Goal: Task Accomplishment & Management: Use online tool/utility

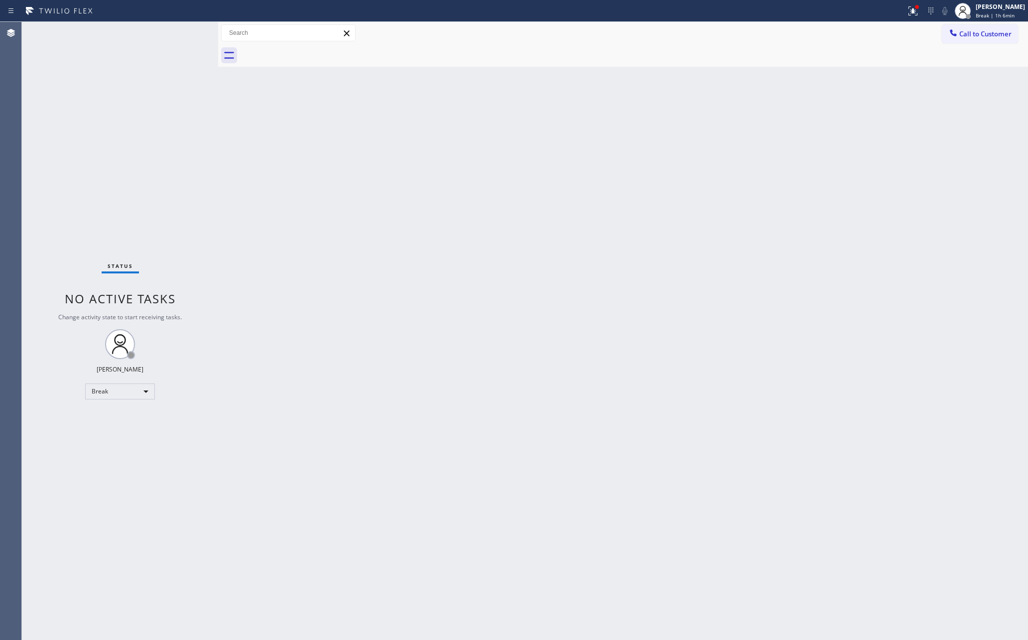
click at [332, 537] on div "Back to Dashboard Change Sender ID Customers Technicians Select a contact Outbo…" at bounding box center [623, 331] width 810 height 618
click at [128, 390] on div "Break" at bounding box center [120, 391] width 70 height 16
drag, startPoint x: 99, startPoint y: 419, endPoint x: 121, endPoint y: 416, distance: 22.1
click at [109, 417] on li "Available" at bounding box center [119, 417] width 67 height 12
click at [400, 357] on div "Back to Dashboard Change Sender ID Customers Technicians Select a contact Outbo…" at bounding box center [623, 331] width 810 height 618
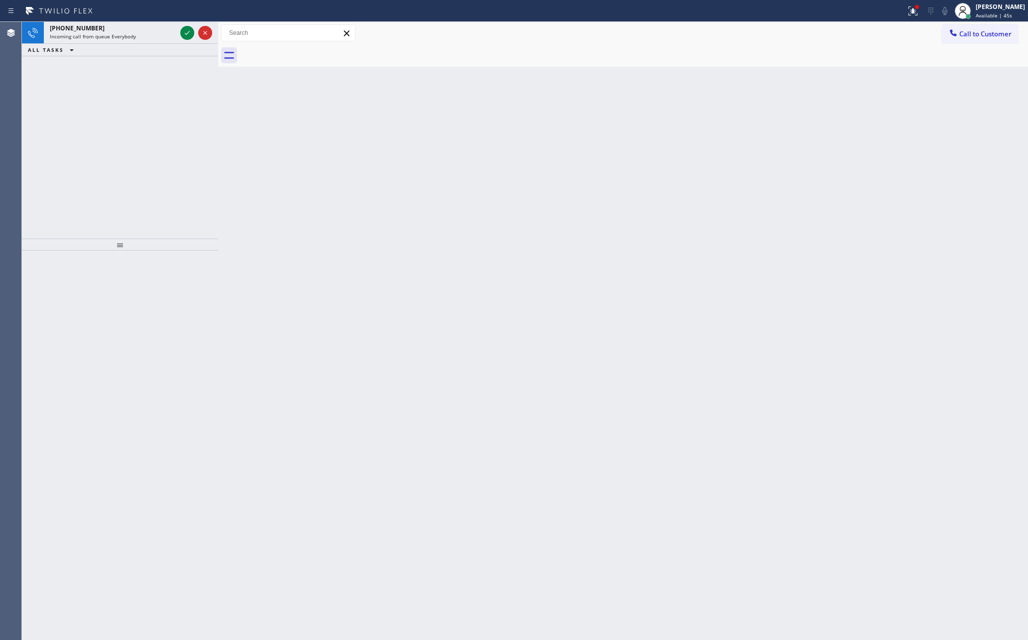
click at [341, 274] on div "Back to Dashboard Change Sender ID Customers Technicians Select a contact Outbo…" at bounding box center [623, 331] width 810 height 618
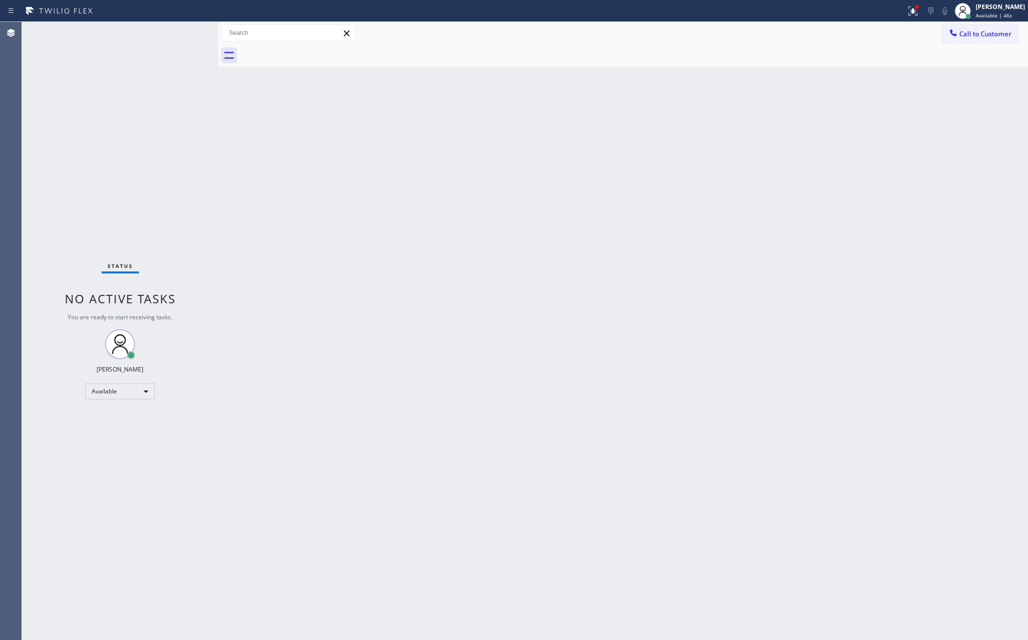
drag, startPoint x: 163, startPoint y: 109, endPoint x: 213, endPoint y: 119, distance: 50.9
click at [181, 114] on div "Status No active tasks You are ready to start receiving tasks. Eva Mahinay Avai…" at bounding box center [120, 331] width 196 height 618
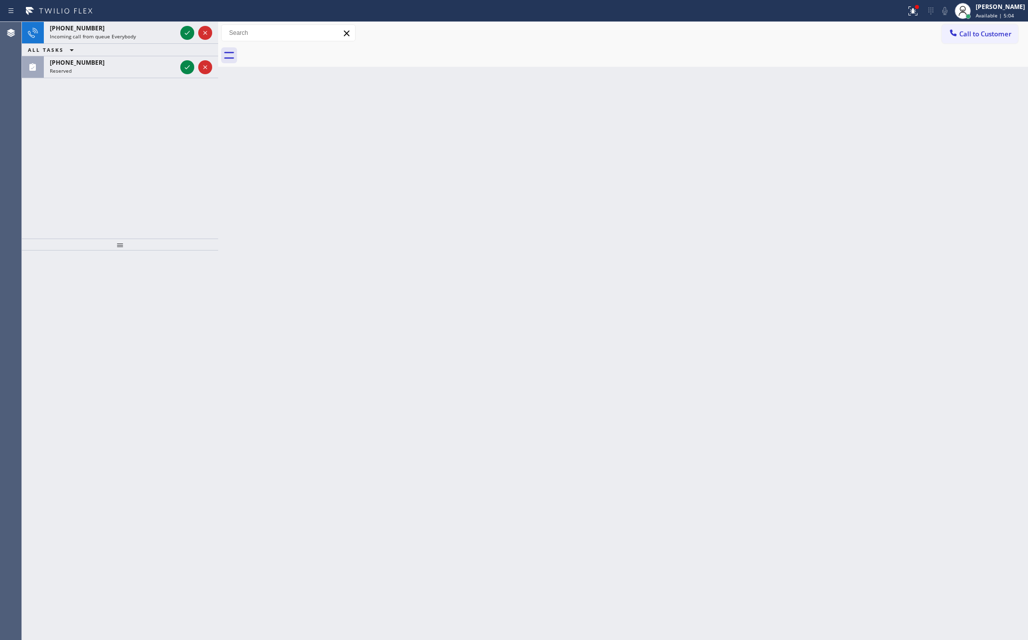
click at [502, 432] on div "Back to Dashboard Change Sender ID Customers Technicians Select a contact Outbo…" at bounding box center [623, 331] width 810 height 618
drag, startPoint x: 256, startPoint y: 186, endPoint x: 1003, endPoint y: 541, distance: 826.9
click at [402, 245] on div "Back to Dashboard Change Sender ID Customers Technicians Select a contact Outbo…" at bounding box center [623, 331] width 810 height 618
drag, startPoint x: 380, startPoint y: 187, endPoint x: 483, endPoint y: 14, distance: 201.2
click at [412, 135] on div "Back to Dashboard Change Sender ID Customers Technicians Select a contact Outbo…" at bounding box center [623, 331] width 810 height 618
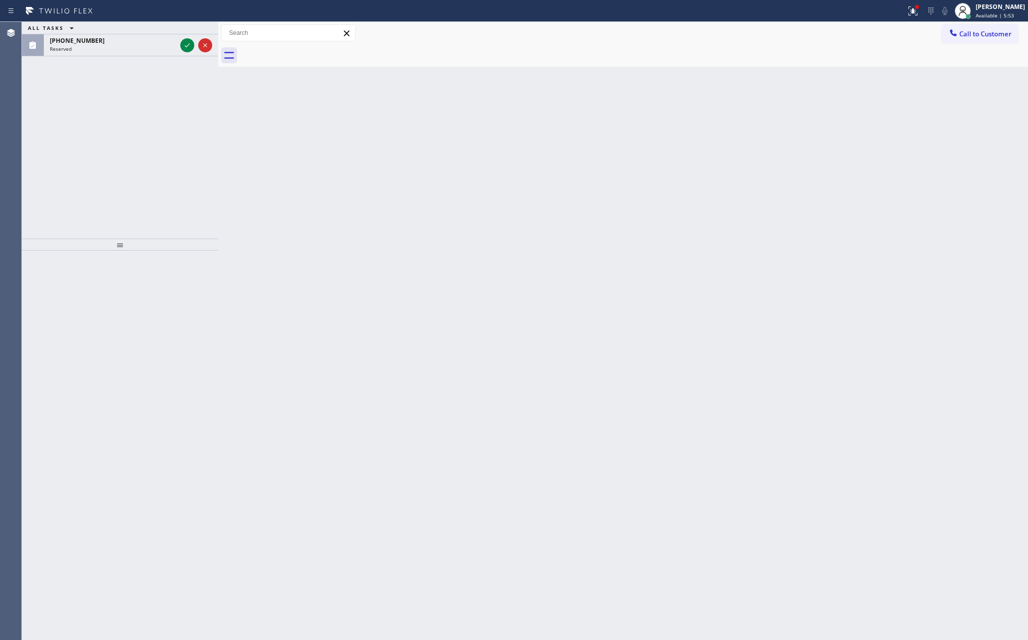
drag, startPoint x: 541, startPoint y: 308, endPoint x: 485, endPoint y: 274, distance: 64.8
click at [541, 307] on div "Back to Dashboard Change Sender ID Customers Technicians Select a contact Outbo…" at bounding box center [623, 331] width 810 height 618
click at [1011, 36] on span "Call to Customer" at bounding box center [985, 33] width 52 height 9
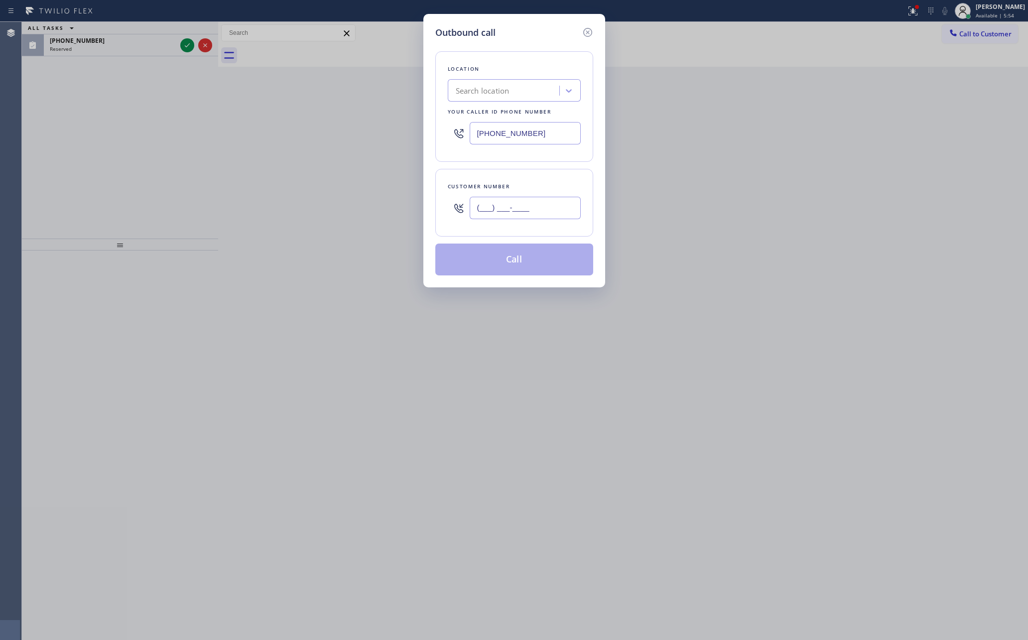
click at [502, 210] on input "(___) ___-____" at bounding box center [525, 208] width 111 height 22
paste input "786) 338-0925"
type input "(786) 338-0925"
click at [520, 81] on div "Search location" at bounding box center [514, 90] width 133 height 22
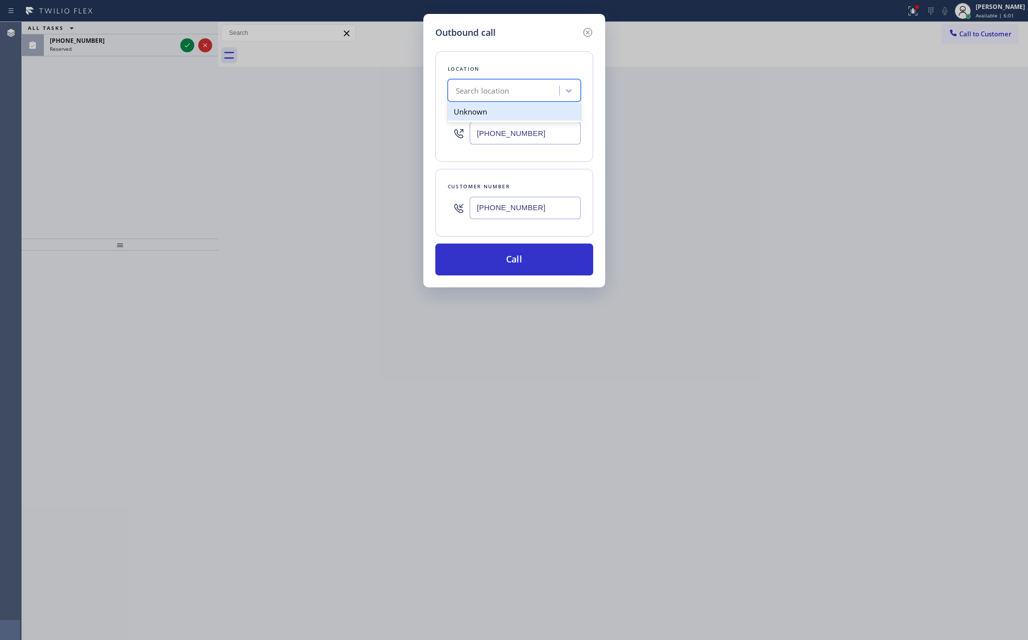
paste input "Zoom Electricians Inglewood"
type input "Zoom Electricians Inglewood"
click at [529, 118] on div "Zoom Electricians Inglewood" at bounding box center [514, 112] width 133 height 18
type input "(424) 392-7301"
click at [534, 256] on button "Call" at bounding box center [514, 259] width 158 height 32
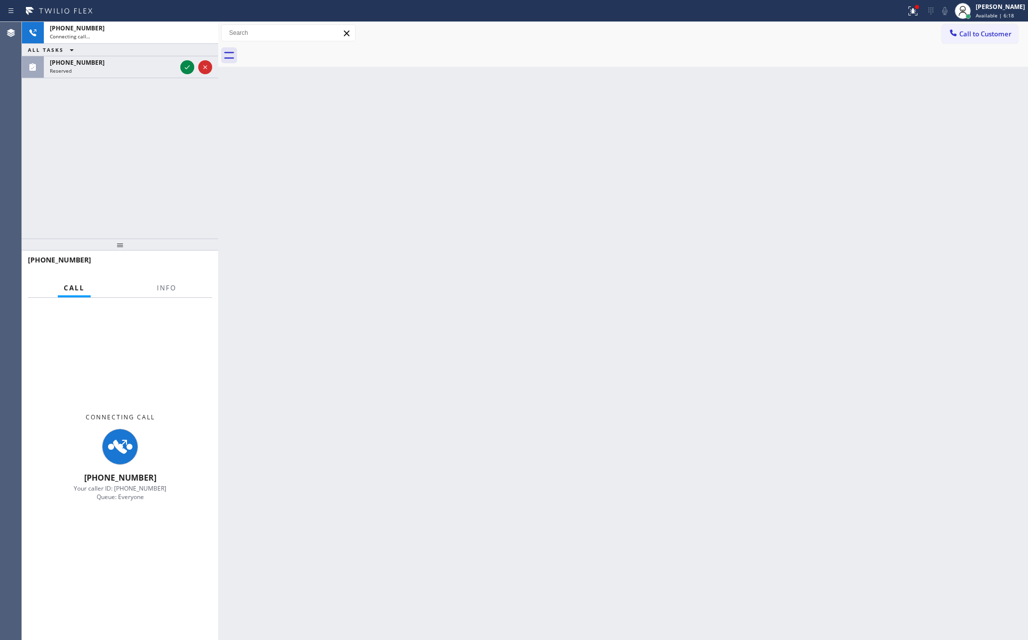
click at [115, 148] on div "+17863380925 Connecting call… ALL TASKS ALL TASKS ACTIVE TASKS TASKS IN WRAP UP…" at bounding box center [120, 130] width 196 height 217
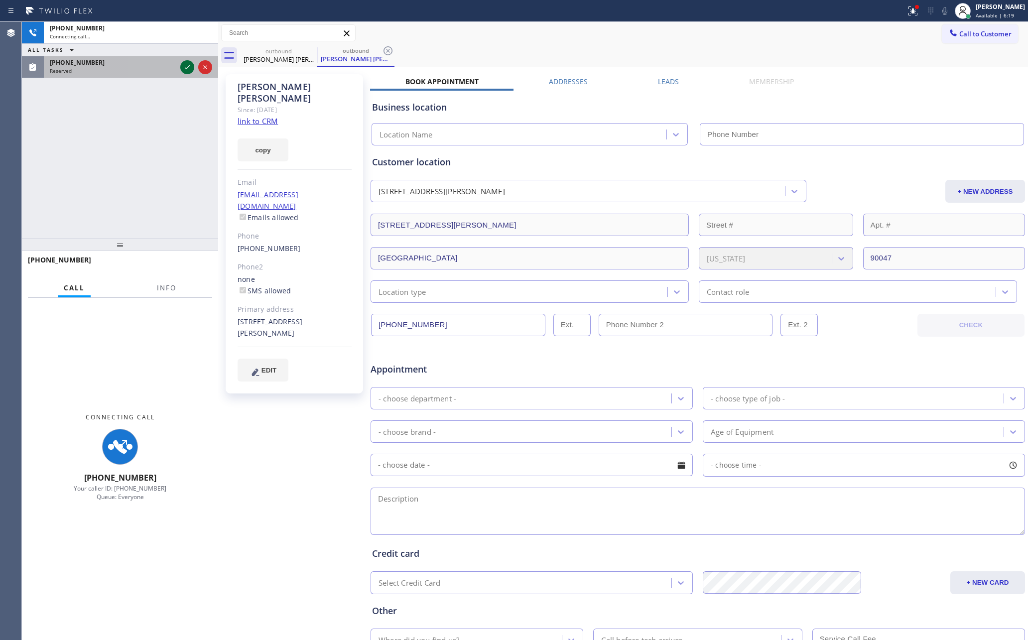
click at [188, 64] on icon at bounding box center [187, 67] width 12 height 12
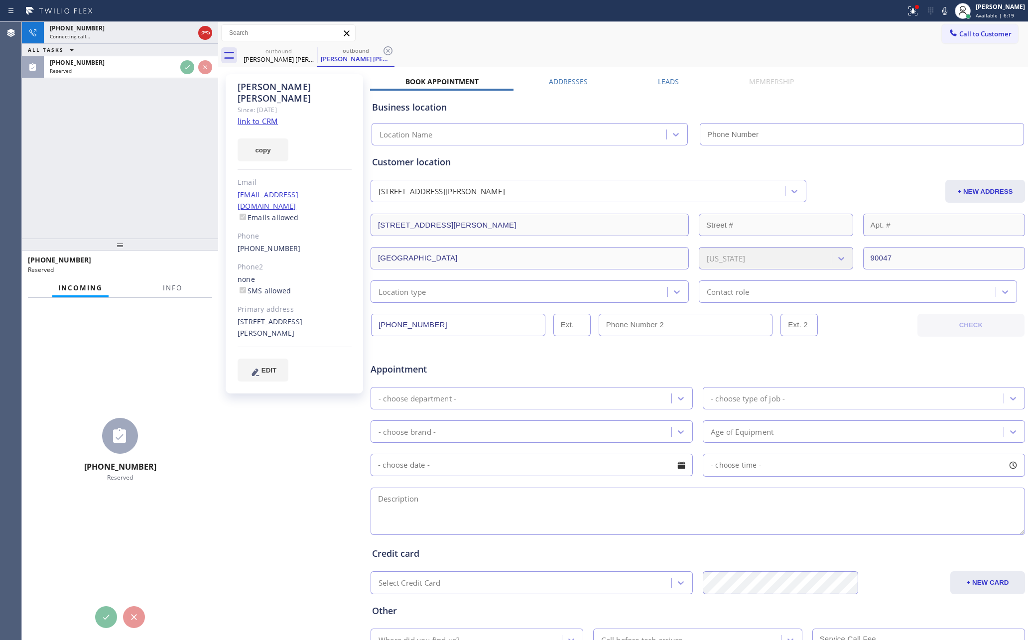
click at [165, 142] on div "+17863380925 Connecting call… ALL TASKS ALL TASKS ACTIVE TASKS TASKS IN WRAP UP…" at bounding box center [120, 130] width 196 height 217
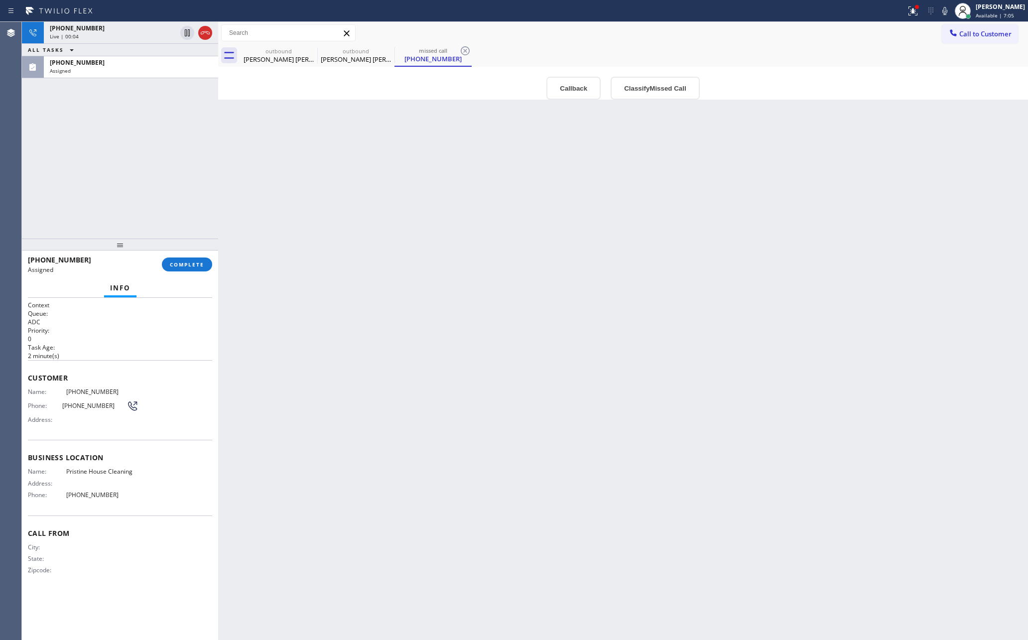
drag, startPoint x: 178, startPoint y: 172, endPoint x: 190, endPoint y: 181, distance: 15.2
click at [190, 181] on div "+17863380925 Live | 00:04 ALL TASKS ALL TASKS ACTIVE TASKS TASKS IN WRAP UP (21…" at bounding box center [120, 130] width 196 height 217
click at [619, 387] on div "Back to Dashboard Change Sender ID Customers Technicians Select a contact Outbo…" at bounding box center [623, 331] width 810 height 618
drag, startPoint x: 619, startPoint y: 387, endPoint x: 417, endPoint y: 90, distance: 359.5
click at [618, 373] on div "Back to Dashboard Change Sender ID Customers Technicians Select a contact Outbo…" at bounding box center [623, 331] width 810 height 618
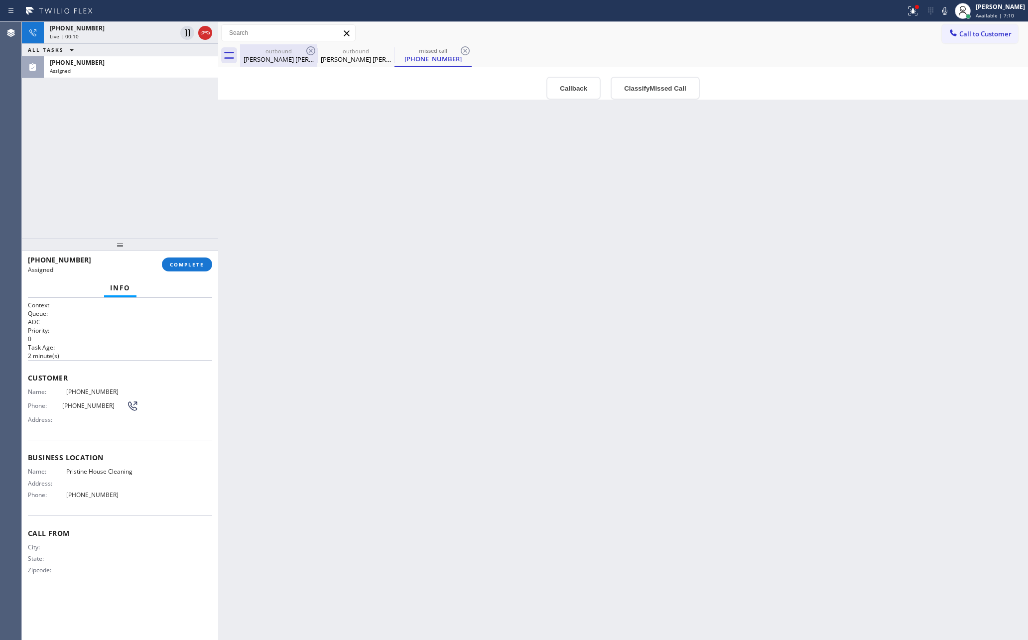
click at [285, 51] on div "outbound" at bounding box center [278, 50] width 75 height 7
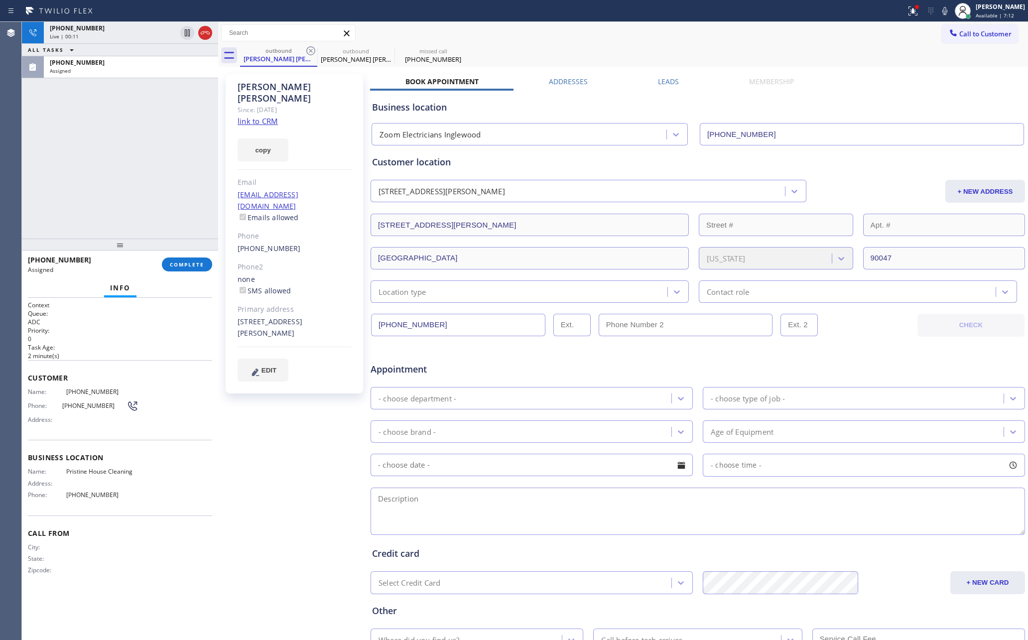
click at [170, 156] on div "+17863380925 Live | 00:11 ALL TASKS ALL TASKS ACTIVE TASKS TASKS IN WRAP UP (21…" at bounding box center [120, 130] width 196 height 217
click at [170, 156] on div "+17863380925 Live | 00:12 ALL TASKS ALL TASKS ACTIVE TASKS TASKS IN WRAP UP (21…" at bounding box center [120, 130] width 196 height 217
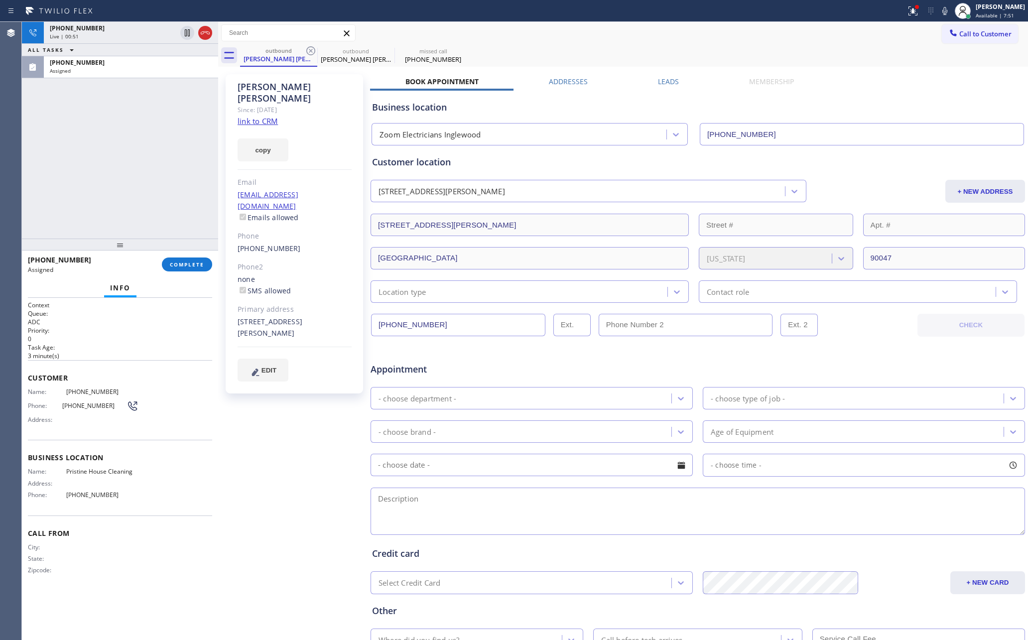
click at [758, 46] on div "outbound Natasha Carrie outbound Natasha Carrie missed call (213) 458-2099" at bounding box center [634, 55] width 788 height 22
click at [915, 102] on div "Business location" at bounding box center [697, 107] width 651 height 13
click at [923, 113] on div "Business location" at bounding box center [697, 107] width 651 height 13
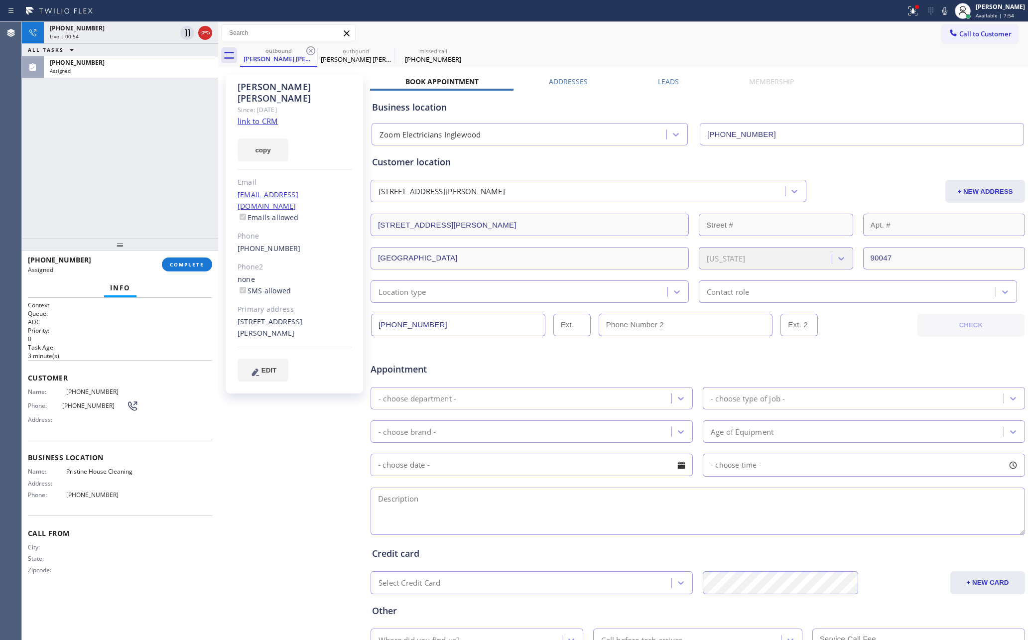
click at [923, 113] on div "Business location" at bounding box center [697, 107] width 651 height 13
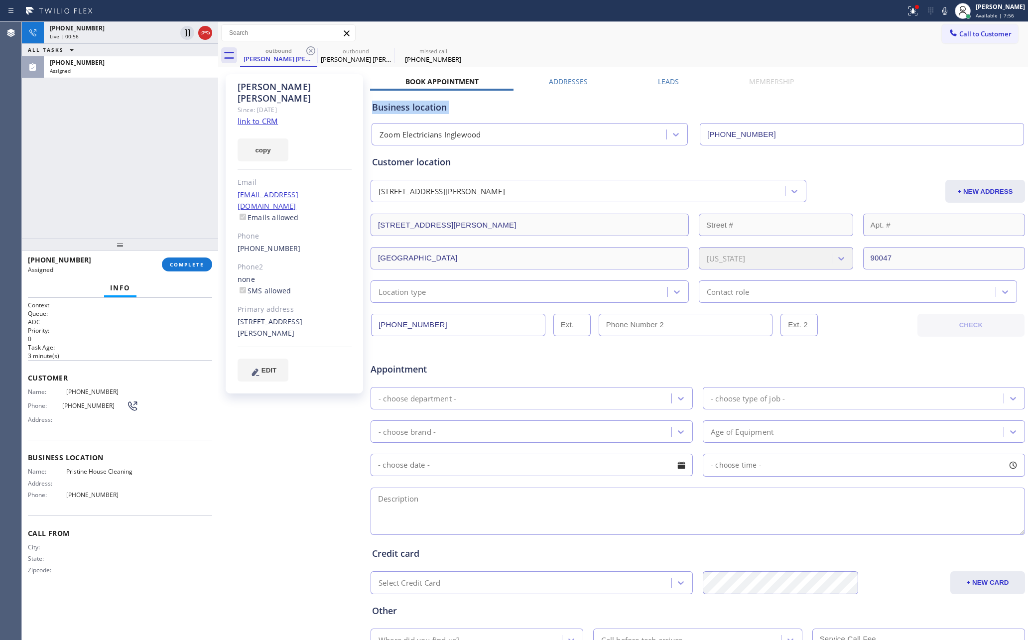
click at [924, 113] on div "Business location" at bounding box center [697, 107] width 651 height 13
click at [666, 87] on div "Business location Zoom Electricians Inglewood (424) 392-7301" at bounding box center [697, 116] width 655 height 59
click at [665, 84] on label "Leads" at bounding box center [668, 81] width 21 height 9
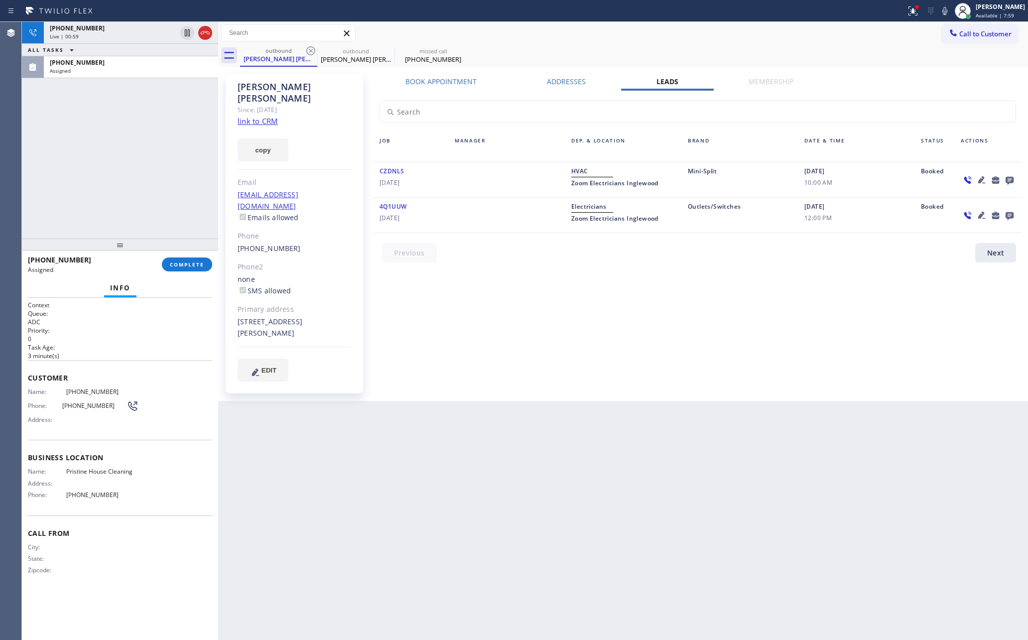
click at [1010, 179] on icon at bounding box center [1009, 181] width 8 height 8
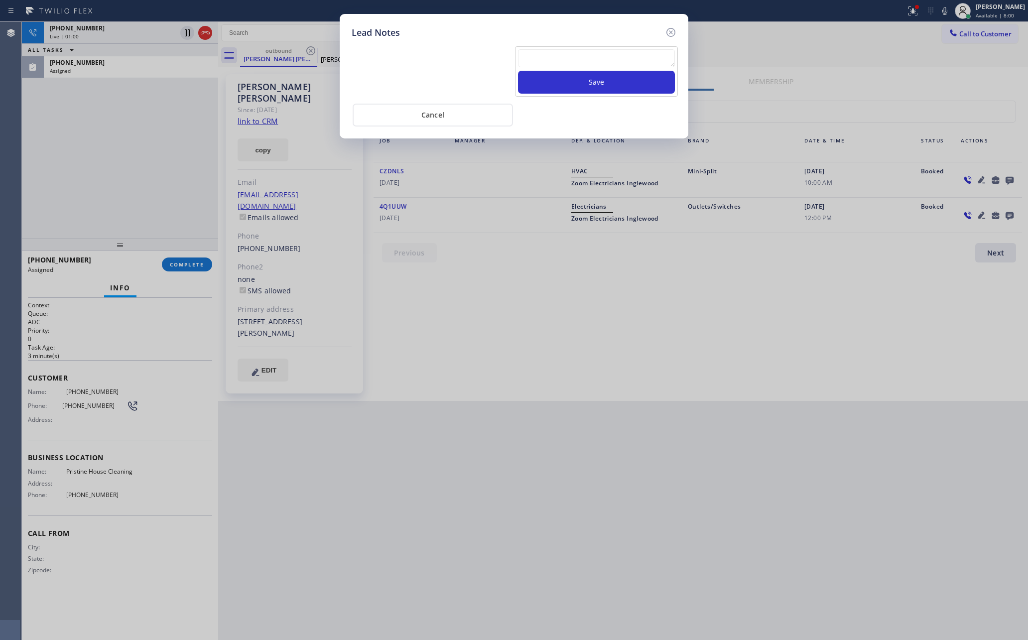
click at [654, 54] on textarea at bounding box center [596, 58] width 157 height 18
type textarea "please transfer for membership"
click at [606, 84] on button "Save" at bounding box center [596, 82] width 157 height 23
click at [490, 113] on button "Cancel" at bounding box center [433, 115] width 160 height 23
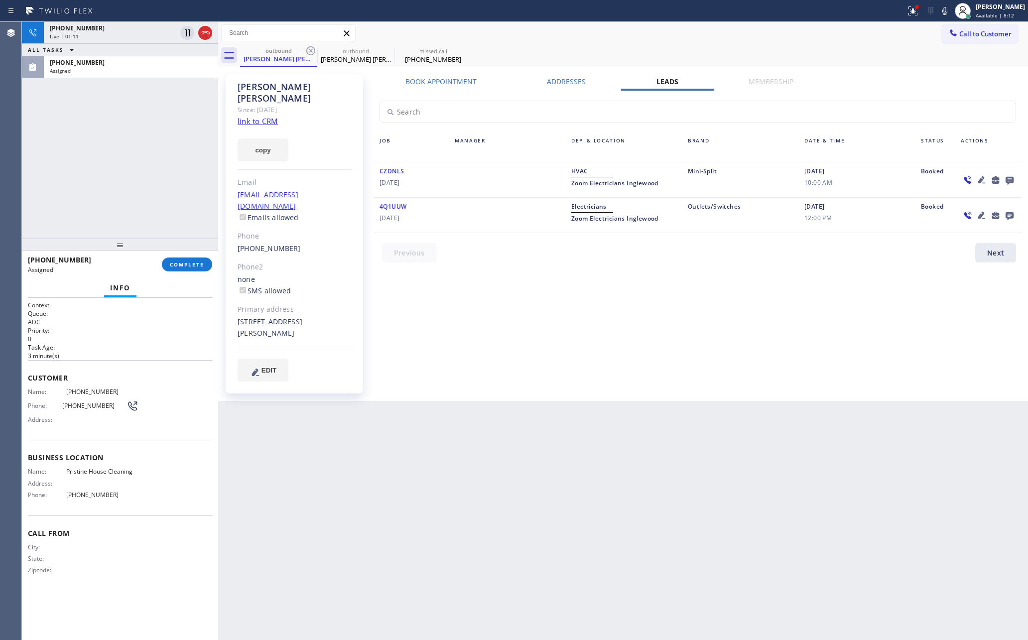
drag, startPoint x: 125, startPoint y: 151, endPoint x: 268, endPoint y: 278, distance: 191.1
click at [164, 180] on div "+17863380925 Live | 01:11 ALL TASKS ALL TASKS ACTIVE TASKS TASKS IN WRAP UP (21…" at bounding box center [120, 130] width 196 height 217
click at [610, 517] on div "Back to Dashboard Change Sender ID Customers Technicians Select a contact Outbo…" at bounding box center [623, 331] width 810 height 618
click at [533, 368] on div "Book Appointment Addresses Leads Membership Business location Zoom Electricians…" at bounding box center [697, 238] width 655 height 322
drag, startPoint x: 205, startPoint y: 33, endPoint x: 193, endPoint y: 169, distance: 137.0
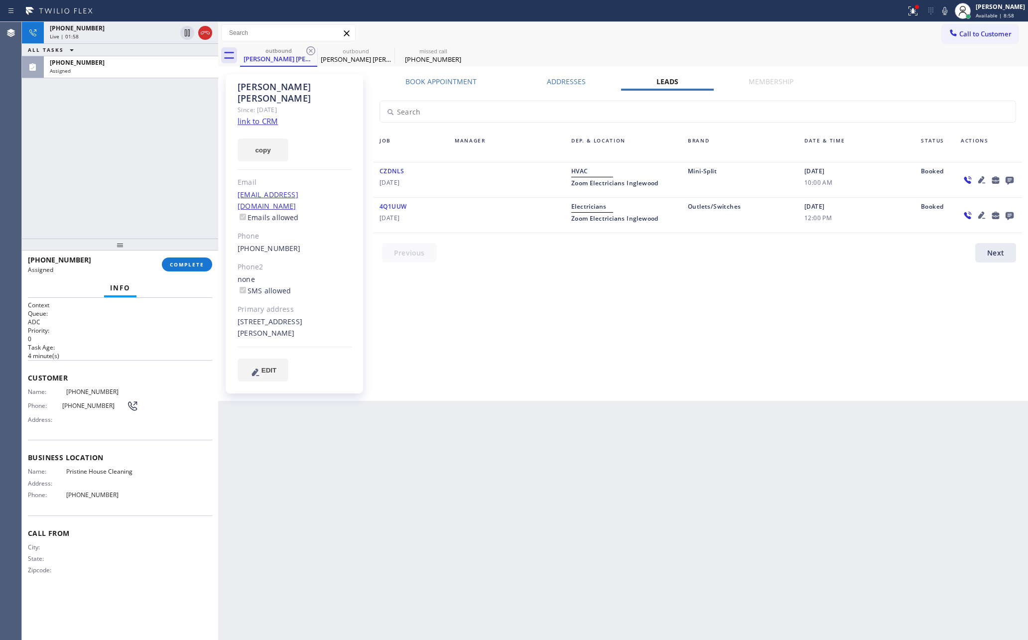
click at [205, 37] on icon at bounding box center [205, 33] width 12 height 12
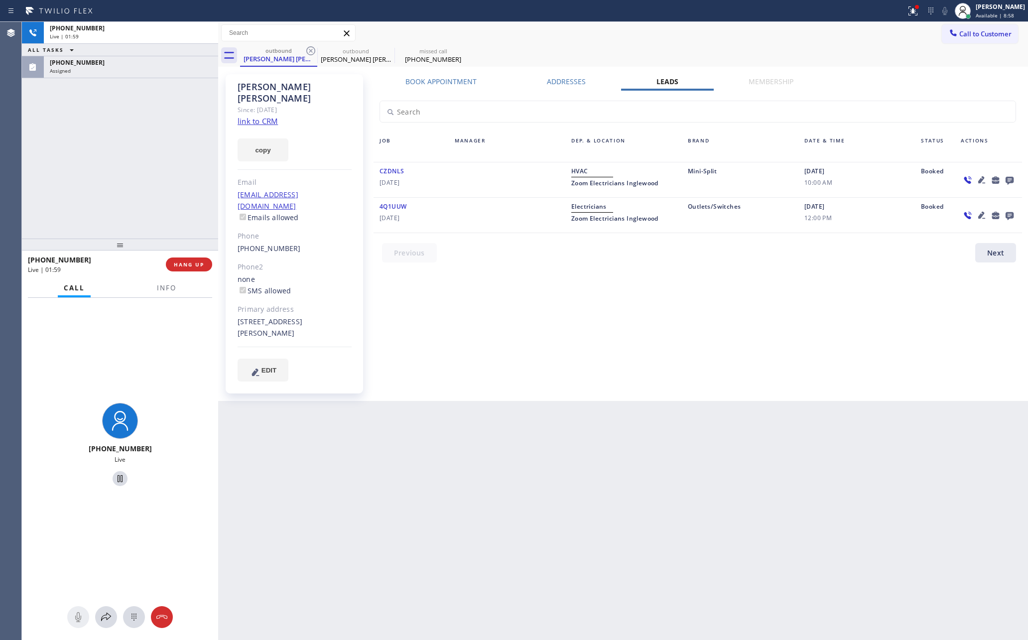
drag, startPoint x: 193, startPoint y: 169, endPoint x: 196, endPoint y: 205, distance: 36.0
click at [196, 195] on div "+17863380925 Live | 01:59 ALL TASKS ALL TASKS ACTIVE TASKS TASKS IN WRAP UP (21…" at bounding box center [120, 130] width 196 height 217
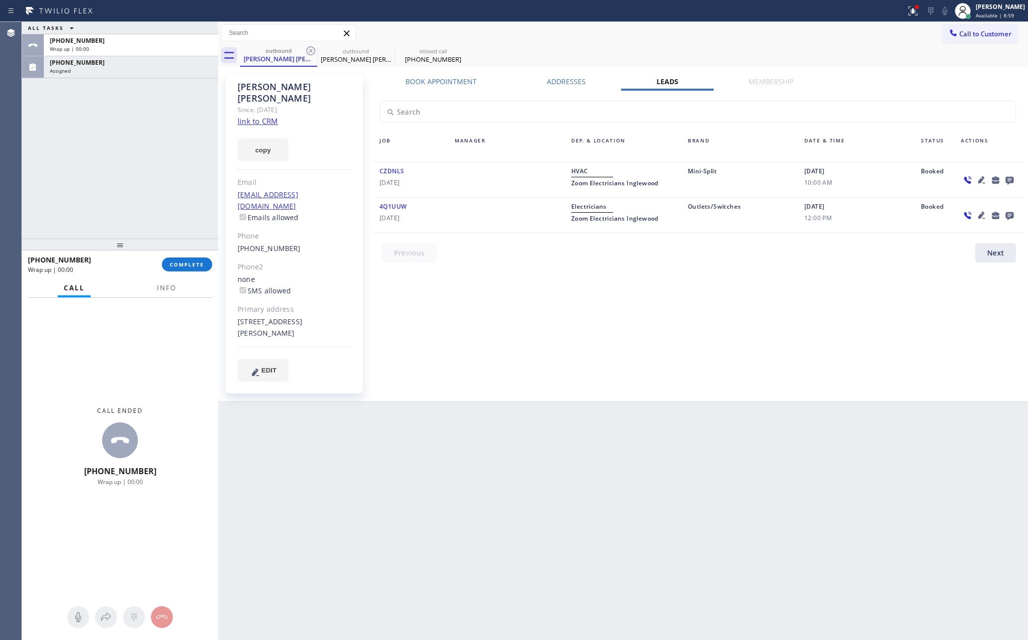
click at [644, 423] on div "Back to Dashboard Change Sender ID Customers Technicians Select a contact Outbo…" at bounding box center [623, 331] width 810 height 618
click at [1009, 32] on span "Call to Customer" at bounding box center [985, 33] width 52 height 9
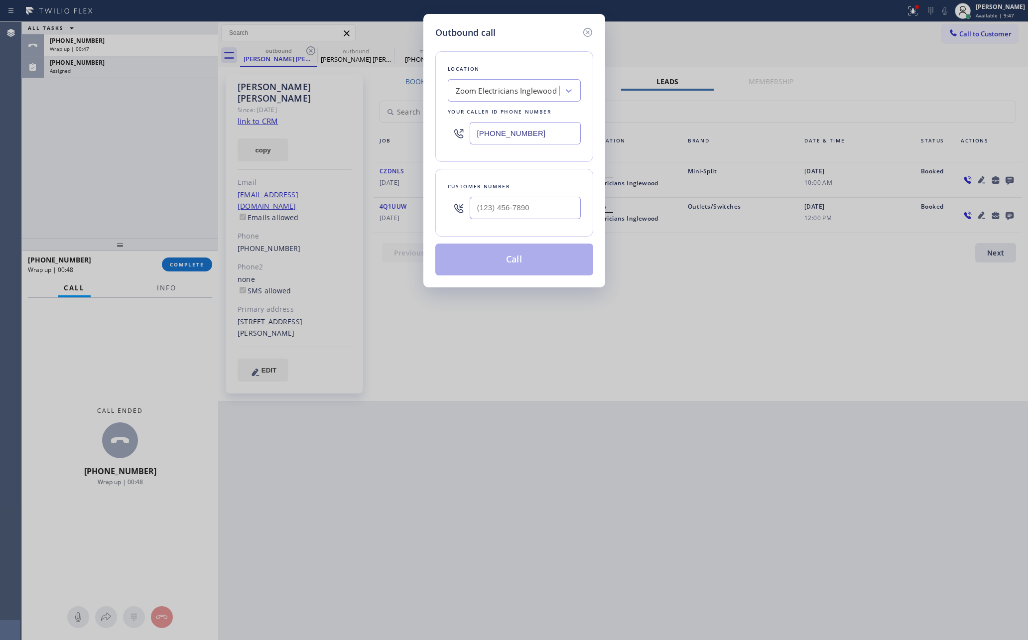
click at [544, 132] on input "(424) 392-7301" at bounding box center [525, 133] width 111 height 22
click at [537, 81] on div "Zoom Electricians Inglewood" at bounding box center [514, 90] width 133 height 22
paste input "LG Repairs Chicago"
type input "LG Repairs Chicago"
click at [526, 120] on div "LG Repairs Chicago" at bounding box center [514, 112] width 133 height 22
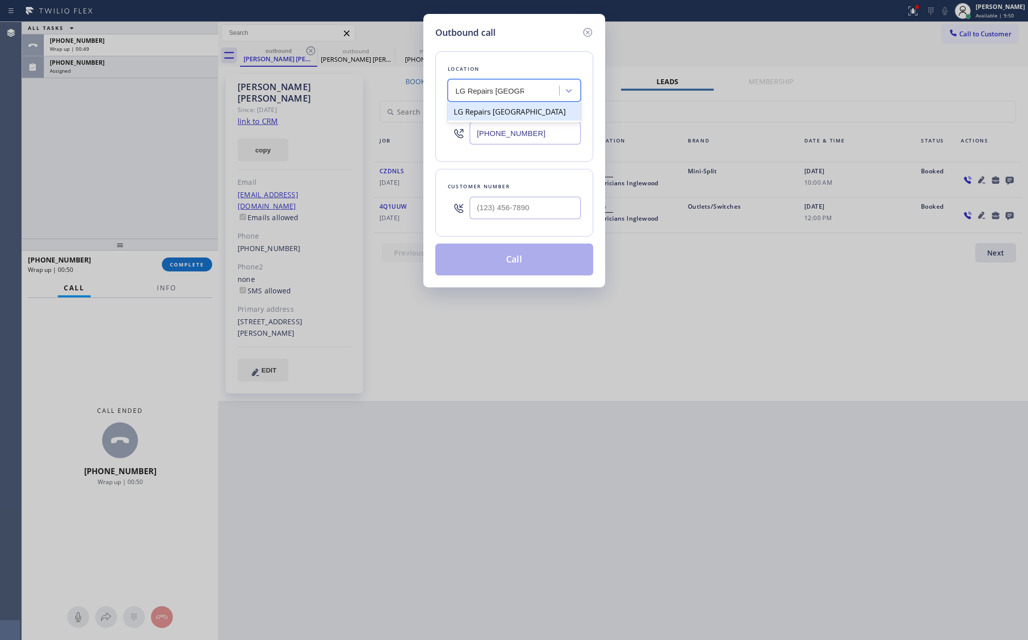
click at [533, 112] on div "LG Repairs Chicago" at bounding box center [514, 112] width 133 height 18
type input "(312) 847-3401"
click at [599, 207] on div "Outbound call Location option LG Repairs Chicago, selected. 1 result available.…" at bounding box center [514, 150] width 182 height 273
click at [551, 211] on input "(___) ___-____" at bounding box center [525, 208] width 111 height 22
paste input "312) 213-0591"
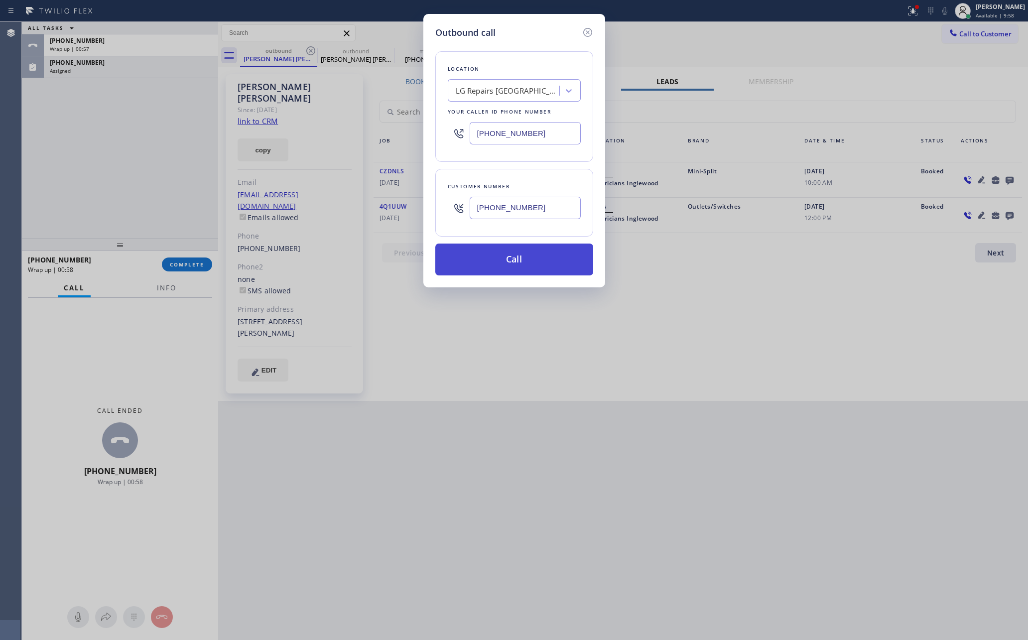
type input "(312) 213-0591"
click at [547, 260] on button "Call" at bounding box center [514, 259] width 158 height 32
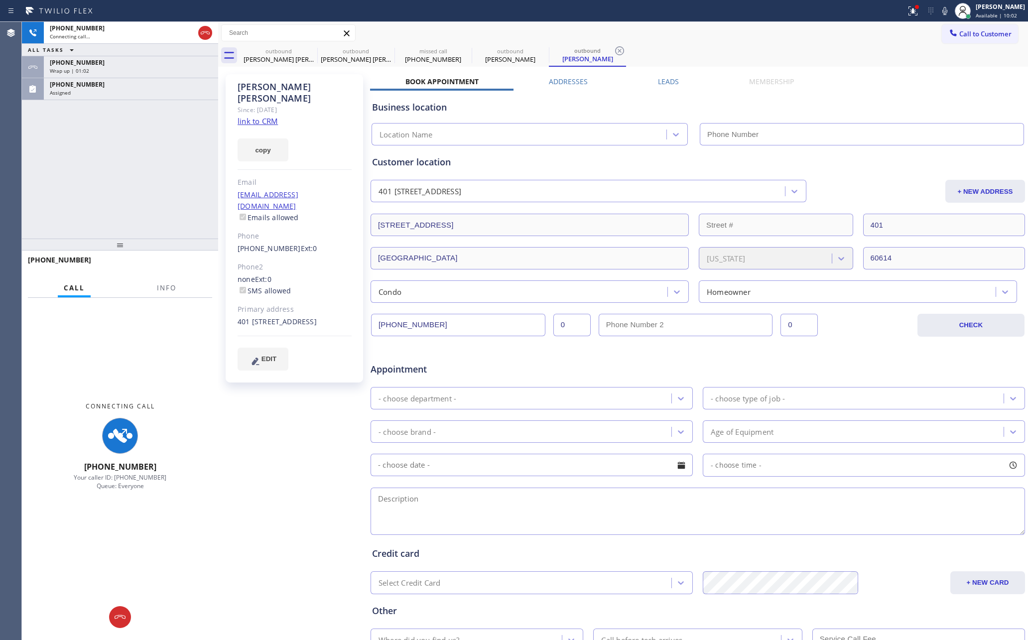
type input "(312) 847-3401"
click at [184, 196] on div "+13122130591 Connecting call… ALL TASKS ALL TASKS ACTIVE TASKS TASKS IN WRAP UP…" at bounding box center [120, 130] width 196 height 217
click at [183, 67] on div "Wrap up | 01:07" at bounding box center [131, 70] width 162 height 7
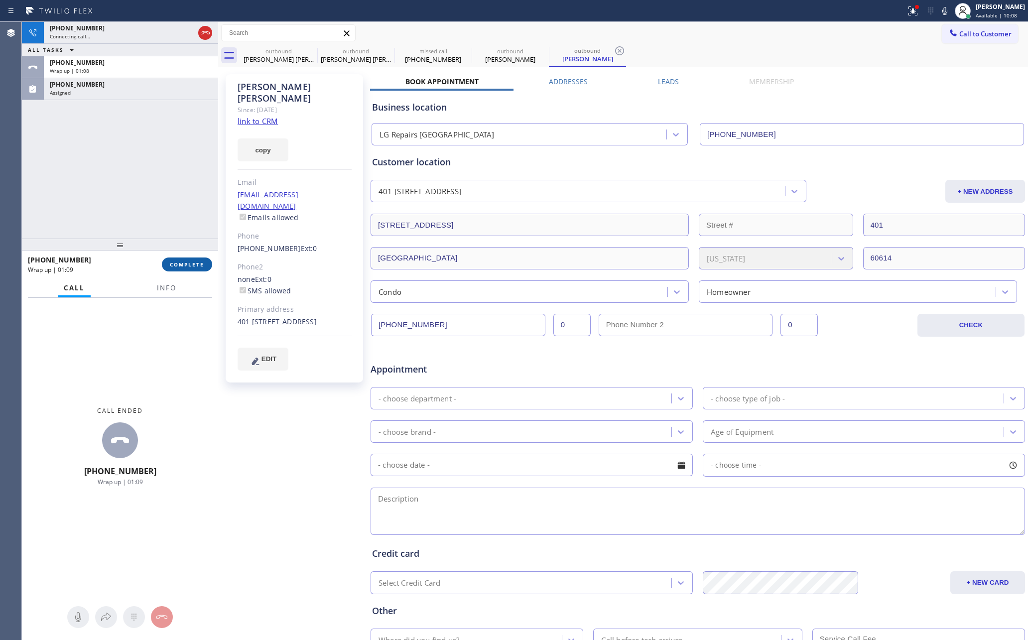
click at [197, 267] on span "COMPLETE" at bounding box center [187, 264] width 34 height 7
click at [166, 111] on div "+13122130591 Connecting call… ALL TASKS ALL TASKS ACTIVE TASKS TASKS IN WRAP UP…" at bounding box center [120, 130] width 196 height 217
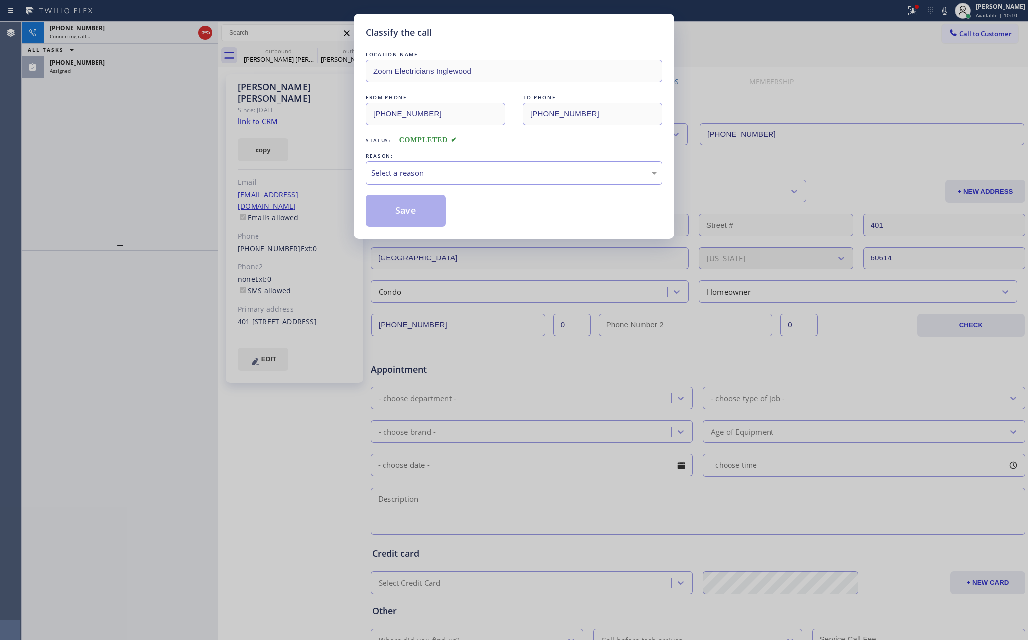
click at [462, 173] on div "Select a reason" at bounding box center [514, 172] width 286 height 11
click at [420, 212] on button "Save" at bounding box center [405, 211] width 80 height 32
type input "(424) 392-7301"
click at [420, 212] on button "Save" at bounding box center [405, 211] width 80 height 32
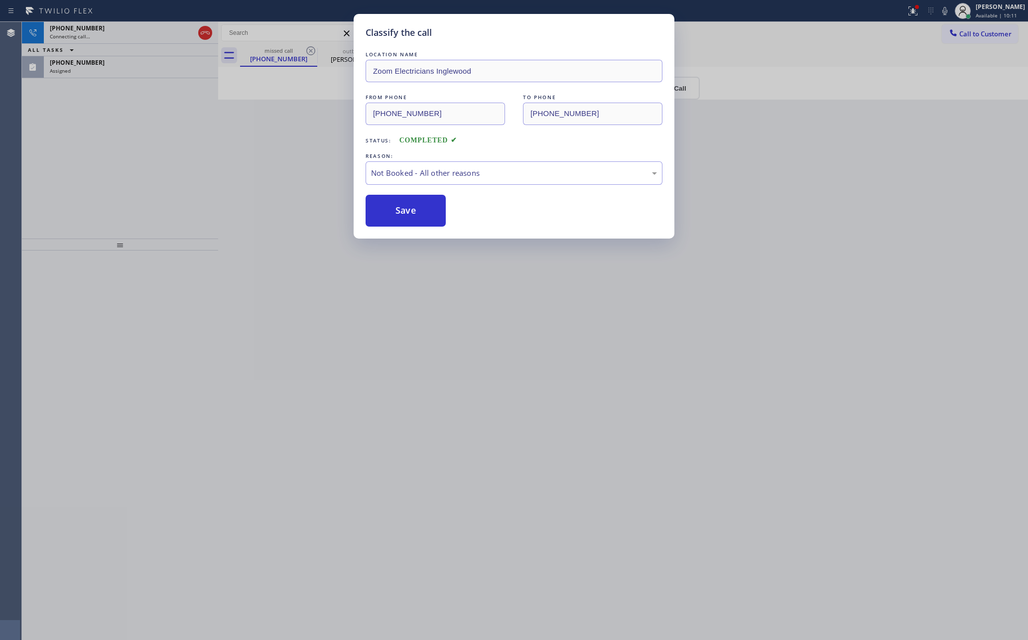
drag, startPoint x: 420, startPoint y: 212, endPoint x: 144, endPoint y: 133, distance: 287.3
click at [405, 209] on button "Save" at bounding box center [405, 211] width 80 height 32
click at [145, 133] on div "Classify the call LOCATION NAME Zoom Electricians Inglewood FROM PHONE (424) 39…" at bounding box center [514, 320] width 1028 height 640
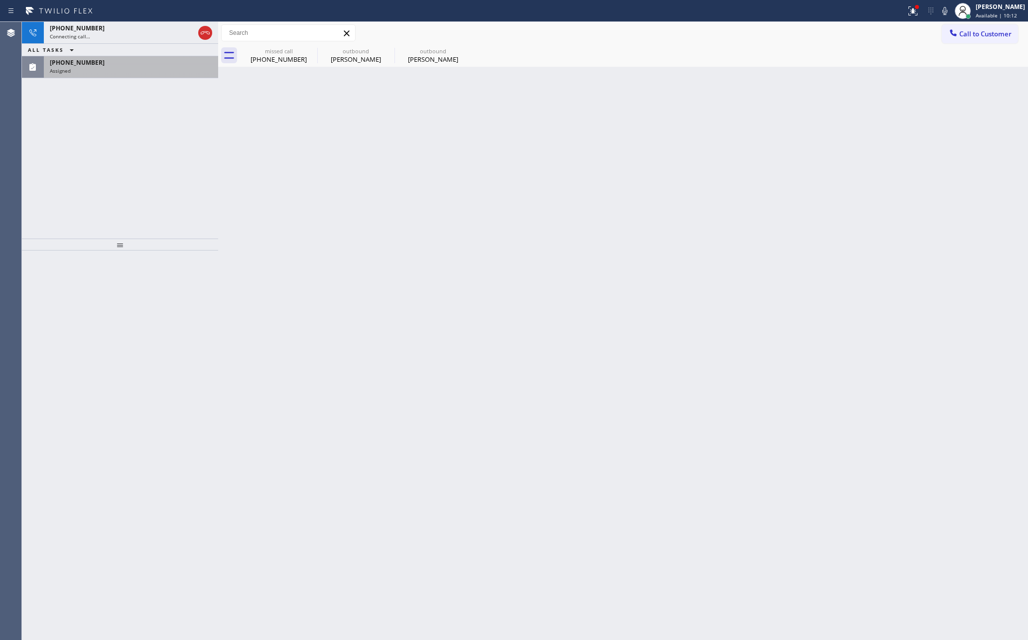
click at [188, 68] on div "Assigned" at bounding box center [131, 70] width 162 height 7
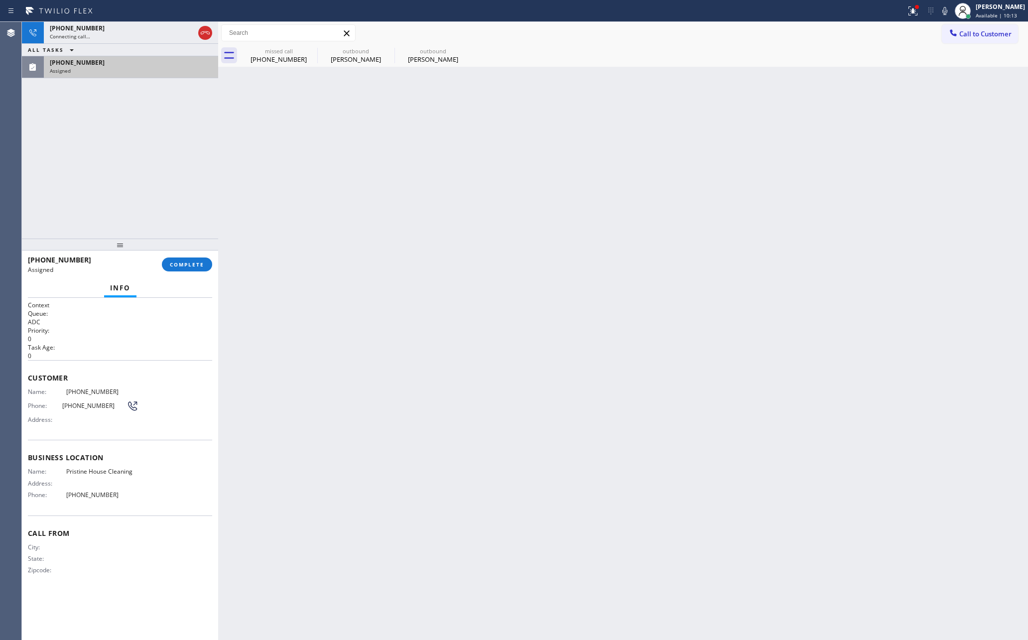
click at [188, 68] on div "Assigned" at bounding box center [131, 70] width 162 height 7
drag, startPoint x: 186, startPoint y: 267, endPoint x: 162, endPoint y: 54, distance: 214.9
click at [187, 264] on span "COMPLETE" at bounding box center [187, 264] width 34 height 7
click at [162, 53] on div "ALL TASKS ALL TASKS ACTIVE TASKS TASKS IN WRAP UP" at bounding box center [120, 50] width 196 height 12
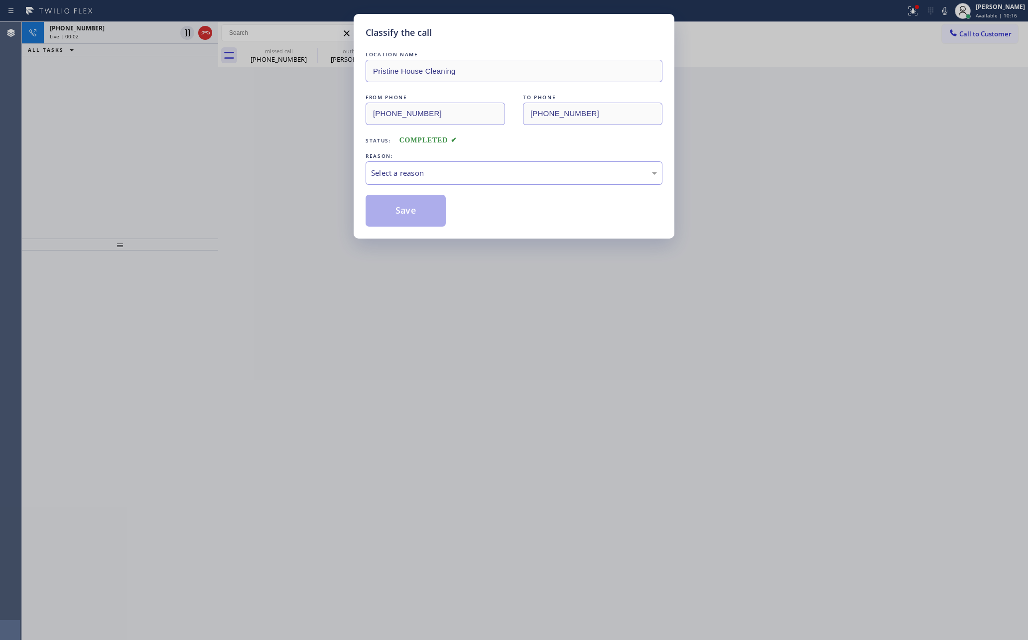
click at [422, 176] on div "Select a reason" at bounding box center [514, 172] width 286 height 11
click at [406, 214] on button "Save" at bounding box center [405, 211] width 80 height 32
type input "(312) 847-3401"
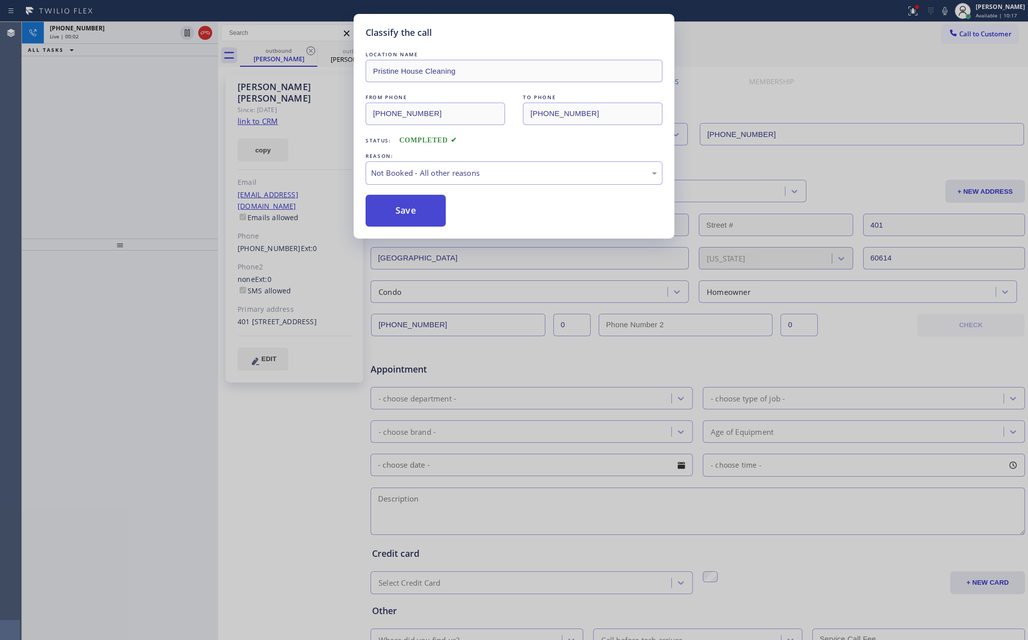
click at [406, 214] on button "Save" at bounding box center [405, 211] width 80 height 32
drag, startPoint x: 407, startPoint y: 215, endPoint x: 395, endPoint y: 214, distance: 12.0
click at [402, 215] on button "Save" at bounding box center [405, 211] width 80 height 32
click at [130, 146] on div "Classify the call LOCATION NAME Pristine House Cleaning FROM PHONE (213) 458-20…" at bounding box center [514, 320] width 1028 height 640
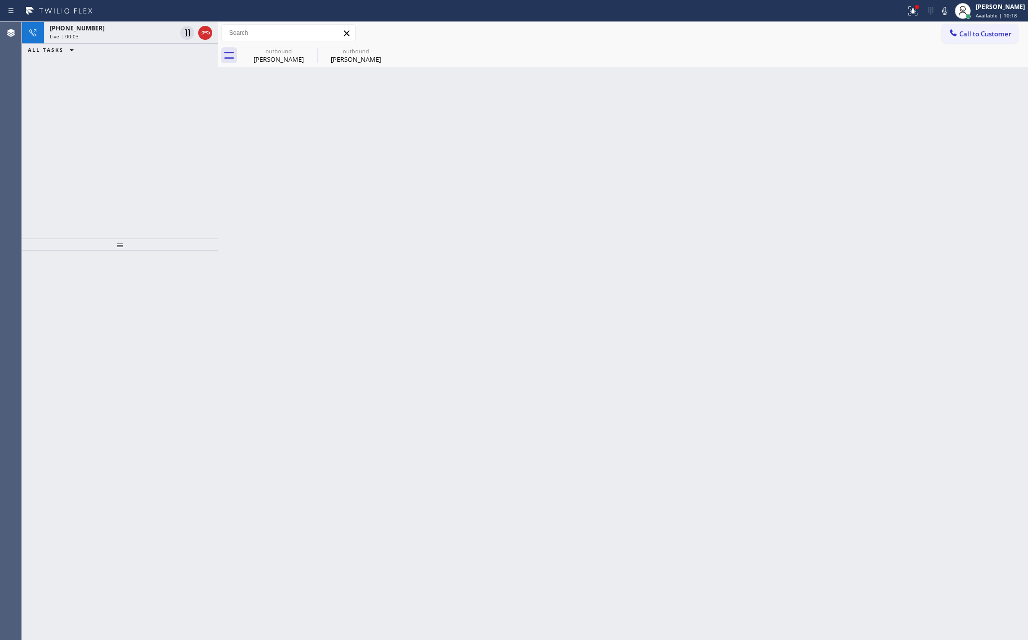
click at [130, 146] on div "+13122130591 Live | 00:03 ALL TASKS ALL TASKS ACTIVE TASKS TASKS IN WRAP UP" at bounding box center [120, 130] width 196 height 217
click at [344, 52] on div "outbound" at bounding box center [355, 50] width 75 height 7
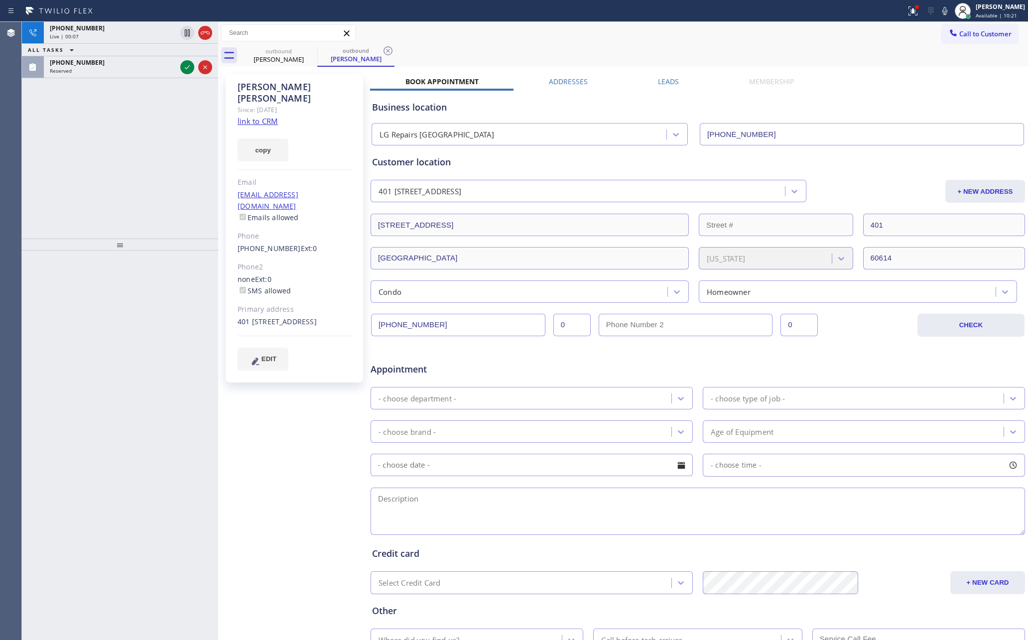
drag, startPoint x: 171, startPoint y: 148, endPoint x: 195, endPoint y: 72, distance: 79.8
click at [175, 141] on div "+13122130591 Live | 00:07 ALL TASKS ALL TASKS ACTIVE TASKS TASKS IN WRAP UP (31…" at bounding box center [120, 130] width 196 height 217
click at [189, 70] on icon at bounding box center [187, 67] width 12 height 12
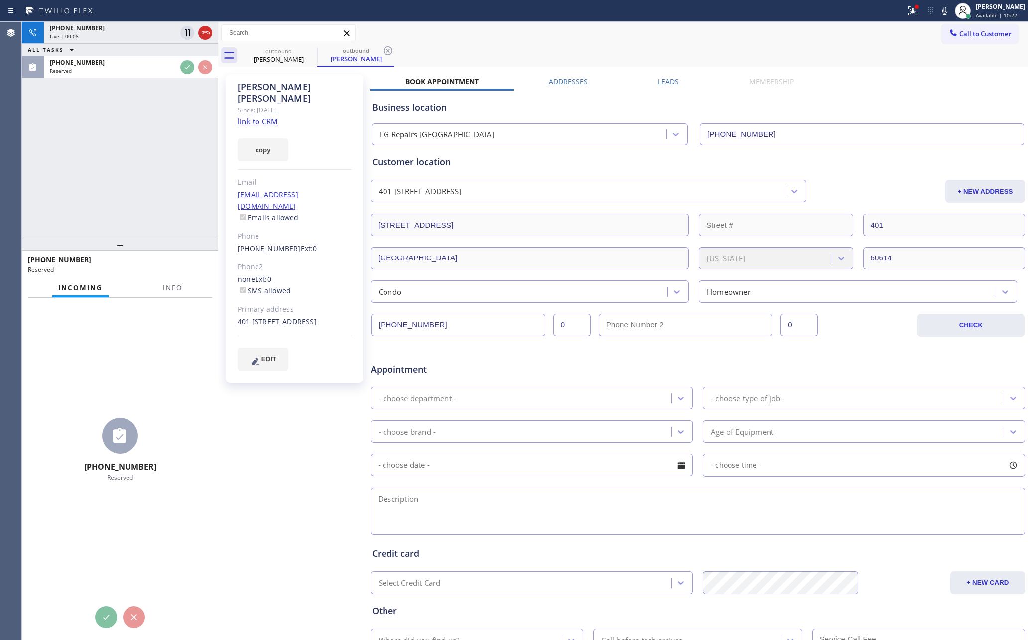
click at [163, 171] on div "+13122130591 Live | 00:08 ALL TASKS ALL TASKS ACTIVE TASKS TASKS IN WRAP UP (31…" at bounding box center [120, 130] width 196 height 217
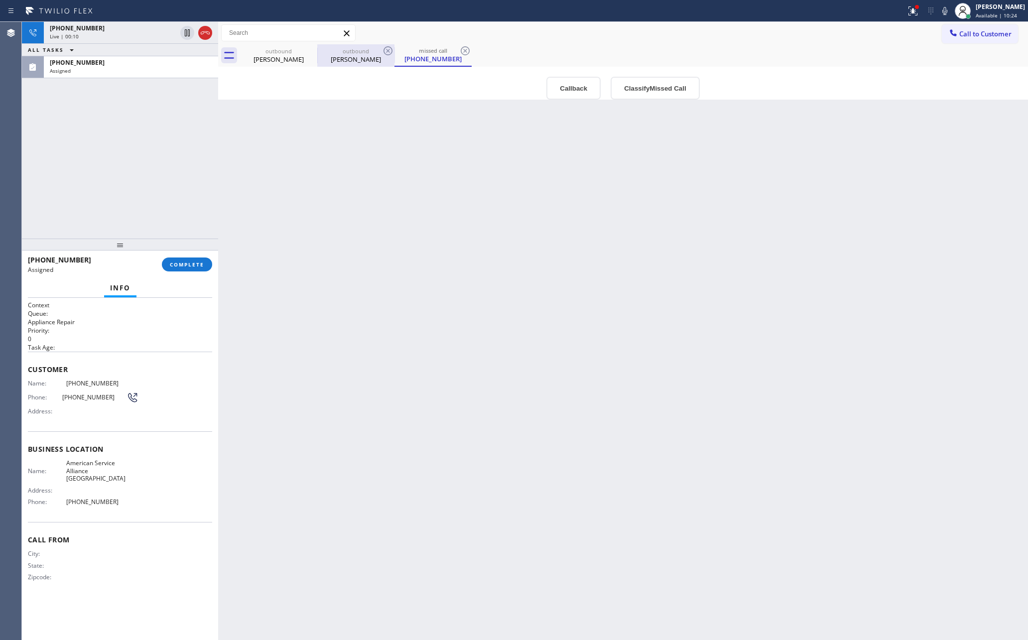
click at [354, 53] on div "outbound" at bounding box center [355, 50] width 75 height 7
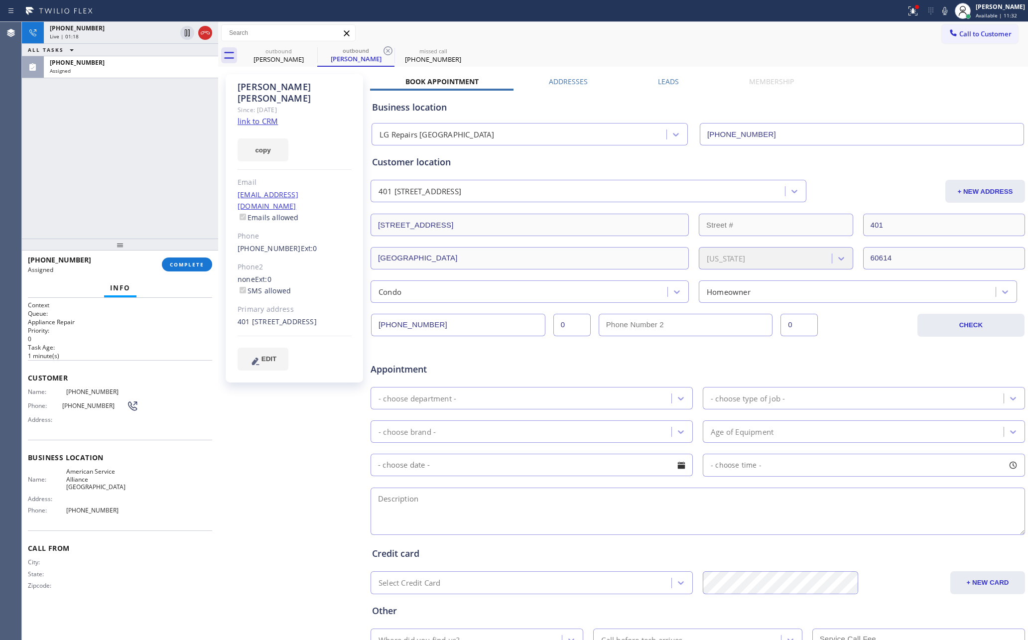
click at [577, 54] on div "outbound Larry Dunn outbound Larry Dunn missed call (310) 721-1913" at bounding box center [634, 55] width 788 height 22
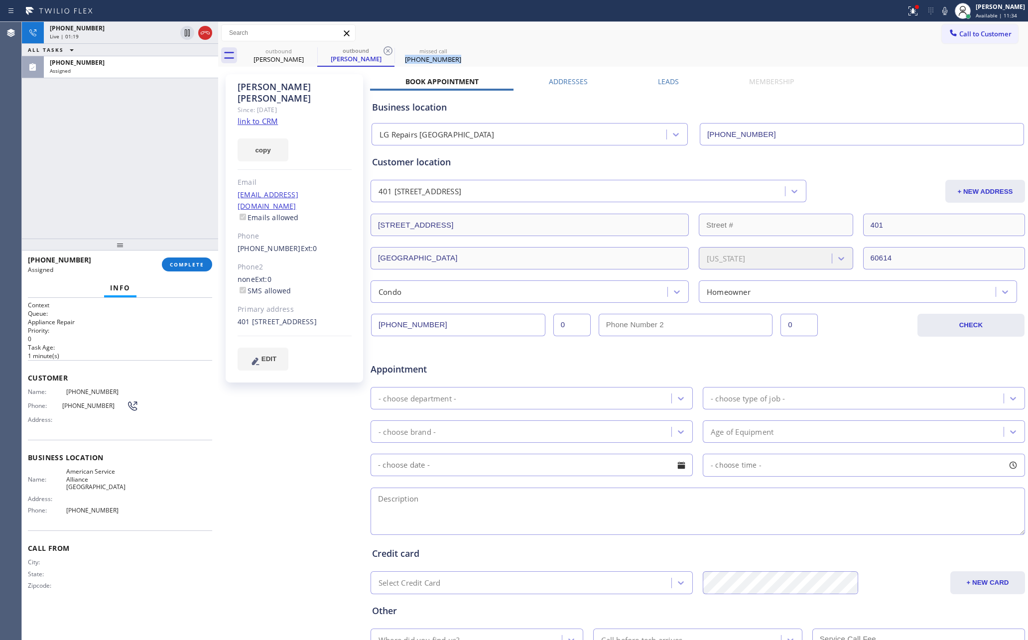
click at [577, 54] on div "outbound Larry Dunn outbound Larry Dunn missed call (310) 721-1913" at bounding box center [634, 55] width 788 height 22
click at [128, 146] on div "ALL TASKS ALL TASKS ACTIVE TASKS TASKS IN WRAP UP (310) 721-1913 Assigned +1312…" at bounding box center [120, 130] width 196 height 216
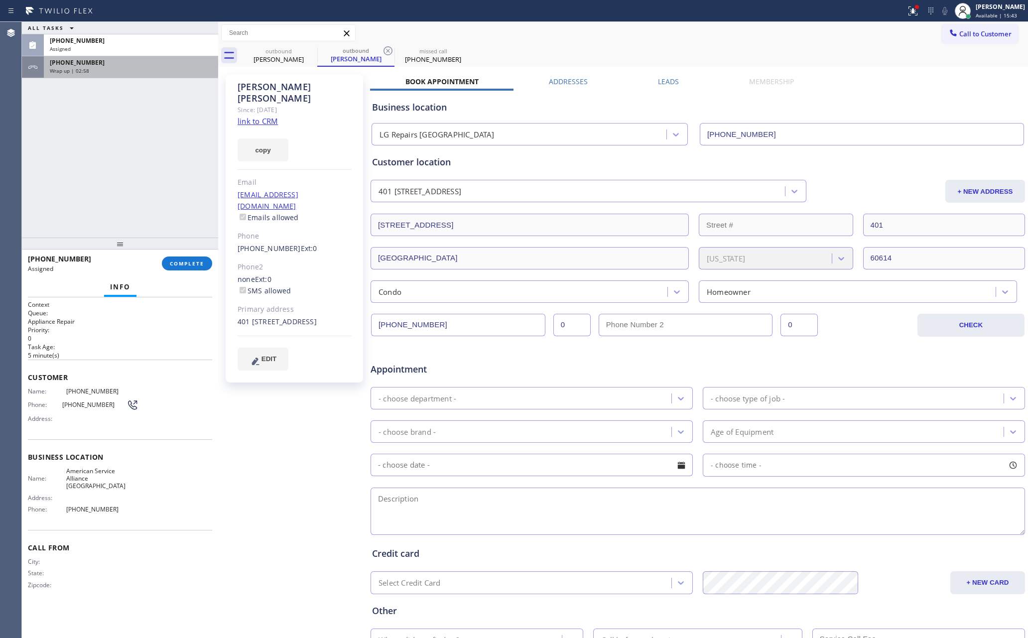
click at [139, 72] on div "+13122130591 Wrap up | 02:58" at bounding box center [129, 67] width 170 height 22
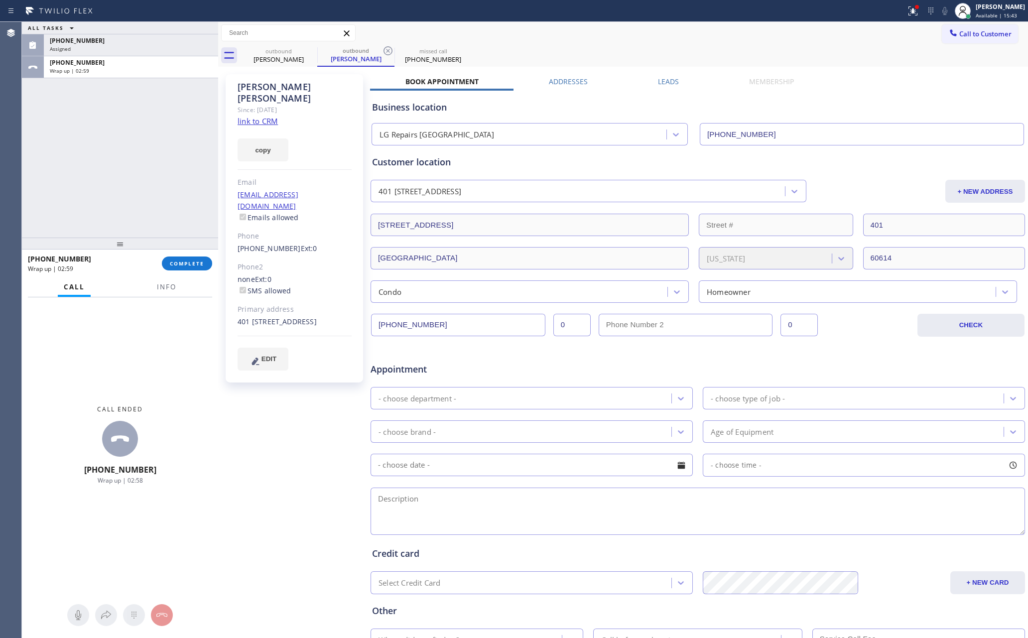
drag, startPoint x: 193, startPoint y: 263, endPoint x: 166, endPoint y: 107, distance: 159.2
click at [195, 259] on button "COMPLETE" at bounding box center [187, 263] width 50 height 14
click at [166, 107] on div "ALL TASKS ALL TASKS ACTIVE TASKS TASKS IN WRAP UP (310) 721-1913 Assigned +1312…" at bounding box center [120, 130] width 196 height 216
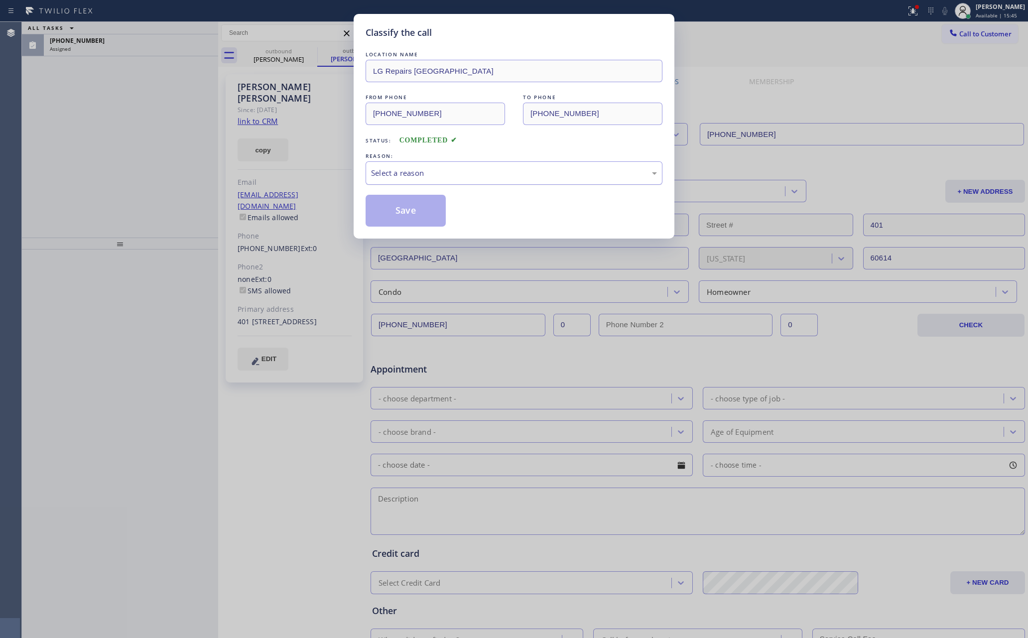
click at [445, 176] on div "Select a reason" at bounding box center [514, 172] width 286 height 11
click at [396, 208] on button "Save" at bounding box center [405, 211] width 80 height 32
drag, startPoint x: 396, startPoint y: 208, endPoint x: 305, endPoint y: 195, distance: 92.0
click at [374, 208] on button "Save" at bounding box center [405, 211] width 80 height 32
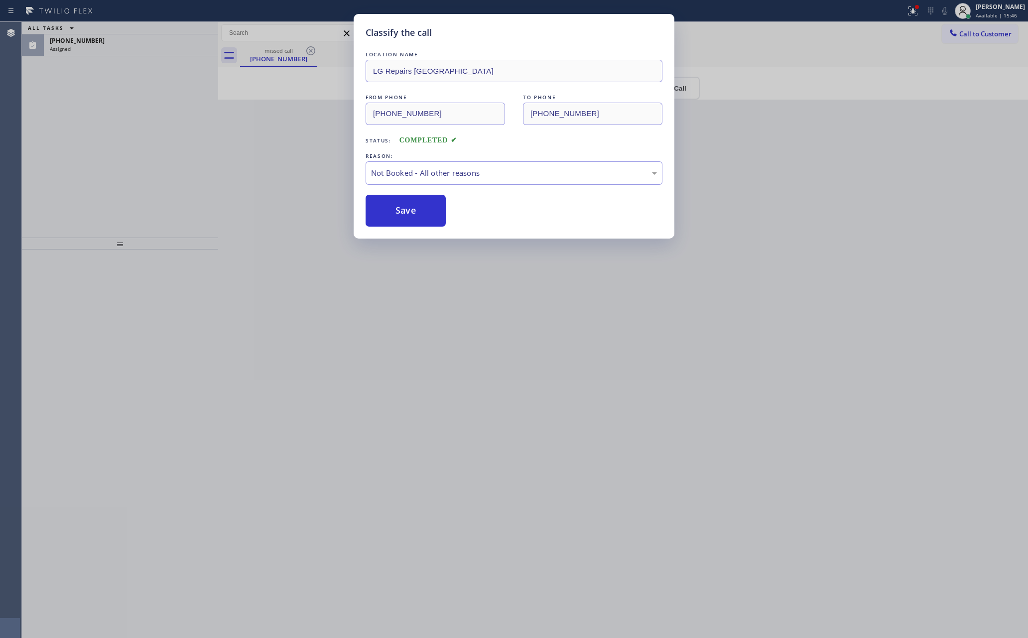
click at [57, 139] on div "Classify the call LOCATION NAME LG Repairs Chicago FROM PHONE (312) 847-3401 TO…" at bounding box center [514, 319] width 1028 height 638
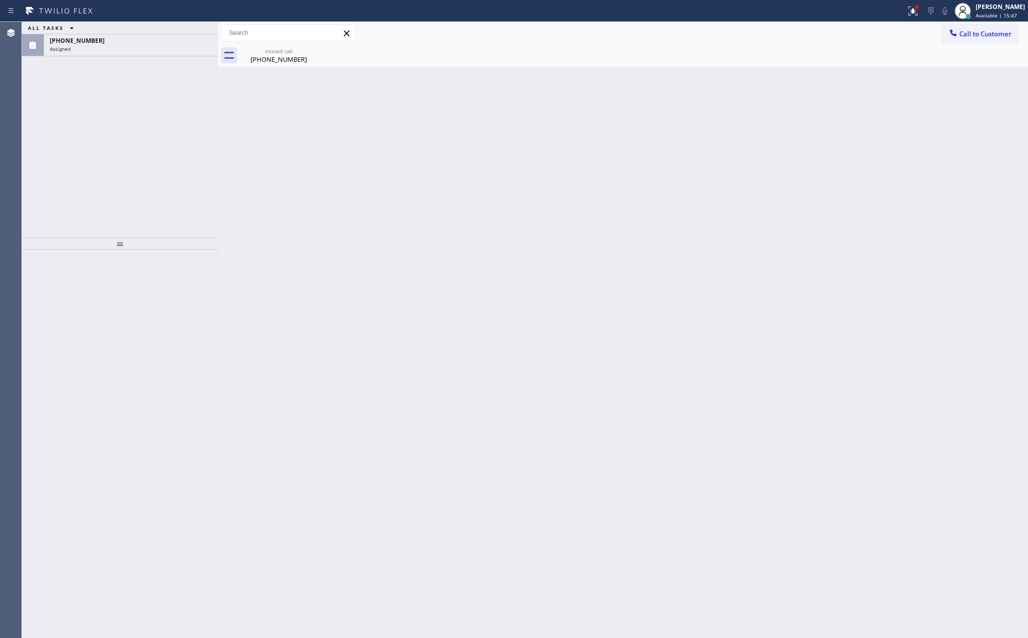
drag, startPoint x: 133, startPoint y: 43, endPoint x: 134, endPoint y: 74, distance: 30.4
click at [134, 43] on div "(310) 721-1913" at bounding box center [131, 40] width 162 height 8
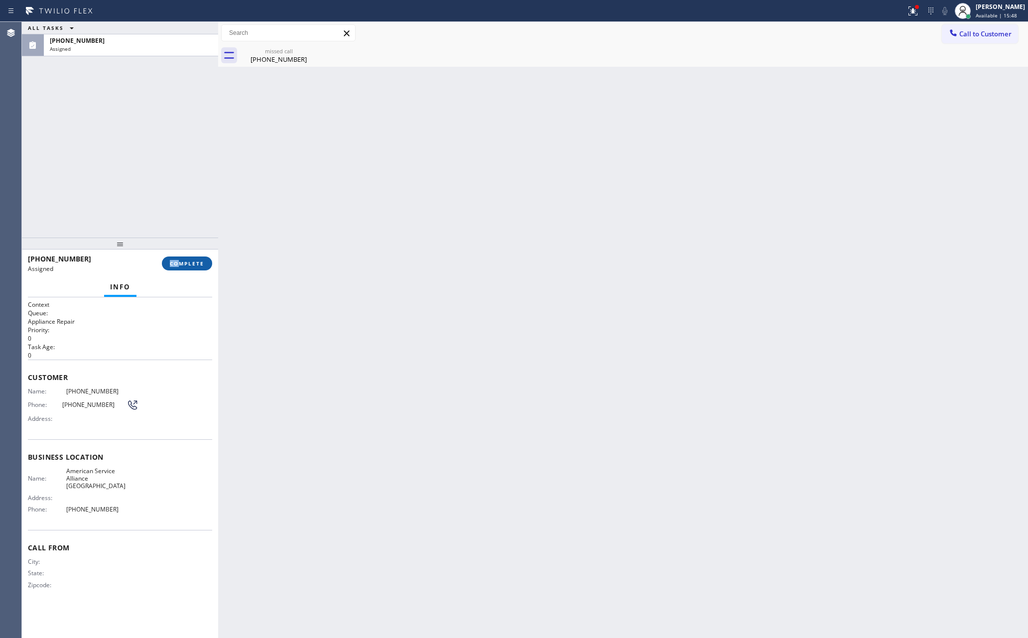
drag, startPoint x: 172, startPoint y: 253, endPoint x: 178, endPoint y: 260, distance: 9.6
click at [178, 261] on div "(310) 721-1913 Assigned COMPLETE" at bounding box center [120, 263] width 184 height 26
click at [178, 260] on span "COMPLETE" at bounding box center [187, 263] width 34 height 7
click at [155, 92] on div "ALL TASKS ALL TASKS ACTIVE TASKS TASKS IN WRAP UP (310) 721-1913 Assigned" at bounding box center [120, 130] width 196 height 216
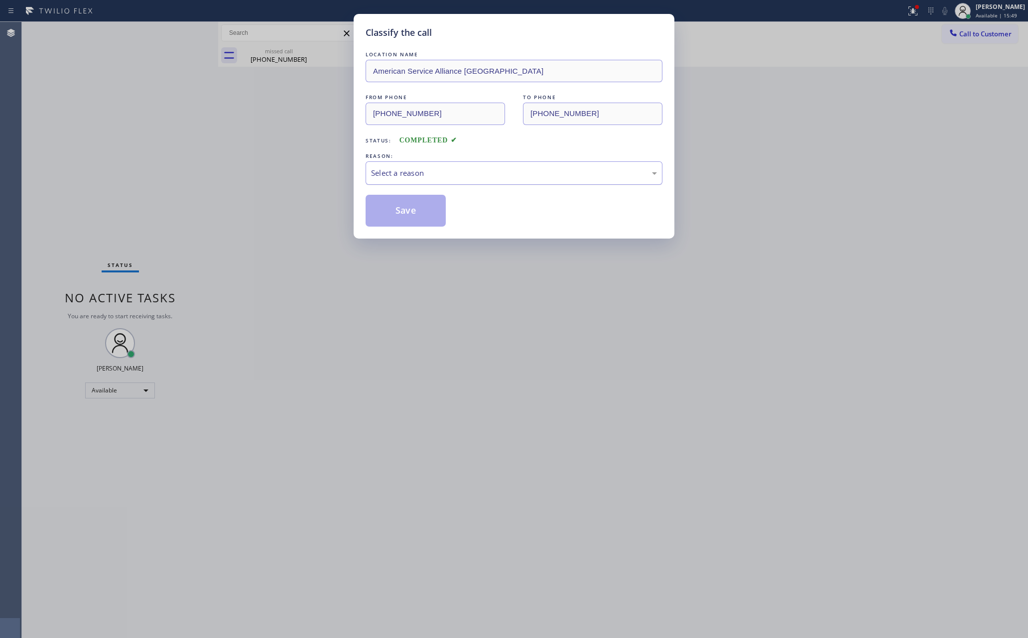
click at [463, 172] on div "Select a reason" at bounding box center [514, 172] width 286 height 11
click at [397, 213] on button "Save" at bounding box center [405, 211] width 80 height 32
click at [86, 108] on div "Classify the call LOCATION NAME American Service Alliance Alhambra FROM PHONE (…" at bounding box center [514, 319] width 1028 height 638
click at [88, 107] on div "Classify the call LOCATION NAME American Service Alliance Alhambra FROM PHONE (…" at bounding box center [514, 319] width 1028 height 638
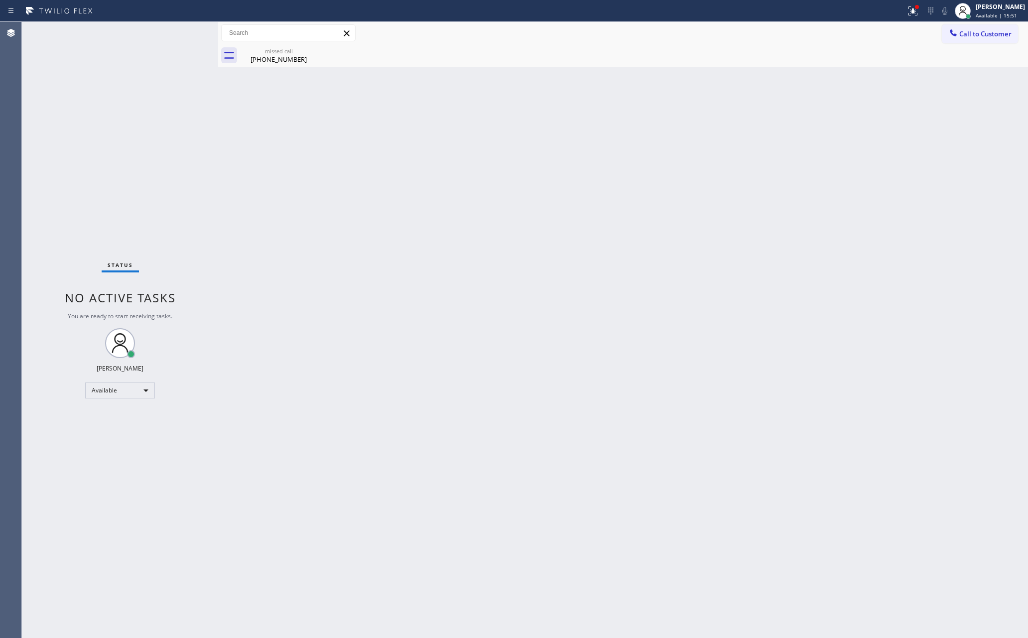
click at [372, 240] on div "Back to Dashboard Change Sender ID Customers Technicians Select a contact Outbo…" at bounding box center [623, 330] width 810 height 616
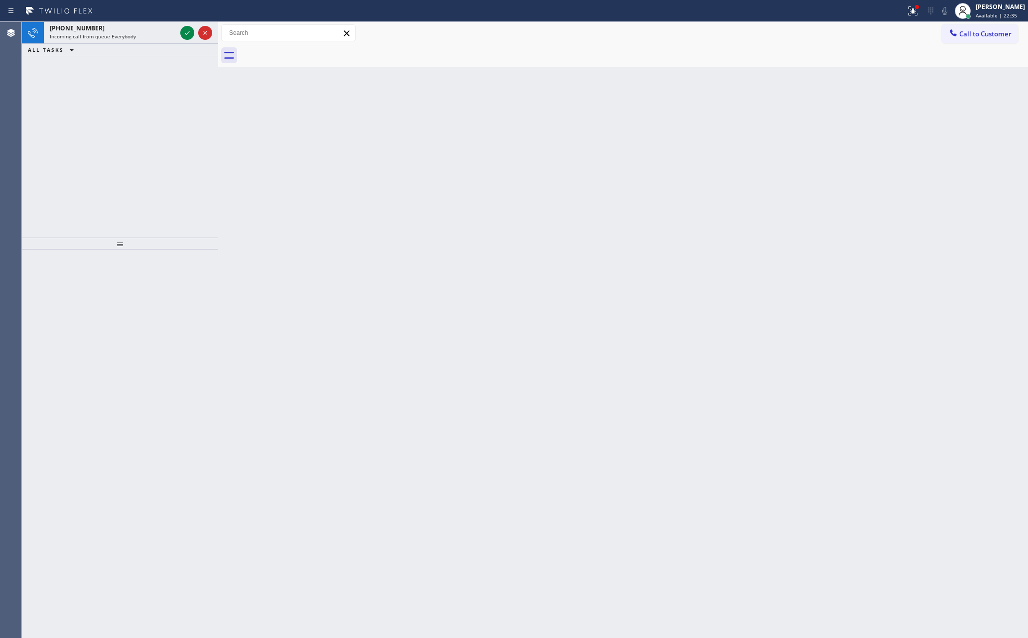
click at [209, 151] on div "+15625748670 Incoming call from queue Everybody ALL TASKS ALL TASKS ACTIVE TASK…" at bounding box center [120, 130] width 196 height 216
click at [187, 36] on icon at bounding box center [187, 33] width 12 height 12
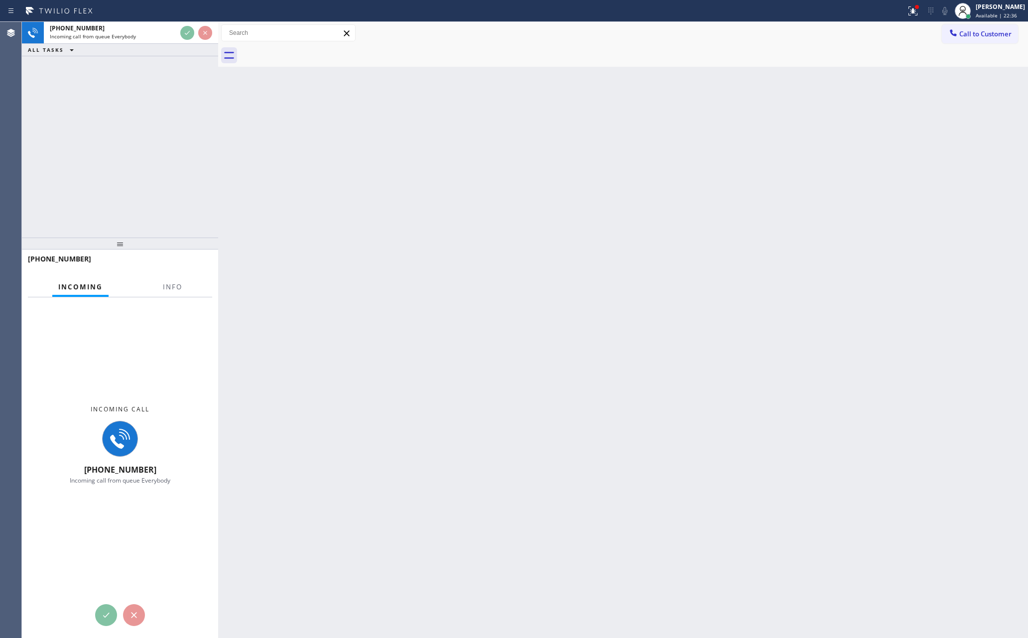
click at [175, 111] on div "+15625748670 Incoming call from queue Everybody ALL TASKS ALL TASKS ACTIVE TASK…" at bounding box center [120, 130] width 196 height 216
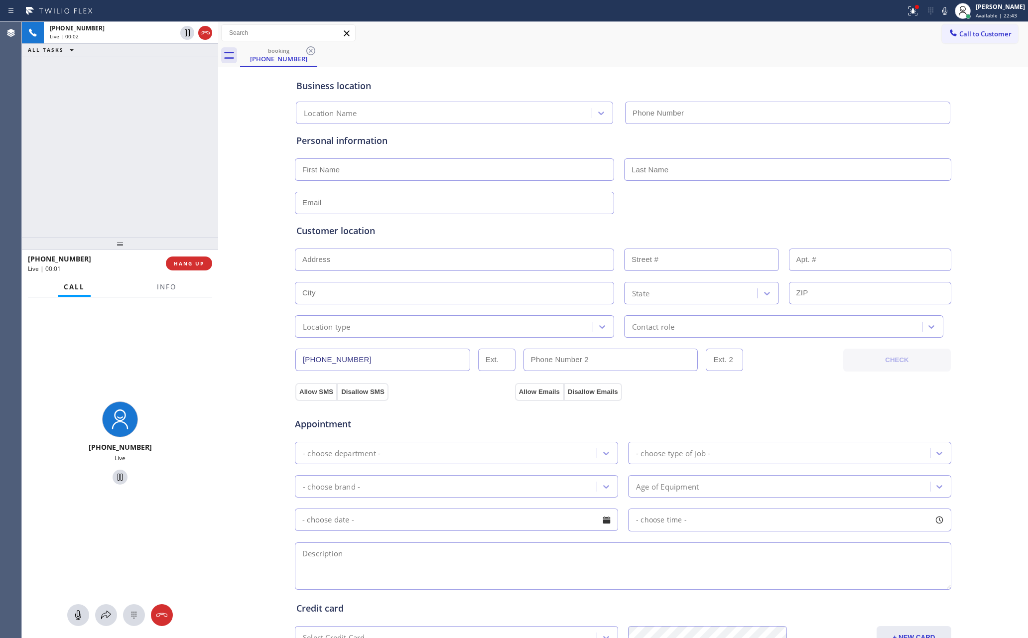
click at [175, 111] on div "+15625748670 Live | 00:02 ALL TASKS ALL TASKS ACTIVE TASKS TASKS IN WRAP UP" at bounding box center [120, 130] width 196 height 216
click at [165, 287] on span "Info" at bounding box center [166, 286] width 19 height 9
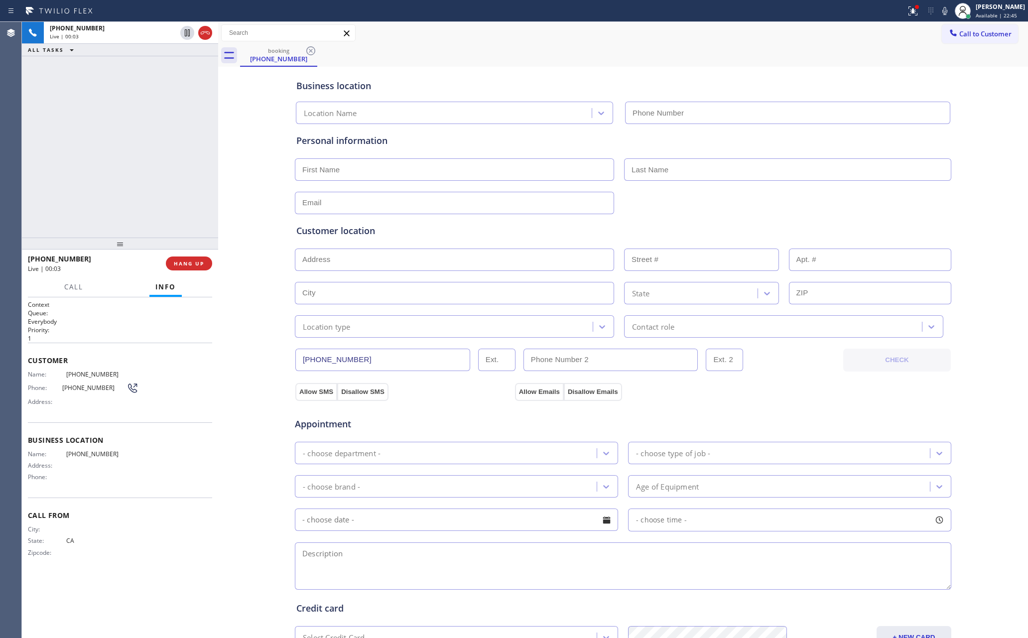
click at [110, 151] on div "+15625748670 Live | 00:03 ALL TASKS ALL TASKS ACTIVE TASKS TASKS IN WRAP UP" at bounding box center [120, 130] width 196 height 216
click at [109, 151] on div "+15625748670 Live | 00:04 ALL TASKS ALL TASKS ACTIVE TASKS TASKS IN WRAP UP" at bounding box center [120, 130] width 196 height 216
click at [181, 260] on span "HANG UP" at bounding box center [189, 263] width 30 height 7
click at [130, 120] on div "+15625748670 Live | 00:16 ALL TASKS ALL TASKS ACTIVE TASKS TASKS IN WRAP UP" at bounding box center [120, 130] width 196 height 216
click at [171, 228] on div "ALL TASKS ALL TASKS ACTIVE TASKS TASKS IN WRAP UP +15625748670 Wrap up | 00:02" at bounding box center [120, 130] width 196 height 216
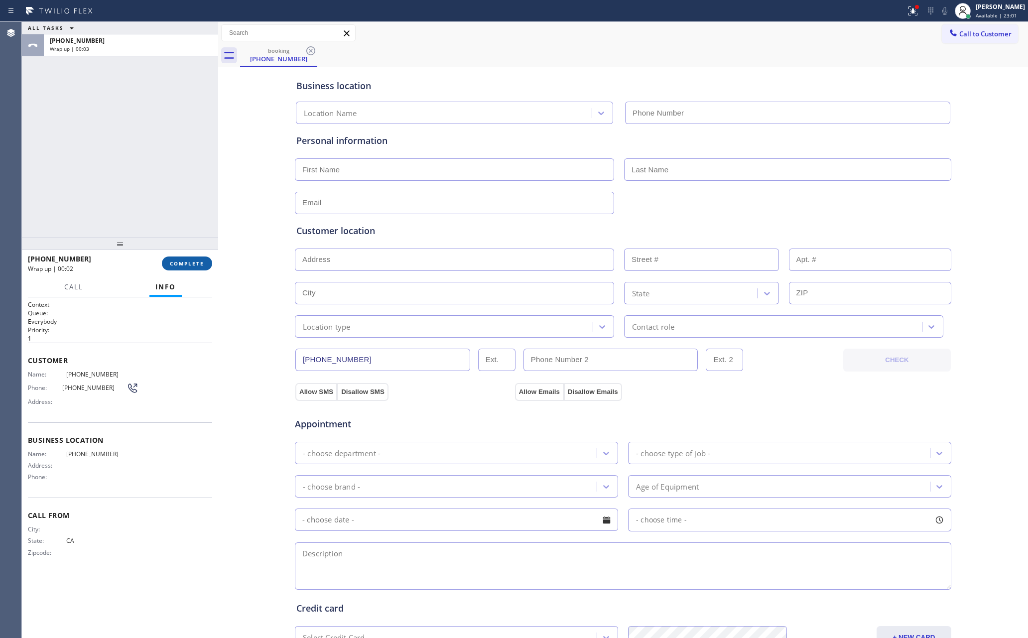
click at [178, 257] on button "COMPLETE" at bounding box center [187, 263] width 50 height 14
click at [159, 99] on div "ALL TASKS ALL TASKS ACTIVE TASKS TASKS IN WRAP UP +15625748670 Wrap up | 00:03" at bounding box center [120, 130] width 196 height 216
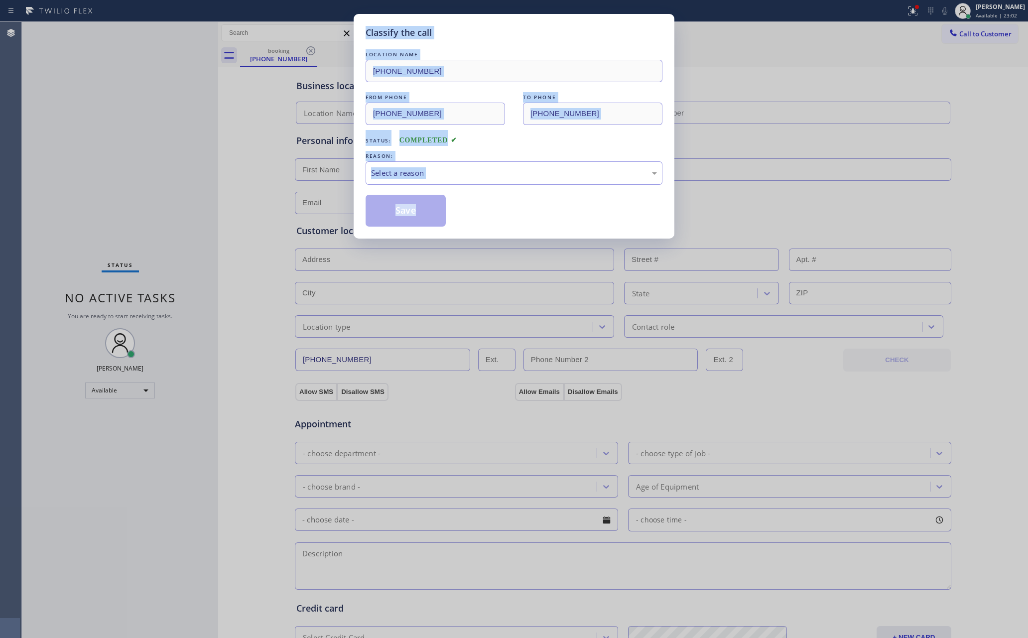
click at [159, 99] on div "Classify the call LOCATION NAME (818) 536-7045 FROM PHONE (562) 574-8670 TO PHO…" at bounding box center [514, 319] width 1028 height 638
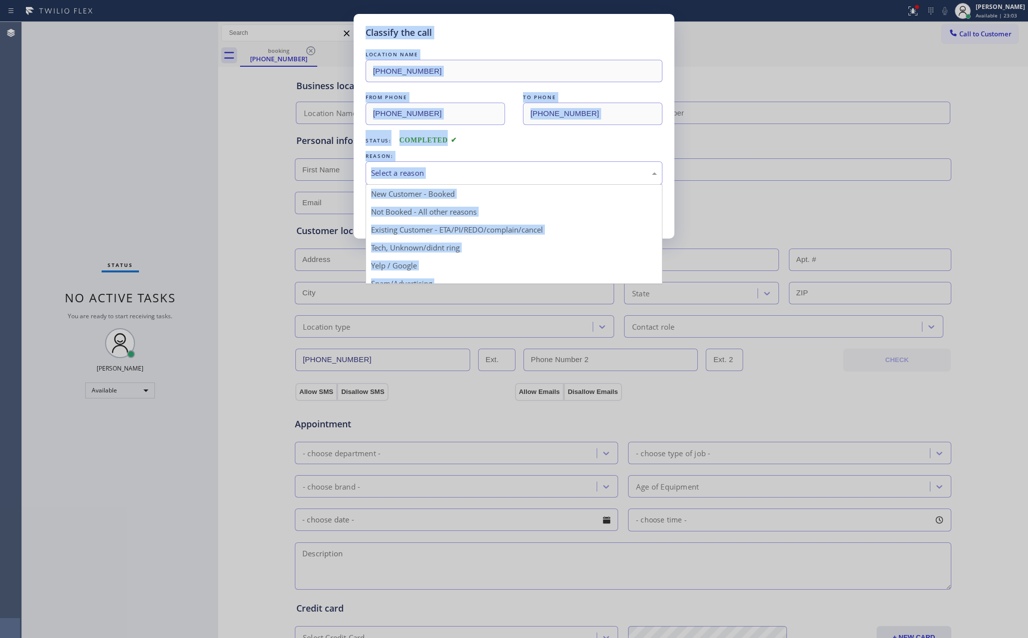
click at [411, 181] on div "Select a reason" at bounding box center [513, 172] width 297 height 23
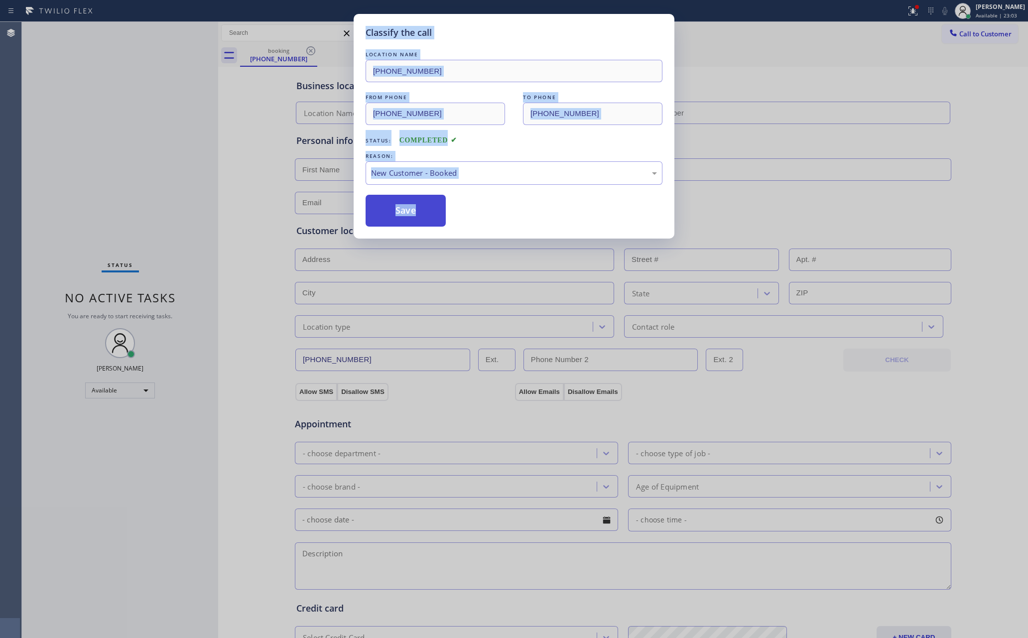
click at [402, 211] on button "Save" at bounding box center [405, 211] width 80 height 32
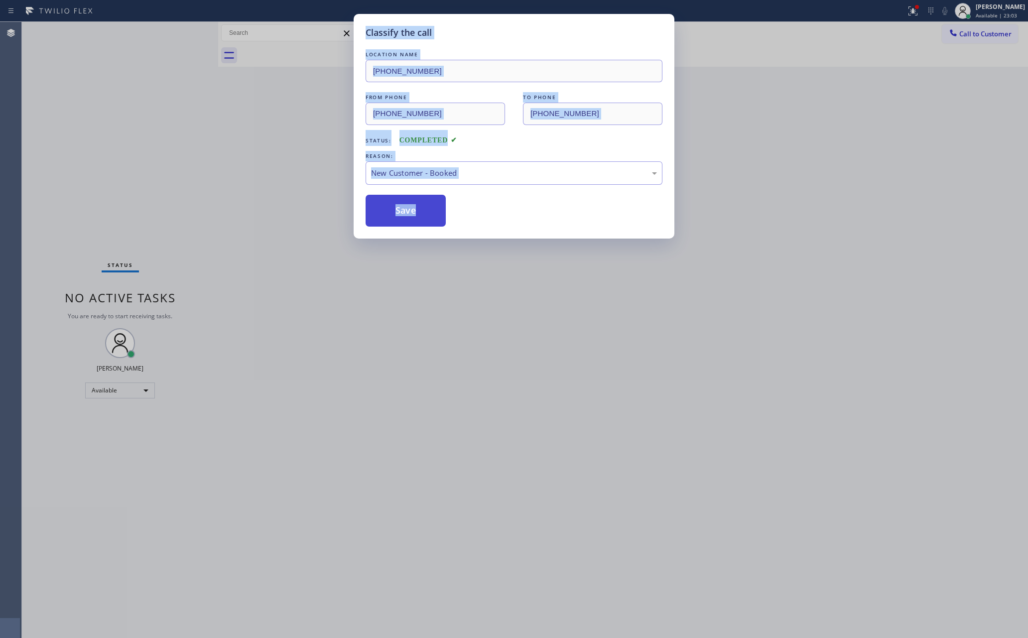
click at [402, 211] on button "Save" at bounding box center [405, 211] width 80 height 32
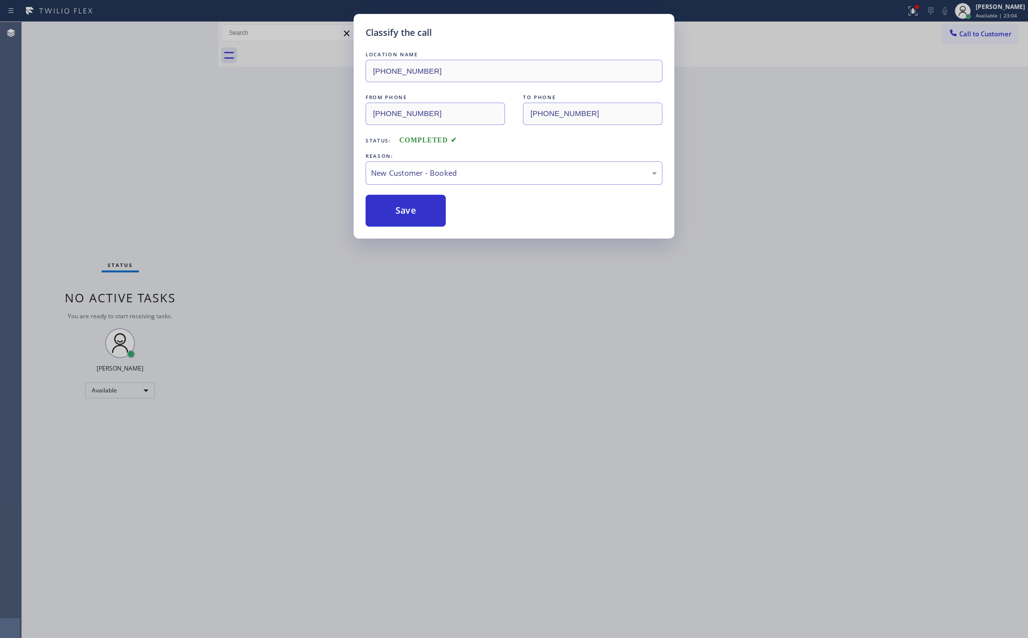
drag, startPoint x: 115, startPoint y: 151, endPoint x: 235, endPoint y: 175, distance: 122.0
click at [189, 163] on div "Classify the call LOCATION NAME (818) 536-7045 FROM PHONE (562) 574-8670 TO PHO…" at bounding box center [514, 319] width 1028 height 638
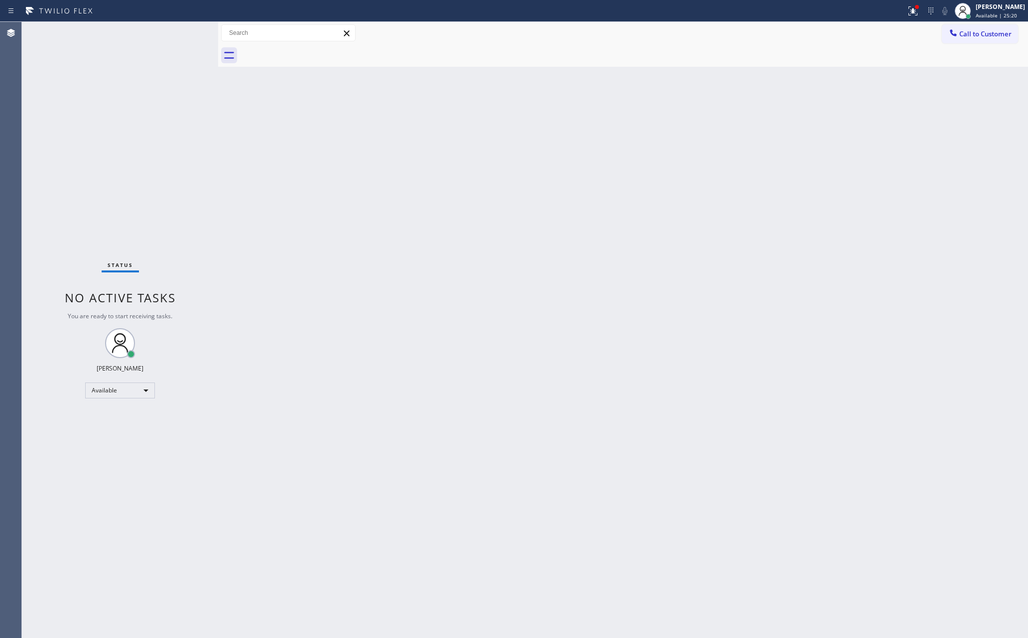
drag, startPoint x: 704, startPoint y: 249, endPoint x: 802, endPoint y: 236, distance: 99.0
click at [774, 244] on div "Back to Dashboard Change Sender ID Customers Technicians Select a contact Outbo…" at bounding box center [623, 330] width 810 height 616
drag, startPoint x: 100, startPoint y: 77, endPoint x: 130, endPoint y: 73, distance: 30.6
click at [108, 77] on div "+12133205629 Incoming call from queue Everybody ALL TASKS ALL TASKS ACTIVE TASK…" at bounding box center [120, 130] width 196 height 216
drag, startPoint x: 184, startPoint y: 32, endPoint x: 188, endPoint y: 147, distance: 115.1
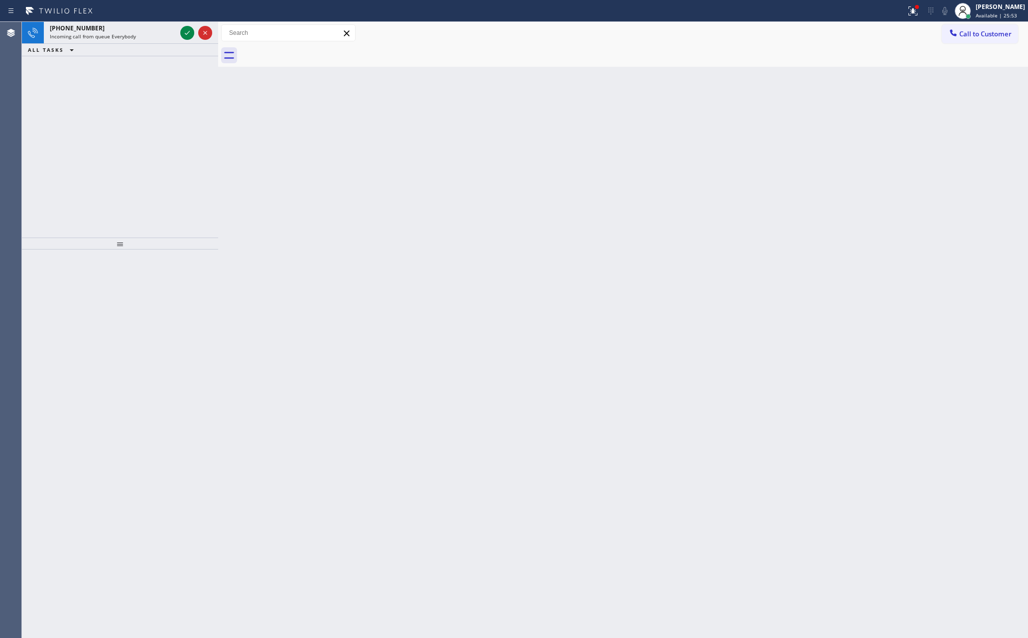
click at [185, 41] on div at bounding box center [196, 33] width 36 height 22
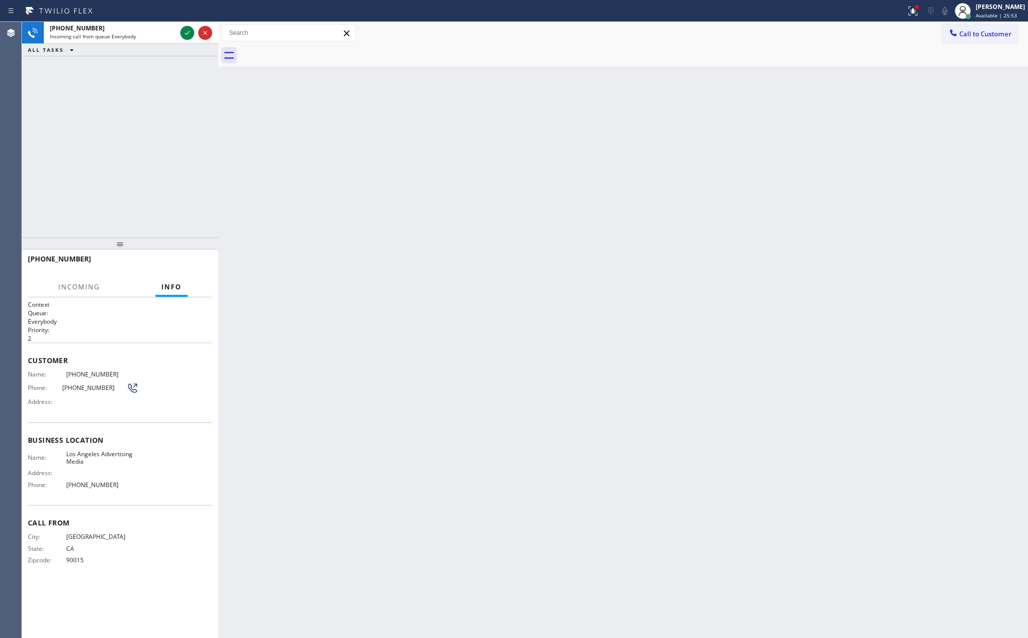
click at [194, 187] on div "+12133205629 Incoming call from queue Everybody ALL TASKS ALL TASKS ACTIVE TASK…" at bounding box center [120, 130] width 196 height 216
click at [193, 187] on div "+12133205629 Incoming call from queue Everybody ALL TASKS ALL TASKS ACTIVE TASK…" at bounding box center [120, 130] width 196 height 216
click at [186, 29] on icon at bounding box center [187, 33] width 12 height 12
click at [178, 163] on div "+12133205629 Incoming call from queue Everybody ALL TASKS ALL TASKS ACTIVE TASK…" at bounding box center [120, 130] width 196 height 216
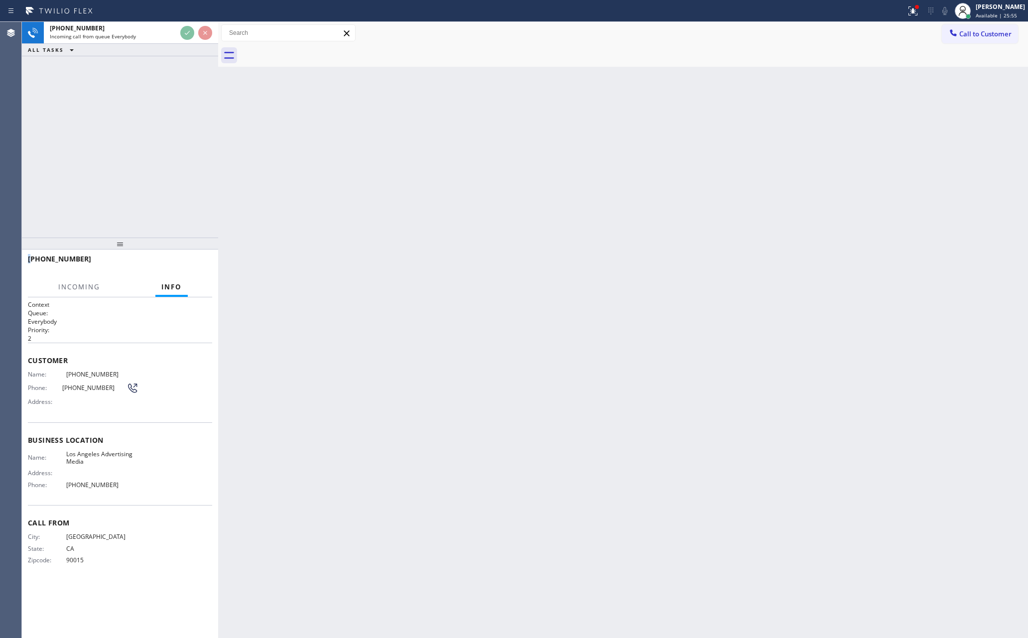
click at [178, 163] on div "+12133205629 Incoming call from queue Everybody ALL TASKS ALL TASKS ACTIVE TASK…" at bounding box center [120, 130] width 196 height 216
click at [180, 154] on div "+12133205629 Incoming call from queue Everybody ALL TASKS ALL TASKS ACTIVE TASK…" at bounding box center [120, 130] width 196 height 216
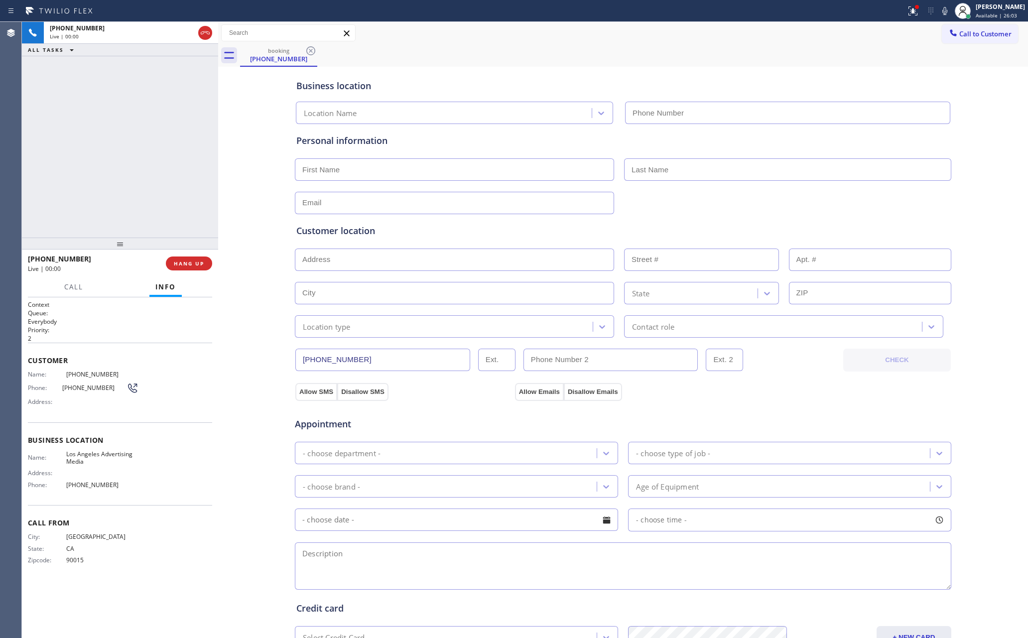
type input "(213) 205-0655"
click at [649, 222] on div "Customer location >> ADD NEW ADDRESS << + NEW ADDRESS State Location type Conta…" at bounding box center [622, 275] width 657 height 123
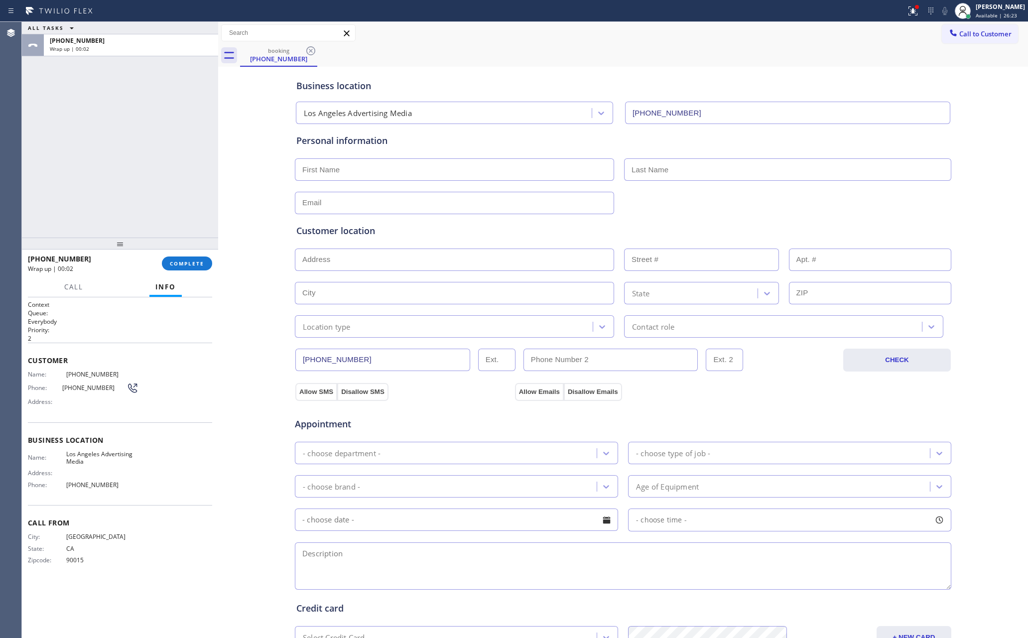
click at [47, 178] on div "ALL TASKS ALL TASKS ACTIVE TASKS TASKS IN WRAP UP +12133205629 Wrap up | 00:02" at bounding box center [120, 130] width 196 height 216
click at [205, 268] on button "COMPLETE" at bounding box center [187, 263] width 50 height 14
click at [178, 129] on div "ALL TASKS ALL TASKS ACTIVE TASKS TASKS IN WRAP UP +12133205629 Wrap up | 00:03" at bounding box center [120, 130] width 196 height 216
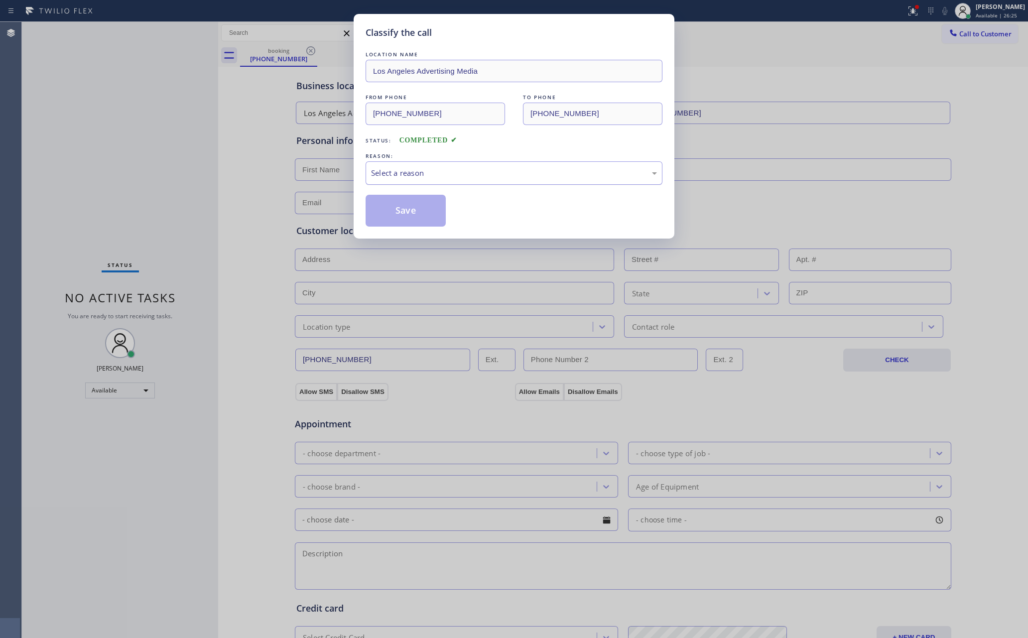
click at [423, 178] on div "Select a reason" at bounding box center [514, 172] width 286 height 11
click at [410, 211] on button "Save" at bounding box center [405, 211] width 80 height 32
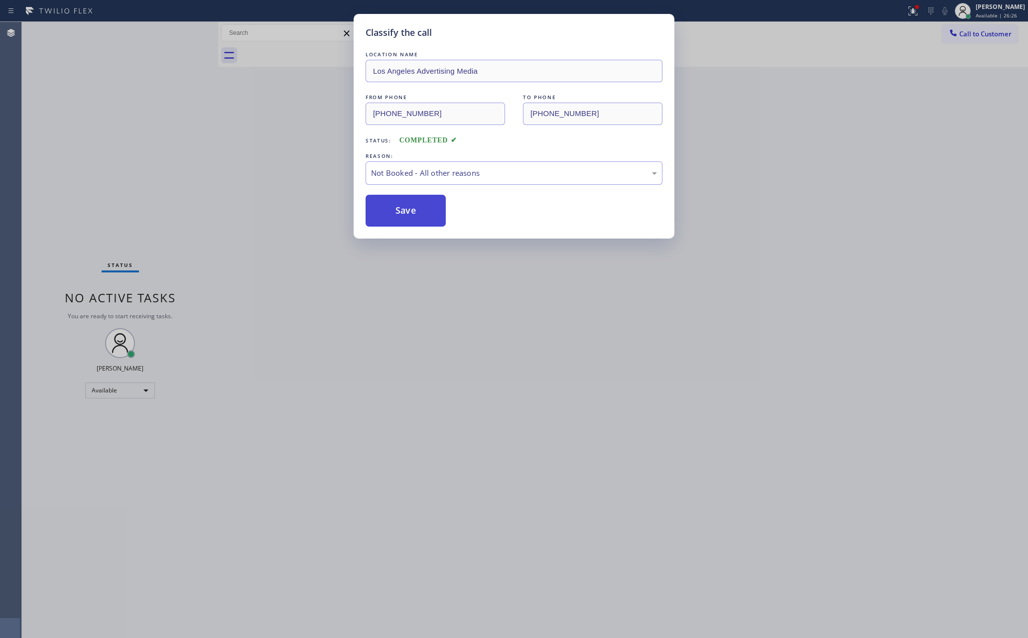
click at [410, 211] on button "Save" at bounding box center [405, 211] width 80 height 32
drag, startPoint x: 417, startPoint y: 200, endPoint x: 425, endPoint y: 196, distance: 8.9
click at [422, 199] on button "Save" at bounding box center [405, 211] width 80 height 32
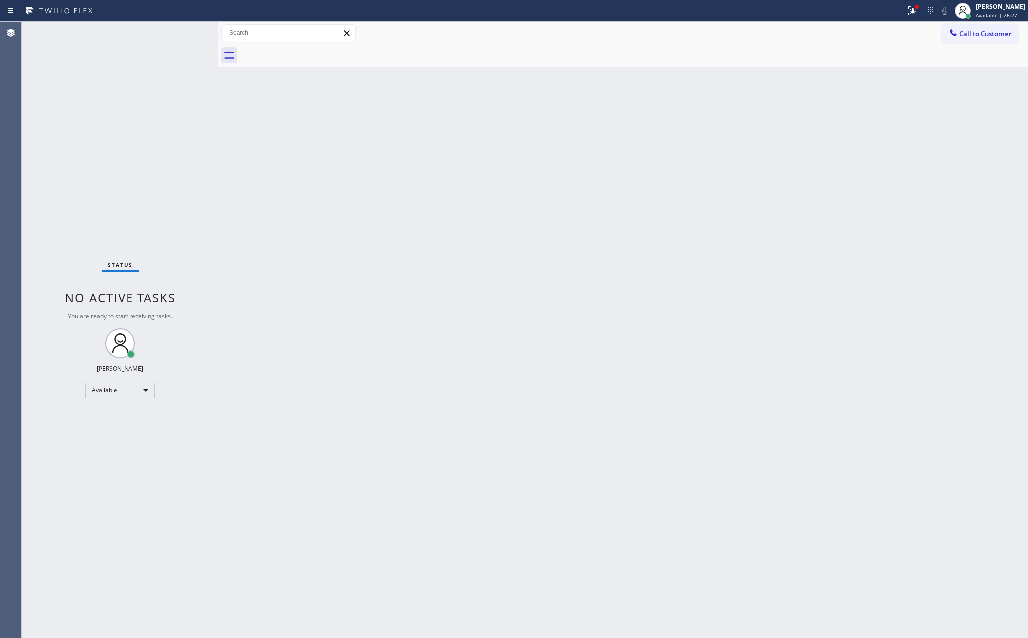
click at [898, 93] on div "Back to Dashboard Change Sender ID Customers Technicians Select a contact Outbo…" at bounding box center [623, 330] width 810 height 616
drag, startPoint x: 983, startPoint y: 32, endPoint x: 958, endPoint y: 34, distance: 25.0
click at [980, 32] on span "Call to Customer" at bounding box center [985, 33] width 52 height 9
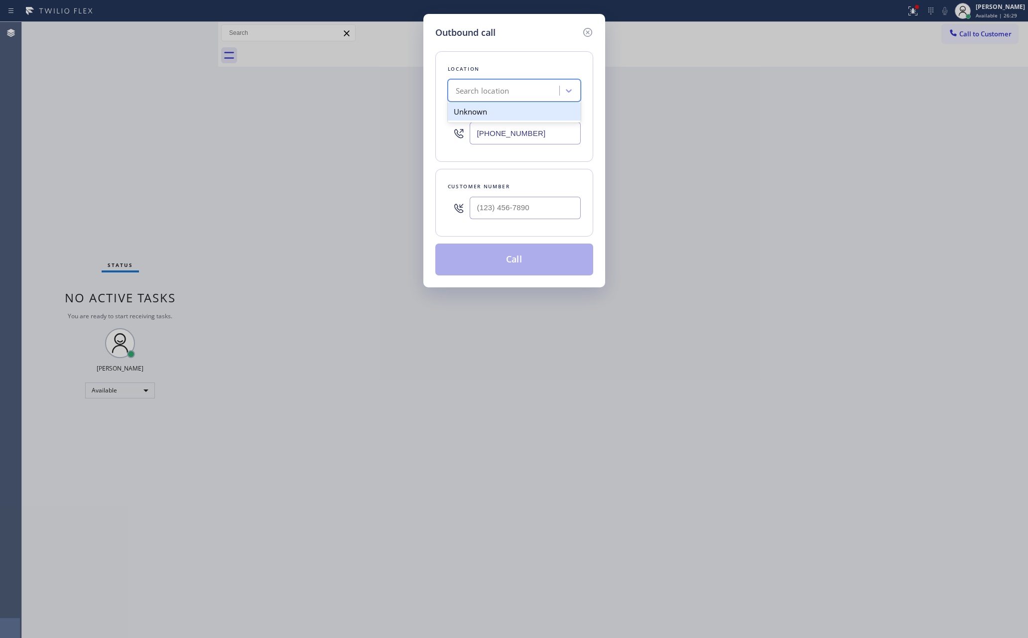
click at [534, 82] on div "Search location" at bounding box center [505, 90] width 109 height 17
paste input "Oasis Plumbers Mission Viejo"
type input "Oasis Plumbers Mission Viejo"
click at [515, 107] on div "Oasis Plumbers Mission Viejo" at bounding box center [514, 117] width 133 height 28
type input "(949) 635-7337"
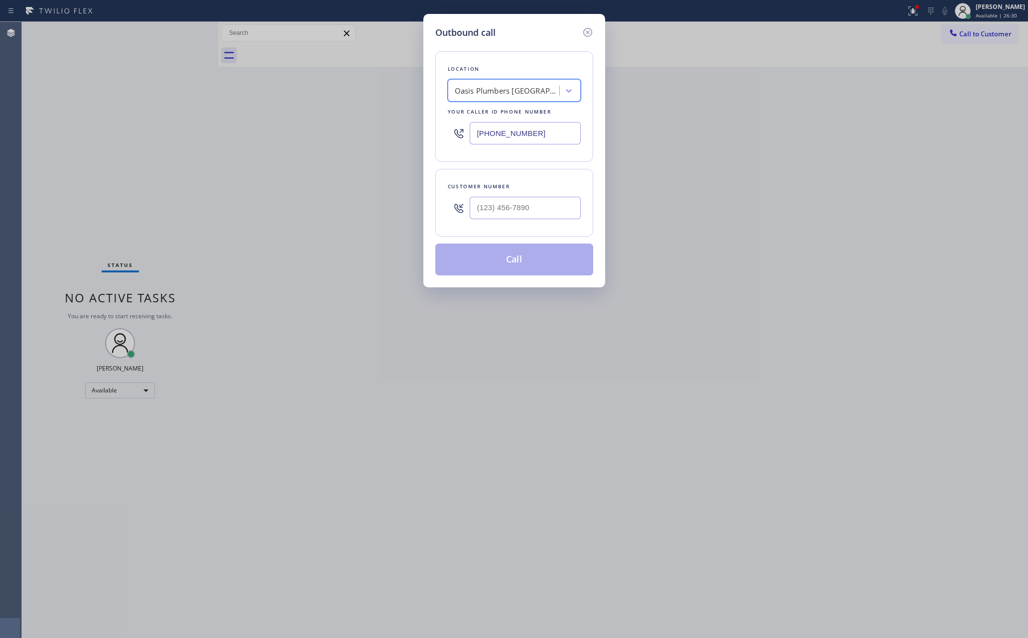
scroll to position [0, 0]
click at [505, 208] on input "(___) ___-____" at bounding box center [525, 208] width 111 height 22
paste input "760) 682-8275"
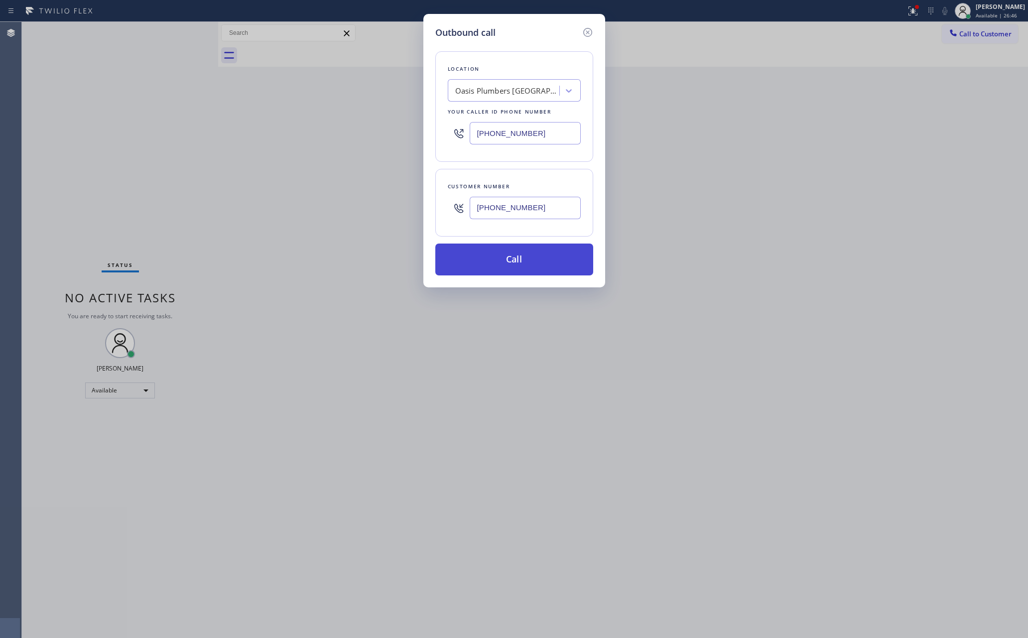
type input "(760) 682-8275"
click at [516, 263] on button "Call" at bounding box center [514, 259] width 158 height 32
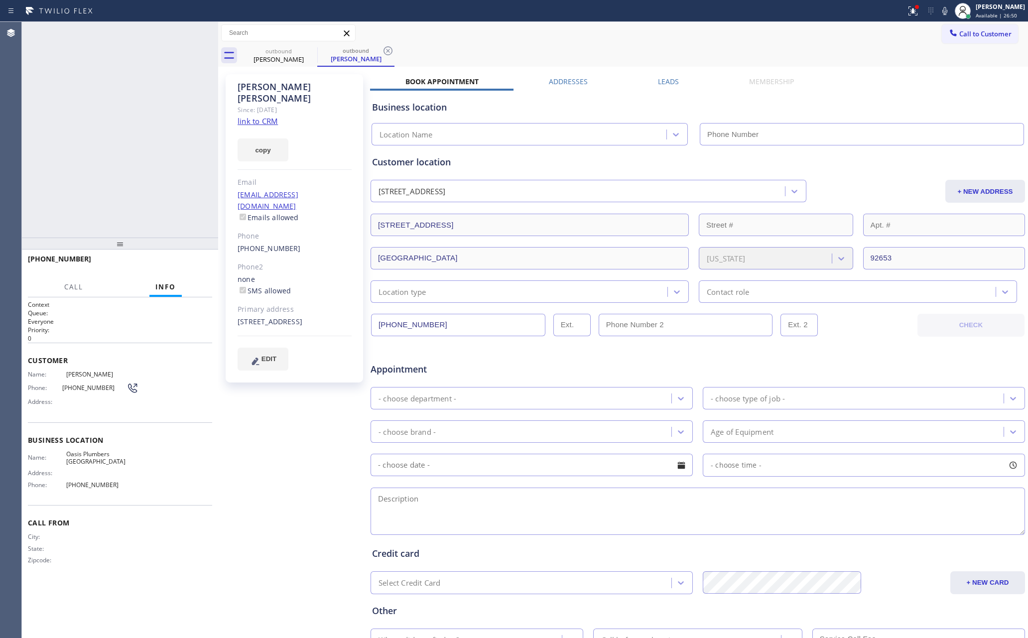
type input "(949) 635-7337"
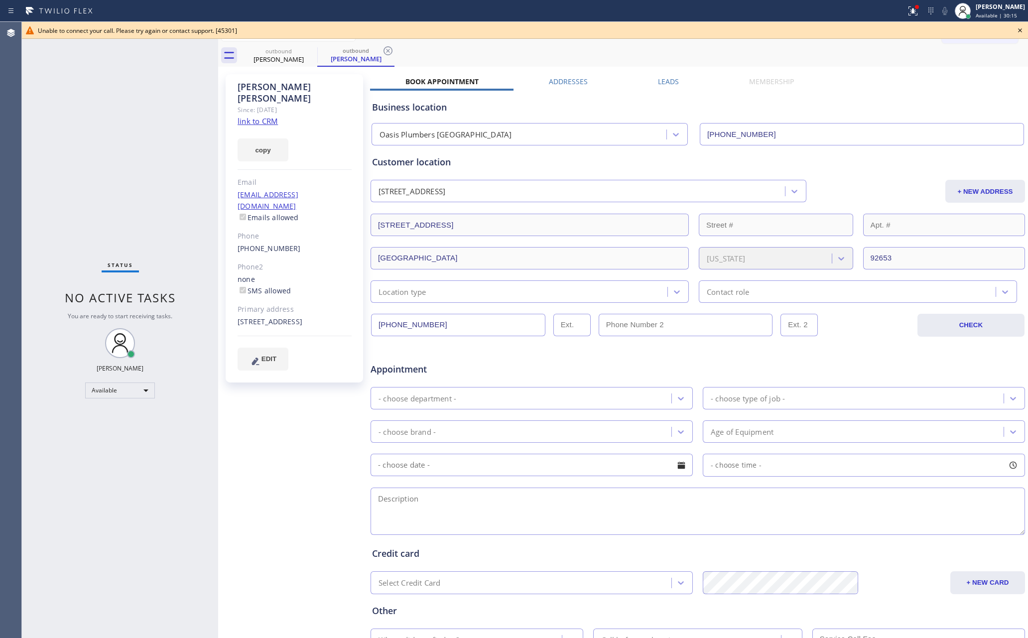
click at [1022, 27] on icon at bounding box center [1020, 30] width 12 height 12
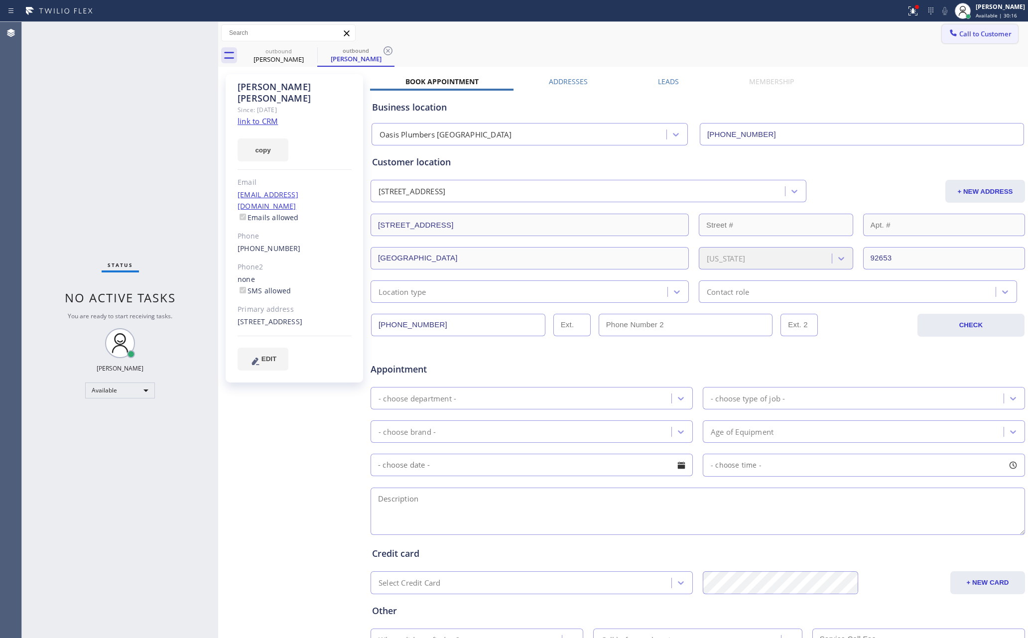
click at [963, 35] on span "Call to Customer" at bounding box center [985, 33] width 52 height 9
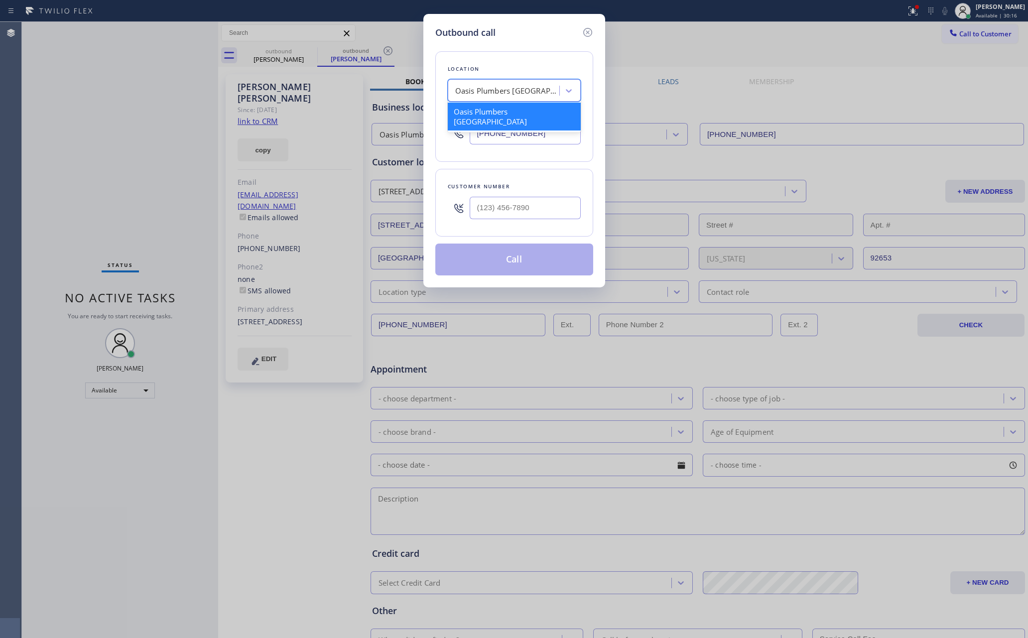
click at [505, 87] on div "Oasis Plumbers Mission Viejo" at bounding box center [507, 90] width 105 height 11
paste input "Subzero Repair Professionals"
type input "Subzero Repair Professionals"
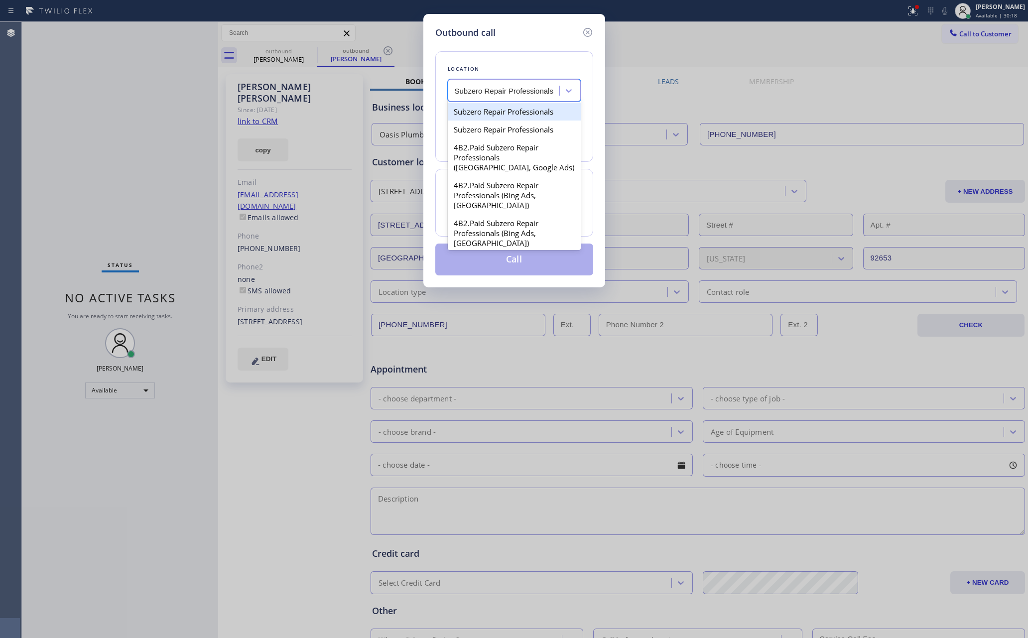
click at [503, 117] on div "Subzero Repair Professionals" at bounding box center [514, 112] width 133 height 18
type input "(877) 414-7264"
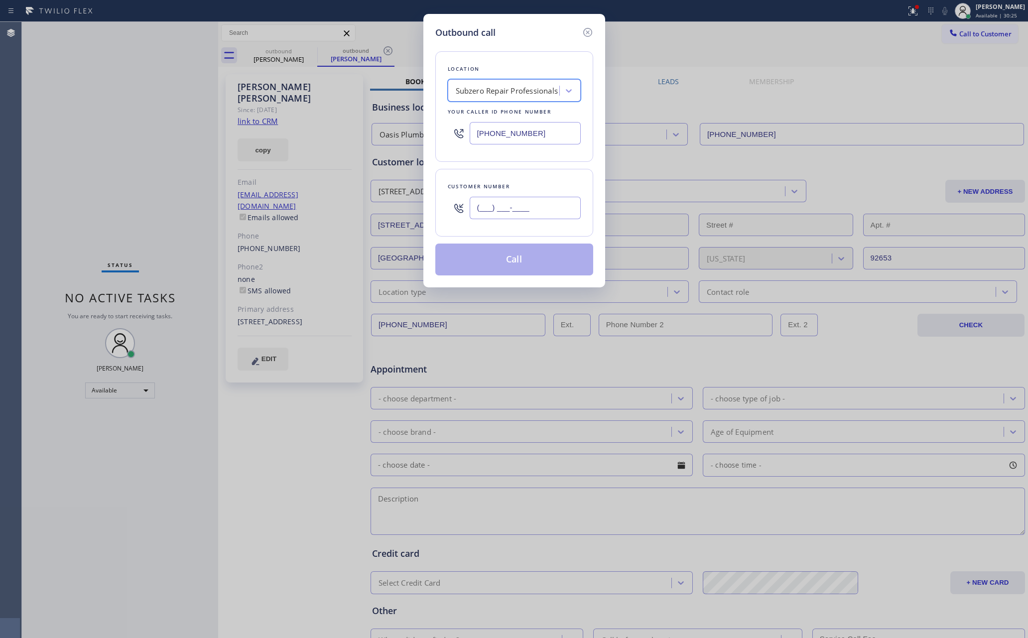
click at [514, 207] on input "(___) ___-____" at bounding box center [525, 208] width 111 height 22
paste input "714) 476-2161"
type input "(714) 476-2161"
click at [536, 262] on button "Call" at bounding box center [514, 259] width 158 height 32
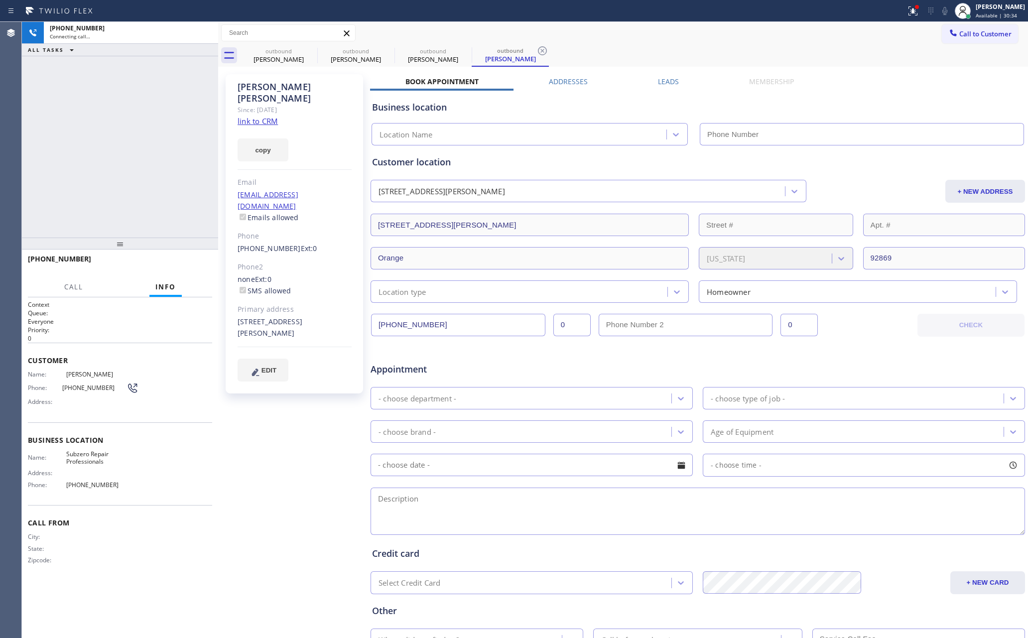
click at [171, 125] on div "+17144762161 Connecting call… ALL TASKS ALL TASKS ACTIVE TASKS TASKS IN WRAP UP" at bounding box center [120, 130] width 196 height 216
type input "(877) 414-7264"
click at [315, 52] on icon at bounding box center [311, 51] width 12 height 12
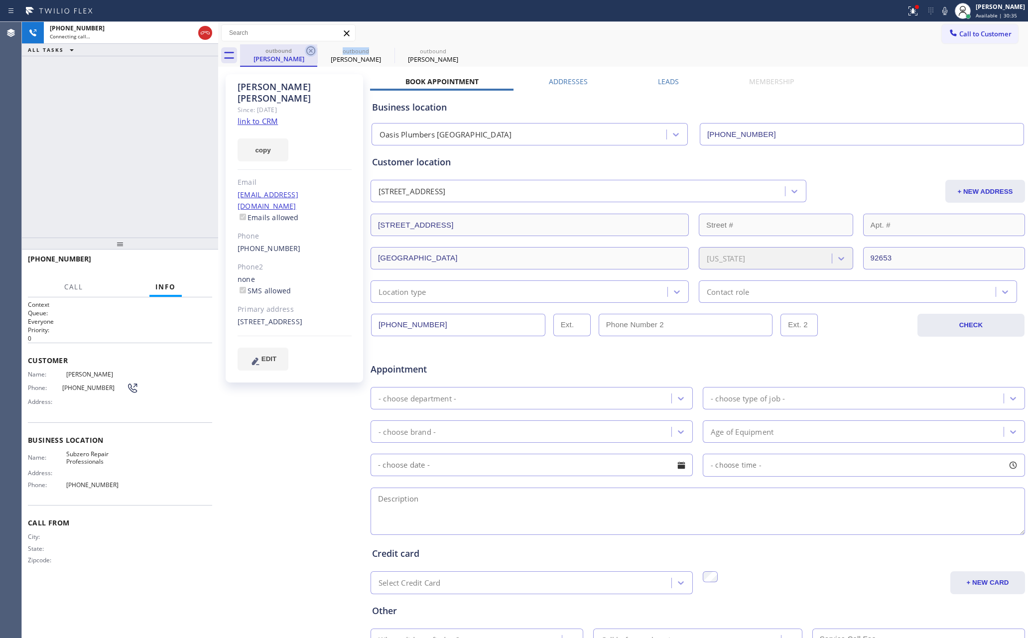
click at [314, 51] on icon at bounding box center [310, 50] width 9 height 9
type input "(877) 414-7264"
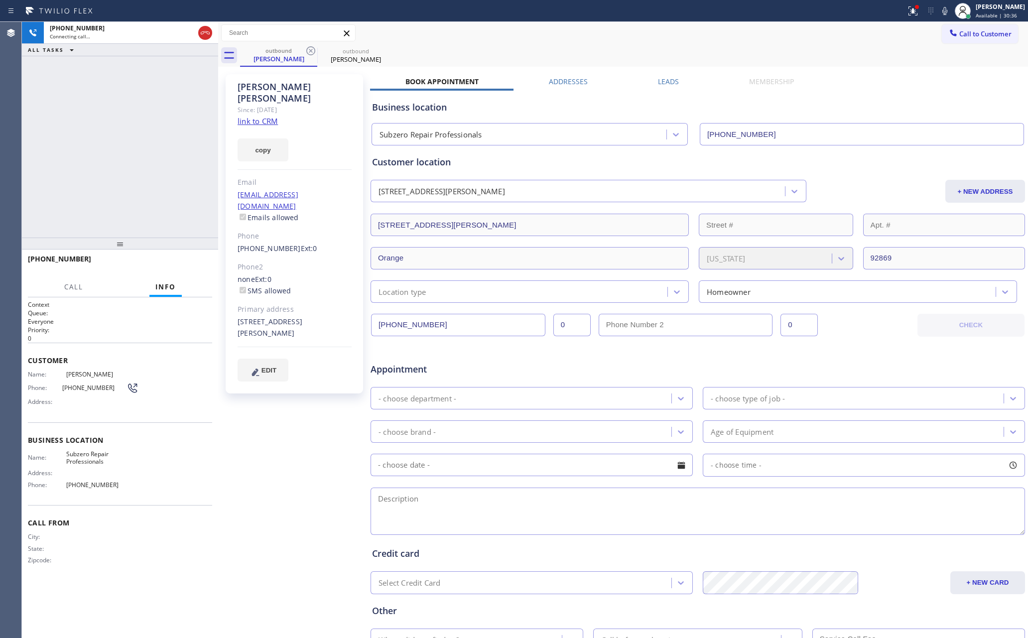
click at [143, 137] on div "+17144762161 Connecting call… ALL TASKS ALL TASKS ACTIVE TASKS TASKS IN WRAP UP" at bounding box center [120, 130] width 196 height 216
click at [121, 143] on div "+17144762161 Connecting call… ALL TASKS ALL TASKS ACTIVE TASKS TASKS IN WRAP UP" at bounding box center [120, 130] width 196 height 216
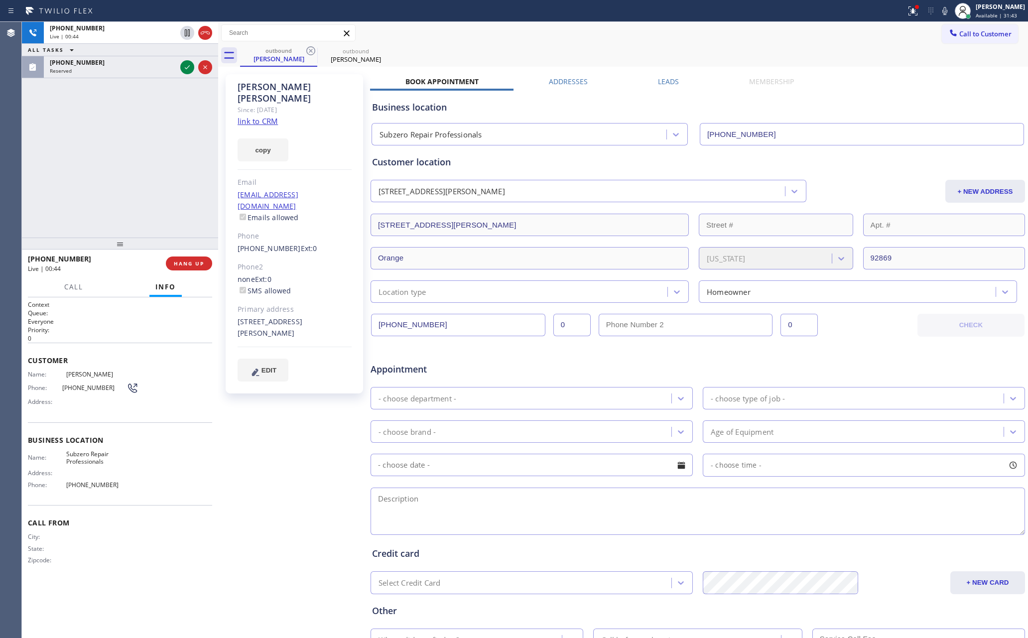
click at [131, 114] on div "+17144762161 Live | 00:44 ALL TASKS ALL TASKS ACTIVE TASKS TASKS IN WRAP UP (62…" at bounding box center [120, 130] width 196 height 216
click at [175, 263] on span "HANG UP" at bounding box center [189, 263] width 30 height 7
click at [165, 178] on div "+17144762161 Live | 00:46 ALL TASKS ALL TASKS ACTIVE TASKS TASKS IN WRAP UP (62…" at bounding box center [120, 130] width 196 height 216
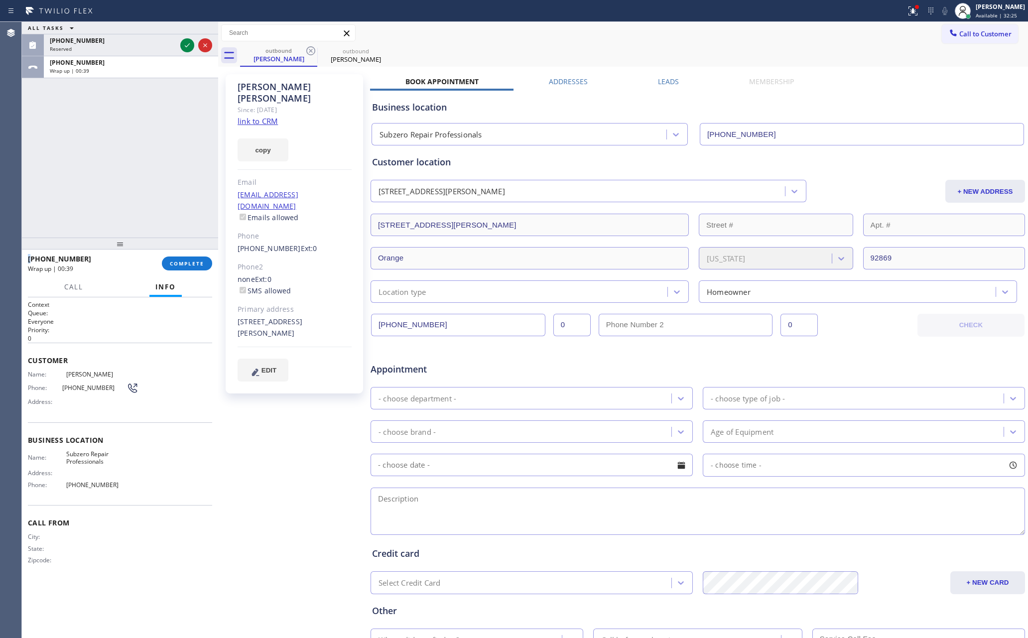
drag, startPoint x: 99, startPoint y: 134, endPoint x: 187, endPoint y: 253, distance: 147.7
click at [102, 139] on div "ALL TASKS ALL TASKS ACTIVE TASKS TASKS IN WRAP UP (626) 497-0441 Reserved +1714…" at bounding box center [120, 130] width 196 height 216
click at [195, 262] on span "COMPLETE" at bounding box center [187, 263] width 34 height 7
click at [157, 153] on div "ALL TASKS ALL TASKS ACTIVE TASKS TASKS IN WRAP UP (626) 497-0441 Reserved +1714…" at bounding box center [120, 130] width 196 height 216
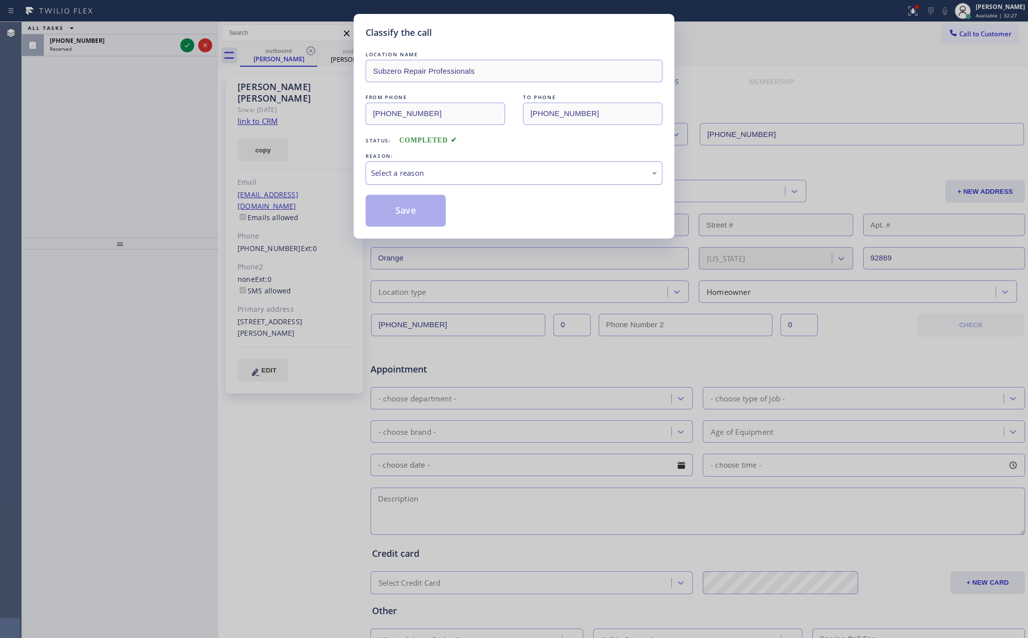
click at [451, 172] on div "Select a reason" at bounding box center [514, 172] width 286 height 11
click at [413, 209] on button "Save" at bounding box center [405, 211] width 80 height 32
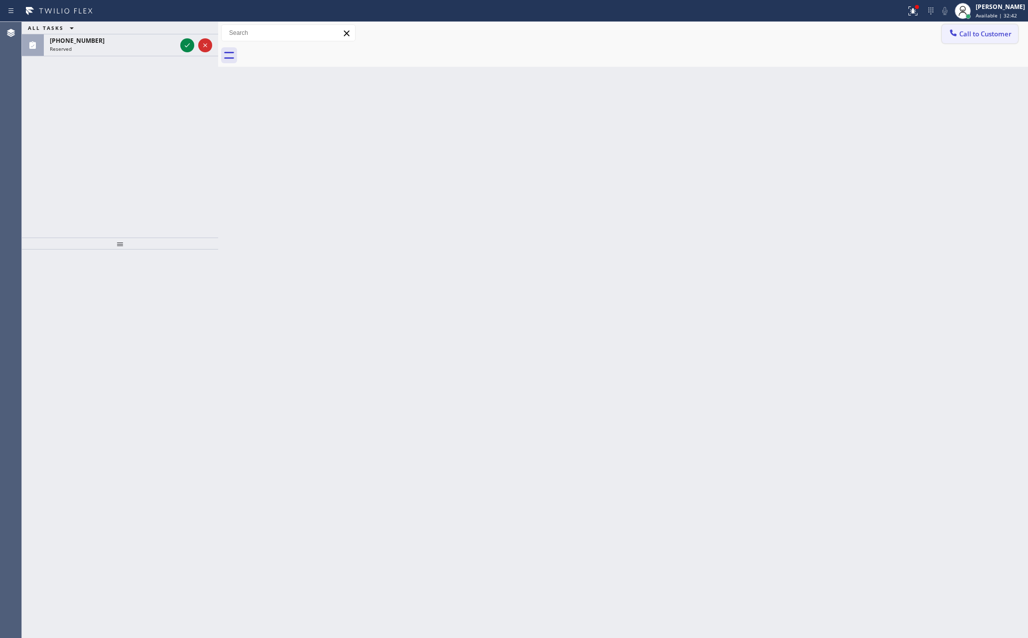
click at [989, 36] on span "Call to Customer" at bounding box center [985, 33] width 52 height 9
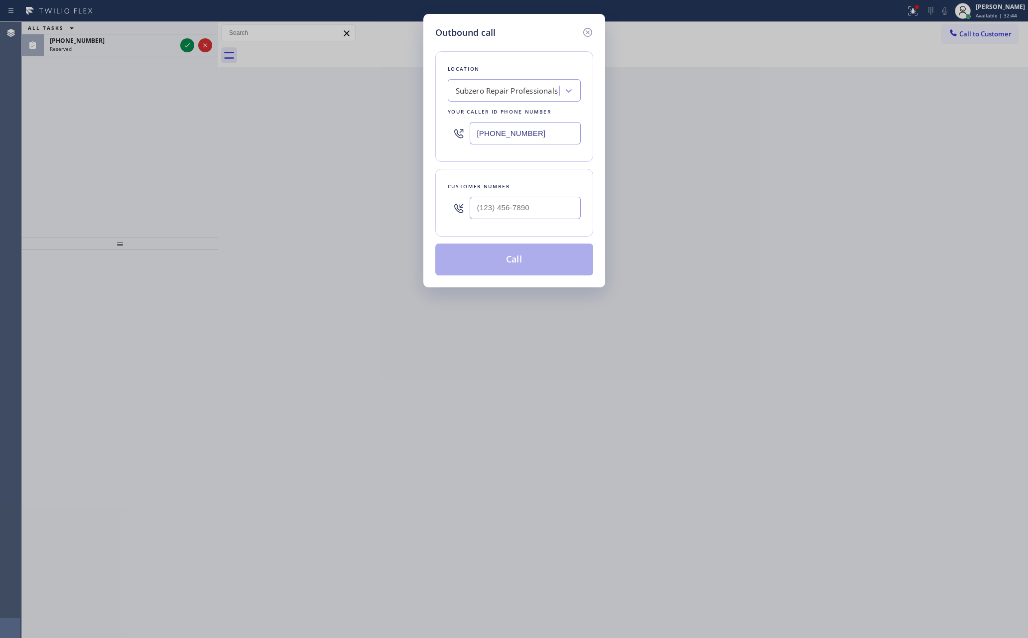
drag, startPoint x: 556, startPoint y: 134, endPoint x: 356, endPoint y: 128, distance: 199.7
click at [356, 128] on div "Outbound call Location Subzero Repair Professionals Your caller id phone number…" at bounding box center [514, 319] width 1028 height 638
paste input "55) 731-4952"
type input "(855) 731-4952"
type input "(___) ___-____"
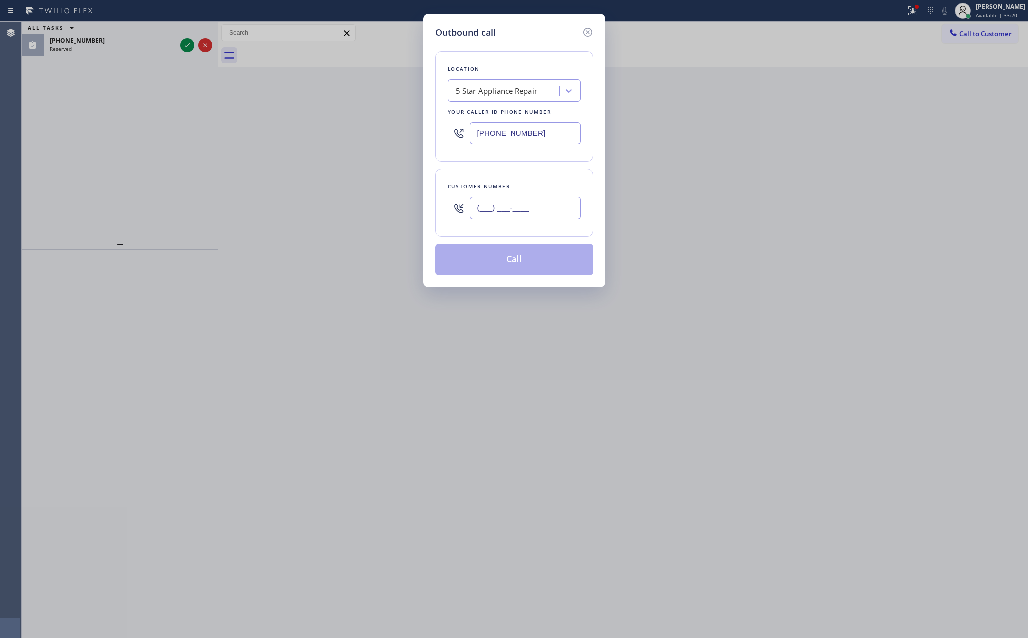
click at [529, 217] on input "(___) ___-____" at bounding box center [525, 208] width 111 height 22
click at [542, 209] on input "(___) ___-____" at bounding box center [525, 208] width 111 height 22
paste input "626) 375-6137"
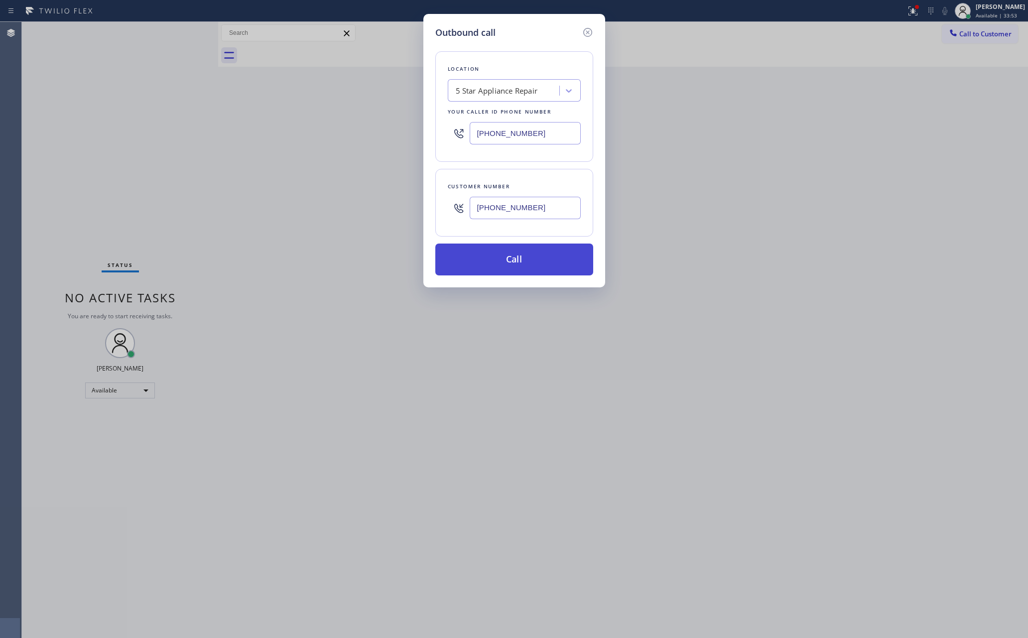
type input "(626) 375-6137"
click at [531, 264] on button "Call" at bounding box center [514, 259] width 158 height 32
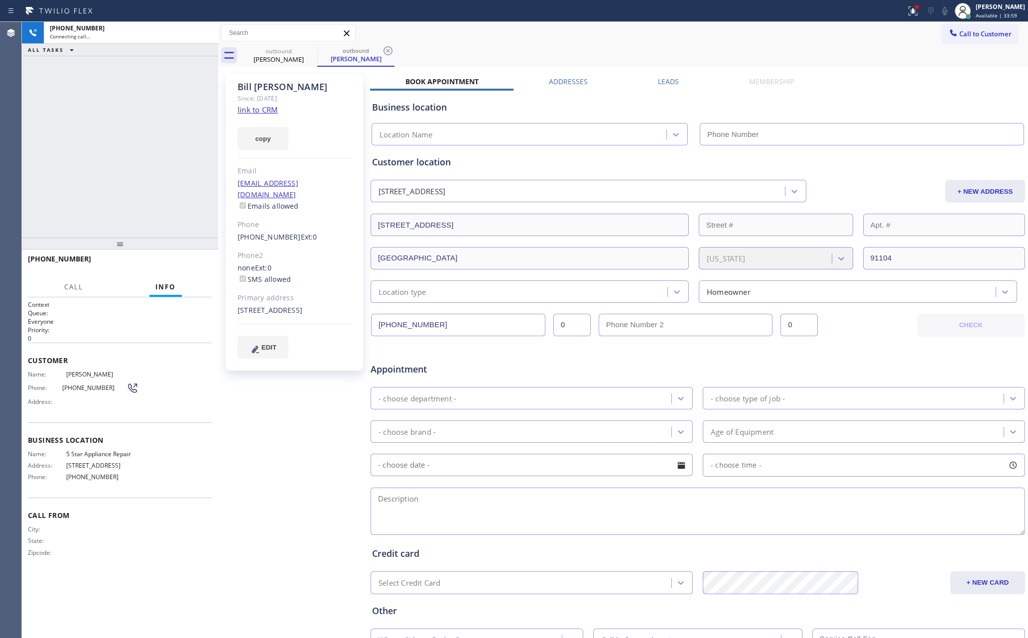
type input "(855) 731-4952"
click at [136, 131] on div "+16263756137 Live | 00:02 ALL TASKS ALL TASKS ACTIVE TASKS TASKS IN WRAP UP" at bounding box center [120, 130] width 196 height 216
click at [136, 131] on div "+16263756137 Live | 00:03 ALL TASKS ALL TASKS ACTIVE TASKS TASKS IN WRAP UP" at bounding box center [120, 130] width 196 height 216
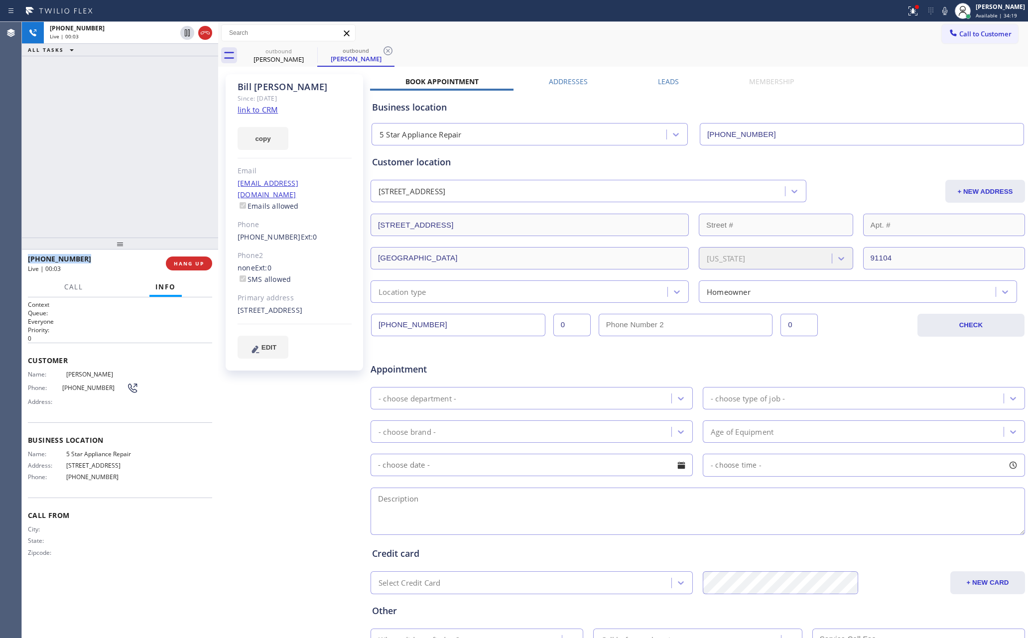
click at [136, 131] on div "+16263756137 Live | 00:03 ALL TASKS ALL TASKS ACTIVE TASKS TASKS IN WRAP UP" at bounding box center [120, 130] width 196 height 216
click at [21, 166] on div "Agent Desktop" at bounding box center [10, 330] width 21 height 616
click at [170, 263] on span "COMPLETE" at bounding box center [187, 263] width 34 height 7
drag, startPoint x: 157, startPoint y: 125, endPoint x: 160, endPoint y: 140, distance: 15.2
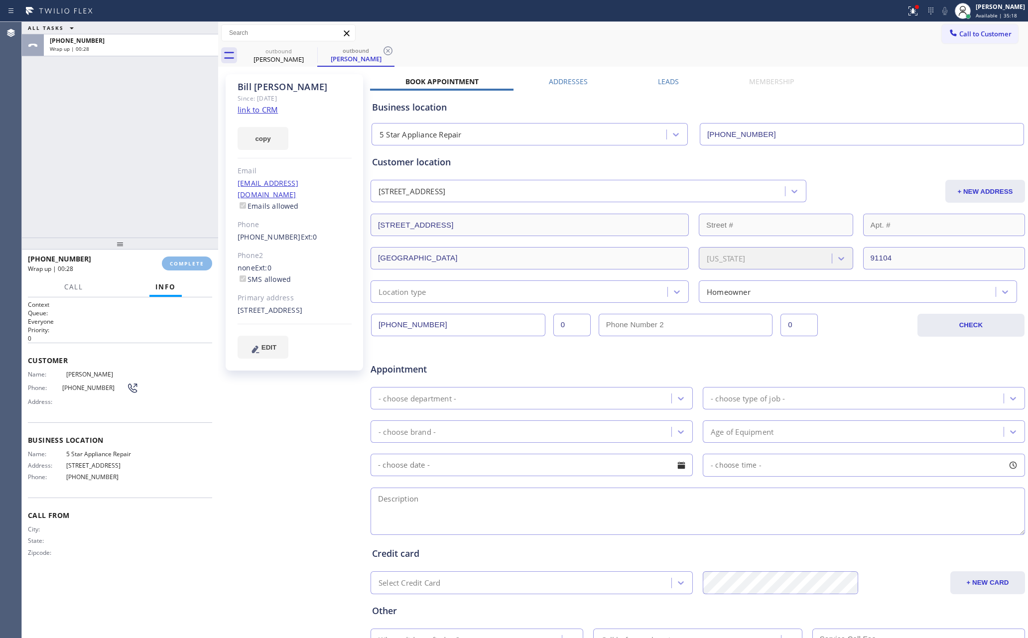
click at [156, 129] on div "ALL TASKS ALL TASKS ACTIVE TASKS TASKS IN WRAP UP +16263756137 Wrap up | 00:28" at bounding box center [120, 130] width 196 height 216
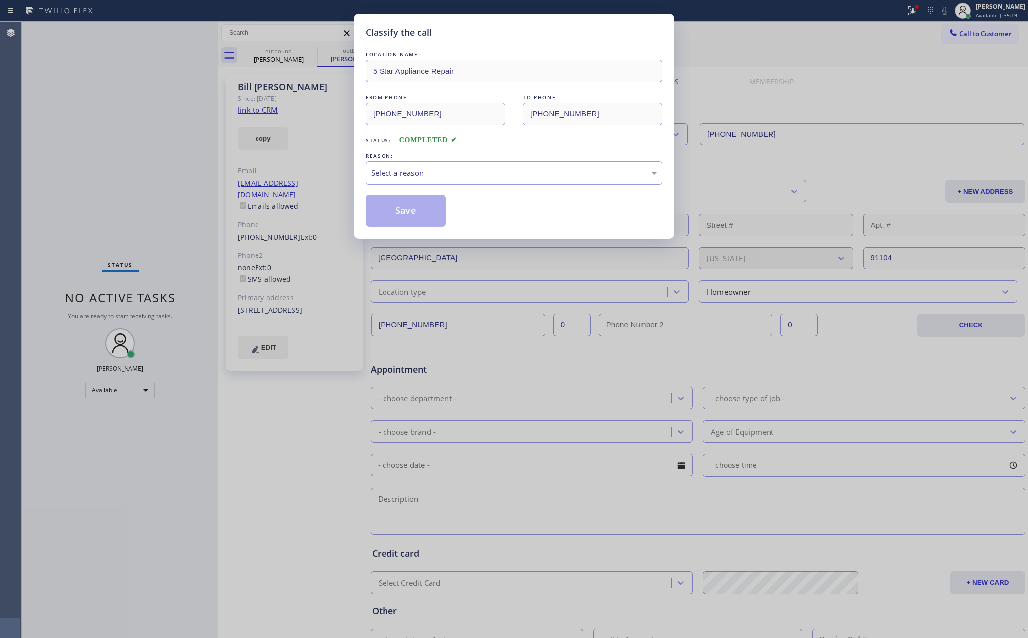
drag, startPoint x: 449, startPoint y: 165, endPoint x: 447, endPoint y: 175, distance: 10.6
click at [447, 175] on div "Select a reason" at bounding box center [513, 172] width 297 height 23
click at [411, 208] on button "Save" at bounding box center [405, 211] width 80 height 32
drag, startPoint x: 411, startPoint y: 208, endPoint x: 486, endPoint y: 206, distance: 74.7
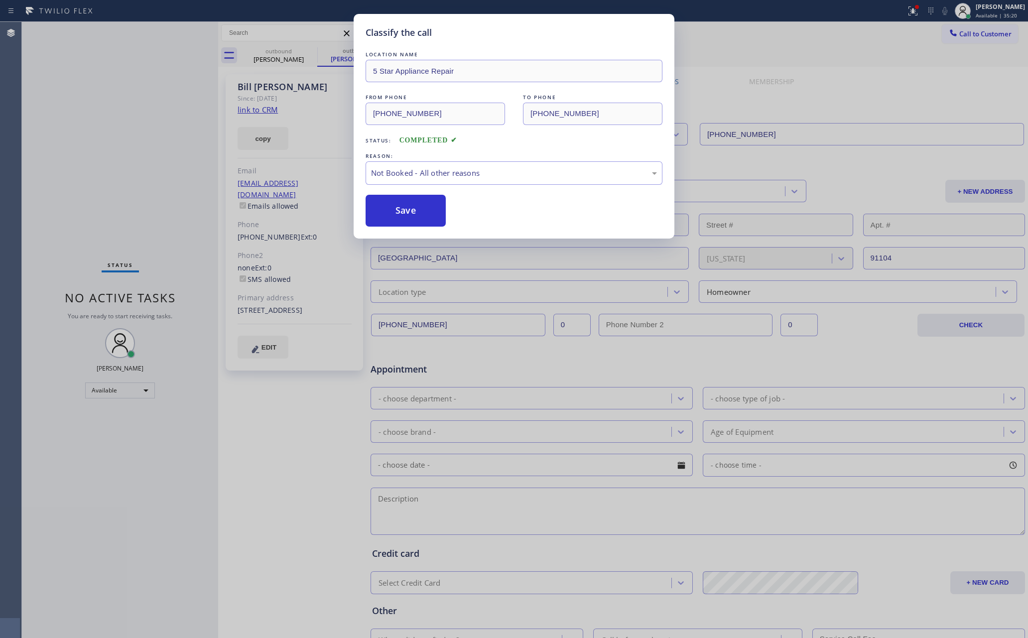
click at [444, 209] on button "Save" at bounding box center [405, 211] width 80 height 32
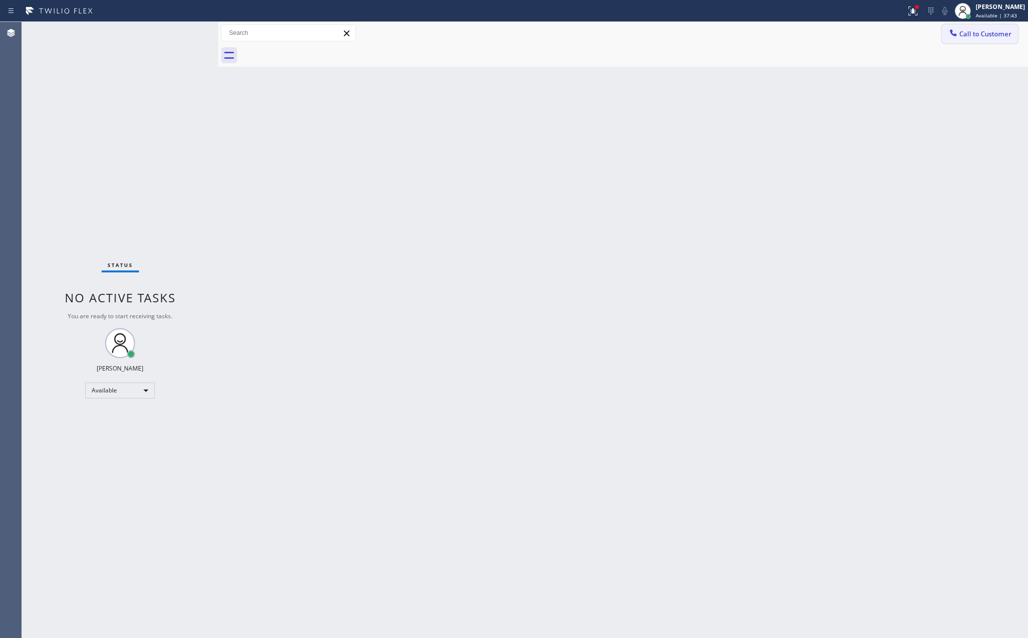
click at [999, 34] on span "Call to Customer" at bounding box center [985, 33] width 52 height 9
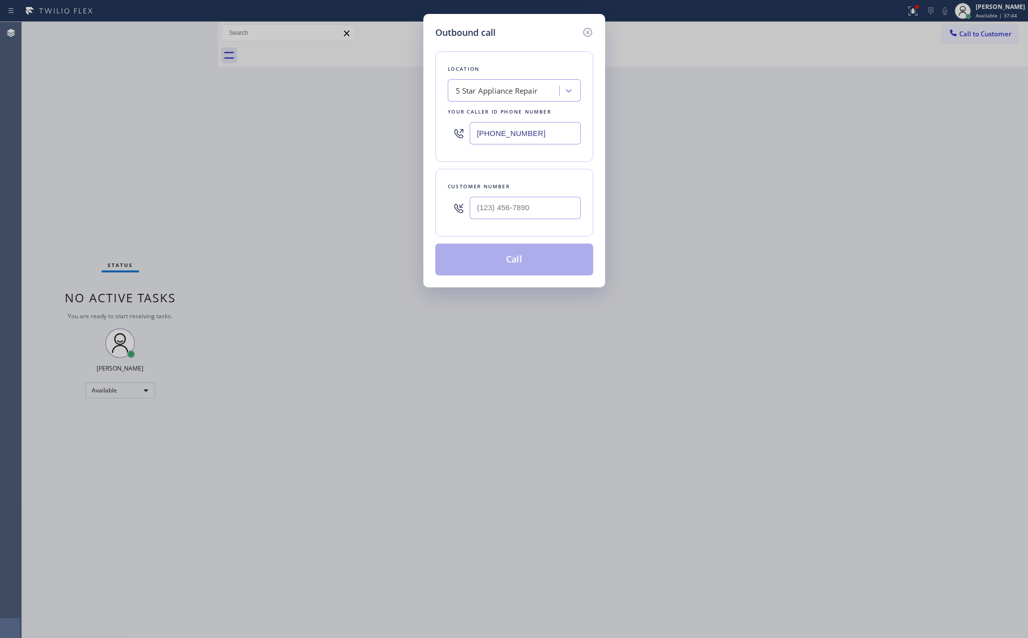
click at [519, 90] on div "5 Star Appliance Repair" at bounding box center [497, 90] width 82 height 11
paste input "Subzero Repair Professionals"
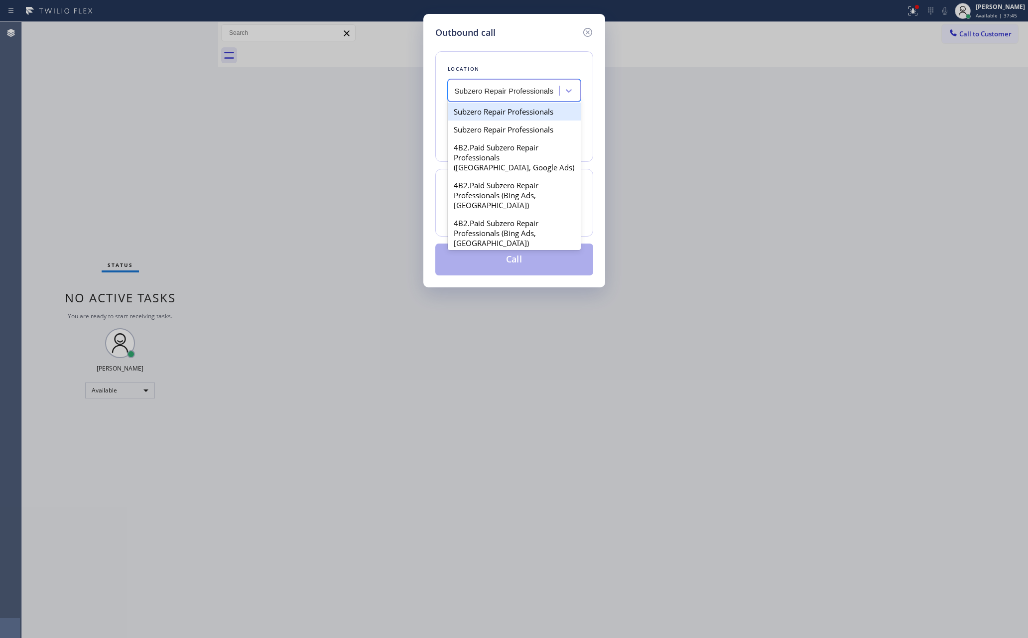
scroll to position [0, 2]
type input "Subzero Repair Professionals"
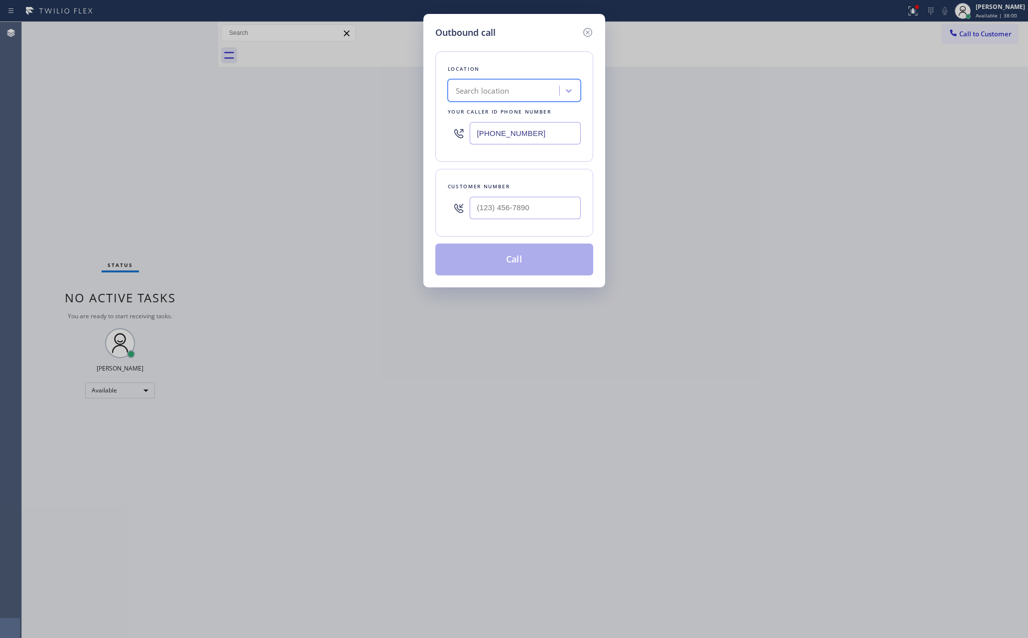
scroll to position [0, 0]
drag, startPoint x: 560, startPoint y: 132, endPoint x: 414, endPoint y: 117, distance: 146.7
click at [429, 118] on div "Outbound call Location Search location Your caller id phone number (855) 731-49…" at bounding box center [514, 150] width 182 height 273
paste input "206) 309-402"
type input "(206) 309-4022"
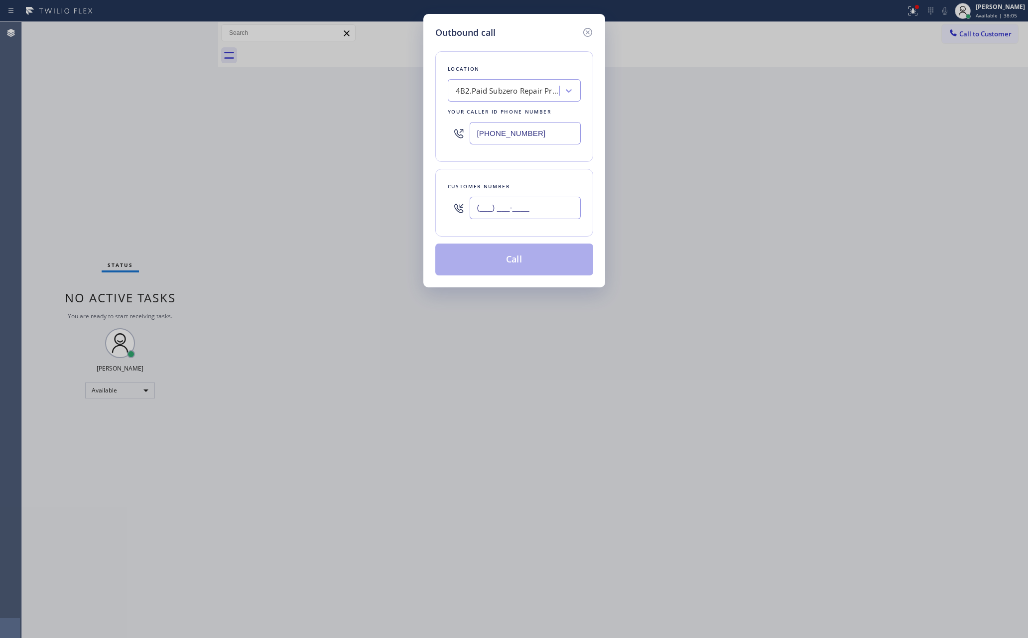
click at [546, 211] on input "(___) ___-____" at bounding box center [525, 208] width 111 height 22
paste input "217) 721-4574"
type input "(217) 721-4574"
click at [525, 257] on button "Call" at bounding box center [514, 259] width 158 height 32
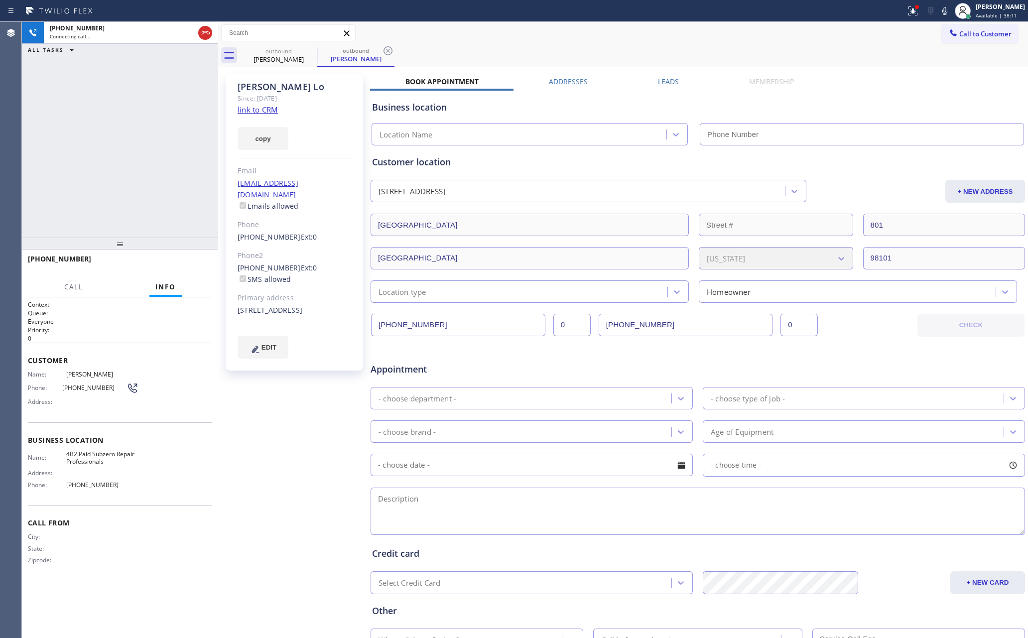
type input "(206) 309-4022"
click at [75, 148] on div "+12177214574 Connecting call… ALL TASKS ALL TASKS ACTIVE TASKS TASKS IN WRAP UP" at bounding box center [120, 130] width 196 height 216
click at [142, 163] on div "+12177214574 Connecting call… ALL TASKS ALL TASKS ACTIVE TASKS TASKS IN WRAP UP" at bounding box center [120, 130] width 196 height 216
click at [133, 158] on div "+12177214574 Live | 01:52 ALL TASKS ALL TASKS ACTIVE TASKS TASKS IN WRAP UP" at bounding box center [120, 130] width 196 height 216
click at [133, 158] on div "+12177214574 Live | 01:55 ALL TASKS ALL TASKS ACTIVE TASKS TASKS IN WRAP UP" at bounding box center [120, 130] width 196 height 216
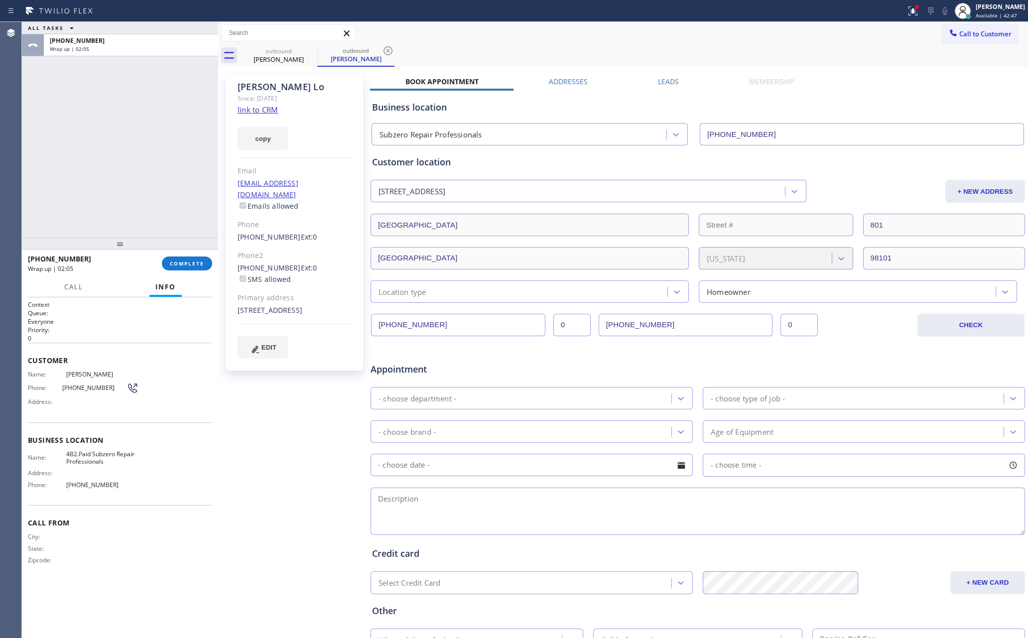
drag, startPoint x: 165, startPoint y: 136, endPoint x: 182, endPoint y: 229, distance: 93.7
click at [165, 157] on div "ALL TASKS ALL TASKS ACTIVE TASKS TASKS IN WRAP UP +12177214574 Wrap up | 02:05" at bounding box center [120, 130] width 196 height 216
click at [181, 264] on span "COMPLETE" at bounding box center [187, 263] width 34 height 7
drag, startPoint x: 163, startPoint y: 67, endPoint x: 170, endPoint y: 66, distance: 7.5
click at [163, 66] on div "ALL TASKS ALL TASKS ACTIVE TASKS TASKS IN WRAP UP +12177214574 Wrap up | 02:06" at bounding box center [120, 130] width 196 height 216
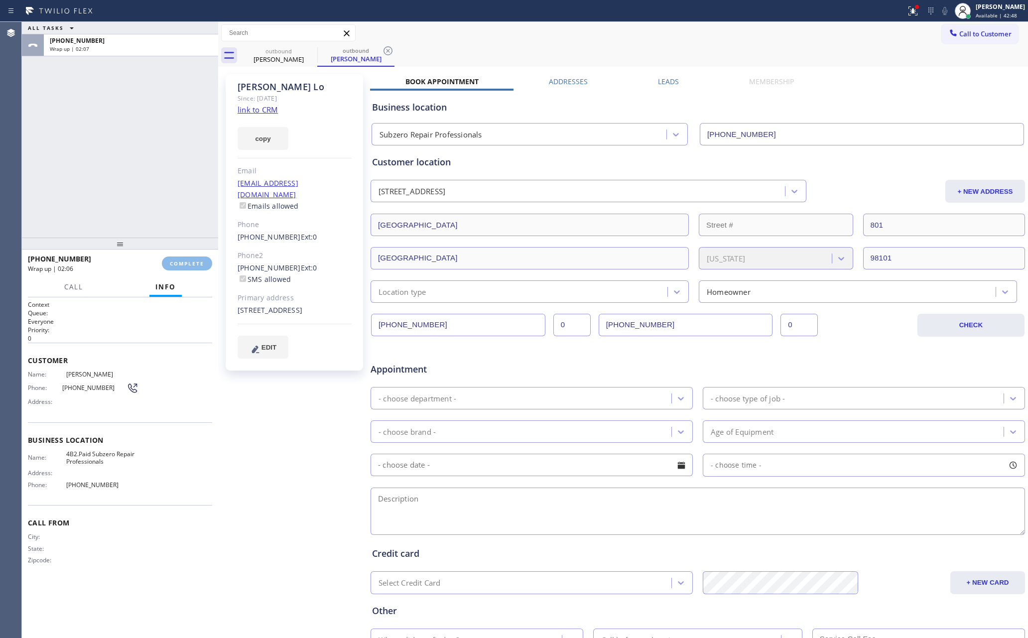
click at [187, 66] on div "ALL TASKS ALL TASKS ACTIVE TASKS TASKS IN WRAP UP +12177214574 Wrap up | 02:07" at bounding box center [120, 130] width 196 height 216
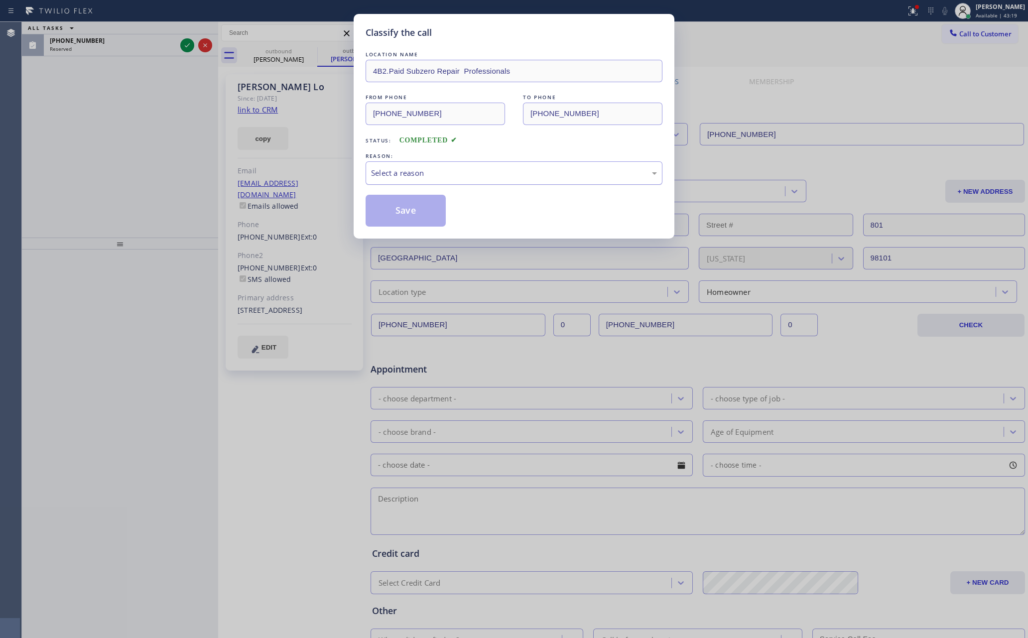
click at [449, 178] on div "Select a reason" at bounding box center [514, 172] width 286 height 11
click at [420, 215] on button "Save" at bounding box center [405, 211] width 80 height 32
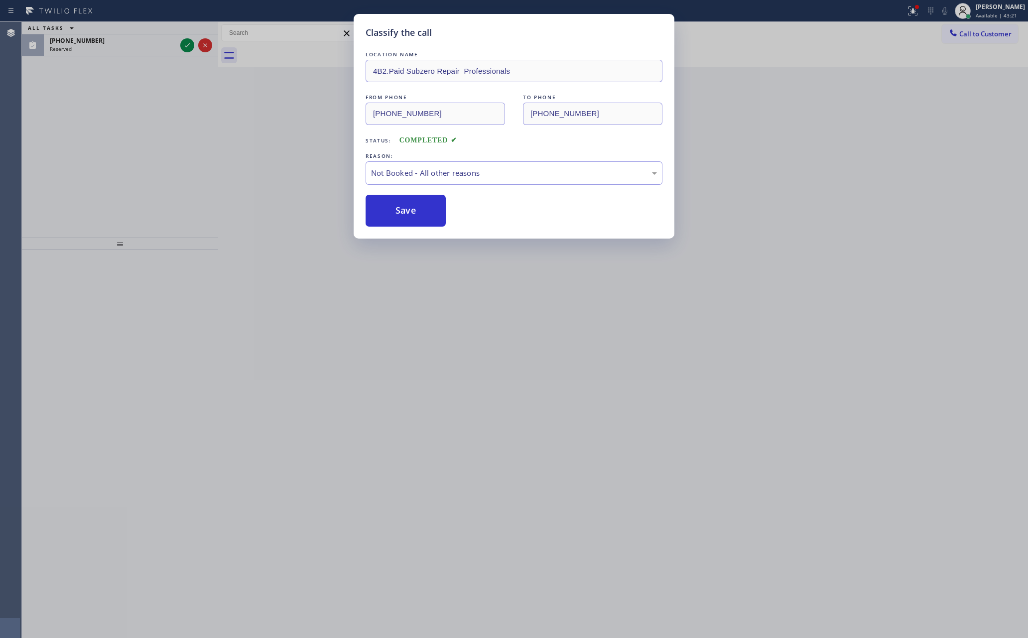
click at [139, 160] on div "Classify the call LOCATION NAME 4B2.Paid Subzero Repair Professionals FROM PHON…" at bounding box center [514, 319] width 1028 height 638
click at [147, 155] on div "ALL TASKS ALL TASKS ACTIVE TASKS TASKS IN WRAP UP (480) 480-4132 Reserved" at bounding box center [120, 130] width 196 height 216
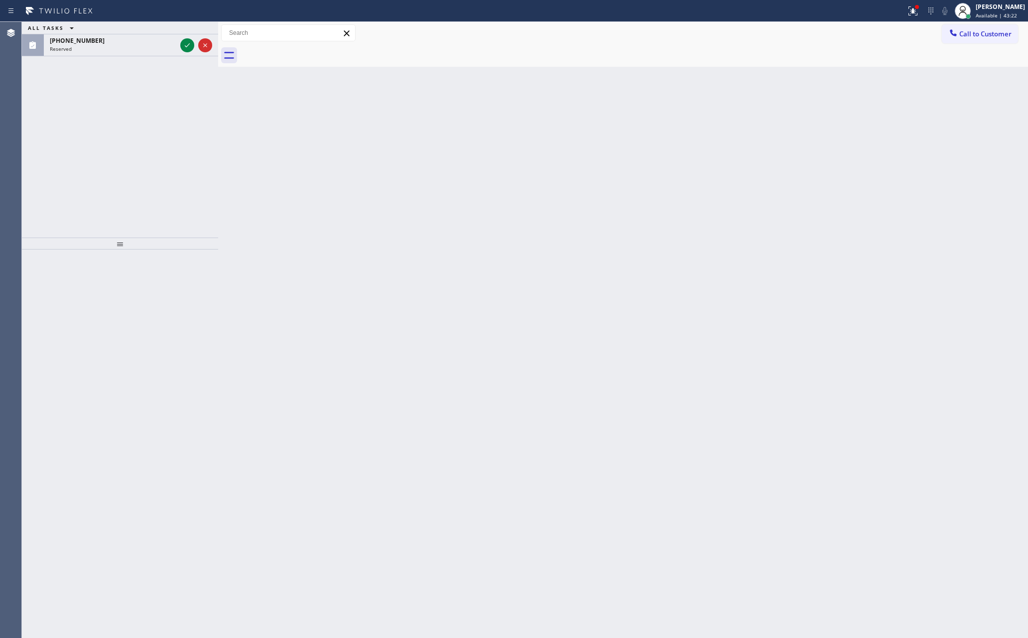
click at [184, 45] on icon at bounding box center [187, 45] width 12 height 12
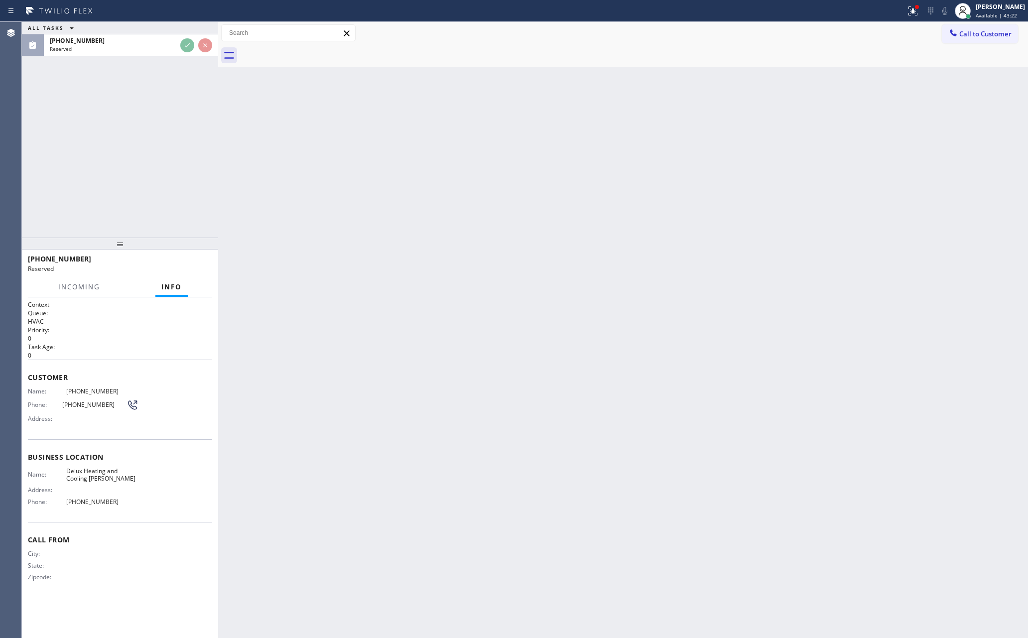
click at [179, 129] on div "ALL TASKS ALL TASKS ACTIVE TASKS TASKS IN WRAP UP (480) 480-4132 Reserved" at bounding box center [120, 130] width 196 height 216
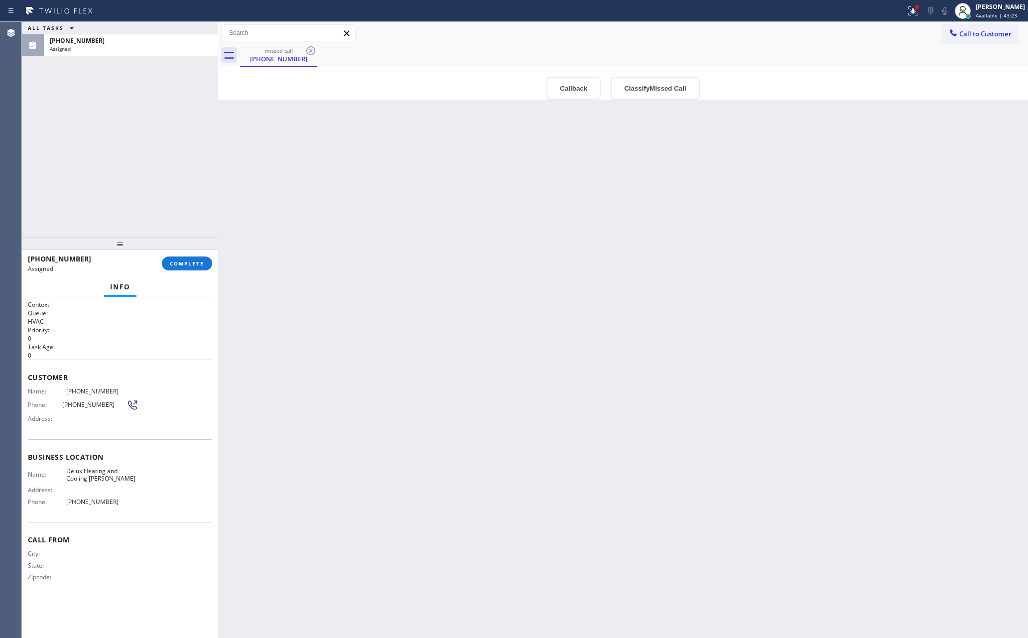
type input "(480) 339-0090"
click at [564, 93] on button "Callback" at bounding box center [573, 88] width 54 height 23
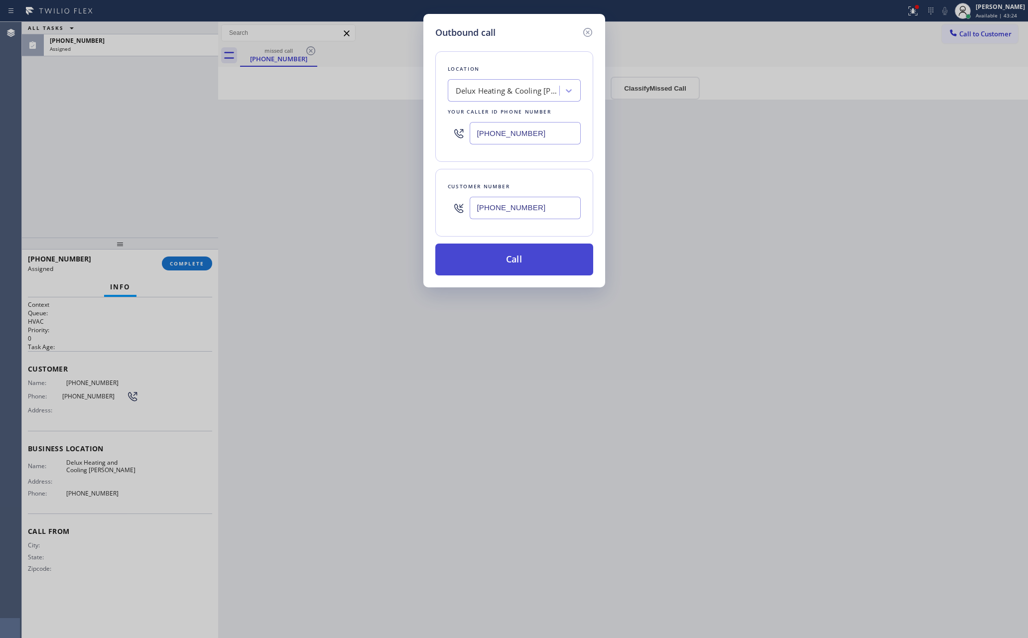
click at [526, 261] on button "Call" at bounding box center [514, 259] width 158 height 32
click at [299, 199] on div "Outbound call Location Delux Heating & Cooling Chandler Your caller id phone nu…" at bounding box center [514, 319] width 1028 height 638
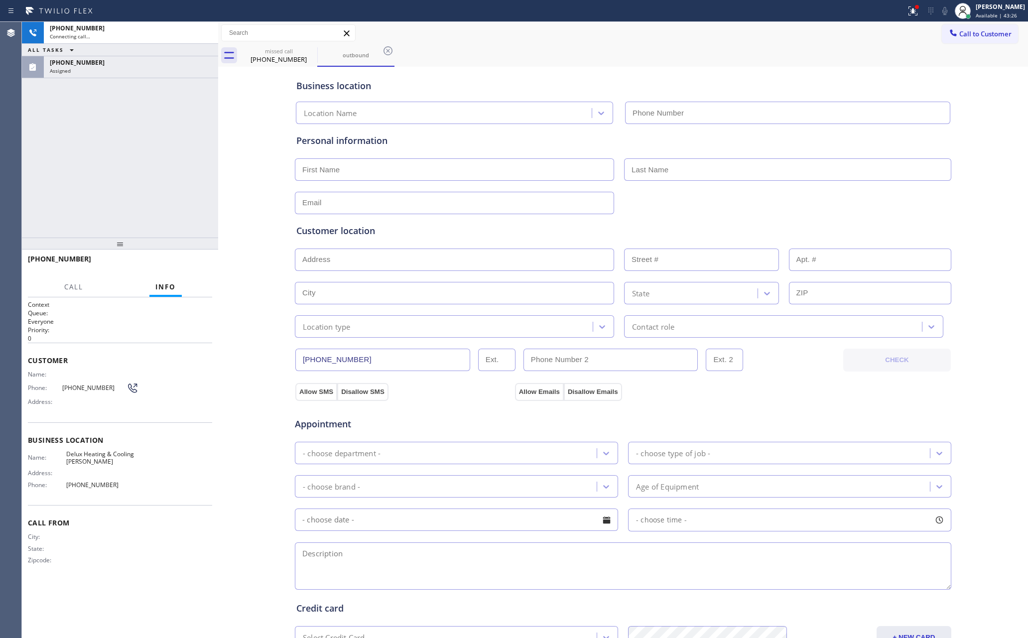
type input "(480) 339-0090"
click at [191, 262] on span "HANG UP" at bounding box center [189, 263] width 30 height 7
drag, startPoint x: 150, startPoint y: 182, endPoint x: 179, endPoint y: 284, distance: 106.2
click at [157, 201] on div "+14804804132 Live | 00:02 ALL TASKS ALL TASKS ACTIVE TASKS TASKS IN WRAP UP (48…" at bounding box center [120, 130] width 196 height 216
drag, startPoint x: 187, startPoint y: 268, endPoint x: 170, endPoint y: 214, distance: 56.8
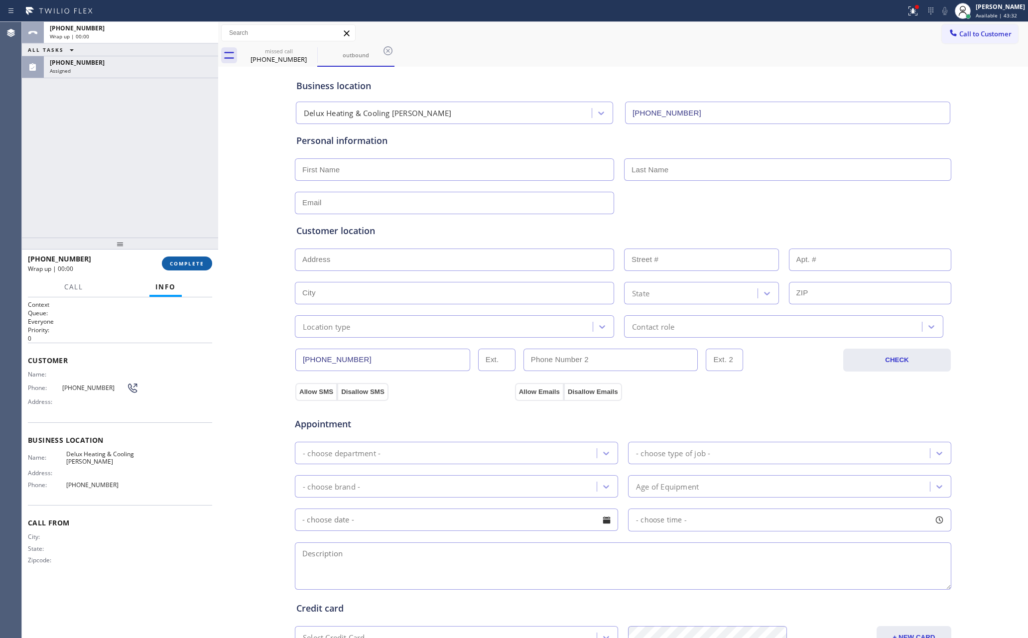
click at [187, 267] on button "COMPLETE" at bounding box center [187, 263] width 50 height 14
click at [153, 155] on div "ALL TASKS ALL TASKS ACTIVE TASKS TASKS IN WRAP UP +14804804132 Wrap up | 00:00 …" at bounding box center [120, 130] width 196 height 216
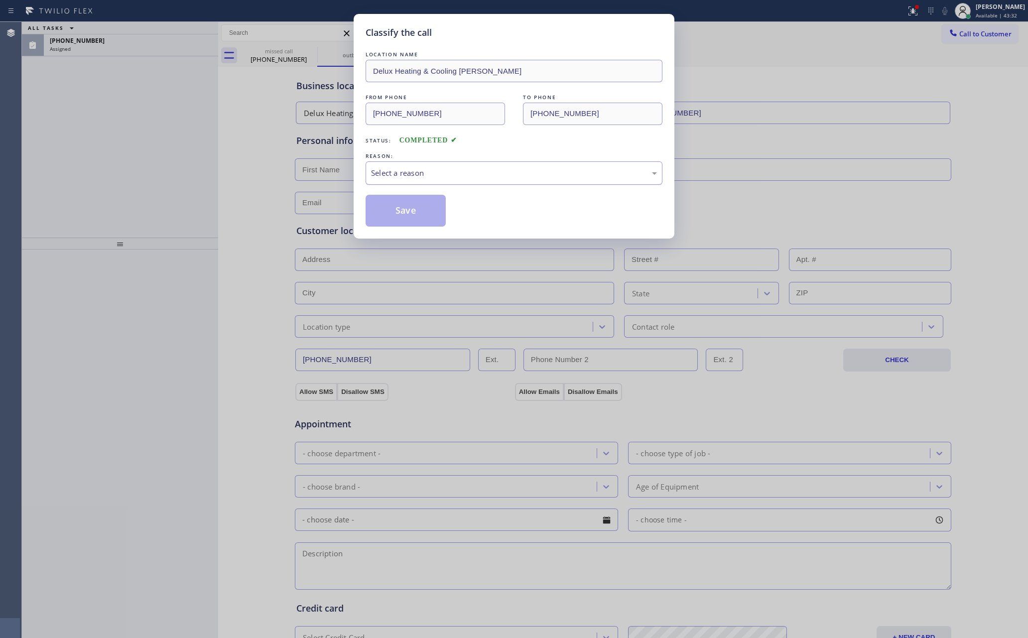
click at [429, 170] on div "Select a reason" at bounding box center [514, 172] width 286 height 11
click at [416, 210] on button "Save" at bounding box center [405, 211] width 80 height 32
drag, startPoint x: 416, startPoint y: 210, endPoint x: 442, endPoint y: 202, distance: 27.4
click at [417, 210] on button "Save" at bounding box center [405, 211] width 80 height 32
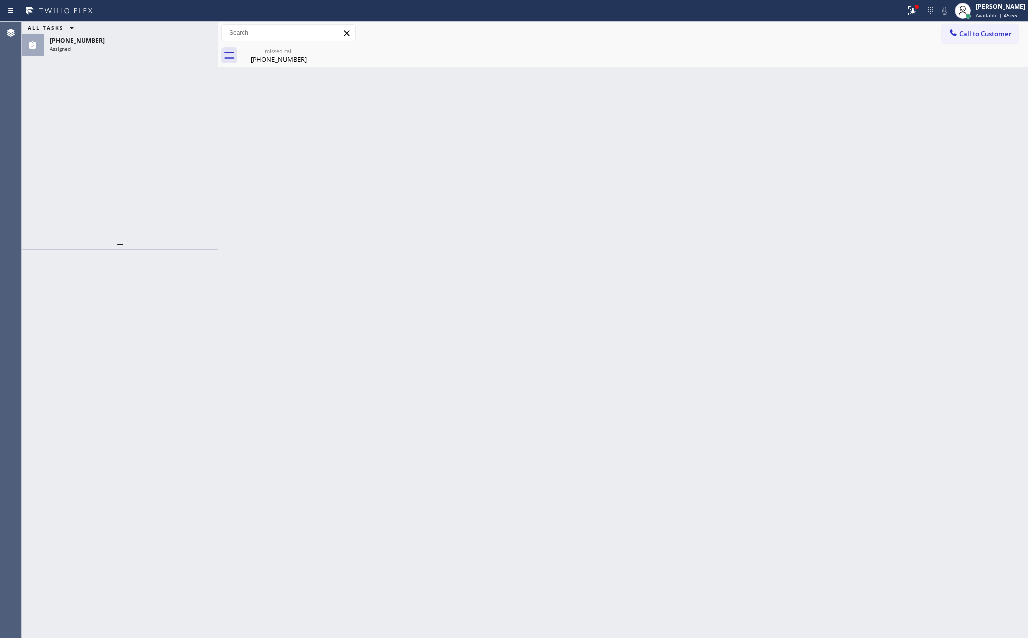
click at [447, 354] on div "Back to Dashboard Change Sender ID Customers Technicians Select a contact Outbo…" at bounding box center [623, 330] width 810 height 616
click at [144, 48] on div "Assigned" at bounding box center [131, 48] width 162 height 7
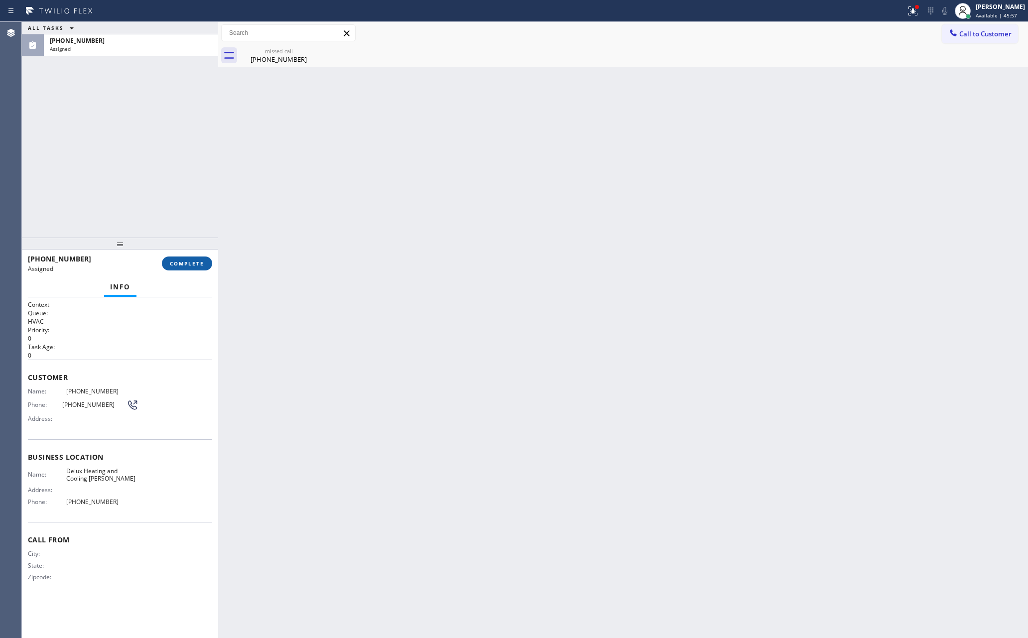
click at [192, 262] on span "COMPLETE" at bounding box center [187, 263] width 34 height 7
click at [196, 169] on div "ALL TASKS ALL TASKS ACTIVE TASKS TASKS IN WRAP UP (480) 480-4132 Assigned" at bounding box center [120, 130] width 196 height 216
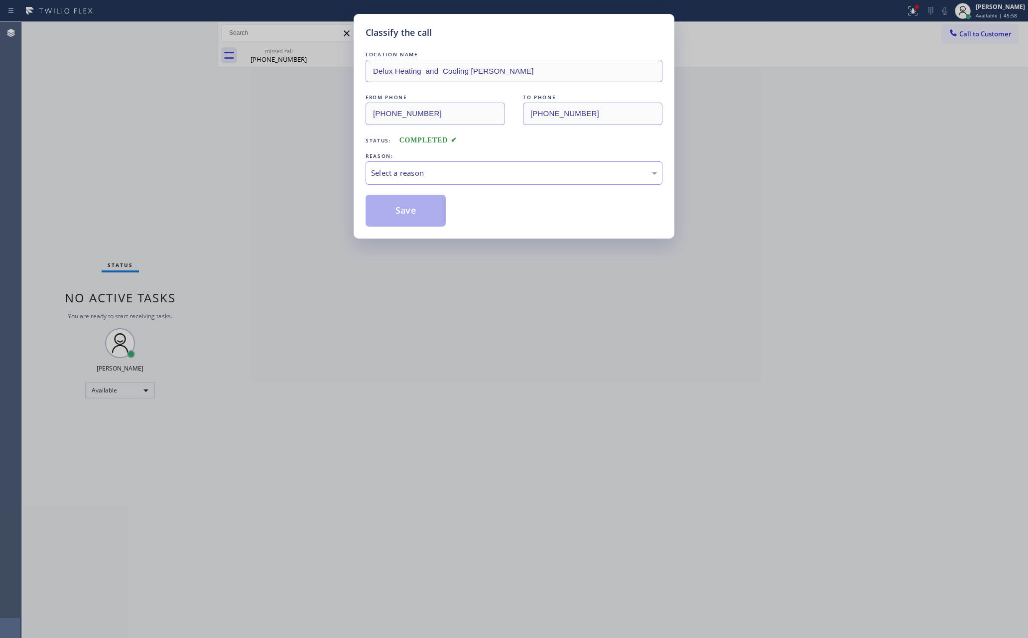
click at [403, 182] on div "Select a reason" at bounding box center [513, 172] width 297 height 23
click at [404, 211] on button "Save" at bounding box center [405, 211] width 80 height 32
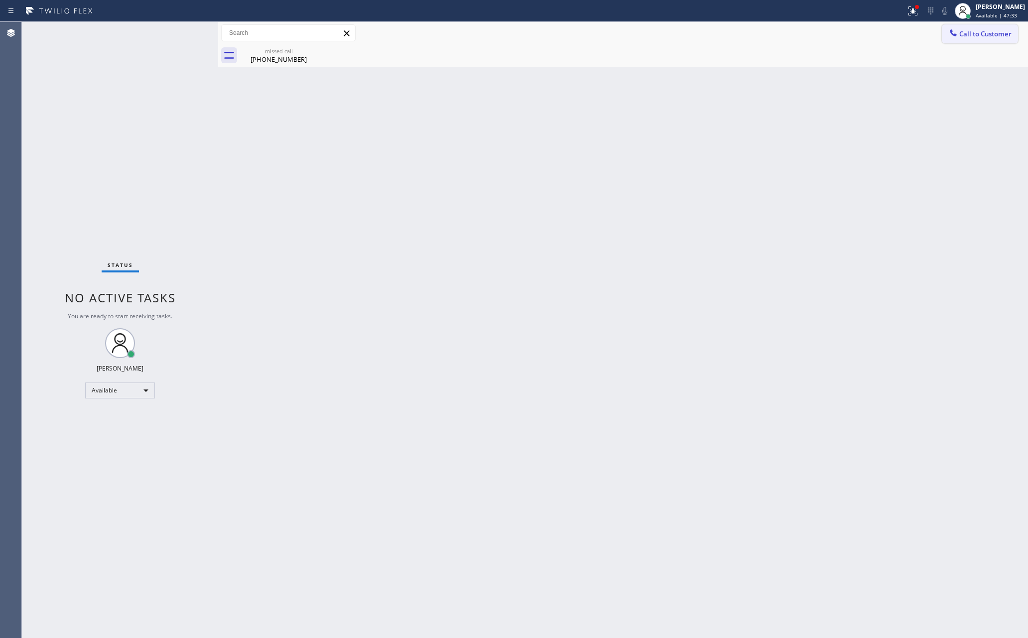
click at [979, 35] on span "Call to Customer" at bounding box center [985, 33] width 52 height 9
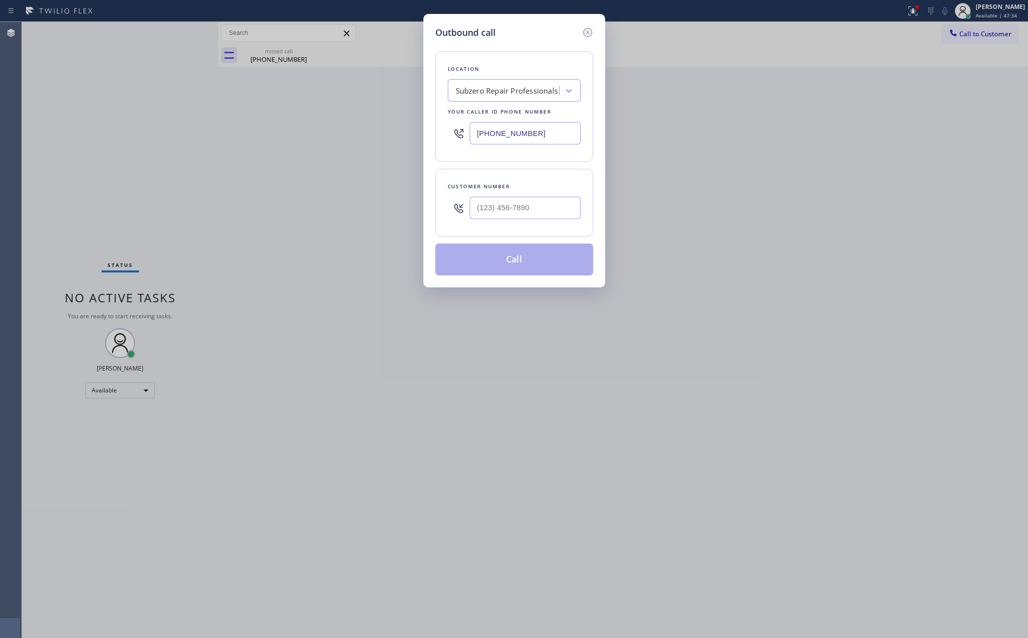
drag, startPoint x: 568, startPoint y: 133, endPoint x: 377, endPoint y: 132, distance: 190.7
click at [377, 132] on div "Outbound call Location Subzero Repair Professionals Your caller id phone number…" at bounding box center [514, 319] width 1028 height 638
click at [468, 86] on div "Subzero Repair Professionals" at bounding box center [507, 90] width 103 height 11
paste input "Menlo Park Appliance Co"
type input "Menlo Park Appliance Co"
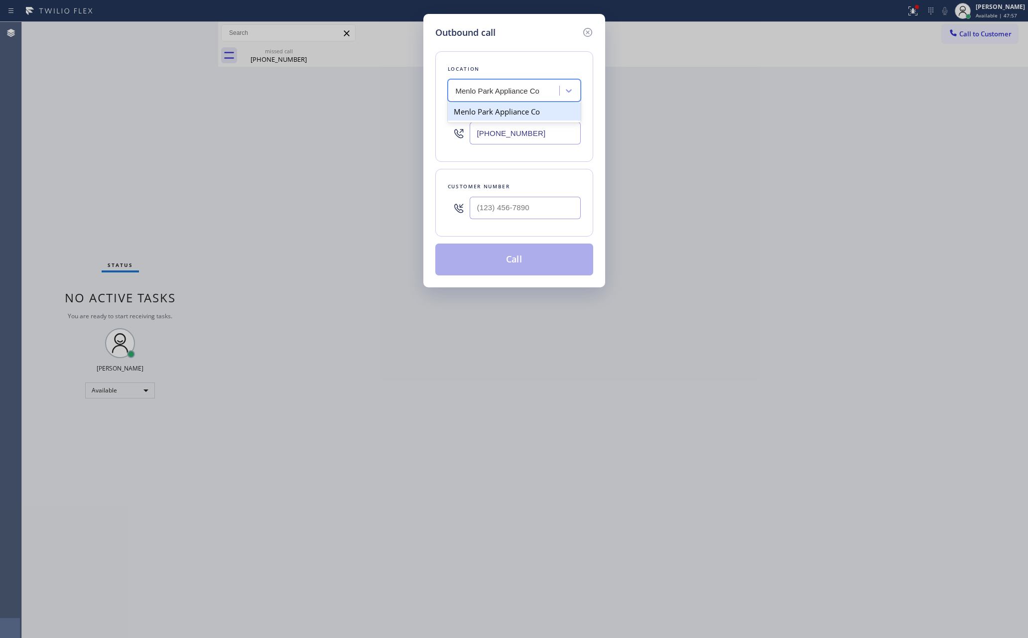
click at [536, 114] on div "Menlo Park Appliance Co" at bounding box center [514, 112] width 133 height 18
type input "(650) 229-6946"
drag, startPoint x: 563, startPoint y: 214, endPoint x: 564, endPoint y: 208, distance: 5.5
click at [563, 210] on input "(___) ___-____" at bounding box center [525, 208] width 111 height 22
paste input "650) 465-5973"
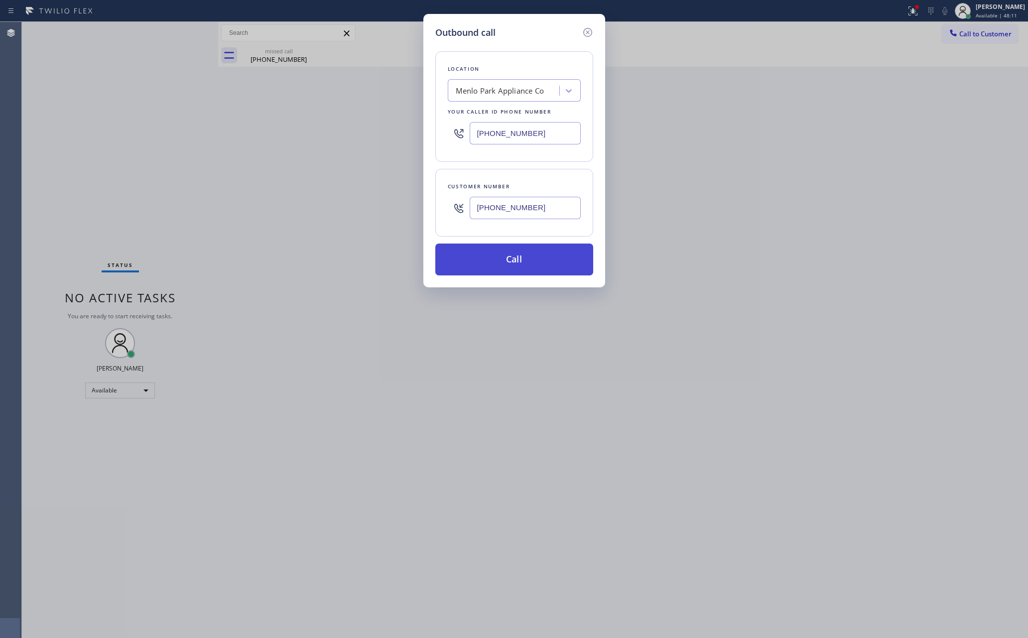
type input "(650) 465-5973"
click at [556, 272] on button "Call" at bounding box center [514, 259] width 158 height 32
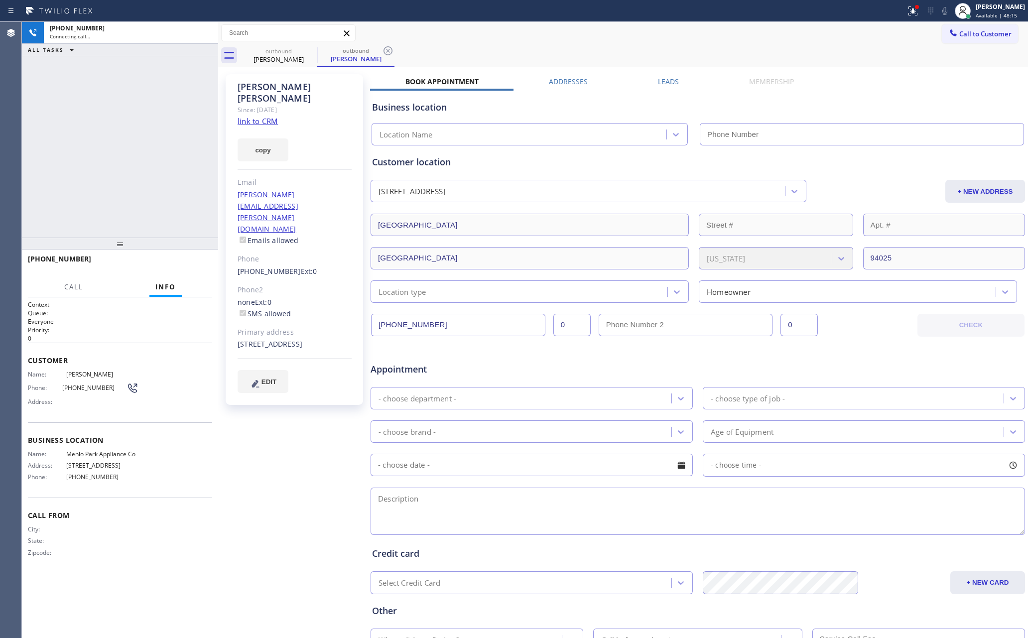
type input "(650) 229-6946"
click at [158, 148] on div "+16504655973 Connecting call… ALL TASKS ALL TASKS ACTIVE TASKS TASKS IN WRAP UP" at bounding box center [120, 130] width 196 height 216
click at [122, 142] on div "+16504655973 Connecting call… ALL TASKS ALL TASKS ACTIVE TASKS TASKS IN WRAP UP" at bounding box center [120, 130] width 196 height 216
click at [750, 50] on div "outbound Patrick Corman outbound Patrick Corman" at bounding box center [634, 55] width 788 height 22
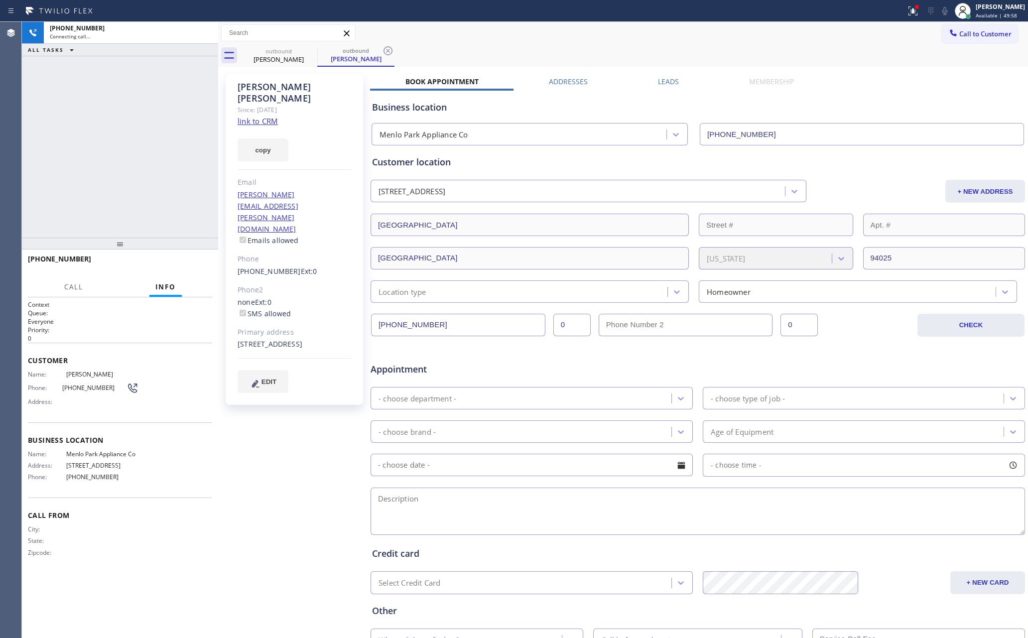
click at [132, 171] on div "+16504655973 Connecting call… ALL TASKS ALL TASKS ACTIVE TASKS TASKS IN WRAP UP" at bounding box center [120, 130] width 196 height 216
click at [135, 171] on div "+16504655973 Connecting call… ALL TASKS ALL TASKS ACTIVE TASKS TASKS IN WRAP UP" at bounding box center [120, 130] width 196 height 216
click at [136, 171] on div "+16504655973 Connecting call… ALL TASKS ALL TASKS ACTIVE TASKS TASKS IN WRAP UP" at bounding box center [120, 130] width 196 height 216
drag, startPoint x: 184, startPoint y: 175, endPoint x: 210, endPoint y: 178, distance: 26.1
click at [206, 178] on div "+16504655973 Connecting call… ALL TASKS ALL TASKS ACTIVE TASKS TASKS IN WRAP UP" at bounding box center [120, 130] width 196 height 216
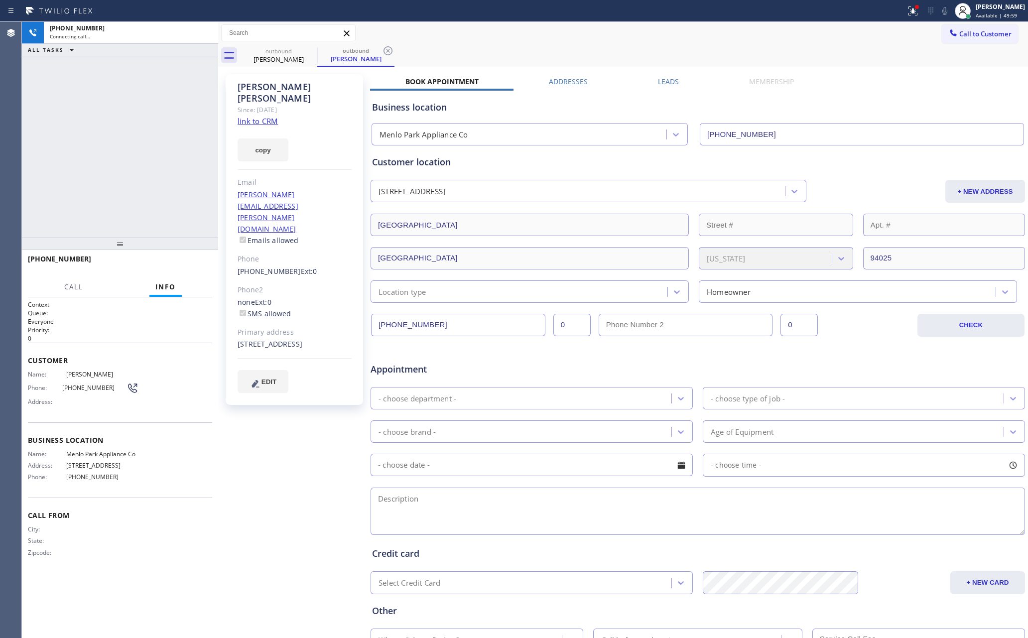
click at [133, 156] on div "+16504655973 Connecting call… ALL TASKS ALL TASKS ACTIVE TASKS TASKS IN WRAP UP" at bounding box center [120, 130] width 196 height 216
click at [103, 139] on div "+16504655973 Connecting call… ALL TASKS ALL TASKS ACTIVE TASKS TASKS IN WRAP UP" at bounding box center [120, 130] width 196 height 216
click at [108, 139] on div "+16504655973 Connecting call… ALL TASKS ALL TASKS ACTIVE TASKS TASKS IN WRAP UP" at bounding box center [120, 130] width 196 height 216
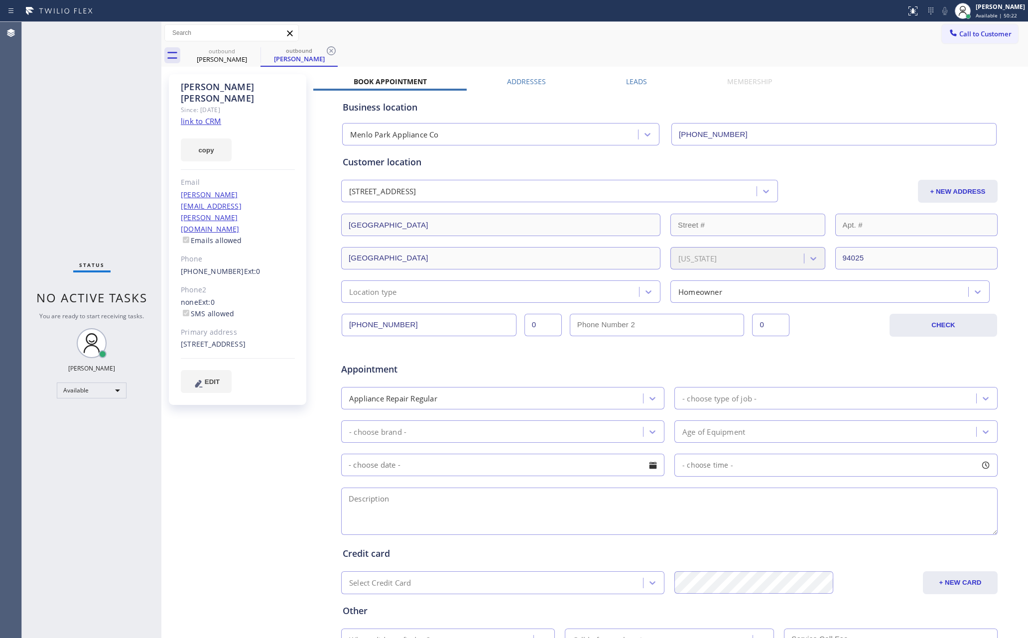
type input "(650) 229-6946"
click at [27, 187] on div "Status No active tasks You are ready to start receiving tasks. Eva Mahinay Avai…" at bounding box center [91, 330] width 139 height 616
drag, startPoint x: 69, startPoint y: 95, endPoint x: 229, endPoint y: 75, distance: 161.5
click at [105, 99] on div "Status No active tasks You are ready to start receiving tasks. [PERSON_NAME] Av…" at bounding box center [91, 330] width 139 height 616
click at [451, 329] on input "(650) 465-5973" at bounding box center [429, 325] width 175 height 22
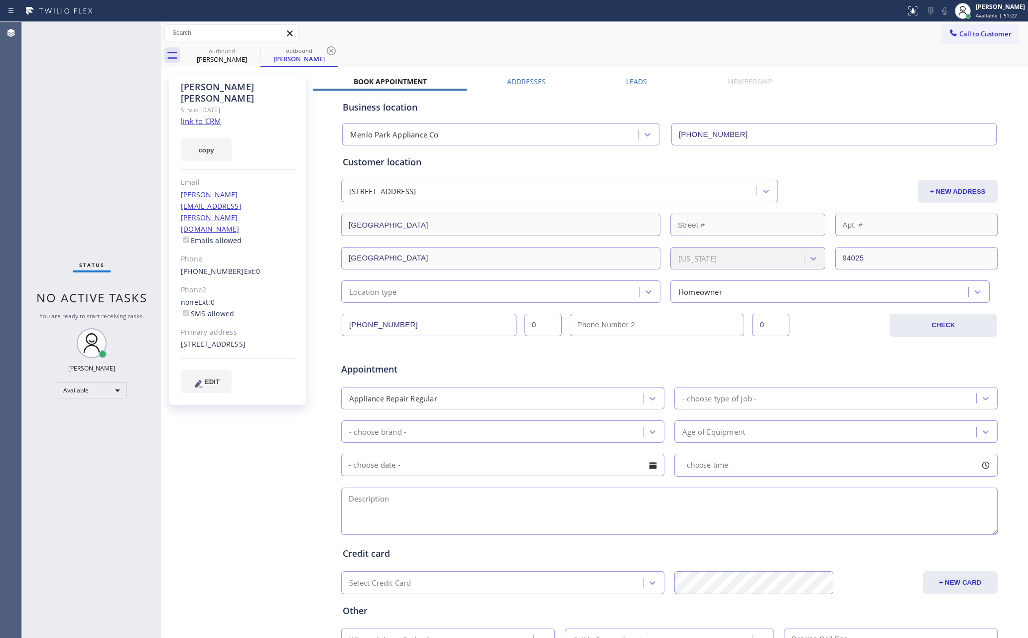
click at [451, 329] on input "(650) 465-5973" at bounding box center [429, 325] width 175 height 22
click at [990, 28] on button "Call to Customer" at bounding box center [980, 33] width 76 height 19
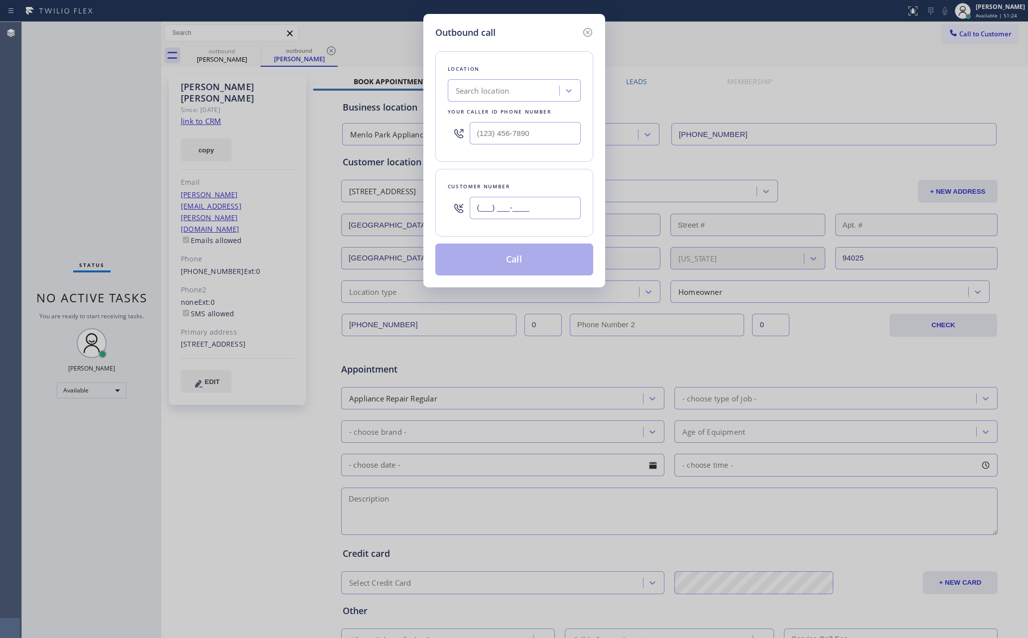
click at [531, 214] on input "(___) ___-____" at bounding box center [525, 208] width 111 height 22
paste input "650) 465-5973"
type input "(650) 465-5973"
click at [532, 128] on input "text" at bounding box center [525, 133] width 111 height 22
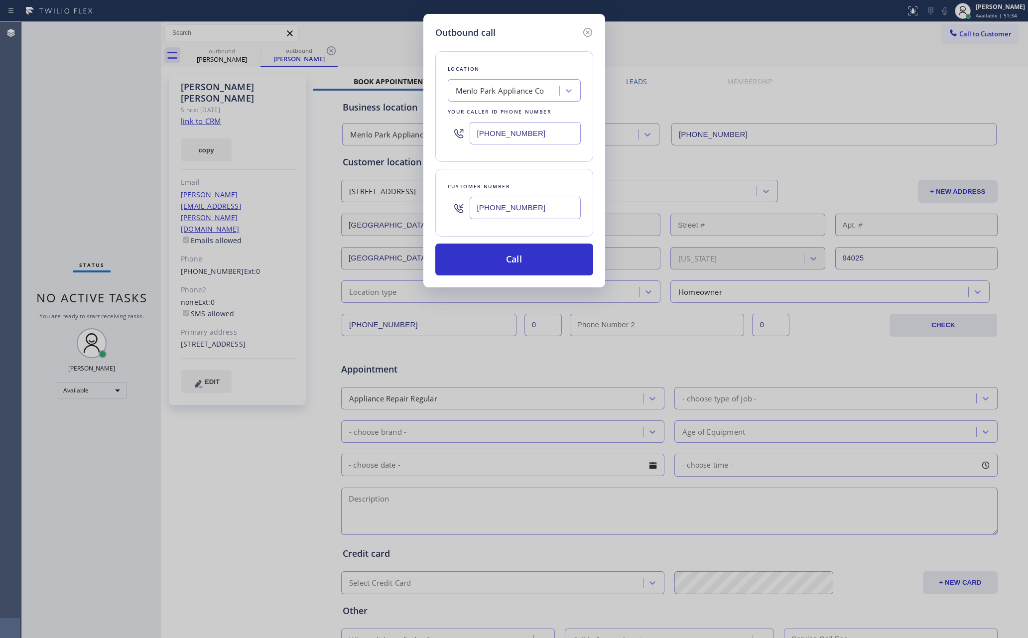
type input "(650) 229-6946"
click at [531, 174] on div "Customer number (650) 465-5973" at bounding box center [514, 203] width 158 height 68
click at [535, 264] on button "Call" at bounding box center [514, 259] width 158 height 32
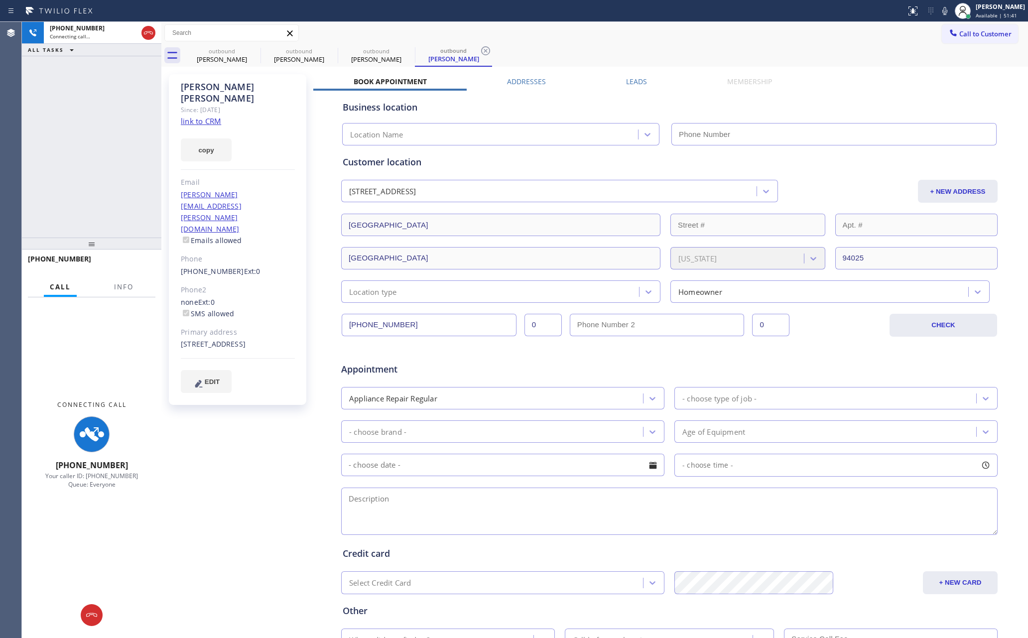
type input "(650) 229-6946"
drag, startPoint x: 98, startPoint y: 137, endPoint x: 395, endPoint y: 1, distance: 326.8
click at [267, 69] on div "+16504655973 Connecting call… ALL TASKS ALL TASKS ACTIVE TASKS TASKS IN WRAP UP…" at bounding box center [525, 330] width 1006 height 616
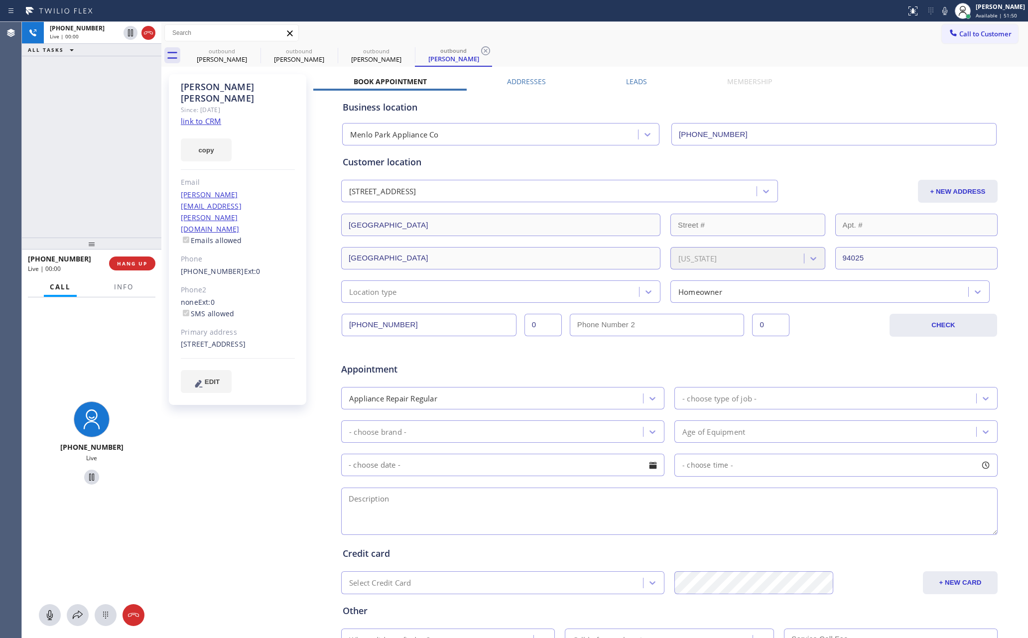
click at [32, 146] on div "+16504655973 Live | 00:00 ALL TASKS ALL TASKS ACTIVE TASKS TASKS IN WRAP UP" at bounding box center [91, 130] width 139 height 216
click at [641, 75] on div "Patrick Corman Since: 20 may 2020 link to CRM copy Email patrick.corman@gmail.c…" at bounding box center [594, 391] width 861 height 645
drag, startPoint x: 638, startPoint y: 78, endPoint x: 763, endPoint y: 94, distance: 126.5
click at [641, 78] on label "Leads" at bounding box center [636, 81] width 21 height 9
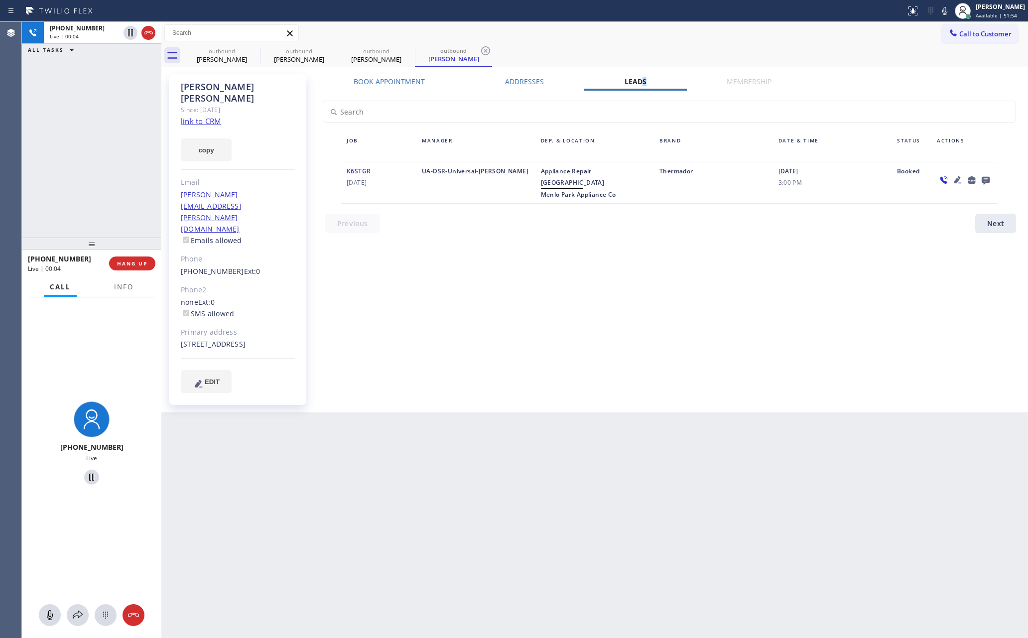
drag, startPoint x: 759, startPoint y: 347, endPoint x: 838, endPoint y: 325, distance: 81.7
click at [760, 347] on div "Book Appointment Addresses Leads Membership Business location Menlo Park Applia…" at bounding box center [669, 243] width 712 height 333
click at [775, 345] on div "Book Appointment Addresses Leads Membership Business location Menlo Park Applia…" at bounding box center [669, 243] width 712 height 333
click at [981, 177] on icon at bounding box center [985, 180] width 12 height 12
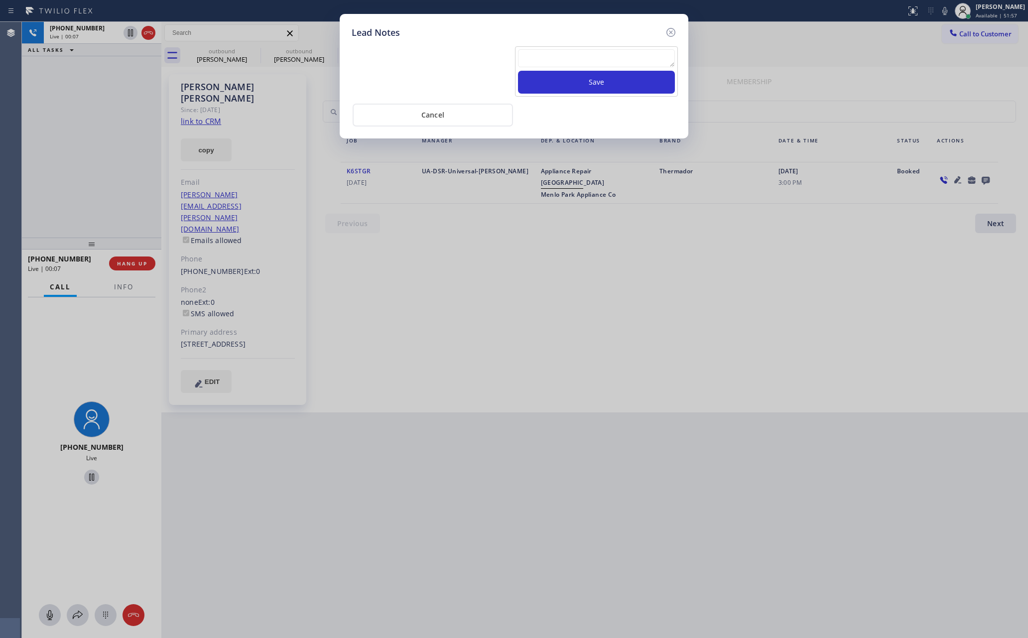
click at [668, 53] on textarea at bounding box center [596, 58] width 157 height 18
paste textarea "please transfer / membership"
type textarea "please transfer / membership"
click at [637, 84] on button "Save" at bounding box center [596, 82] width 157 height 23
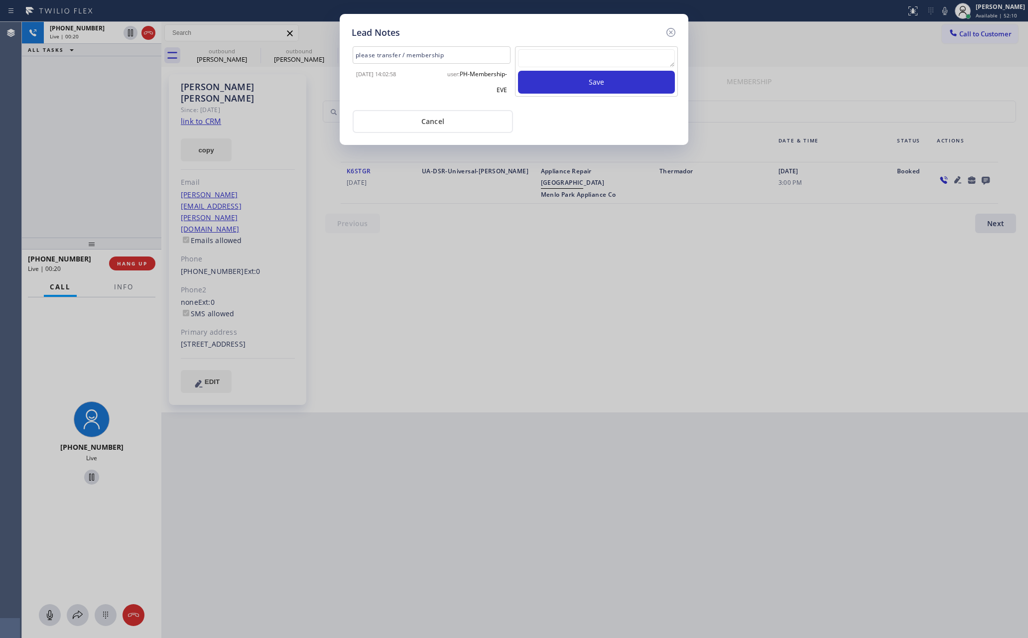
click at [618, 36] on div "Lead Notes" at bounding box center [514, 32] width 325 height 13
click at [111, 157] on div "Lead Notes please transfer / membership 2025-09-15 14:02:58 user: PH-Membership…" at bounding box center [514, 319] width 1028 height 638
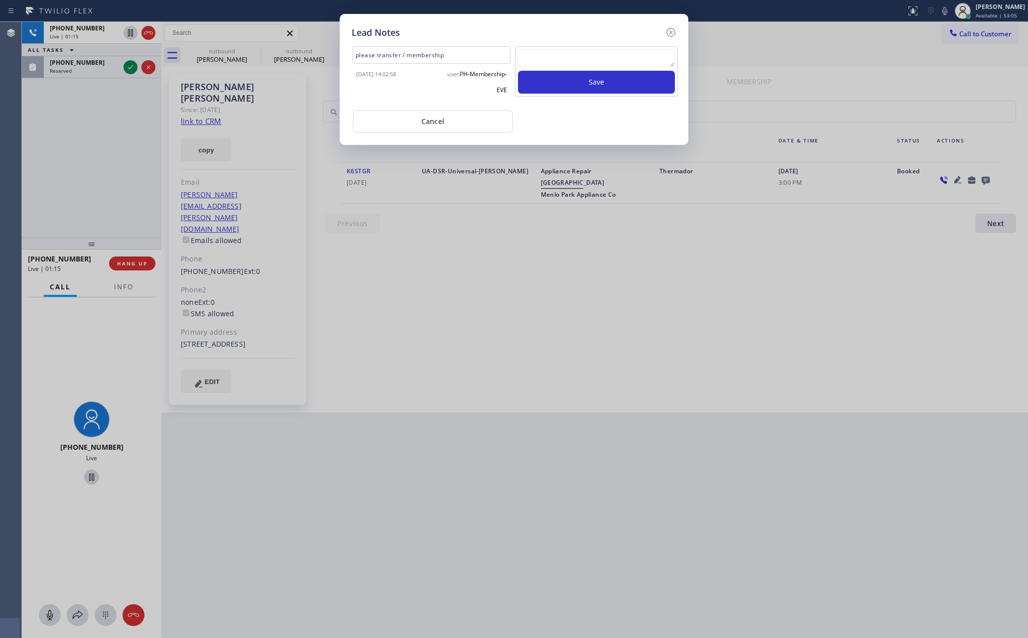
click at [448, 118] on button "Cancel" at bounding box center [433, 121] width 160 height 23
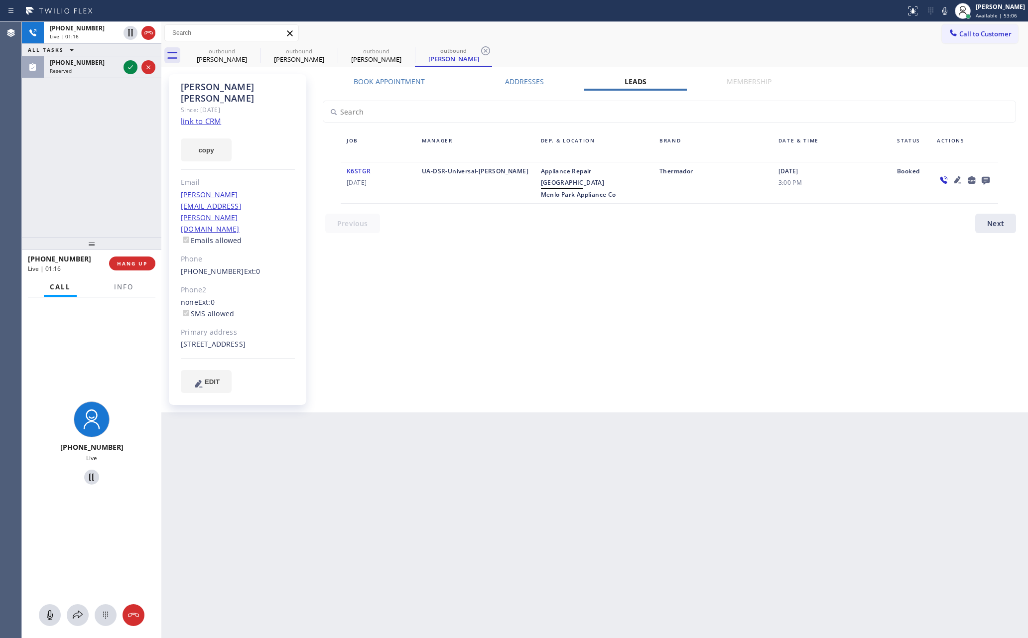
drag, startPoint x: 66, startPoint y: 188, endPoint x: 72, endPoint y: 187, distance: 6.1
click at [72, 187] on div "+16504655973 Live | 01:16 ALL TASKS ALL TASKS ACTIVE TASKS TASKS IN WRAP UP (60…" at bounding box center [91, 130] width 139 height 216
drag, startPoint x: 72, startPoint y: 187, endPoint x: 87, endPoint y: 187, distance: 14.4
click at [74, 187] on div "+16504655973 Live | 01:16 ALL TASKS ALL TASKS ACTIVE TASKS TASKS IN WRAP UP (60…" at bounding box center [91, 130] width 139 height 216
click at [87, 187] on div "+16504655973 Live | 01:16 ALL TASKS ALL TASKS ACTIVE TASKS TASKS IN WRAP UP (60…" at bounding box center [91, 130] width 139 height 216
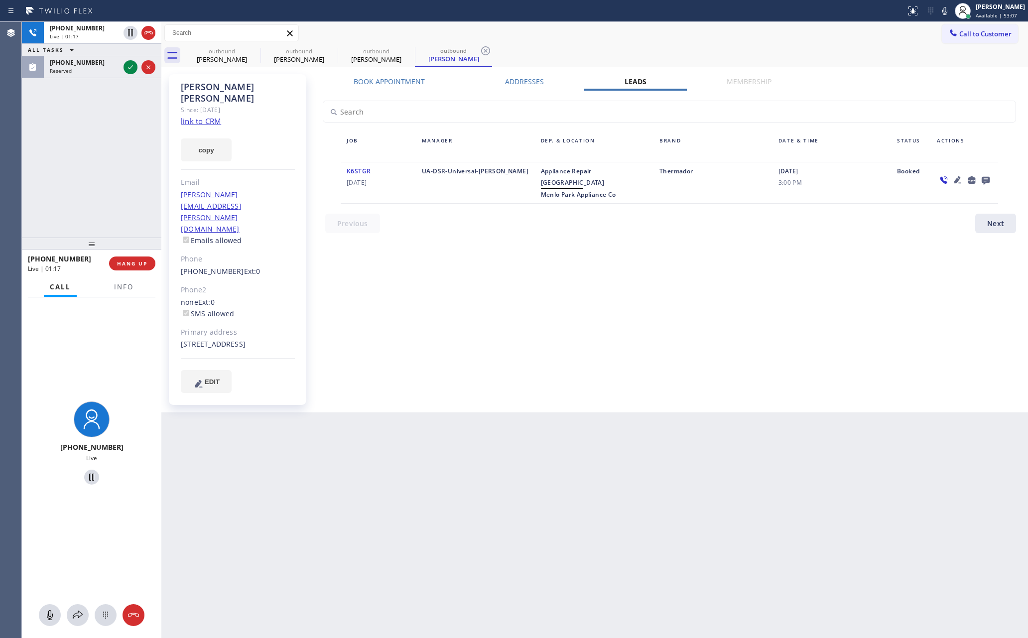
click at [87, 187] on div "+16504655973 Live | 01:17 ALL TASKS ALL TASKS ACTIVE TASKS TASKS IN WRAP UP (60…" at bounding box center [91, 130] width 139 height 216
click at [87, 187] on div "+16504655973 Live | 01:18 ALL TASKS ALL TASKS ACTIVE TASKS TASKS IN WRAP UP (60…" at bounding box center [91, 130] width 139 height 216
click at [129, 70] on icon at bounding box center [130, 67] width 12 height 12
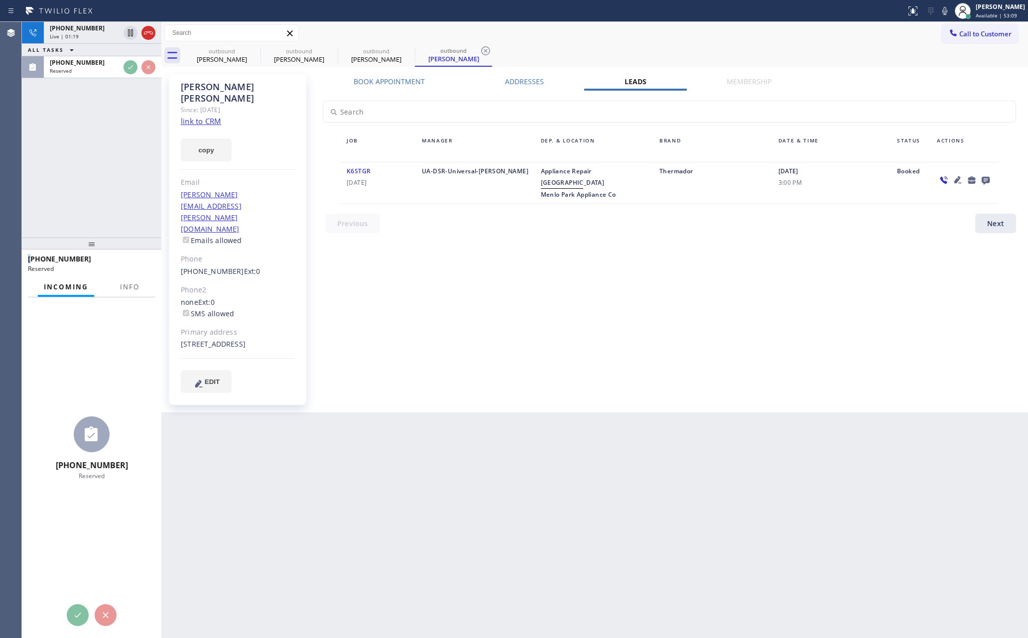
drag, startPoint x: 154, startPoint y: 197, endPoint x: 285, endPoint y: 190, distance: 131.7
click at [236, 195] on div "+16504655973 Live | 01:19 ALL TASKS ALL TASKS ACTIVE TASKS TASKS IN WRAP UP (60…" at bounding box center [525, 330] width 1006 height 616
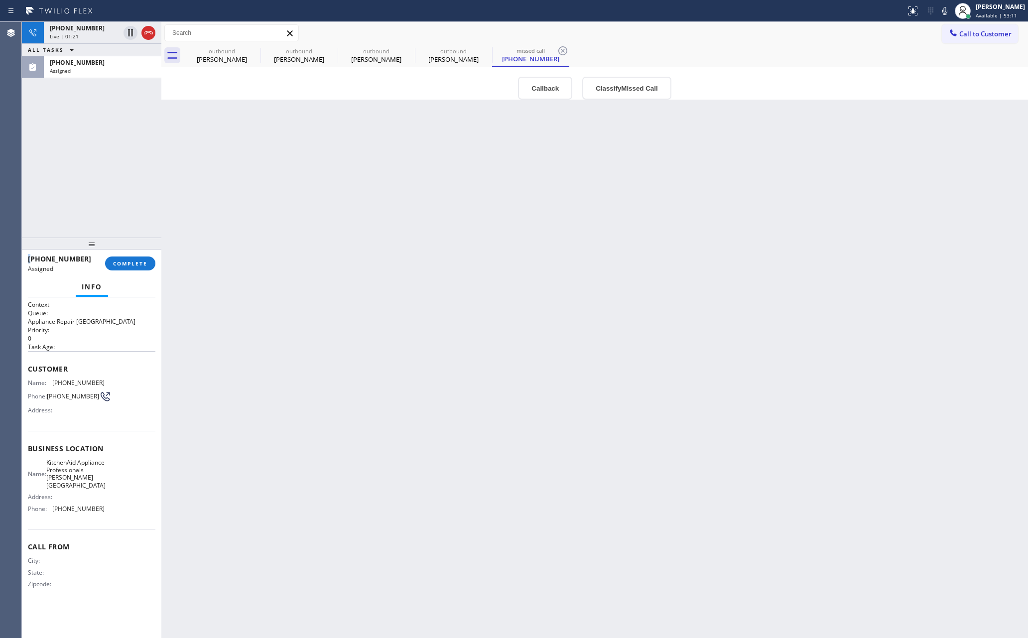
drag, startPoint x: 150, startPoint y: 33, endPoint x: 102, endPoint y: 173, distance: 148.3
click at [149, 33] on icon at bounding box center [148, 33] width 12 height 12
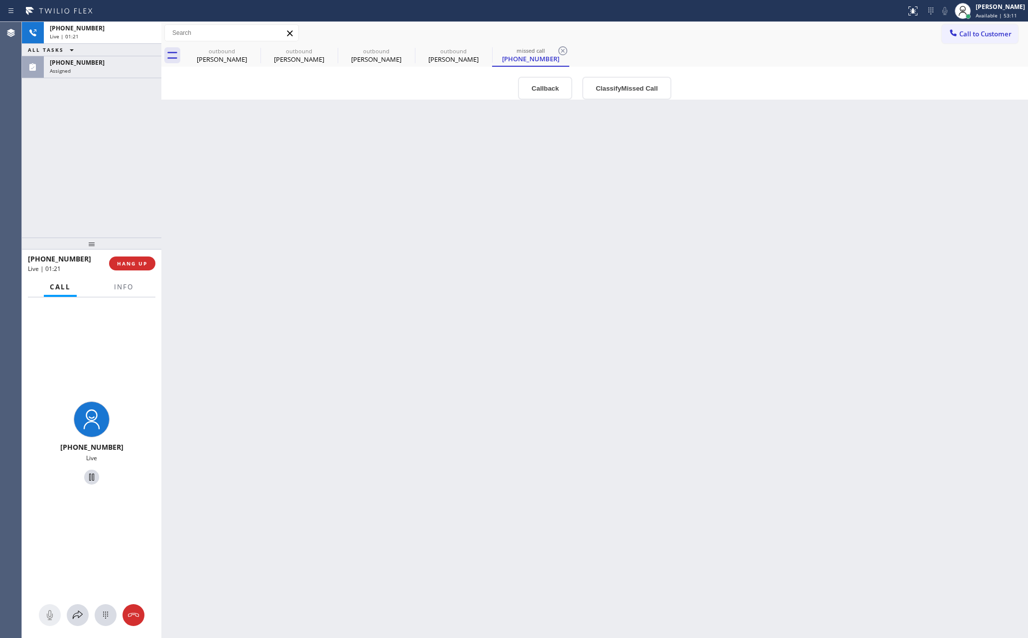
click at [102, 173] on div "+16504655973 Live | 01:21 ALL TASKS ALL TASKS ACTIVE TASKS TASKS IN WRAP UP (60…" at bounding box center [91, 130] width 139 height 216
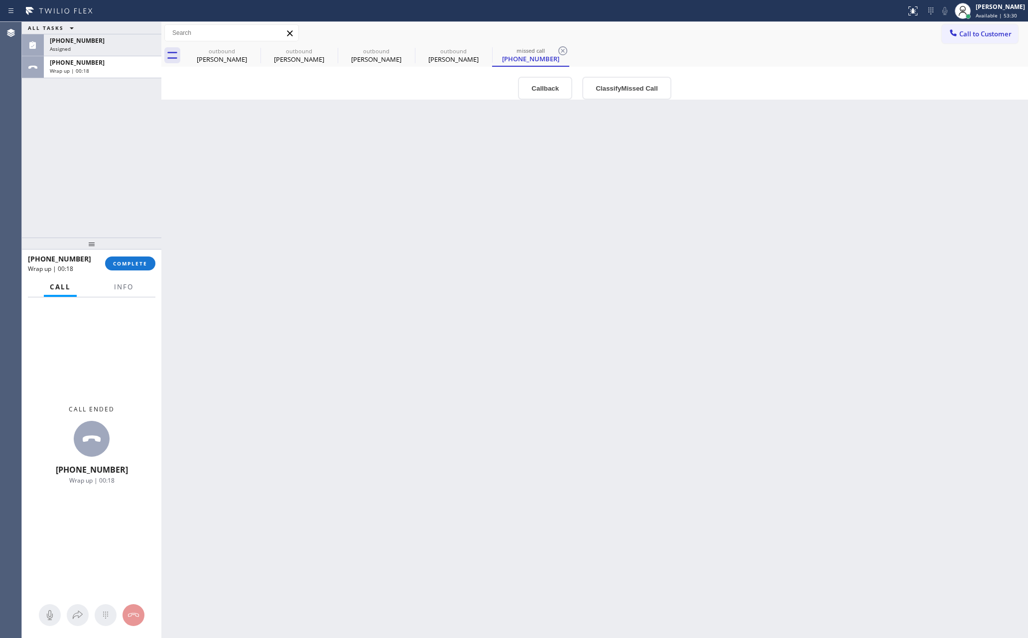
drag, startPoint x: 105, startPoint y: 172, endPoint x: 119, endPoint y: 311, distance: 139.7
click at [109, 191] on div "ALL TASKS ALL TASKS ACTIVE TASKS TASKS IN WRAP UP (602) 952-7146 Assigned +1650…" at bounding box center [91, 130] width 139 height 216
click at [136, 253] on div "+16504655973 Wrap up | 00:18 COMPLETE" at bounding box center [91, 263] width 127 height 26
click at [130, 260] on span "COMPLETE" at bounding box center [130, 263] width 34 height 7
click at [112, 163] on div "ALL TASKS ALL TASKS ACTIVE TASKS TASKS IN WRAP UP (602) 952-7146 Assigned +1650…" at bounding box center [91, 130] width 139 height 216
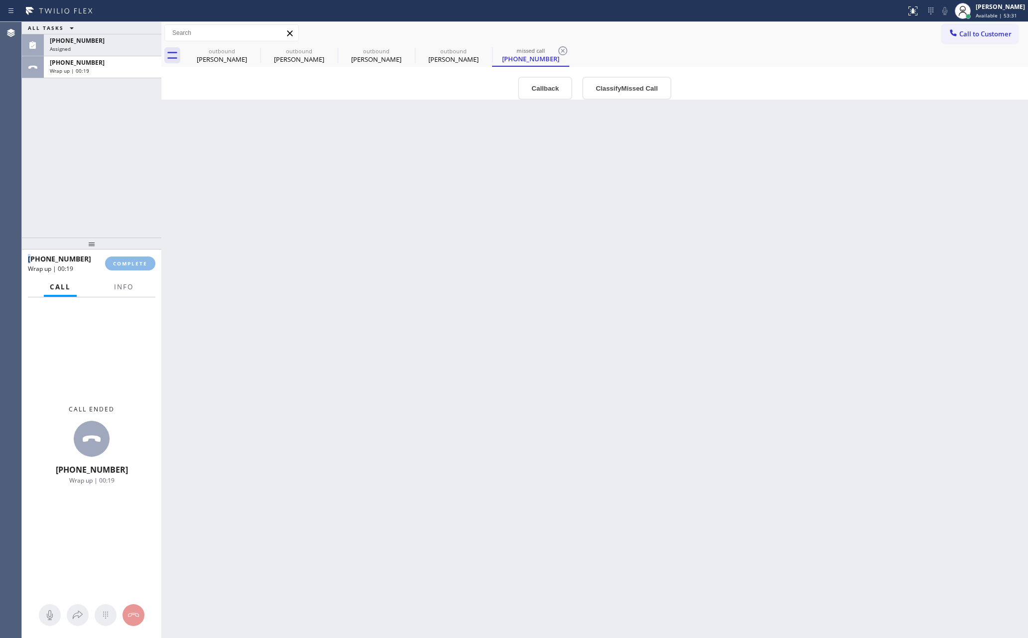
click at [112, 163] on div "ALL TASKS ALL TASKS ACTIVE TASKS TASKS IN WRAP UP (602) 952-7146 Assigned +1650…" at bounding box center [91, 130] width 139 height 216
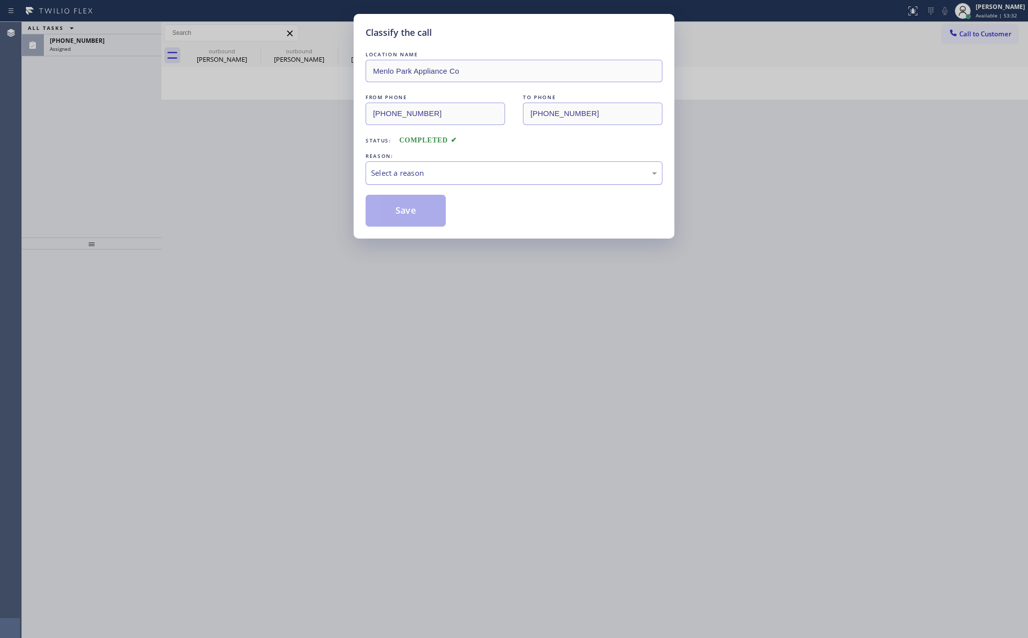
click at [435, 171] on div "Select a reason" at bounding box center [514, 172] width 286 height 11
drag, startPoint x: 381, startPoint y: 203, endPoint x: 385, endPoint y: 210, distance: 7.9
click at [386, 210] on button "Save" at bounding box center [405, 211] width 80 height 32
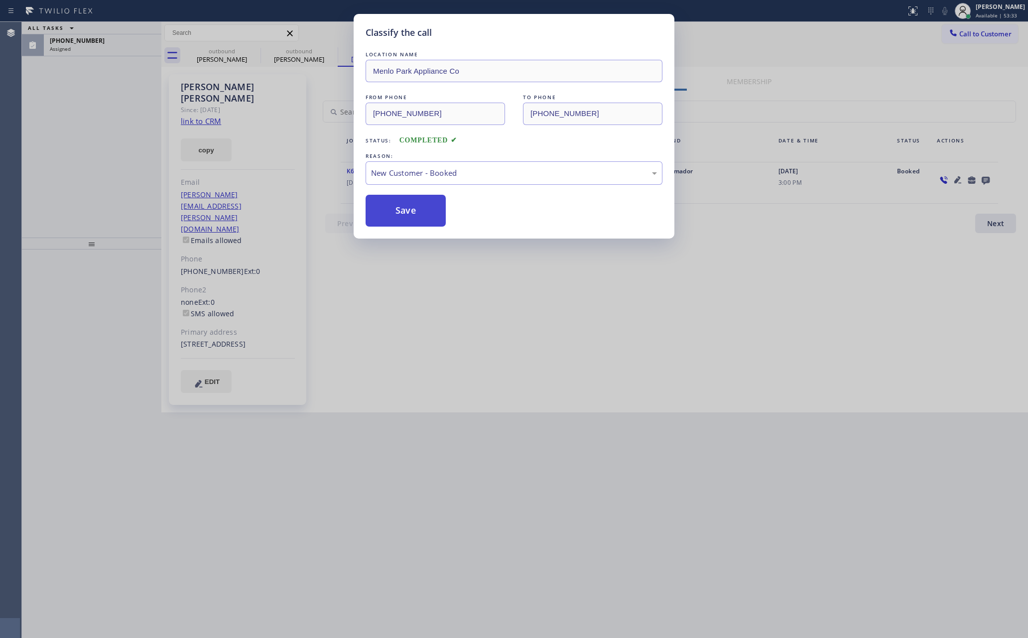
click at [387, 210] on button "Save" at bounding box center [405, 211] width 80 height 32
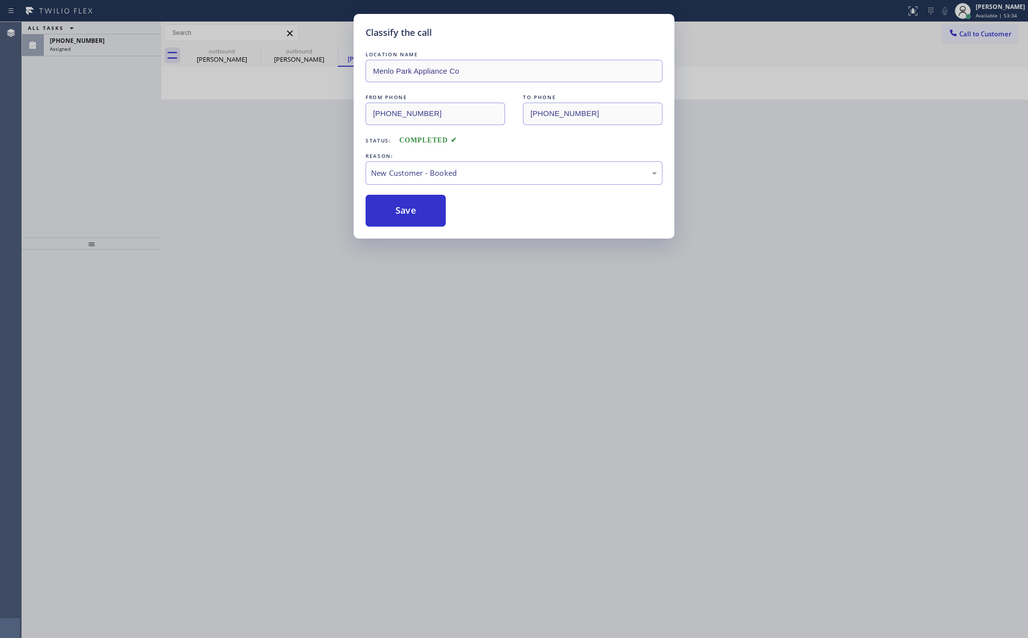
click at [175, 146] on div "Classify the call LOCATION NAME Menlo Park Appliance Co FROM PHONE (650) 229-69…" at bounding box center [514, 319] width 1028 height 638
click at [85, 127] on div "Classify the call LOCATION NAME Menlo Park Appliance Co FROM PHONE (650) 229-69…" at bounding box center [525, 330] width 1006 height 616
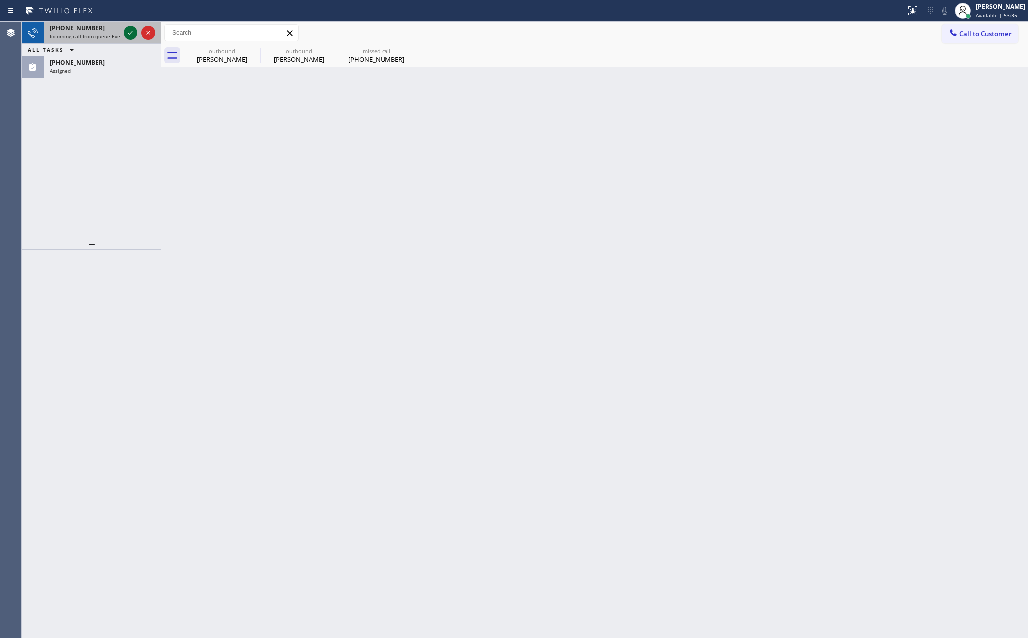
click at [133, 32] on icon at bounding box center [130, 33] width 12 height 12
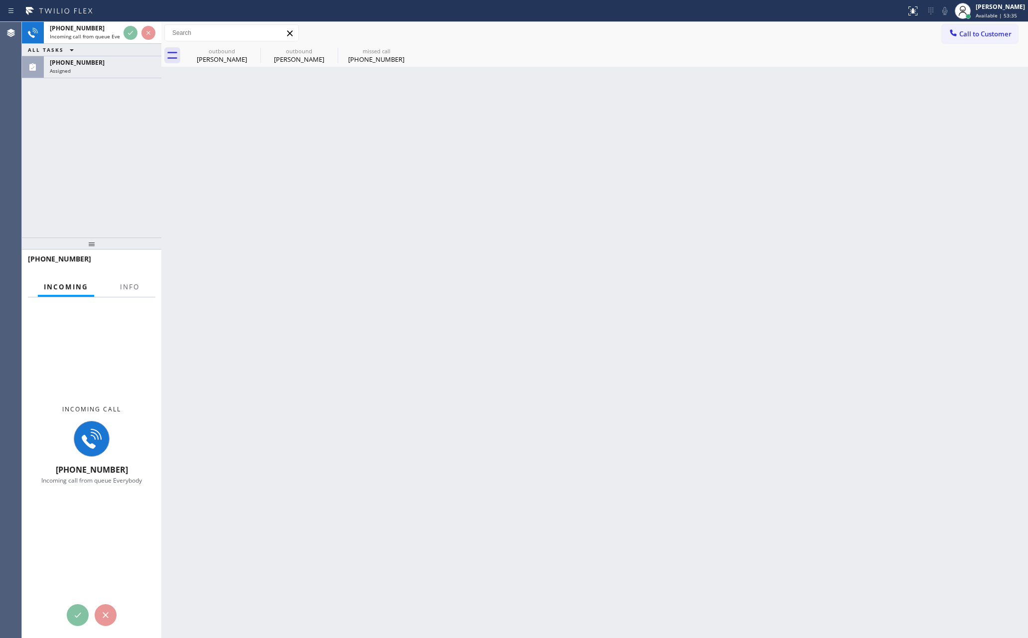
click at [124, 145] on div "+18889183916 Incoming call from queue Everybody ALL TASKS ALL TASKS ACTIVE TASK…" at bounding box center [91, 130] width 139 height 216
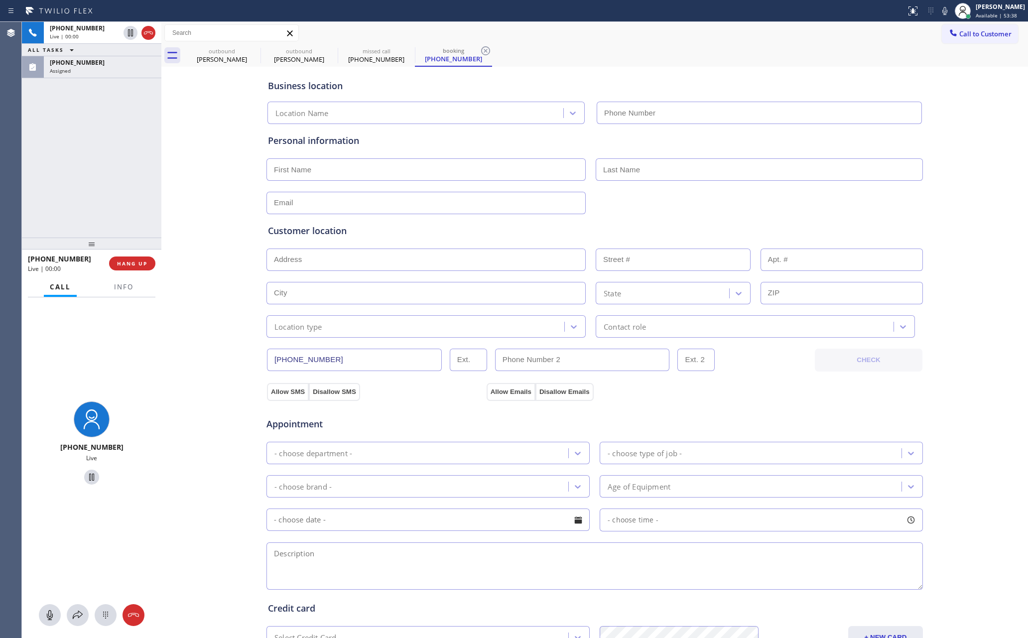
click at [124, 145] on div "+18889183916 Live | 00:00 ALL TASKS ALL TASKS ACTIVE TASKS TASKS IN WRAP UP (60…" at bounding box center [91, 130] width 139 height 216
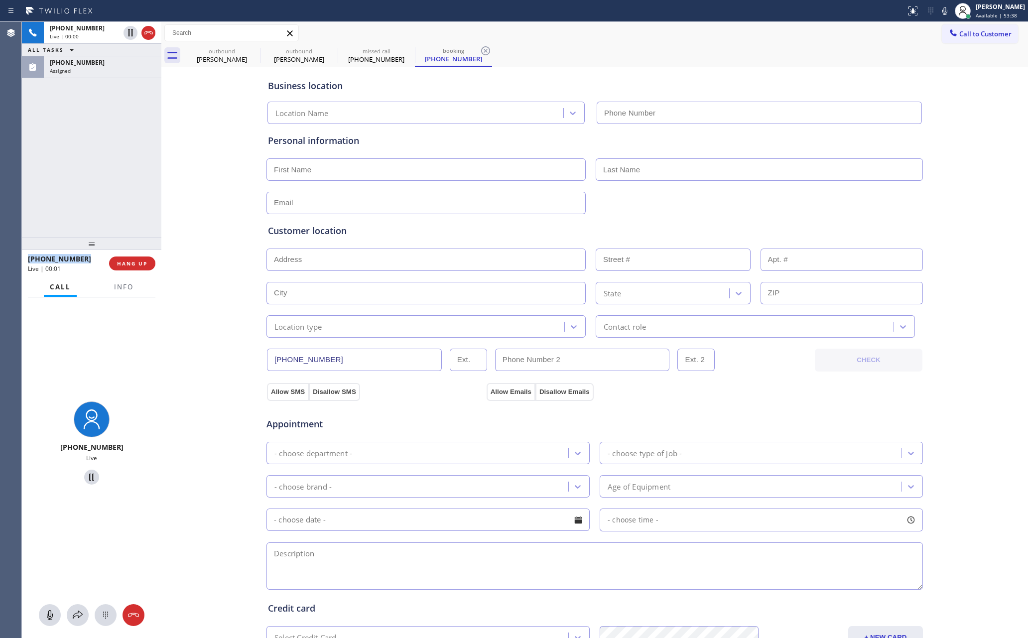
click at [124, 145] on div "+18889183916 Live | 00:00 ALL TASKS ALL TASKS ACTIVE TASKS TASKS IN WRAP UP (60…" at bounding box center [91, 130] width 139 height 216
click at [209, 48] on div "outbound" at bounding box center [221, 50] width 75 height 7
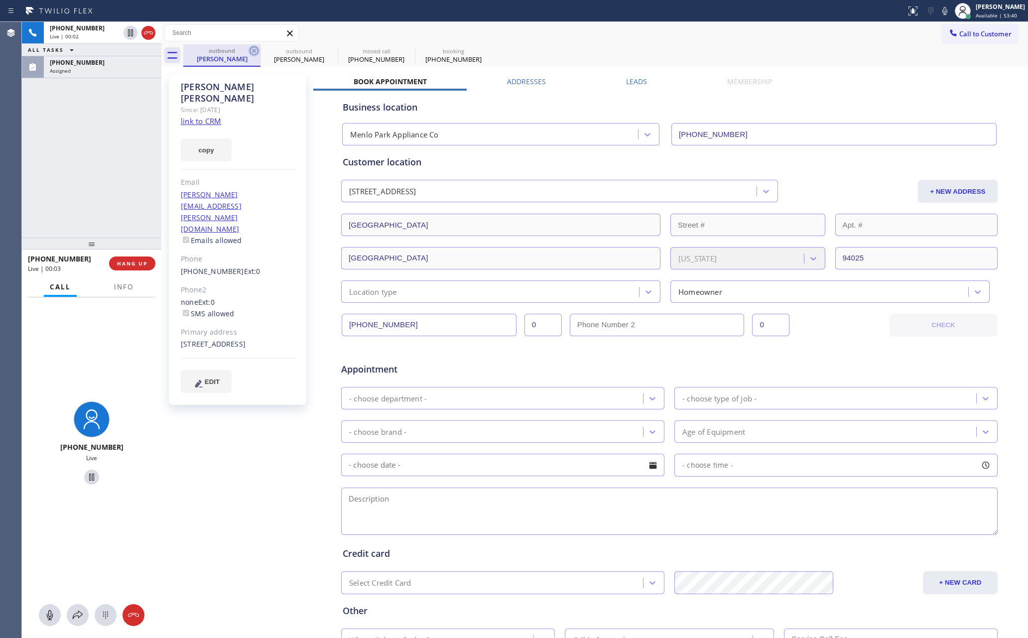
click at [254, 49] on icon at bounding box center [254, 51] width 12 height 12
click at [0, 0] on icon at bounding box center [0, 0] width 0 height 0
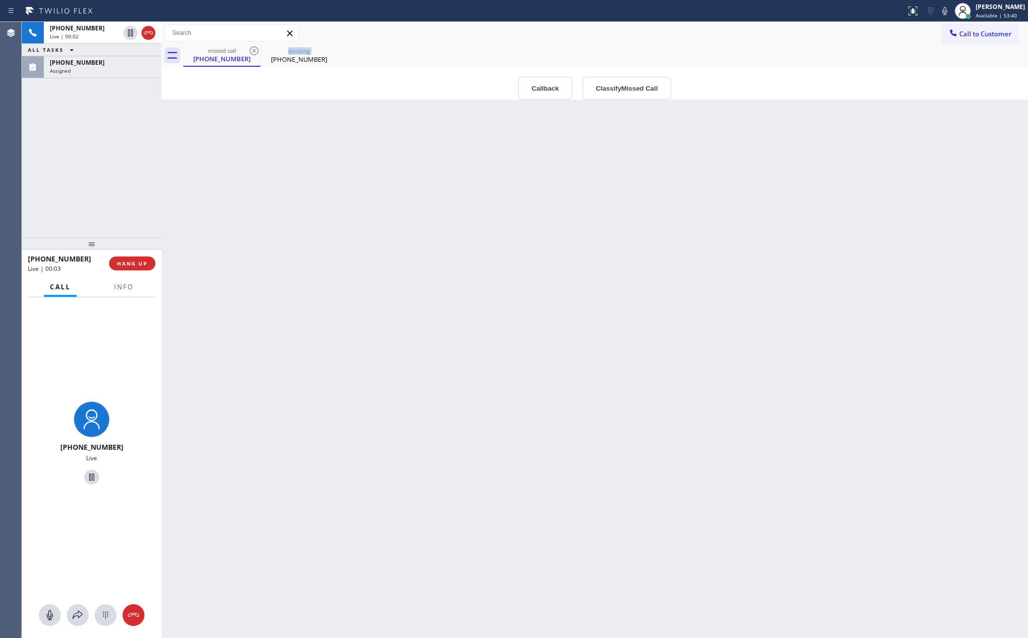
click at [254, 49] on icon at bounding box center [254, 51] width 12 height 12
click at [0, 0] on icon at bounding box center [0, 0] width 0 height 0
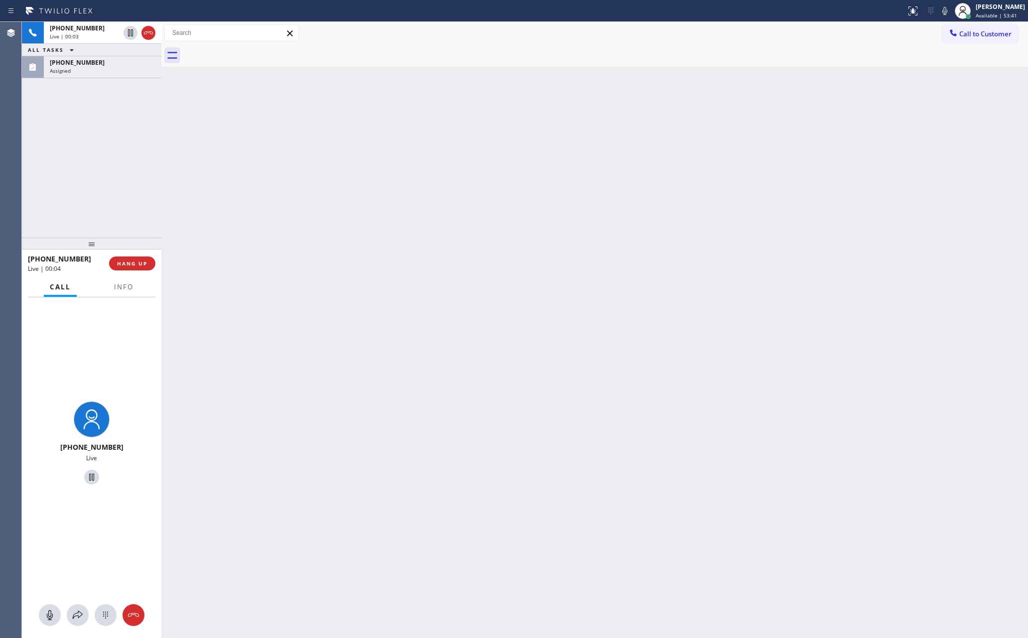
click at [117, 172] on div "+18889183916 Live | 00:03 ALL TASKS ALL TASKS ACTIVE TASKS TASKS IN WRAP UP (60…" at bounding box center [91, 130] width 139 height 216
click at [119, 172] on div "+18889183916 Live | 00:03 ALL TASKS ALL TASKS ACTIVE TASKS TASKS IN WRAP UP (60…" at bounding box center [91, 130] width 139 height 216
click at [140, 263] on span "HANG UP" at bounding box center [132, 263] width 30 height 7
click at [108, 93] on div "+18889183916 Live | 00:07 ALL TASKS ALL TASKS ACTIVE TASKS TASKS IN WRAP UP (60…" at bounding box center [91, 130] width 139 height 216
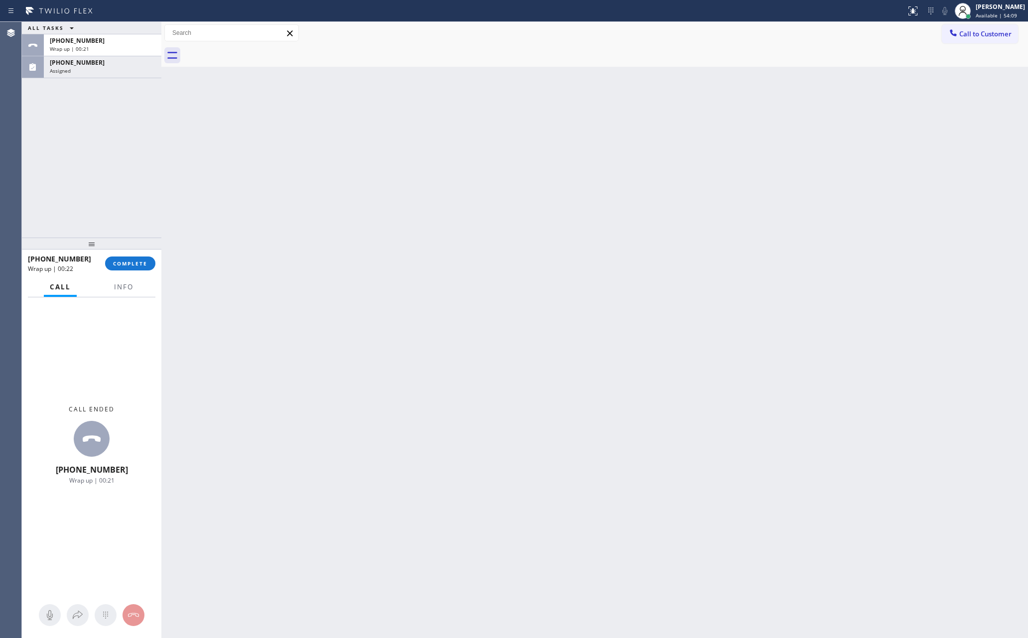
click at [87, 72] on div "Assigned" at bounding box center [103, 70] width 106 height 7
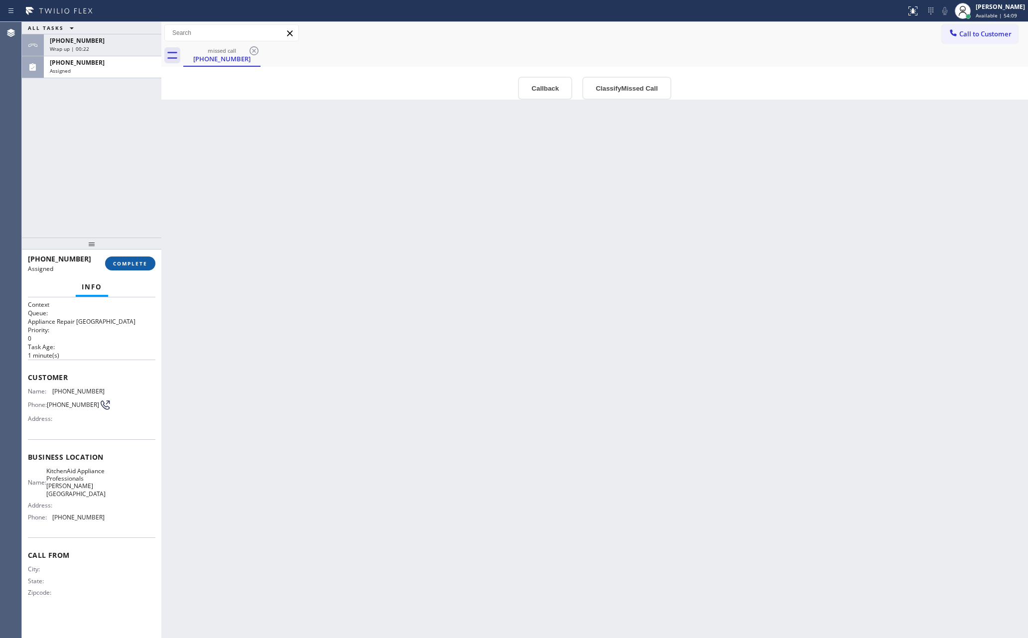
click at [138, 267] on button "COMPLETE" at bounding box center [130, 263] width 50 height 14
click at [123, 169] on div "ALL TASKS ALL TASKS ACTIVE TASKS TASKS IN WRAP UP +18889183916 Wrap up | 00:22 …" at bounding box center [91, 130] width 139 height 216
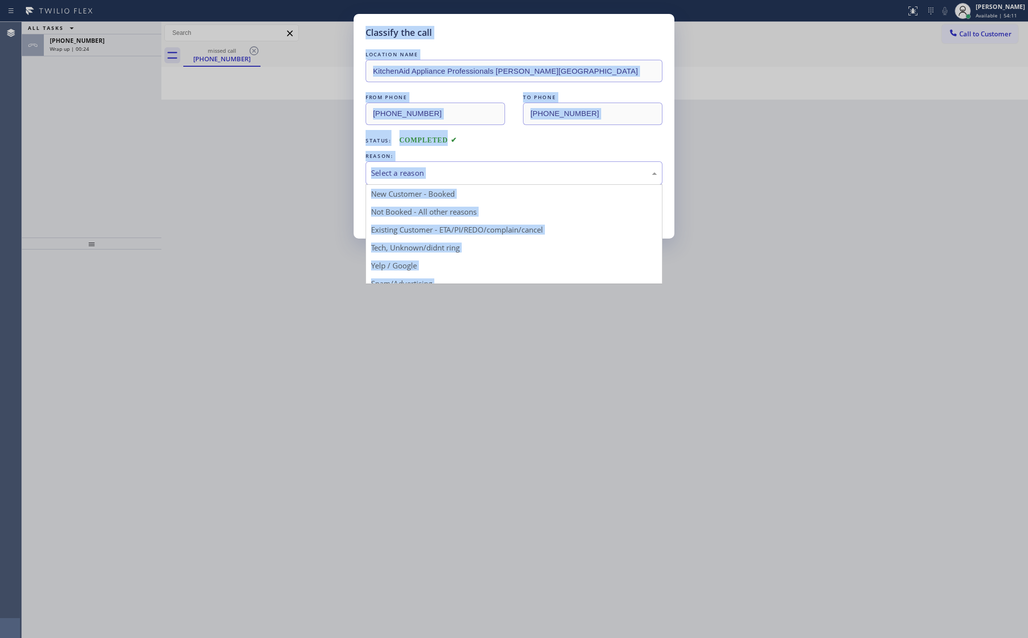
click at [447, 170] on div "Select a reason" at bounding box center [514, 172] width 286 height 11
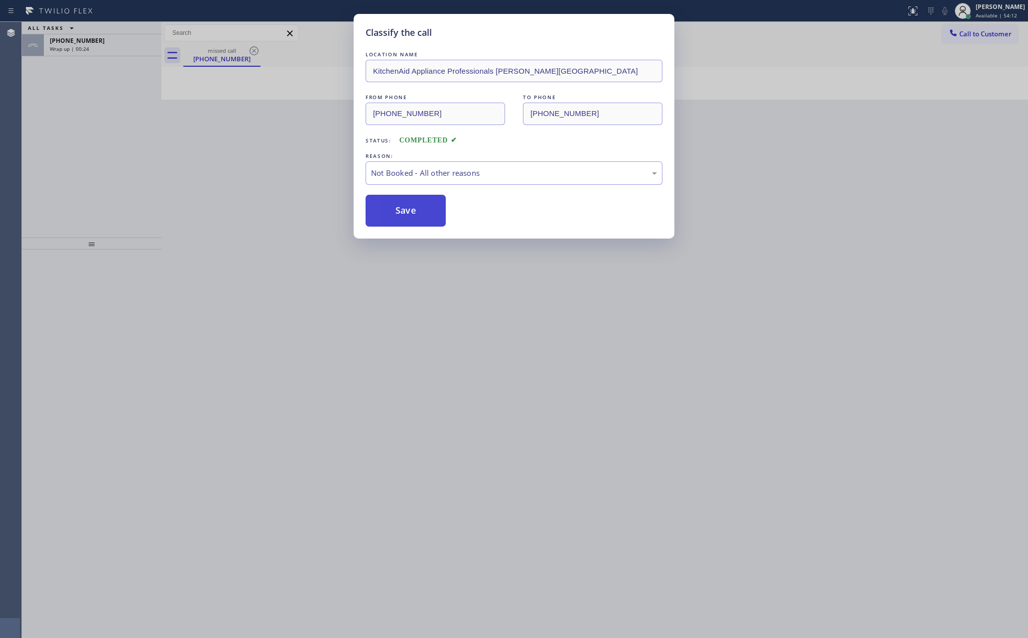
click at [429, 213] on button "Save" at bounding box center [405, 211] width 80 height 32
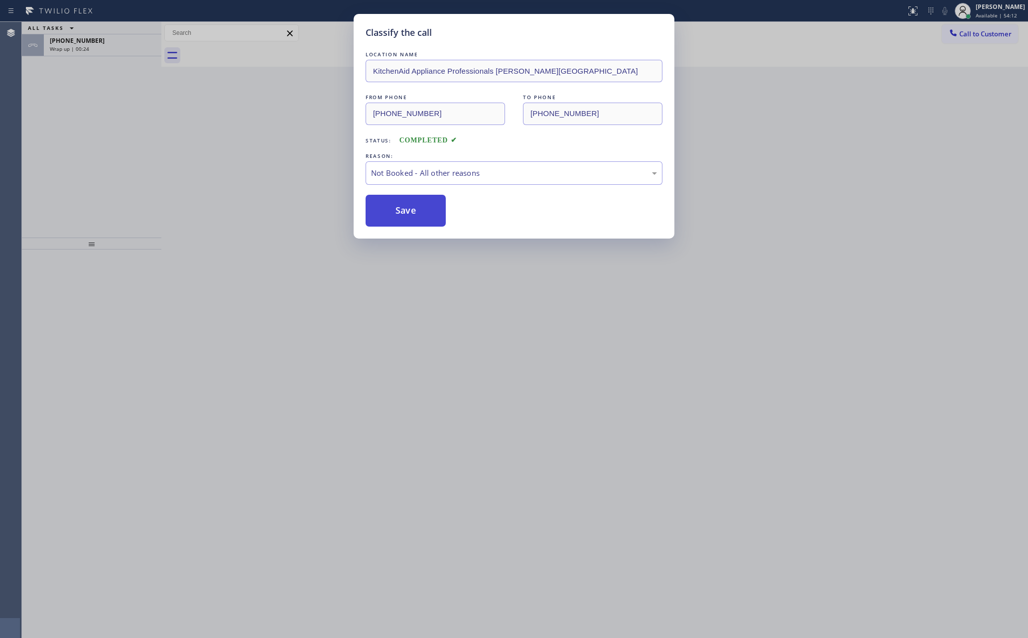
drag, startPoint x: 429, startPoint y: 213, endPoint x: 8, endPoint y: 130, distance: 428.7
click at [426, 213] on button "Save" at bounding box center [405, 211] width 80 height 32
click at [13, 128] on div "Classify the call LOCATION NAME KitchenAid Appliance Professionals Estrella Vil…" at bounding box center [514, 319] width 1028 height 638
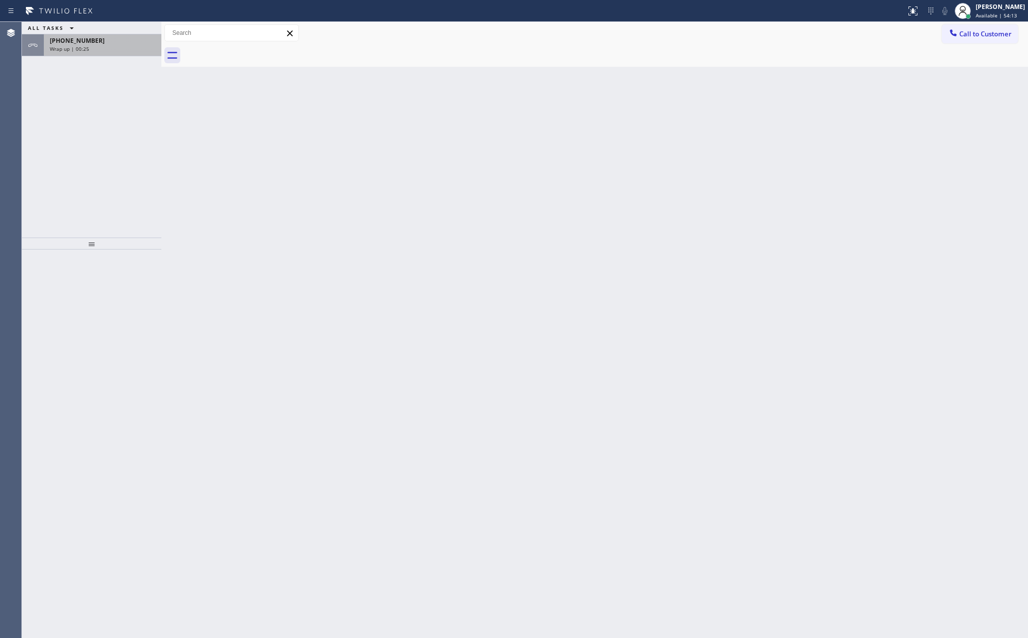
click at [125, 50] on div "Wrap up | 00:25" at bounding box center [103, 48] width 106 height 7
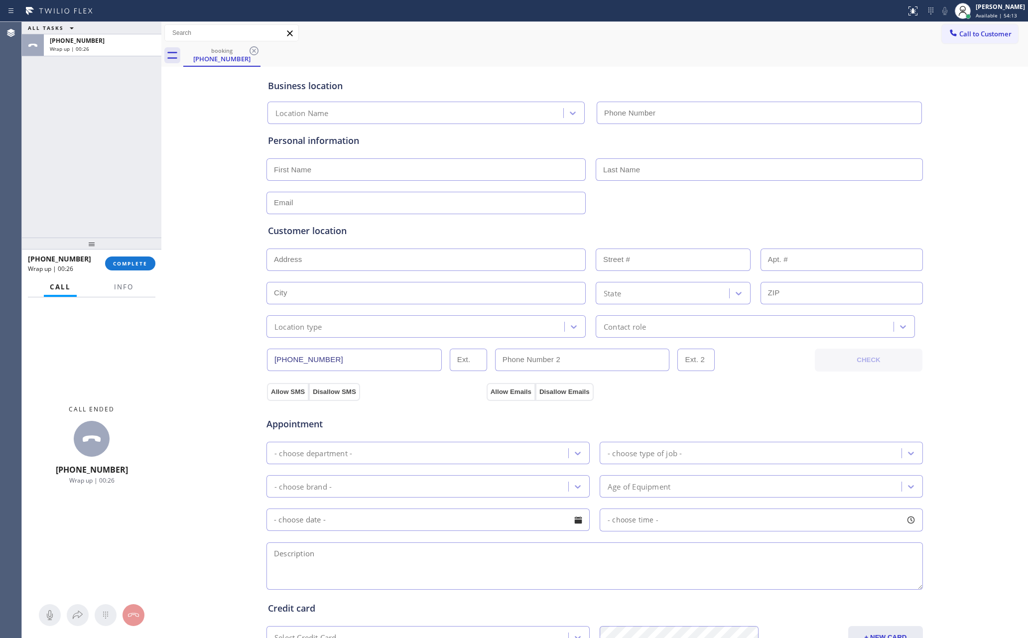
drag, startPoint x: 141, startPoint y: 265, endPoint x: 84, endPoint y: 117, distance: 158.6
click at [140, 259] on button "COMPLETE" at bounding box center [130, 263] width 50 height 14
click at [83, 114] on div "ALL TASKS ALL TASKS ACTIVE TASKS TASKS IN WRAP UP +18889183916 Wrap up | 00:26" at bounding box center [91, 130] width 139 height 216
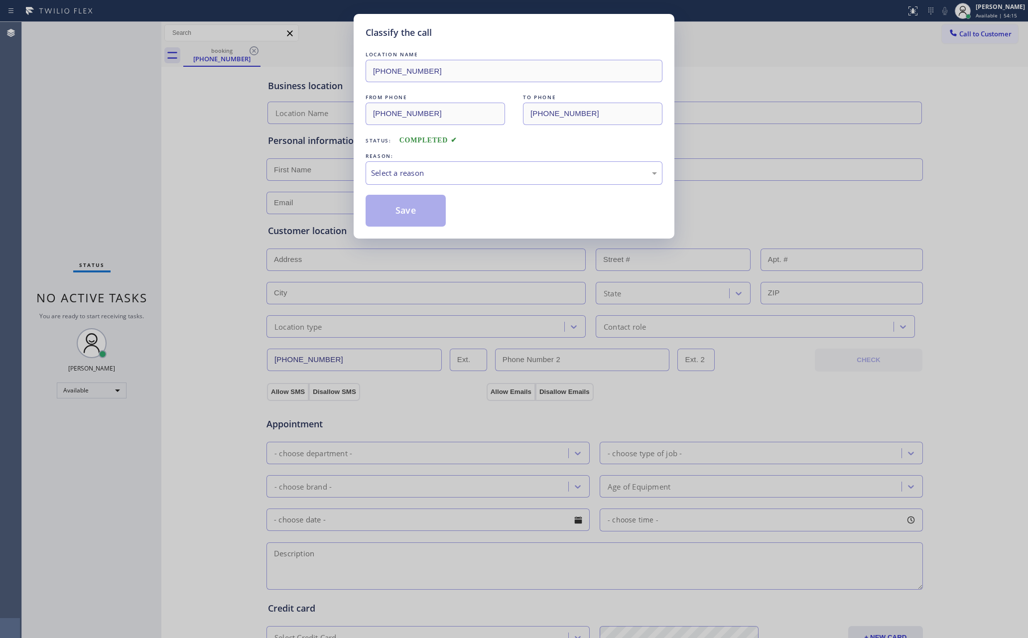
click at [83, 114] on div "Classify the call LOCATION NAME (323) 238-8162 FROM PHONE (888) 918-3916 TO PHO…" at bounding box center [514, 319] width 1028 height 638
click at [176, 171] on div "Classify the call LOCATION NAME (323) 238-8162 FROM PHONE (888) 918-3916 TO PHO…" at bounding box center [514, 319] width 1028 height 638
click at [459, 175] on div "Select a reason" at bounding box center [514, 172] width 286 height 11
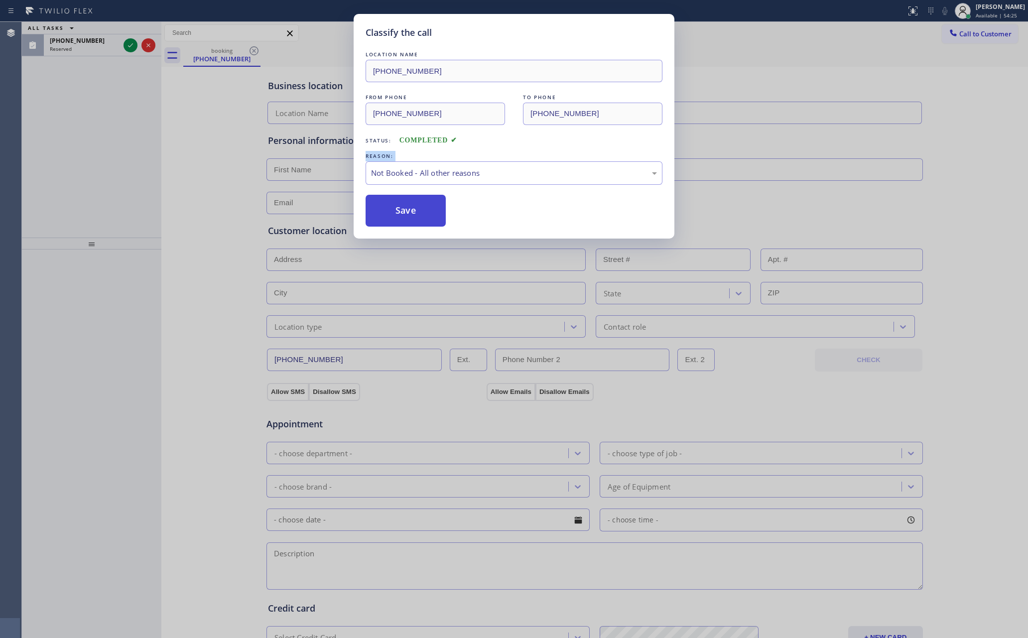
click at [385, 214] on button "Save" at bounding box center [405, 211] width 80 height 32
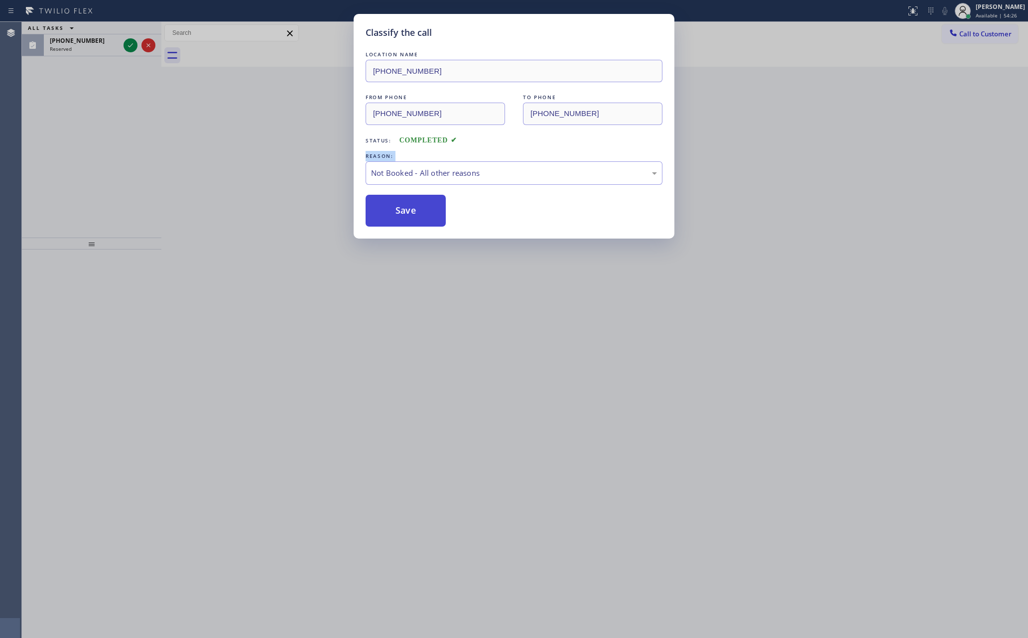
drag, startPoint x: 385, startPoint y: 214, endPoint x: 58, endPoint y: 126, distance: 338.6
click at [374, 211] on button "Save" at bounding box center [405, 211] width 80 height 32
click at [58, 126] on div "Classify the call LOCATION NAME (323) 238-8162 FROM PHONE (888) 918-3916 TO PHO…" at bounding box center [514, 319] width 1028 height 638
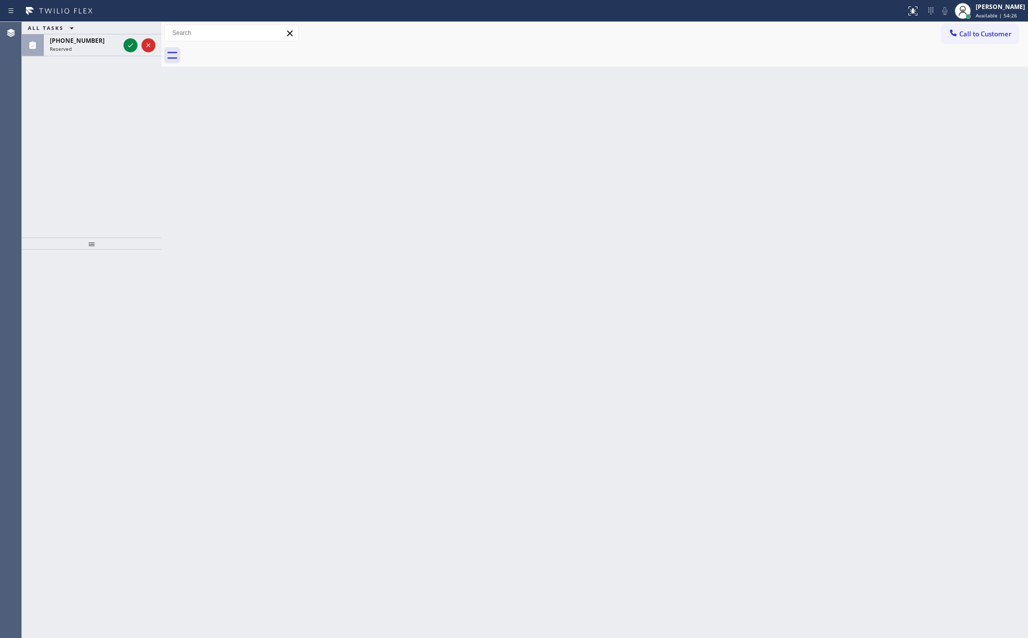
drag, startPoint x: 84, startPoint y: 127, endPoint x: 131, endPoint y: 78, distance: 69.0
click at [92, 118] on div "ALL TASKS ALL TASKS ACTIVE TASKS TASKS IN WRAP UP (267) 265-9810 Reserved" at bounding box center [91, 130] width 139 height 216
click at [132, 45] on icon at bounding box center [130, 45] width 5 height 4
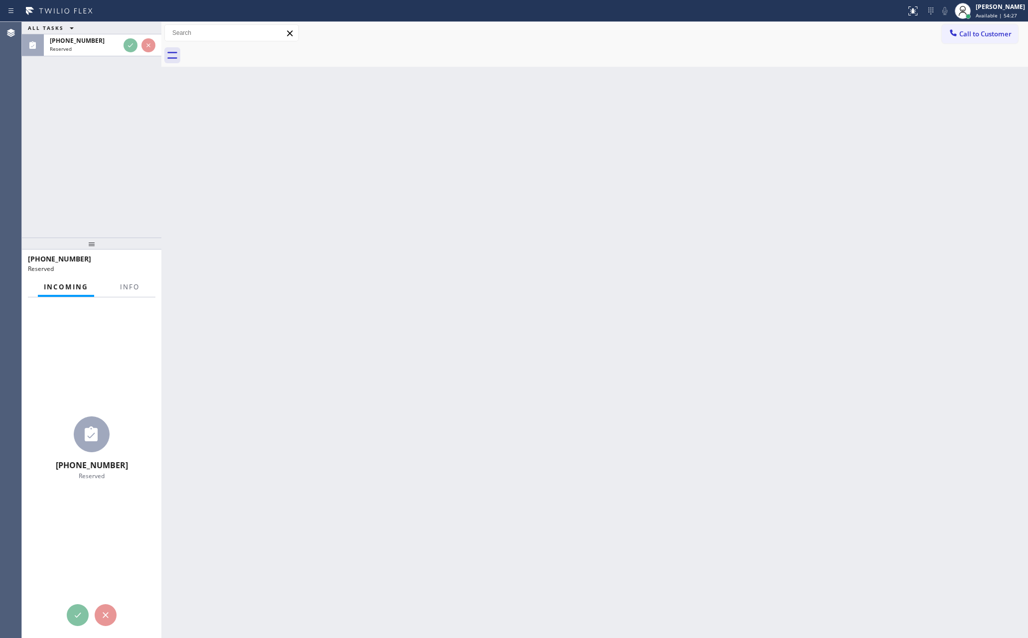
click at [138, 192] on div "ALL TASKS ALL TASKS ACTIVE TASKS TASKS IN WRAP UP (267) 265-9810 Reserved" at bounding box center [91, 130] width 139 height 216
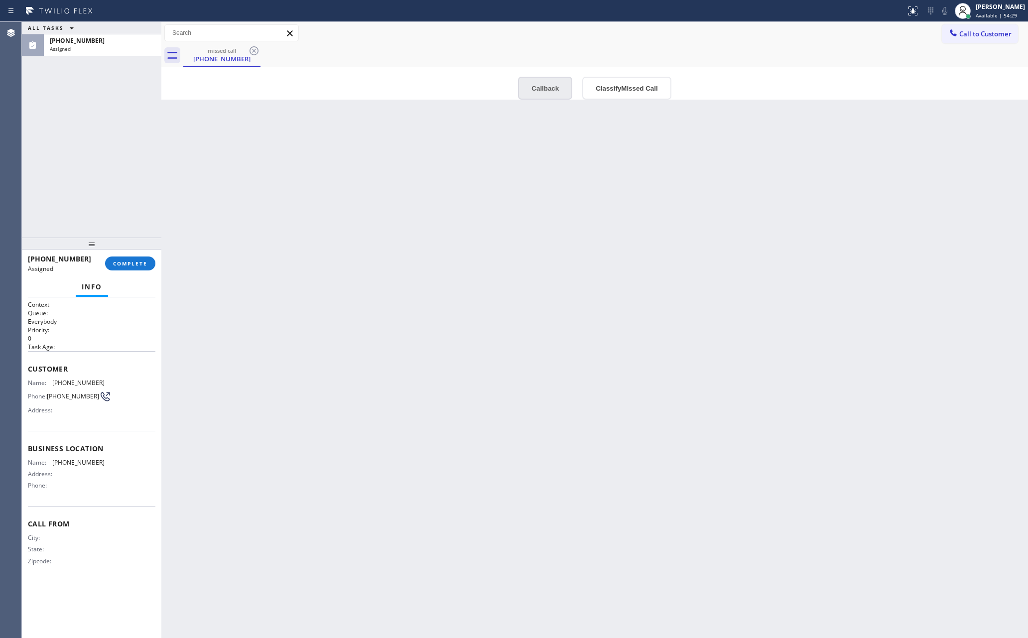
click at [532, 94] on button "Callback" at bounding box center [545, 88] width 54 height 23
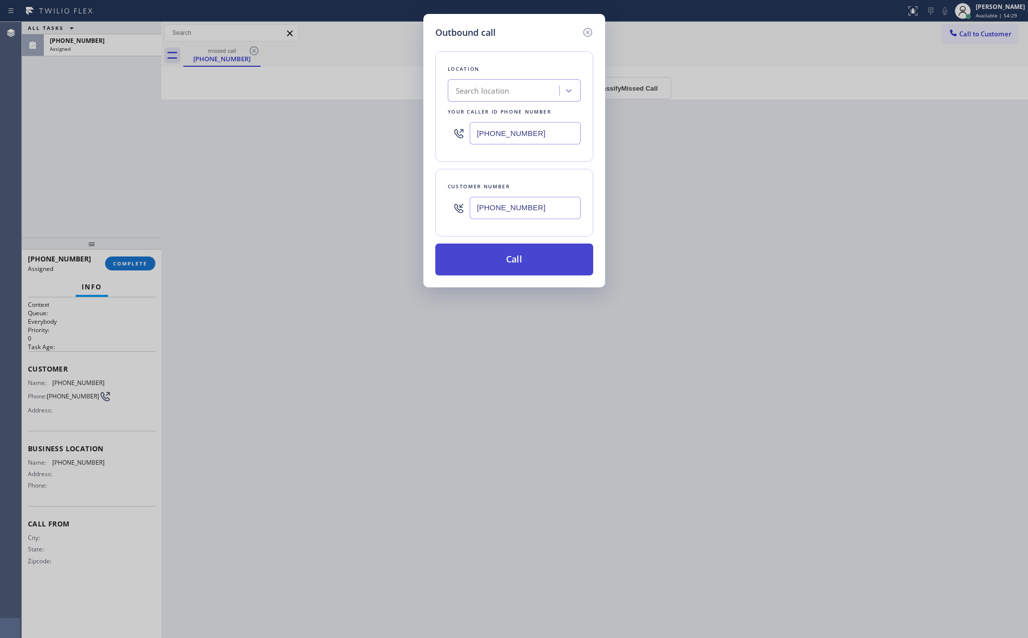
click at [508, 262] on button "Call" at bounding box center [514, 259] width 158 height 32
drag, startPoint x: 164, startPoint y: 183, endPoint x: 193, endPoint y: 173, distance: 29.9
click at [183, 176] on div "Outbound call Location Search location Your caller id phone number (267) 376-71…" at bounding box center [514, 319] width 1028 height 638
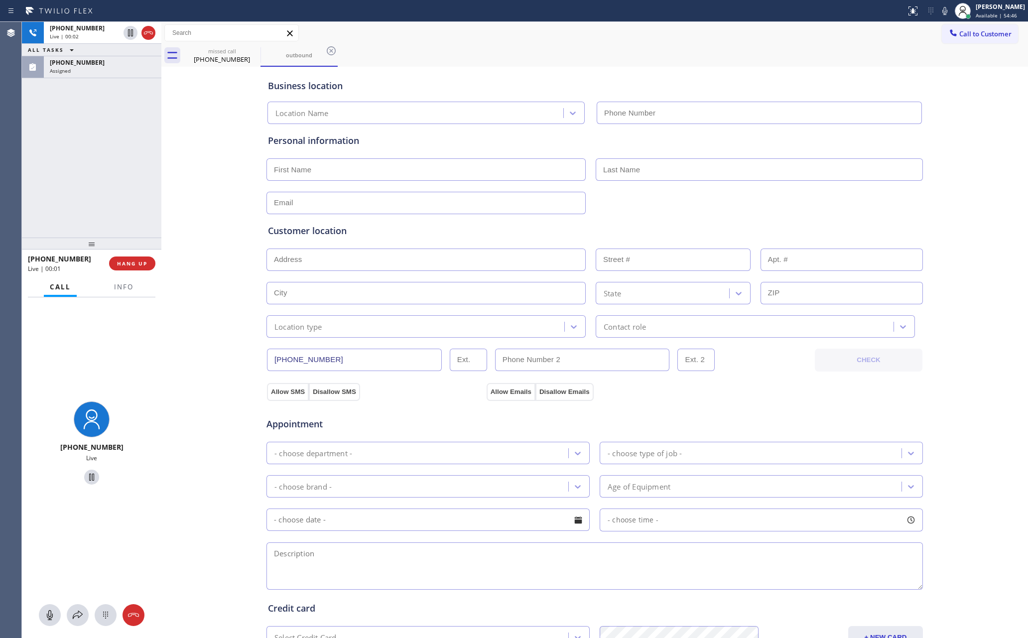
click at [94, 118] on div "+12672659810 Live | 00:02 ALL TASKS ALL TASKS ACTIVE TASKS TASKS IN WRAP UP (26…" at bounding box center [91, 130] width 139 height 216
click at [99, 118] on div "+12672659810 Live | 00:02 ALL TASKS ALL TASKS ACTIVE TASKS TASKS IN WRAP UP (26…" at bounding box center [91, 130] width 139 height 216
drag, startPoint x: 99, startPoint y: 118, endPoint x: 114, endPoint y: 165, distance: 48.7
click at [100, 123] on div "+12672659810 Live | 00:02 ALL TASKS ALL TASKS ACTIVE TASKS TASKS IN WRAP UP (26…" at bounding box center [91, 130] width 139 height 216
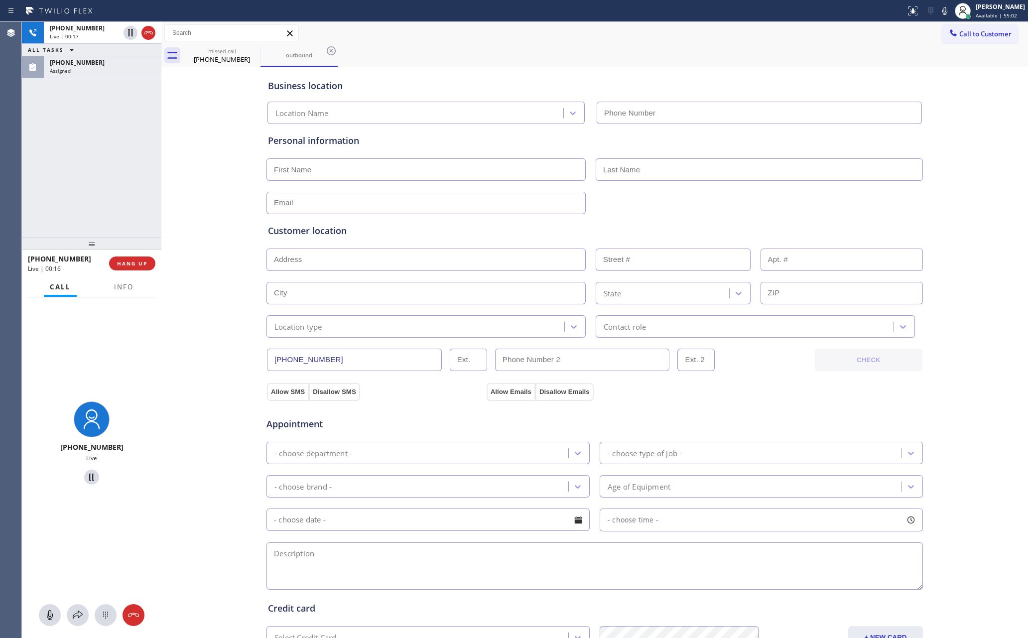
click at [73, 165] on div "+12672659810 Live | 00:17 ALL TASKS ALL TASKS ACTIVE TASKS TASKS IN WRAP UP (26…" at bounding box center [91, 130] width 139 height 216
click at [73, 165] on div "+12672659810 Live | 00:18 ALL TASKS ALL TASKS ACTIVE TASKS TASKS IN WRAP UP (26…" at bounding box center [91, 130] width 139 height 216
click at [73, 165] on div "+12672659810 Live | 00:19 ALL TASKS ALL TASKS ACTIVE TASKS TASKS IN WRAP UP (26…" at bounding box center [91, 130] width 139 height 216
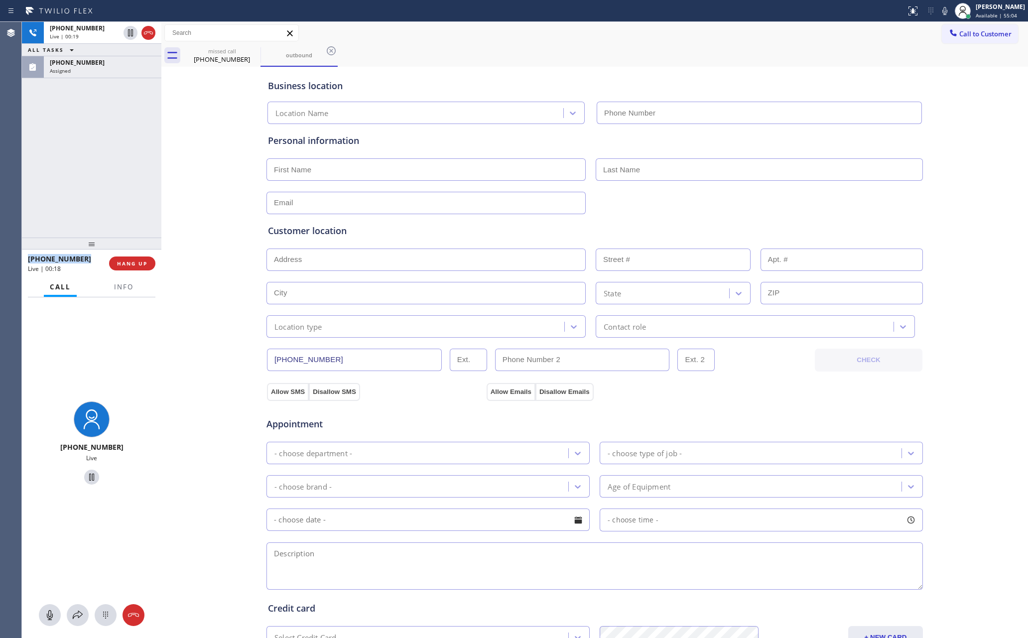
click at [73, 165] on div "+12672659810 Live | 00:19 ALL TASKS ALL TASKS ACTIVE TASKS TASKS IN WRAP UP (26…" at bounding box center [91, 130] width 139 height 216
click at [73, 165] on div "+12672659810 Live | 00:20 ALL TASKS ALL TASKS ACTIVE TASKS TASKS IN WRAP UP (26…" at bounding box center [91, 130] width 139 height 216
click at [73, 165] on div "+12672659810 Live | 00:21 ALL TASKS ALL TASKS ACTIVE TASKS TASKS IN WRAP UP (26…" at bounding box center [91, 130] width 139 height 216
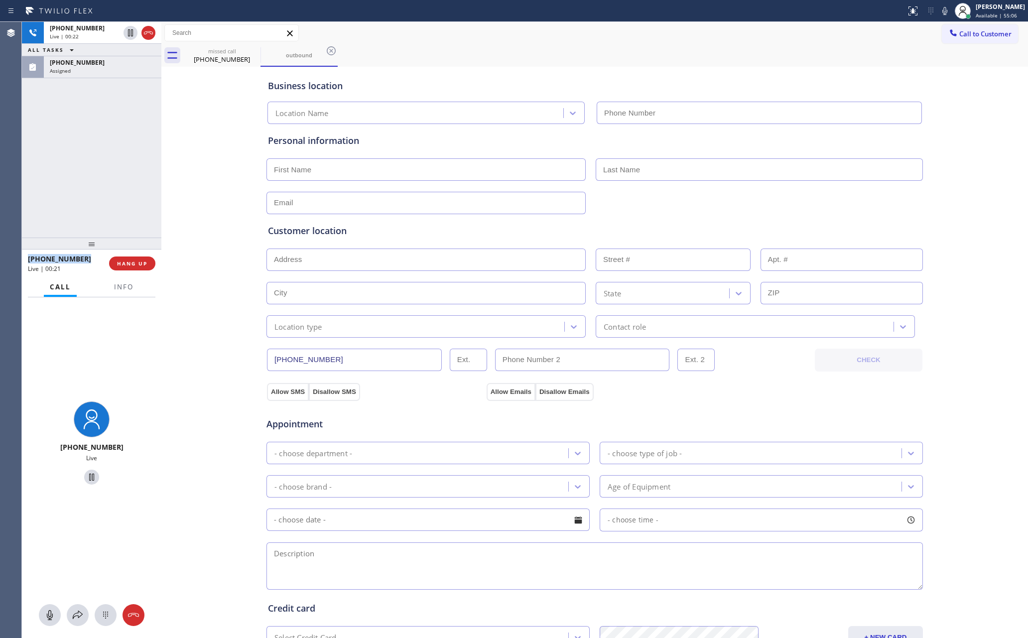
click at [73, 165] on div "+12672659810 Live | 00:22 ALL TASKS ALL TASKS ACTIVE TASKS TASKS IN WRAP UP (26…" at bounding box center [91, 130] width 139 height 216
click at [73, 165] on div "+12672659810 Live | 00:23 ALL TASKS ALL TASKS ACTIVE TASKS TASKS IN WRAP UP (26…" at bounding box center [91, 130] width 139 height 216
click at [96, 181] on div "+12672659810 Live | 00:30 ALL TASKS ALL TASKS ACTIVE TASKS TASKS IN WRAP UP (26…" at bounding box center [91, 130] width 139 height 216
click at [138, 261] on span "HANG UP" at bounding box center [132, 263] width 30 height 7
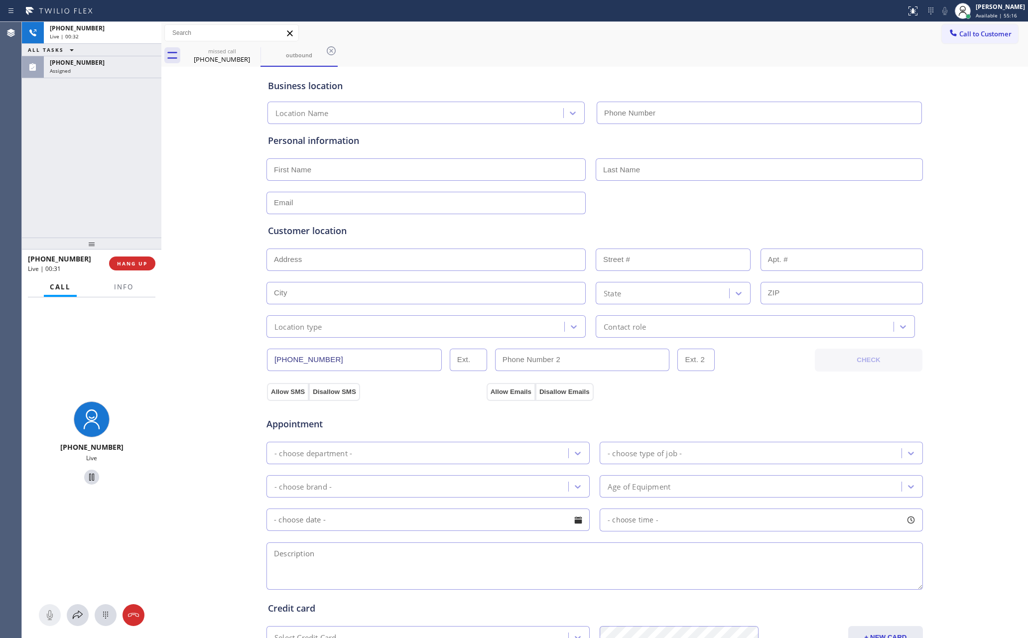
drag, startPoint x: 83, startPoint y: 112, endPoint x: 148, endPoint y: 226, distance: 131.6
click at [102, 135] on div "+12672659810 Live | 00:32 ALL TASKS ALL TASKS ACTIVE TASKS TASKS IN WRAP UP (26…" at bounding box center [91, 130] width 139 height 216
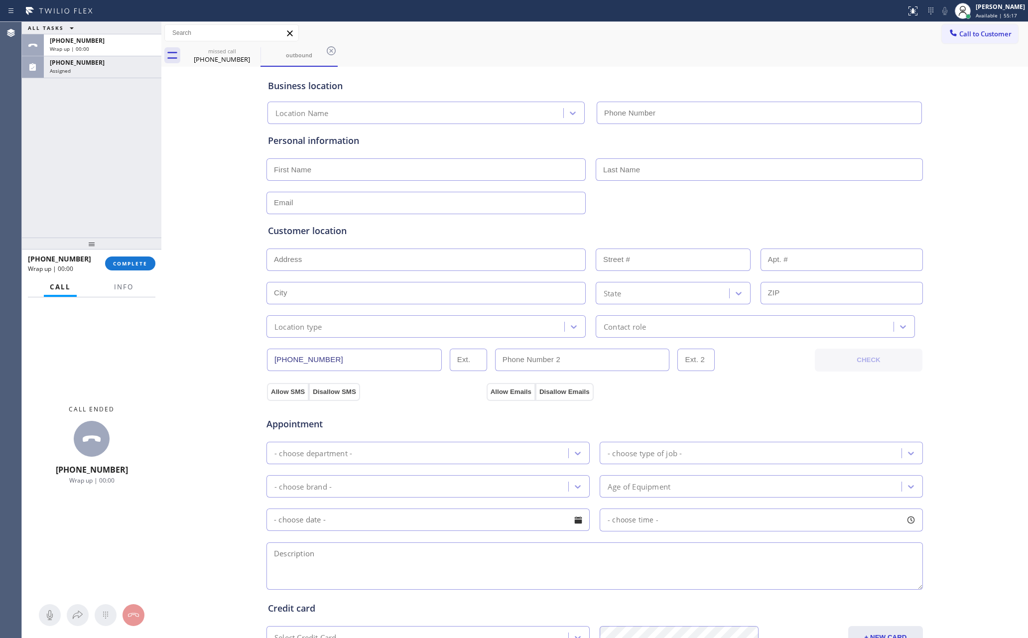
drag, startPoint x: 124, startPoint y: 223, endPoint x: 126, endPoint y: 260, distance: 37.4
click at [124, 227] on div "ALL TASKS ALL TASKS ACTIVE TASKS TASKS IN WRAP UP +12672659810 Wrap up | 00:00 …" at bounding box center [91, 130] width 139 height 216
click at [125, 266] on span "COMPLETE" at bounding box center [130, 263] width 34 height 7
click at [122, 111] on div "ALL TASKS ALL TASKS ACTIVE TASKS TASKS IN WRAP UP +12672659810 Wrap up | 00:00 …" at bounding box center [91, 130] width 139 height 216
click at [122, 111] on div "ALL TASKS ALL TASKS ACTIVE TASKS TASKS IN WRAP UP +12672659810 Wrap up | 00:01 …" at bounding box center [91, 130] width 139 height 216
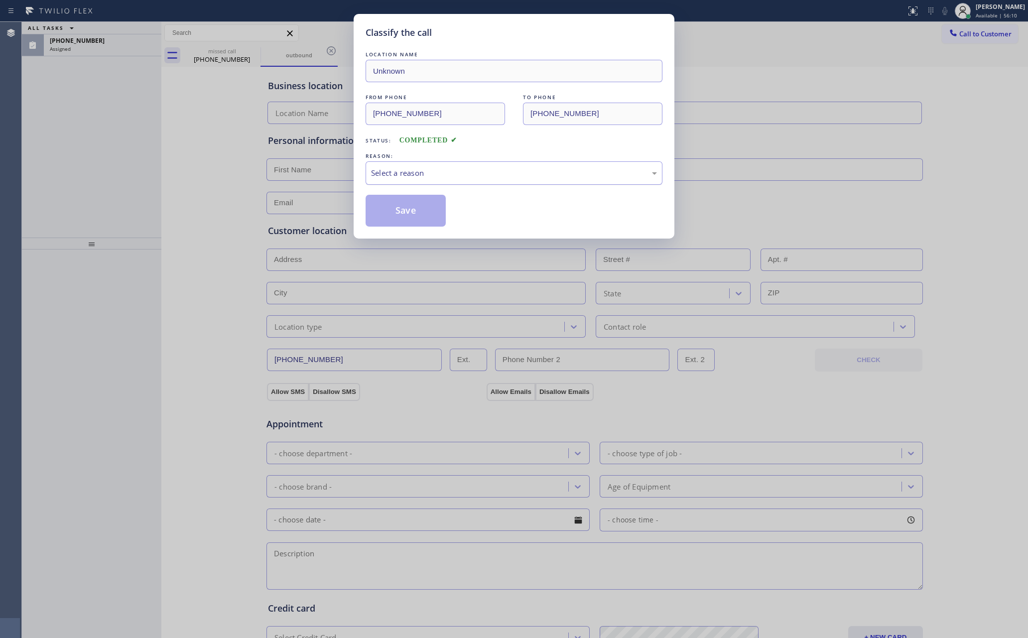
click at [463, 178] on div "Select a reason" at bounding box center [514, 172] width 286 height 11
click at [401, 210] on button "Save" at bounding box center [405, 211] width 80 height 32
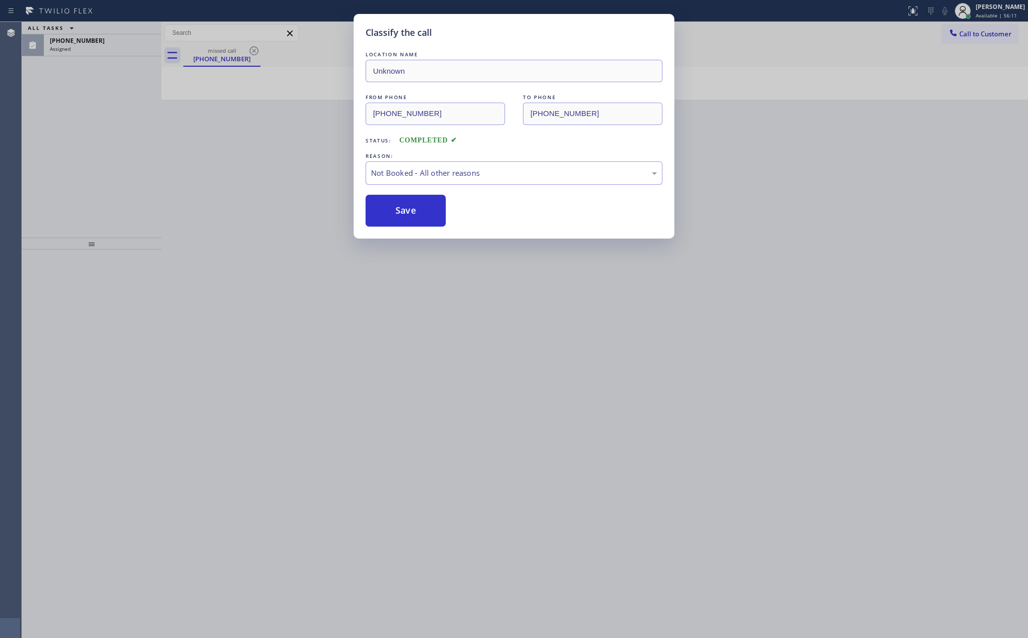
drag, startPoint x: 401, startPoint y: 210, endPoint x: 771, endPoint y: 8, distance: 421.8
click at [408, 210] on button "Save" at bounding box center [405, 211] width 80 height 32
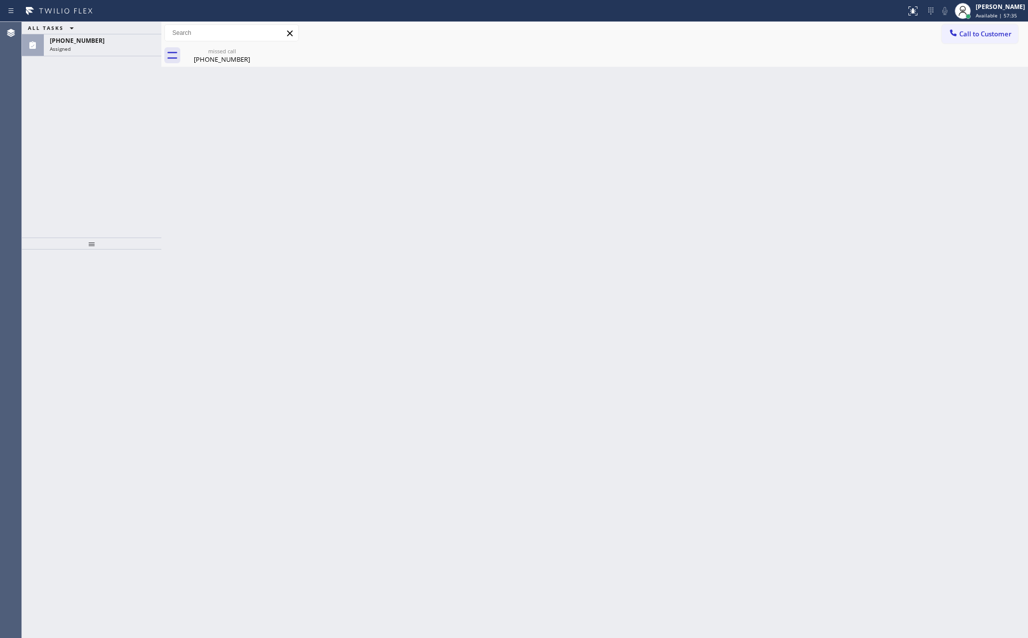
click at [413, 218] on div "Back to Dashboard Change Sender ID Customers Technicians Select a contact Outbo…" at bounding box center [594, 330] width 866 height 616
click at [131, 27] on icon at bounding box center [130, 33] width 12 height 12
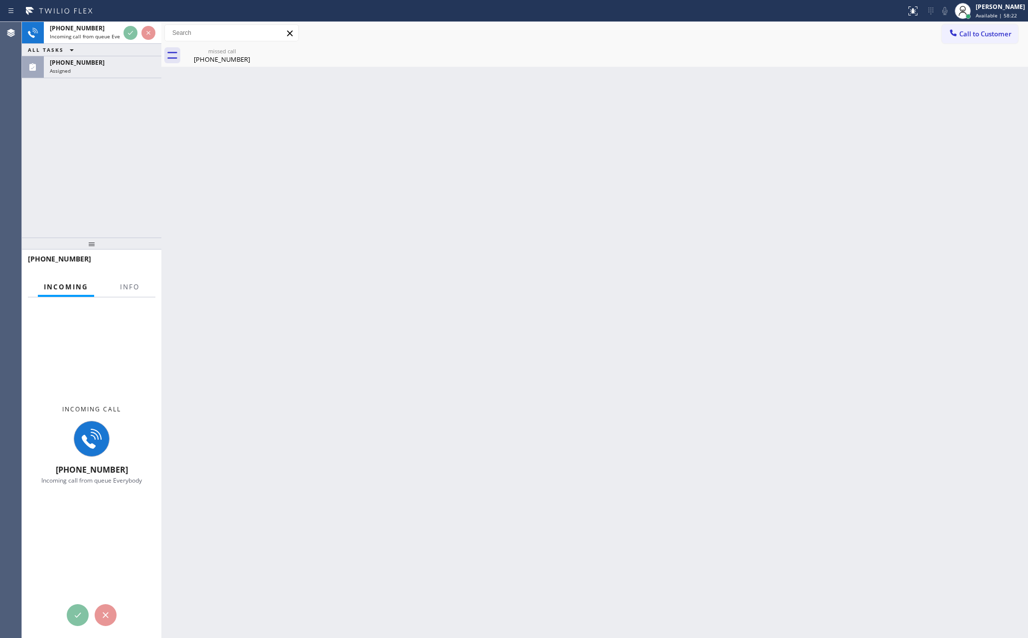
click at [147, 148] on div "+15625748680 Incoming call from queue Everybody ALL TASKS ALL TASKS ACTIVE TASK…" at bounding box center [91, 130] width 139 height 216
drag, startPoint x: 160, startPoint y: 140, endPoint x: 251, endPoint y: 149, distance: 91.1
click at [161, 149] on div at bounding box center [161, 330] width 0 height 616
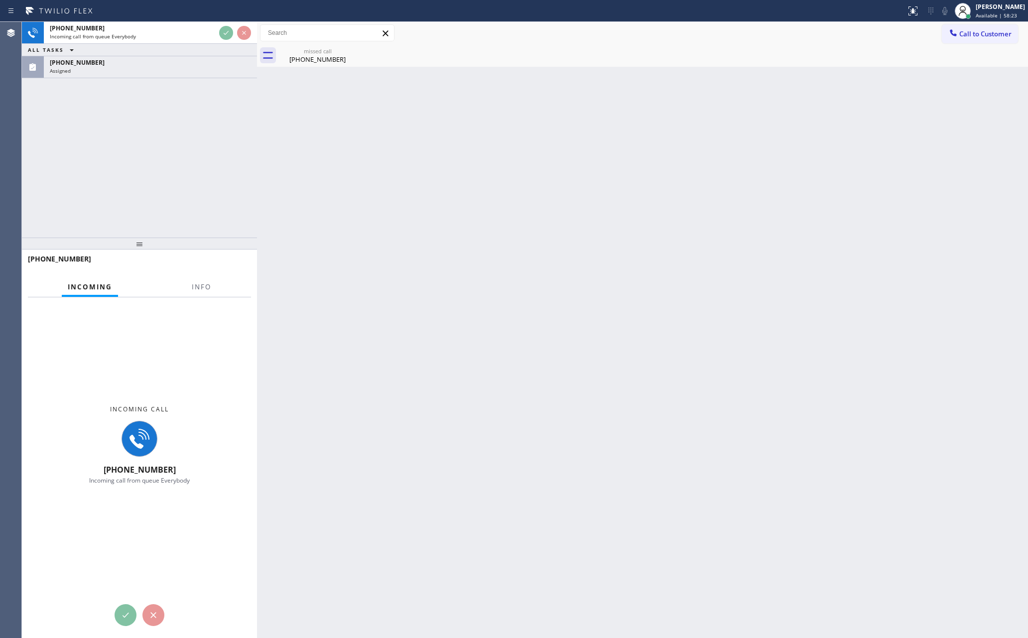
drag, startPoint x: 121, startPoint y: 164, endPoint x: 147, endPoint y: 67, distance: 100.5
click at [121, 164] on div "+15625748680 Incoming call from queue Everybody ALL TASKS ALL TASKS ACTIVE TASK…" at bounding box center [139, 130] width 235 height 216
click at [148, 67] on div "Assigned" at bounding box center [150, 70] width 201 height 7
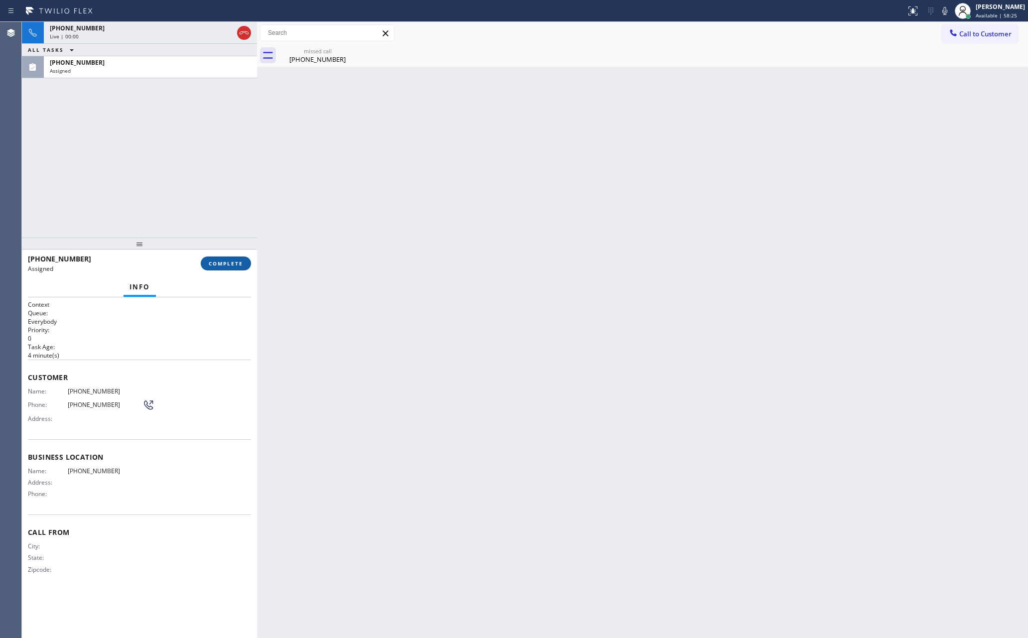
click at [219, 264] on span "COMPLETE" at bounding box center [226, 263] width 34 height 7
click at [169, 172] on div "+15625748680 Live | 00:00 ALL TASKS ALL TASKS ACTIVE TASKS TASKS IN WRAP UP (26…" at bounding box center [139, 130] width 235 height 216
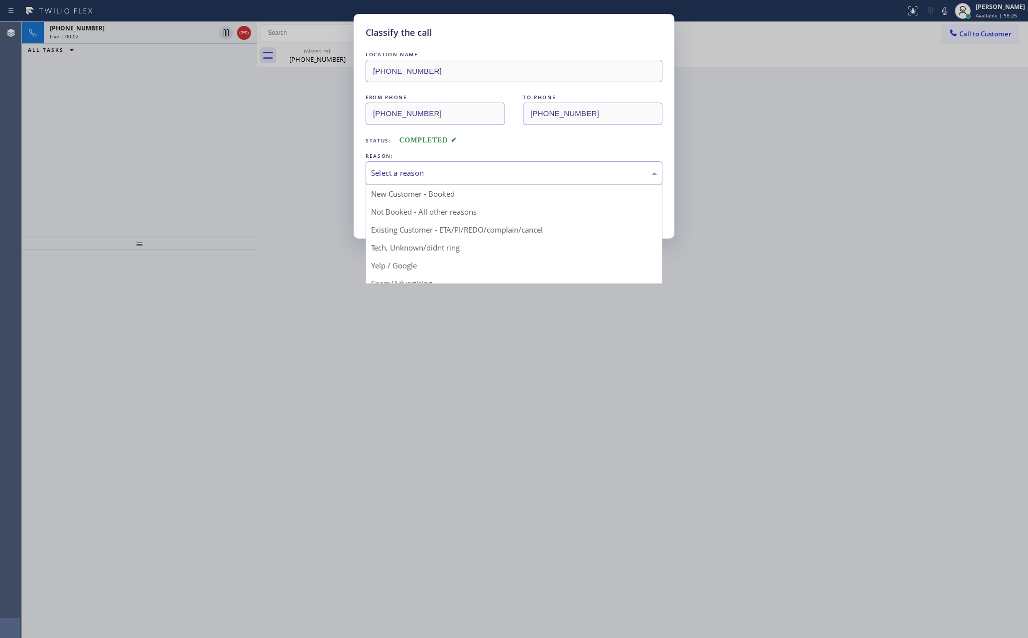
click at [397, 175] on div "Select a reason" at bounding box center [514, 172] width 286 height 11
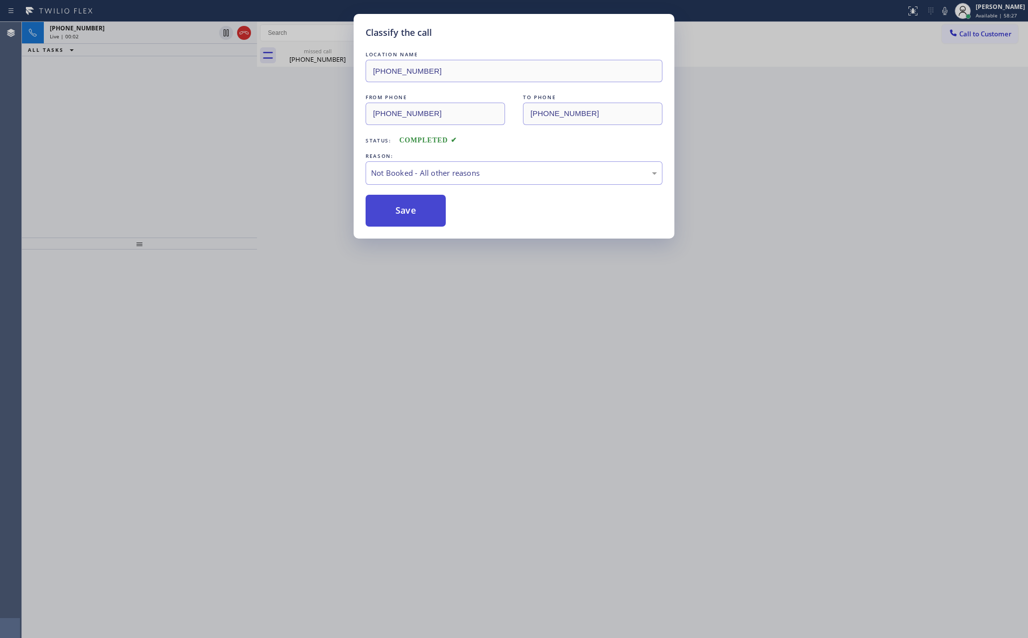
click at [402, 211] on button "Save" at bounding box center [405, 211] width 80 height 32
click at [280, 158] on div "Classify the call LOCATION NAME (267) 376-7192 FROM PHONE (267) 265-9810 TO PHO…" at bounding box center [514, 319] width 1028 height 638
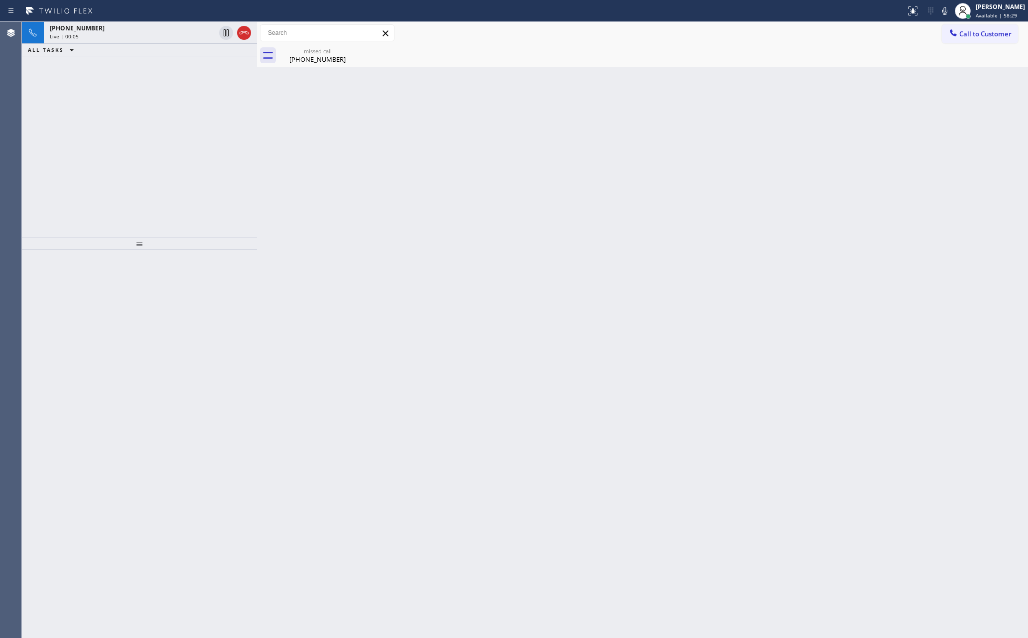
drag, startPoint x: 208, startPoint y: 191, endPoint x: 269, endPoint y: 30, distance: 172.4
click at [225, 172] on div "+15625748680 Live | 00:05 ALL TASKS ALL TASKS ACTIVE TASKS TASKS IN WRAP UP" at bounding box center [139, 130] width 235 height 216
drag, startPoint x: 148, startPoint y: 30, endPoint x: 193, endPoint y: 181, distance: 157.9
click at [149, 29] on div "+15625748680" at bounding box center [132, 28] width 165 height 8
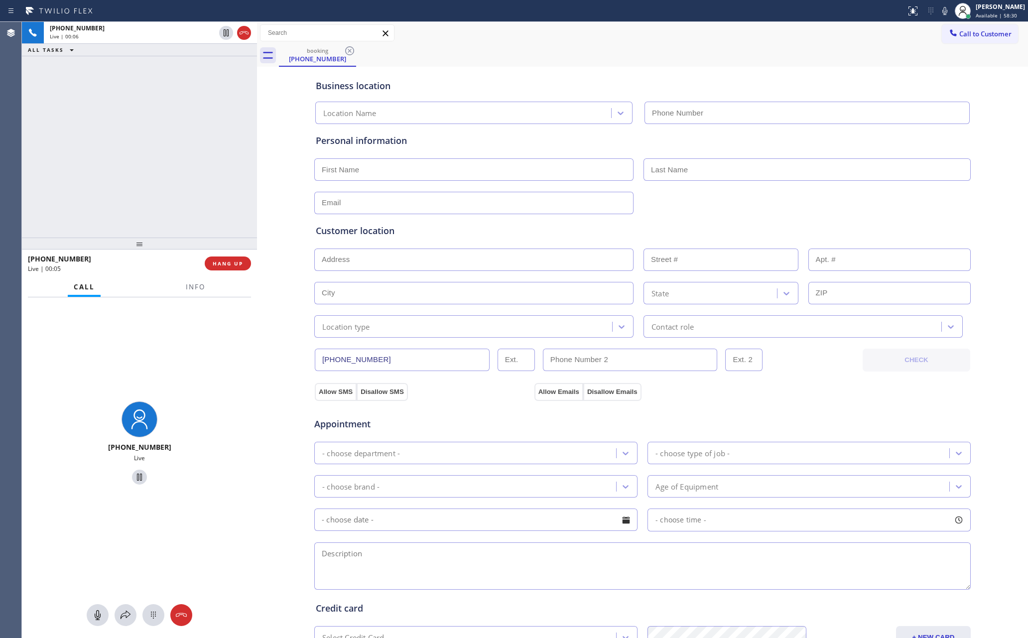
click at [194, 181] on div "+15625748680 Live | 00:06 ALL TASKS ALL TASKS ACTIVE TASKS TASKS IN WRAP UP" at bounding box center [139, 130] width 235 height 216
click at [110, 197] on div "+15625748680 Live | 00:07 ALL TASKS ALL TASKS ACTIVE TASKS TASKS IN WRAP UP" at bounding box center [139, 130] width 235 height 216
click at [223, 148] on div "+15625748680 Live | 00:18 ALL TASKS ALL TASKS ACTIVE TASKS TASKS IN WRAP UP" at bounding box center [139, 130] width 235 height 216
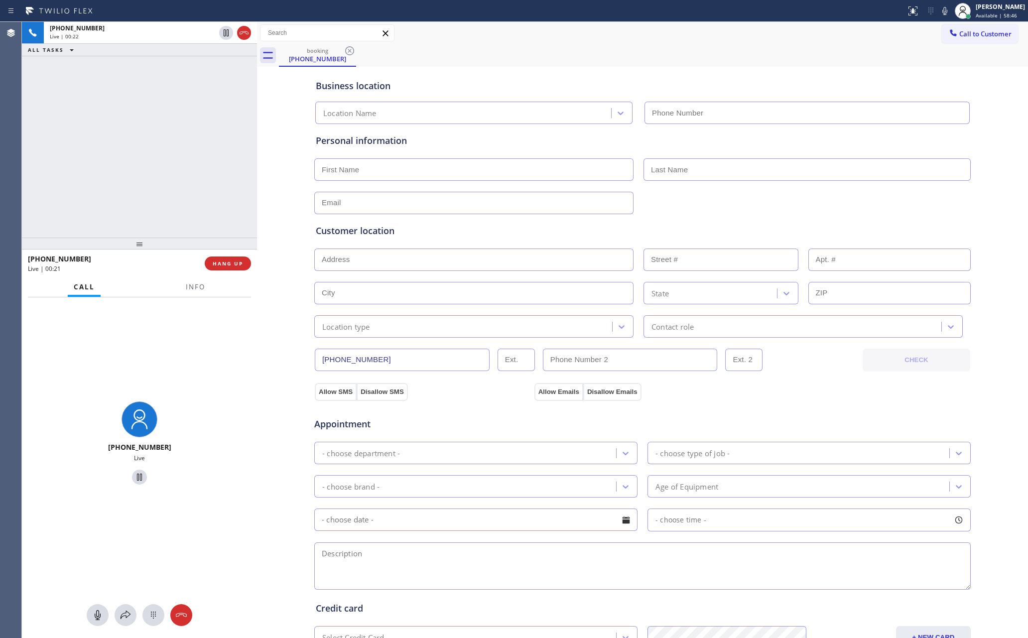
click at [189, 154] on div "+15625748680 Live | 00:22 ALL TASKS ALL TASKS ACTIVE TASKS TASKS IN WRAP UP" at bounding box center [139, 130] width 235 height 216
click at [189, 154] on div "+15625748680 Live | 00:23 ALL TASKS ALL TASKS ACTIVE TASKS TASKS IN WRAP UP" at bounding box center [139, 130] width 235 height 216
drag, startPoint x: 221, startPoint y: 263, endPoint x: 192, endPoint y: 114, distance: 152.7
click at [221, 262] on span "HANG UP" at bounding box center [228, 263] width 30 height 7
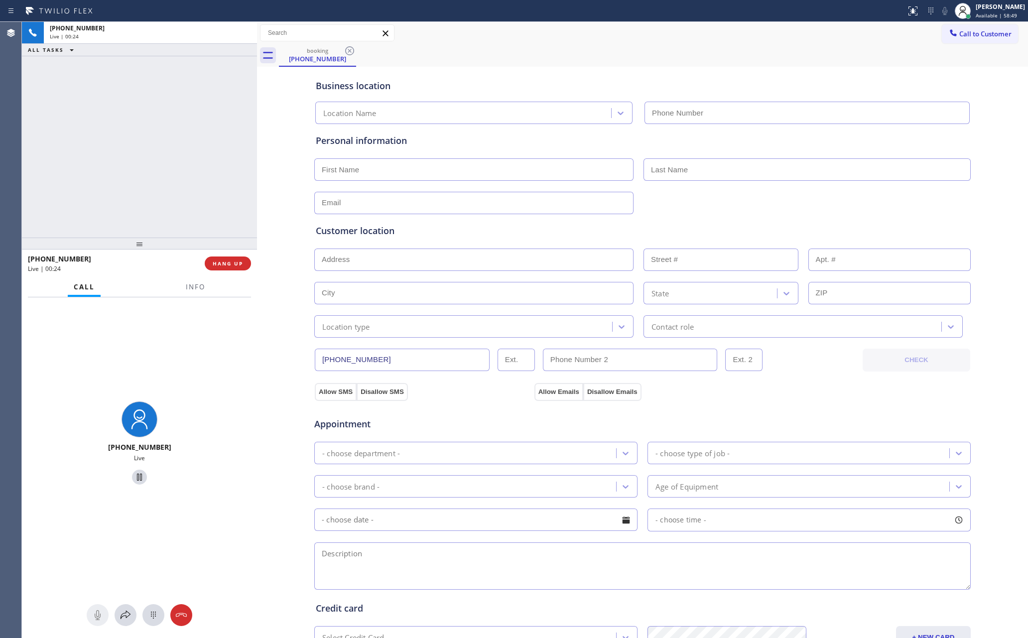
click at [192, 113] on div "+15625748680 Live | 00:24 ALL TASKS ALL TASKS ACTIVE TASKS TASKS IN WRAP UP" at bounding box center [139, 130] width 235 height 216
click at [220, 218] on div "+15625748680 Live | 00:24 ALL TASKS ALL TASKS ACTIVE TASKS TASKS IN WRAP UP" at bounding box center [139, 130] width 235 height 216
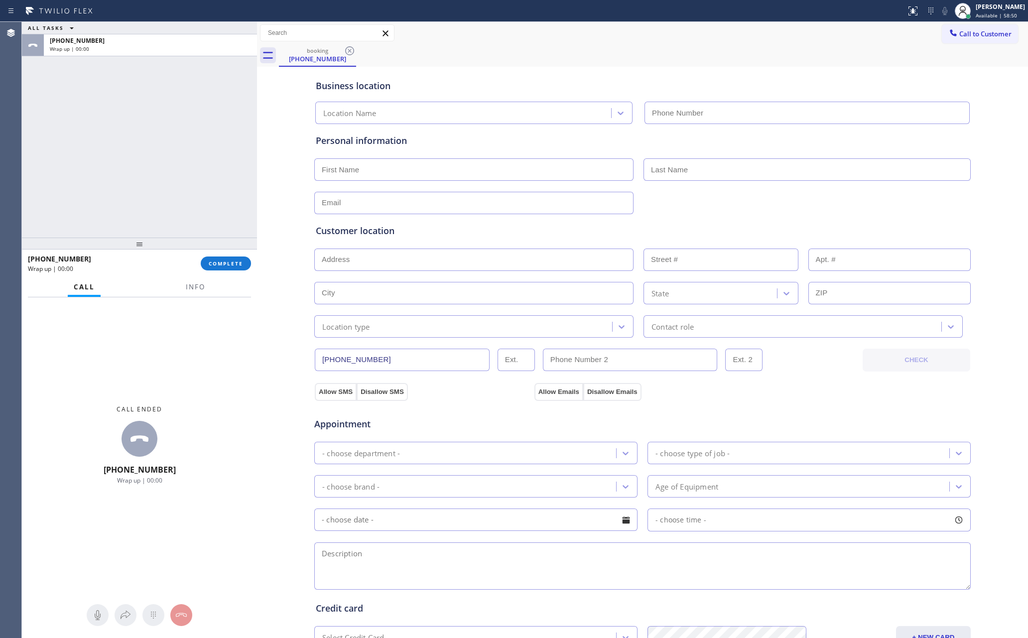
drag, startPoint x: 232, startPoint y: 266, endPoint x: 204, endPoint y: 151, distance: 118.3
click at [232, 266] on span "COMPLETE" at bounding box center [226, 263] width 34 height 7
click at [204, 149] on div "ALL TASKS ALL TASKS ACTIVE TASKS TASKS IN WRAP UP +15625748680 Wrap up | 00:00" at bounding box center [139, 130] width 235 height 216
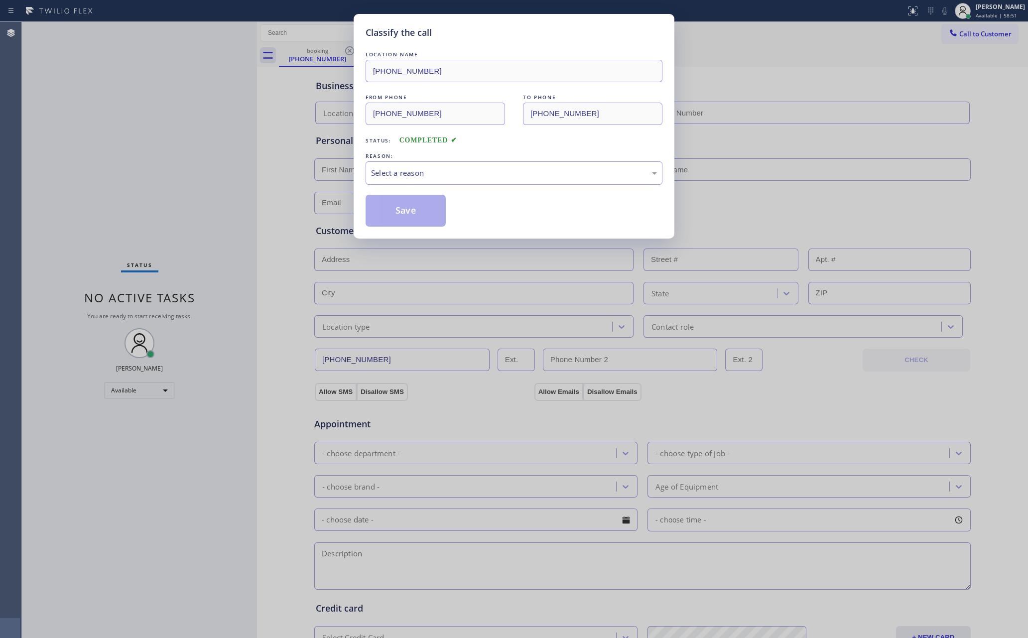
click at [204, 149] on div "Classify the call LOCATION NAME (818) 536-7045 FROM PHONE (562) 574-8680 TO PHO…" at bounding box center [514, 319] width 1028 height 638
click at [453, 182] on div "Select a reason" at bounding box center [513, 172] width 297 height 23
click at [430, 214] on button "Save" at bounding box center [405, 211] width 80 height 32
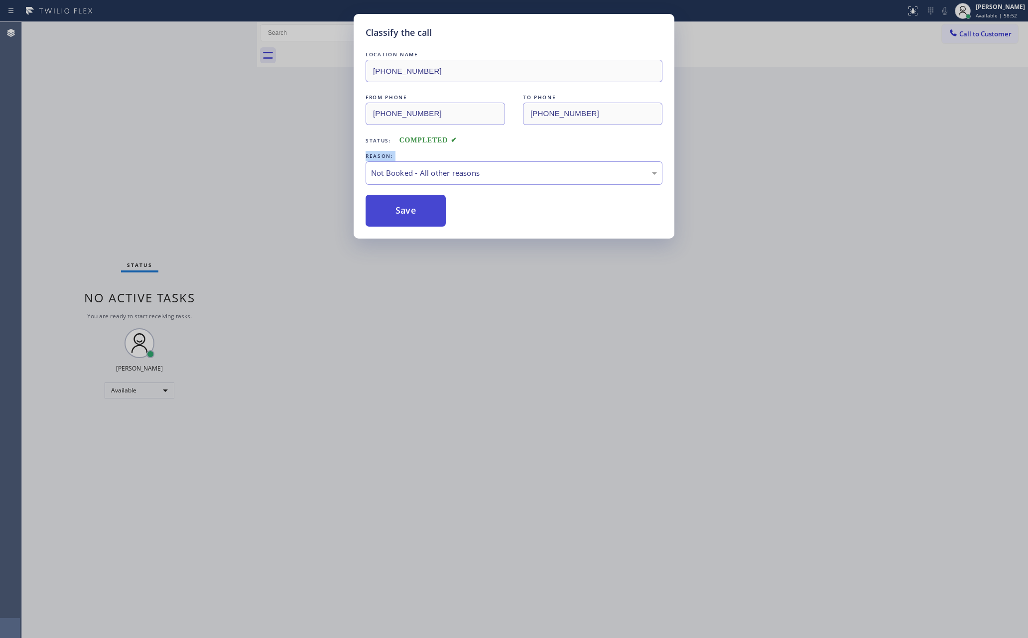
click at [430, 214] on button "Save" at bounding box center [405, 211] width 80 height 32
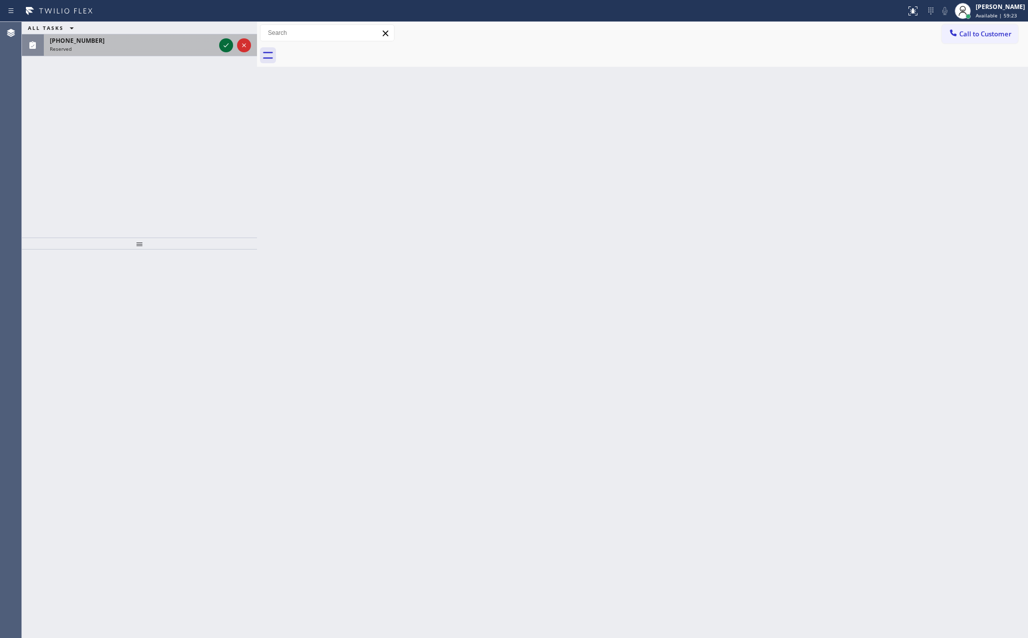
click at [227, 43] on icon at bounding box center [226, 45] width 12 height 12
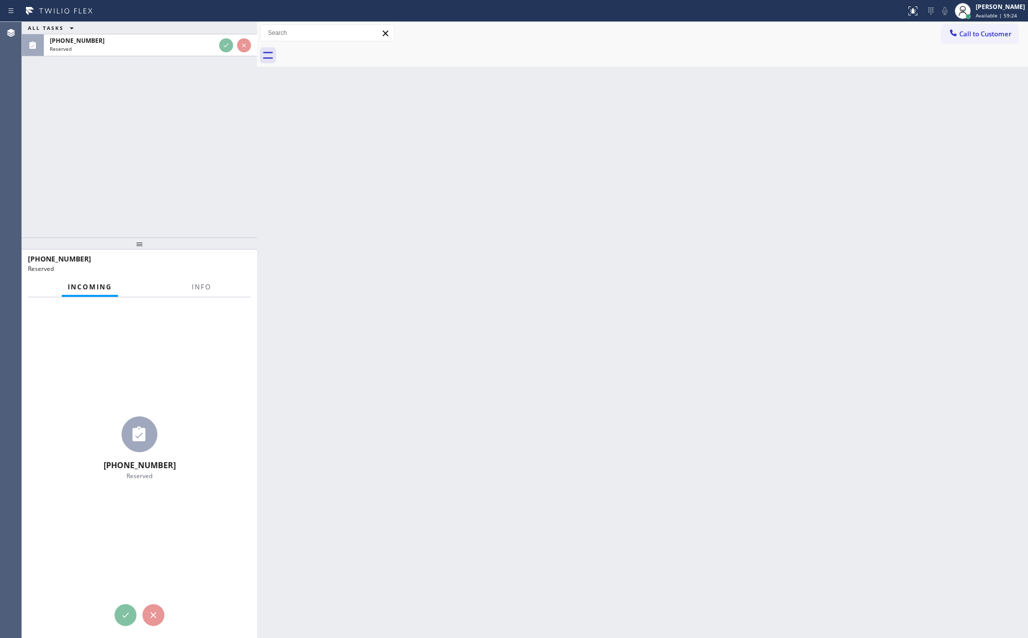
click at [214, 154] on div "ALL TASKS ALL TASKS ACTIVE TASKS TASKS IN WRAP UP (747) 309-3538 Reserved" at bounding box center [139, 130] width 235 height 216
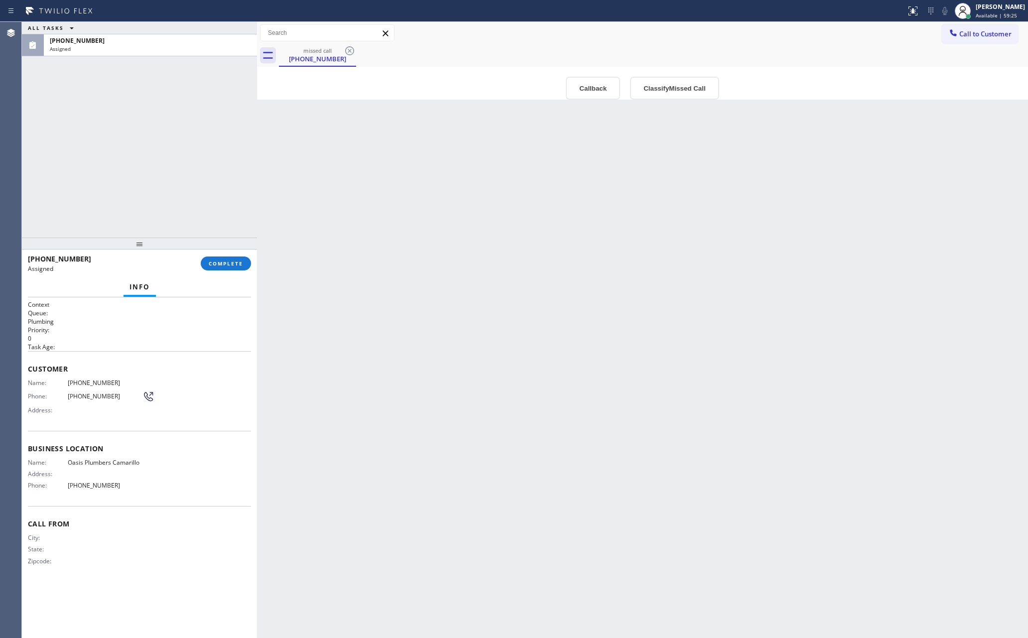
click at [456, 332] on div "Back to Dashboard Change Sender ID Customers Technicians Select a contact Outbo…" at bounding box center [642, 330] width 771 height 616
click at [118, 166] on div "ALL TASKS ALL TASKS ACTIVE TASKS TASKS IN WRAP UP (747) 309-3538 Assigned" at bounding box center [139, 130] width 235 height 216
drag, startPoint x: 583, startPoint y: 87, endPoint x: 575, endPoint y: 143, distance: 57.2
click at [583, 89] on button "Callback" at bounding box center [593, 88] width 54 height 23
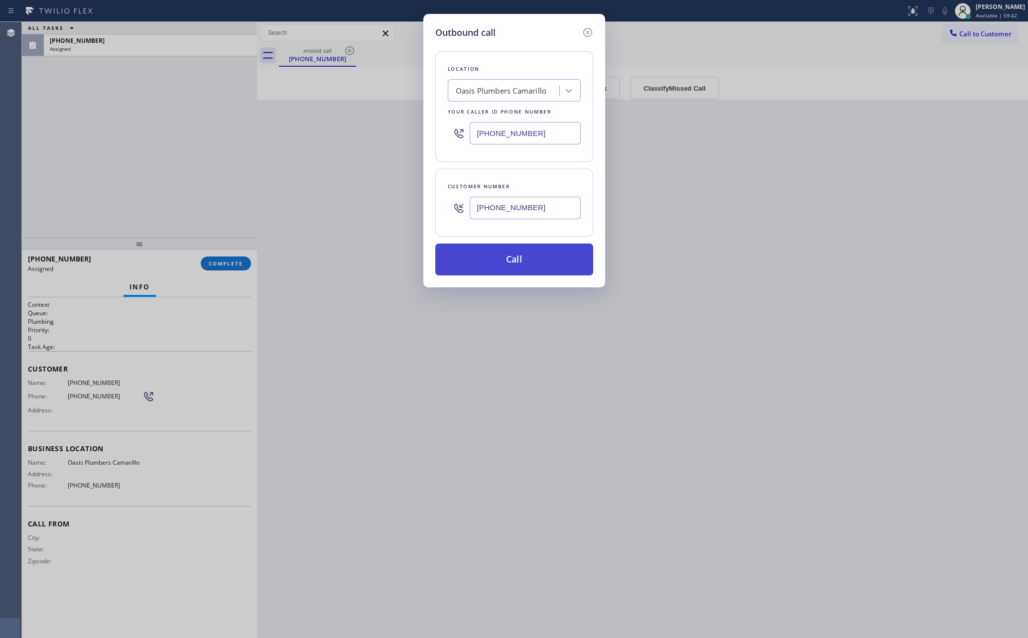
click at [543, 251] on button "Call" at bounding box center [514, 259] width 158 height 32
click at [102, 121] on div "Outbound call Location Oasis Plumbers Camarillo Your caller id phone number (80…" at bounding box center [514, 319] width 1028 height 638
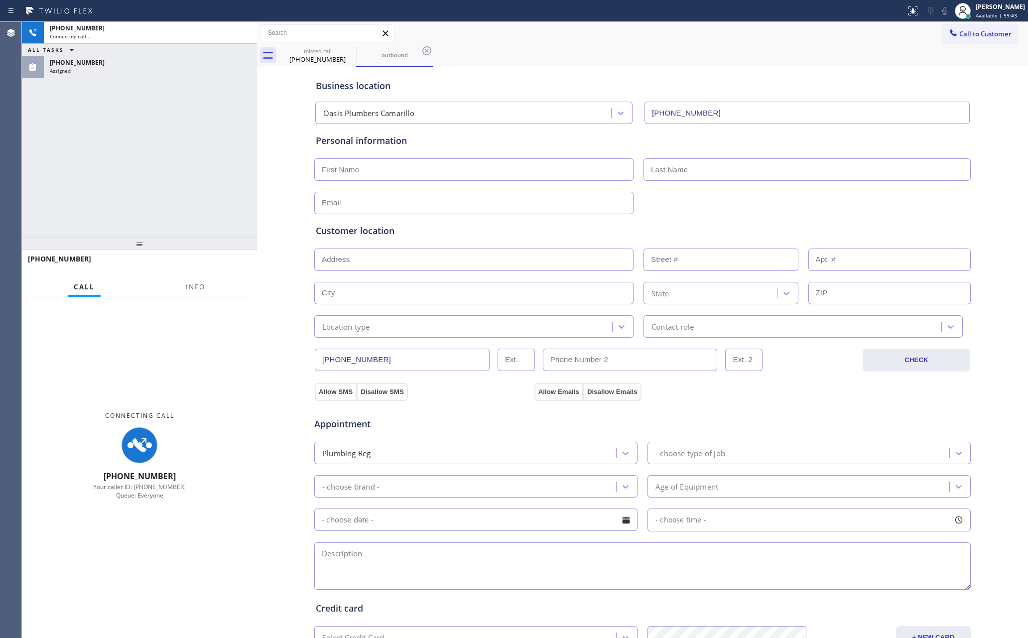
type input "(805) 600-2774"
drag, startPoint x: 160, startPoint y: 163, endPoint x: 190, endPoint y: 180, distance: 34.5
click at [160, 163] on div "+17473093538 Connecting call… ALL TASKS ALL TASKS ACTIVE TASKS TASKS IN WRAP UP…" at bounding box center [139, 130] width 235 height 216
drag, startPoint x: 190, startPoint y: 180, endPoint x: 546, endPoint y: 57, distance: 376.0
click at [414, 134] on div "+17473093538 Connecting call… ALL TASKS ALL TASKS ACTIVE TASKS TASKS IN WRAP UP…" at bounding box center [525, 330] width 1006 height 616
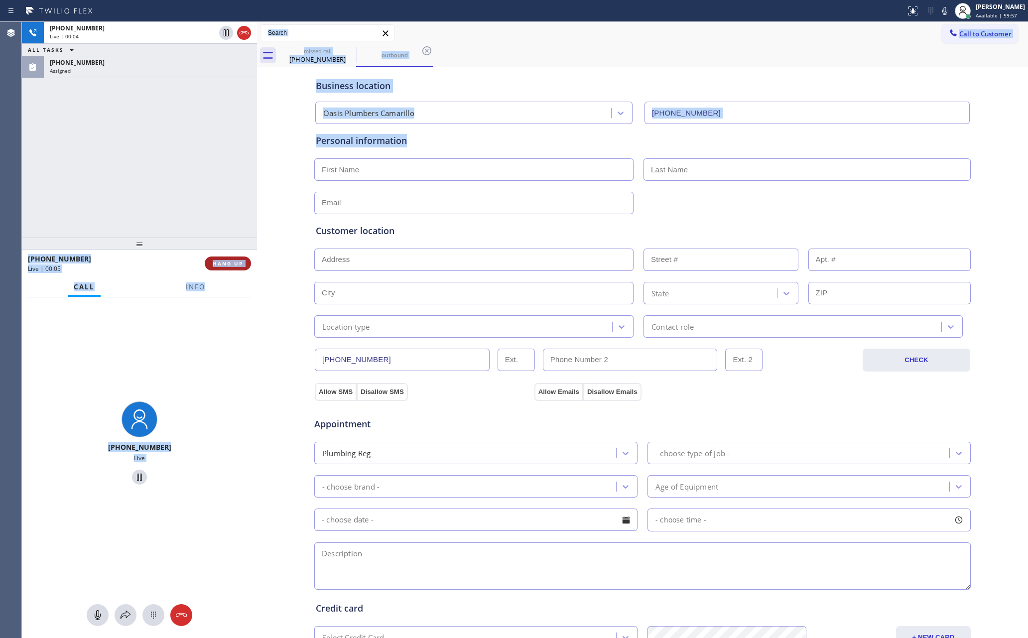
click at [236, 264] on span "HANG UP" at bounding box center [228, 263] width 30 height 7
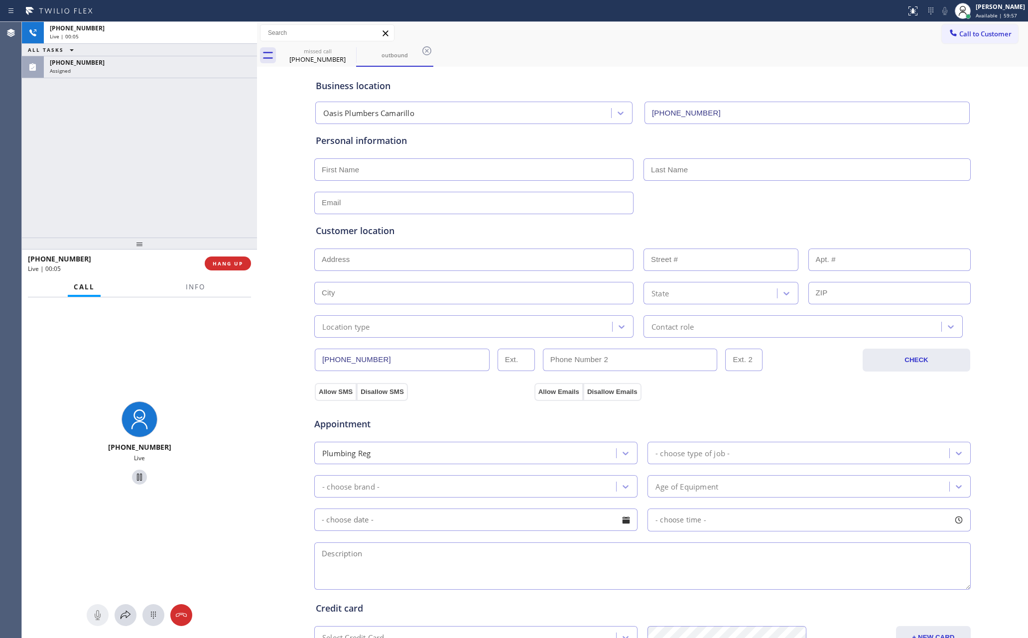
click at [206, 177] on div "+17473093538 Live | 00:05 ALL TASKS ALL TASKS ACTIVE TASKS TASKS IN WRAP UP (74…" at bounding box center [139, 130] width 235 height 216
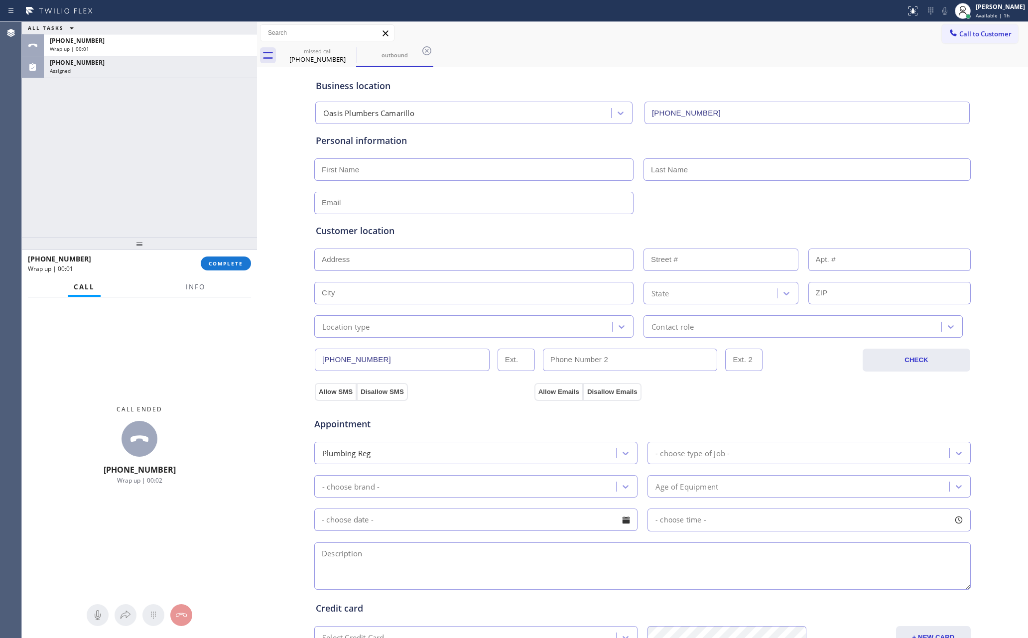
click at [221, 263] on span "COMPLETE" at bounding box center [226, 263] width 34 height 7
click at [171, 153] on div "ALL TASKS ALL TASKS ACTIVE TASKS TASKS IN WRAP UP +17473093538 Wrap up | 00:01 …" at bounding box center [139, 130] width 235 height 216
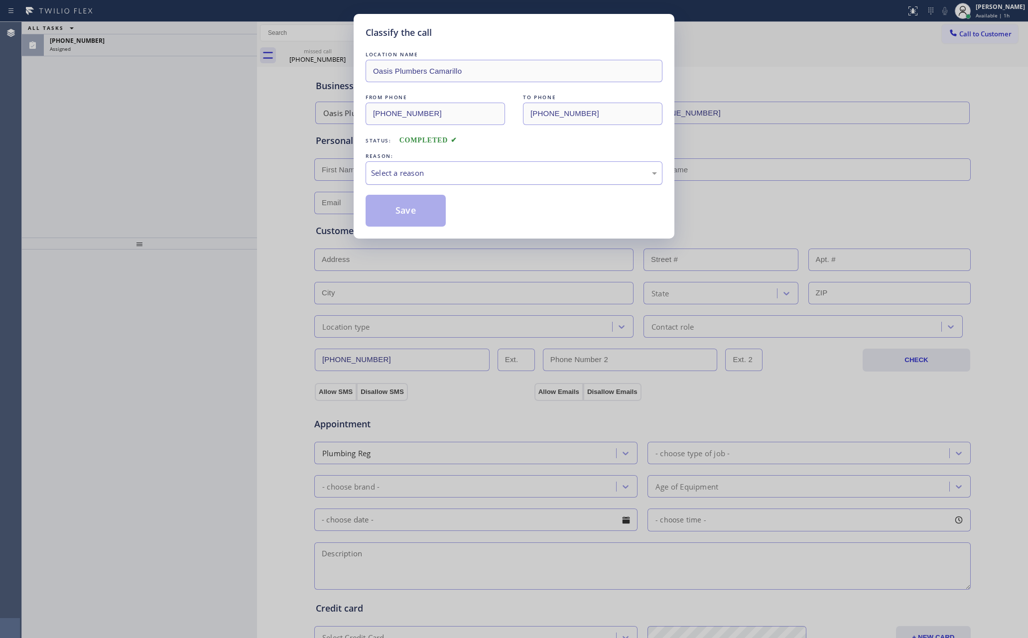
click at [391, 185] on div "Select a reason" at bounding box center [513, 172] width 297 height 23
click at [405, 212] on button "Save" at bounding box center [405, 211] width 80 height 32
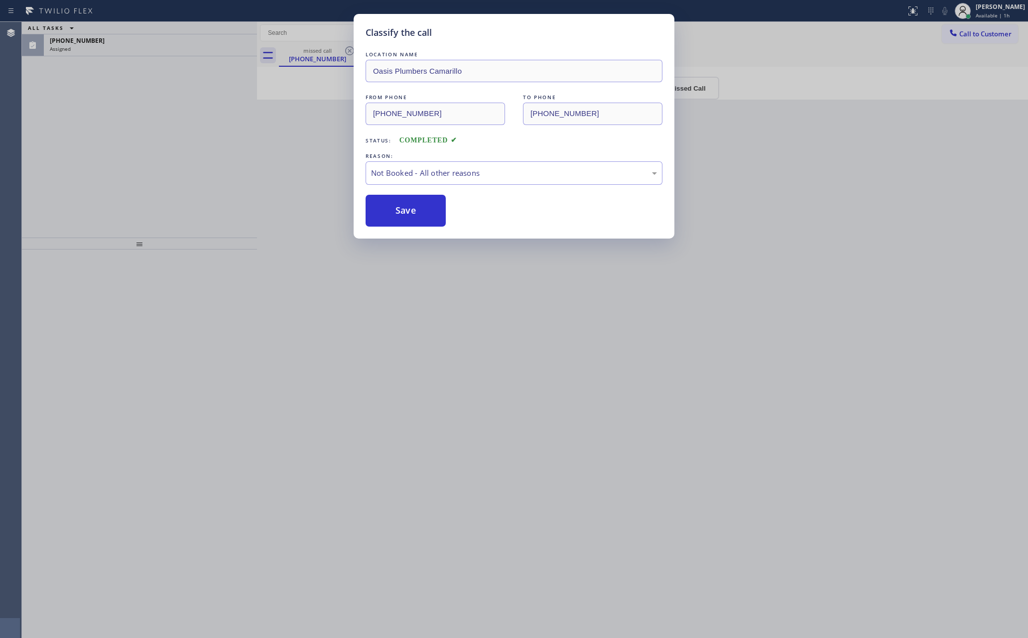
drag, startPoint x: 405, startPoint y: 212, endPoint x: 158, endPoint y: 152, distance: 253.6
click at [403, 211] on button "Save" at bounding box center [405, 211] width 80 height 32
click at [158, 151] on div "Classify the call LOCATION NAME Oasis Plumbers Camarillo FROM PHONE (805) 600-2…" at bounding box center [514, 319] width 1028 height 638
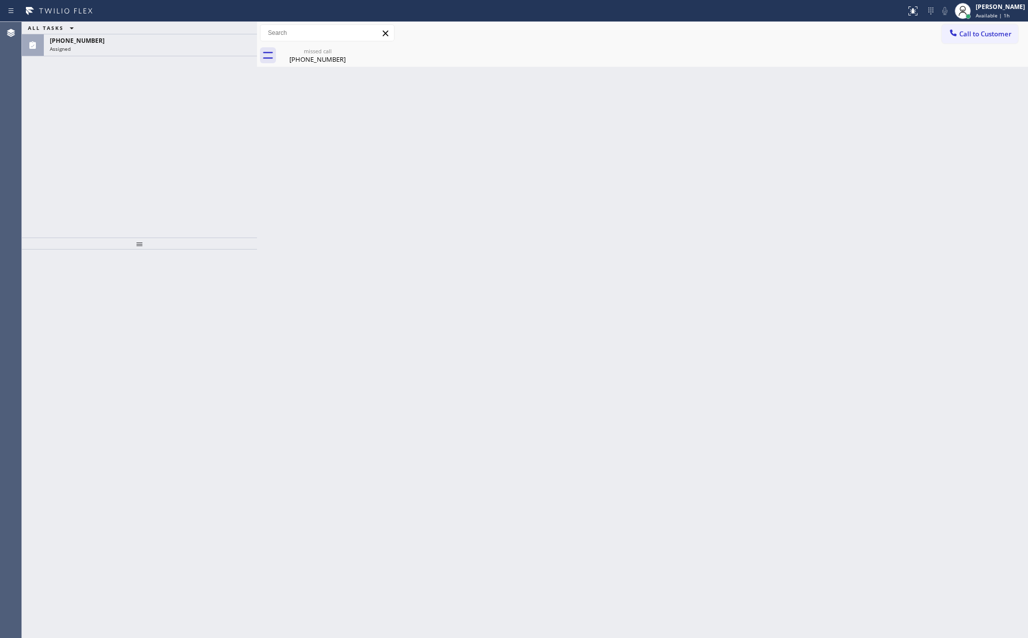
click at [166, 154] on div "ALL TASKS ALL TASKS ACTIVE TASKS TASKS IN WRAP UP (747) 309-3538 Assigned" at bounding box center [139, 130] width 235 height 216
click at [182, 45] on div "Assigned" at bounding box center [150, 48] width 201 height 7
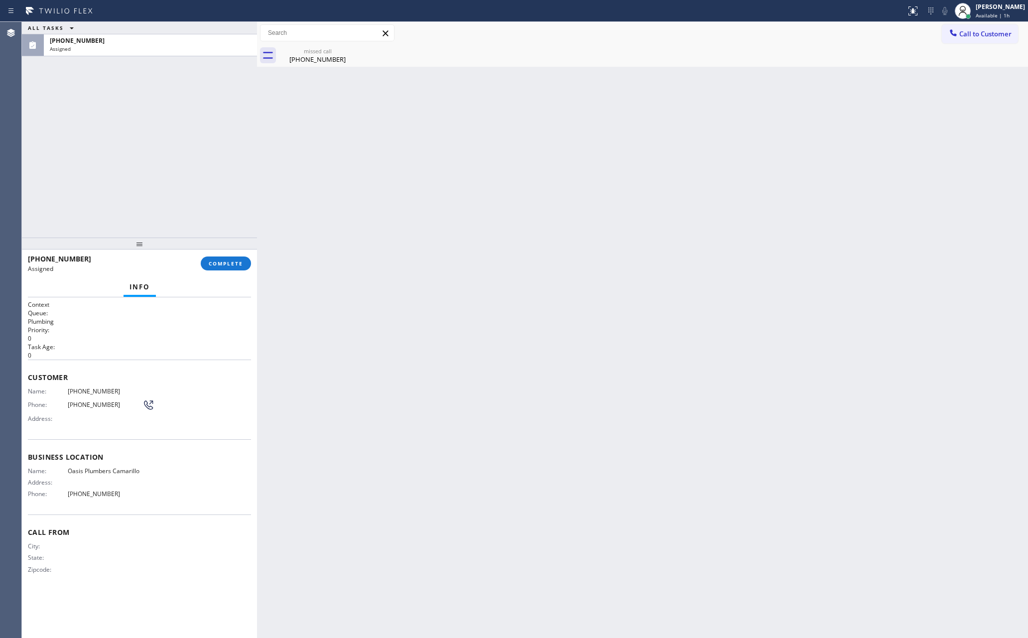
drag, startPoint x: 233, startPoint y: 261, endPoint x: 190, endPoint y: 142, distance: 126.6
click at [233, 260] on span "COMPLETE" at bounding box center [226, 263] width 34 height 7
drag, startPoint x: 190, startPoint y: 142, endPoint x: 190, endPoint y: 148, distance: 6.5
click at [190, 146] on div "ALL TASKS ALL TASKS ACTIVE TASKS TASKS IN WRAP UP (747) 309-3538 Assigned" at bounding box center [139, 130] width 235 height 216
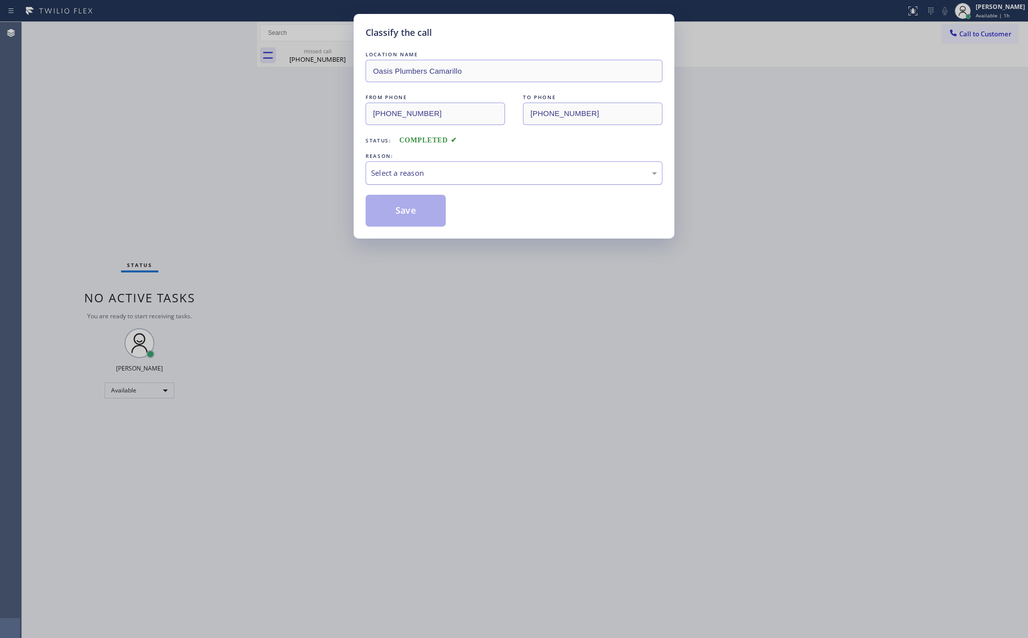
click at [422, 177] on div "Select a reason" at bounding box center [514, 172] width 286 height 11
click at [402, 211] on button "Save" at bounding box center [405, 211] width 80 height 32
drag, startPoint x: 402, startPoint y: 211, endPoint x: 88, endPoint y: 105, distance: 331.1
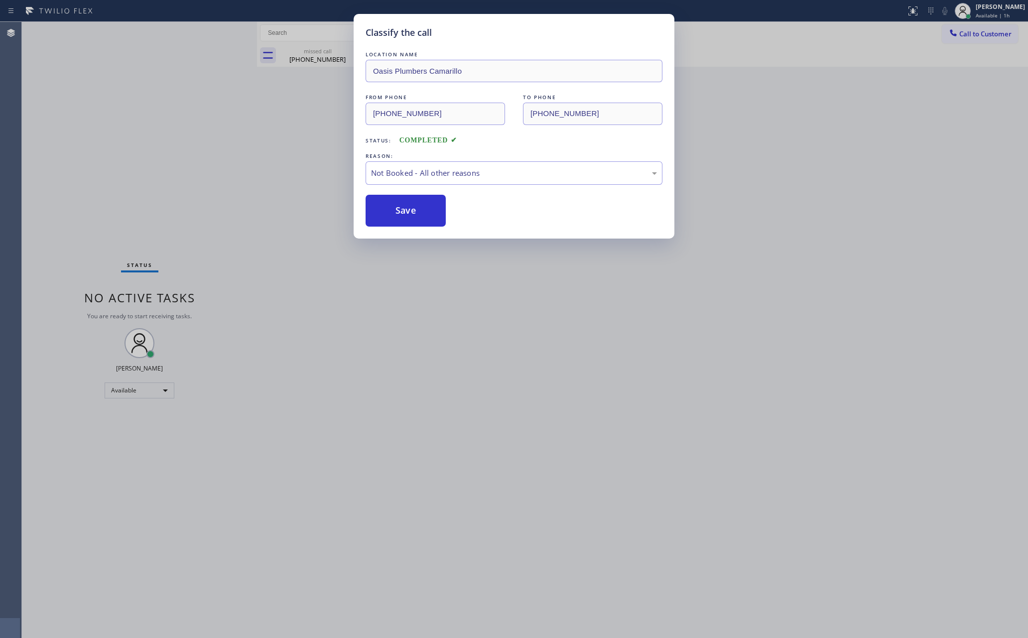
click at [401, 211] on button "Save" at bounding box center [405, 211] width 80 height 32
click at [172, 69] on div "Classify the call LOCATION NAME Oasis Plumbers Camarillo FROM PHONE (747) 309-3…" at bounding box center [514, 319] width 1028 height 638
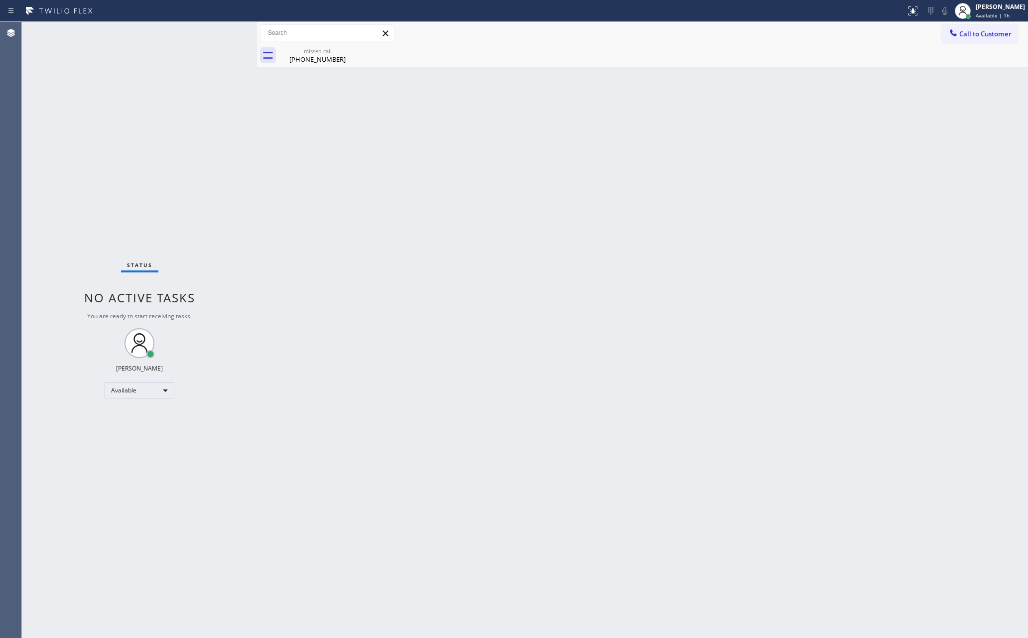
drag, startPoint x: 696, startPoint y: 286, endPoint x: 732, endPoint y: 260, distance: 44.3
click at [716, 275] on div "Back to Dashboard Change Sender ID Customers Technicians Select a contact Outbo…" at bounding box center [642, 330] width 771 height 616
click at [988, 24] on div "Call to Customer Outbound call Location Search location Your caller id phone nu…" at bounding box center [642, 33] width 771 height 22
click at [988, 30] on span "Call to Customer" at bounding box center [985, 33] width 52 height 9
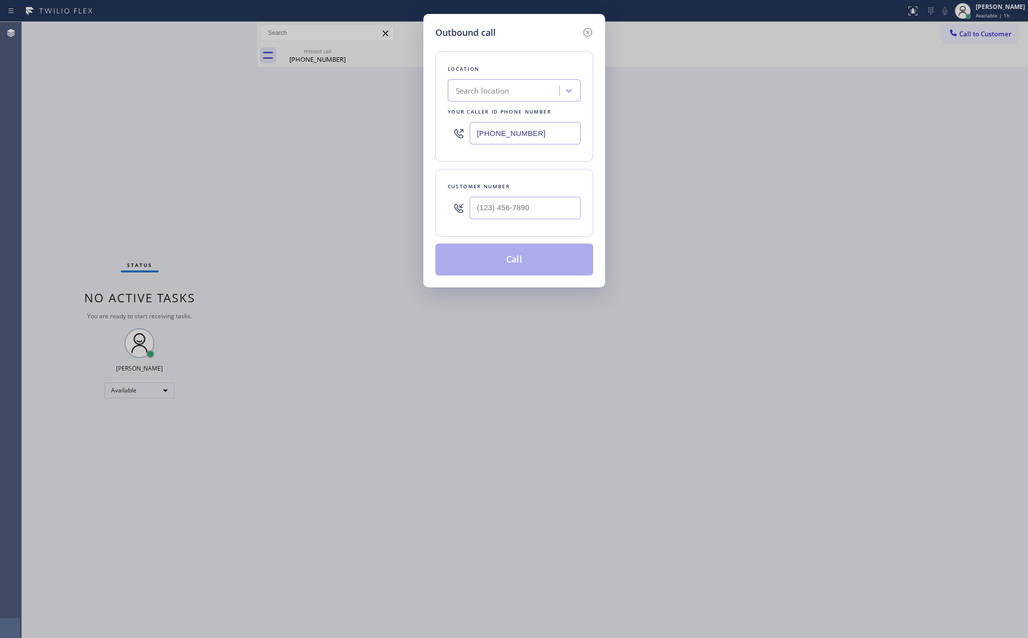
click at [538, 89] on div "Search location" at bounding box center [505, 90] width 109 height 17
paste input "Thermador Repair Group Menlo Park"
type input "Thermador Repair Group Menlo Park"
click at [522, 121] on div "Thermador Repair Group Menlo Park" at bounding box center [514, 117] width 133 height 28
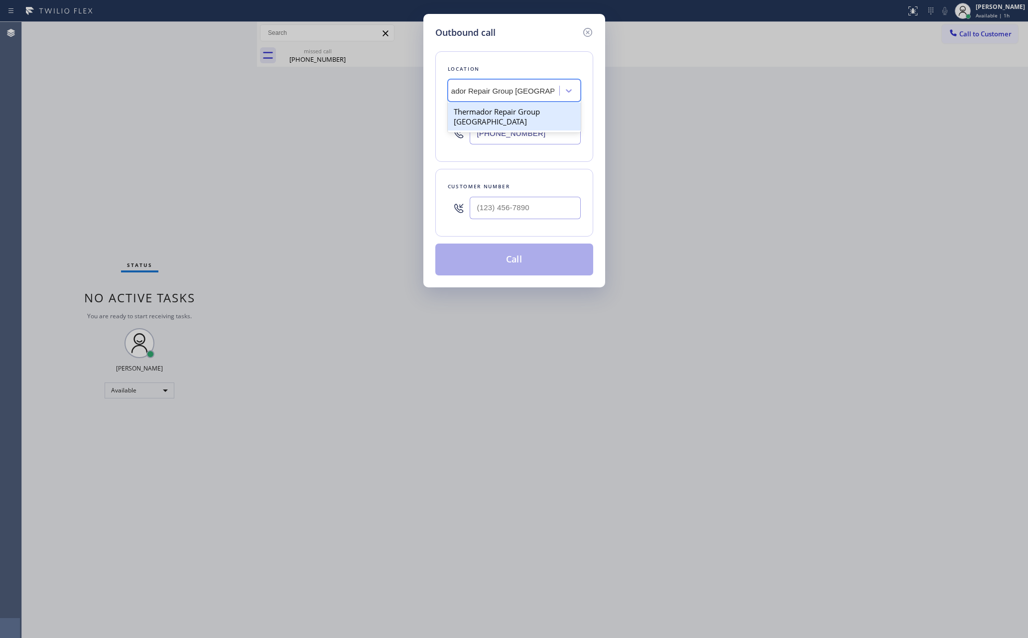
type input "(650) 243-0322"
click at [565, 209] on input "(___) ___-____" at bounding box center [525, 208] width 111 height 22
paste input "650) 483-8879"
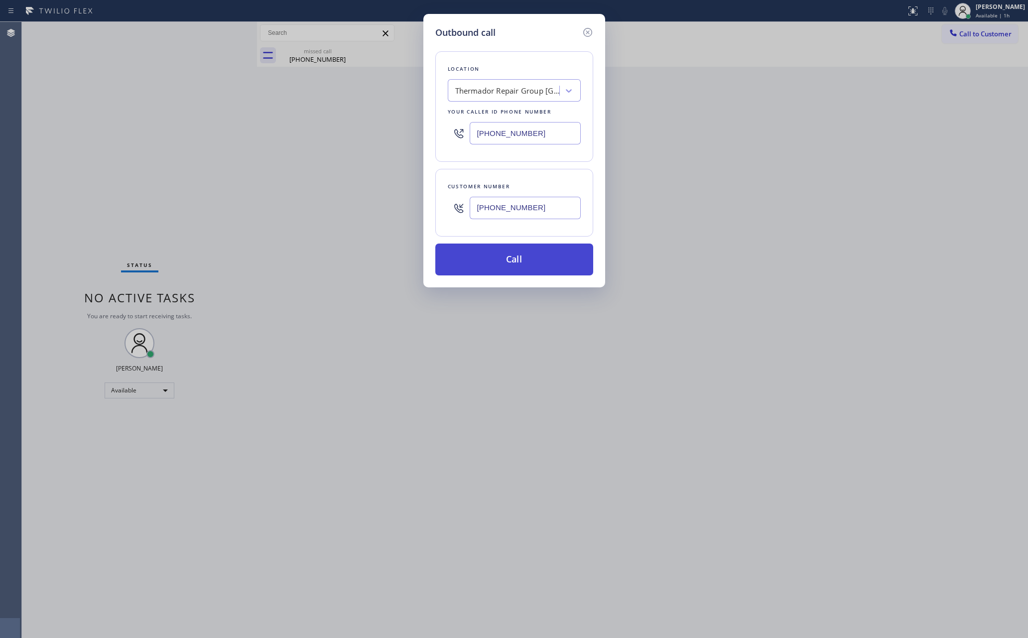
type input "(650) 483-8879"
click at [535, 259] on button "Call" at bounding box center [514, 259] width 158 height 32
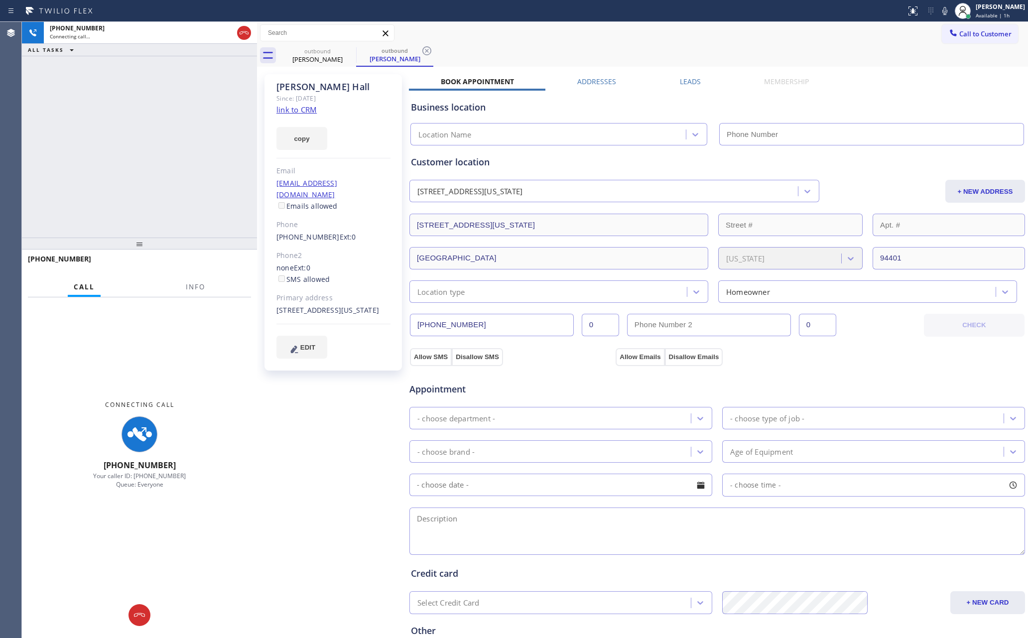
type input "(650) 243-0322"
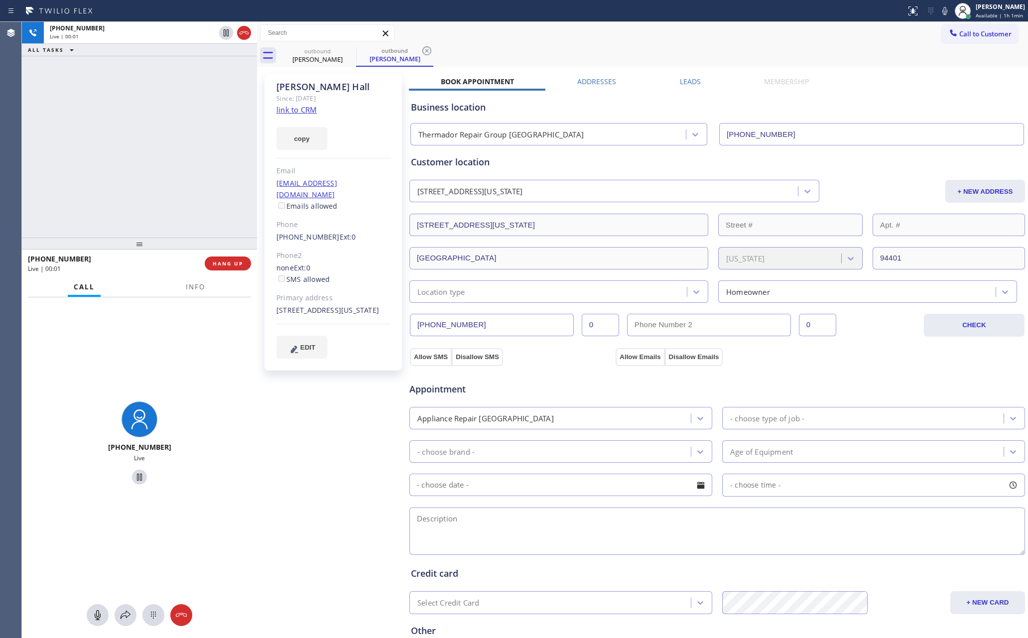
click at [102, 148] on div "+16504838879 Live | 00:01 ALL TASKS ALL TASKS ACTIVE TASKS TASKS IN WRAP UP" at bounding box center [139, 130] width 235 height 216
click at [102, 148] on div "+16504838879 Live | 00:03 ALL TASKS ALL TASKS ACTIVE TASKS TASKS IN WRAP UP" at bounding box center [139, 130] width 235 height 216
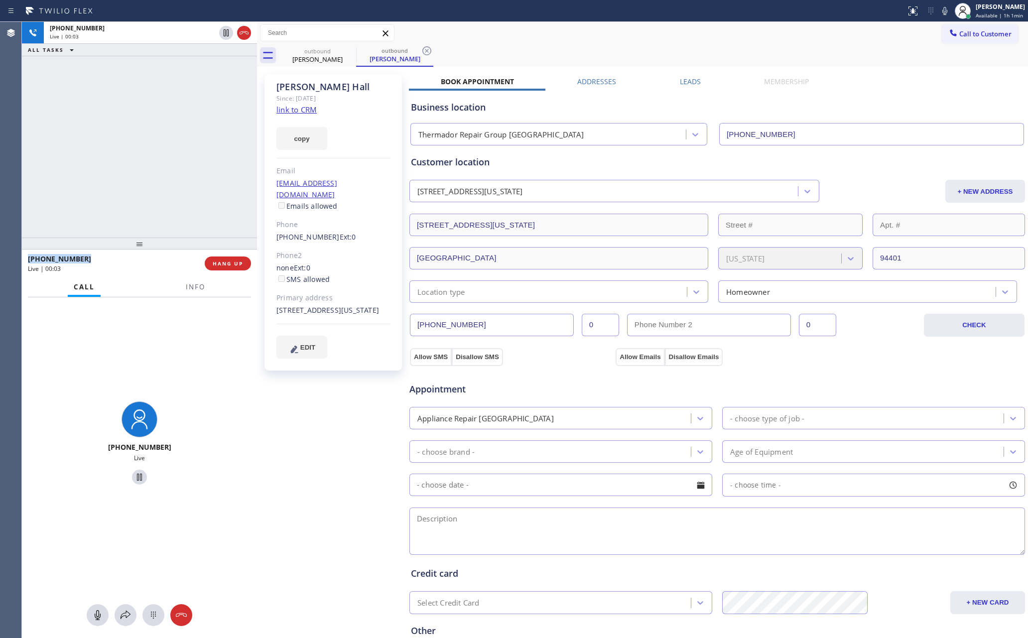
click at [102, 148] on div "+16504838879 Live | 00:03 ALL TASKS ALL TASKS ACTIVE TASKS TASKS IN WRAP UP" at bounding box center [139, 130] width 235 height 216
click at [102, 148] on div "+16504838879 Live | 00:04 ALL TASKS ALL TASKS ACTIVE TASKS TASKS IN WRAP UP" at bounding box center [139, 130] width 235 height 216
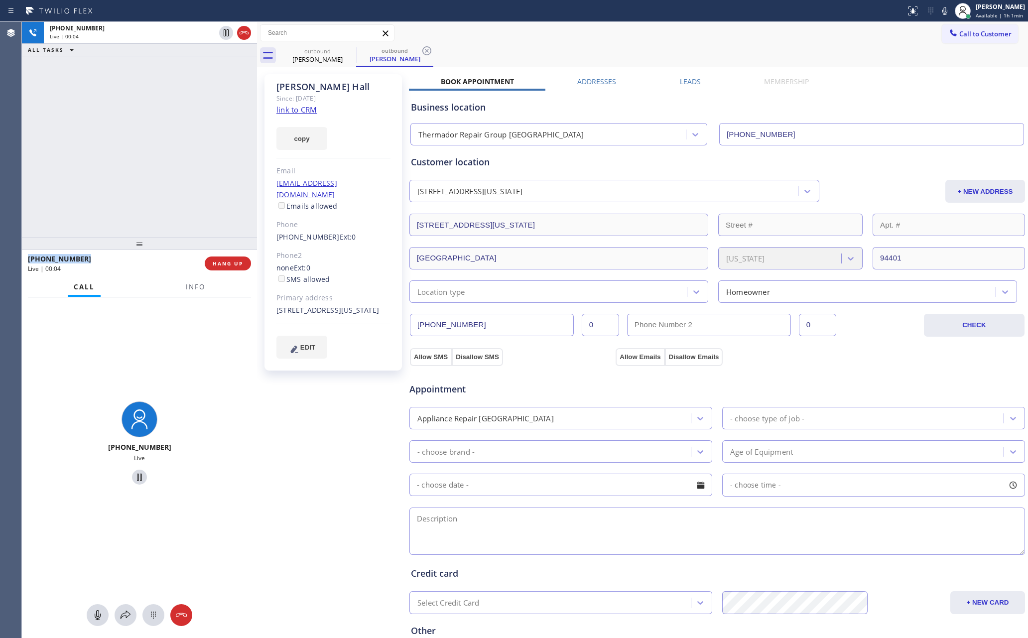
click at [102, 148] on div "+16504838879 Live | 00:04 ALL TASKS ALL TASKS ACTIVE TASKS TASKS IN WRAP UP" at bounding box center [139, 130] width 235 height 216
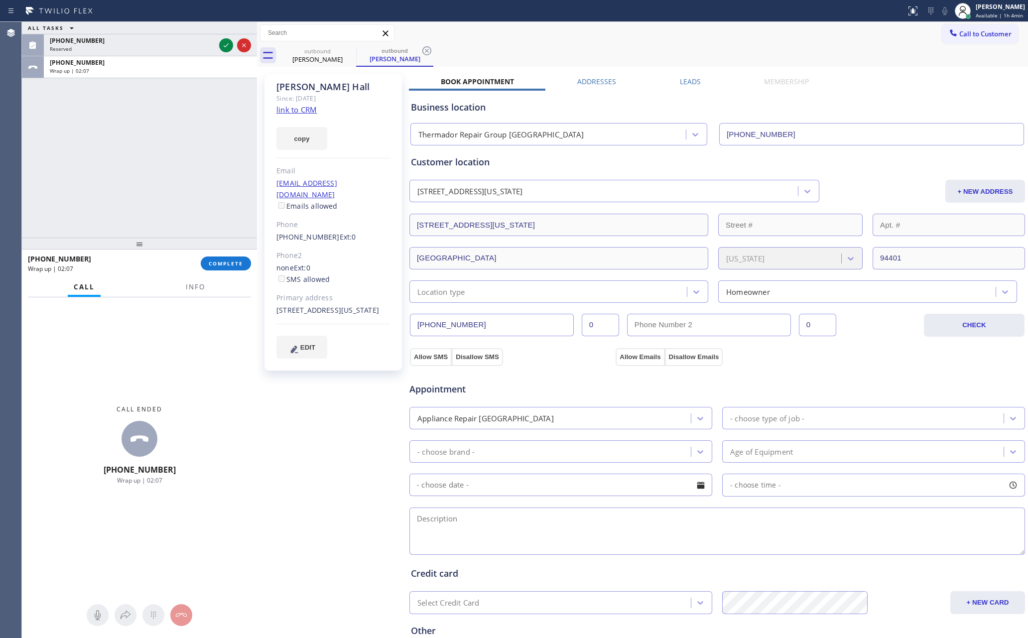
click at [81, 160] on div "ALL TASKS ALL TASKS ACTIVE TASKS TASKS IN WRAP UP (213) 789-3323 Reserved +1650…" at bounding box center [139, 130] width 235 height 216
click at [226, 43] on icon at bounding box center [226, 45] width 12 height 12
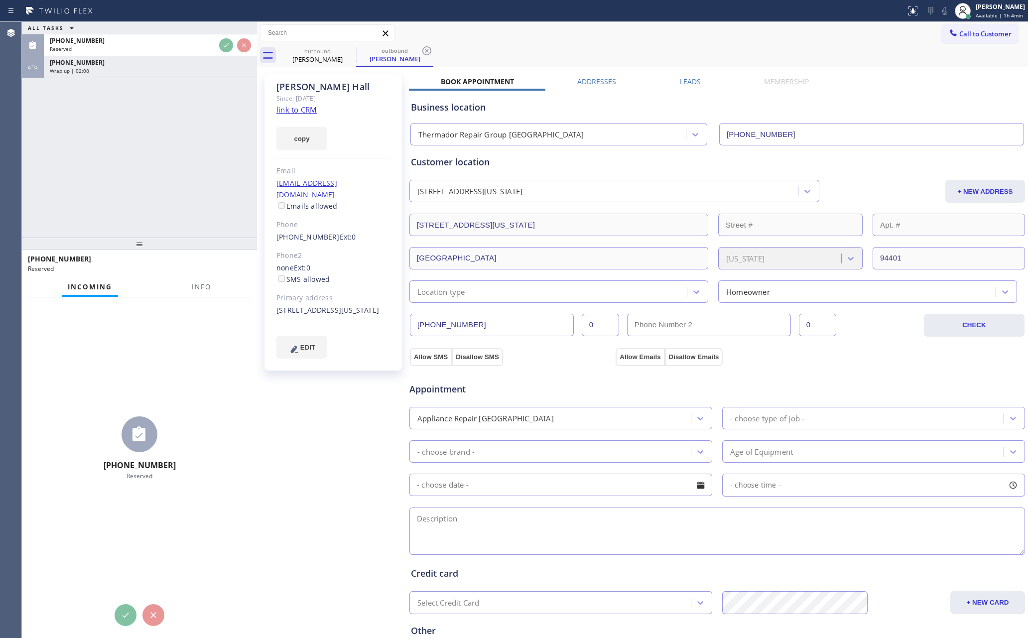
click at [223, 146] on div "ALL TASKS ALL TASKS ACTIVE TASKS TASKS IN WRAP UP (213) 789-3323 Reserved +1650…" at bounding box center [139, 130] width 235 height 216
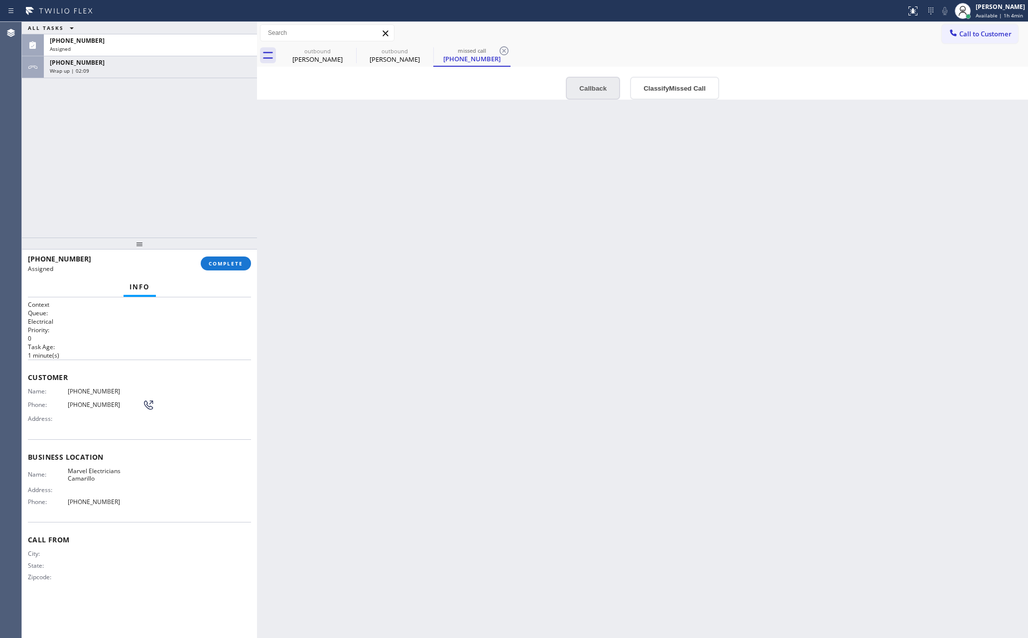
type input "(805) 360-3863"
click at [566, 89] on button "Callback" at bounding box center [593, 88] width 54 height 23
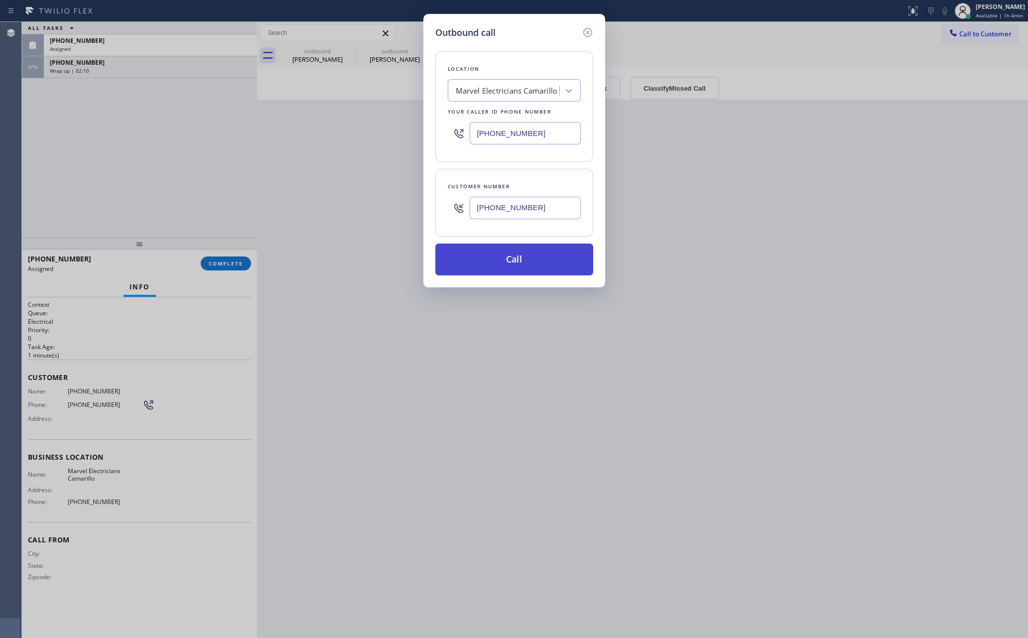
click at [554, 251] on button "Call" at bounding box center [514, 259] width 158 height 32
click at [117, 136] on div "Outbound call Location Marvel Electricians Camarillo Your caller id phone numbe…" at bounding box center [514, 319] width 1028 height 638
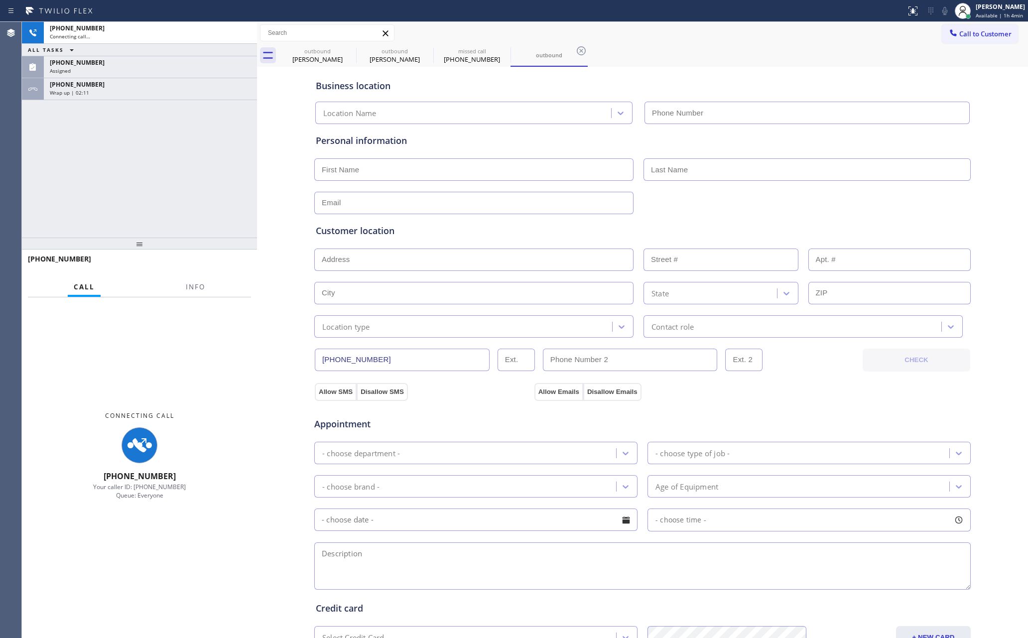
type input "(805) 360-3863"
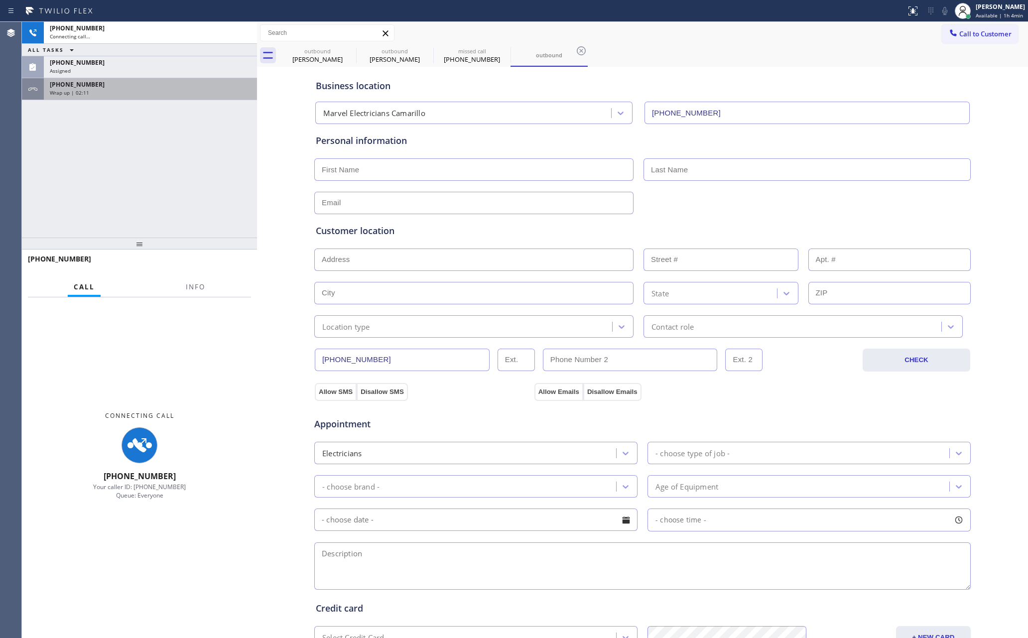
click at [174, 83] on div "+16504838879" at bounding box center [150, 84] width 201 height 8
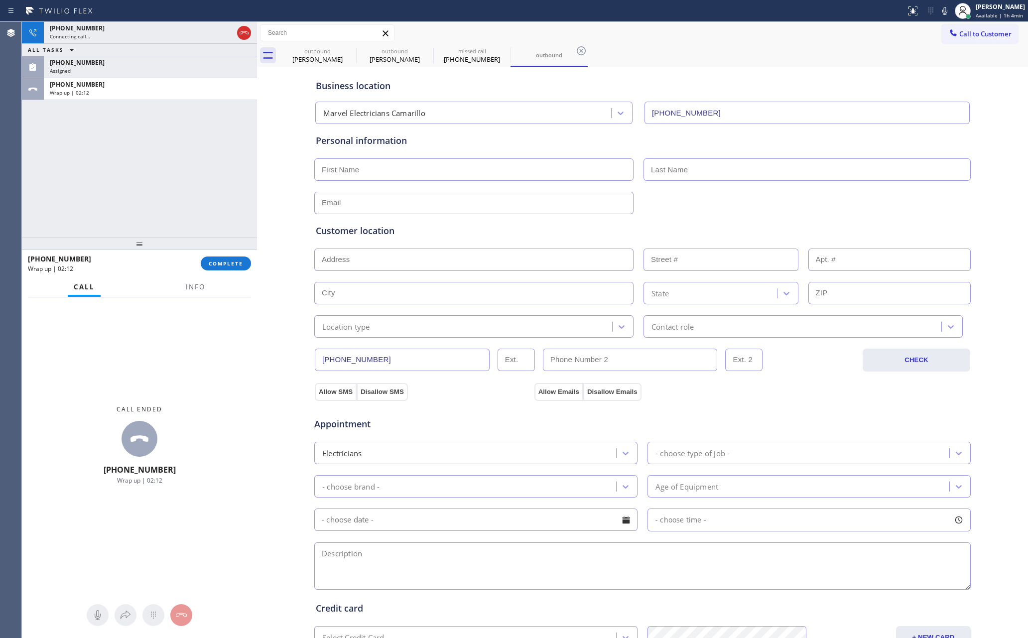
drag, startPoint x: 227, startPoint y: 264, endPoint x: 192, endPoint y: 126, distance: 142.9
click at [227, 263] on span "COMPLETE" at bounding box center [226, 263] width 34 height 7
click at [192, 125] on div "+12137893323 Connecting call… ALL TASKS ALL TASKS ACTIVE TASKS TASKS IN WRAP UP…" at bounding box center [139, 130] width 235 height 216
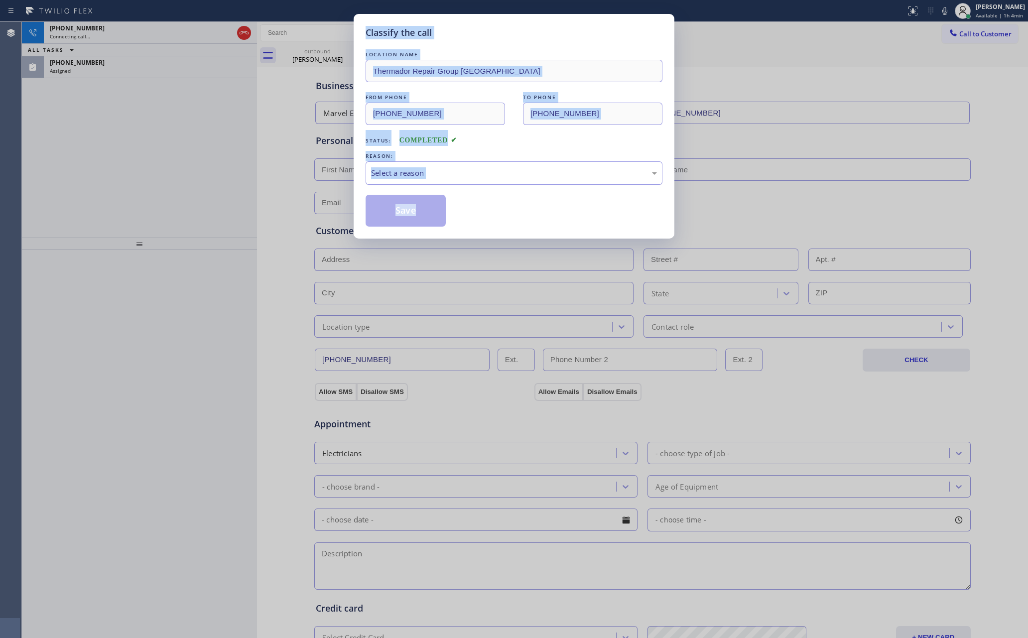
drag, startPoint x: 402, startPoint y: 173, endPoint x: 402, endPoint y: 180, distance: 6.5
click at [402, 180] on div "Select a reason" at bounding box center [513, 172] width 297 height 23
click at [396, 216] on button "Save" at bounding box center [405, 211] width 80 height 32
type input "(650) 243-0322"
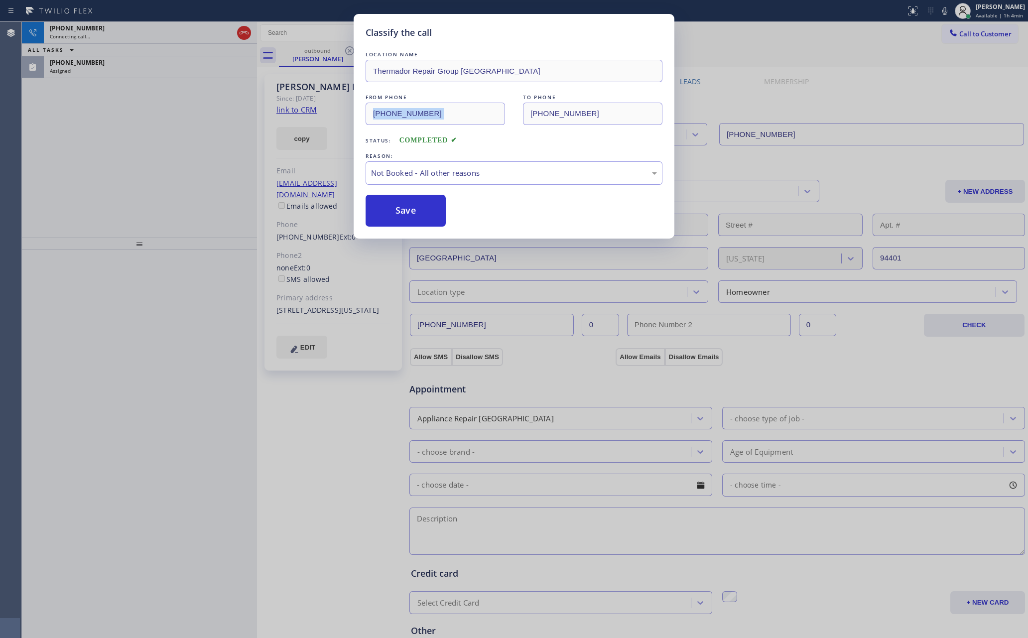
click at [396, 216] on button "Save" at bounding box center [405, 211] width 80 height 32
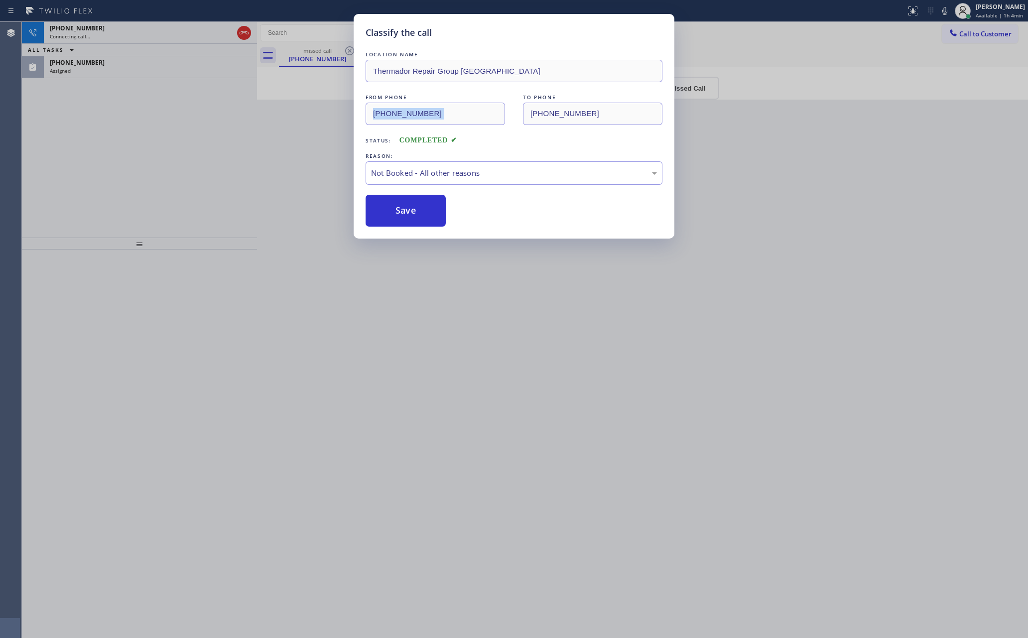
click at [396, 216] on button "Save" at bounding box center [405, 211] width 80 height 32
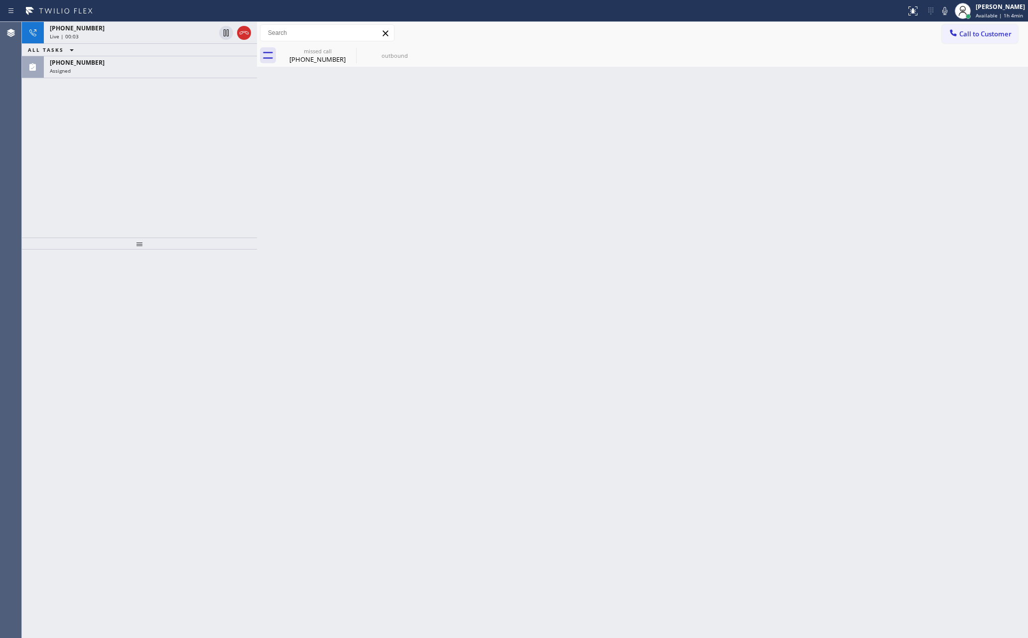
drag, startPoint x: 135, startPoint y: 171, endPoint x: 195, endPoint y: 114, distance: 82.4
click at [149, 163] on div "+12137893323 Live | 00:03 ALL TASKS ALL TASKS ACTIVE TASKS TASKS IN WRAP UP (21…" at bounding box center [139, 130] width 235 height 216
click at [245, 31] on icon at bounding box center [243, 32] width 9 height 3
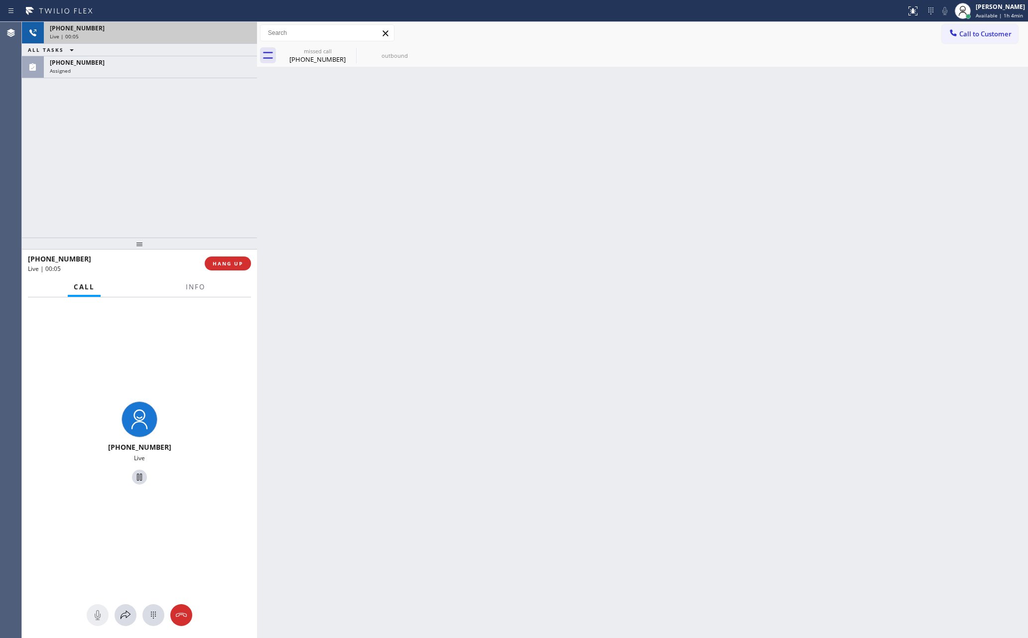
click at [204, 206] on div "+12137893323 Live | 00:05 ALL TASKS ALL TASKS ACTIVE TASKS TASKS IN WRAP UP (21…" at bounding box center [139, 130] width 235 height 216
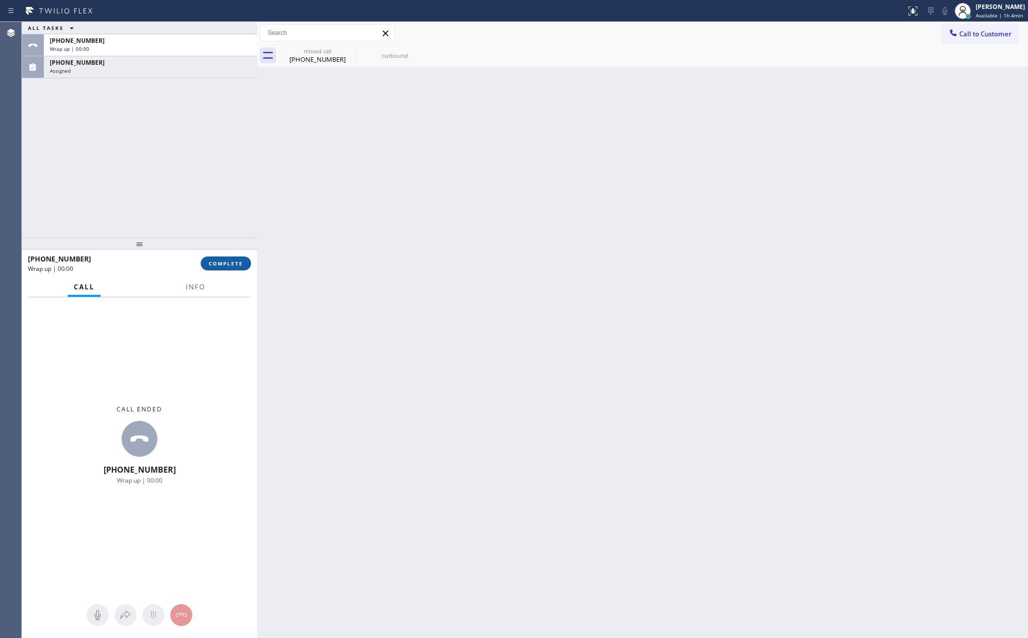
click at [232, 263] on span "COMPLETE" at bounding box center [226, 263] width 34 height 7
click at [229, 116] on div "ALL TASKS ALL TASKS ACTIVE TASKS TASKS IN WRAP UP +12137893323 Wrap up | 00:00 …" at bounding box center [139, 130] width 235 height 216
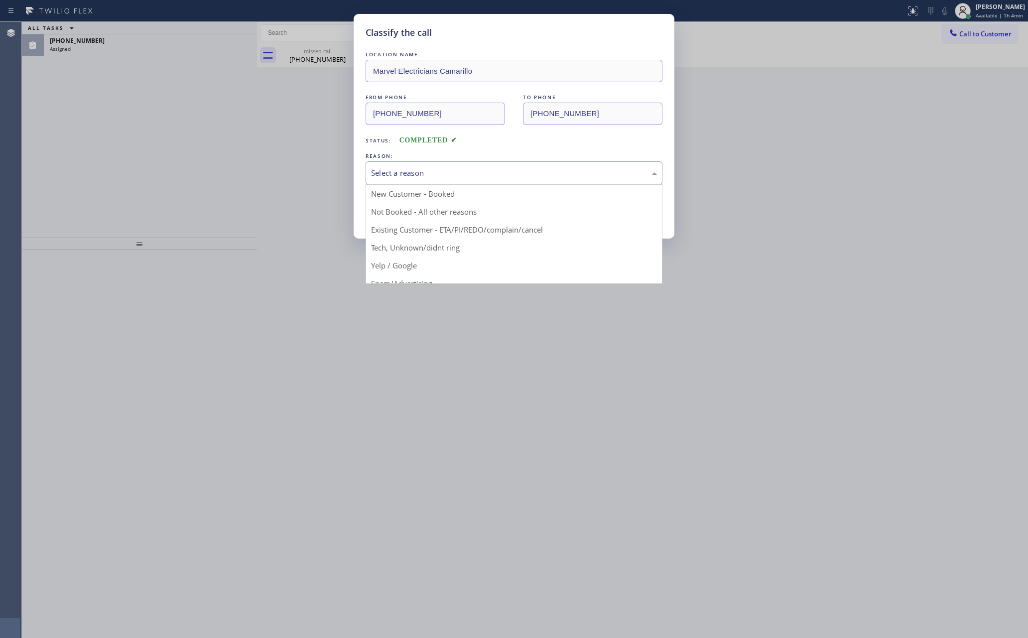
click at [423, 175] on div "Select a reason" at bounding box center [514, 172] width 286 height 11
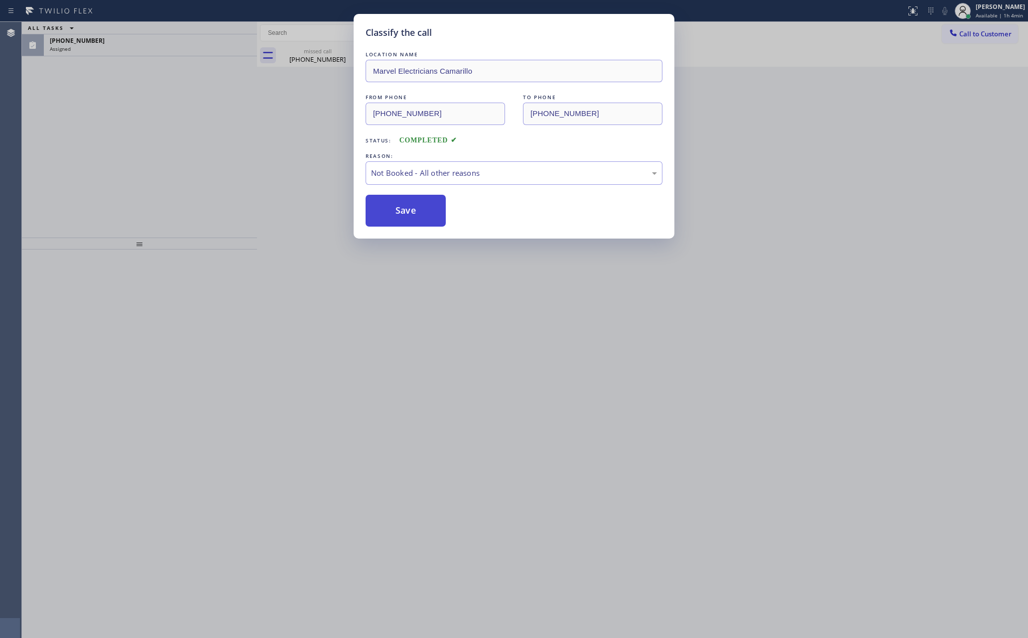
click at [423, 211] on button "Save" at bounding box center [405, 211] width 80 height 32
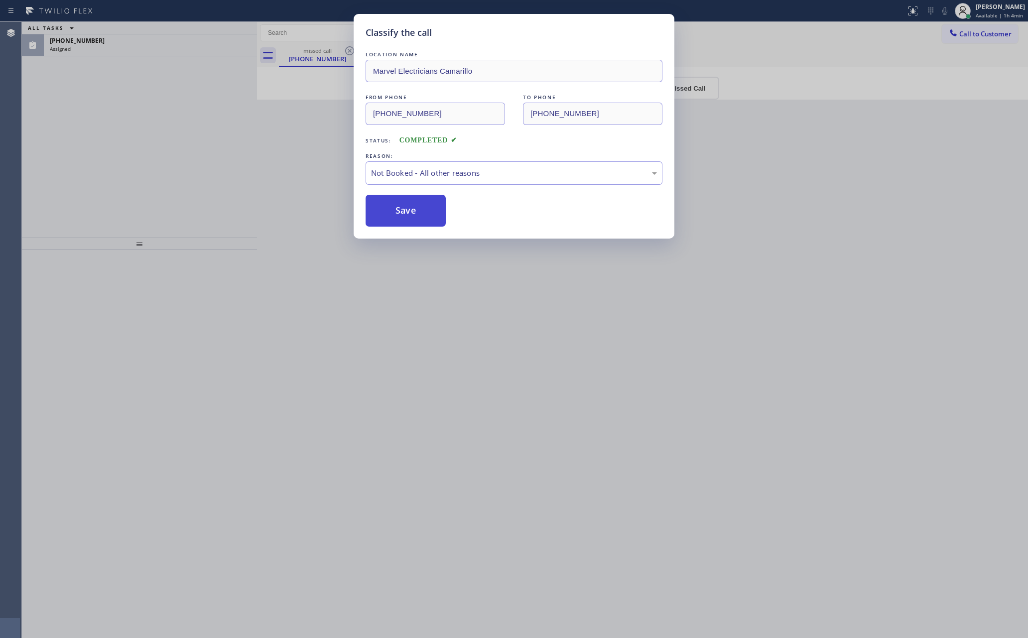
click at [423, 211] on button "Save" at bounding box center [405, 211] width 80 height 32
click at [137, 145] on div "Classify the call LOCATION NAME Marvel Electricians Camarillo FROM PHONE (805) …" at bounding box center [514, 319] width 1028 height 638
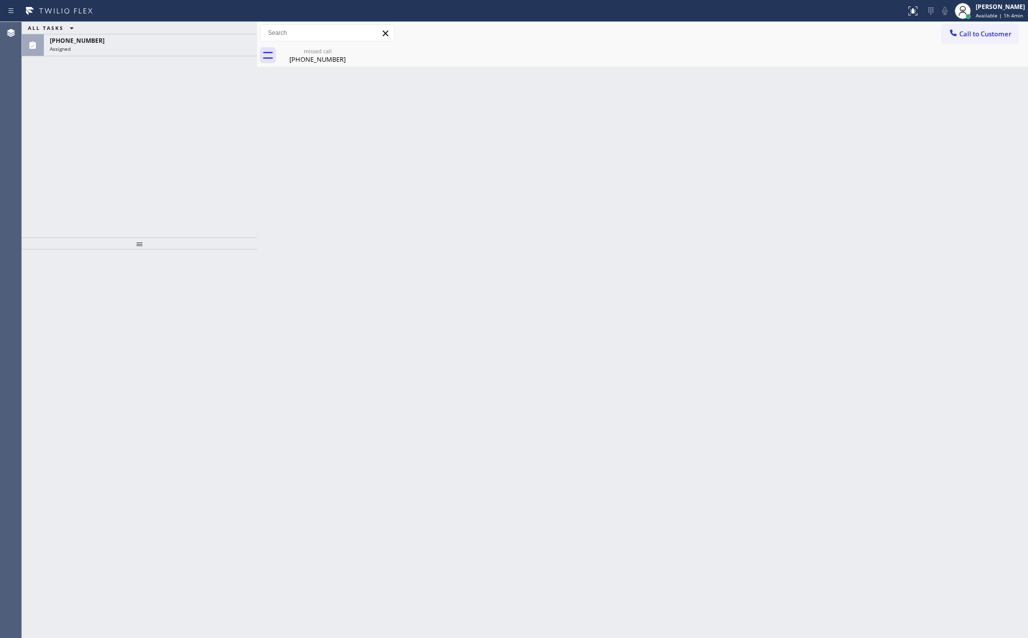
click at [217, 47] on div "Assigned" at bounding box center [150, 48] width 201 height 7
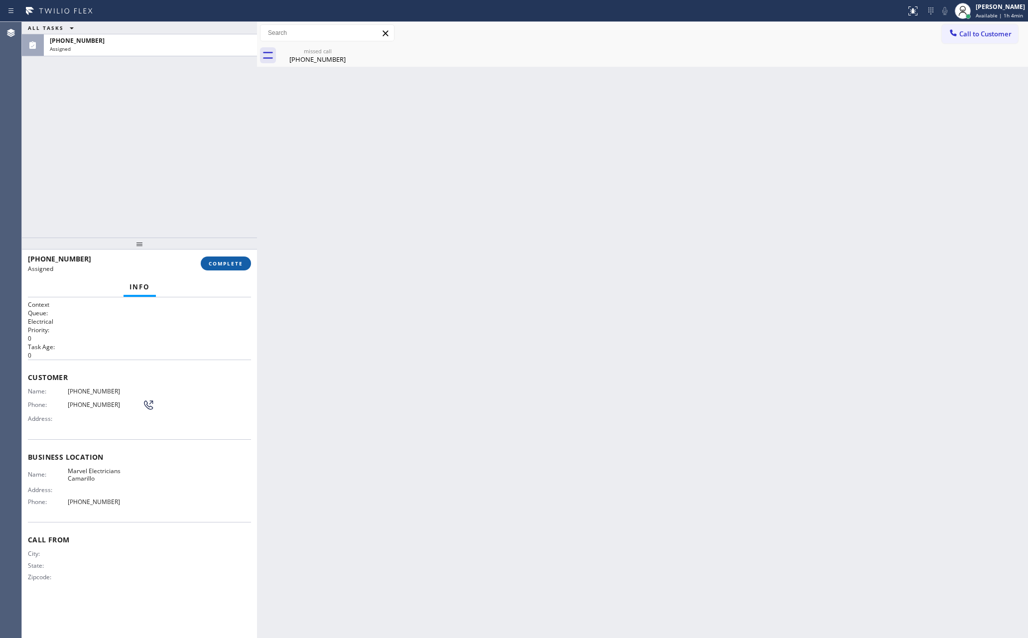
click at [235, 264] on span "COMPLETE" at bounding box center [226, 263] width 34 height 7
drag, startPoint x: 184, startPoint y: 107, endPoint x: 212, endPoint y: 108, distance: 28.4
click at [188, 107] on div "ALL TASKS ALL TASKS ACTIVE TASKS TASKS IN WRAP UP (213) 789-3323 Assigned" at bounding box center [139, 130] width 235 height 216
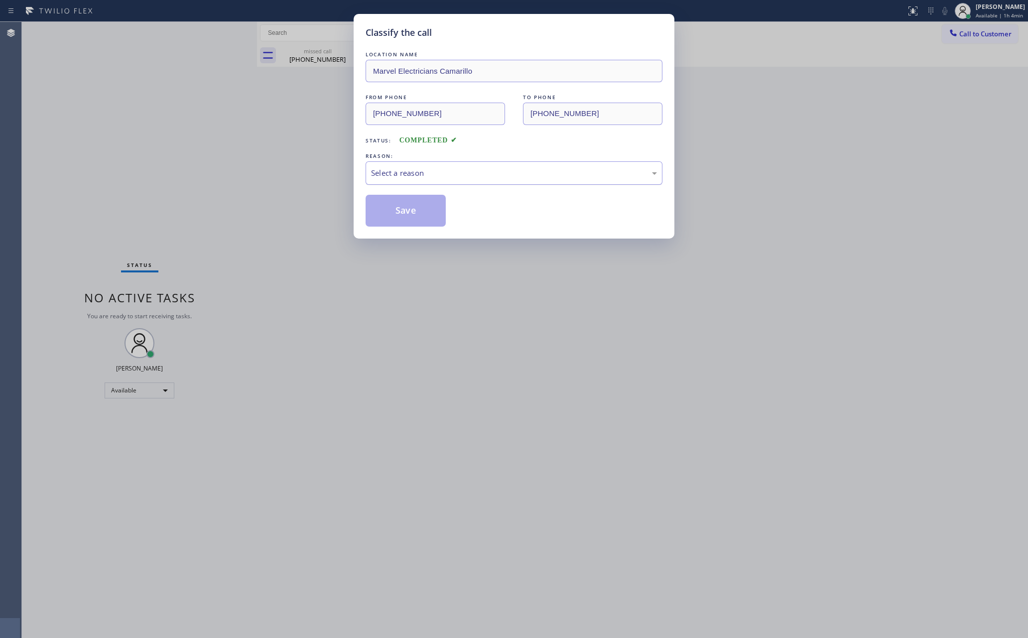
click at [468, 169] on div "Select a reason" at bounding box center [514, 172] width 286 height 11
click at [396, 214] on button "Save" at bounding box center [405, 211] width 80 height 32
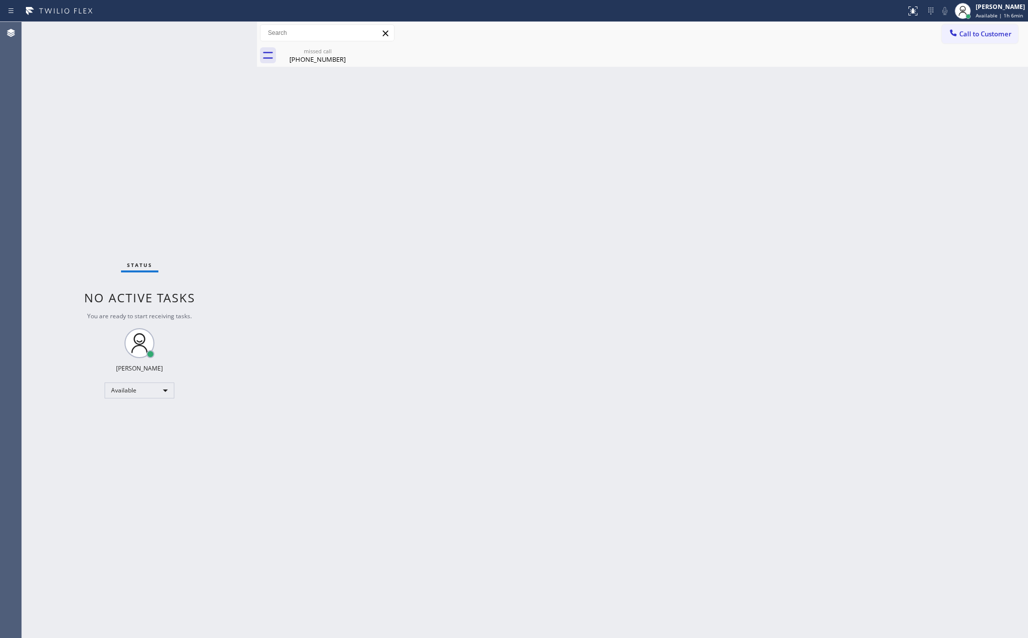
click at [387, 159] on div "Back to Dashboard Change Sender ID Customers Technicians Select a contact Outbo…" at bounding box center [642, 330] width 771 height 616
click at [461, 369] on div "Back to Dashboard Change Sender ID Customers Technicians Select a contact Outbo…" at bounding box center [642, 330] width 771 height 616
click at [307, 63] on div "(213) 789-3323" at bounding box center [317, 59] width 75 height 9
click at [704, 259] on div "Back to Dashboard Change Sender ID Customers Technicians Select a contact Outbo…" at bounding box center [642, 330] width 771 height 616
click at [377, 257] on div "Back to Dashboard Change Sender ID Customers Technicians Select a contact Outbo…" at bounding box center [642, 330] width 771 height 616
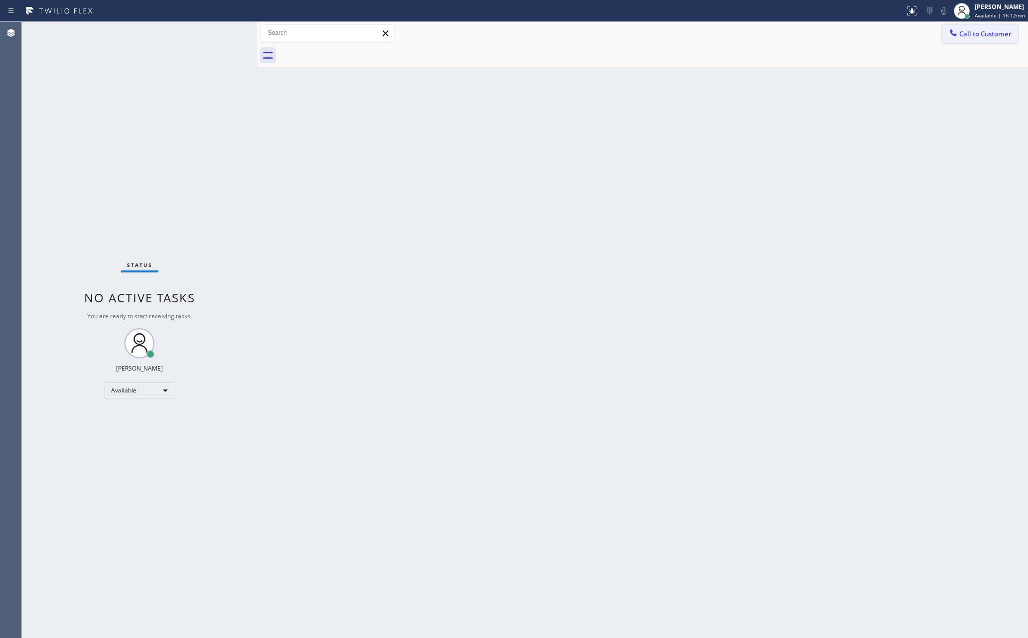
click at [980, 36] on span "Call to Customer" at bounding box center [985, 33] width 52 height 9
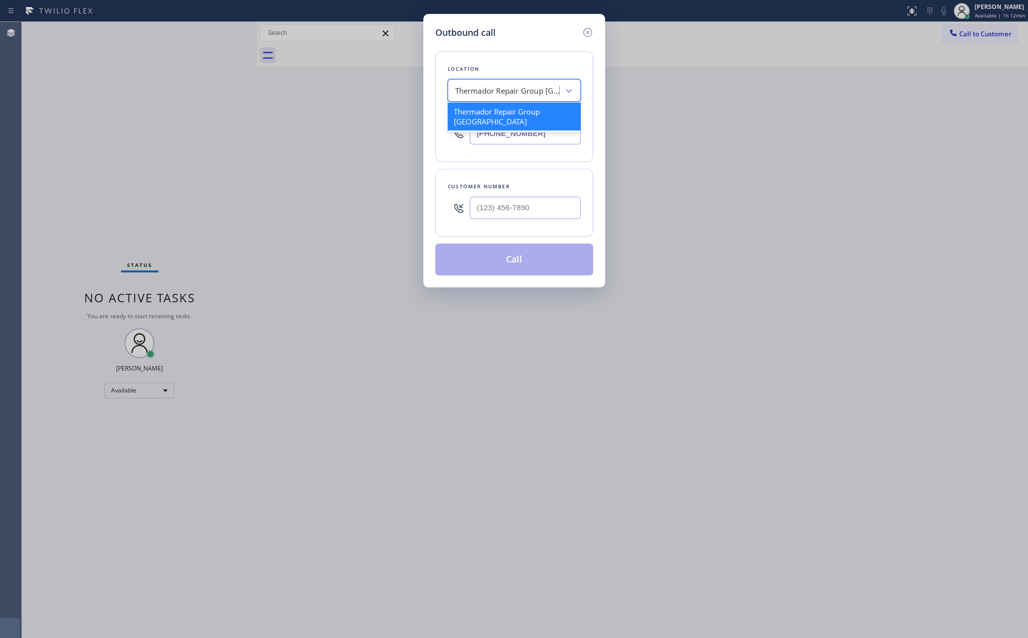
click at [539, 87] on div "Thermador Repair Group Menlo Park" at bounding box center [507, 90] width 105 height 11
paste input "Thermador Appliance Repair Zone Huntington Beach"
type input "Thermador Appliance Repair Zone Huntington Beach"
click at [527, 121] on div "Thermador Appliance Repair Zone Huntington Beach" at bounding box center [514, 117] width 133 height 28
type input "(714) 410-5524"
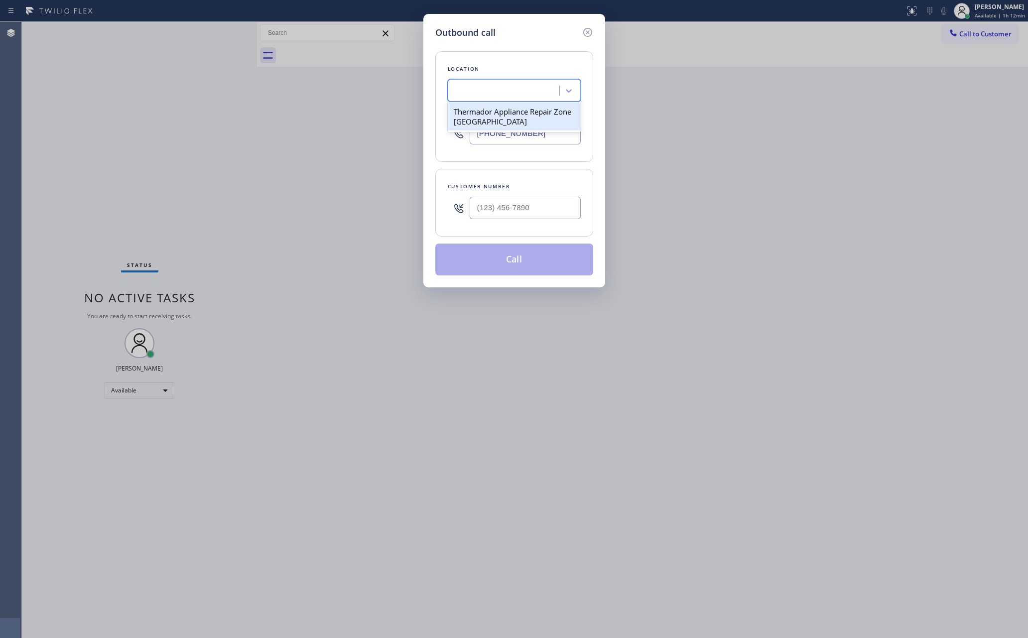
scroll to position [0, 0]
click at [522, 199] on input "(___) ___-____" at bounding box center [525, 208] width 111 height 22
paste input "562) 889-1161"
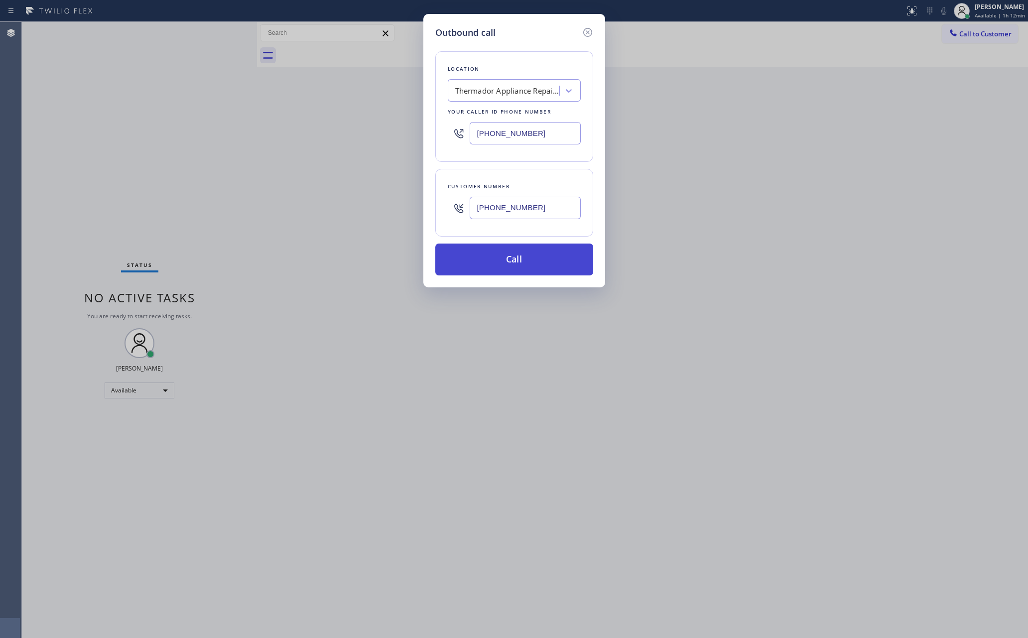
type input "(562) 889-1161"
click at [526, 269] on button "Call" at bounding box center [514, 259] width 158 height 32
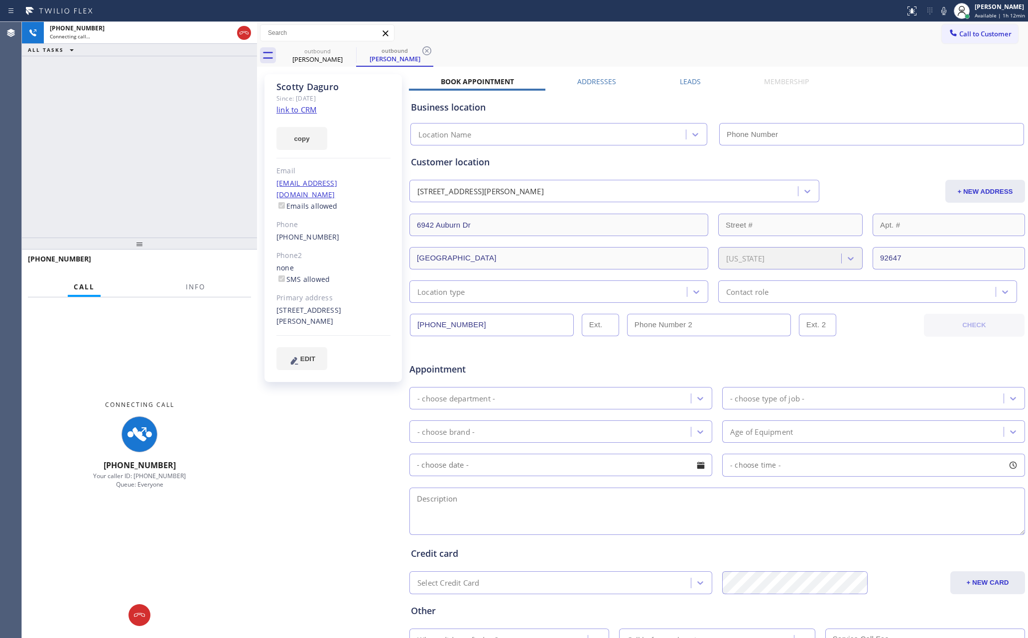
type input "(714) 410-5524"
click at [142, 151] on div "+15628891161 Connecting call… ALL TASKS ALL TASKS ACTIVE TASKS TASKS IN WRAP UP" at bounding box center [139, 130] width 235 height 216
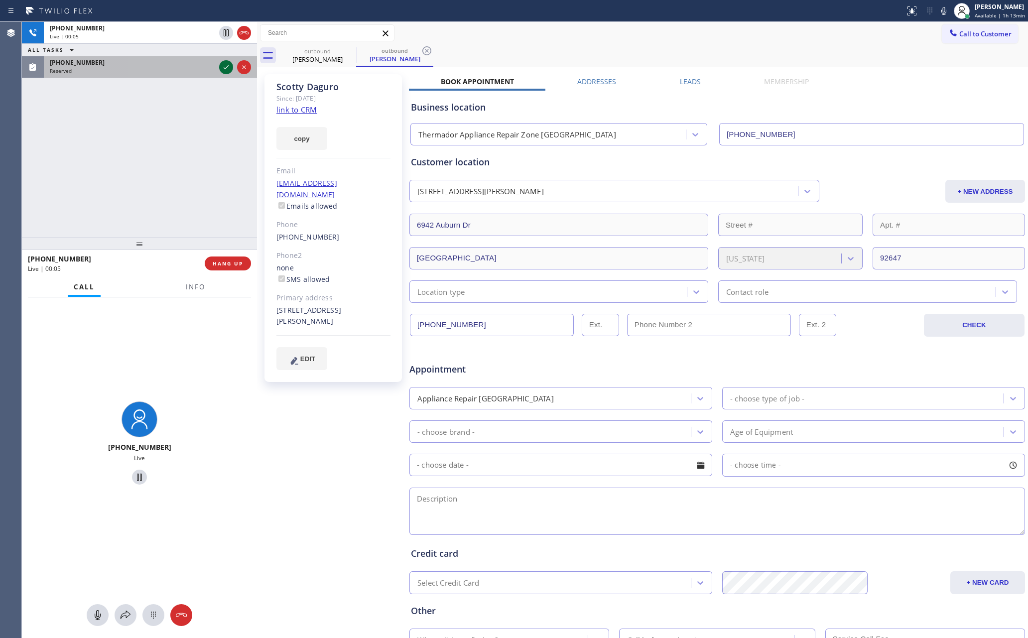
click at [223, 68] on icon at bounding box center [226, 67] width 12 height 12
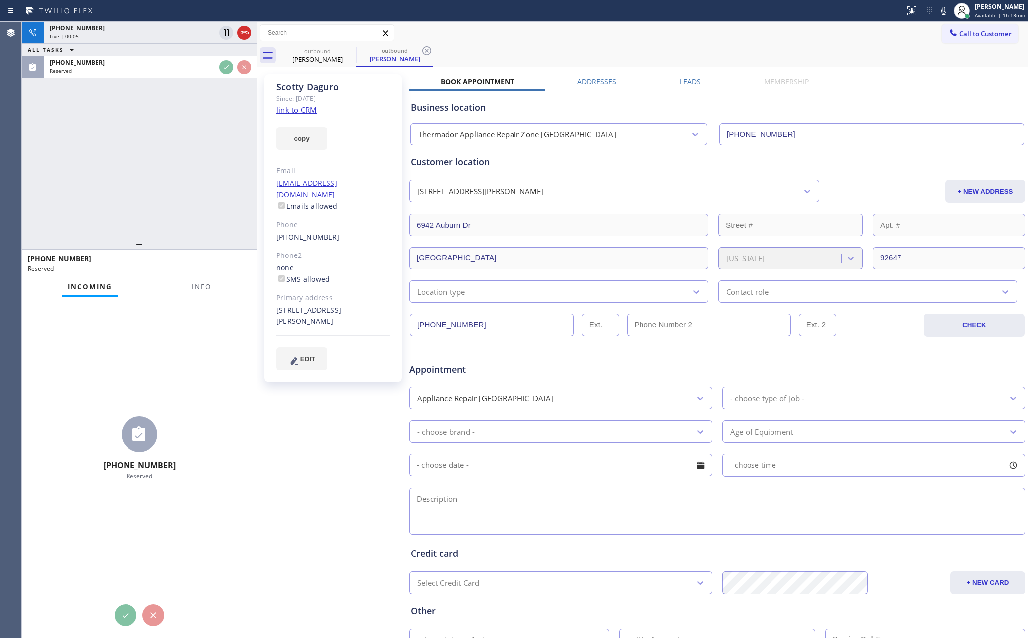
click at [221, 173] on div "+15628891161 Live | 00:05 ALL TASKS ALL TASKS ACTIVE TASKS TASKS IN WRAP UP (83…" at bounding box center [139, 130] width 235 height 216
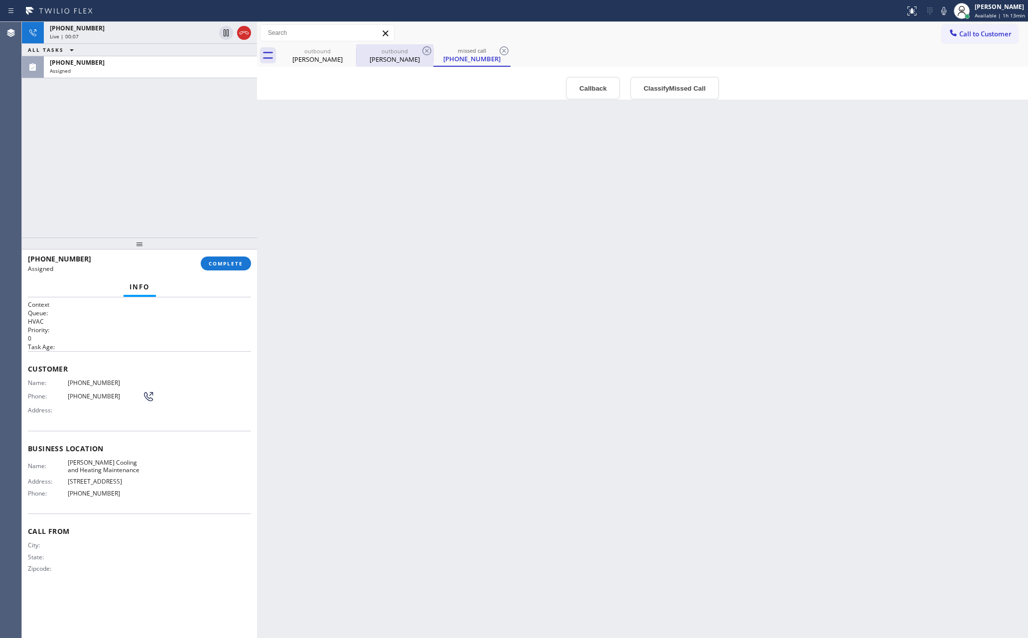
click at [379, 59] on div "Scotty Daguro" at bounding box center [394, 59] width 75 height 9
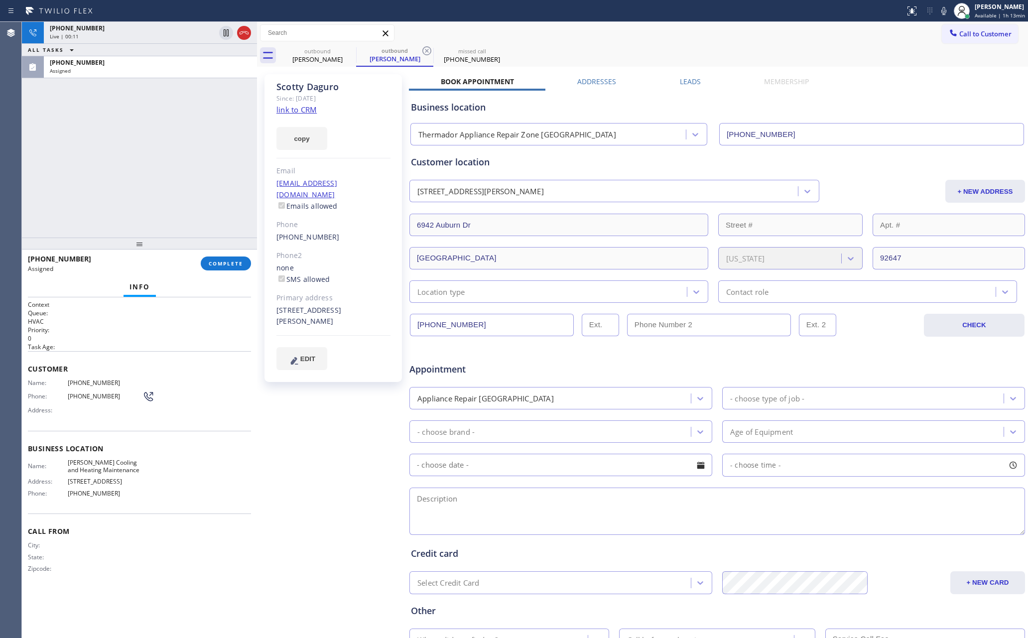
click at [850, 180] on div "+ NEW ADDRESS" at bounding box center [923, 191] width 206 height 23
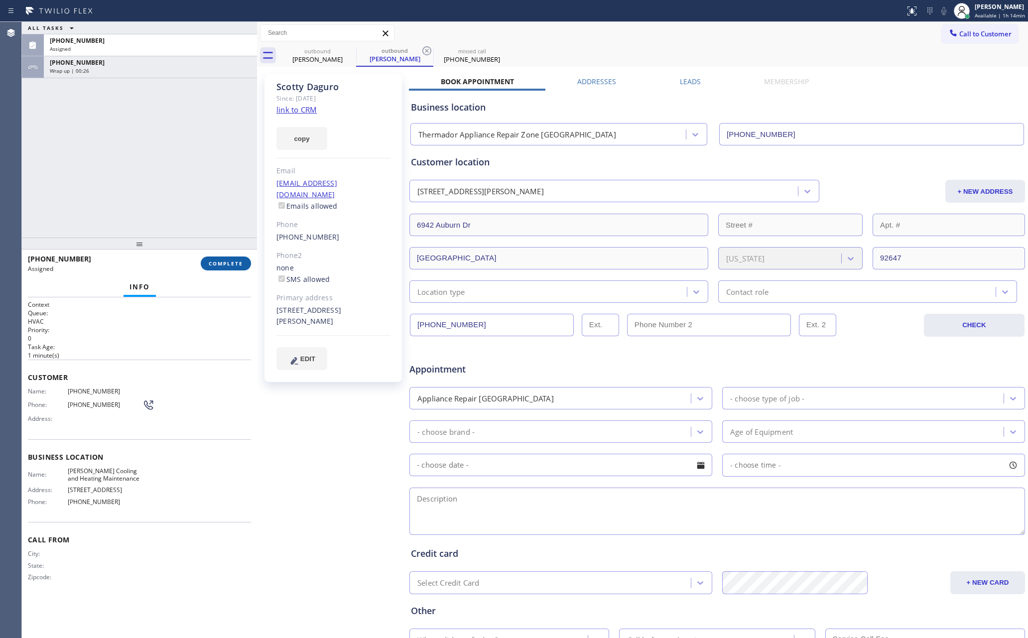
drag, startPoint x: 113, startPoint y: 148, endPoint x: 236, endPoint y: 268, distance: 171.8
click at [139, 171] on div "ALL TASKS ALL TASKS ACTIVE TASKS TASKS IN WRAP UP (833) 313-3338 Assigned +1562…" at bounding box center [139, 130] width 235 height 216
click at [231, 263] on span "COMPLETE" at bounding box center [226, 263] width 34 height 7
click at [177, 145] on div "ALL TASKS ALL TASKS ACTIVE TASKS TASKS IN WRAP UP (833) 313-3338 Assigned +1562…" at bounding box center [139, 130] width 235 height 216
click at [177, 144] on div "ALL TASKS ALL TASKS ACTIVE TASKS TASKS IN WRAP UP (833) 313-3338 Assigned +1562…" at bounding box center [139, 130] width 235 height 216
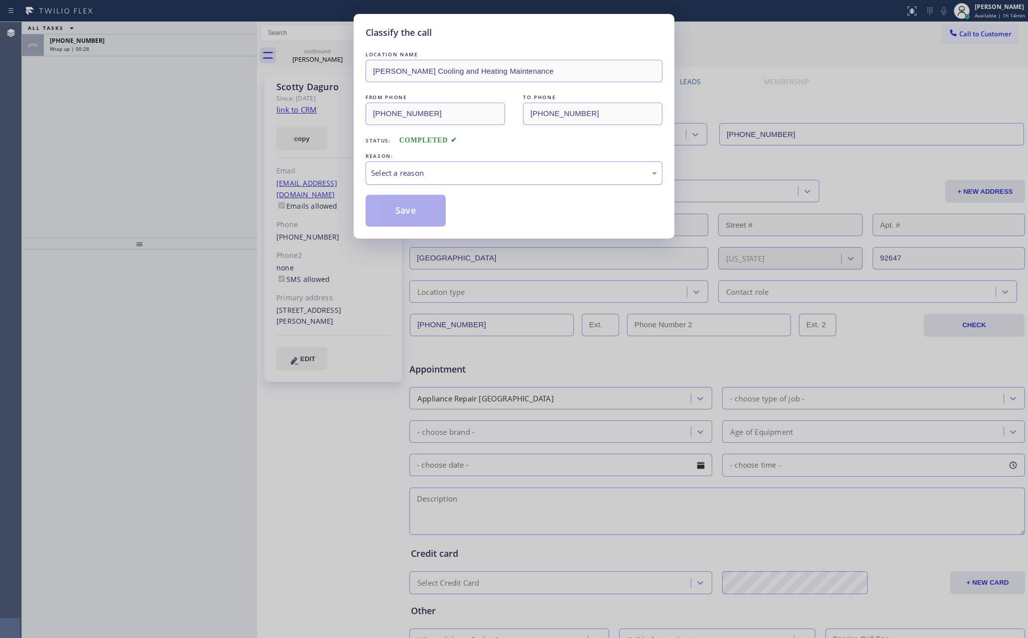
click at [452, 175] on div "Select a reason" at bounding box center [514, 172] width 286 height 11
click at [388, 207] on button "Save" at bounding box center [405, 211] width 80 height 32
drag, startPoint x: 388, startPoint y: 207, endPoint x: 289, endPoint y: 192, distance: 100.7
click at [377, 207] on button "Save" at bounding box center [405, 211] width 80 height 32
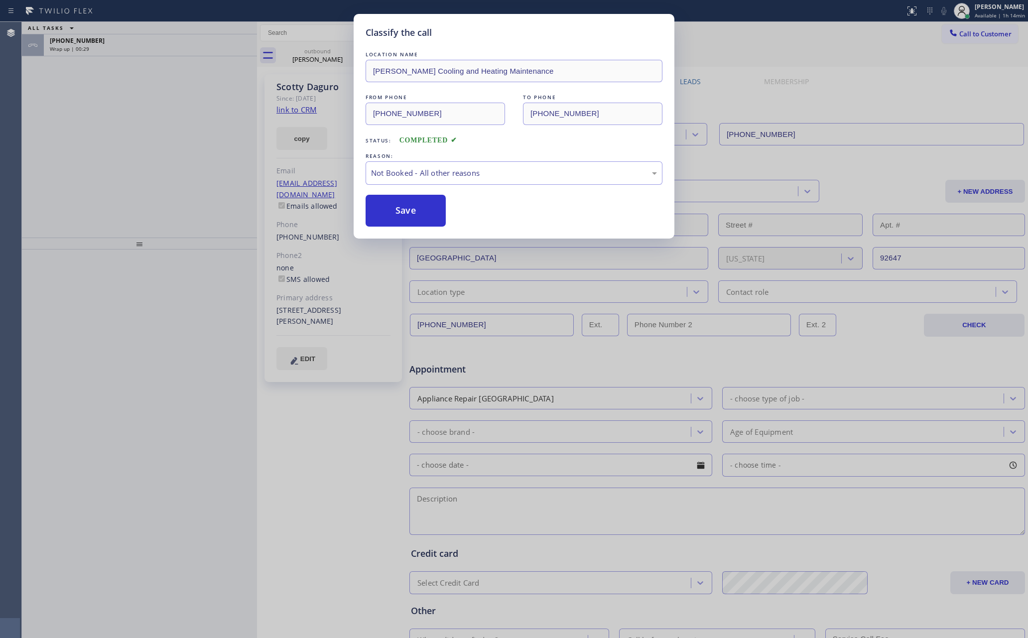
click at [72, 154] on div "Classify the call LOCATION NAME Boothe Cooling and Heating Maintenance FROM PHO…" at bounding box center [514, 319] width 1028 height 638
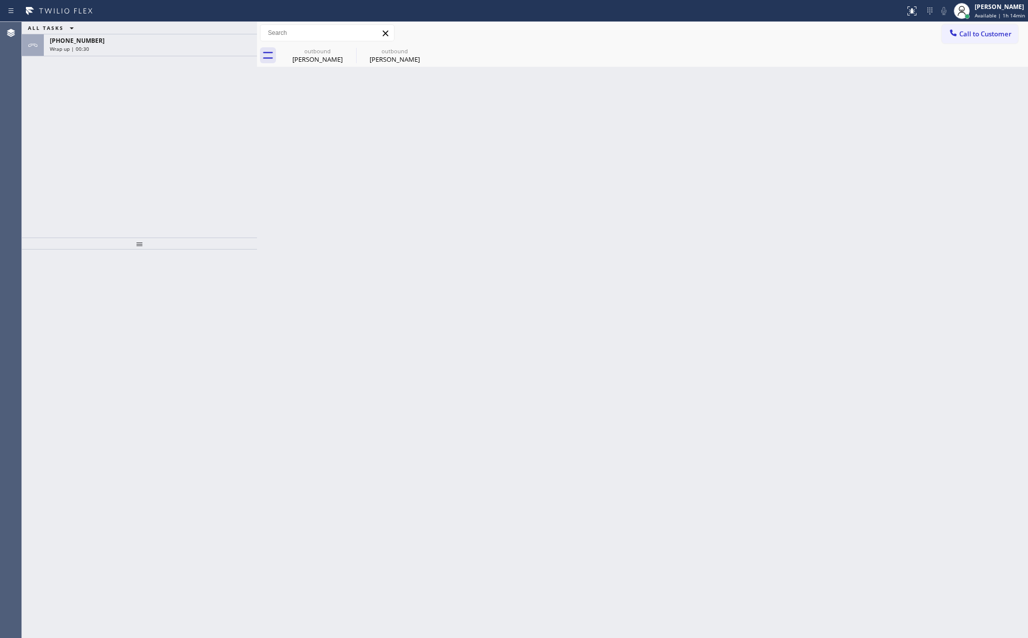
click at [72, 154] on div "ALL TASKS ALL TASKS ACTIVE TASKS TASKS IN WRAP UP +15628891161 Wrap up | 00:30" at bounding box center [139, 130] width 235 height 216
drag, startPoint x: 606, startPoint y: 265, endPoint x: 503, endPoint y: 230, distance: 108.8
click at [606, 265] on div "Back to Dashboard Change Sender ID Customers Technicians Select a contact Outbo…" at bounding box center [642, 330] width 771 height 616
drag, startPoint x: 154, startPoint y: 145, endPoint x: 175, endPoint y: 123, distance: 30.3
click at [171, 130] on div "ALL TASKS ALL TASKS ACTIVE TASKS TASKS IN WRAP UP +15628891161 Wrap up | 01:47" at bounding box center [139, 130] width 235 height 216
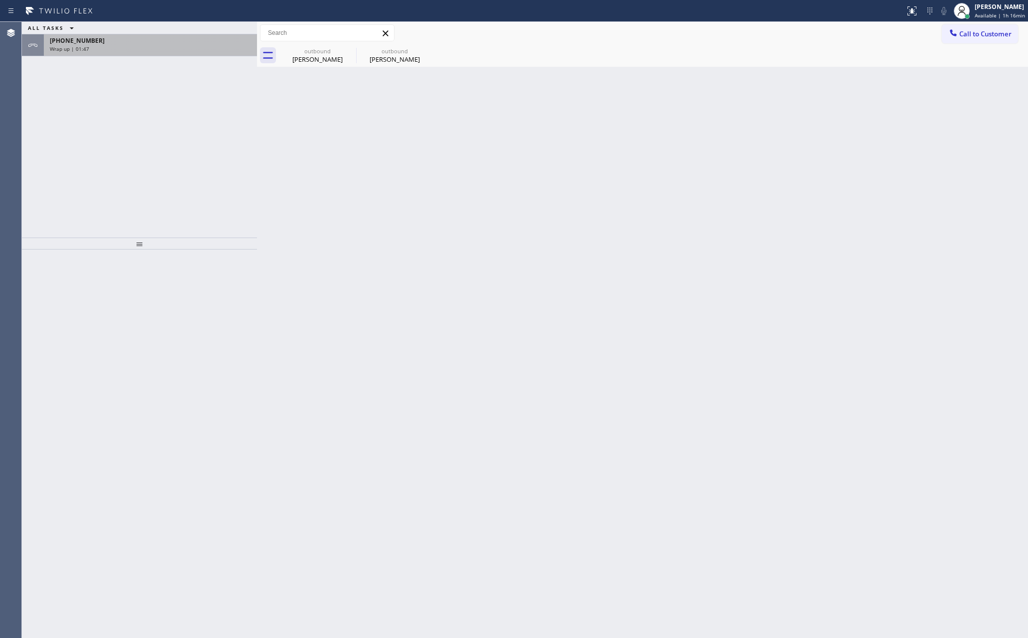
click at [193, 53] on div "+15628891161 Wrap up | 01:47" at bounding box center [148, 45] width 209 height 22
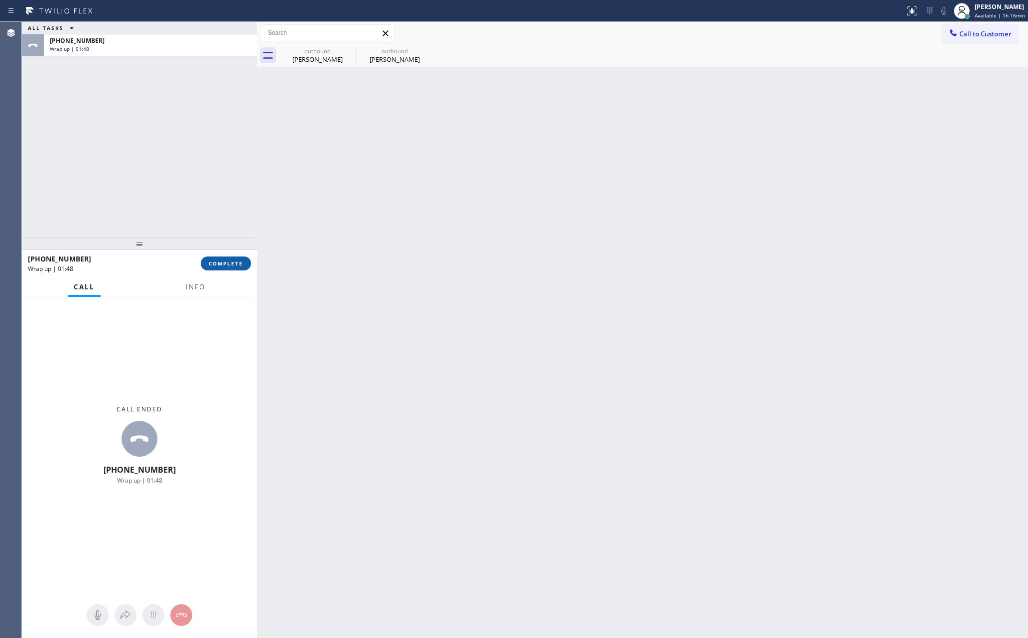
click at [235, 266] on span "COMPLETE" at bounding box center [226, 263] width 34 height 7
click at [197, 116] on div "ALL TASKS ALL TASKS ACTIVE TASKS TASKS IN WRAP UP +15628891161 Wrap up | 01:48" at bounding box center [139, 130] width 235 height 216
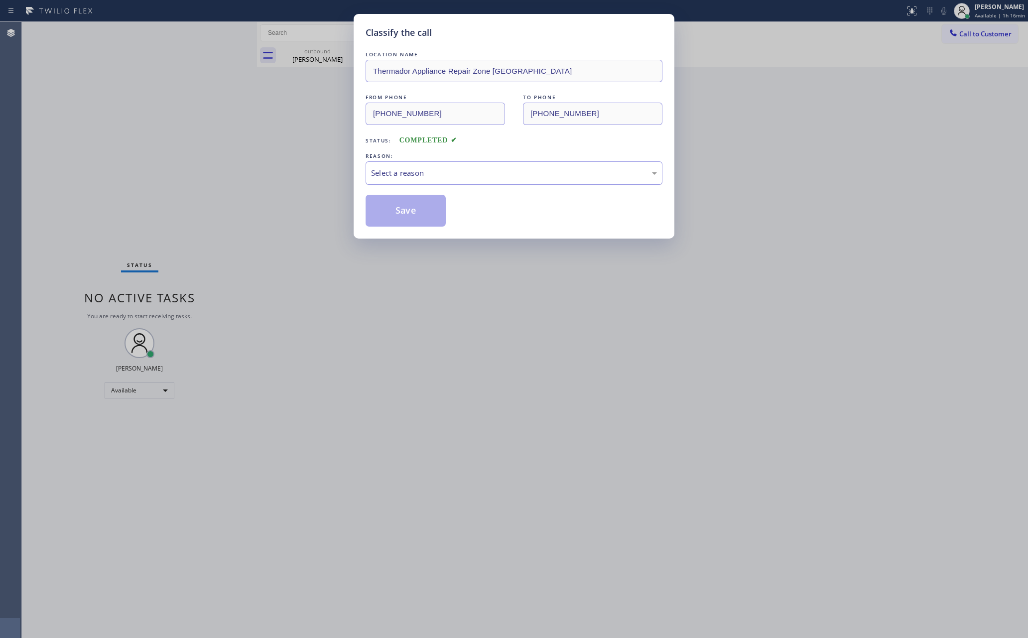
click at [418, 176] on div "Select a reason" at bounding box center [514, 172] width 286 height 11
click at [425, 211] on button "Save" at bounding box center [405, 211] width 80 height 32
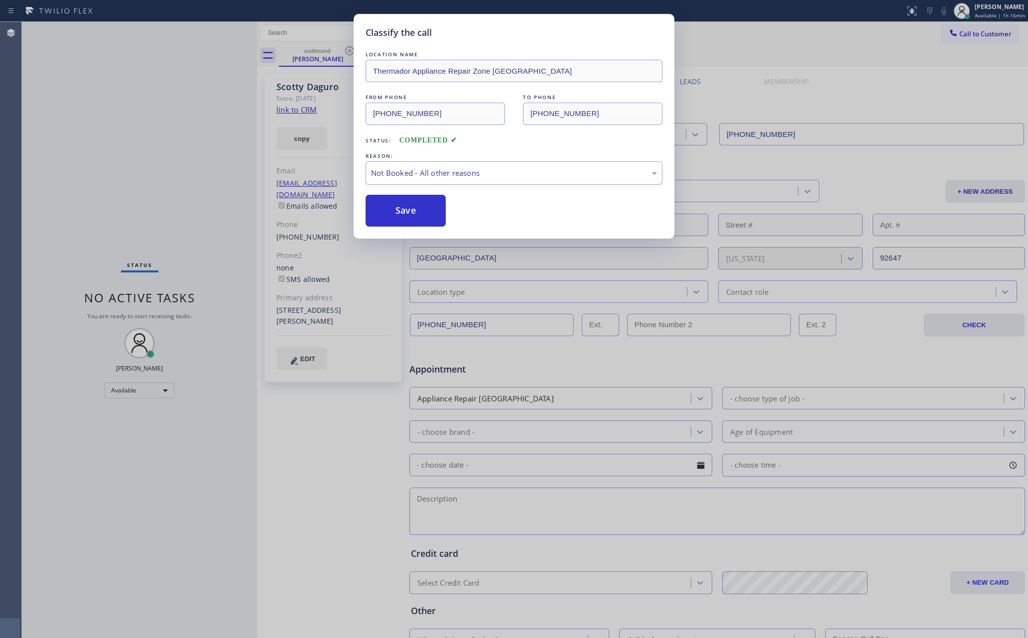
click at [425, 211] on button "Save" at bounding box center [405, 211] width 80 height 32
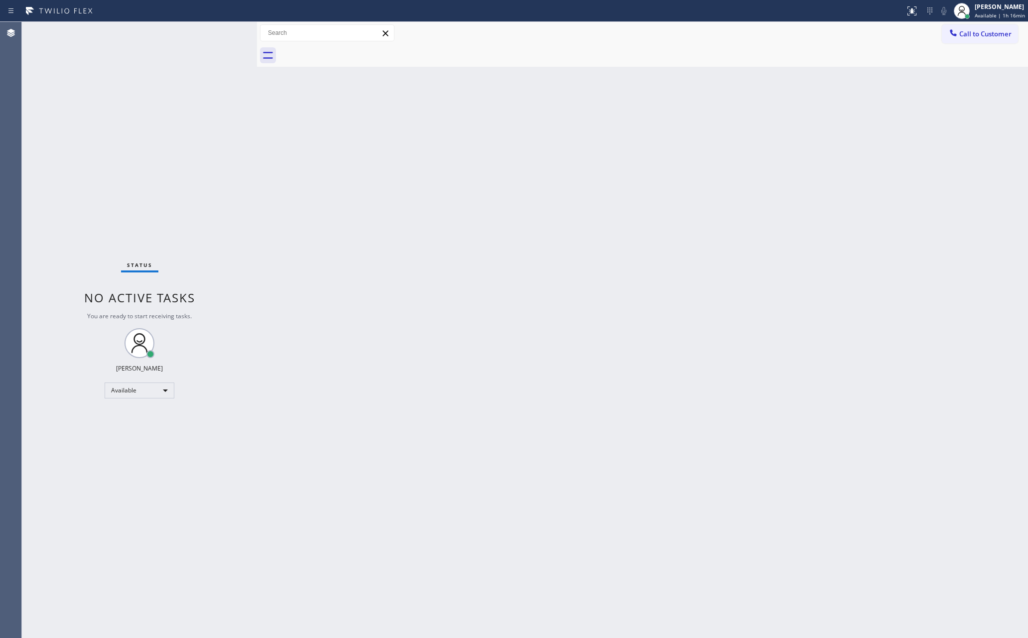
click at [425, 211] on div "Back to Dashboard Change Sender ID Customers Technicians Select a contact Outbo…" at bounding box center [642, 330] width 771 height 616
click at [243, 173] on div "Status No active tasks You are ready to start receiving tasks. [PERSON_NAME] Av…" at bounding box center [139, 330] width 235 height 616
click at [232, 167] on div "Status No active tasks You are ready to start receiving tasks. [PERSON_NAME] Av…" at bounding box center [139, 330] width 235 height 616
click at [720, 274] on div "Back to Dashboard Change Sender ID Customers Technicians Select a contact Outbo…" at bounding box center [642, 330] width 771 height 616
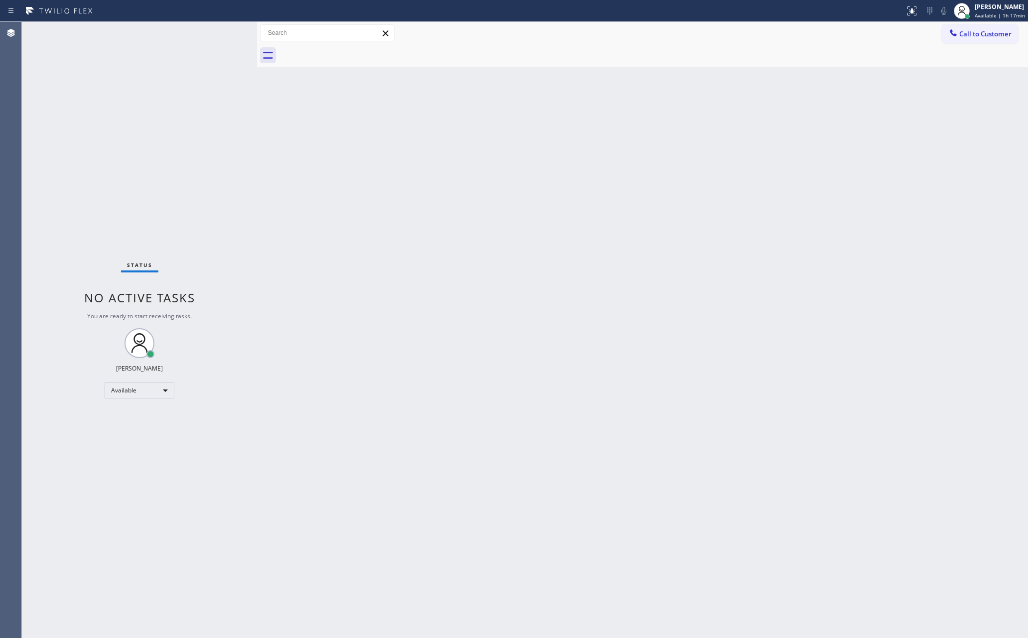
click at [517, 399] on div "Back to Dashboard Change Sender ID Customers Technicians Select a contact Outbo…" at bounding box center [642, 330] width 771 height 616
click at [522, 392] on div "Back to Dashboard Change Sender ID Customers Technicians Select a contact Outbo…" at bounding box center [642, 330] width 771 height 616
drag, startPoint x: 149, startPoint y: 120, endPoint x: 200, endPoint y: 42, distance: 93.2
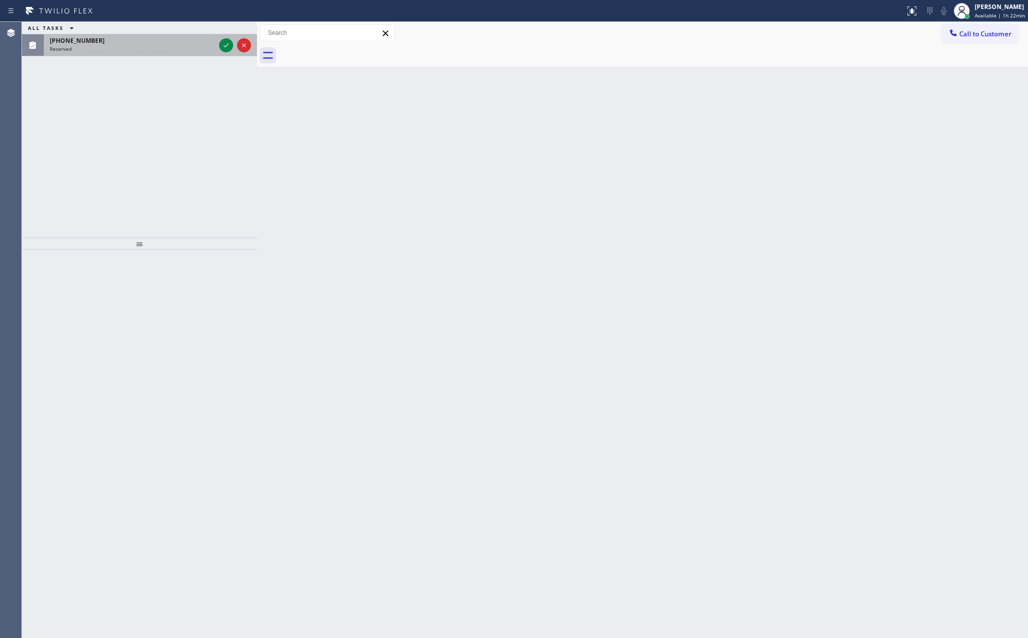
click at [154, 114] on div "ALL TASKS ALL TASKS ACTIVE TASKS TASKS IN WRAP UP (562) 508-6120 Reserved" at bounding box center [139, 130] width 235 height 216
click at [227, 45] on icon at bounding box center [226, 45] width 5 height 4
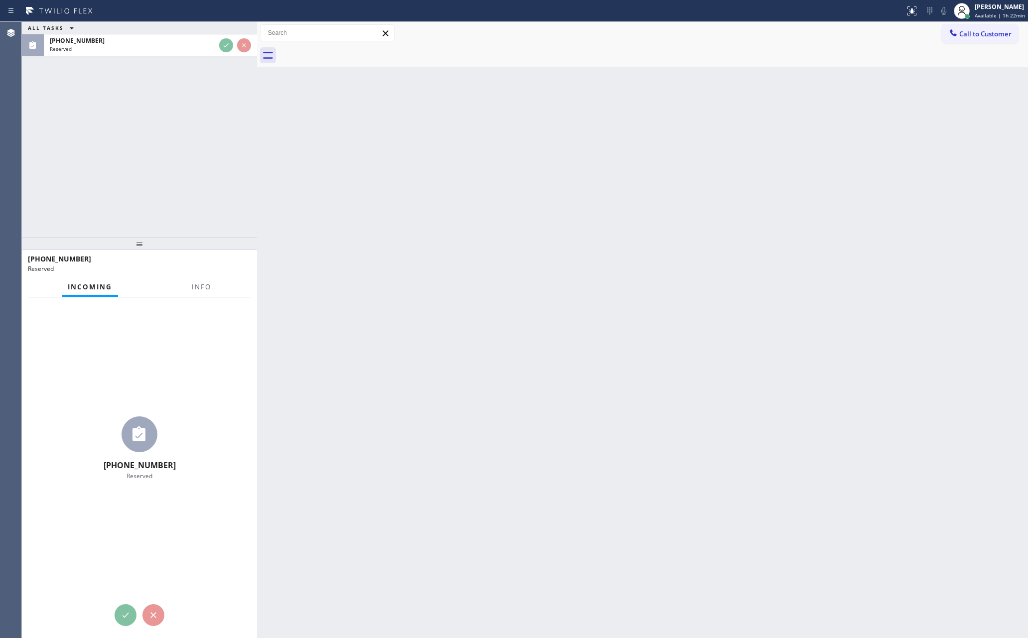
drag, startPoint x: 191, startPoint y: 202, endPoint x: 214, endPoint y: 237, distance: 41.9
click at [193, 211] on div "ALL TASKS ALL TASKS ACTIVE TASKS TASKS IN WRAP UP (562) 508-6120 Reserved" at bounding box center [139, 130] width 235 height 216
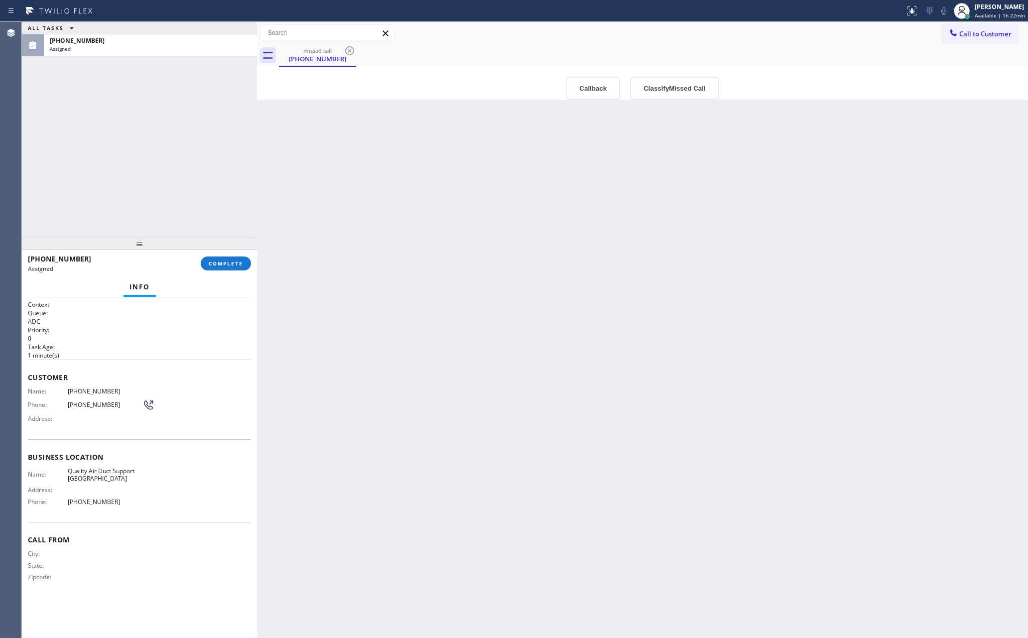
click at [590, 90] on button "Callback" at bounding box center [593, 88] width 54 height 23
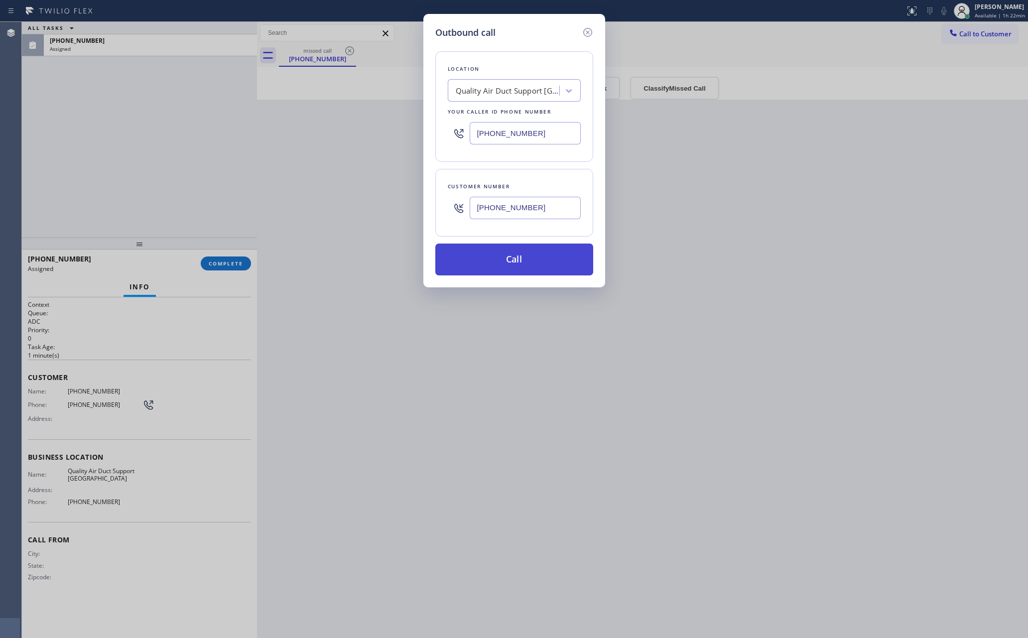
click at [550, 258] on button "Call" at bounding box center [514, 259] width 158 height 32
click at [172, 105] on div "Outbound call Location Quality Air Duct Support Long Beach Your caller id phone…" at bounding box center [514, 319] width 1028 height 638
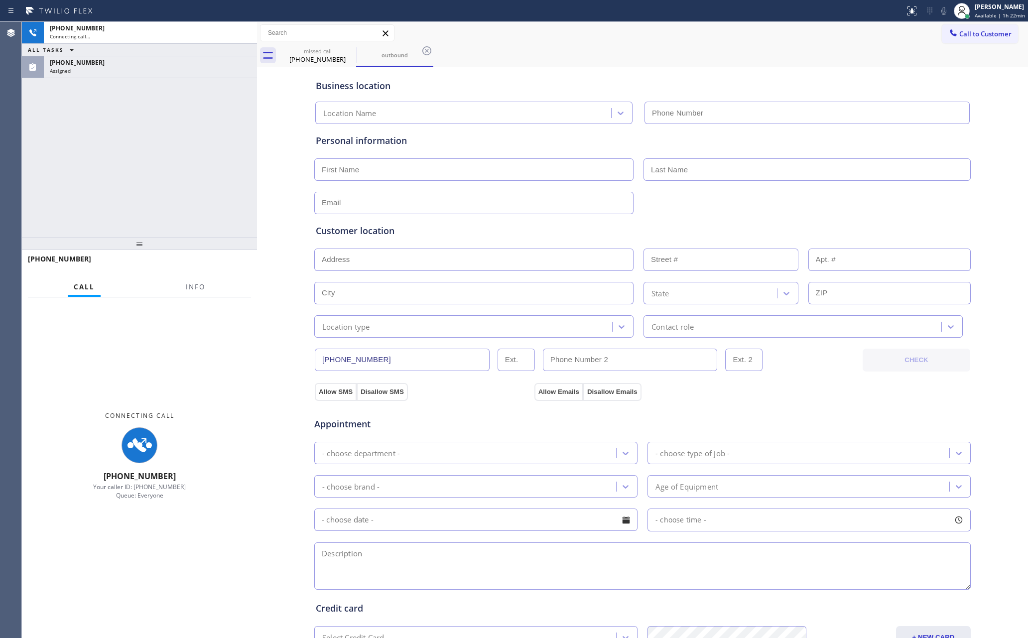
type input "(562) 543-5855"
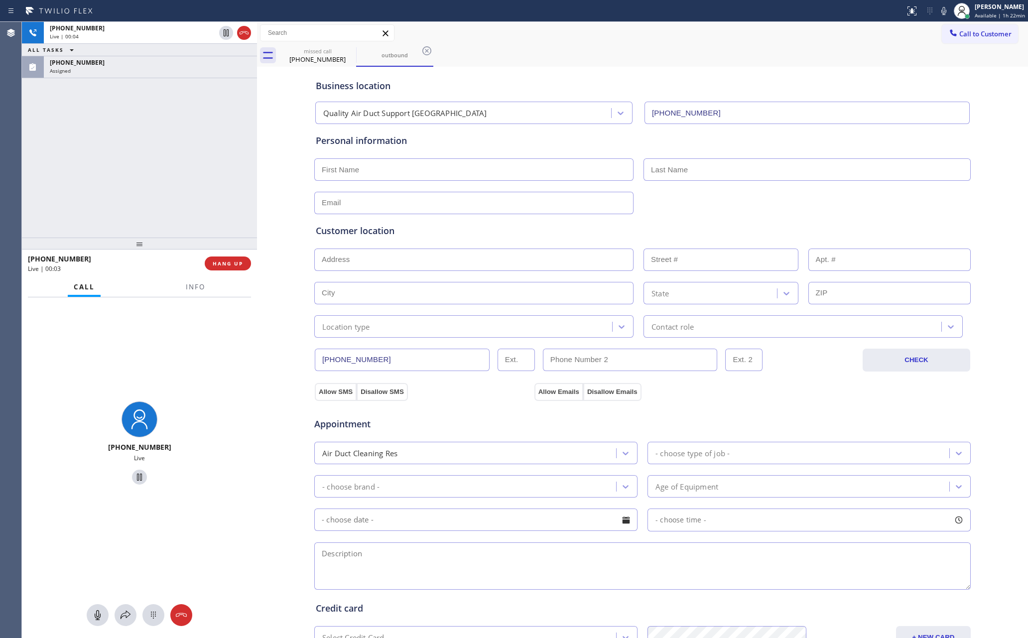
click at [172, 105] on div "+15625086120 Live | 00:04 ALL TASKS ALL TASKS ACTIVE TASKS TASKS IN WRAP UP (56…" at bounding box center [139, 130] width 235 height 216
click at [236, 267] on button "HANG UP" at bounding box center [228, 263] width 46 height 14
click at [193, 161] on div "+15625086120 Live | 00:05 ALL TASKS ALL TASKS ACTIVE TASKS TASKS IN WRAP UP (56…" at bounding box center [139, 130] width 235 height 216
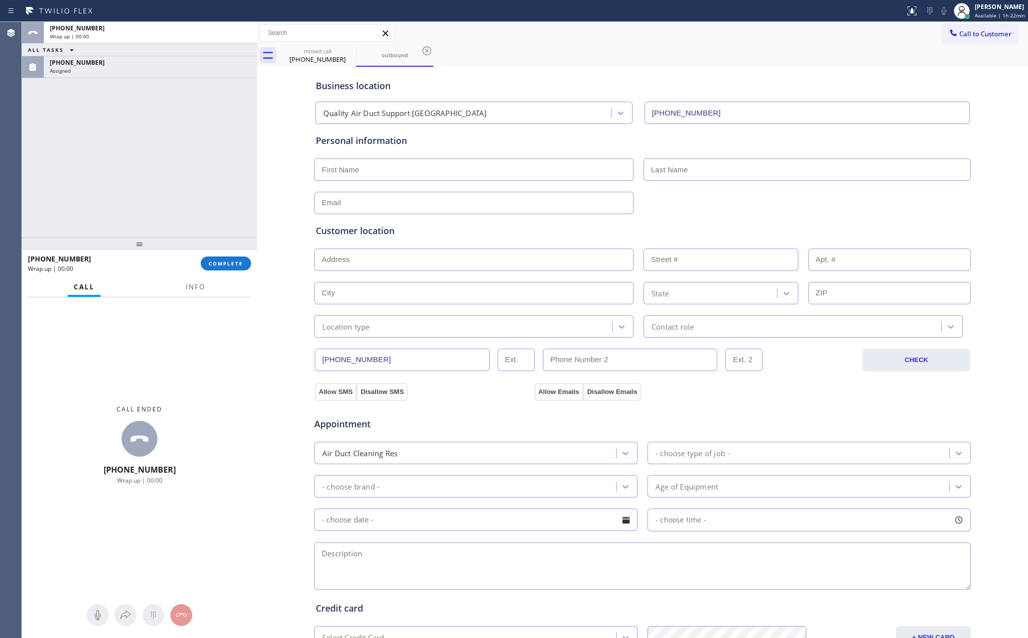
drag, startPoint x: 235, startPoint y: 269, endPoint x: 233, endPoint y: 250, distance: 19.0
click at [235, 266] on button "COMPLETE" at bounding box center [226, 263] width 50 height 14
click at [203, 163] on div "ALL TASKS ALL TASKS ACTIVE TASKS TASKS IN WRAP UP +15625086120 Wrap up | 00:00 …" at bounding box center [139, 130] width 235 height 216
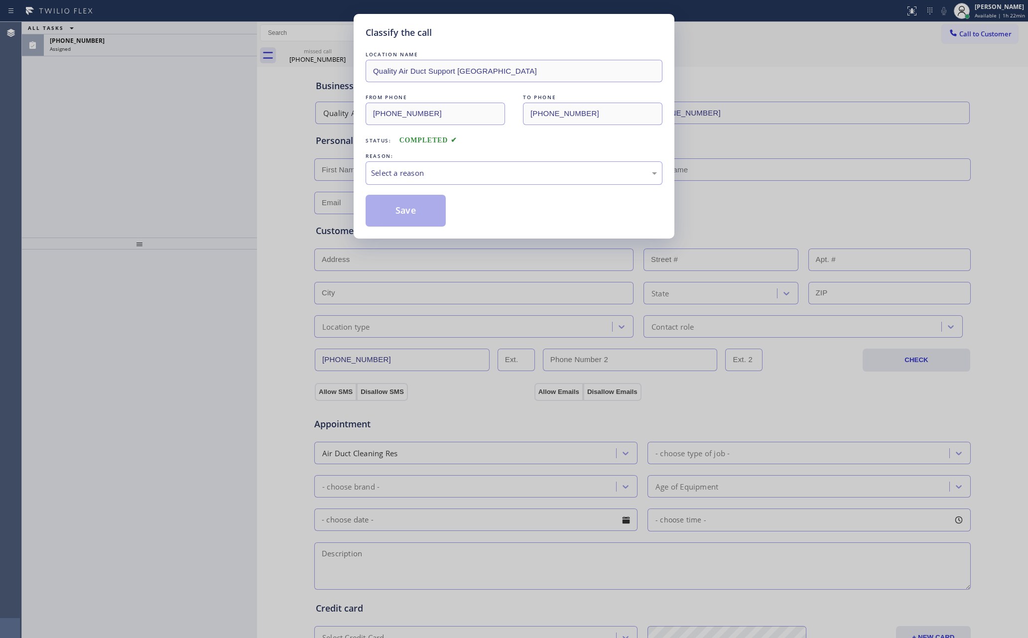
click at [200, 160] on div "Classify the call LOCATION NAME Quality Air Duct Support Long Beach FROM PHONE …" at bounding box center [514, 319] width 1028 height 638
click at [408, 173] on div "Select a reason" at bounding box center [514, 172] width 286 height 11
click at [396, 211] on button "Save" at bounding box center [405, 211] width 80 height 32
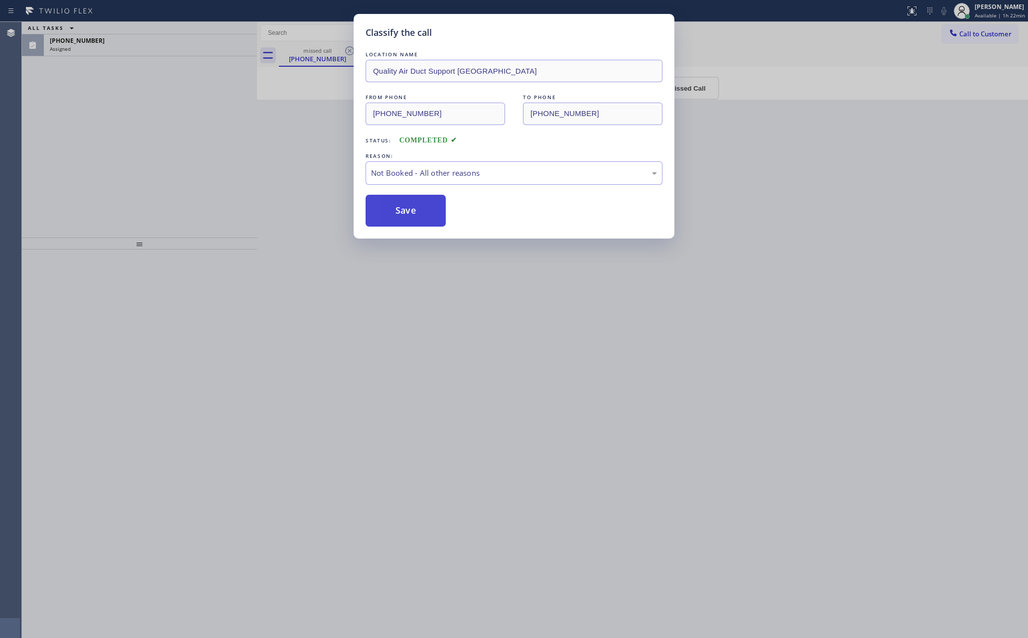
click at [396, 211] on button "Save" at bounding box center [405, 211] width 80 height 32
click at [169, 175] on div "Classify the call LOCATION NAME Quality Air Duct Support Long Beach FROM PHONE …" at bounding box center [514, 319] width 1028 height 638
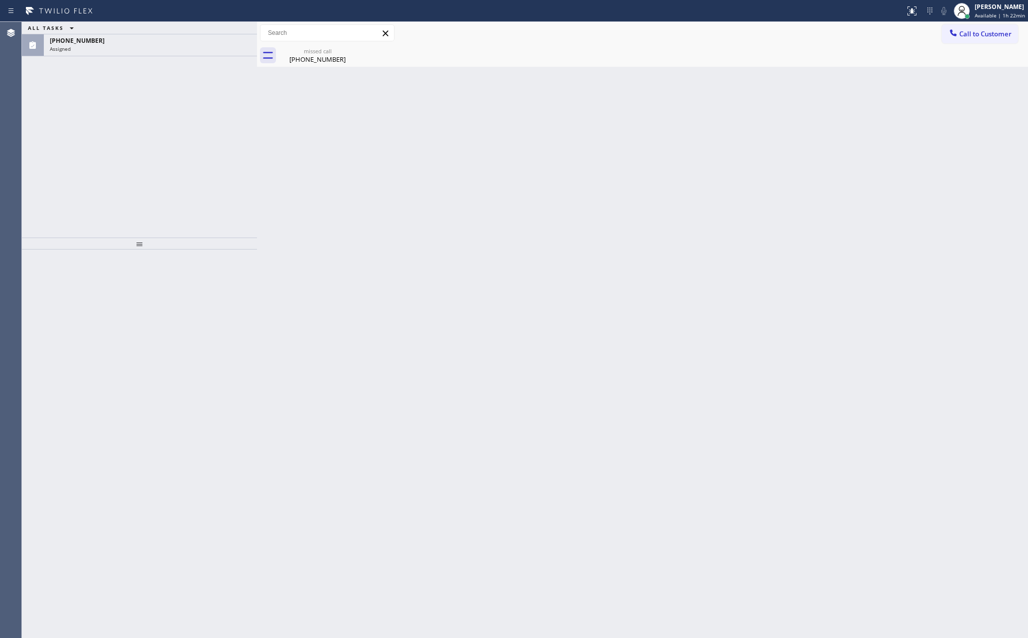
click at [169, 175] on div "ALL TASKS ALL TASKS ACTIVE TASKS TASKS IN WRAP UP (562) 508-6120 Assigned" at bounding box center [139, 130] width 235 height 216
click at [190, 42] on div "(562) 508-6120" at bounding box center [150, 40] width 201 height 8
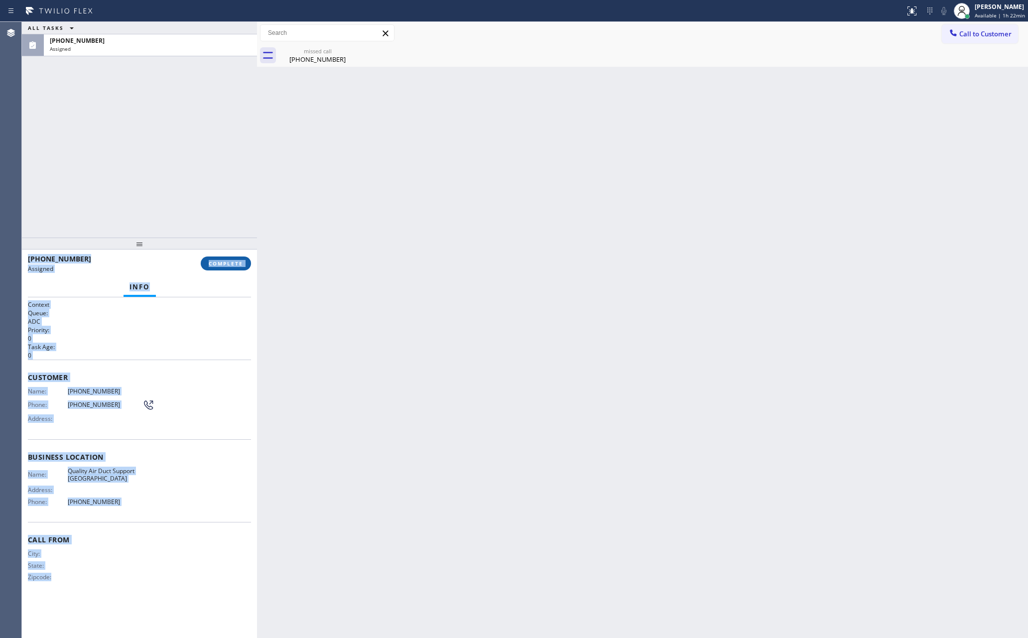
click at [224, 257] on button "COMPLETE" at bounding box center [226, 263] width 50 height 14
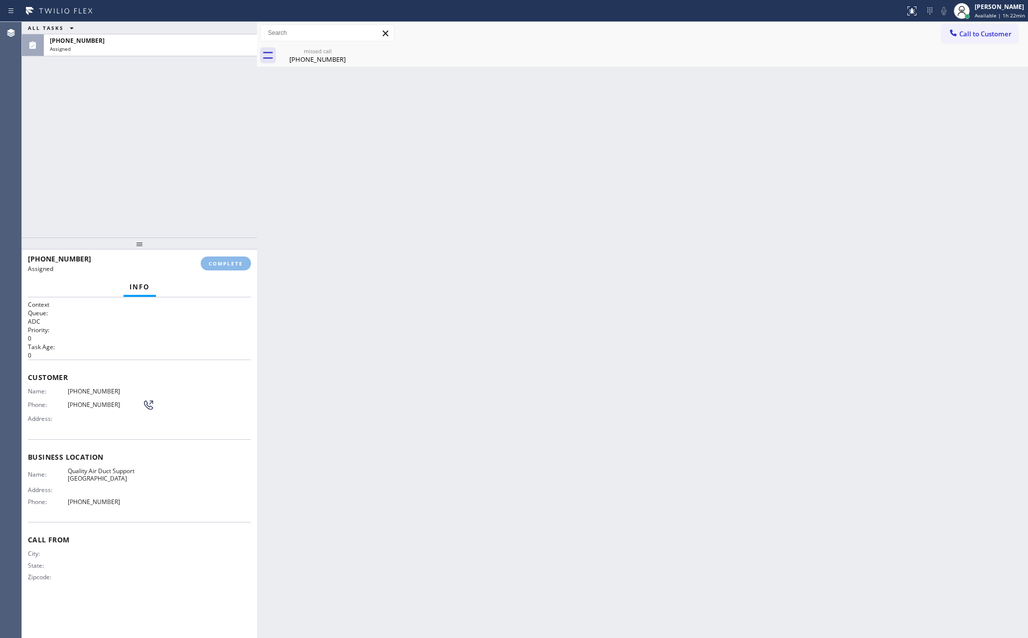
click at [203, 122] on div "ALL TASKS ALL TASKS ACTIVE TASKS TASKS IN WRAP UP (562) 508-6120 Assigned" at bounding box center [139, 130] width 235 height 216
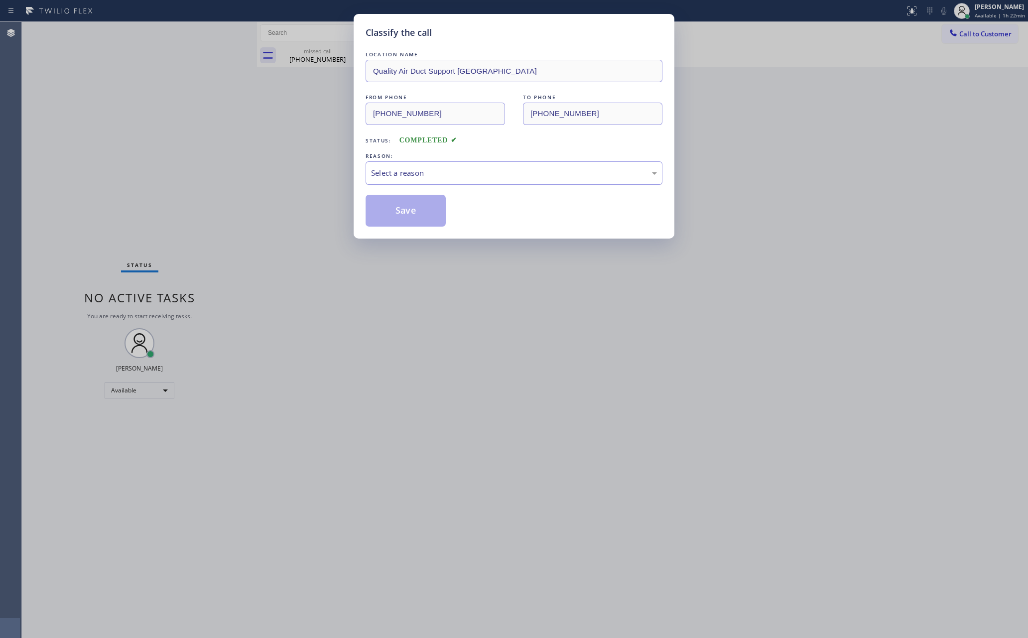
click at [478, 175] on div "Select a reason" at bounding box center [514, 172] width 286 height 11
click at [384, 214] on button "Save" at bounding box center [405, 211] width 80 height 32
click at [123, 117] on div "Classify the call LOCATION NAME Quality Air Duct Support Long Beach FROM PHONE …" at bounding box center [514, 319] width 1028 height 638
drag, startPoint x: 124, startPoint y: 117, endPoint x: 459, endPoint y: 34, distance: 345.1
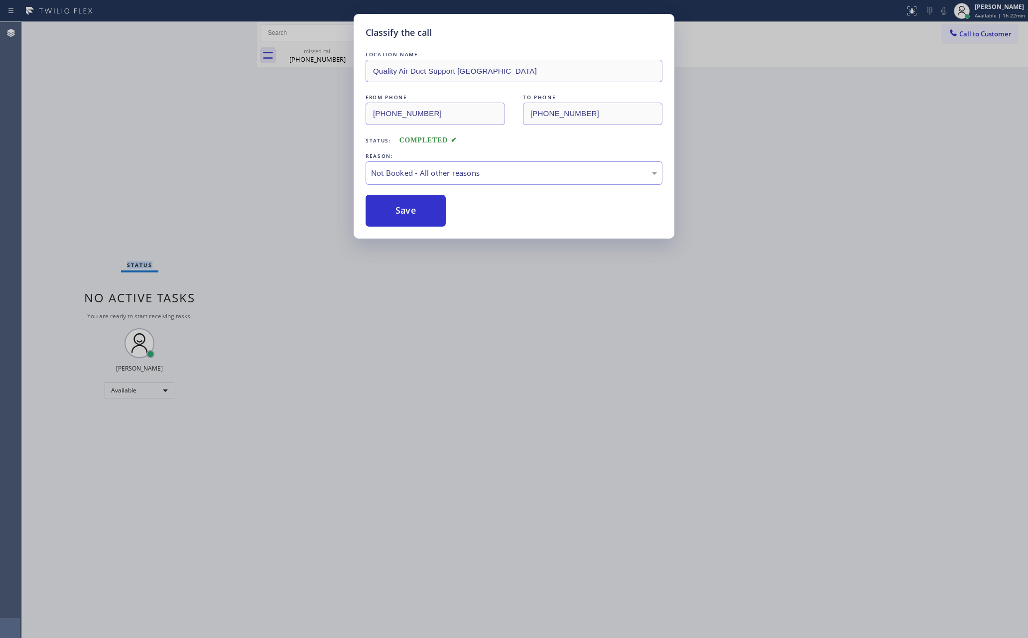
click at [162, 117] on div "Status No active tasks You are ready to start receiving tasks. [PERSON_NAME] Av…" at bounding box center [139, 330] width 235 height 616
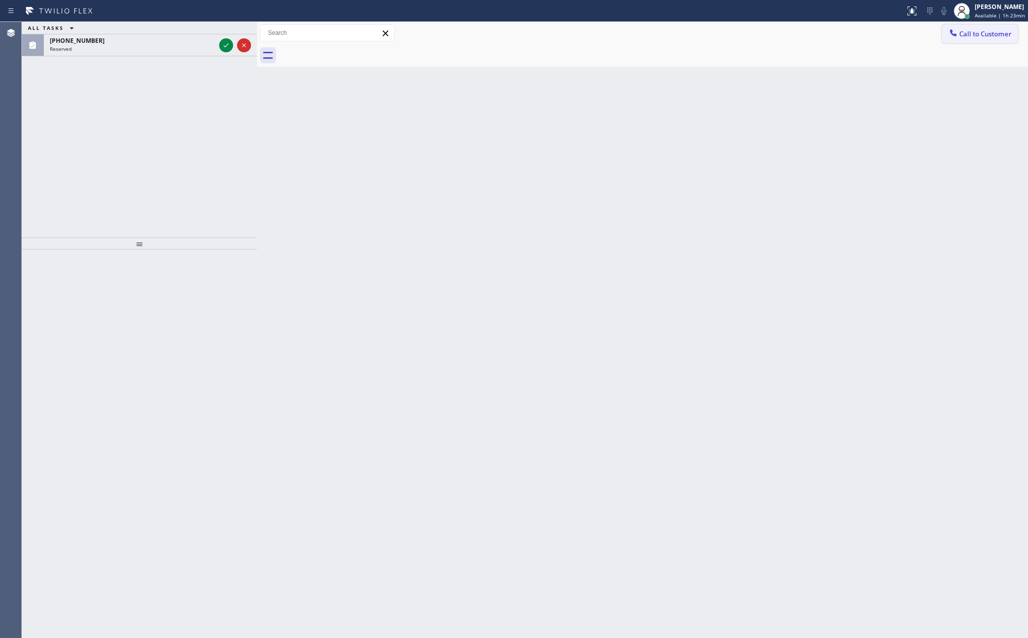
click at [977, 36] on span "Call to Customer" at bounding box center [985, 33] width 52 height 9
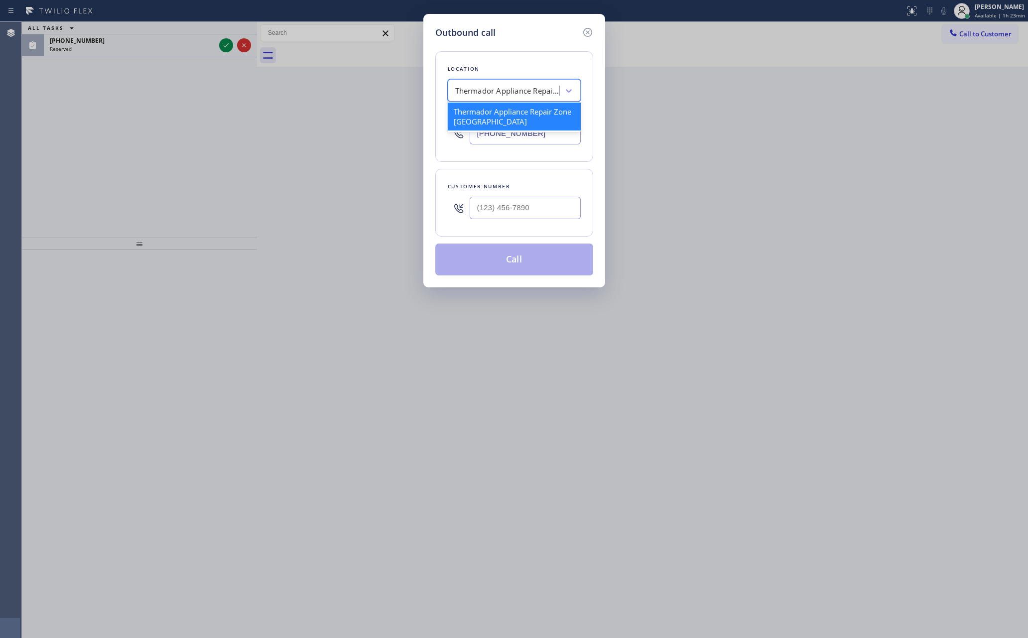
click at [484, 88] on div "Thermador Appliance Repair Zone Huntington Beach" at bounding box center [507, 90] width 105 height 11
paste input "Bestway Appliance Repair Pasadena"
type input "Bestway Appliance Repair Pasadena"
click at [495, 128] on div "Bestway Appliance Repair Pasadena" at bounding box center [514, 117] width 133 height 28
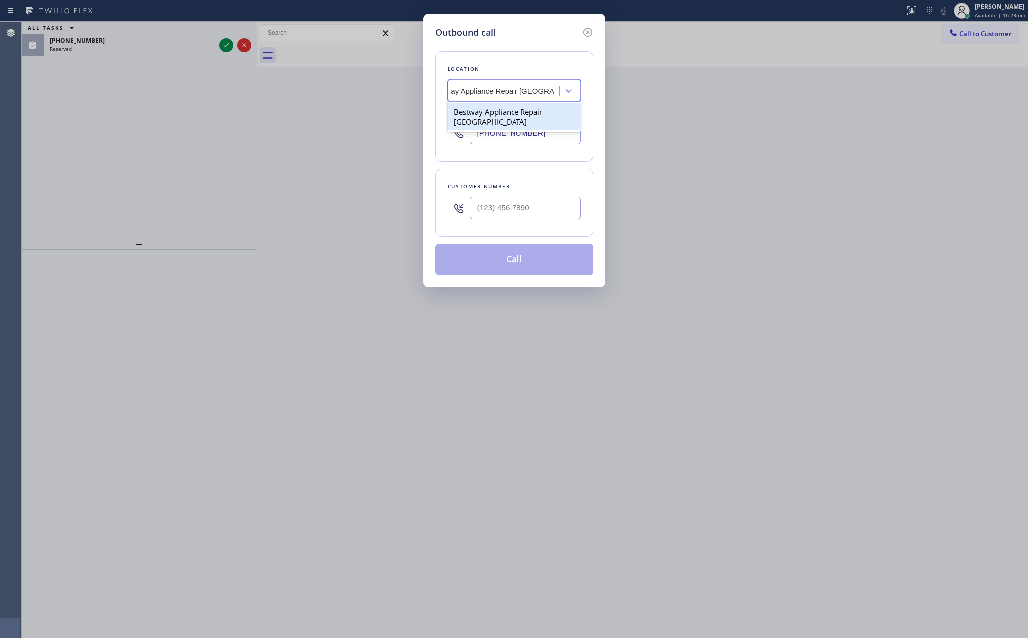
type input "(323) 515-1161"
drag, startPoint x: 687, startPoint y: 287, endPoint x: 701, endPoint y: 3, distance: 284.6
click at [690, 276] on div "Outbound call Location option Bestway Appliance Repair Pasadena, selected. 1 re…" at bounding box center [514, 319] width 1028 height 638
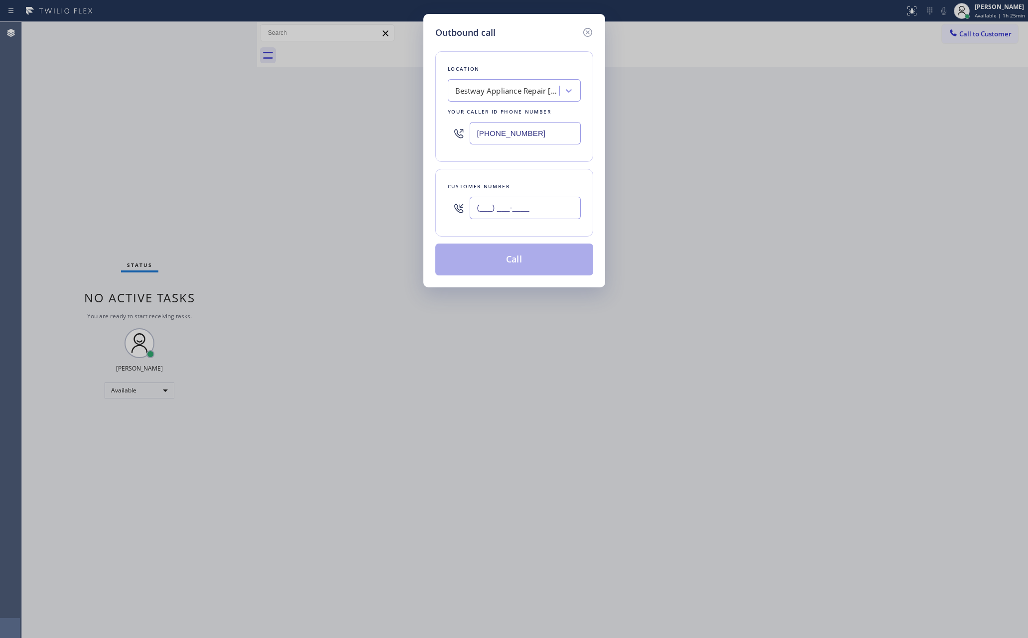
click at [531, 209] on input "(___) ___-____" at bounding box center [525, 208] width 111 height 22
paste input "213) 944-1879"
type input "(213) 944-1879"
click at [322, 121] on div "Outbound call Location Bestway Appliance Repair Pasadena Your caller id phone n…" at bounding box center [514, 319] width 1028 height 638
drag, startPoint x: 309, startPoint y: 235, endPoint x: 629, endPoint y: 199, distance: 322.1
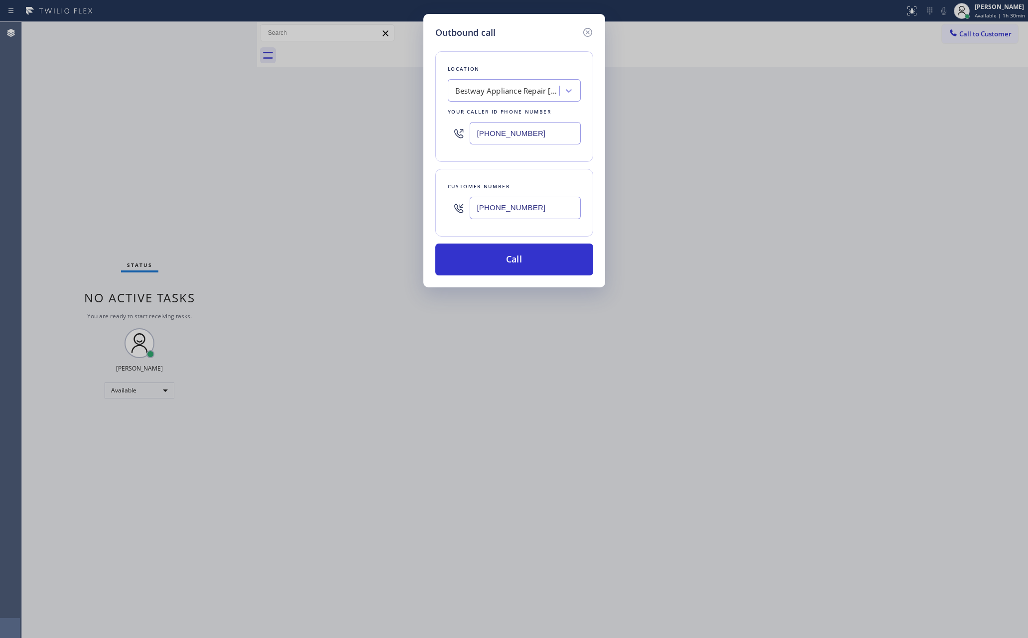
click at [419, 257] on div "Outbound call Location Bestway Appliance Repair Pasadena Your caller id phone n…" at bounding box center [514, 319] width 1028 height 638
click at [586, 32] on icon at bounding box center [588, 32] width 12 height 12
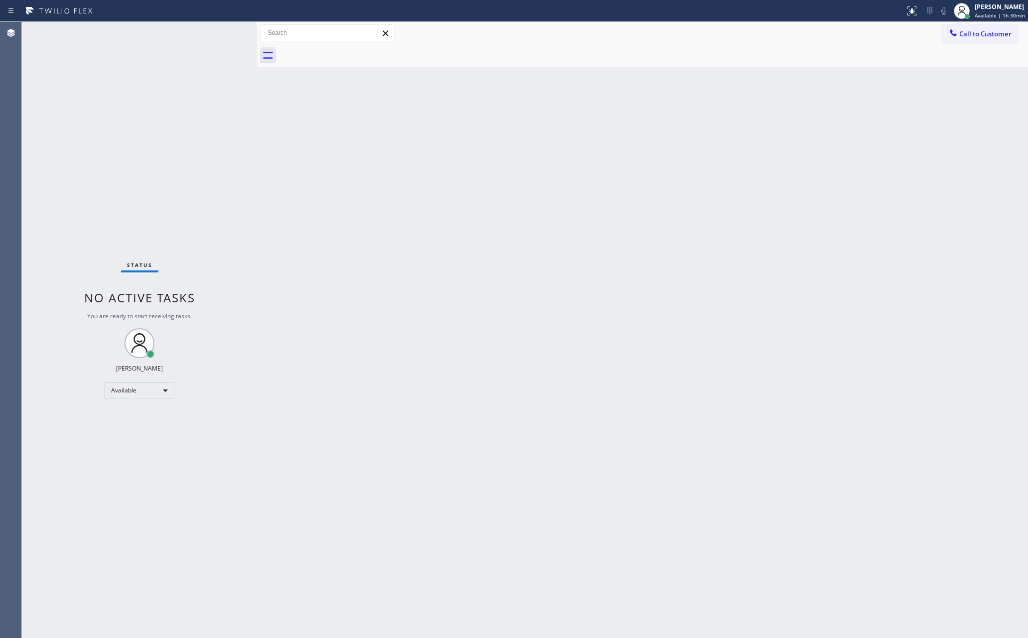
click at [673, 191] on div "Back to Dashboard Change Sender ID Customers Technicians Select a contact Outbo…" at bounding box center [642, 330] width 771 height 616
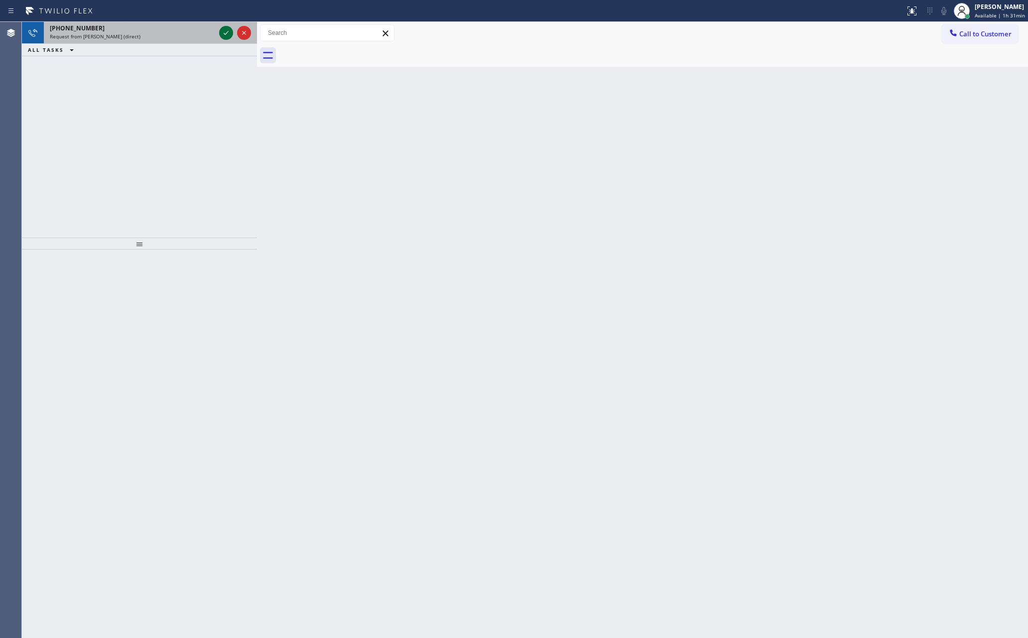
click at [226, 33] on icon at bounding box center [226, 33] width 5 height 4
click at [215, 148] on div "+16504655973 Request from JENIZA ALCAYDE (direct) ALL TASKS ALL TASKS ACTIVE TA…" at bounding box center [139, 130] width 235 height 216
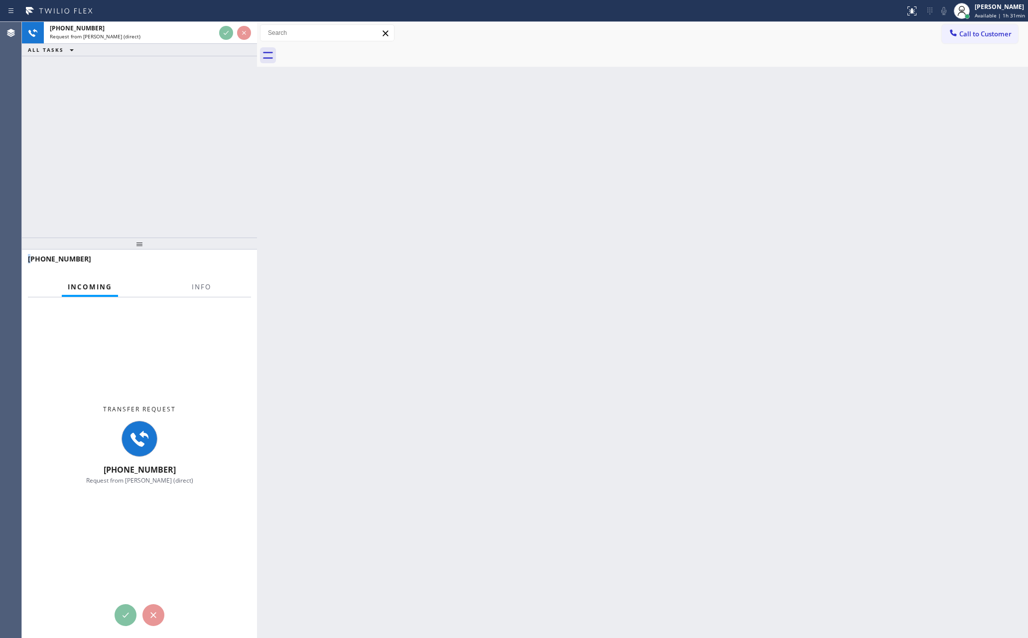
click at [215, 148] on div "+16504655973 Request from JENIZA ALCAYDE (direct) ALL TASKS ALL TASKS ACTIVE TA…" at bounding box center [139, 130] width 235 height 216
click at [80, 145] on div "+16504655973 Request from JENIZA ALCAYDE (direct) ALL TASKS ALL TASKS ACTIVE TA…" at bounding box center [139, 130] width 235 height 216
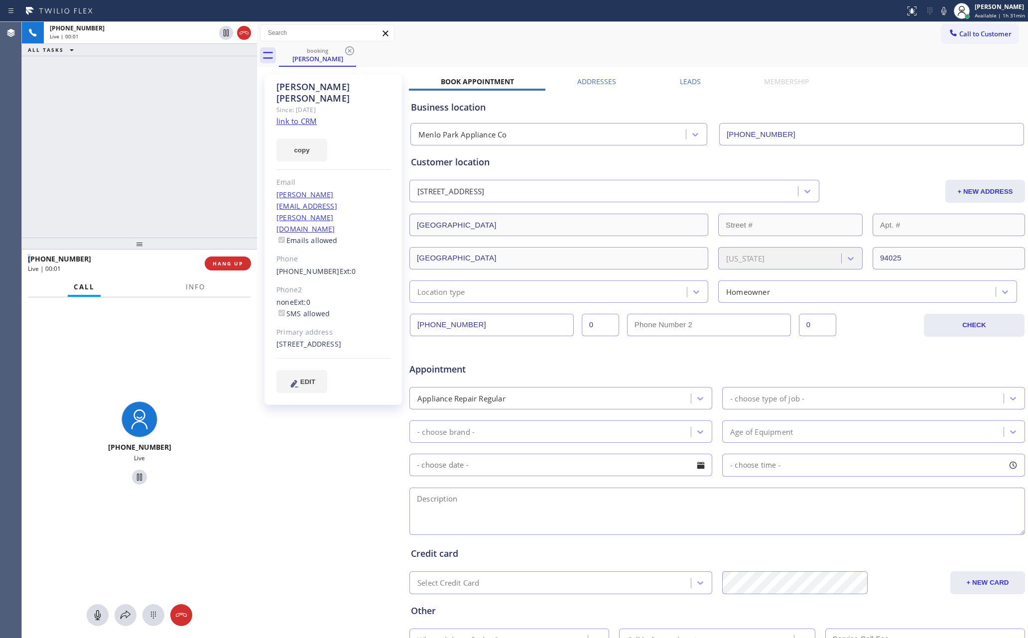
type input "(650) 229-6946"
click at [294, 116] on link "link to CRM" at bounding box center [296, 121] width 40 height 10
click at [64, 172] on div "+16504655973 Live | 00:02 ALL TASKS ALL TASKS ACTIVE TASKS TASKS IN WRAP UP" at bounding box center [139, 130] width 235 height 216
click at [605, 30] on div "Call to Customer Outbound call Location Bestway Appliance Repair Pasadena Your …" at bounding box center [642, 32] width 771 height 17
click at [378, 189] on div "patrick.corman@gmail.com Emails allowed" at bounding box center [333, 217] width 114 height 57
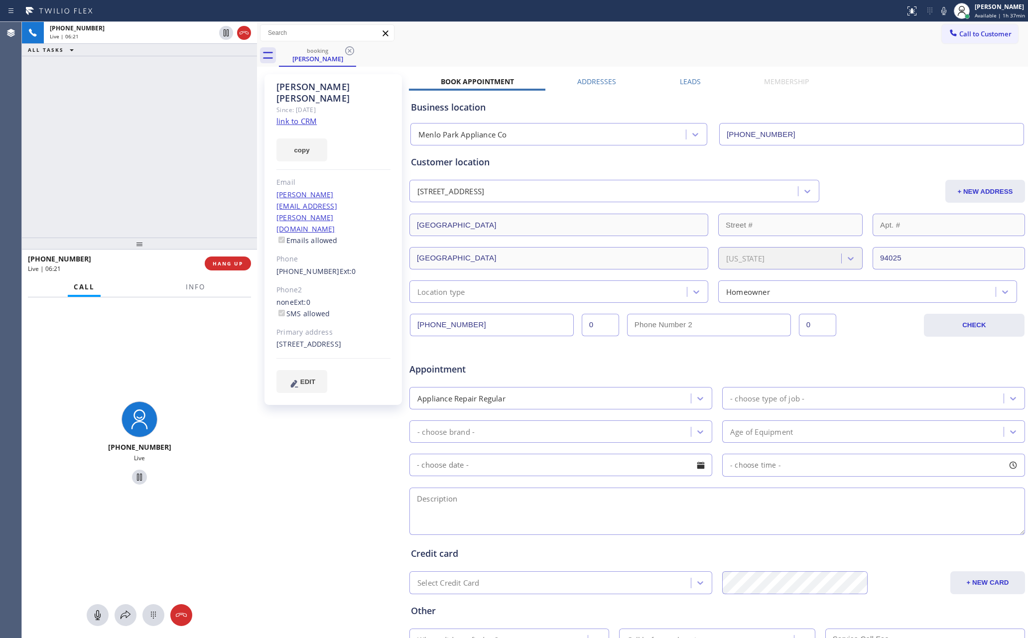
click at [378, 189] on div "patrick.corman@gmail.com Emails allowed" at bounding box center [333, 217] width 114 height 57
copy link "patrick.corman@gmail.com"
click at [166, 168] on div "+16504655973 Live | 06:33 ALL TASKS ALL TASKS ACTIVE TASKS TASKS IN WRAP UP" at bounding box center [139, 130] width 235 height 216
click at [175, 164] on div "+16504655973 Live | 06:40 ALL TASKS ALL TASKS ACTIVE TASKS TASKS IN WRAP UP" at bounding box center [139, 130] width 235 height 216
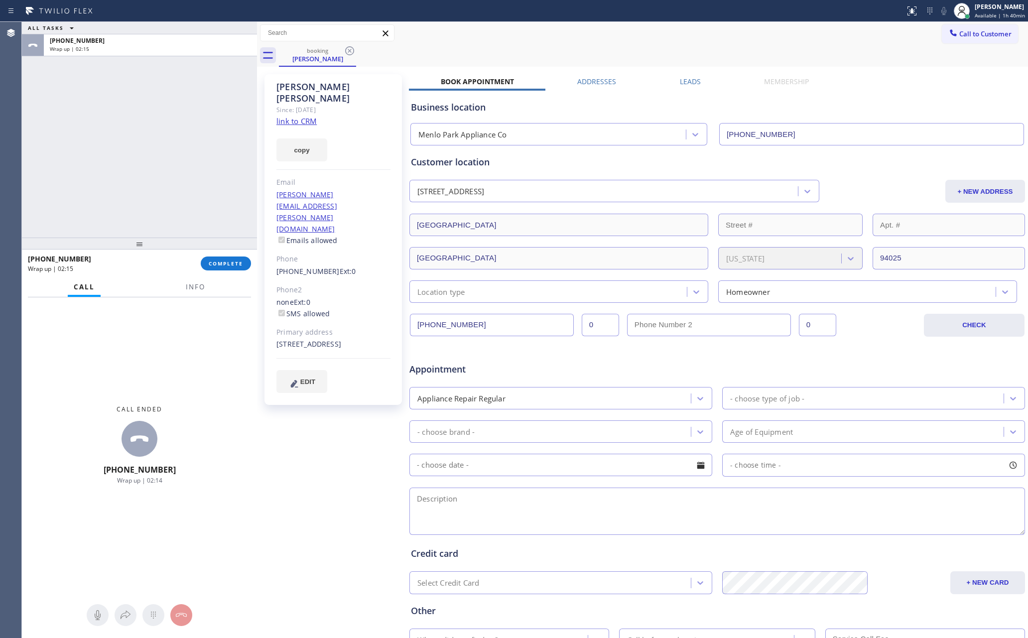
drag, startPoint x: 118, startPoint y: 172, endPoint x: 136, endPoint y: 208, distance: 39.6
click at [121, 180] on div "ALL TASKS ALL TASKS ACTIVE TASKS TASKS IN WRAP UP +16504655973 Wrap up | 02:15" at bounding box center [139, 130] width 235 height 216
drag, startPoint x: 137, startPoint y: 159, endPoint x: 220, endPoint y: 272, distance: 140.0
click at [154, 184] on div "ALL TASKS ALL TASKS ACTIVE TASKS TASKS IN WRAP UP +16504655973 Wrap up | 02:15" at bounding box center [139, 130] width 235 height 216
click at [223, 262] on span "COMPLETE" at bounding box center [226, 263] width 34 height 7
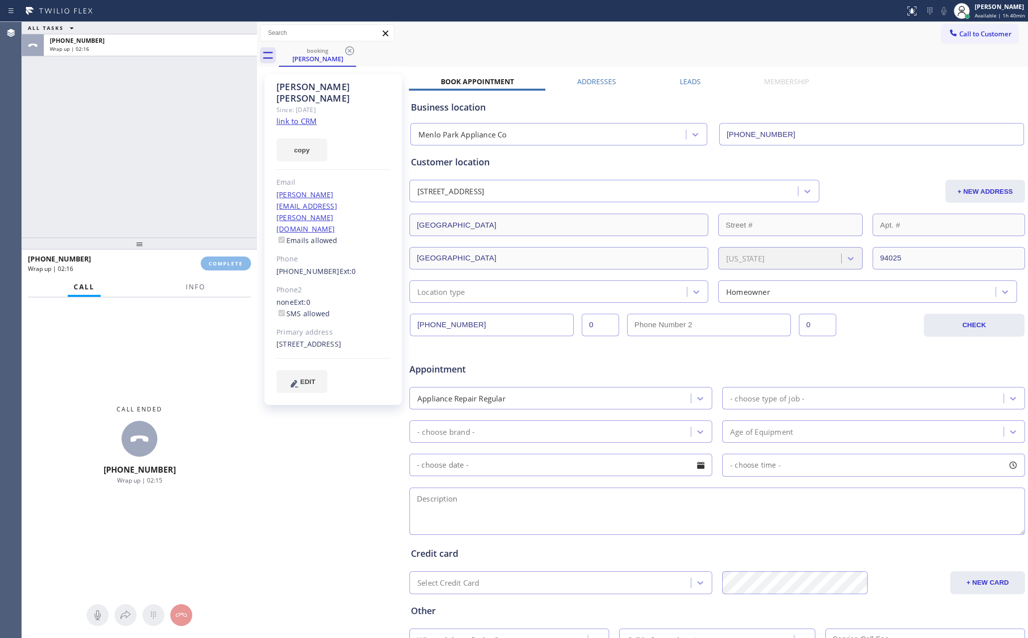
click at [188, 173] on div "ALL TASKS ALL TASKS ACTIVE TASKS TASKS IN WRAP UP +16504655973 Wrap up | 02:16" at bounding box center [139, 130] width 235 height 216
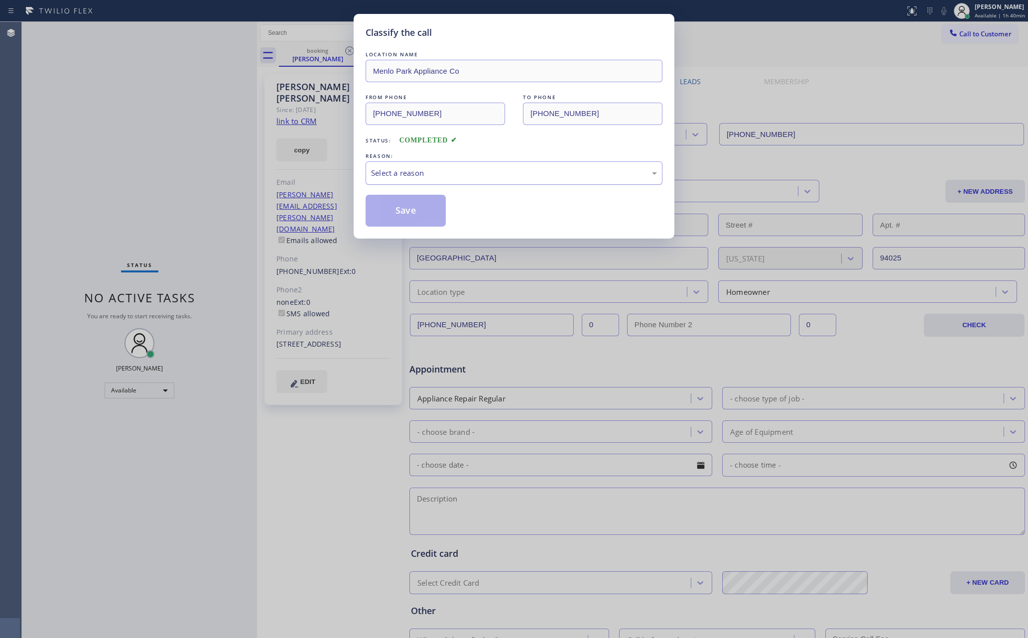
click at [399, 169] on div "Select a reason" at bounding box center [514, 172] width 286 height 11
click at [400, 208] on button "Save" at bounding box center [405, 211] width 80 height 32
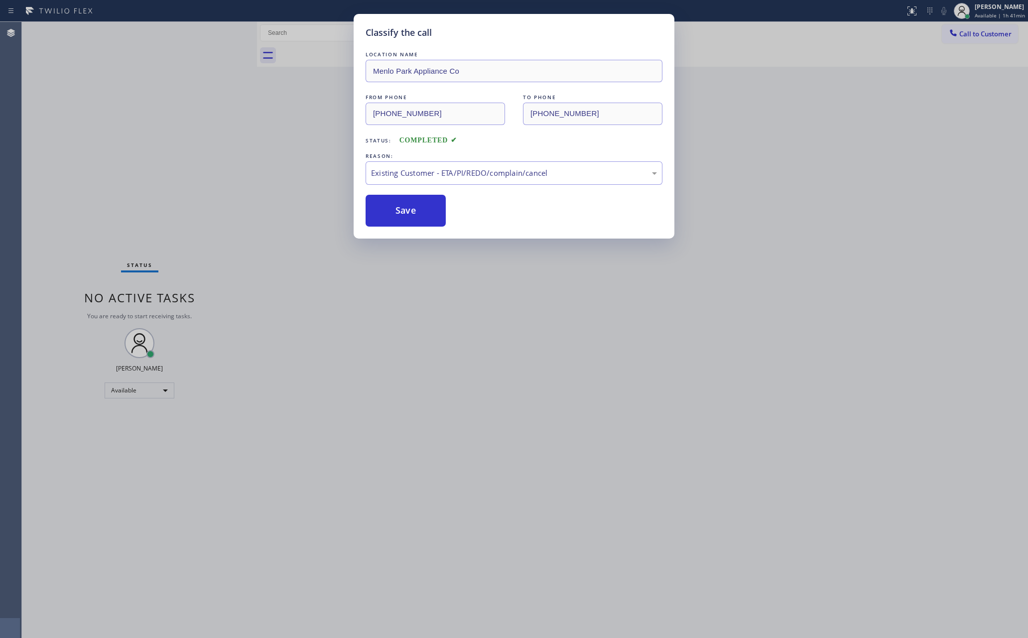
drag, startPoint x: 400, startPoint y: 208, endPoint x: 140, endPoint y: 123, distance: 273.3
click at [384, 205] on button "Save" at bounding box center [405, 211] width 80 height 32
drag, startPoint x: 140, startPoint y: 123, endPoint x: 188, endPoint y: 127, distance: 48.0
click at [153, 122] on div "Classify the call LOCATION NAME Menlo Park Appliance Co FROM PHONE (650) 465-59…" at bounding box center [514, 319] width 1028 height 638
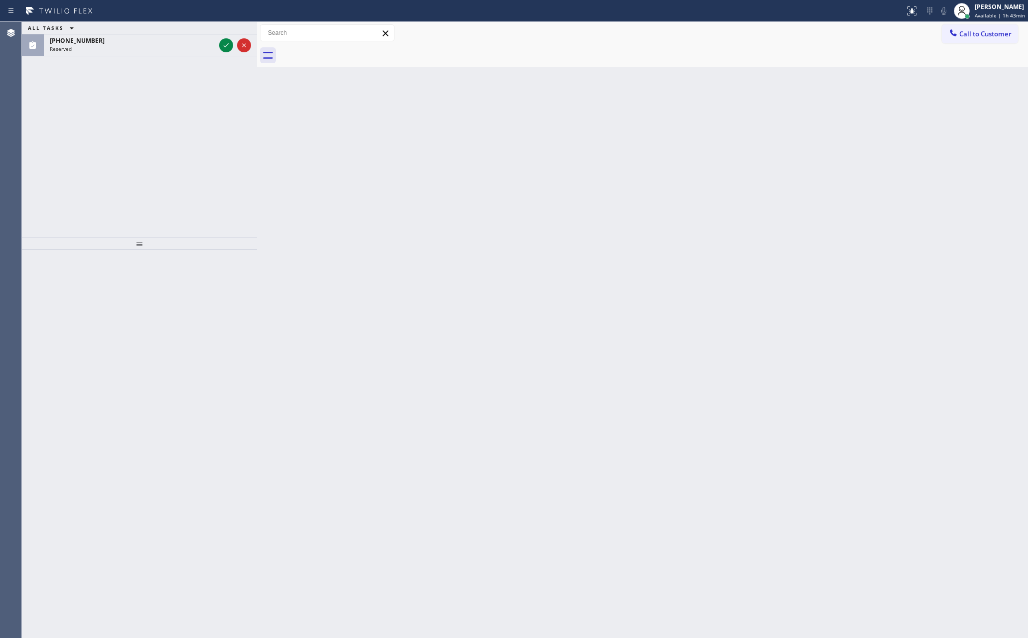
click at [146, 155] on div "ALL TASKS ALL TASKS ACTIVE TASKS TASKS IN WRAP UP (626) 537-6756 Reserved" at bounding box center [139, 130] width 235 height 216
click at [223, 45] on icon at bounding box center [226, 45] width 12 height 12
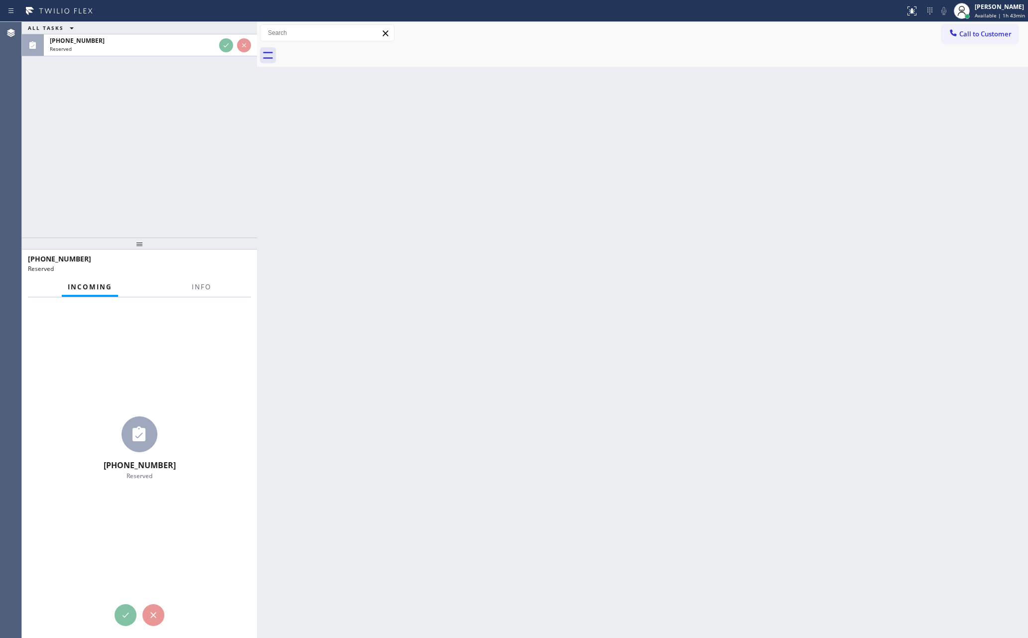
click at [189, 168] on div "ALL TASKS ALL TASKS ACTIVE TASKS TASKS IN WRAP UP (626) 537-6756 Reserved" at bounding box center [139, 130] width 235 height 216
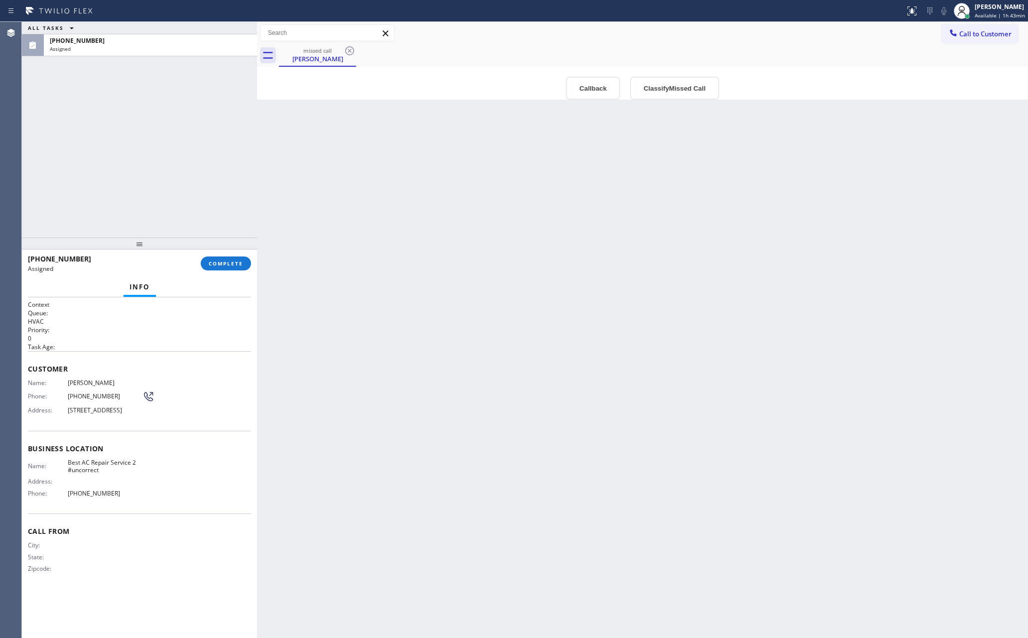
drag, startPoint x: 189, startPoint y: 168, endPoint x: 499, endPoint y: 379, distance: 375.9
click at [191, 175] on div "ALL TASKS ALL TASKS ACTIVE TASKS TASKS IN WRAP UP (626) 537-6756 Assigned" at bounding box center [139, 130] width 235 height 216
drag, startPoint x: 547, startPoint y: 382, endPoint x: 574, endPoint y: 119, distance: 264.3
click at [588, 372] on div "Back to Dashboard Change Sender ID Customers Technicians Select a contact Outbo…" at bounding box center [642, 330] width 771 height 616
click at [602, 84] on button "Callback" at bounding box center [593, 88] width 54 height 23
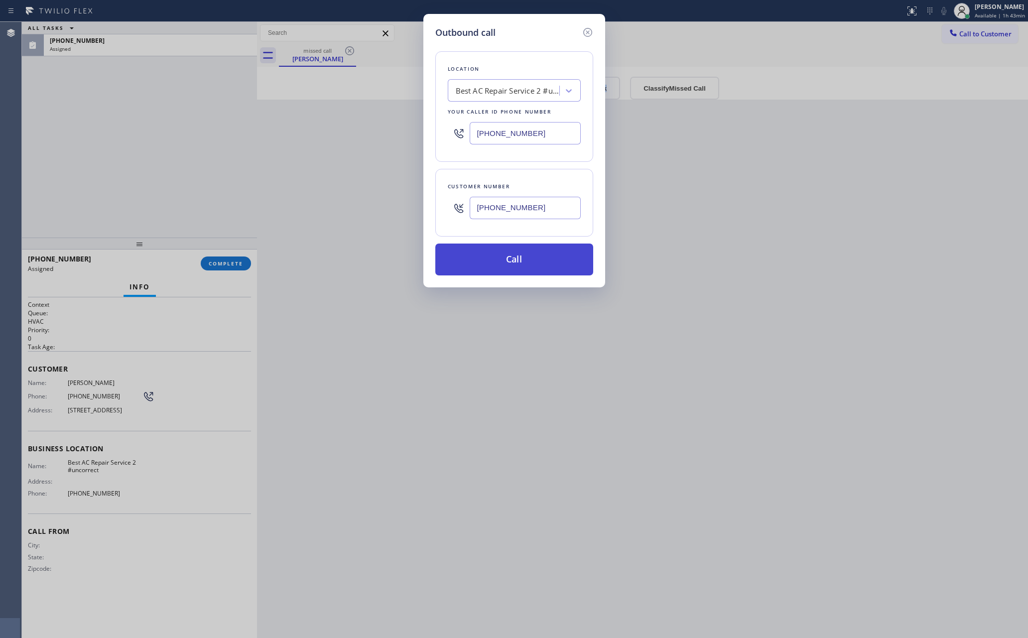
click at [515, 254] on button "Call" at bounding box center [514, 259] width 158 height 32
drag, startPoint x: 54, startPoint y: 132, endPoint x: 69, endPoint y: 139, distance: 16.7
click at [59, 132] on div "Outbound call Location Best AC Repair Service 2 #uncorrect Your caller id phone…" at bounding box center [514, 319] width 1028 height 638
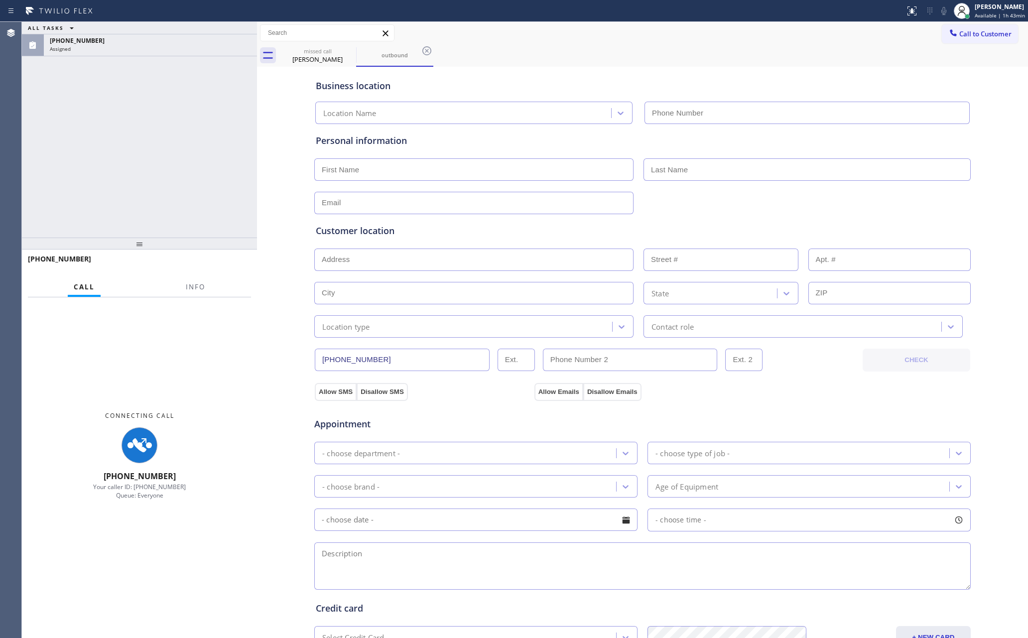
type input "(626) 899-4056"
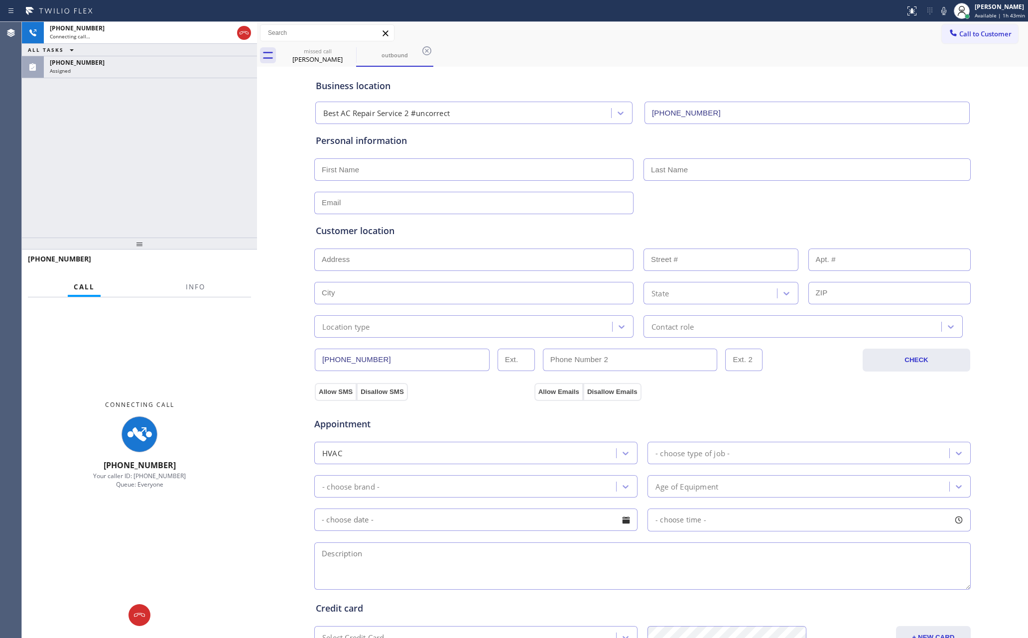
click at [157, 149] on div "+16265376756 Connecting call… ALL TASKS ALL TASKS ACTIVE TASKS TASKS IN WRAP UP…" at bounding box center [139, 130] width 235 height 216
click at [186, 63] on div "(626) 537-6756" at bounding box center [150, 62] width 201 height 8
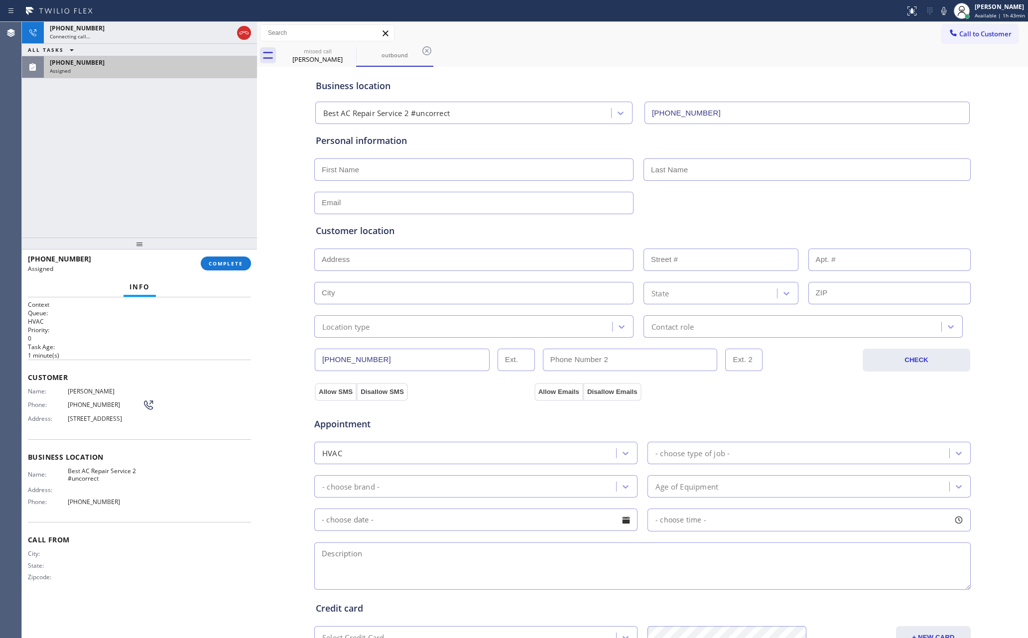
drag, startPoint x: 206, startPoint y: 113, endPoint x: 230, endPoint y: 76, distance: 43.5
click at [213, 102] on div "+16265376756 Connecting call… ALL TASKS ALL TASKS ACTIVE TASKS TASKS IN WRAP UP…" at bounding box center [139, 130] width 235 height 216
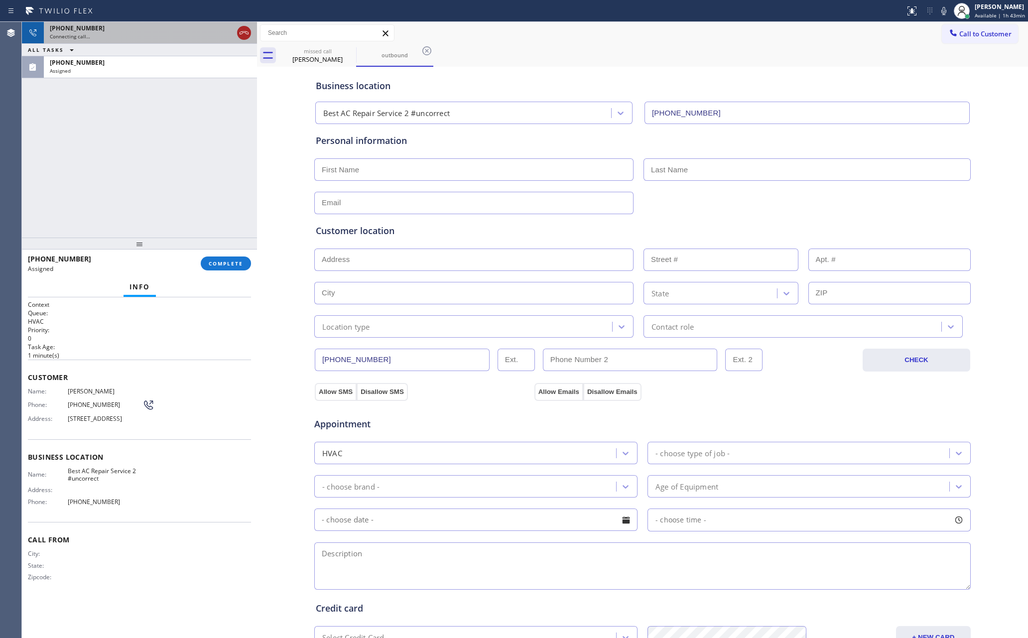
click at [248, 31] on icon at bounding box center [244, 33] width 12 height 12
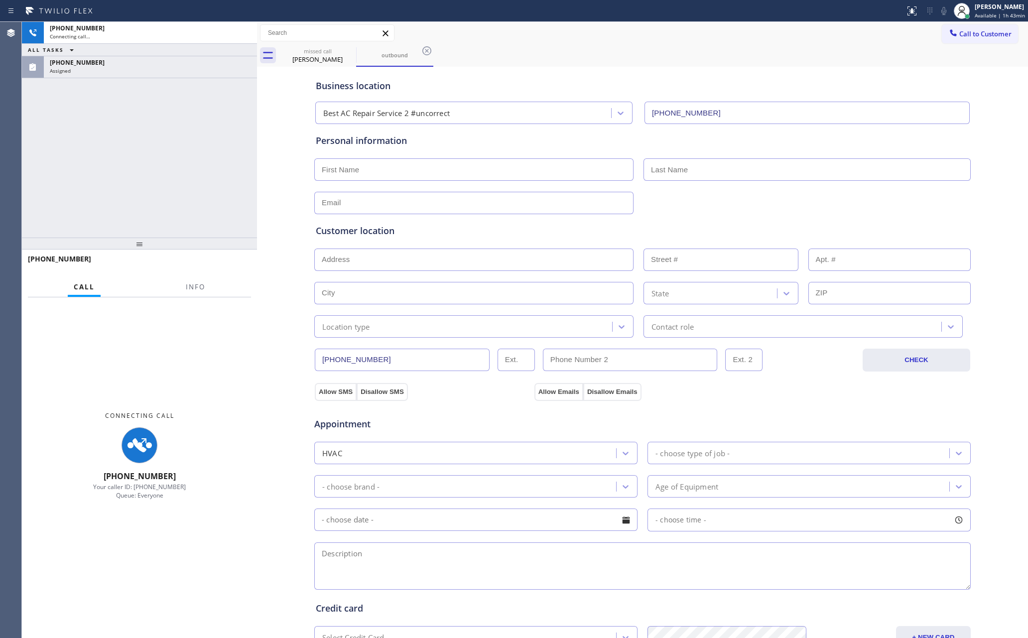
click at [217, 148] on div "+16265376756 Connecting call… ALL TASKS ALL TASKS ACTIVE TASKS TASKS IN WRAP UP…" at bounding box center [139, 130] width 235 height 216
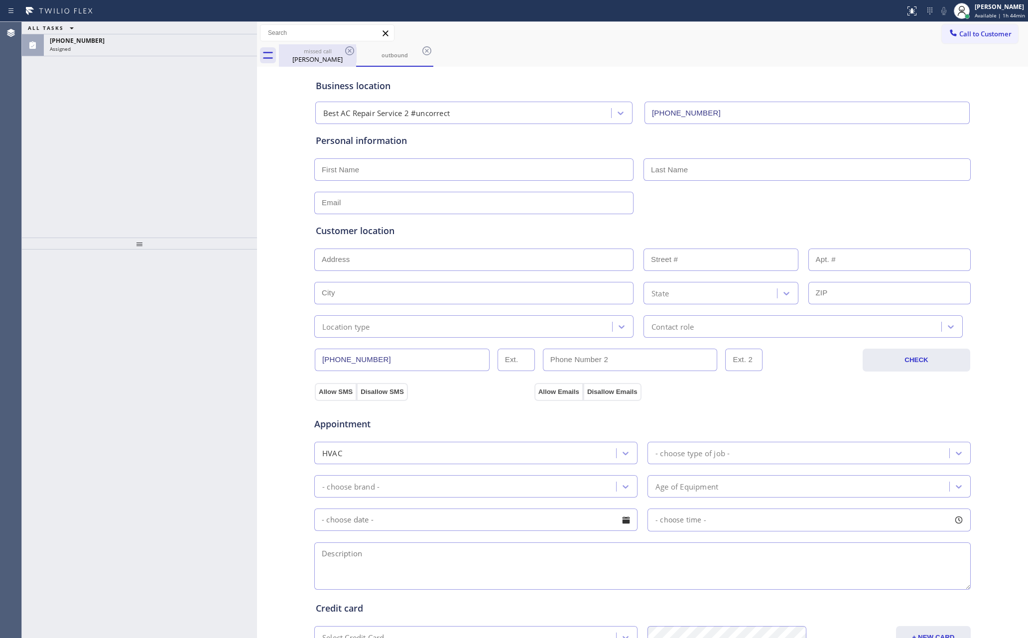
click at [306, 52] on div "missed call" at bounding box center [317, 50] width 75 height 7
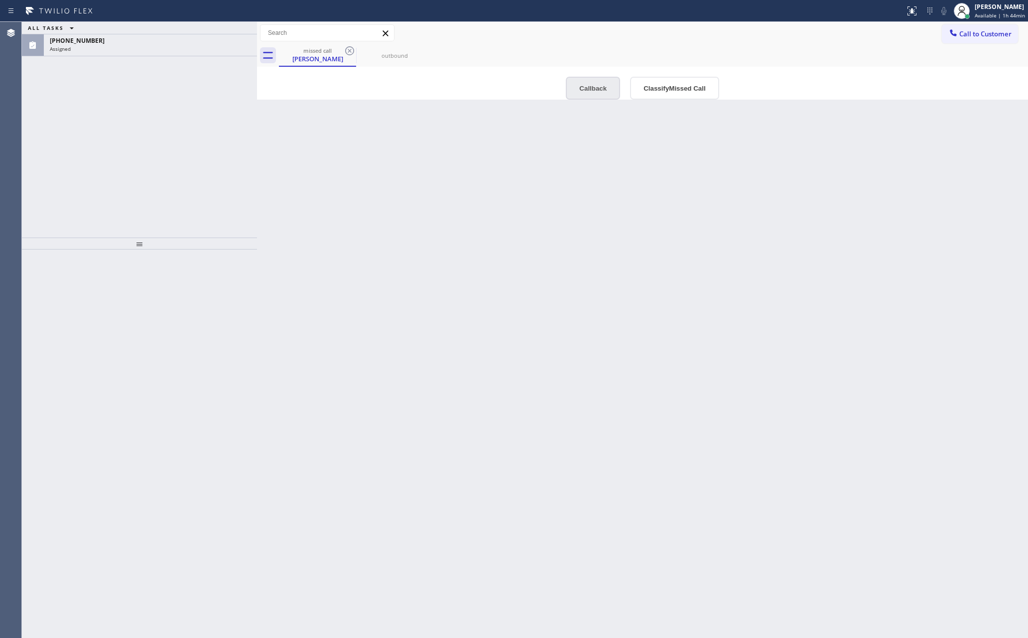
click at [597, 91] on button "Callback" at bounding box center [593, 88] width 54 height 23
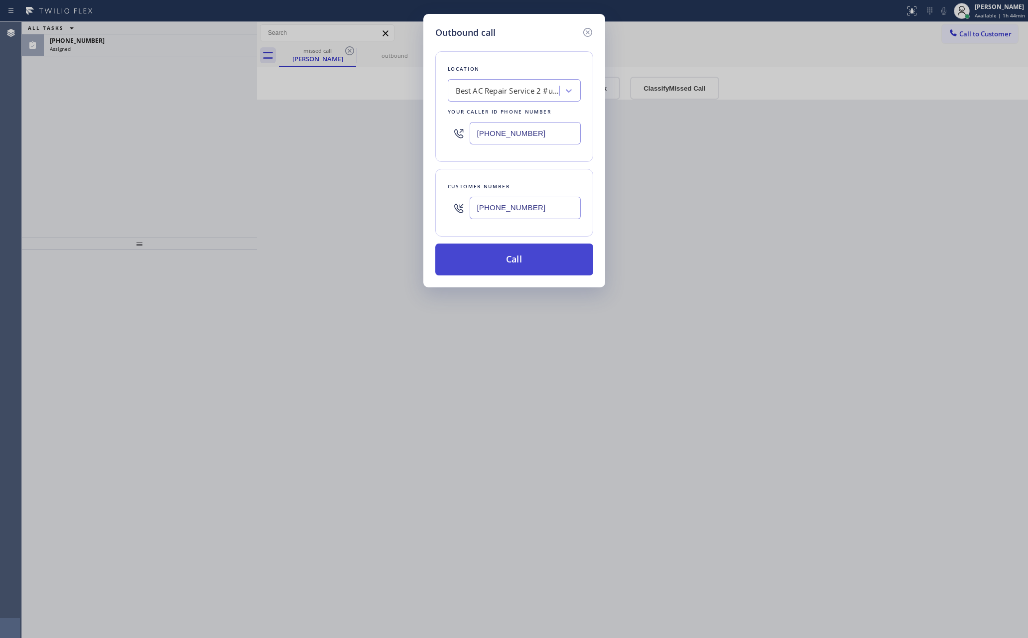
click at [553, 267] on button "Call" at bounding box center [514, 259] width 158 height 32
click at [145, 229] on div "Outbound call Location Best AC Repair Service 2 #uncorrect Your caller id phone…" at bounding box center [514, 319] width 1028 height 638
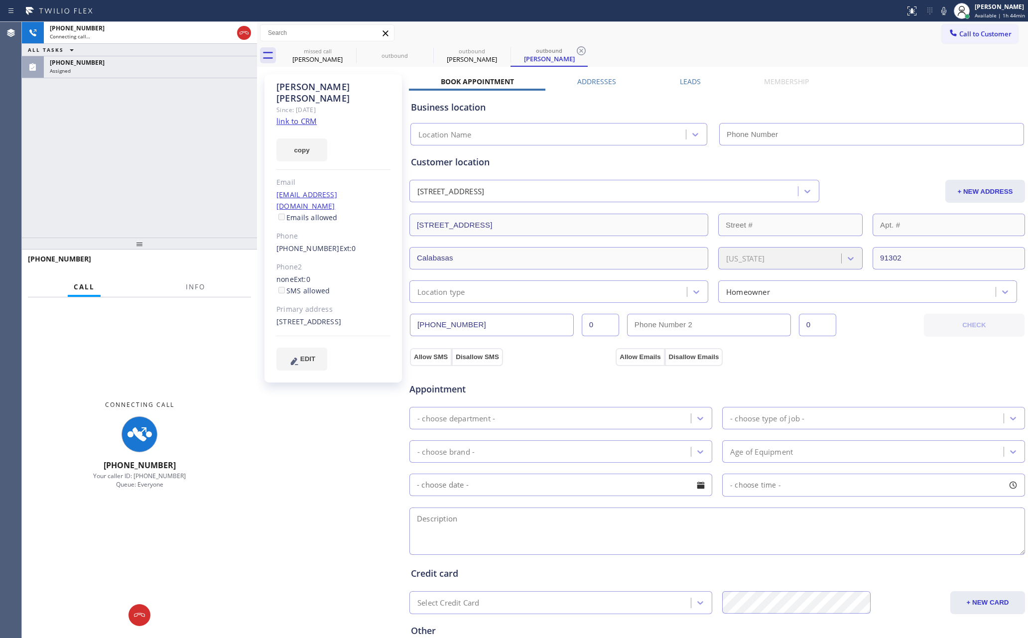
type input "(626) 899-4056"
click at [132, 202] on div "+16265376756 Connecting call… ALL TASKS ALL TASKS ACTIVE TASKS TASKS IN WRAP UP…" at bounding box center [139, 130] width 235 height 216
drag, startPoint x: 148, startPoint y: 193, endPoint x: 192, endPoint y: 81, distance: 120.3
click at [163, 165] on div "+16265376756 Connecting call… ALL TASKS ALL TASKS ACTIVE TASKS TASKS IN WRAP UP…" at bounding box center [139, 130] width 235 height 216
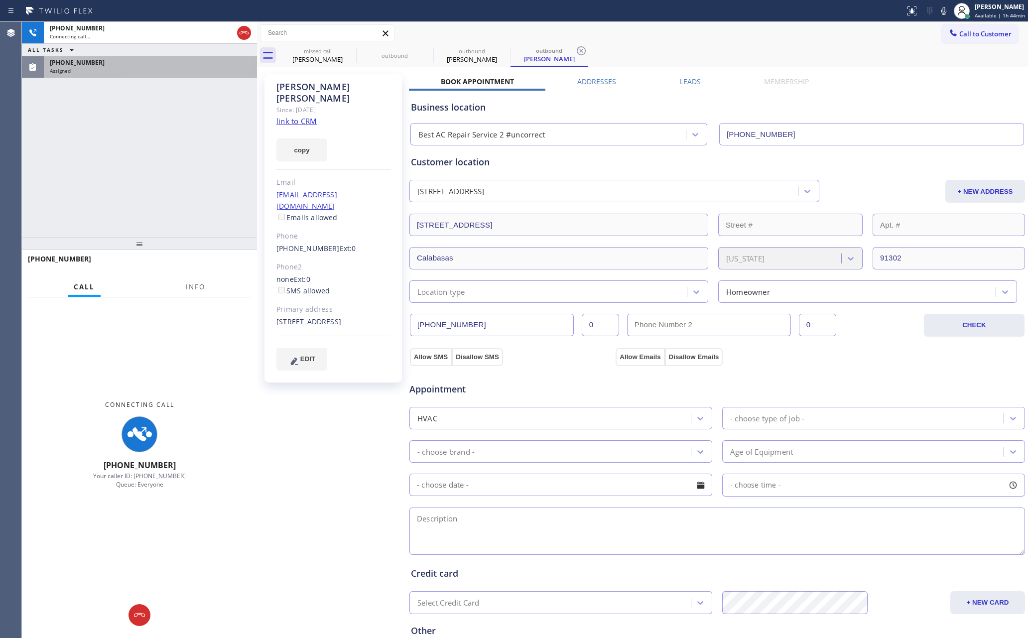
drag, startPoint x: 205, startPoint y: 74, endPoint x: 205, endPoint y: 105, distance: 31.4
click at [205, 74] on div "(626) 537-6756 Assigned" at bounding box center [148, 67] width 209 height 22
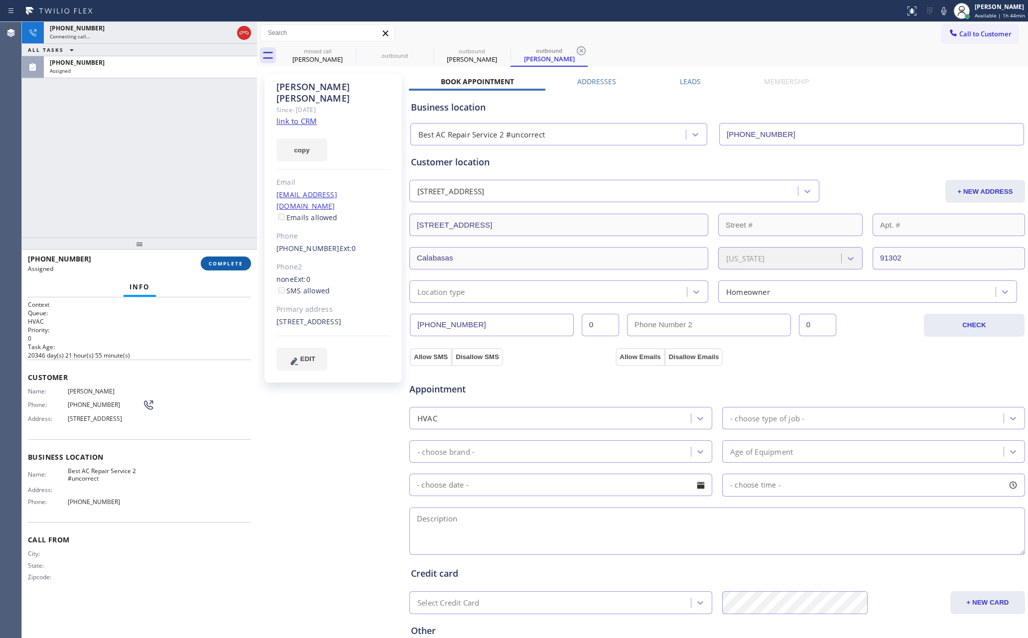
click at [222, 263] on span "COMPLETE" at bounding box center [226, 263] width 34 height 7
click at [177, 123] on div "+16265376756 Connecting call… ALL TASKS ALL TASKS ACTIVE TASKS TASKS IN WRAP UP…" at bounding box center [139, 130] width 235 height 216
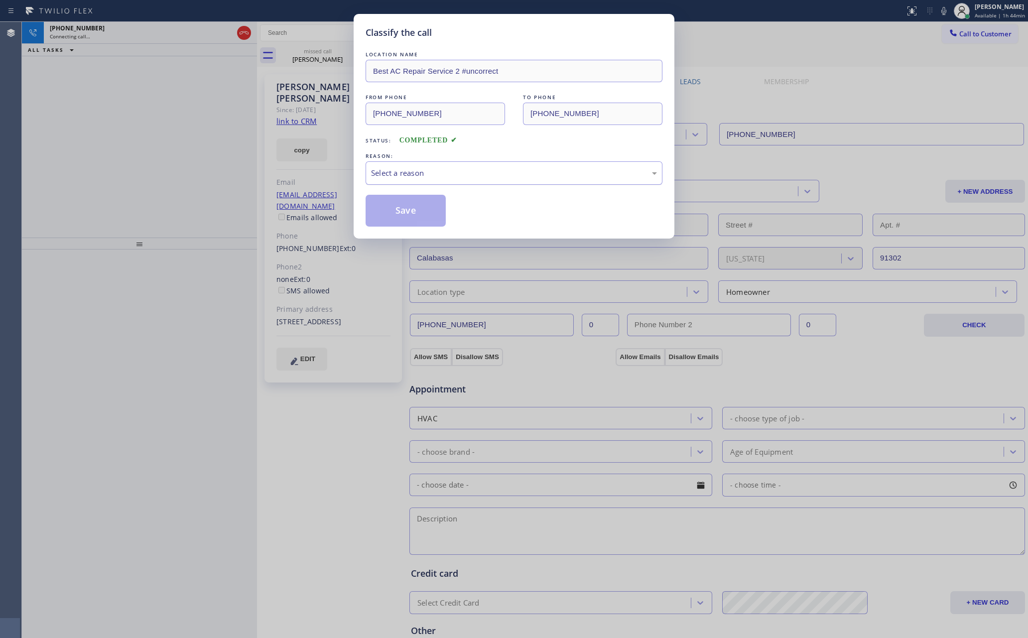
drag, startPoint x: 438, startPoint y: 166, endPoint x: 422, endPoint y: 180, distance: 21.2
click at [438, 169] on div "Select a reason" at bounding box center [513, 172] width 297 height 23
click at [390, 210] on button "Save" at bounding box center [405, 211] width 80 height 32
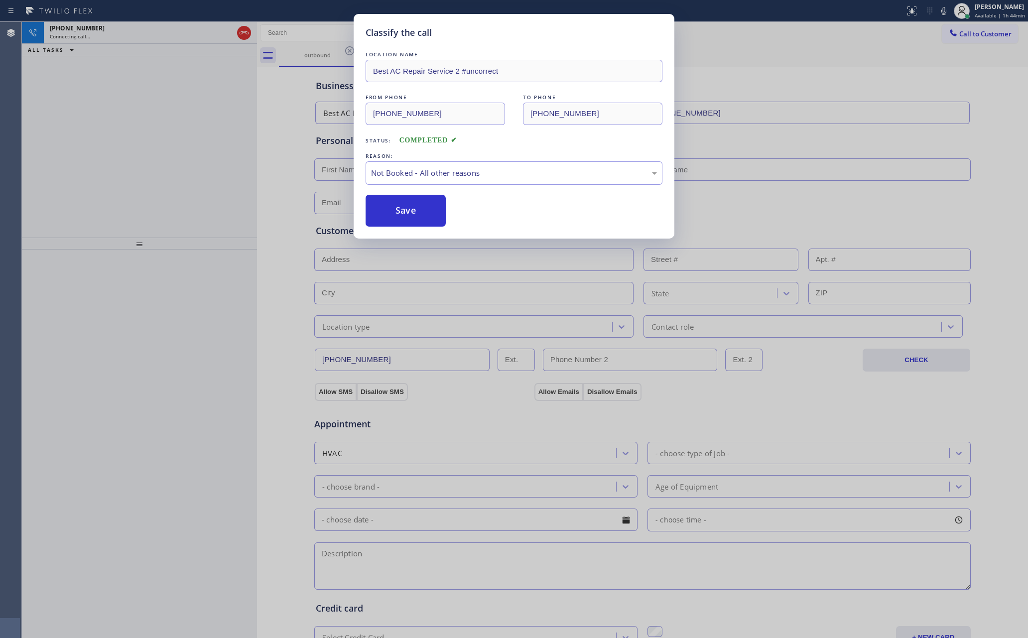
click at [390, 210] on button "Save" at bounding box center [405, 211] width 80 height 32
click at [180, 149] on div "Classify the call LOCATION NAME Best AC Repair Service 2 #uncorrect FROM PHONE …" at bounding box center [514, 319] width 1028 height 638
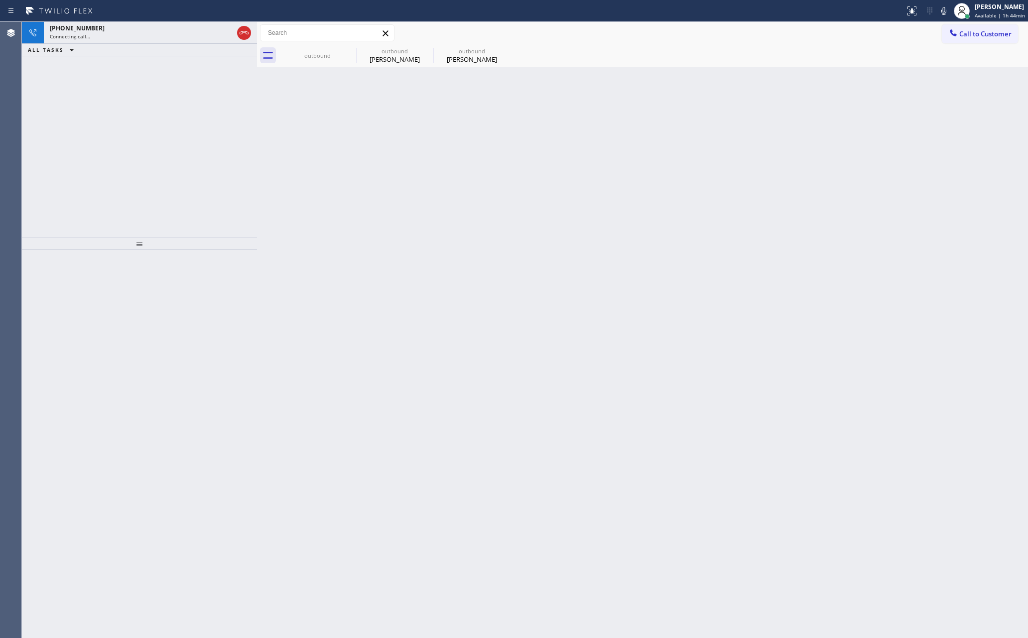
click at [180, 149] on div "+16265376756 Connecting call… ALL TASKS ALL TASKS ACTIVE TASKS TASKS IN WRAP UP" at bounding box center [139, 130] width 235 height 216
click at [136, 195] on div "+16265376756 Live | 00:05 ALL TASKS ALL TASKS ACTIVE TASKS TASKS IN WRAP UP" at bounding box center [139, 130] width 235 height 216
click at [243, 33] on icon at bounding box center [244, 33] width 12 height 12
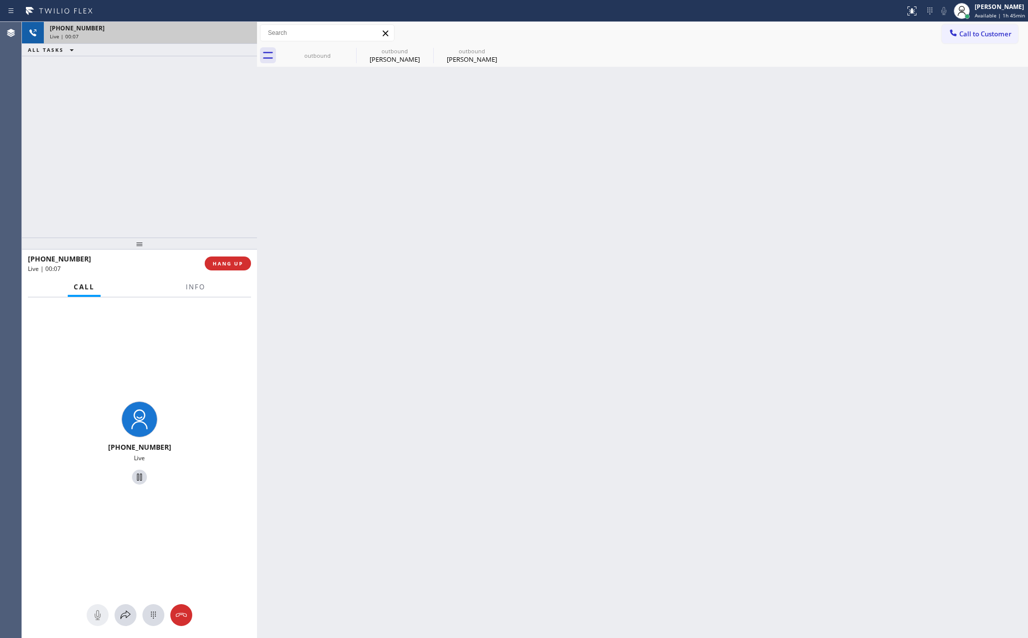
click at [188, 187] on div "+16265376756 Live | 00:07 ALL TASKS ALL TASKS ACTIVE TASKS TASKS IN WRAP UP" at bounding box center [139, 130] width 235 height 216
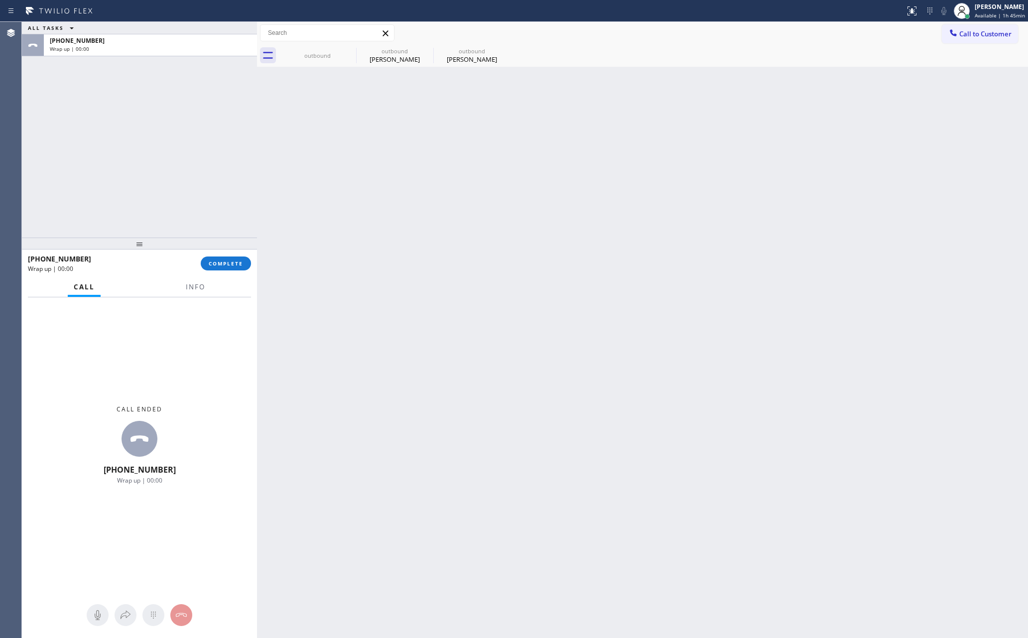
drag, startPoint x: 582, startPoint y: 247, endPoint x: 496, endPoint y: 78, distance: 189.0
click at [587, 216] on div "Back to Dashboard Change Sender ID Customers Technicians Select a contact Outbo…" at bounding box center [642, 330] width 771 height 616
drag, startPoint x: 392, startPoint y: 42, endPoint x: 396, endPoint y: 61, distance: 19.8
click at [391, 42] on div "Call to Customer Outbound call Location Bestway Appliance Repair Pasadena Your …" at bounding box center [642, 33] width 771 height 22
click at [397, 55] on div "Darick Holmes" at bounding box center [394, 59] width 75 height 9
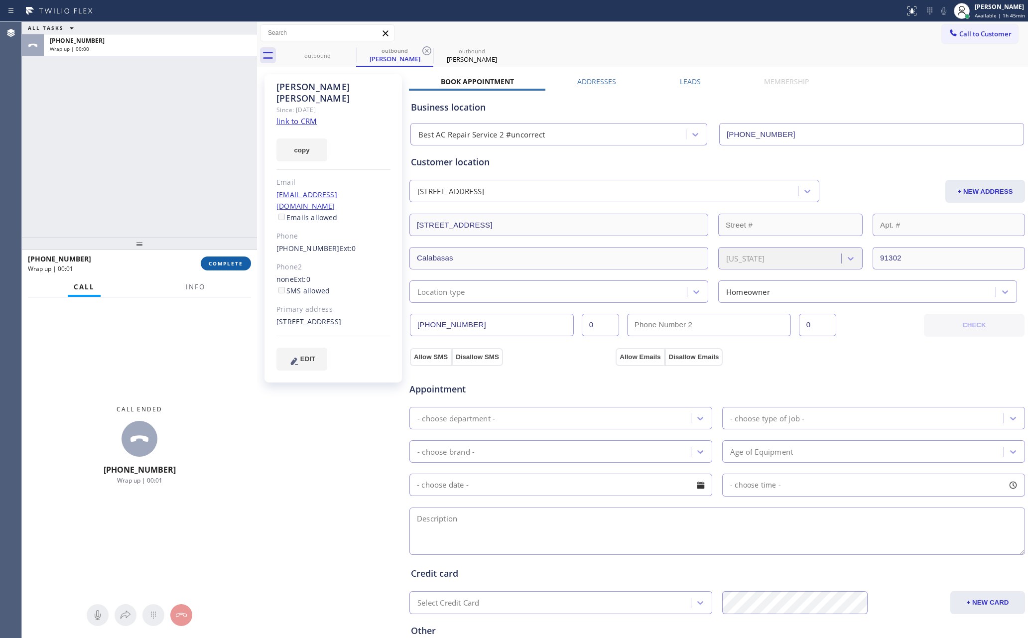
click at [219, 262] on span "COMPLETE" at bounding box center [226, 263] width 34 height 7
click at [206, 115] on div "ALL TASKS ALL TASKS ACTIVE TASKS TASKS IN WRAP UP +16265376756 Wrap up | 00:01" at bounding box center [139, 130] width 235 height 216
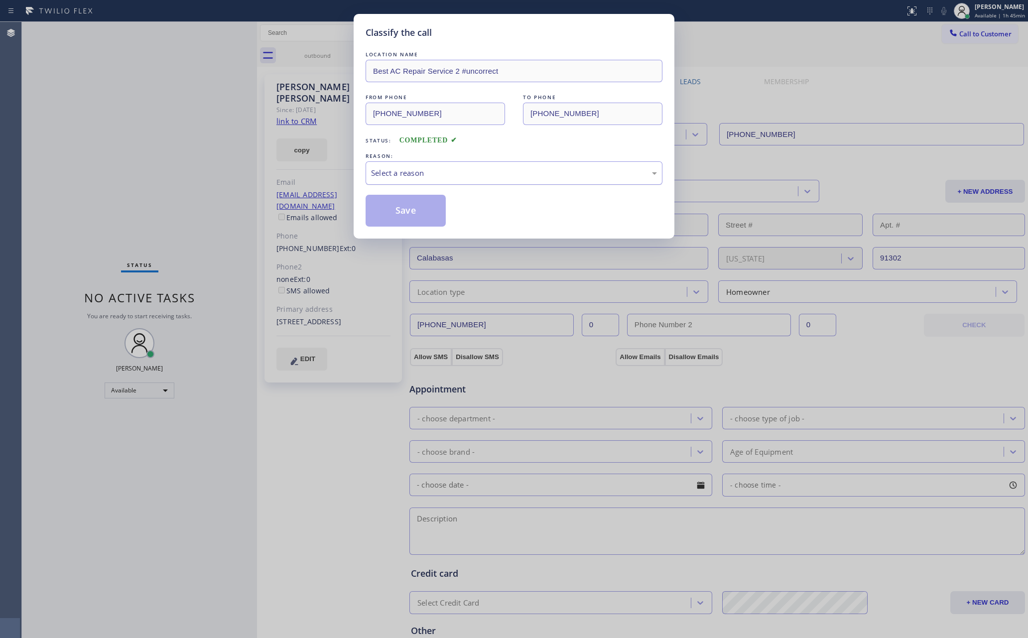
click at [383, 168] on div "Select a reason" at bounding box center [514, 172] width 286 height 11
click at [379, 214] on button "Save" at bounding box center [405, 211] width 80 height 32
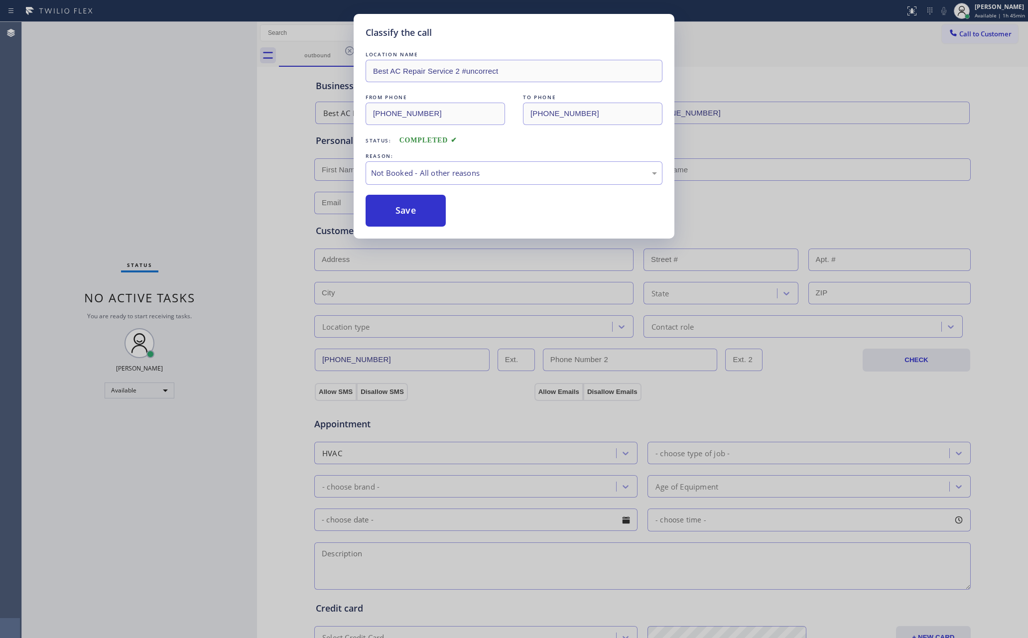
click at [141, 151] on div "Classify the call LOCATION NAME Best AC Repair Service 2 #uncorrect FROM PHONE …" at bounding box center [514, 319] width 1028 height 638
click at [141, 151] on div "Classify the call LOCATION NAME Menlo Park Appliance Co FROM PHONE (650) 229-69…" at bounding box center [525, 330] width 1006 height 616
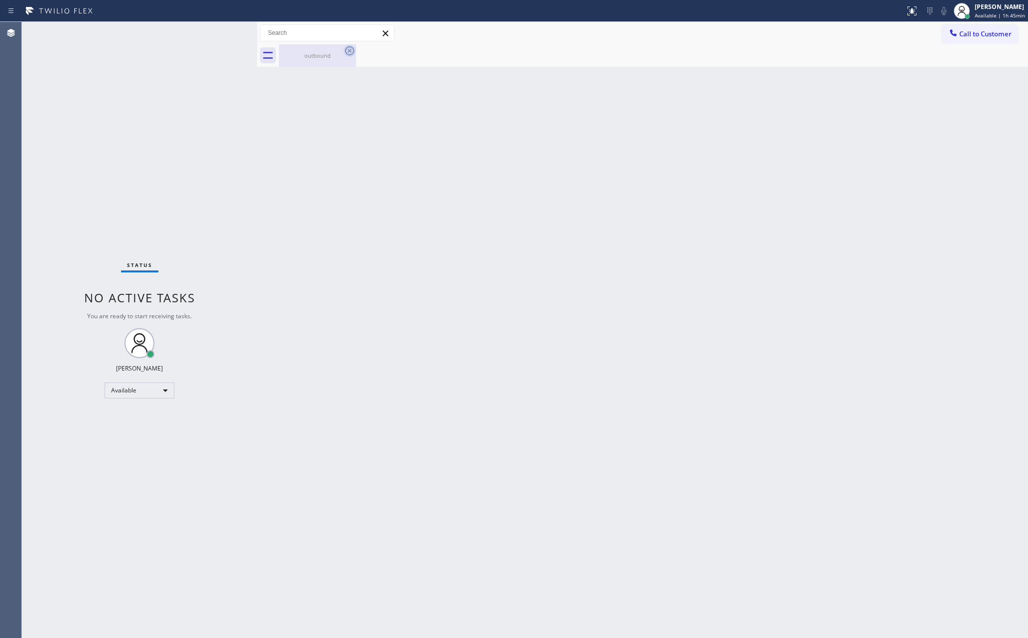
drag, startPoint x: 314, startPoint y: 59, endPoint x: 344, endPoint y: 50, distance: 31.2
click at [319, 57] on div "outbound" at bounding box center [317, 55] width 75 height 7
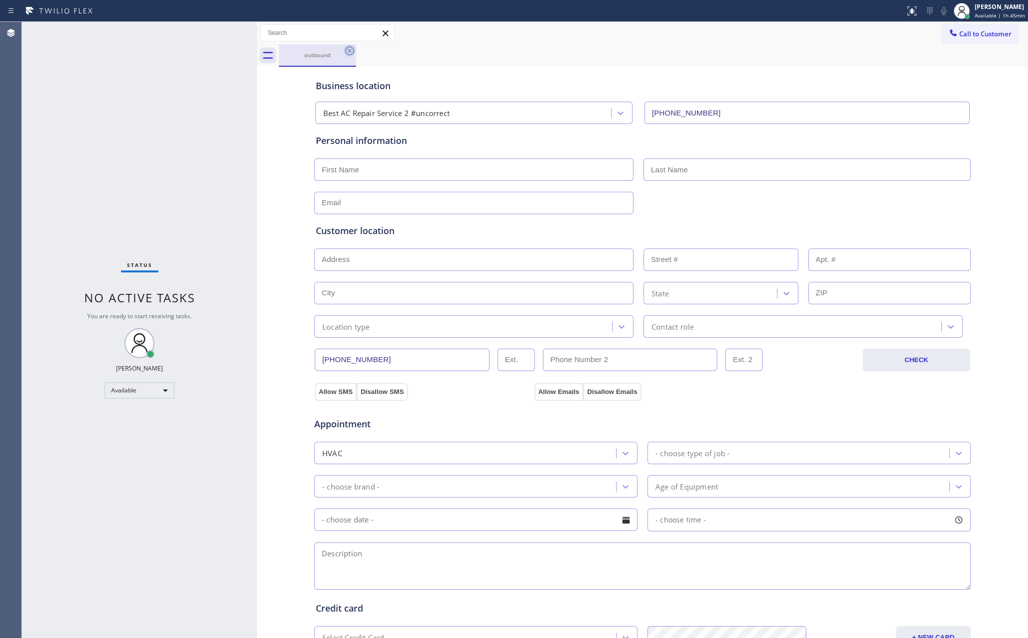
click at [347, 49] on icon at bounding box center [350, 51] width 12 height 12
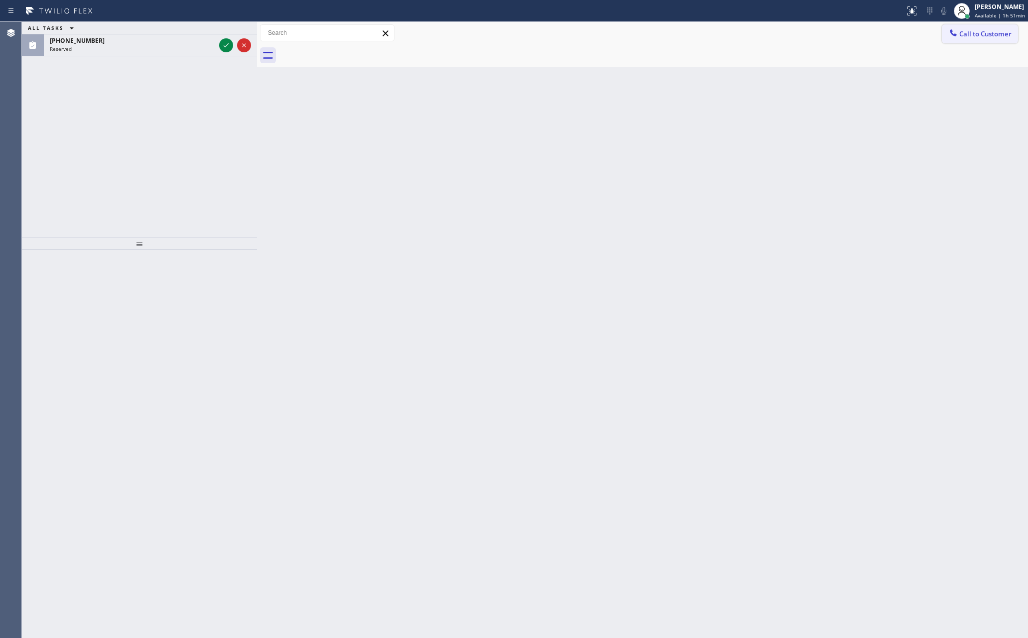
click at [969, 34] on span "Call to Customer" at bounding box center [985, 33] width 52 height 9
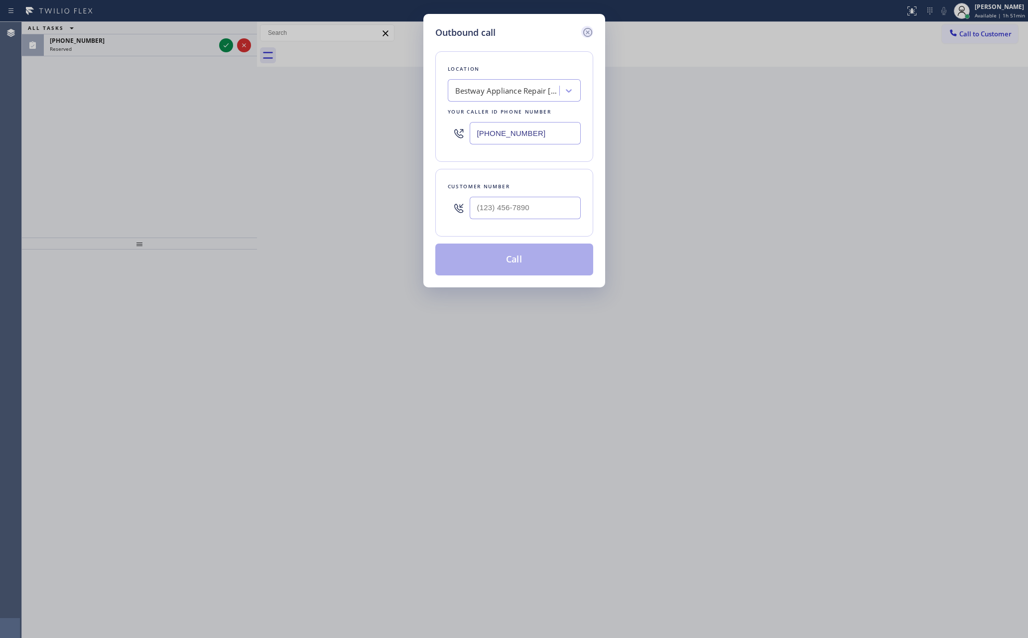
click at [586, 33] on icon at bounding box center [588, 32] width 12 height 12
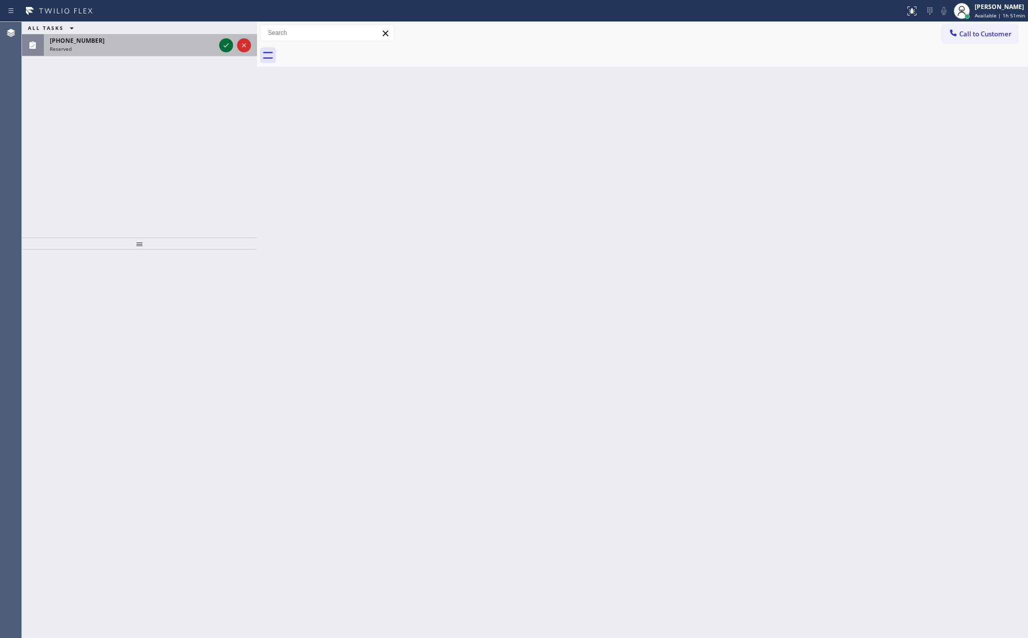
click at [228, 45] on icon at bounding box center [226, 45] width 5 height 4
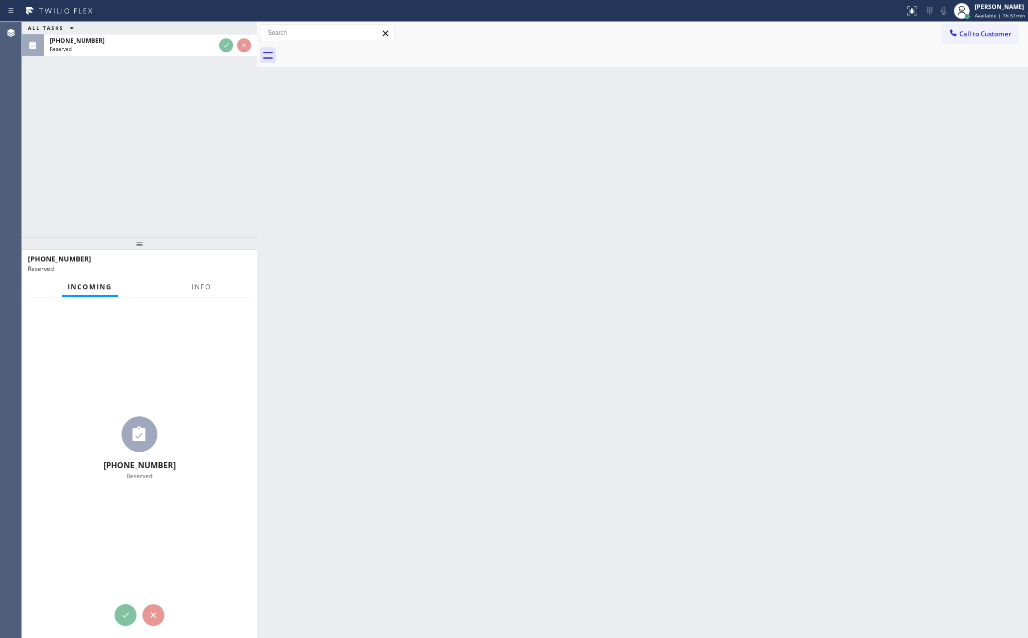
click at [208, 206] on div "ALL TASKS ALL TASKS ACTIVE TASKS TASKS IN WRAP UP (818) 443-6774 Reserved" at bounding box center [139, 130] width 235 height 216
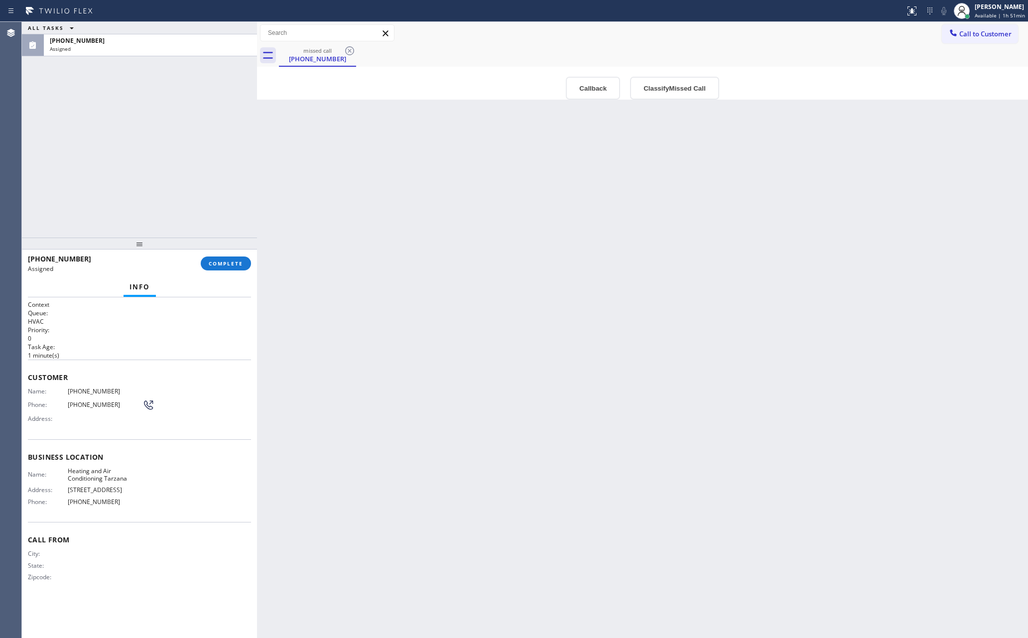
click at [208, 206] on div "ALL TASKS ALL TASKS ACTIVE TASKS TASKS IN WRAP UP (818) 443-6774 Assigned" at bounding box center [139, 130] width 235 height 216
click at [399, 423] on div "Back to Dashboard Change Sender ID Customers Technicians Select a contact Outbo…" at bounding box center [642, 330] width 771 height 616
click at [585, 85] on button "Callback" at bounding box center [593, 88] width 54 height 23
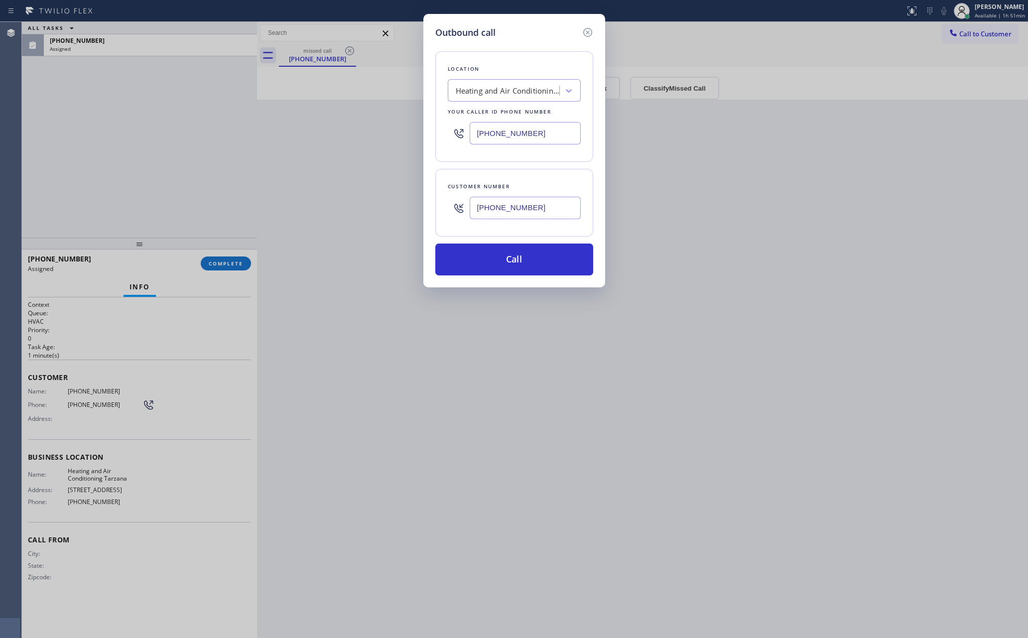
drag, startPoint x: 536, startPoint y: 257, endPoint x: 480, endPoint y: 240, distance: 58.6
click at [535, 257] on button "Call" at bounding box center [514, 259] width 158 height 32
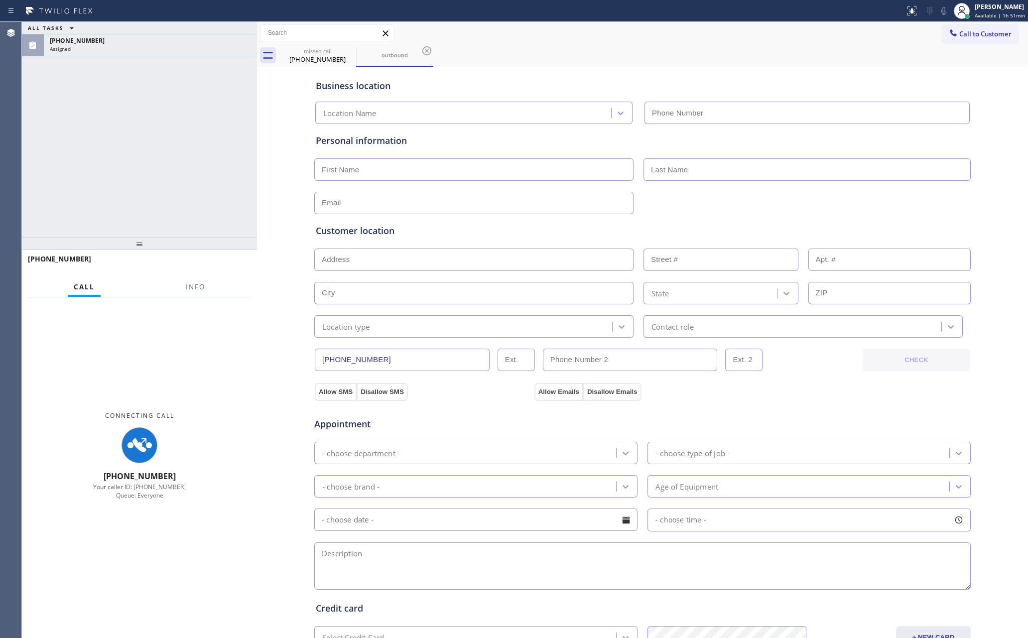
type input "(818) 210-4095"
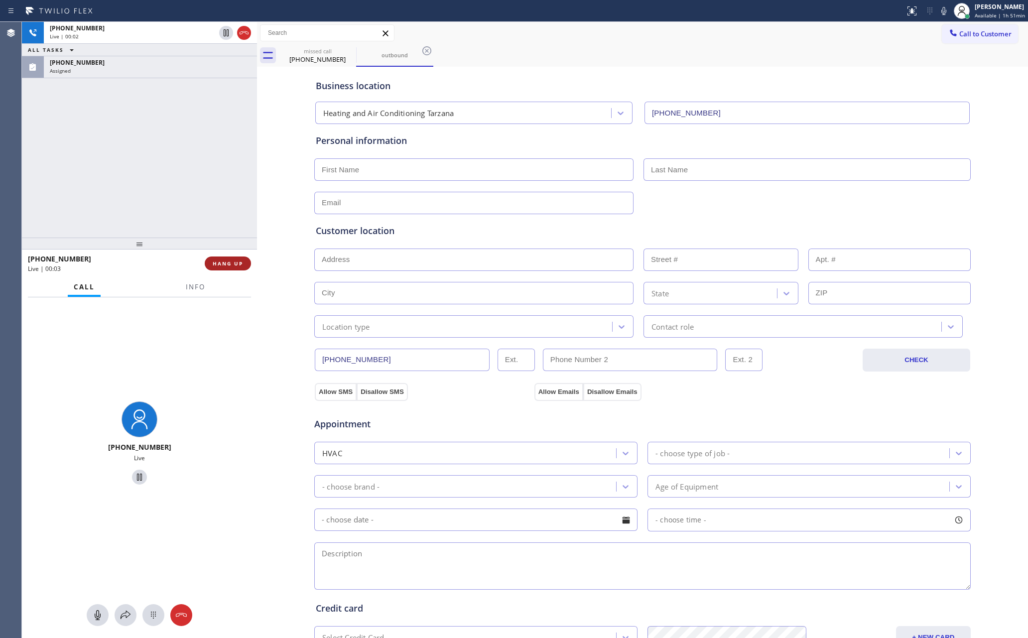
click at [205, 261] on button "HANG UP" at bounding box center [228, 263] width 46 height 14
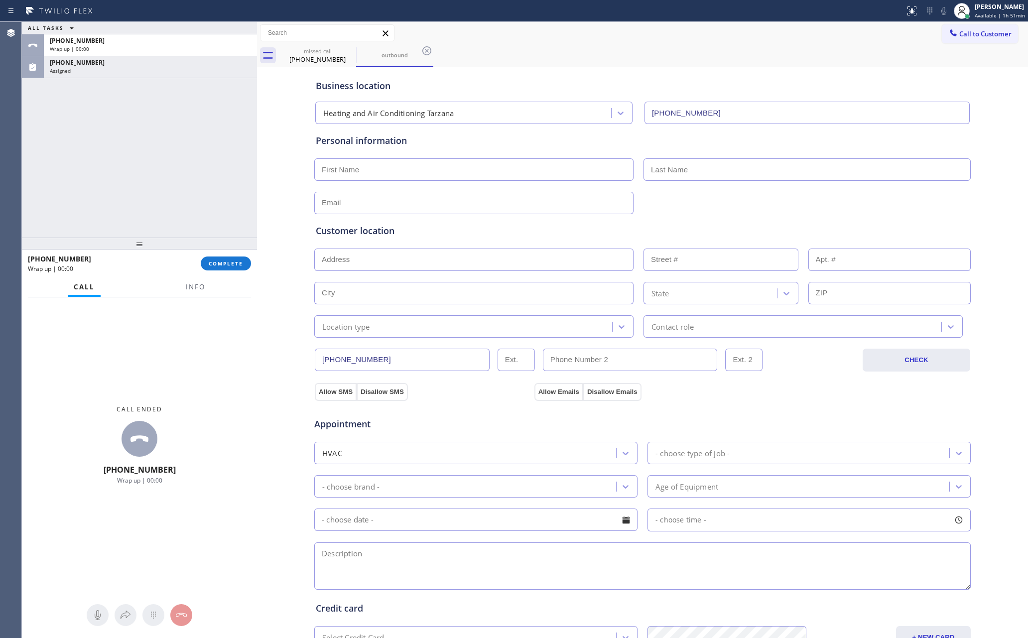
click at [176, 133] on div "ALL TASKS ALL TASKS ACTIVE TASKS TASKS IN WRAP UP +18184436774 Wrap up | 00:00 …" at bounding box center [139, 130] width 235 height 216
click at [176, 133] on div "ALL TASKS ALL TASKS ACTIVE TASKS TASKS IN WRAP UP +18184436774 Wrap up | 01:44 …" at bounding box center [139, 130] width 235 height 216
click at [192, 36] on div "+18184436774" at bounding box center [150, 40] width 201 height 8
click at [193, 41] on div "+18184436774" at bounding box center [150, 40] width 201 height 8
click at [226, 259] on button "COMPLETE" at bounding box center [226, 263] width 50 height 14
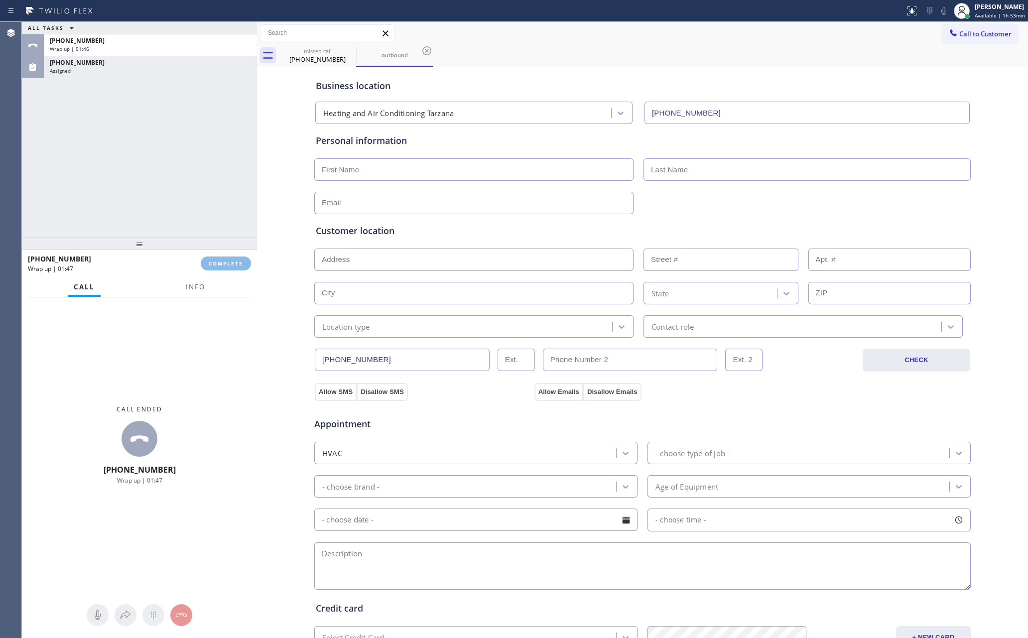
click at [207, 140] on div "ALL TASKS ALL TASKS ACTIVE TASKS TASKS IN WRAP UP +18184436774 Wrap up | 01:46 …" at bounding box center [139, 130] width 235 height 216
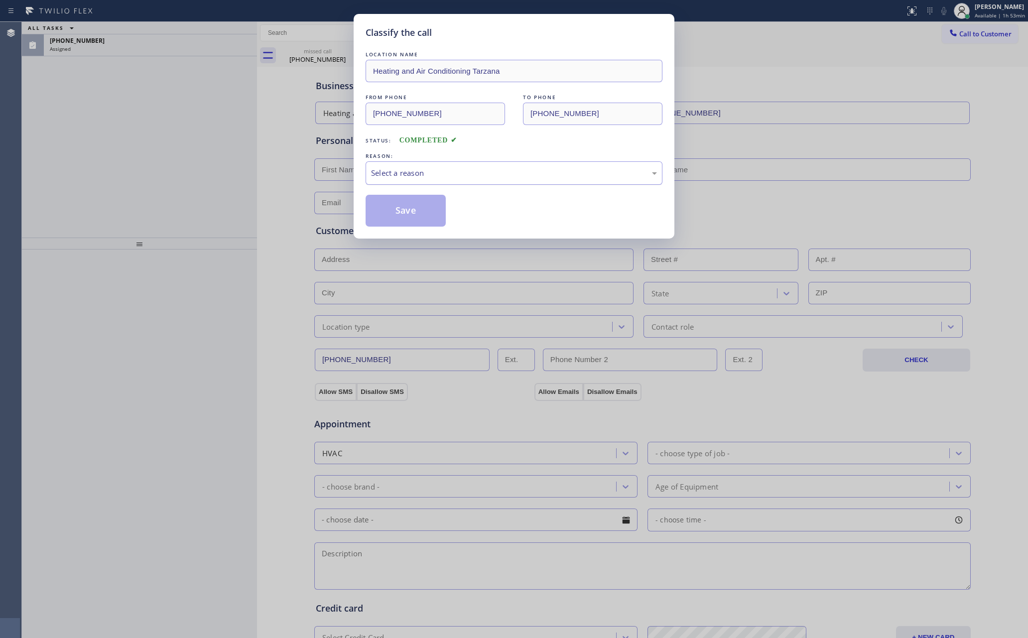
click at [473, 178] on div "Select a reason" at bounding box center [514, 172] width 286 height 11
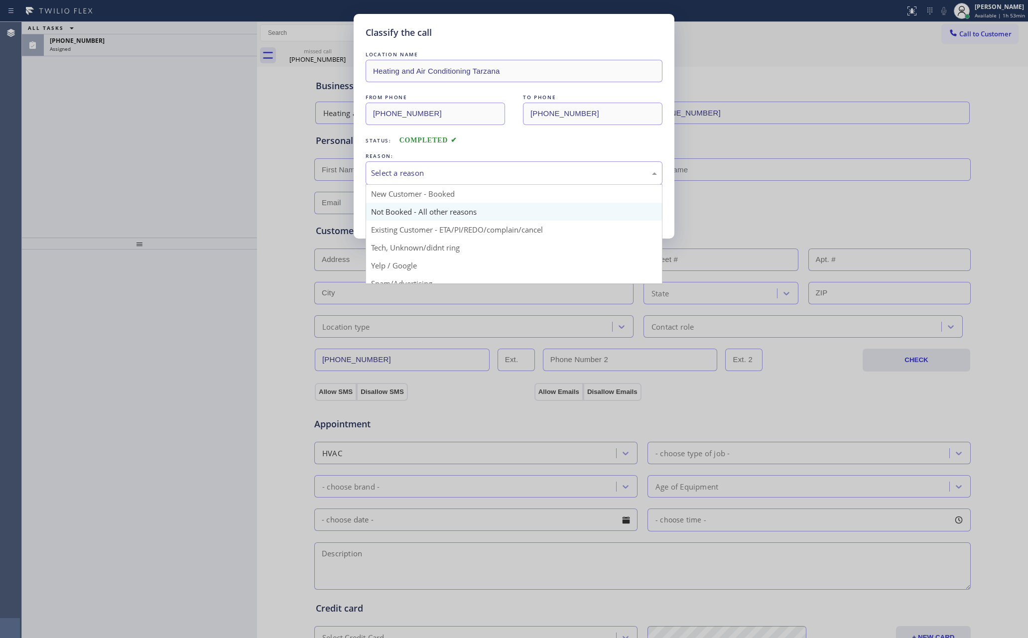
click at [405, 216] on button "Save" at bounding box center [405, 211] width 80 height 32
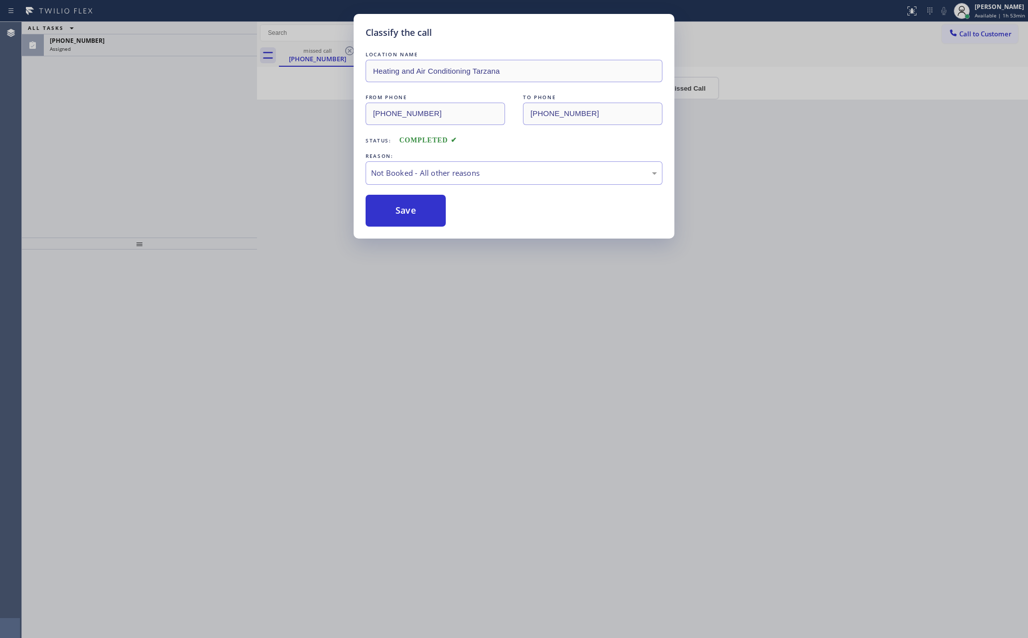
click at [405, 216] on button "Save" at bounding box center [405, 211] width 80 height 32
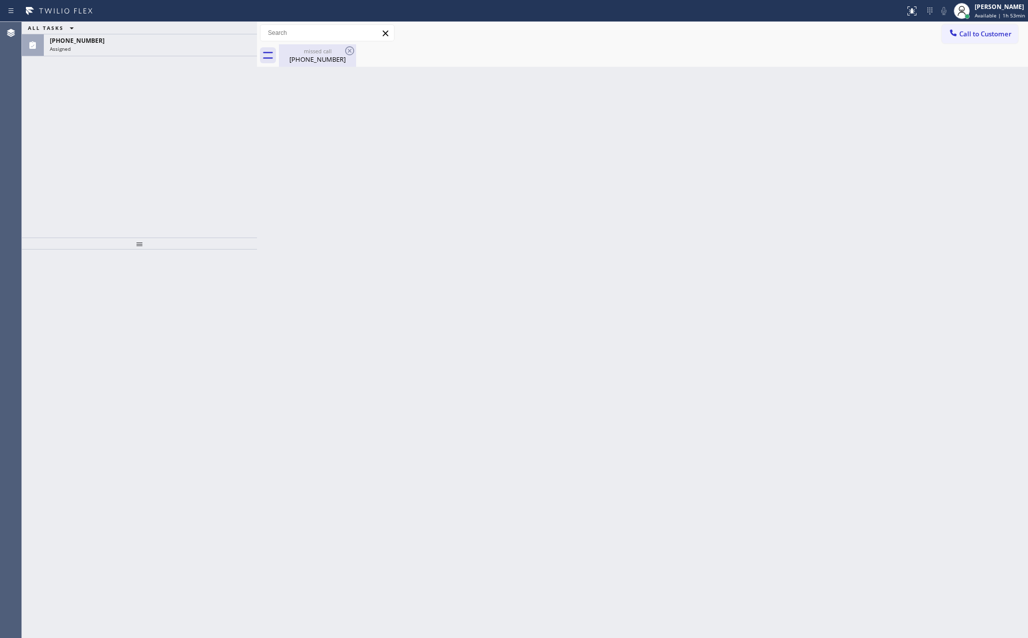
click at [311, 55] on div "(818) 443-6774" at bounding box center [317, 59] width 75 height 9
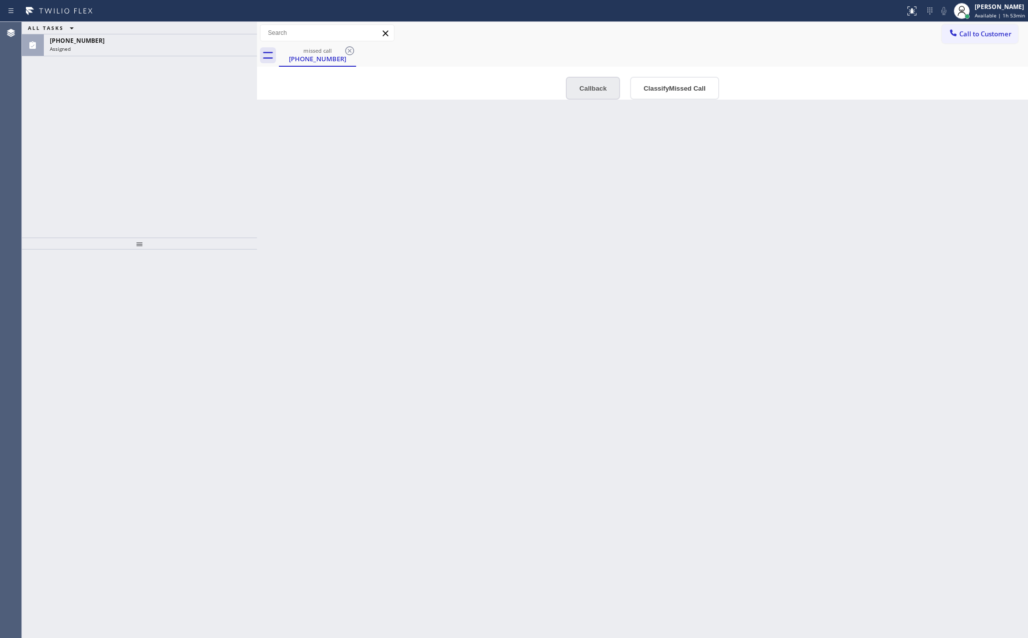
click at [586, 87] on button "Callback" at bounding box center [593, 88] width 54 height 23
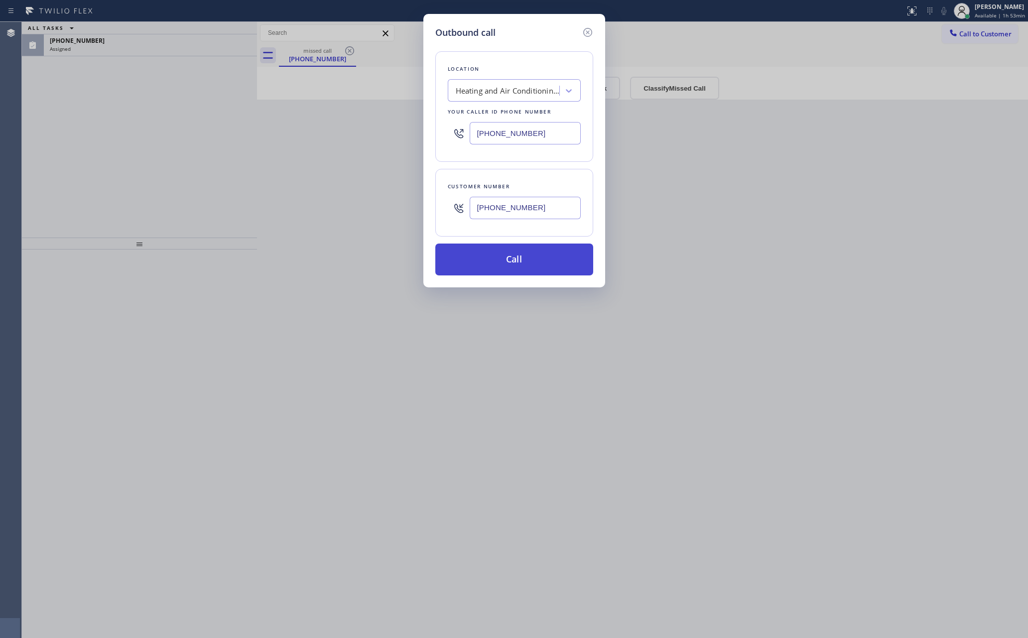
click at [552, 275] on button "Call" at bounding box center [514, 259] width 158 height 32
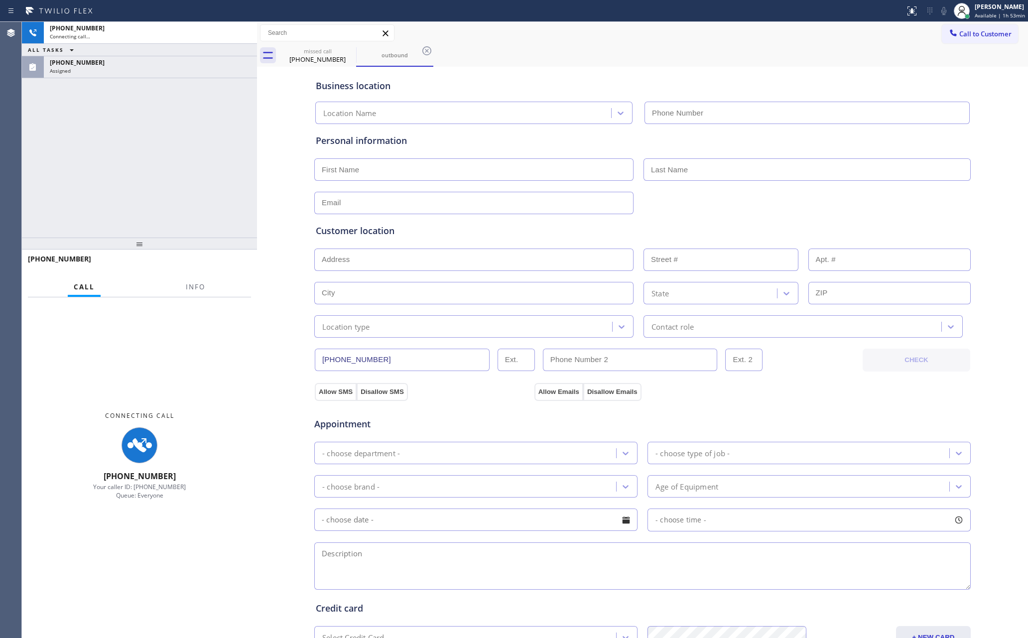
type input "(818) 210-4095"
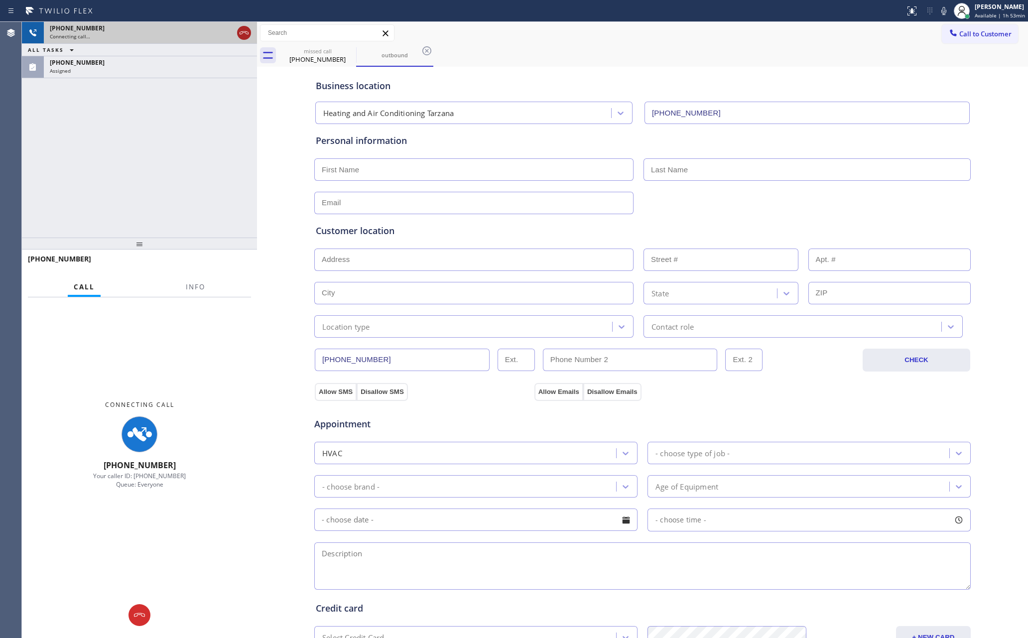
click at [248, 33] on icon at bounding box center [244, 33] width 12 height 12
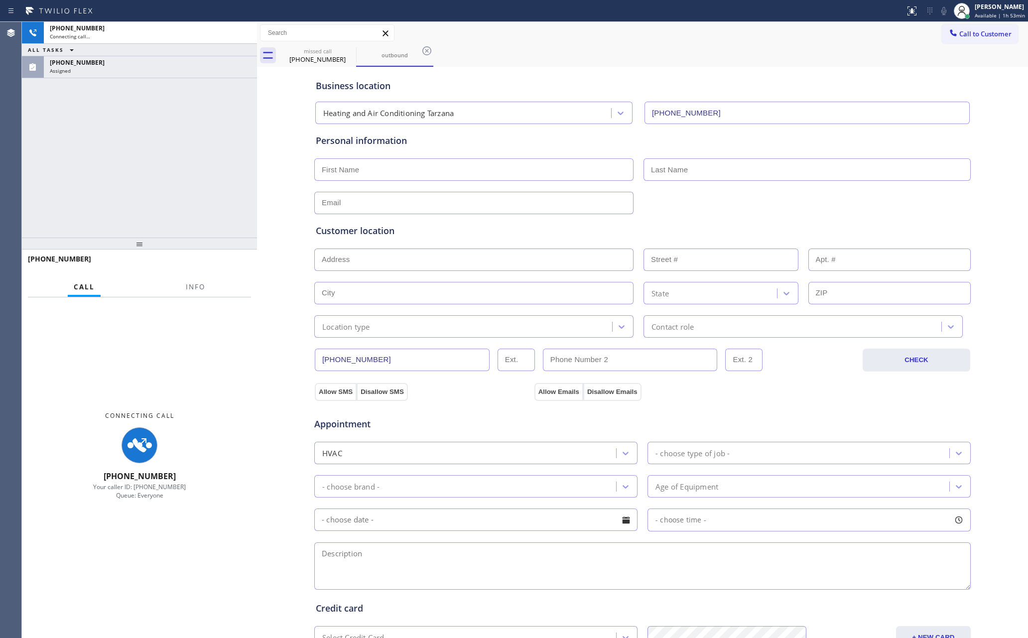
drag, startPoint x: 226, startPoint y: 114, endPoint x: 217, endPoint y: 157, distance: 44.7
click at [226, 114] on div "+18184436774 Connecting call… ALL TASKS ALL TASKS ACTIVE TASKS TASKS IN WRAP UP…" at bounding box center [139, 130] width 235 height 216
click at [218, 178] on div "+18184436774 Connecting call… ALL TASKS ALL TASKS ACTIVE TASKS TASKS IN WRAP UP…" at bounding box center [139, 130] width 235 height 216
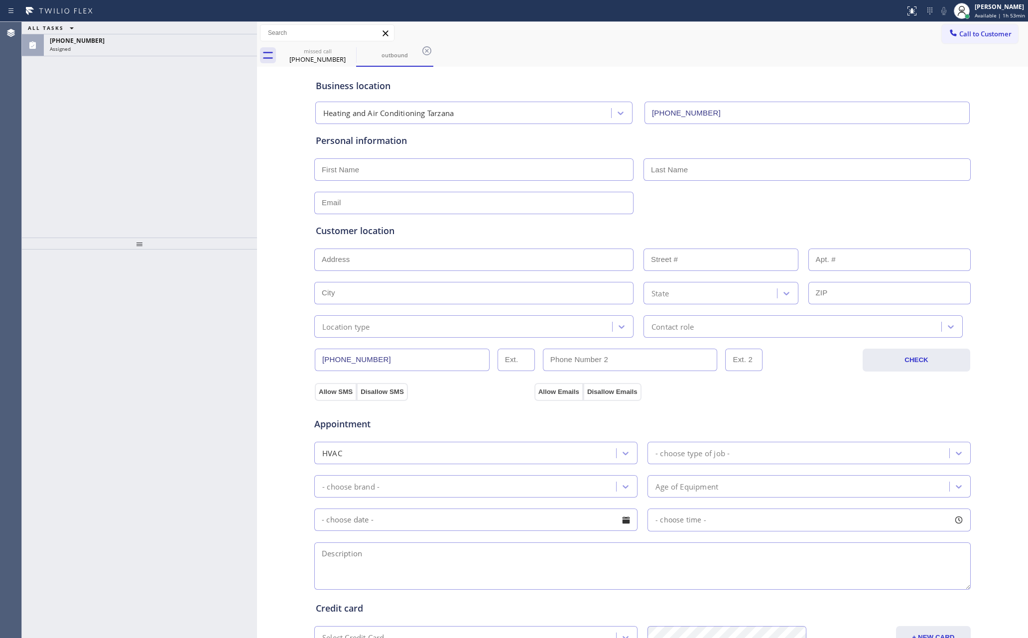
click at [218, 178] on div "ALL TASKS ALL TASKS ACTIVE TASKS TASKS IN WRAP UP (818) 443-6774 Assigned" at bounding box center [139, 130] width 235 height 216
drag, startPoint x: 117, startPoint y: 173, endPoint x: 148, endPoint y: 121, distance: 60.7
click at [133, 148] on div "ALL TASKS ALL TASKS ACTIVE TASKS TASKS IN WRAP UP (818) 443-6774 Assigned" at bounding box center [139, 130] width 235 height 216
click at [163, 42] on div "(818) 443-6774" at bounding box center [150, 40] width 201 height 8
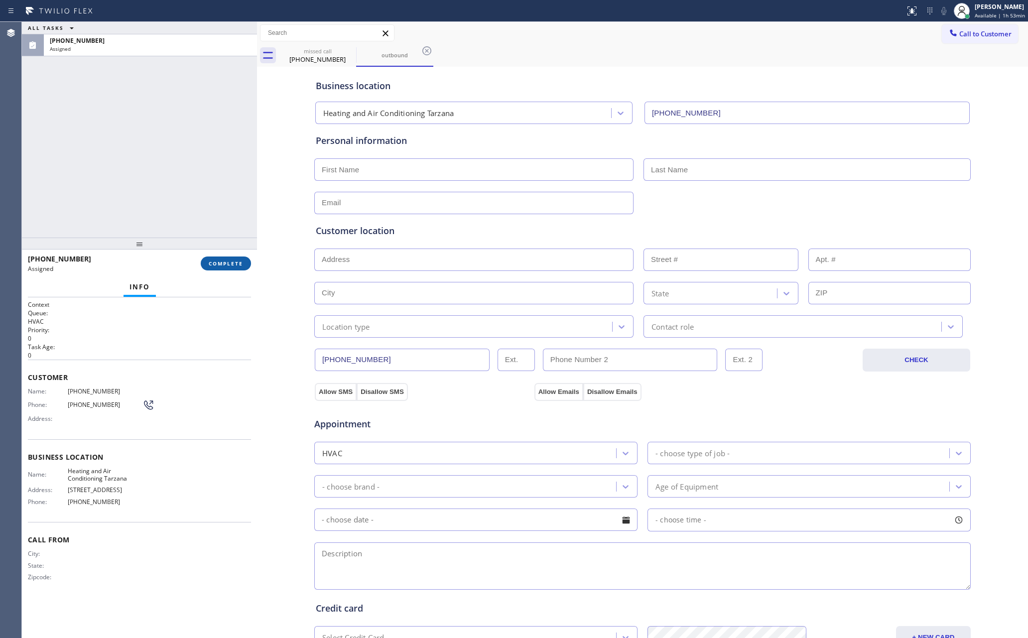
click at [231, 263] on span "COMPLETE" at bounding box center [226, 263] width 34 height 7
click at [192, 145] on div "ALL TASKS ALL TASKS ACTIVE TASKS TASKS IN WRAP UP (818) 443-6774 Assigned" at bounding box center [139, 130] width 235 height 216
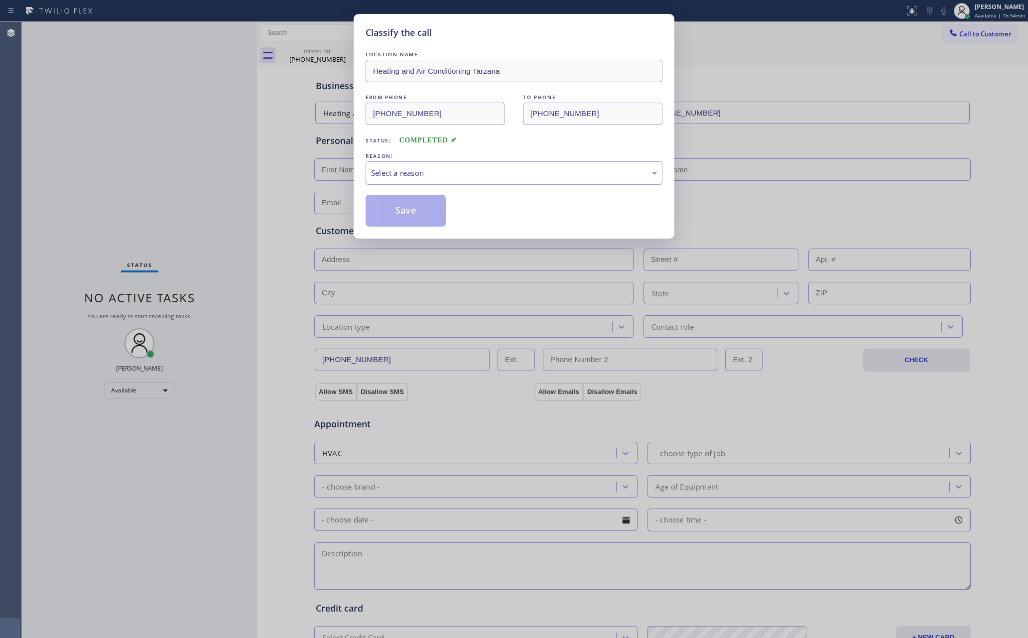
drag, startPoint x: 478, startPoint y: 167, endPoint x: 471, endPoint y: 178, distance: 12.8
click at [477, 167] on div "Select a reason" at bounding box center [513, 172] width 297 height 23
click at [416, 214] on button "Save" at bounding box center [405, 211] width 80 height 32
click at [415, 214] on button "Save" at bounding box center [405, 211] width 80 height 32
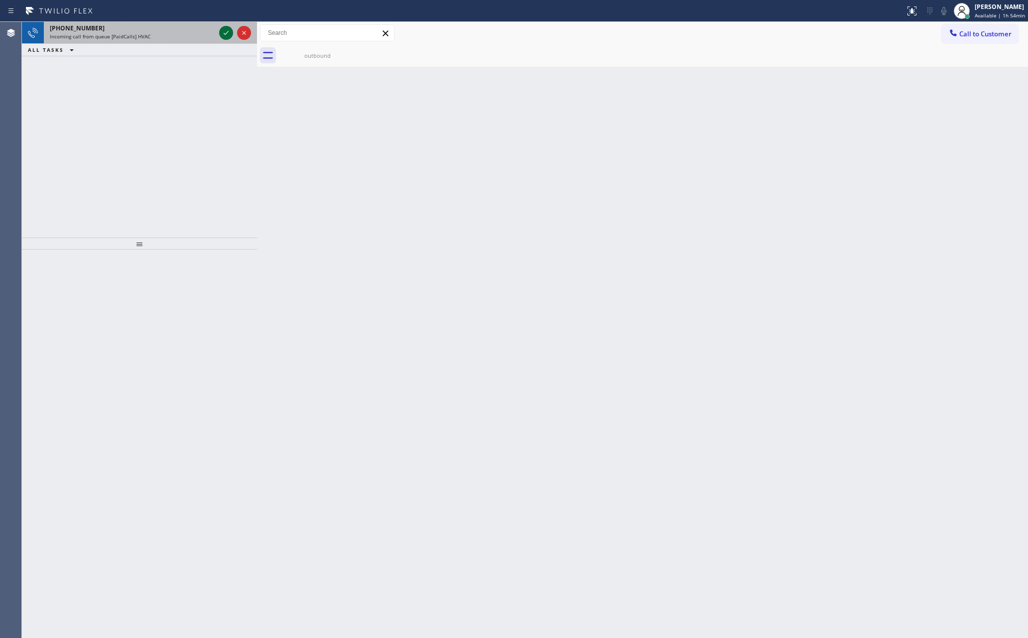
click at [222, 31] on icon at bounding box center [226, 33] width 12 height 12
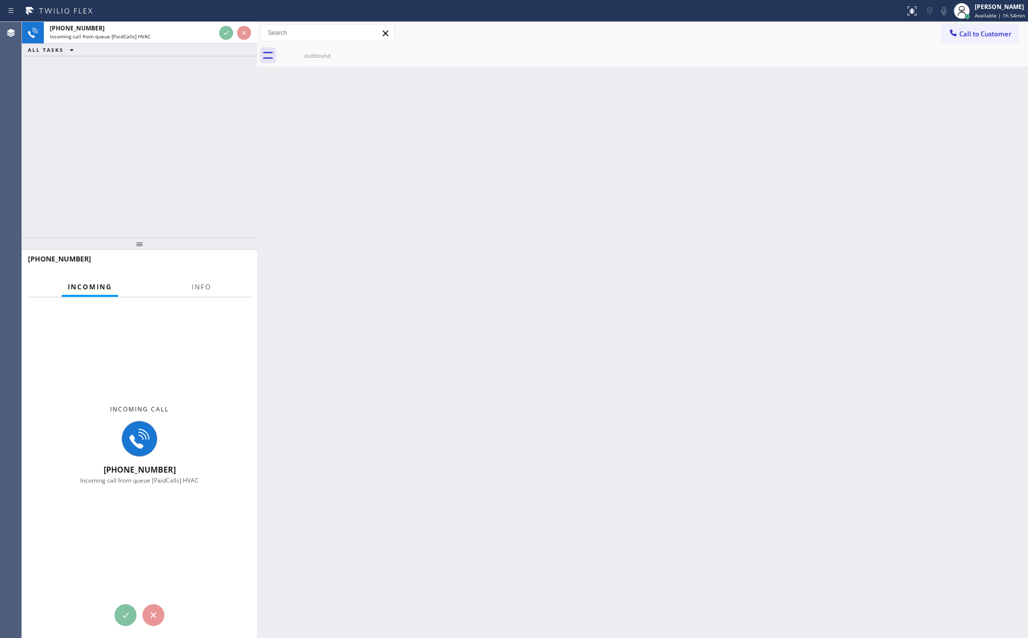
click at [214, 172] on div "+13055282798 Incoming call from queue [PaidCalls] HVAC ALL TASKS ALL TASKS ACTI…" at bounding box center [139, 130] width 235 height 216
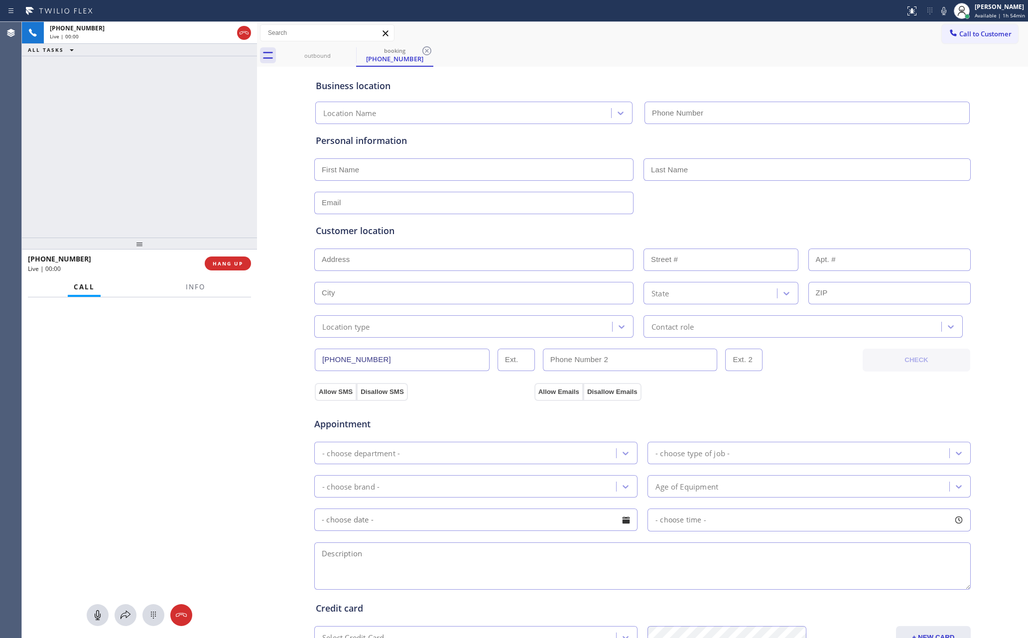
type input "(754) 714-7707"
click at [549, 90] on div "Business location" at bounding box center [642, 85] width 653 height 13
click at [550, 82] on div "Business location" at bounding box center [642, 85] width 653 height 13
click at [550, 81] on div "Business location" at bounding box center [642, 85] width 653 height 13
click at [385, 181] on input "text" at bounding box center [473, 169] width 319 height 22
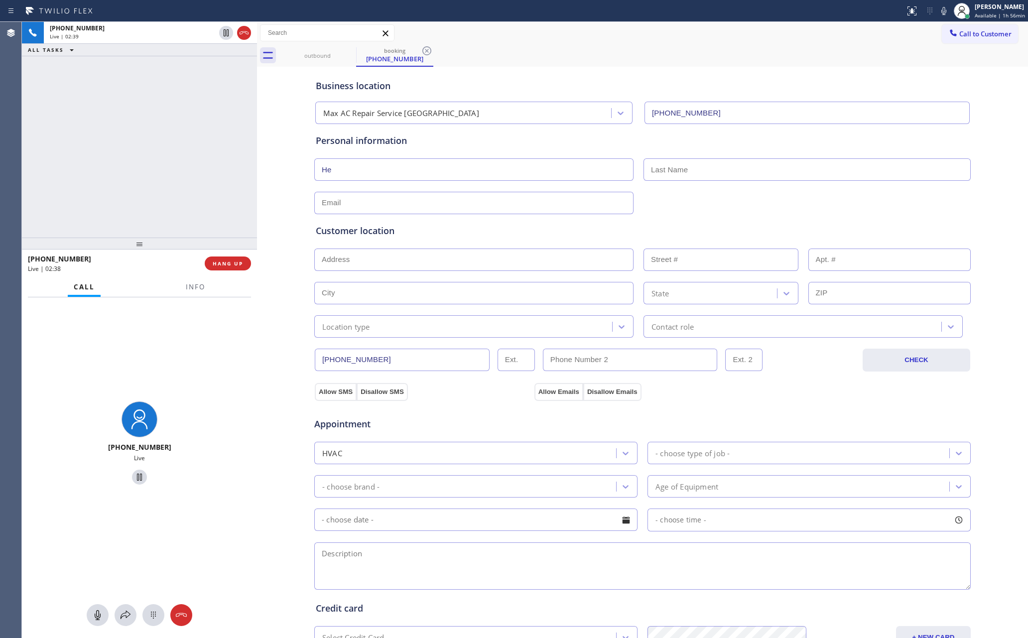
type input "H"
type input "Piero"
click at [124, 108] on div "+13055282798 Live | 03:36 ALL TASKS ALL TASKS ACTIVE TASKS TASKS IN WRAP UP" at bounding box center [139, 130] width 235 height 216
click at [270, 148] on div "Business location Max AC Repair Service Fort Lauderdale (754) 714-7707 Personal…" at bounding box center [642, 409] width 766 height 680
drag, startPoint x: 157, startPoint y: 140, endPoint x: 475, endPoint y: 207, distance: 324.5
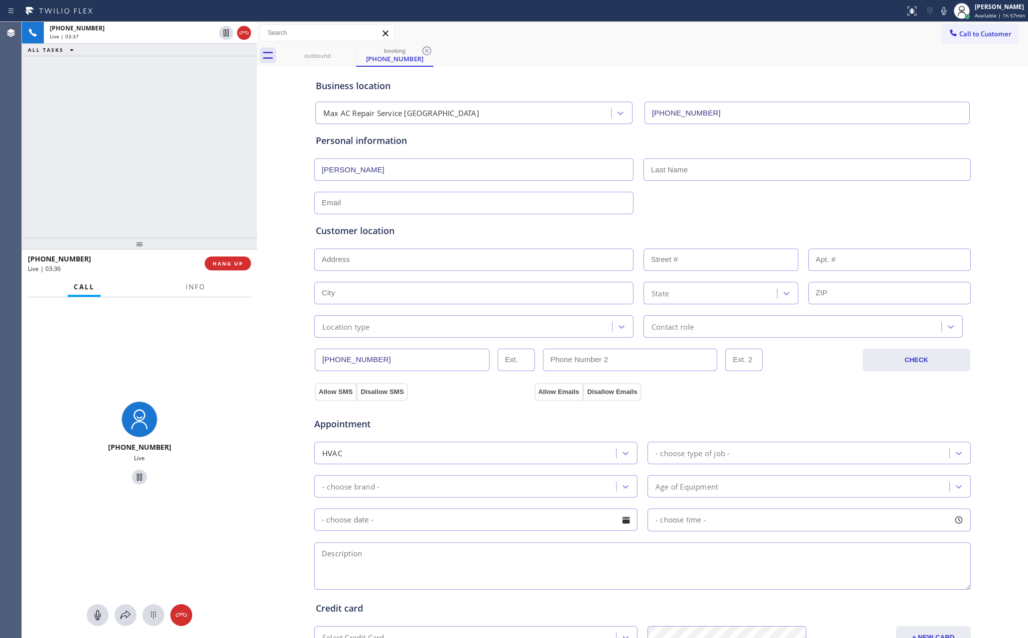
click at [275, 166] on div "+13055282798 Live | 03:37 ALL TASKS ALL TASKS ACTIVE TASKS TASKS IN WRAP UP +13…" at bounding box center [525, 330] width 1006 height 616
click at [712, 215] on div "Customer location >> ADD NEW ADDRESS << + NEW ADDRESS State Location type Conta…" at bounding box center [642, 275] width 657 height 123
click at [320, 391] on button "Allow SMS" at bounding box center [336, 392] width 42 height 18
click at [60, 192] on div "+13055282798 Live | 03:39 ALL TASKS ALL TASKS ACTIVE TASKS TASKS IN WRAP UP" at bounding box center [139, 130] width 235 height 216
click at [160, 193] on div "+13055282798 Live | 04:10 ALL TASKS ALL TASKS ACTIVE TASKS TASKS IN WRAP UP" at bounding box center [139, 130] width 235 height 216
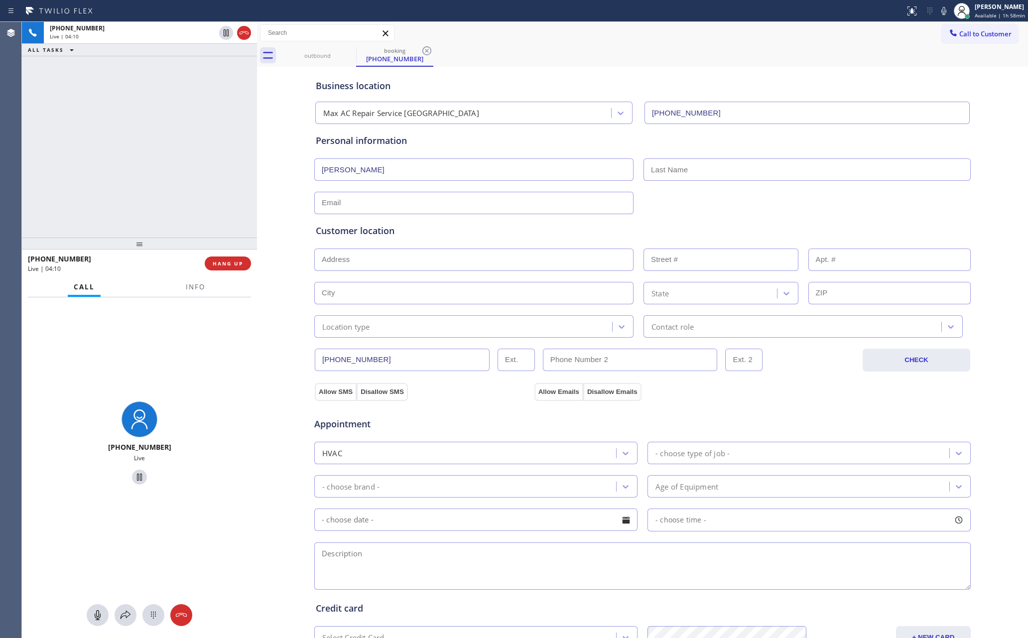
click at [160, 190] on div "+13055282798 Live | 04:10 ALL TASKS ALL TASKS ACTIVE TASKS TASKS IN WRAP UP" at bounding box center [139, 130] width 235 height 216
drag, startPoint x: 134, startPoint y: 163, endPoint x: 178, endPoint y: 249, distance: 96.4
click at [140, 172] on div "+13055282798 Live | 04:29 ALL TASKS ALL TASKS ACTIVE TASKS TASKS IN WRAP UP" at bounding box center [139, 130] width 235 height 216
drag, startPoint x: 161, startPoint y: 226, endPoint x: 353, endPoint y: 287, distance: 200.6
click at [269, 256] on div "+13055282798 Live | 04:29 ALL TASKS ALL TASKS ACTIVE TASKS TASKS IN WRAP UP +13…" at bounding box center [525, 330] width 1006 height 616
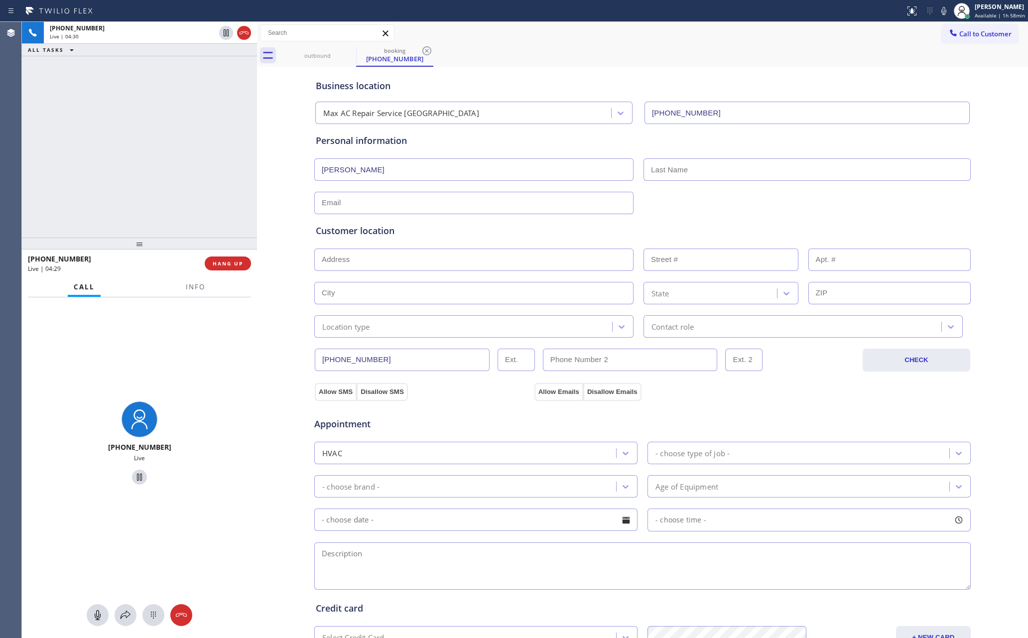
click at [719, 422] on div "Appointment" at bounding box center [642, 417] width 658 height 25
click at [84, 105] on div "+13055282798 Live | 05:06 ALL TASKS ALL TASKS ACTIVE TASKS TASKS IN WRAP UP" at bounding box center [139, 130] width 235 height 216
click at [186, 126] on div "+13055282798 Live | 05:10 ALL TASKS ALL TASKS ACTIVE TASKS TASKS IN WRAP UP (31…" at bounding box center [139, 130] width 235 height 216
click at [223, 66] on icon at bounding box center [226, 67] width 12 height 12
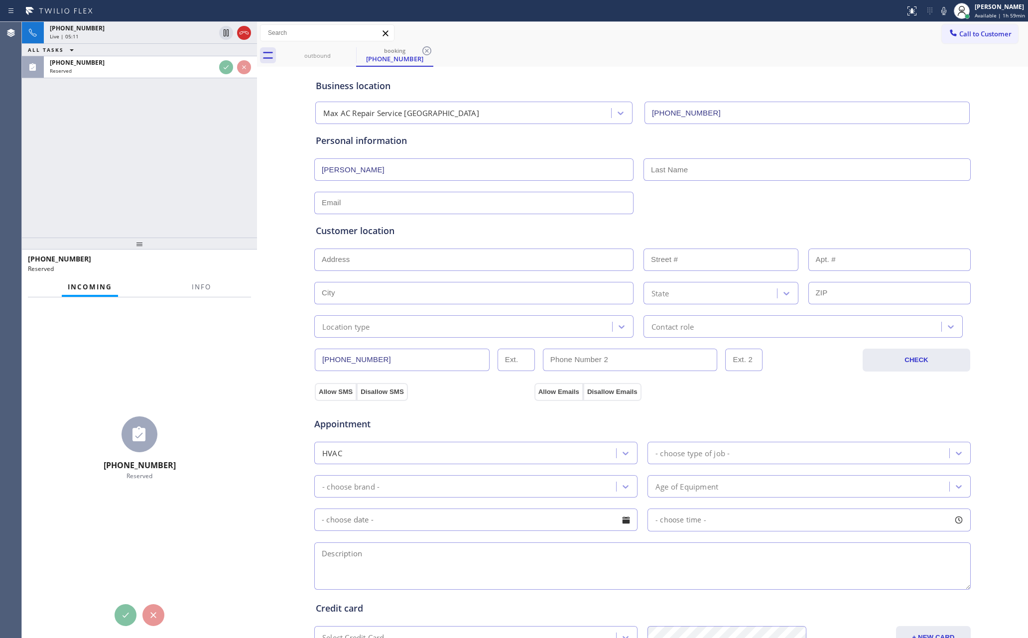
click at [178, 148] on div "+13055282798 Live | 05:11 ALL TASKS ALL TASKS ACTIVE TASKS TASKS IN WRAP UP (31…" at bounding box center [139, 130] width 235 height 216
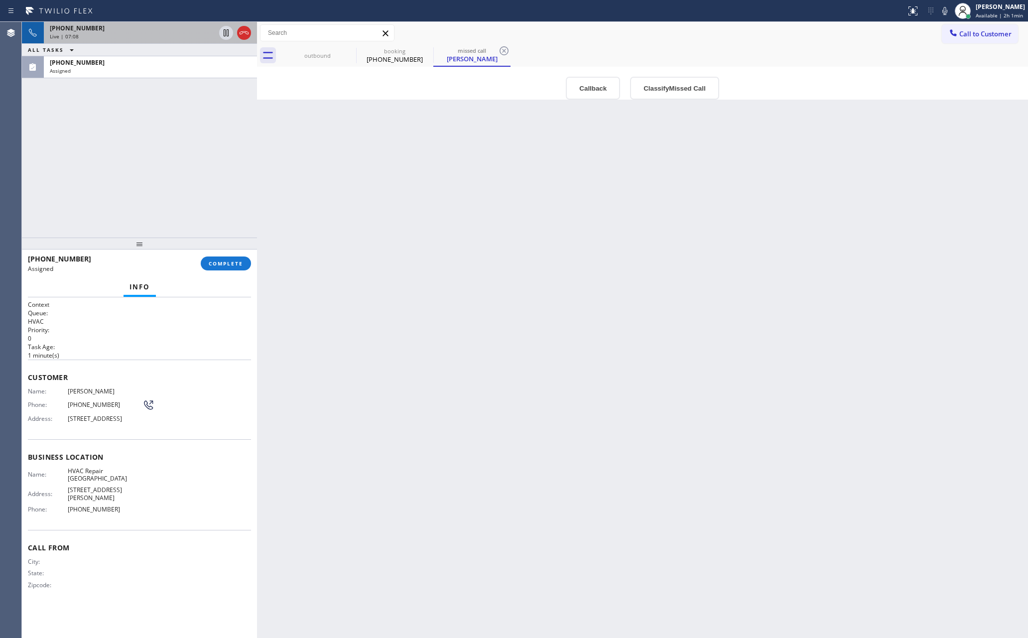
click at [137, 37] on div "Live | 07:08" at bounding box center [132, 36] width 165 height 7
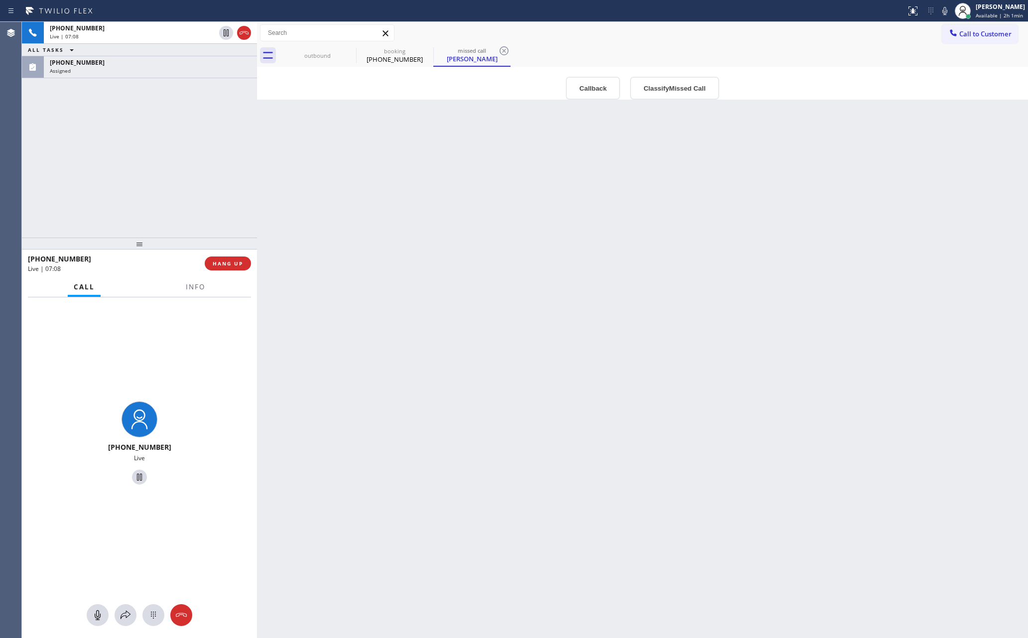
click at [114, 213] on div "+13055282798 Live | 07:08 ALL TASKS ALL TASKS ACTIVE TASKS TASKS IN WRAP UP (31…" at bounding box center [139, 130] width 235 height 216
click at [114, 213] on div "+13055282798 Live | 07:09 ALL TASKS ALL TASKS ACTIVE TASKS TASKS IN WRAP UP (31…" at bounding box center [139, 130] width 235 height 216
click at [118, 213] on div "+13055282798 Live | 07:09 ALL TASKS ALL TASKS ACTIVE TASKS TASKS IN WRAP UP (31…" at bounding box center [139, 130] width 235 height 216
click at [189, 180] on div "+13055282798 Live | 07:10 ALL TASKS ALL TASKS ACTIVE TASKS TASKS IN WRAP UP (31…" at bounding box center [139, 130] width 235 height 216
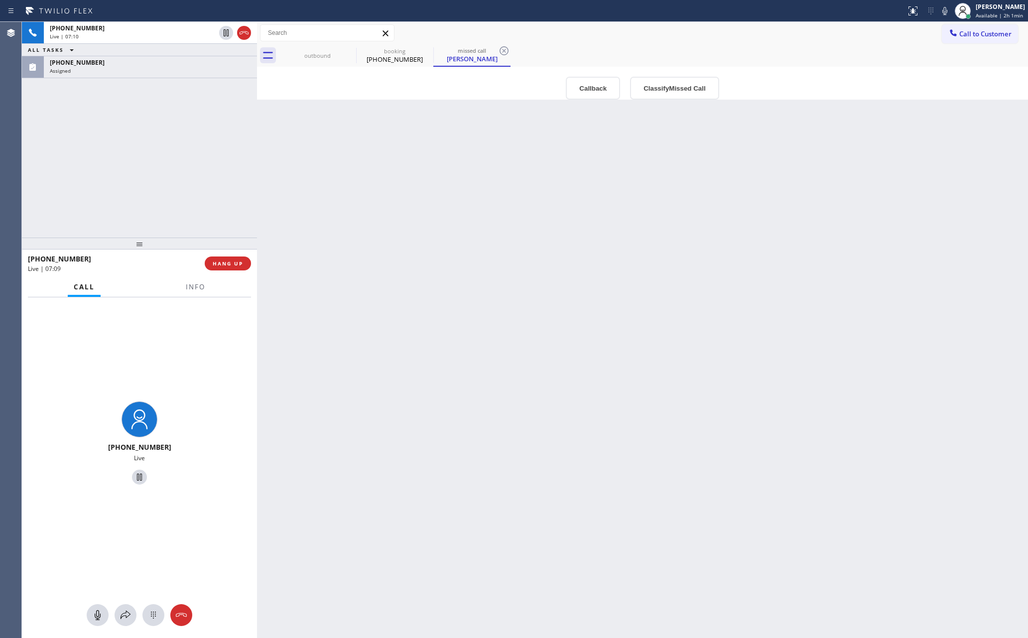
click at [185, 178] on div "+13055282798 Live | 07:10 ALL TASKS ALL TASKS ACTIVE TASKS TASKS IN WRAP UP (31…" at bounding box center [139, 130] width 235 height 216
click at [185, 178] on div "+13055282798 Live | 07:11 ALL TASKS ALL TASKS ACTIVE TASKS TASKS IN WRAP UP (31…" at bounding box center [139, 130] width 235 height 216
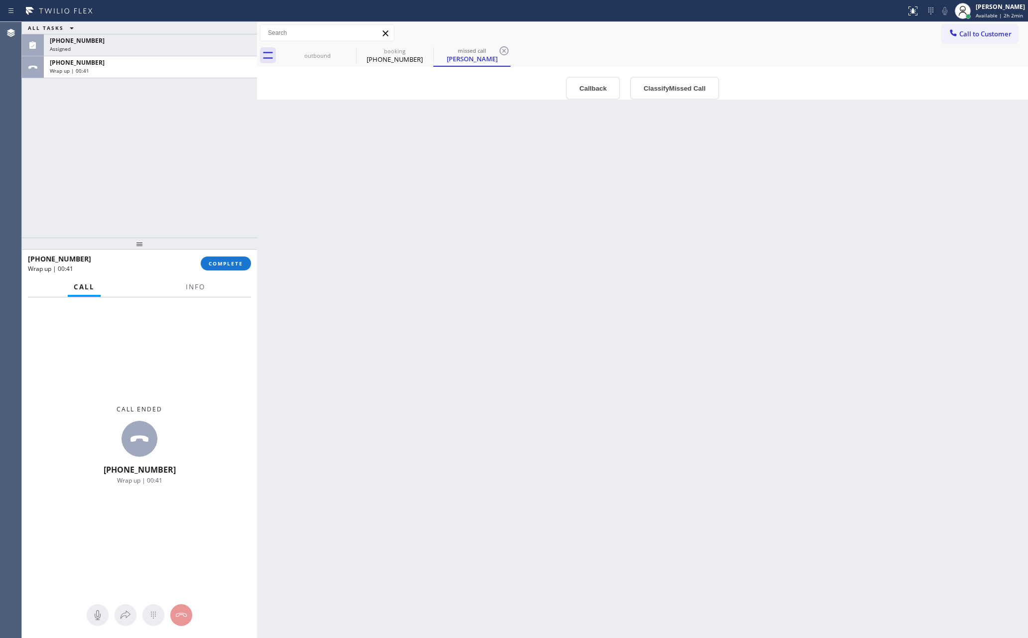
click at [505, 261] on div "Back to Dashboard Change Sender ID Customers Technicians Select a contact Outbo…" at bounding box center [642, 330] width 771 height 616
click at [506, 261] on div "Back to Dashboard Change Sender ID Customers Technicians Select a contact Outbo…" at bounding box center [642, 330] width 771 height 616
click at [151, 71] on div "Wrap up | 00:42" at bounding box center [150, 70] width 201 height 7
drag, startPoint x: 149, startPoint y: 125, endPoint x: 163, endPoint y: 162, distance: 38.9
click at [163, 162] on div "ALL TASKS ALL TASKS ACTIVE TASKS TASKS IN WRAP UP (310) 780-0834 Assigned +1305…" at bounding box center [139, 130] width 235 height 216
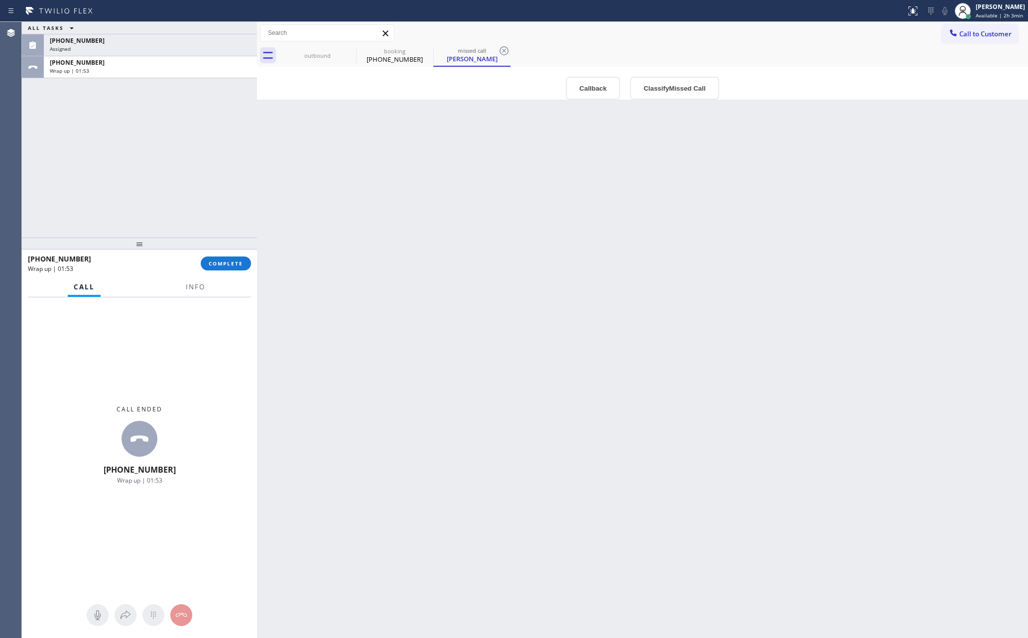
click at [502, 303] on div "Back to Dashboard Change Sender ID Customers Technicians Select a contact Outbo…" at bounding box center [642, 330] width 771 height 616
click at [315, 58] on div "outbound" at bounding box center [317, 55] width 75 height 7
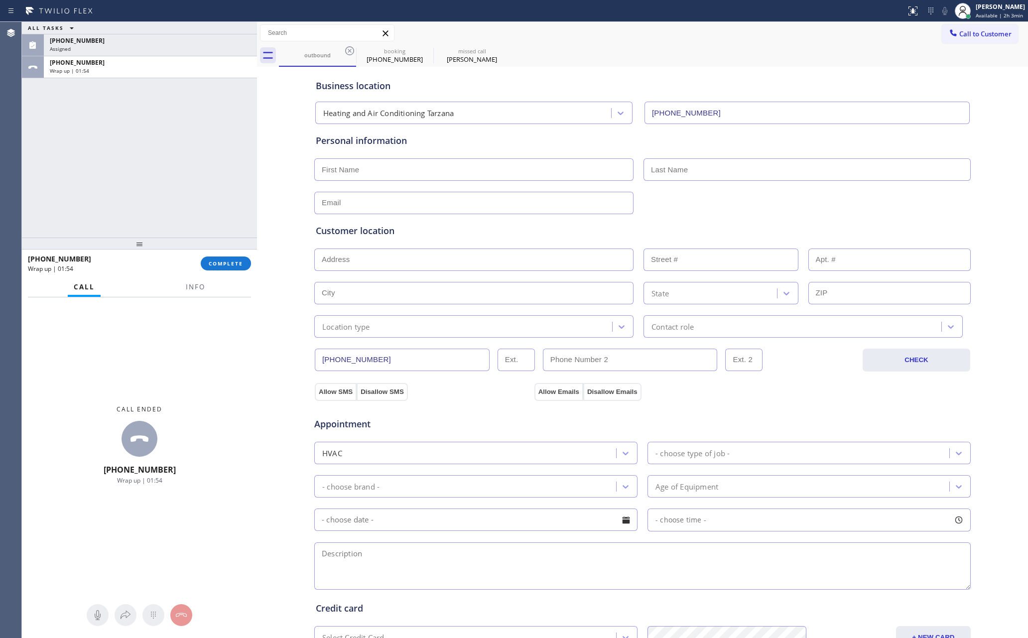
click at [157, 178] on div "ALL TASKS ALL TASKS ACTIVE TASKS TASKS IN WRAP UP (310) 780-0834 Assigned +1305…" at bounding box center [139, 130] width 235 height 216
click at [744, 232] on div "Customer location" at bounding box center [642, 230] width 653 height 13
click at [398, 55] on div "(305) 528-2798" at bounding box center [394, 59] width 75 height 9
click at [679, 167] on input "text" at bounding box center [806, 169] width 327 height 22
click at [576, 202] on input "text" at bounding box center [473, 203] width 319 height 22
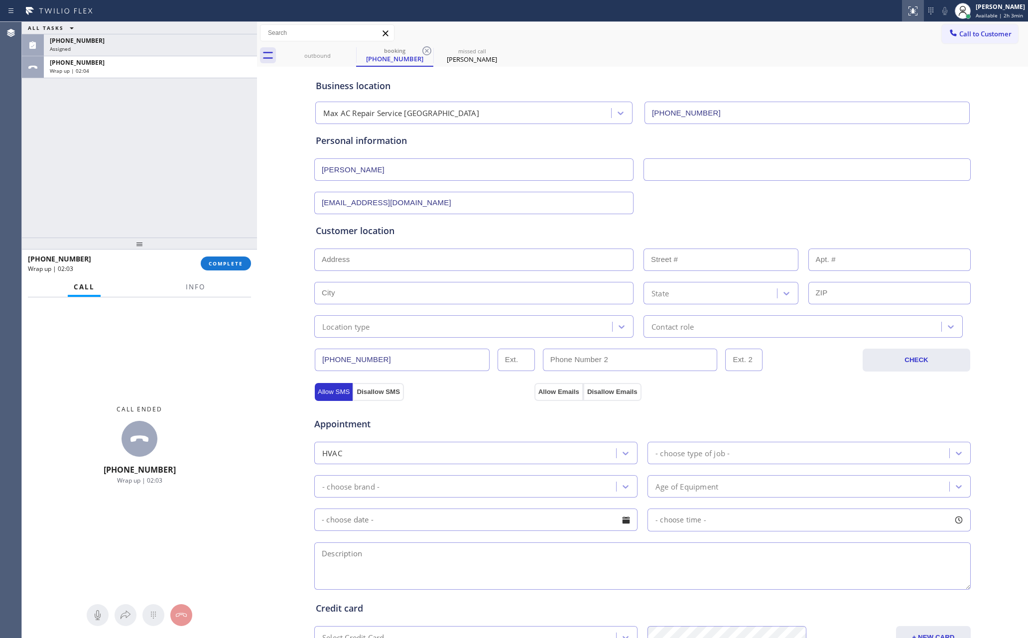
type input "no@gmail.com"
click at [399, 261] on input "text" at bounding box center [473, 259] width 319 height 22
paste input "LAUD BY SEA, FL 33308"
click at [267, 256] on div "Business location Max AC Repair Service Fort Lauderdale (754) 714-7707 Personal…" at bounding box center [642, 409] width 766 height 680
click at [355, 260] on input "LAUD BY SEA, FL 33308" at bounding box center [473, 259] width 319 height 22
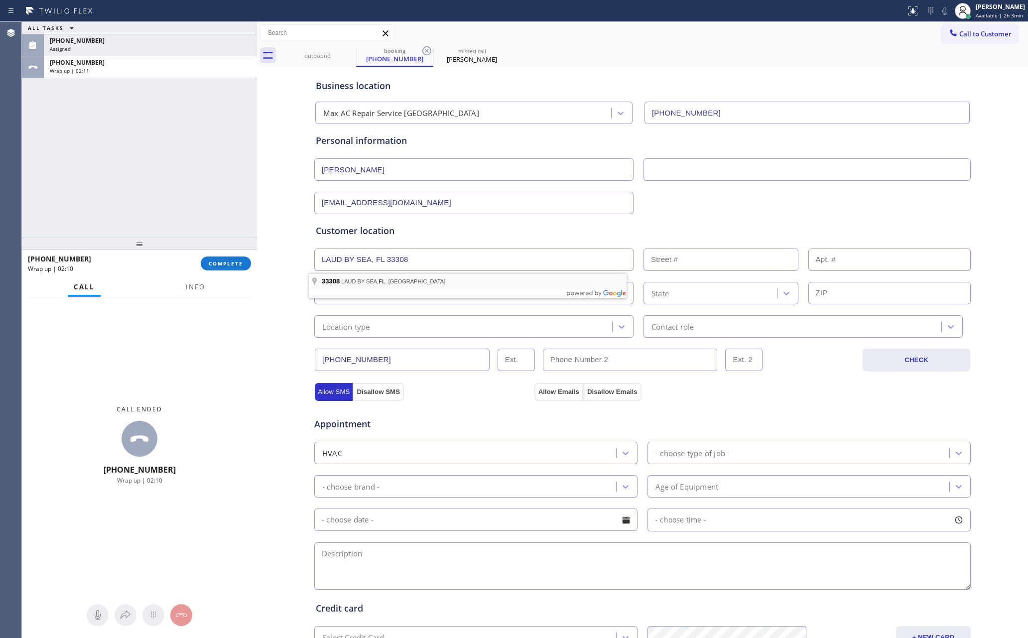
type input "LAUD BY SEA, FL 33308, USA"
type input "Oakland Park"
type input "33308"
click at [397, 338] on div "Location type" at bounding box center [473, 326] width 319 height 22
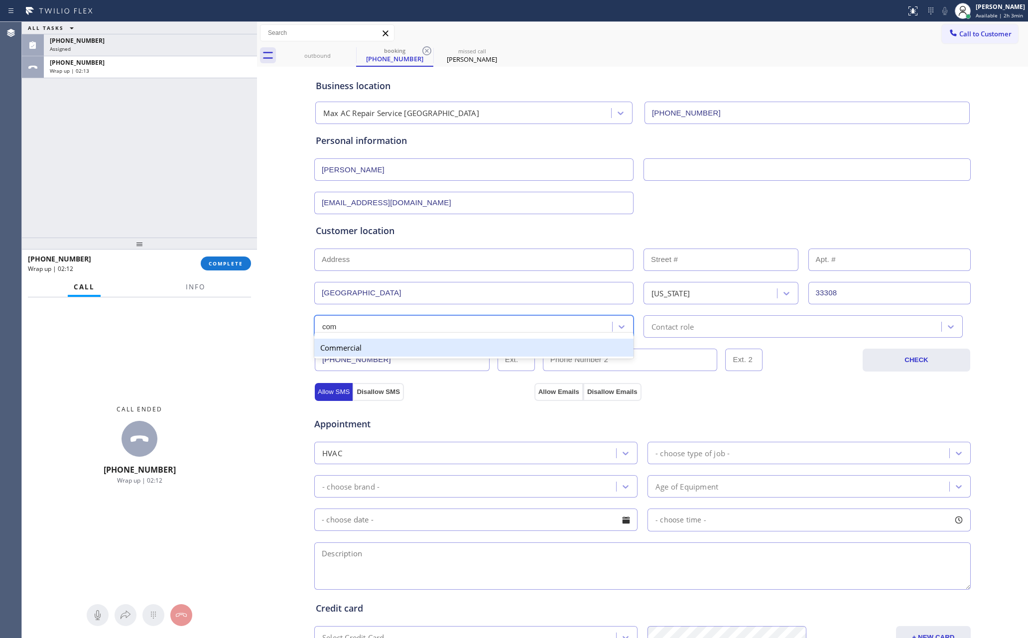
type input "comm"
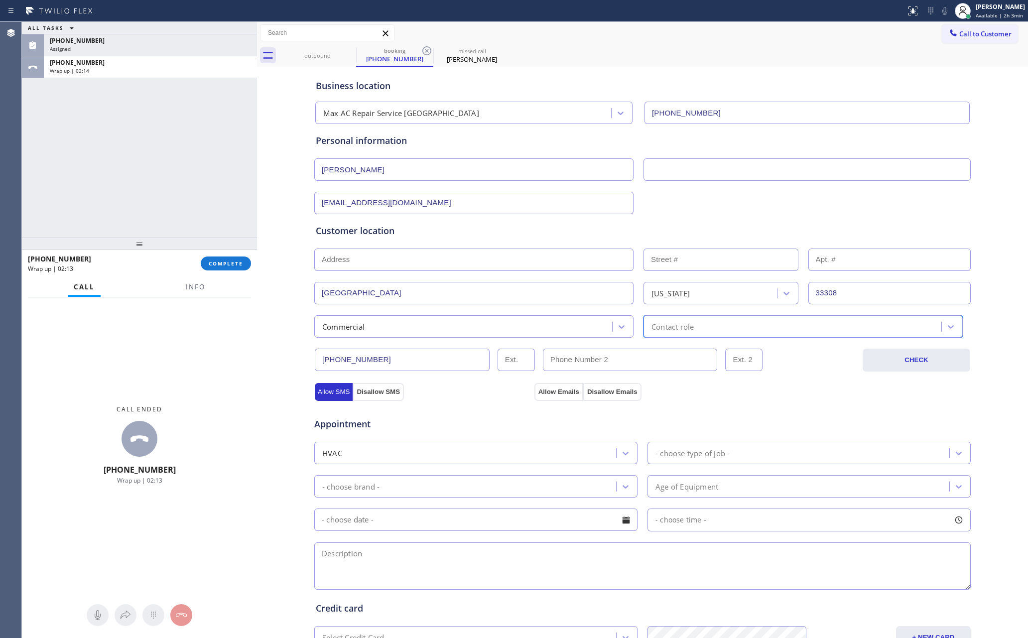
type input "o"
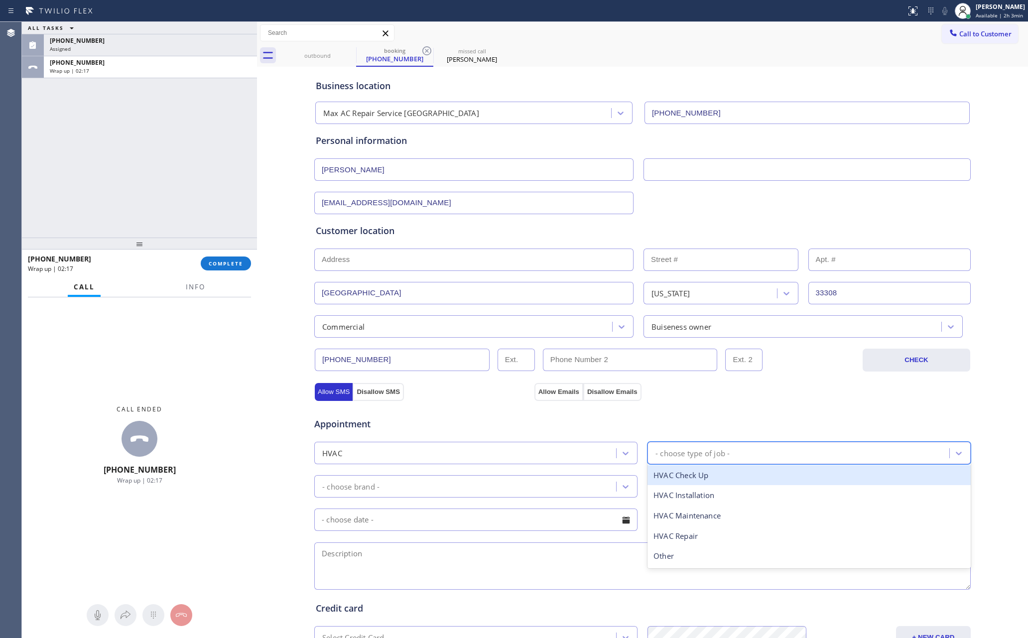
click at [763, 458] on div "- choose type of job -" at bounding box center [799, 452] width 299 height 17
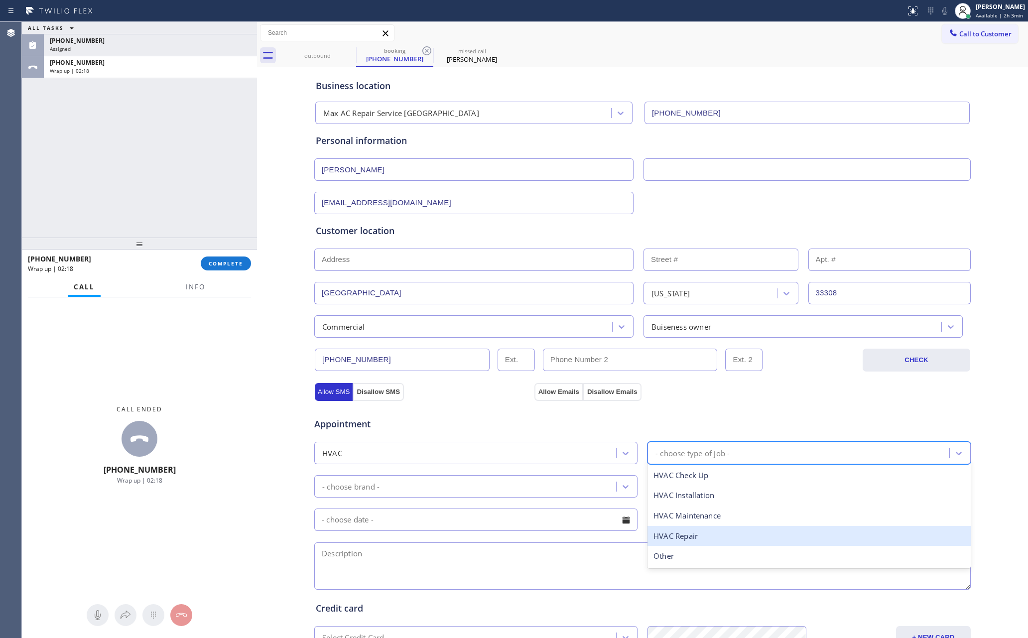
click at [671, 535] on div "HVAC Repair" at bounding box center [808, 536] width 323 height 20
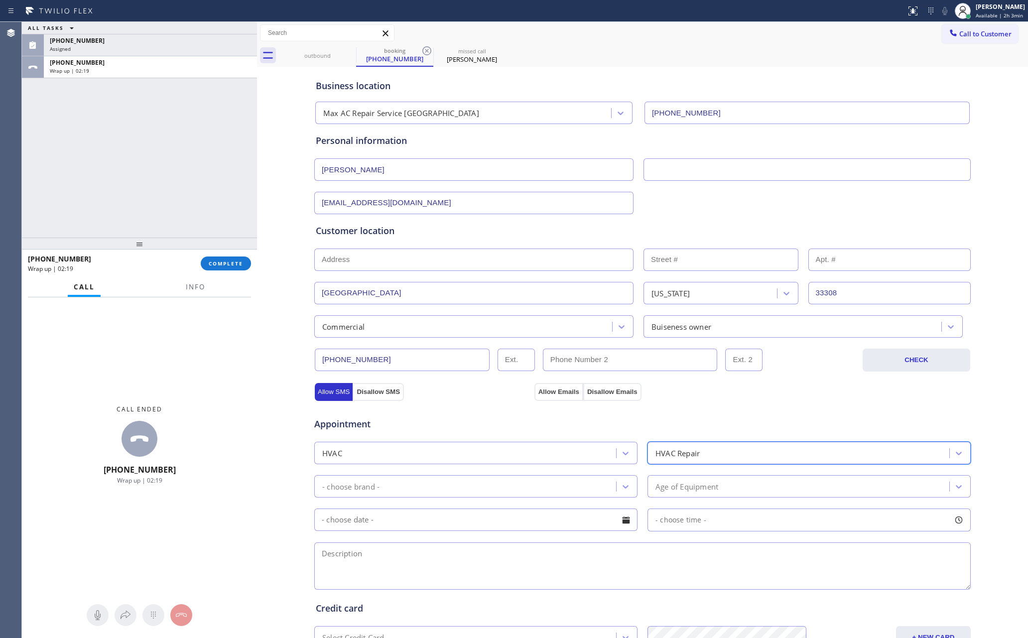
click at [452, 487] on div "- choose brand -" at bounding box center [466, 485] width 299 height 17
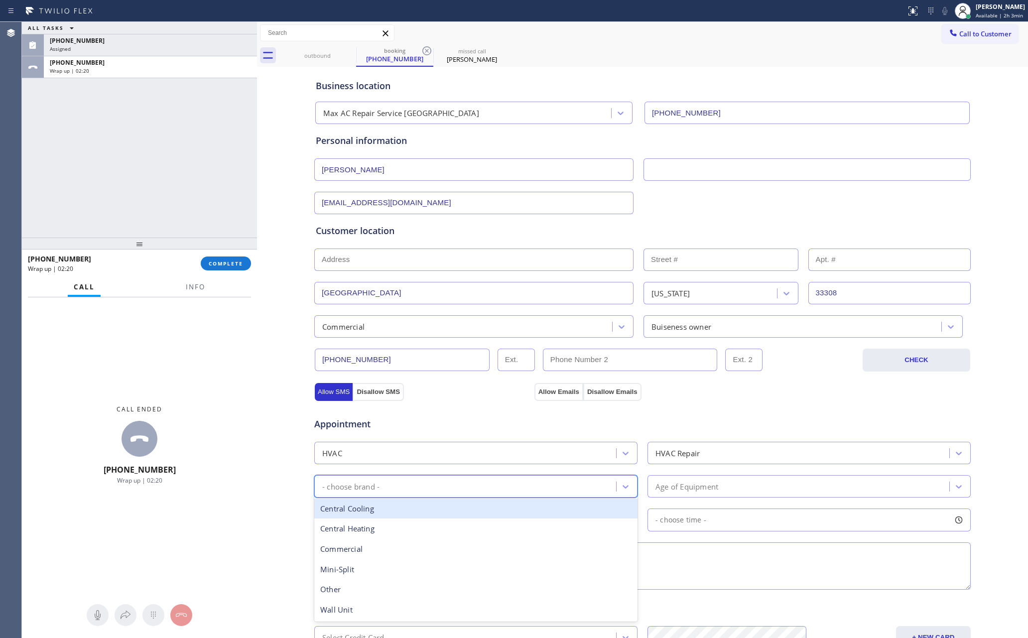
click at [396, 514] on div "Central Cooling" at bounding box center [475, 508] width 323 height 20
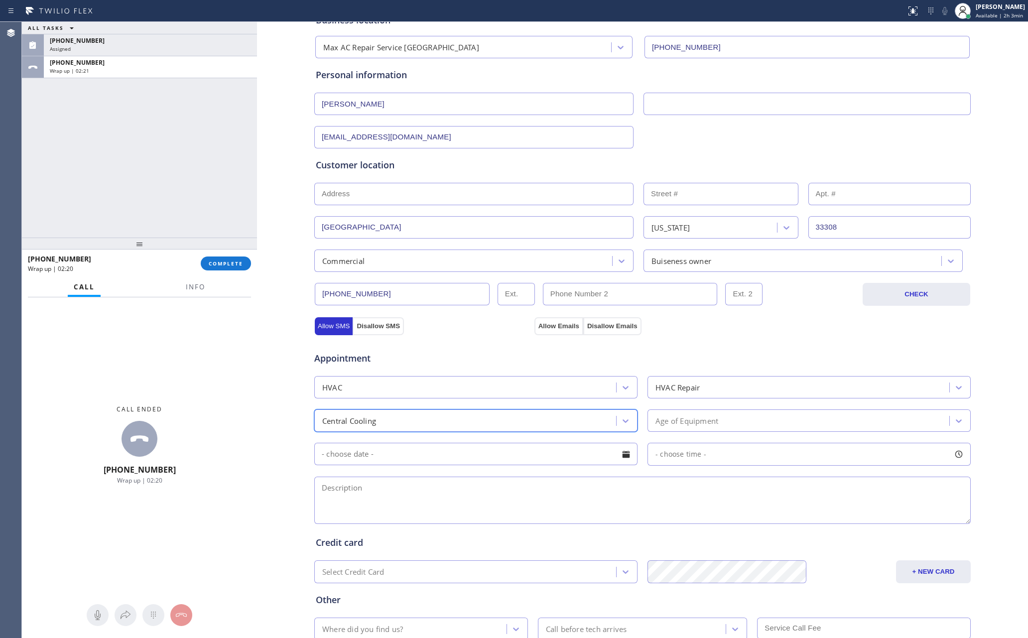
scroll to position [75, 0]
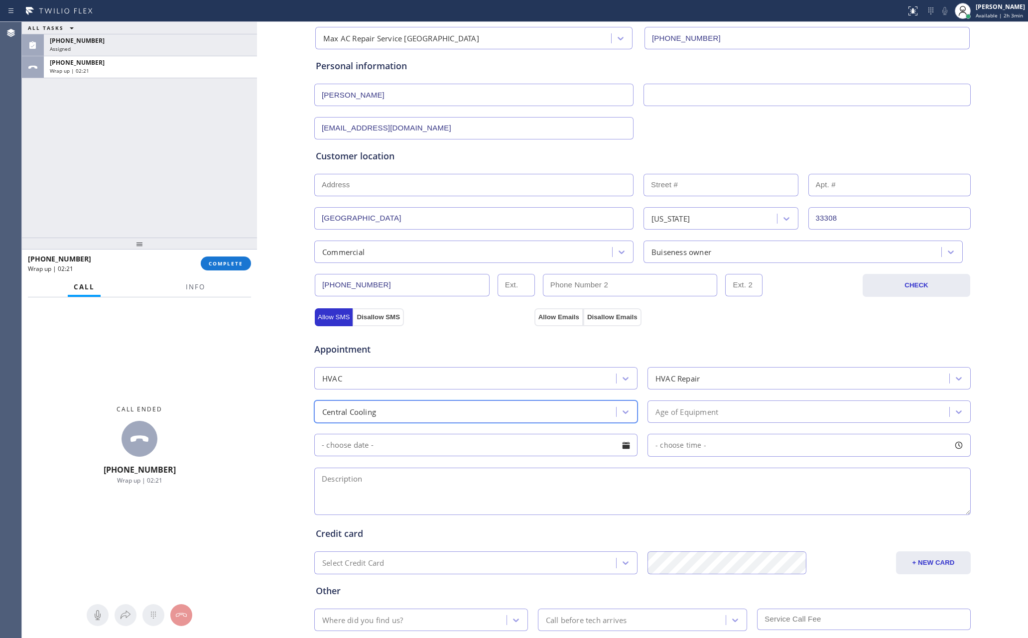
click at [668, 499] on textarea at bounding box center [642, 491] width 656 height 47
click at [343, 496] on textarea "DOS" at bounding box center [642, 491] width 656 height 47
paste textarea "central system || AC wont turn ON, dont know the age condenser on the roof/ nee…"
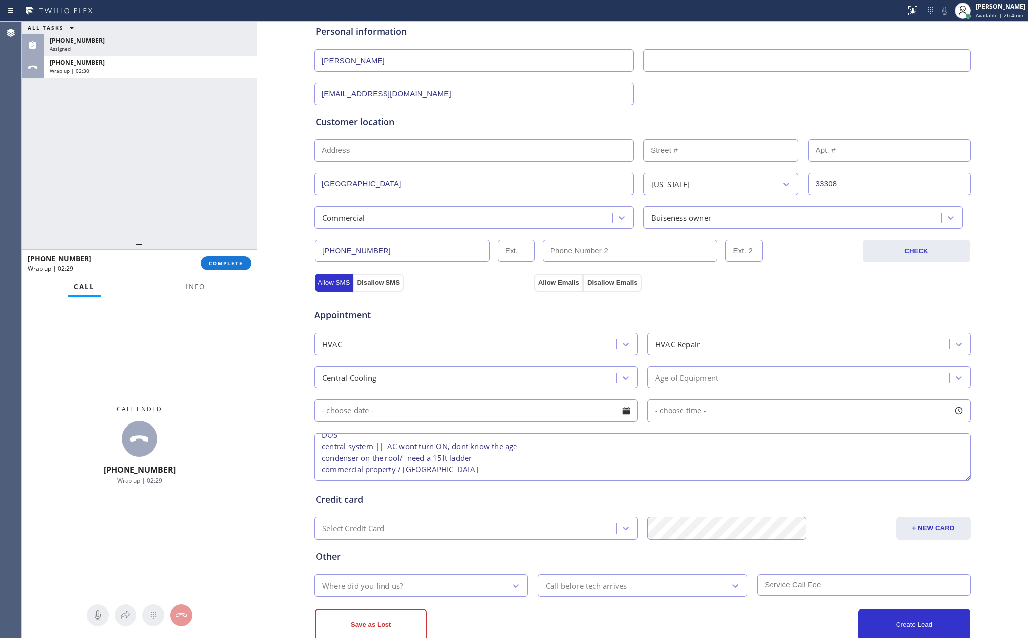
scroll to position [137, 0]
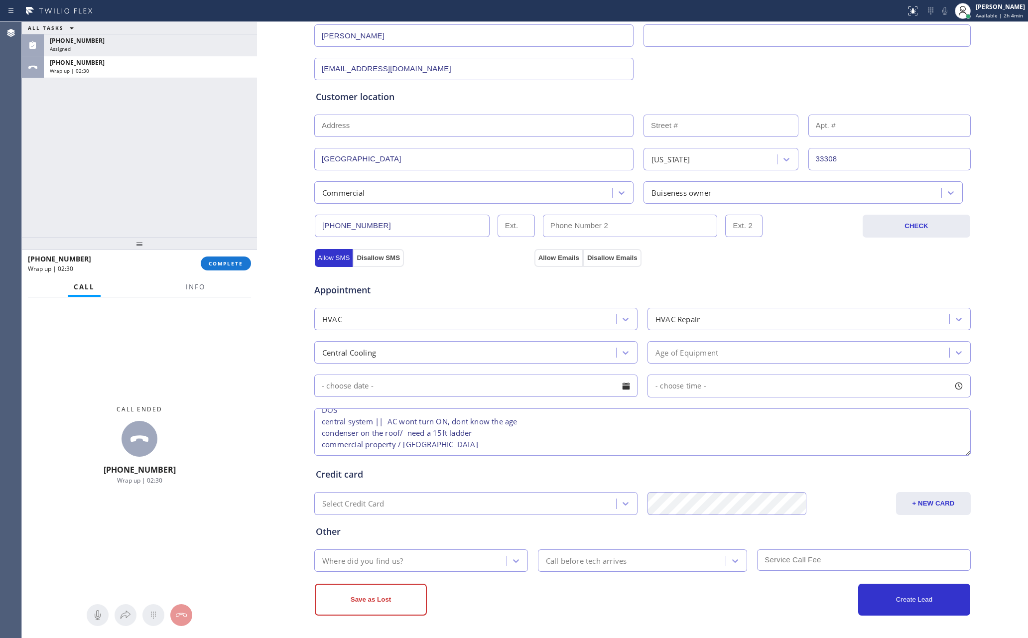
type textarea "DOS central system || AC wont turn ON, dont know the age condenser on the roof/…"
click at [428, 566] on div "Where did you find us?" at bounding box center [411, 560] width 189 height 17
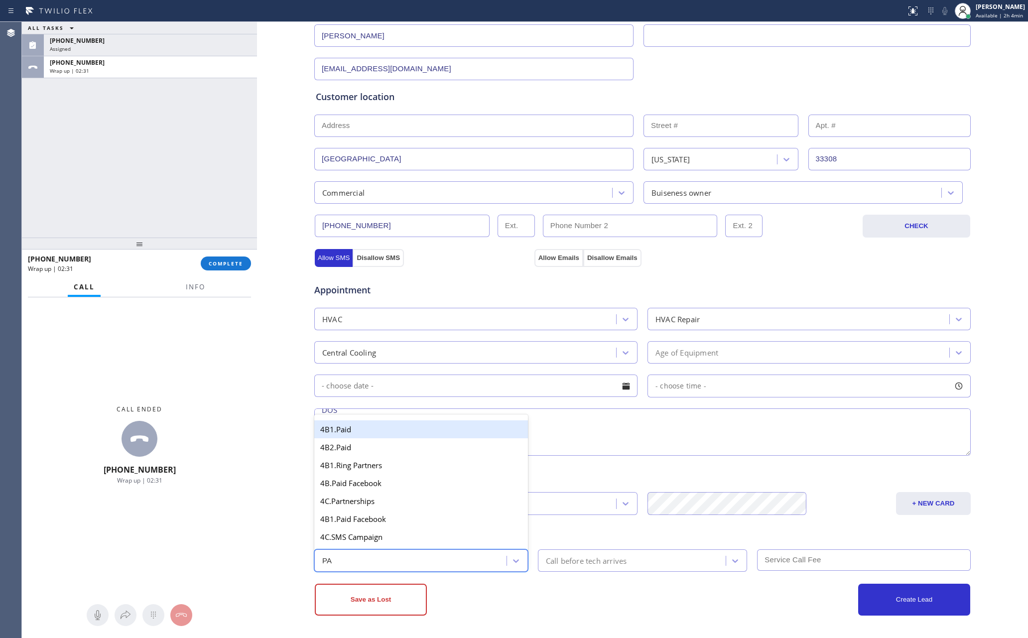
type input "PAI"
click at [346, 429] on div "4B1.Paid" at bounding box center [421, 429] width 214 height 18
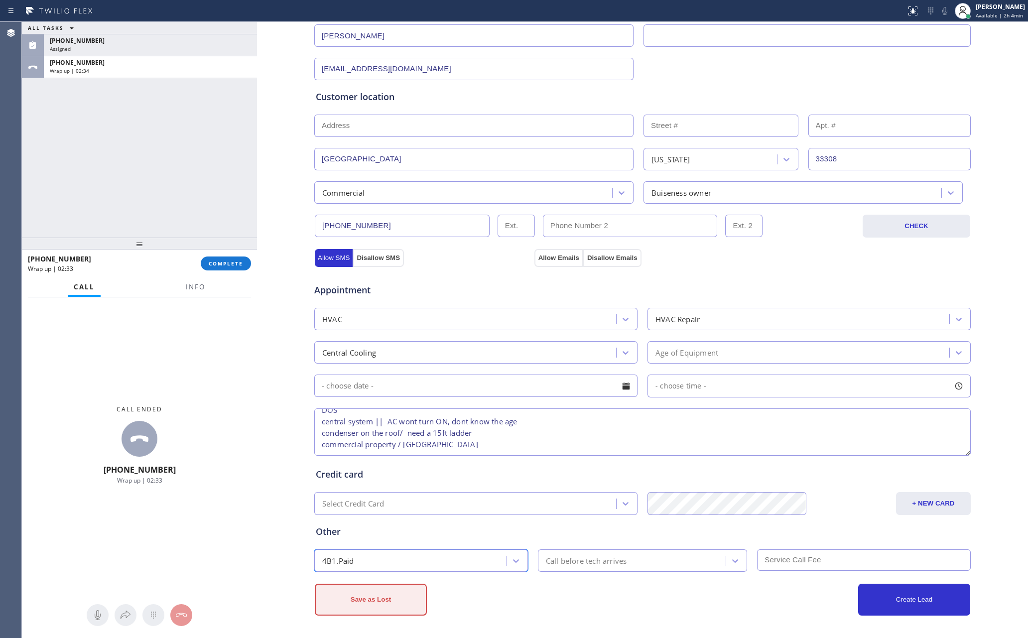
click at [365, 607] on button "Save as Lost" at bounding box center [371, 600] width 112 height 32
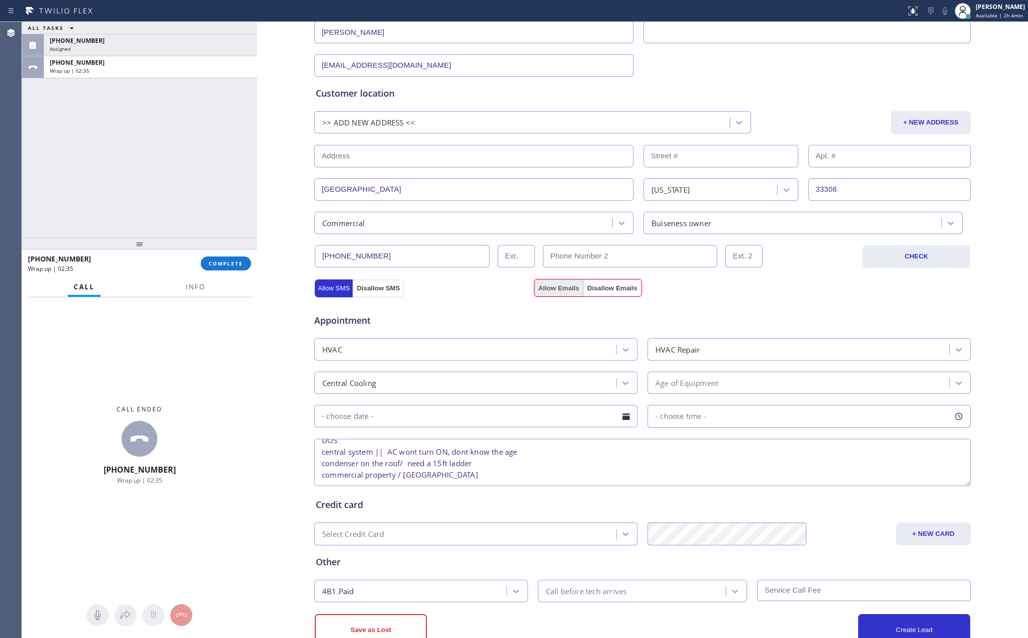
drag, startPoint x: 539, startPoint y: 281, endPoint x: 541, endPoint y: 290, distance: 9.2
click at [539, 282] on button "Allow Emails" at bounding box center [558, 288] width 49 height 18
click at [541, 290] on button "Allow Emails" at bounding box center [558, 288] width 49 height 18
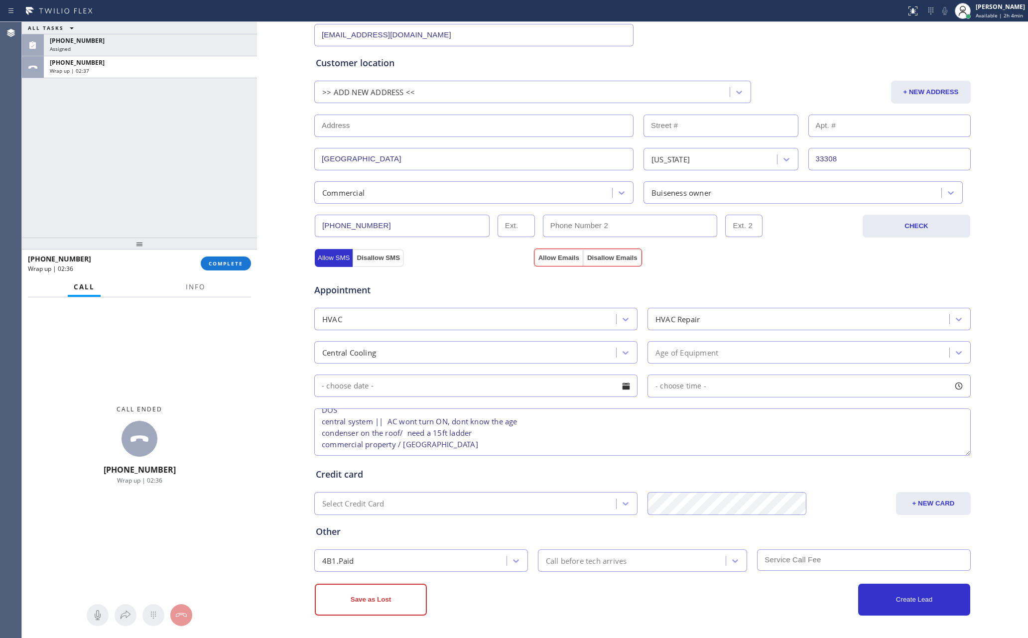
drag, startPoint x: 366, startPoint y: 605, endPoint x: 401, endPoint y: 242, distance: 364.1
click at [366, 602] on button "Save as Lost" at bounding box center [371, 600] width 112 height 32
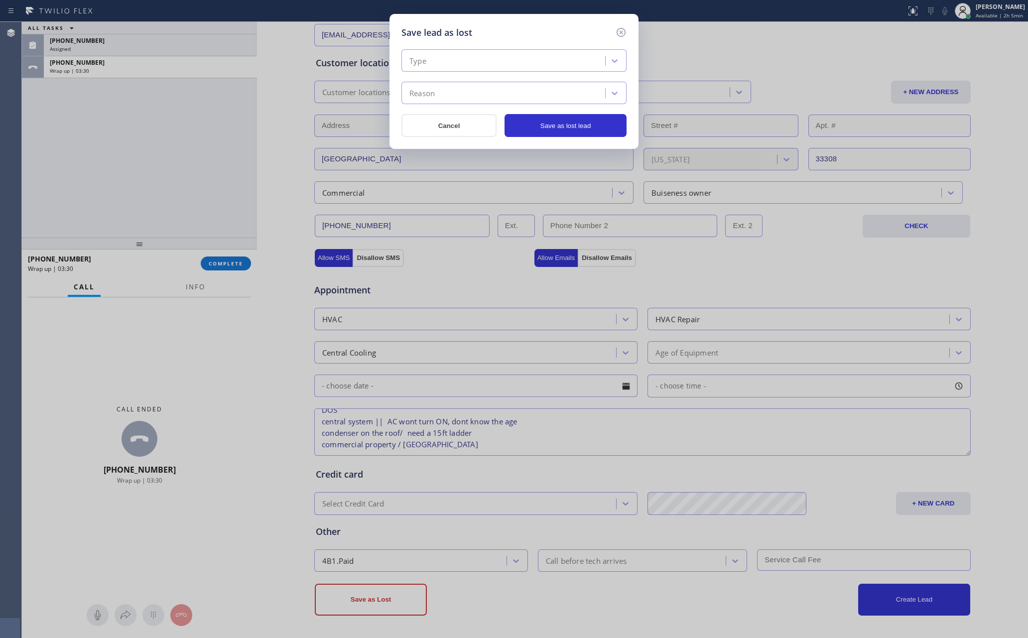
drag, startPoint x: 186, startPoint y: 127, endPoint x: 328, endPoint y: 214, distance: 166.0
click at [186, 133] on div "Save lead as lost Type Reason Cancel Save as lost lead" at bounding box center [514, 319] width 1028 height 638
click at [513, 69] on div "Type" at bounding box center [504, 60] width 201 height 17
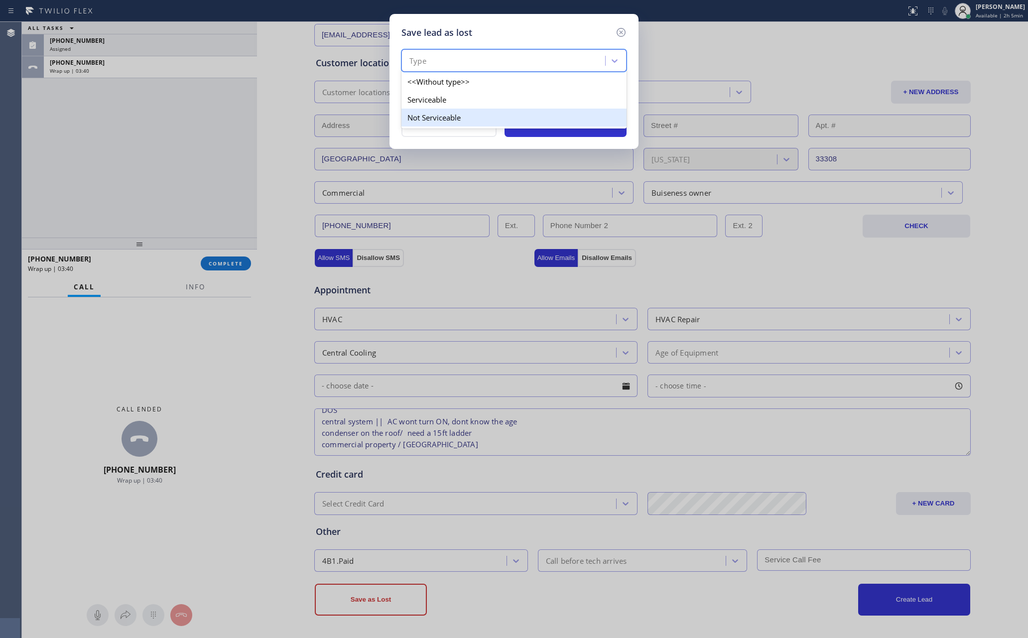
click at [459, 117] on div "Not Serviceable" at bounding box center [513, 118] width 225 height 18
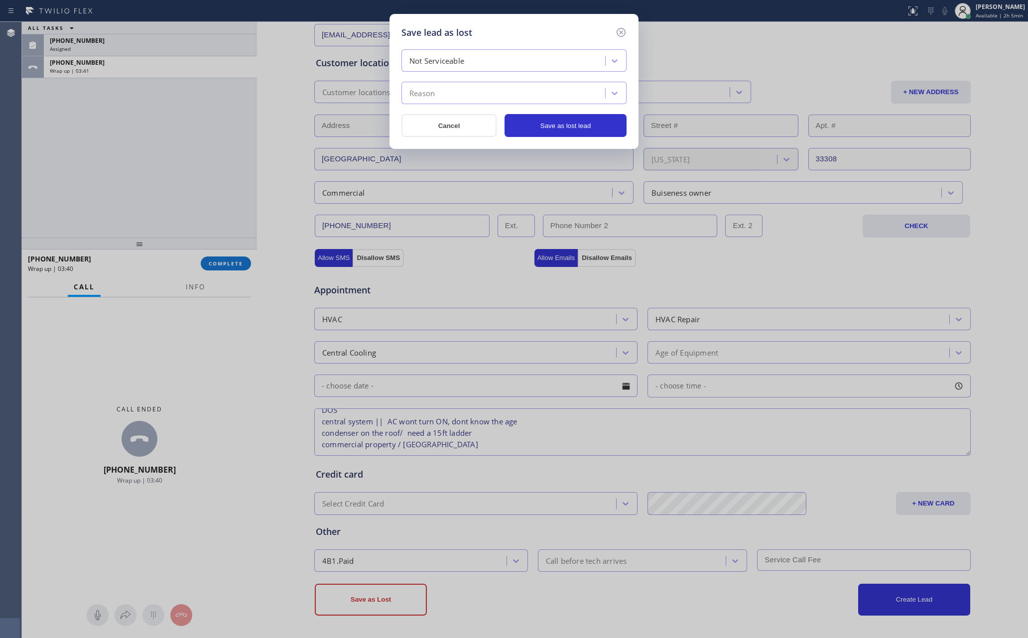
click at [457, 91] on div "Reason" at bounding box center [504, 93] width 201 height 17
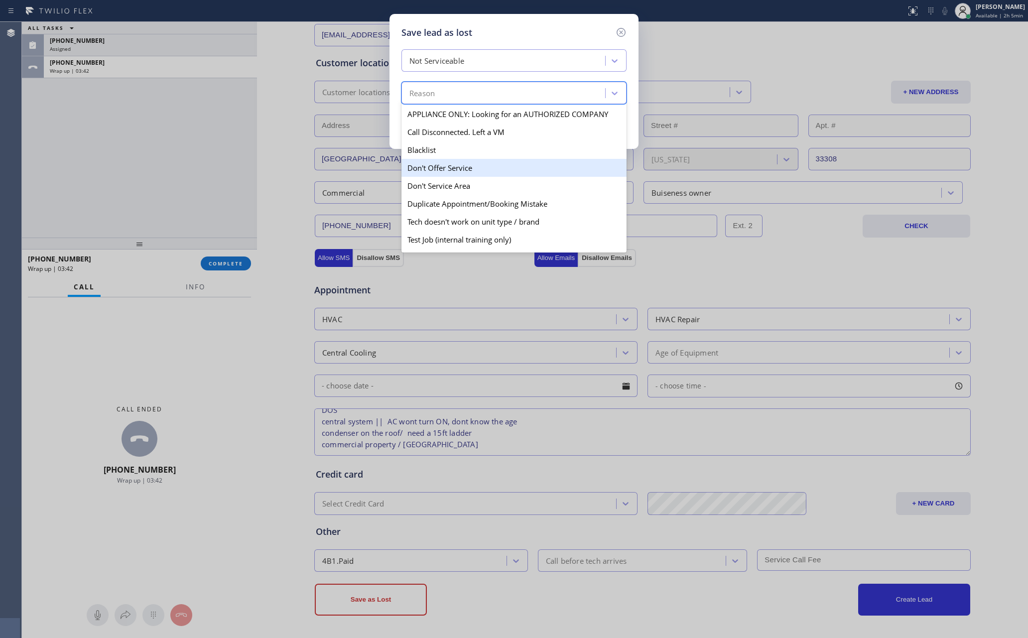
click at [457, 169] on div "Don't Offer Service" at bounding box center [513, 168] width 225 height 18
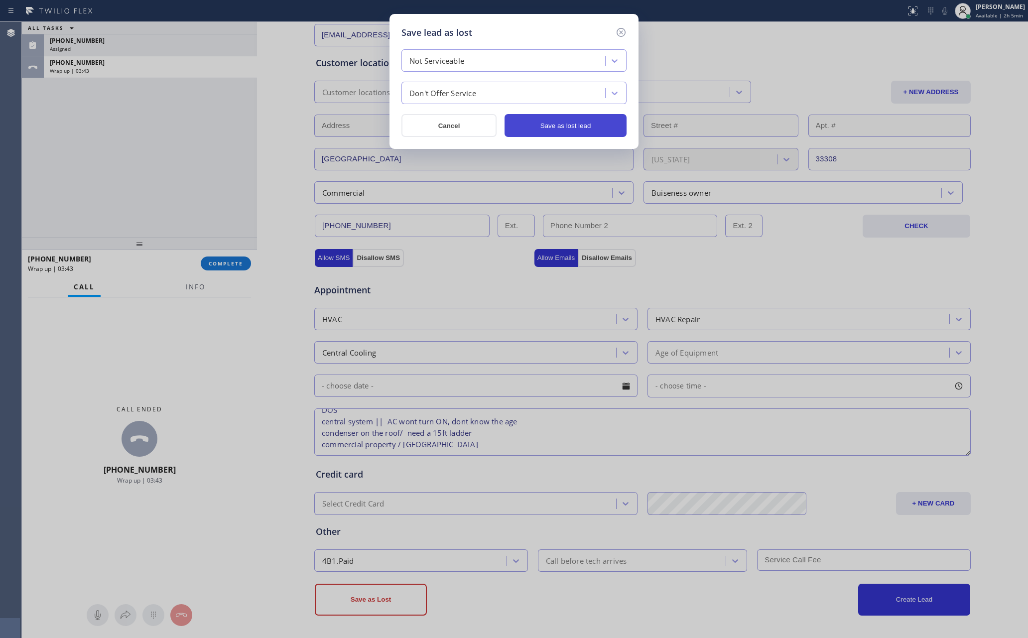
click at [569, 117] on button "Save as lost lead" at bounding box center [565, 125] width 122 height 23
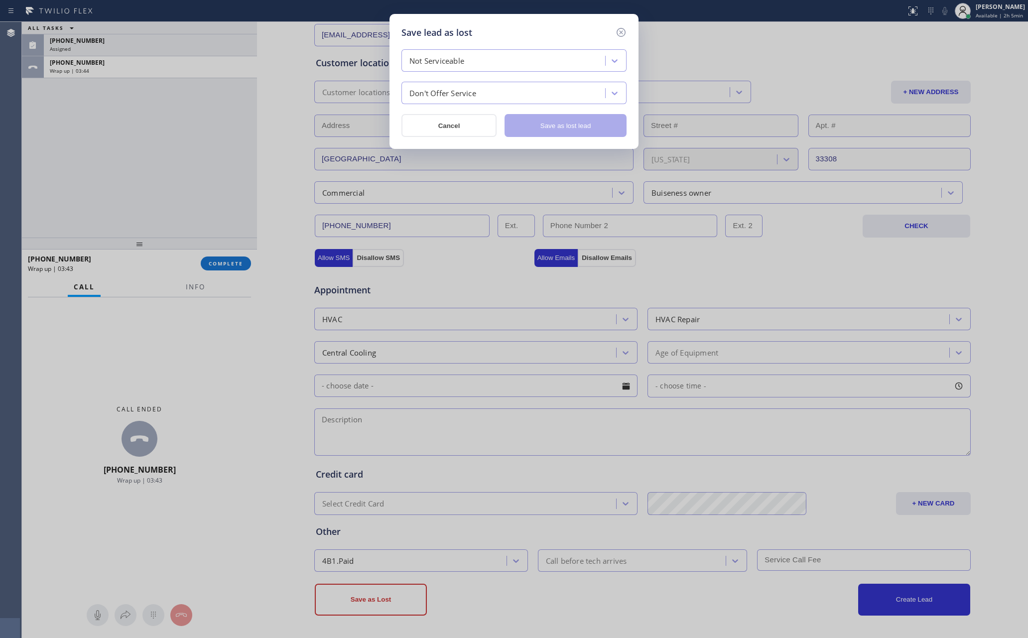
scroll to position [0, 0]
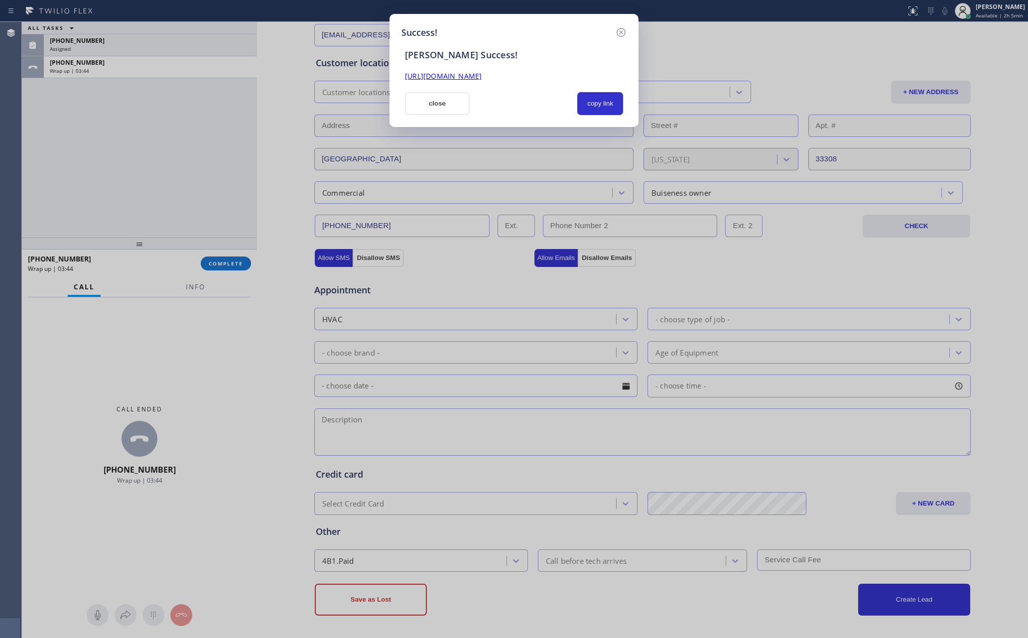
click at [522, 99] on div at bounding box center [523, 103] width 96 height 23
click at [413, 97] on button "close" at bounding box center [437, 103] width 65 height 23
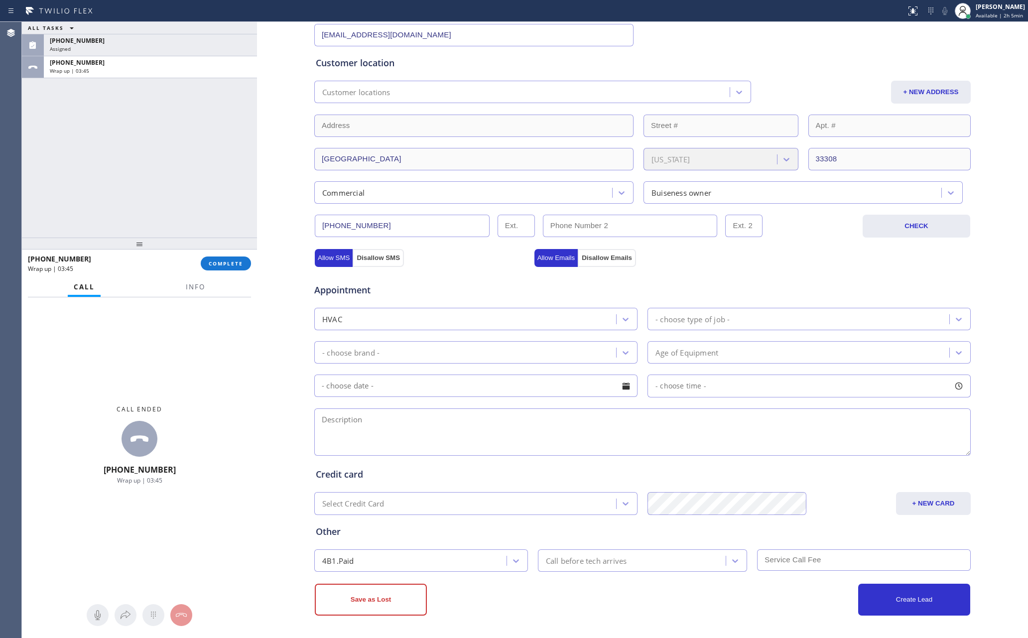
click at [169, 153] on div "ALL TASKS ALL TASKS ACTIVE TASKS TASKS IN WRAP UP (310) 780-0834 Assigned +1305…" at bounding box center [139, 130] width 235 height 216
click at [184, 70] on div "Wrap up | 03:46" at bounding box center [150, 70] width 201 height 7
click at [223, 264] on span "COMPLETE" at bounding box center [226, 263] width 34 height 7
click at [195, 71] on div "Wrap up | 03:47" at bounding box center [150, 70] width 201 height 7
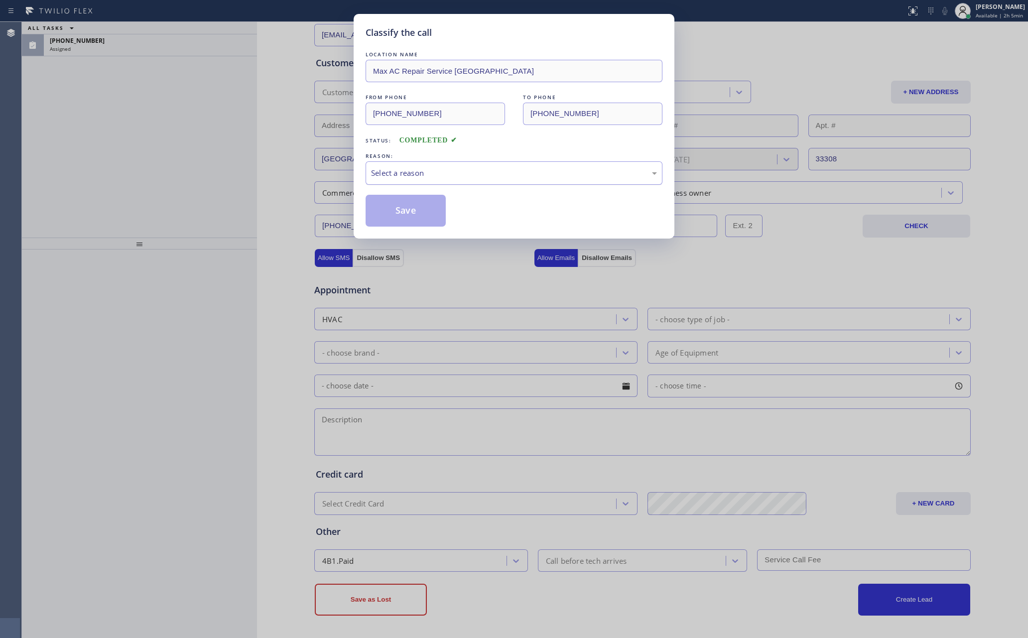
click at [424, 176] on div "Select a reason" at bounding box center [514, 172] width 286 height 11
click at [408, 218] on button "Save" at bounding box center [405, 211] width 80 height 32
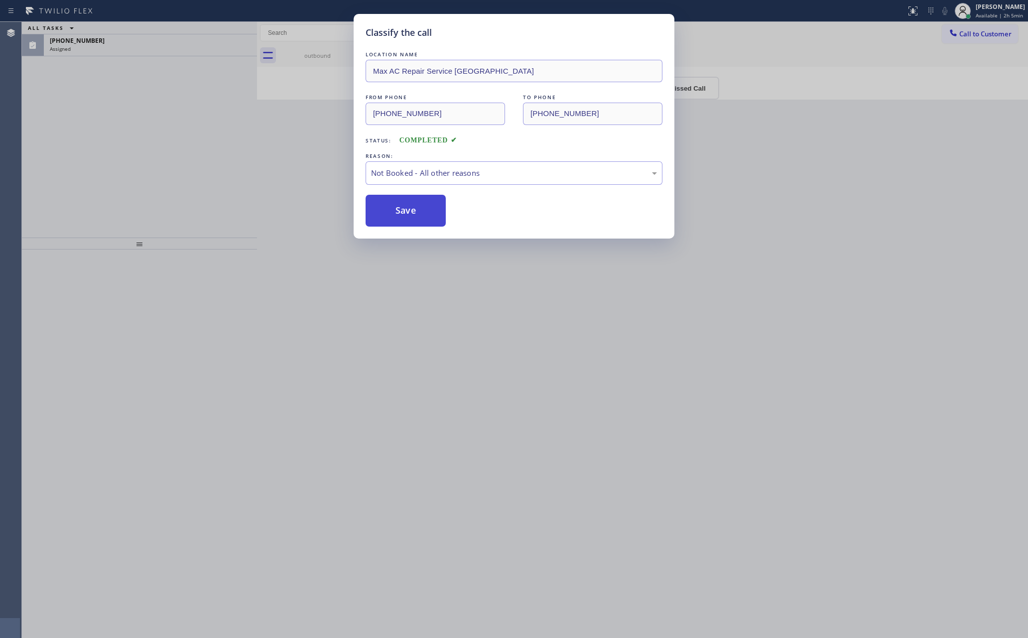
click at [408, 218] on button "Save" at bounding box center [405, 211] width 80 height 32
click at [105, 151] on div "Classify the call LOCATION NAME Max AC Repair Service Fort Lauderdale FROM PHON…" at bounding box center [514, 319] width 1028 height 638
click at [106, 151] on div "Classify the call LOCATION NAME Max AC Repair Service Fort Lauderdale FROM PHON…" at bounding box center [514, 319] width 1028 height 638
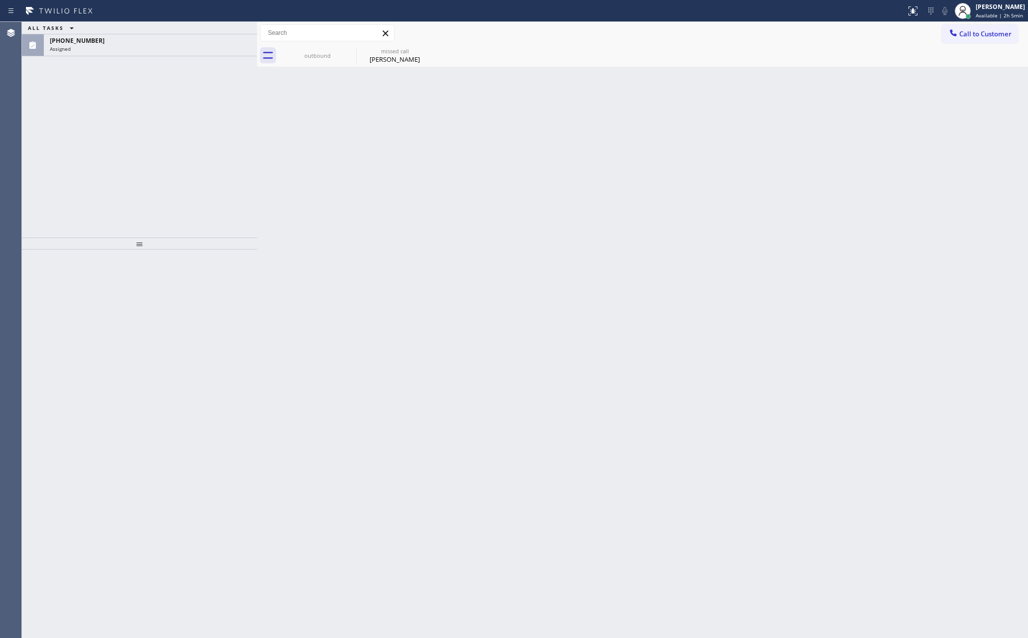
drag, startPoint x: 155, startPoint y: 151, endPoint x: 166, endPoint y: 138, distance: 17.0
click at [166, 138] on div "ALL TASKS ALL TASKS ACTIVE TASKS TASKS IN WRAP UP (310) 780-0834 Assigned" at bounding box center [139, 130] width 235 height 216
click at [212, 53] on div "(310) 780-0834 Assigned" at bounding box center [148, 45] width 209 height 22
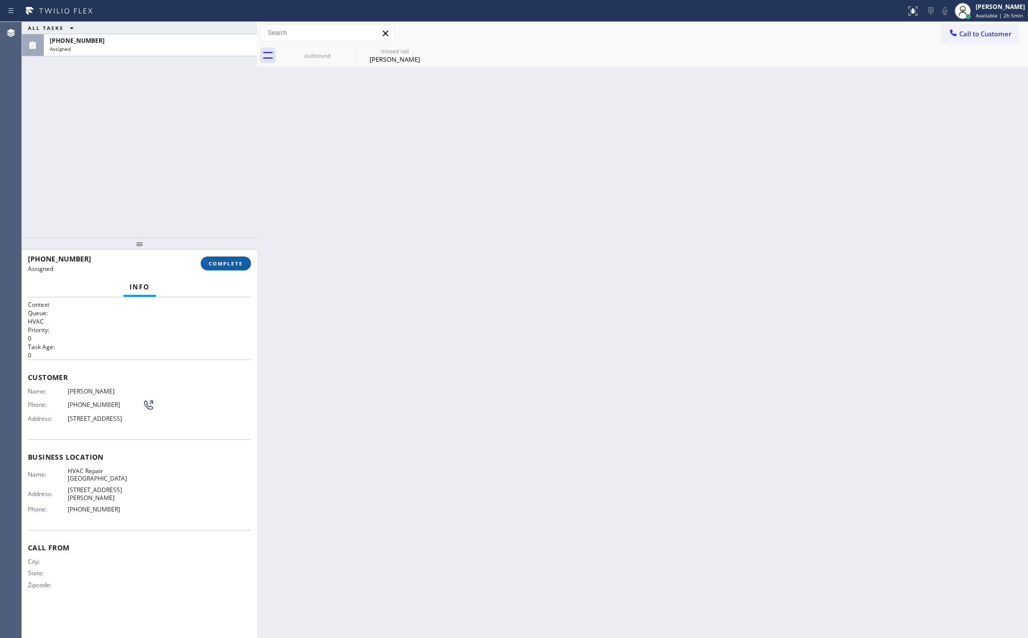
click at [225, 265] on span "COMPLETE" at bounding box center [226, 263] width 34 height 7
click at [201, 121] on div "ALL TASKS ALL TASKS ACTIVE TASKS TASKS IN WRAP UP (310) 780-0834 Assigned" at bounding box center [139, 130] width 235 height 216
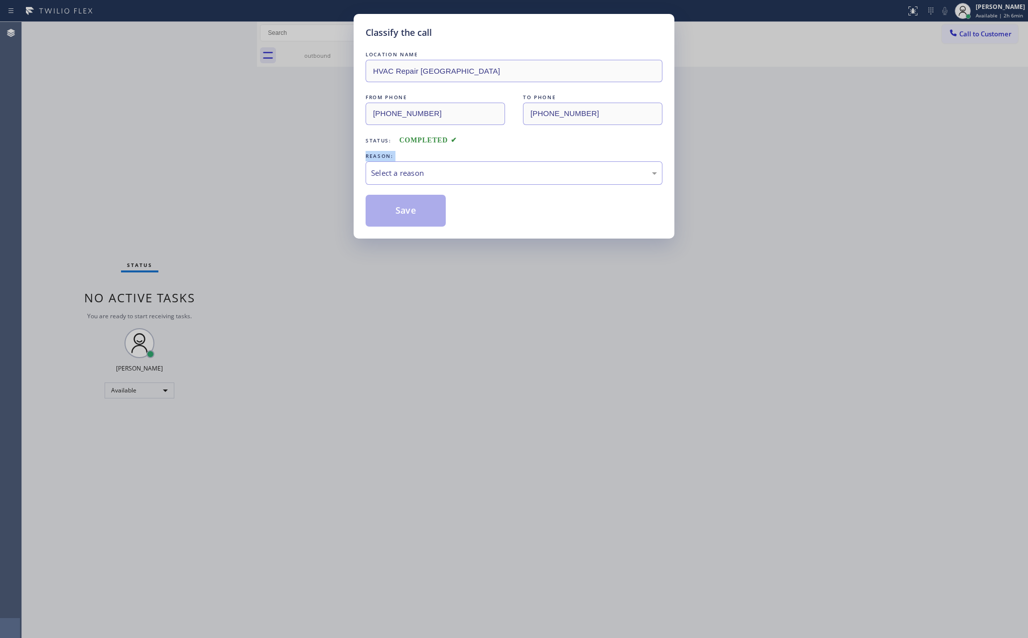
click at [249, 169] on div "Classify the call LOCATION NAME HVAC Repair SF Valley FROM PHONE (310) 780-0834…" at bounding box center [514, 319] width 1028 height 638
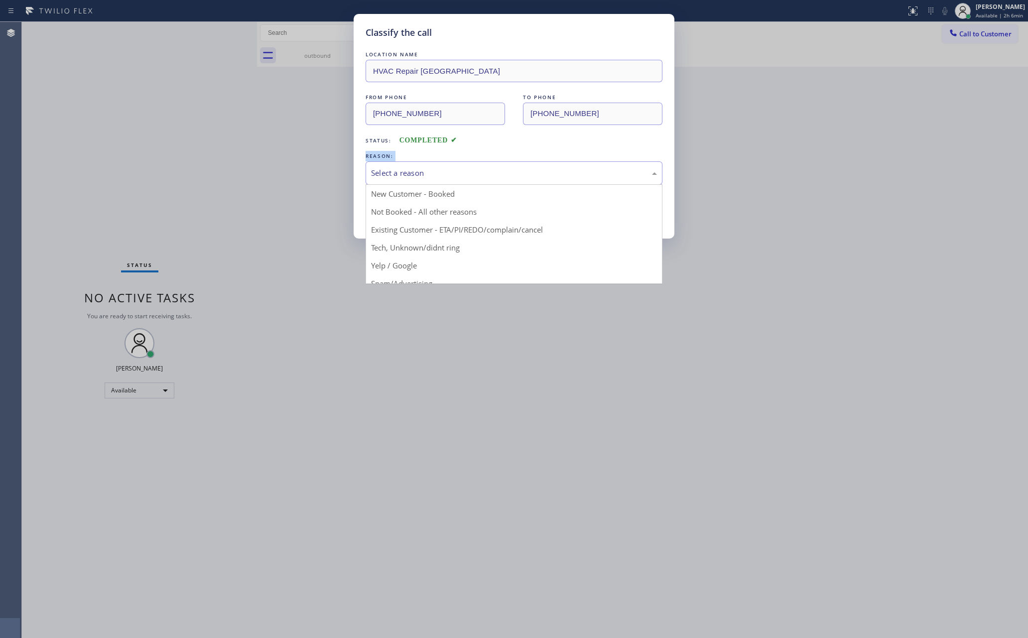
click at [405, 167] on div "Select a reason" at bounding box center [513, 172] width 297 height 23
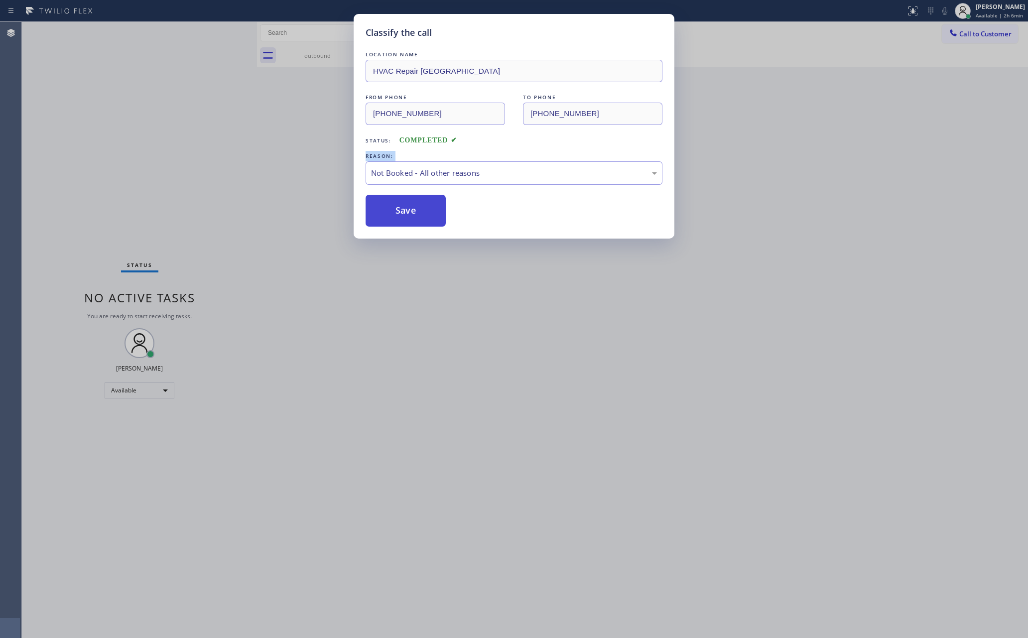
click at [385, 213] on button "Save" at bounding box center [405, 211] width 80 height 32
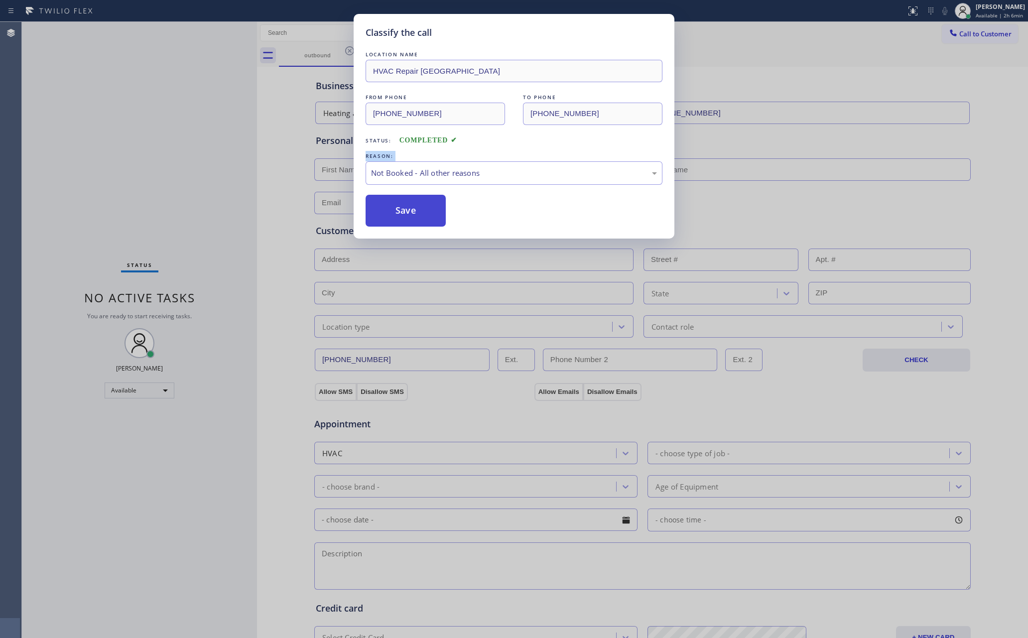
click at [385, 213] on button "Save" at bounding box center [405, 211] width 80 height 32
drag, startPoint x: 108, startPoint y: 142, endPoint x: 663, endPoint y: 11, distance: 570.4
click at [136, 139] on div "Classify the call LOCATION NAME HVAC Repair SF Valley FROM PHONE (310) 780-0834…" at bounding box center [514, 319] width 1028 height 638
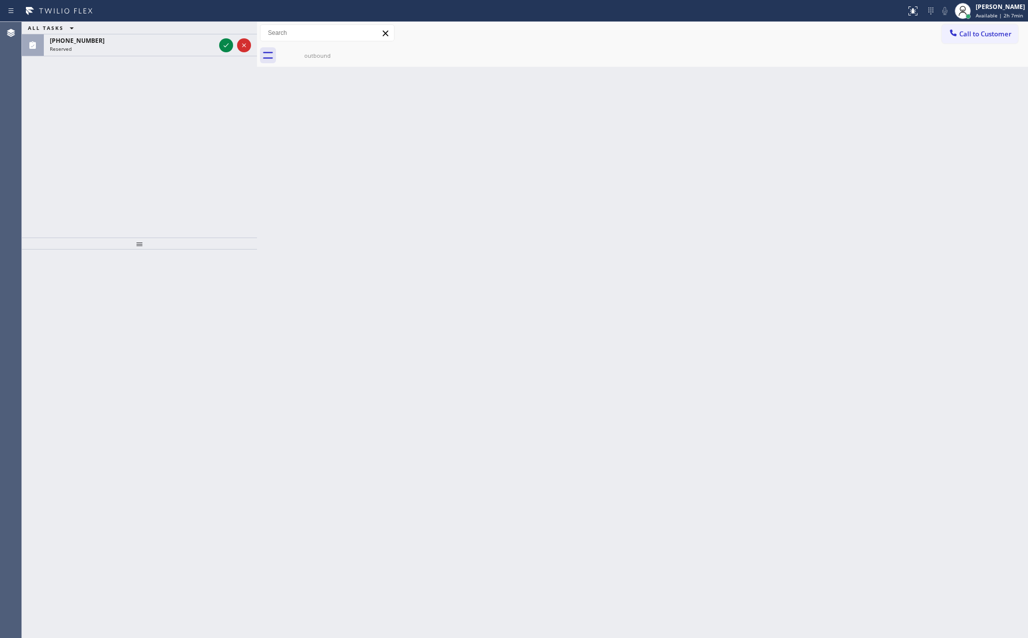
click at [565, 252] on div "Back to Dashboard Change Sender ID Customers Technicians Select a contact Outbo…" at bounding box center [642, 330] width 771 height 616
drag, startPoint x: 181, startPoint y: 165, endPoint x: 190, endPoint y: 139, distance: 27.6
click at [183, 154] on div "ALL TASKS ALL TASKS ACTIVE TASKS TASKS IN WRAP UP (650) 392-6031 Reserved" at bounding box center [139, 130] width 235 height 216
click at [220, 45] on icon at bounding box center [226, 45] width 12 height 12
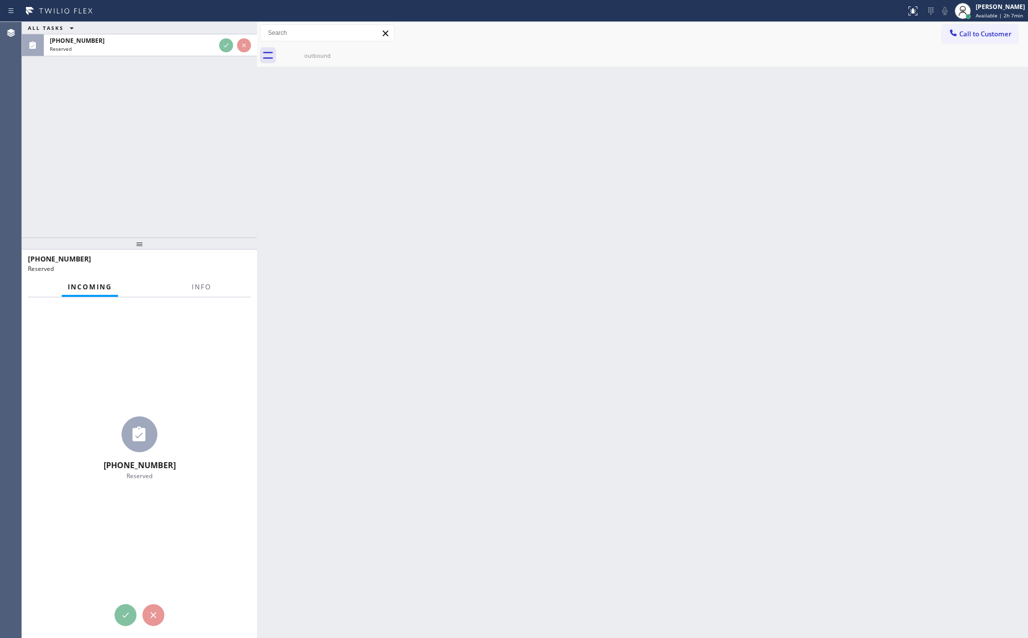
drag, startPoint x: 222, startPoint y: 131, endPoint x: 222, endPoint y: 139, distance: 7.5
click at [222, 139] on div "ALL TASKS ALL TASKS ACTIVE TASKS TASKS IN WRAP UP (650) 392-6031 Reserved" at bounding box center [139, 130] width 235 height 216
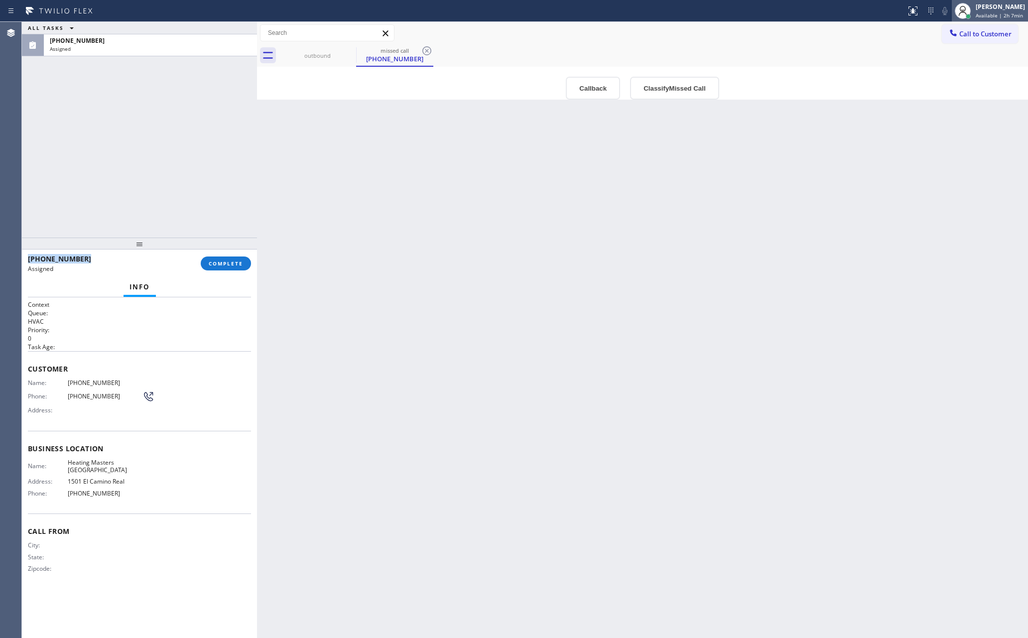
click at [989, 13] on span "Available | 2h 7min" at bounding box center [998, 15] width 47 height 7
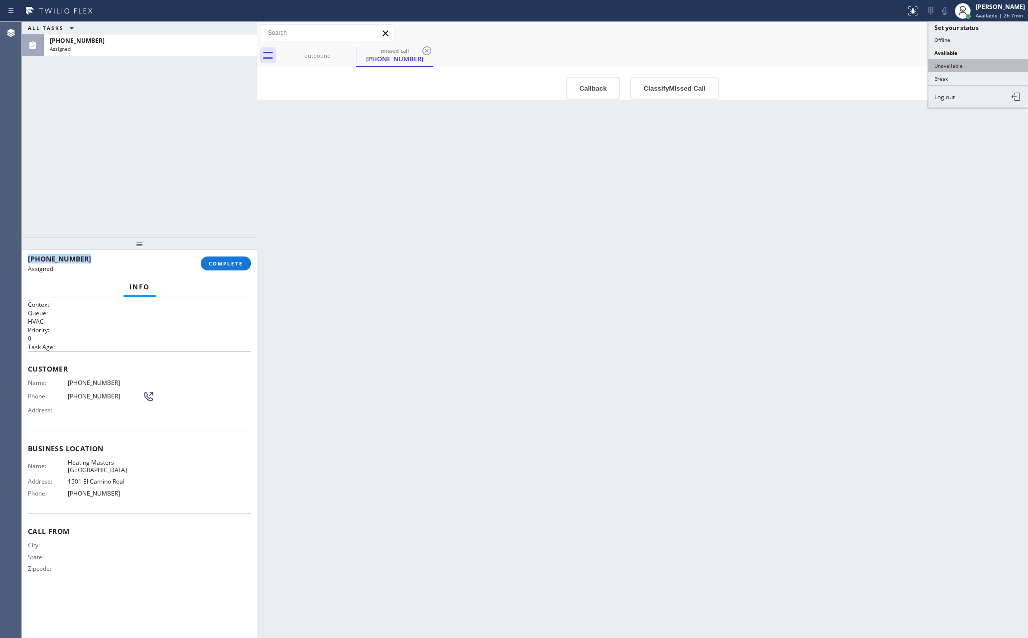
click at [974, 63] on button "Unavailable" at bounding box center [978, 65] width 100 height 13
click at [829, 337] on div "Back to Dashboard Change Sender ID Customers Technicians Select a contact Outbo…" at bounding box center [642, 330] width 771 height 616
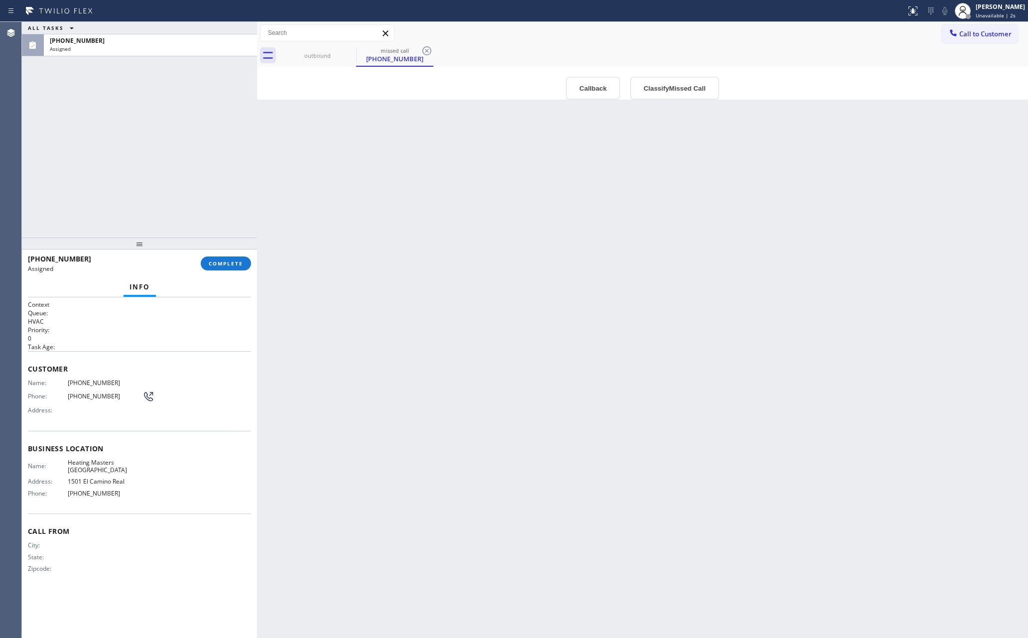
click at [679, 255] on div "Back to Dashboard Change Sender ID Customers Technicians Select a contact Outbo…" at bounding box center [642, 330] width 771 height 616
drag, startPoint x: 21, startPoint y: 133, endPoint x: 431, endPoint y: 240, distance: 423.2
click at [81, 147] on div "Agent Desktop Classify the call LOCATION NAME Menlo Park Appliance Co FROM PHON…" at bounding box center [514, 330] width 1028 height 616
drag, startPoint x: 441, startPoint y: 247, endPoint x: 447, endPoint y: 247, distance: 6.0
click at [441, 247] on div "Back to Dashboard Change Sender ID Customers Technicians Select a contact Outbo…" at bounding box center [642, 330] width 771 height 616
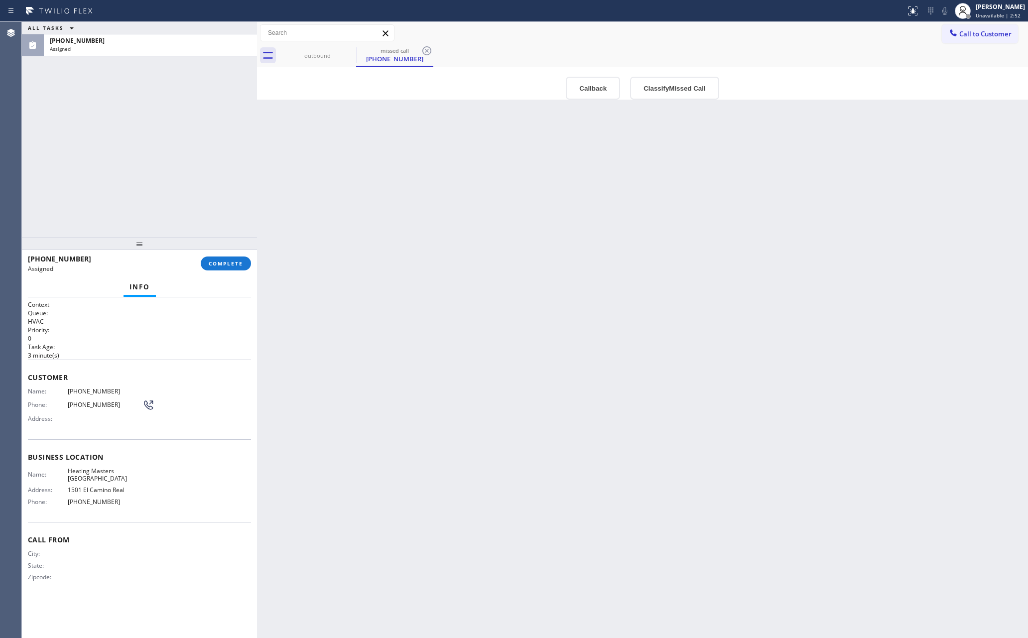
click at [923, 293] on div "Back to Dashboard Change Sender ID Customers Technicians Select a contact Outbo…" at bounding box center [642, 330] width 771 height 616
click at [993, 12] on span "Unavailable | 2:53" at bounding box center [997, 15] width 45 height 7
click at [976, 50] on button "Available" at bounding box center [978, 52] width 100 height 13
drag, startPoint x: 565, startPoint y: 293, endPoint x: 575, endPoint y: 196, distance: 98.1
click at [568, 287] on div "Back to Dashboard Change Sender ID Customers Technicians Select a contact Outbo…" at bounding box center [642, 330] width 771 height 616
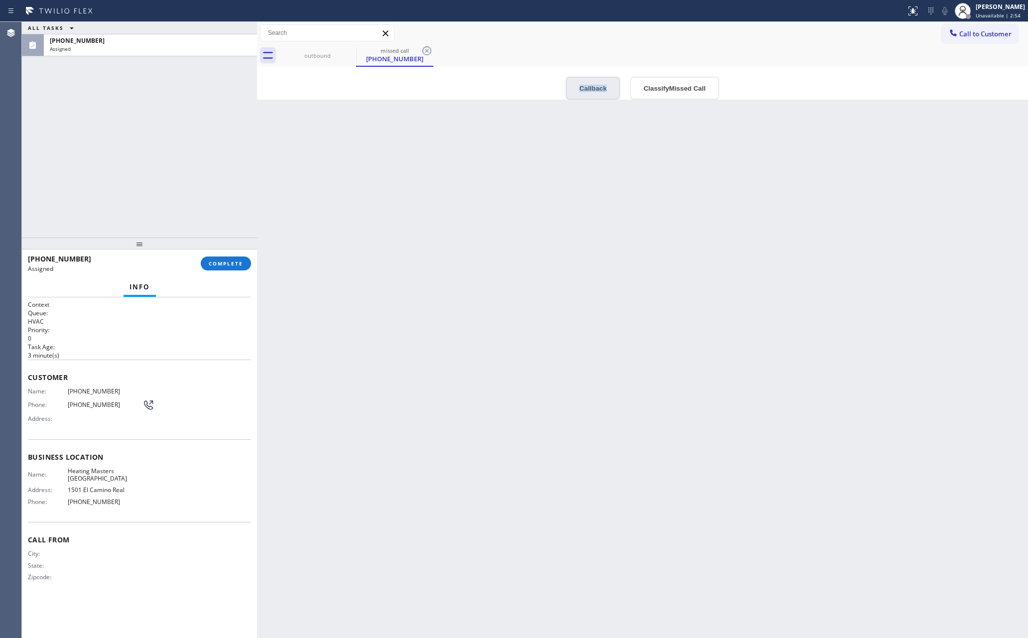
click at [586, 90] on button "Callback" at bounding box center [593, 88] width 54 height 23
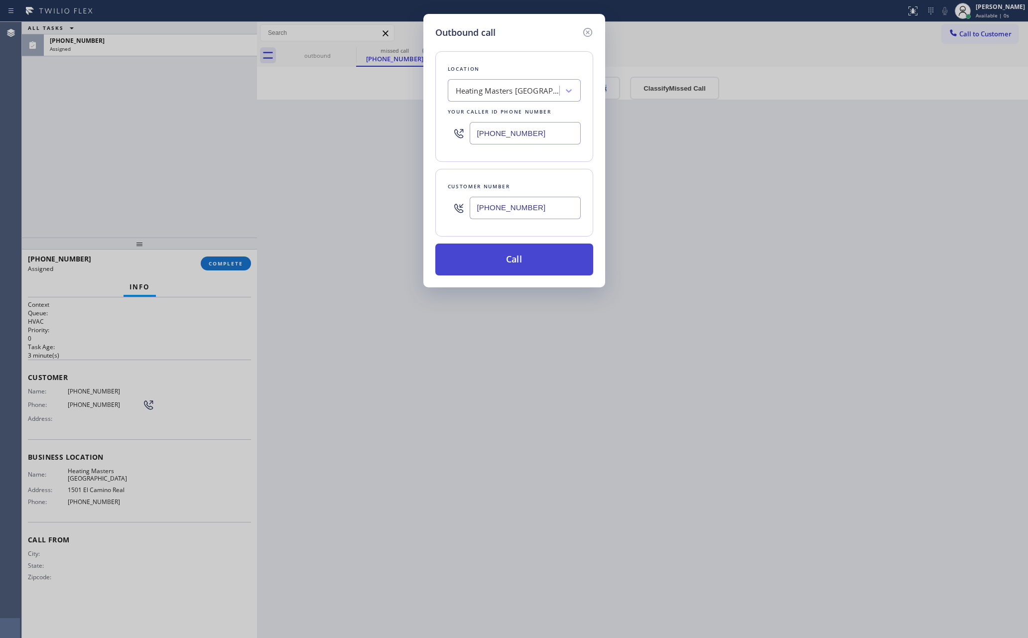
click at [549, 262] on button "Call" at bounding box center [514, 259] width 158 height 32
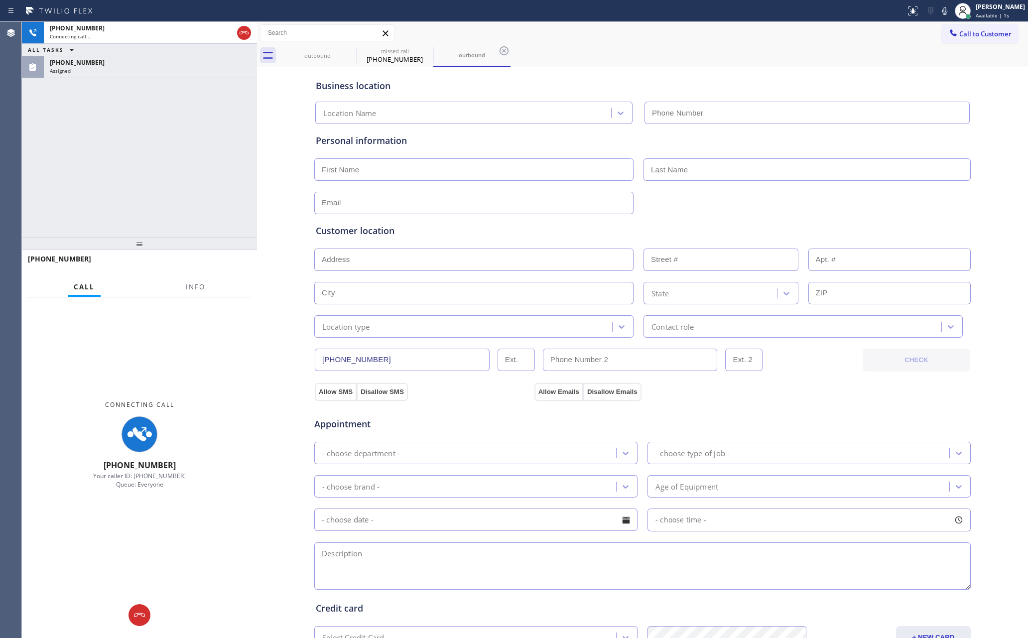
type input "(650) 727-1151"
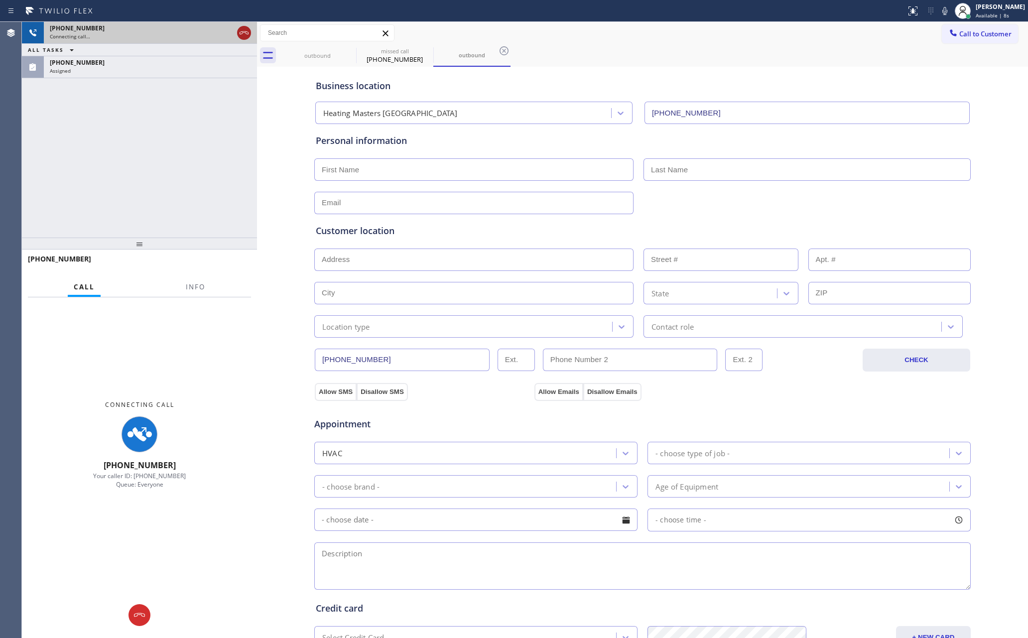
click at [241, 32] on icon at bounding box center [244, 33] width 12 height 12
click at [211, 192] on div "+16503926031 Connecting call… ALL TASKS ALL TASKS ACTIVE TASKS TASKS IN WRAP UP…" at bounding box center [139, 130] width 235 height 216
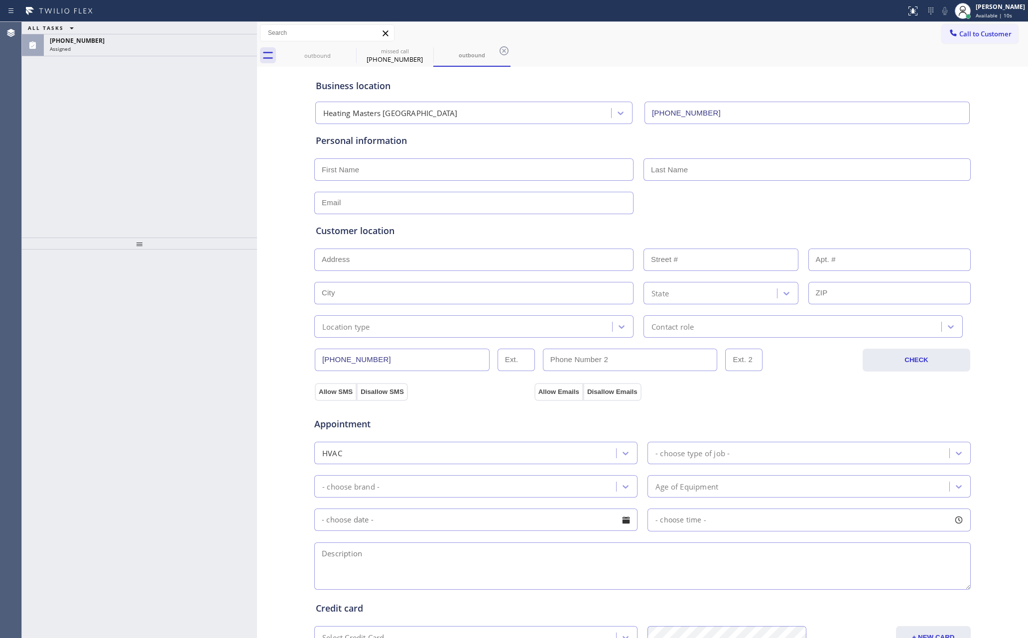
click at [215, 205] on div "ALL TASKS ALL TASKS ACTIVE TASKS TASKS IN WRAP UP (650) 392-6031 Assigned" at bounding box center [139, 130] width 235 height 216
click at [144, 39] on div "(650) 392-6031" at bounding box center [150, 40] width 201 height 8
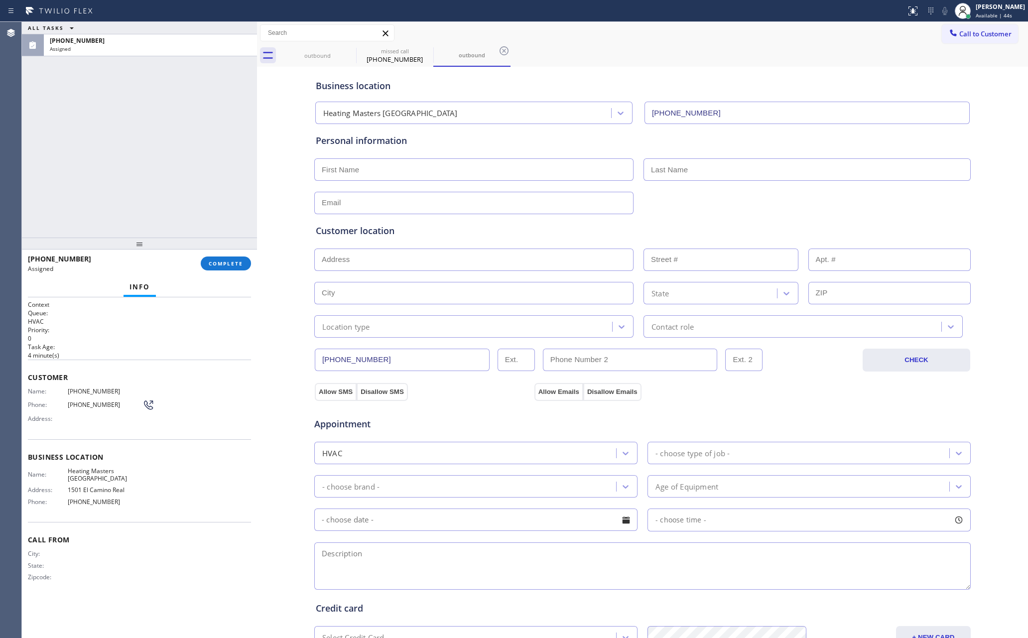
click at [206, 174] on div "ALL TASKS ALL TASKS ACTIVE TASKS TASKS IN WRAP UP (650) 392-6031 Assigned" at bounding box center [139, 130] width 235 height 216
drag, startPoint x: 225, startPoint y: 39, endPoint x: 212, endPoint y: 113, distance: 74.7
click at [225, 38] on div "(650) 392-6031" at bounding box center [150, 40] width 201 height 8
drag, startPoint x: 223, startPoint y: 263, endPoint x: 190, endPoint y: 133, distance: 134.6
click at [224, 258] on button "COMPLETE" at bounding box center [226, 263] width 50 height 14
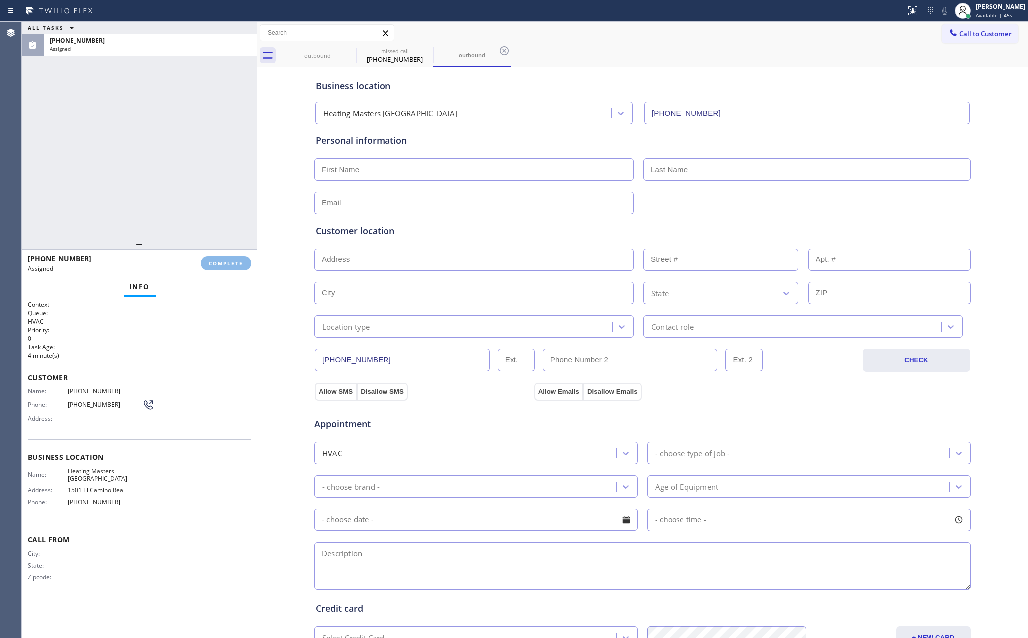
click at [190, 131] on div "ALL TASKS ALL TASKS ACTIVE TASKS TASKS IN WRAP UP (650) 392-6031 Assigned" at bounding box center [139, 130] width 235 height 216
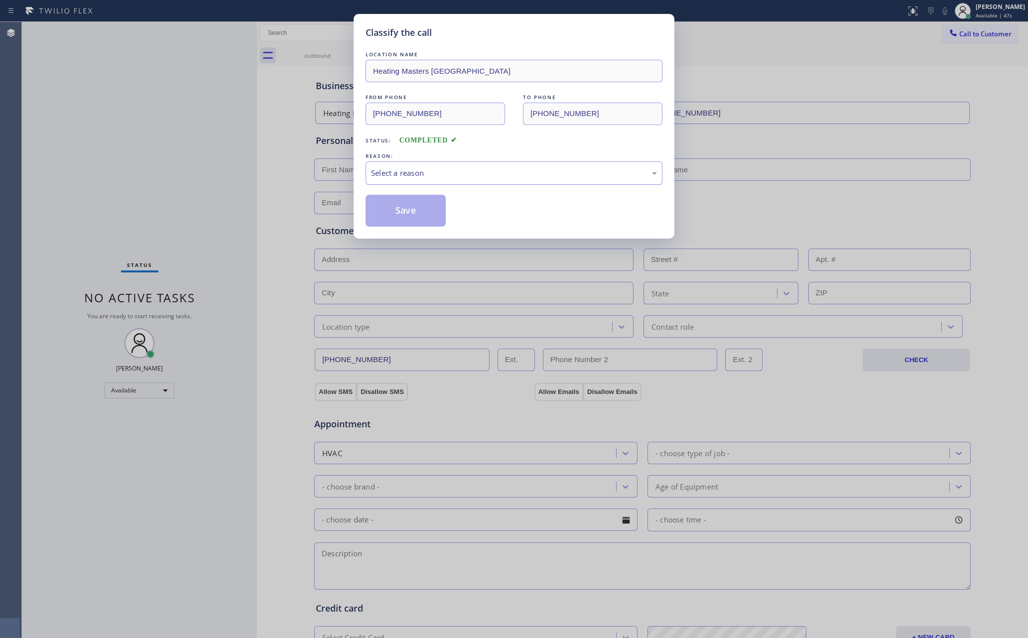
click at [442, 174] on div "Select a reason" at bounding box center [514, 172] width 286 height 11
click at [420, 205] on button "Save" at bounding box center [405, 211] width 80 height 32
click at [64, 157] on div "Classify the call LOCATION NAME Heating Masters San Francisco FROM PHONE (650) …" at bounding box center [514, 319] width 1028 height 638
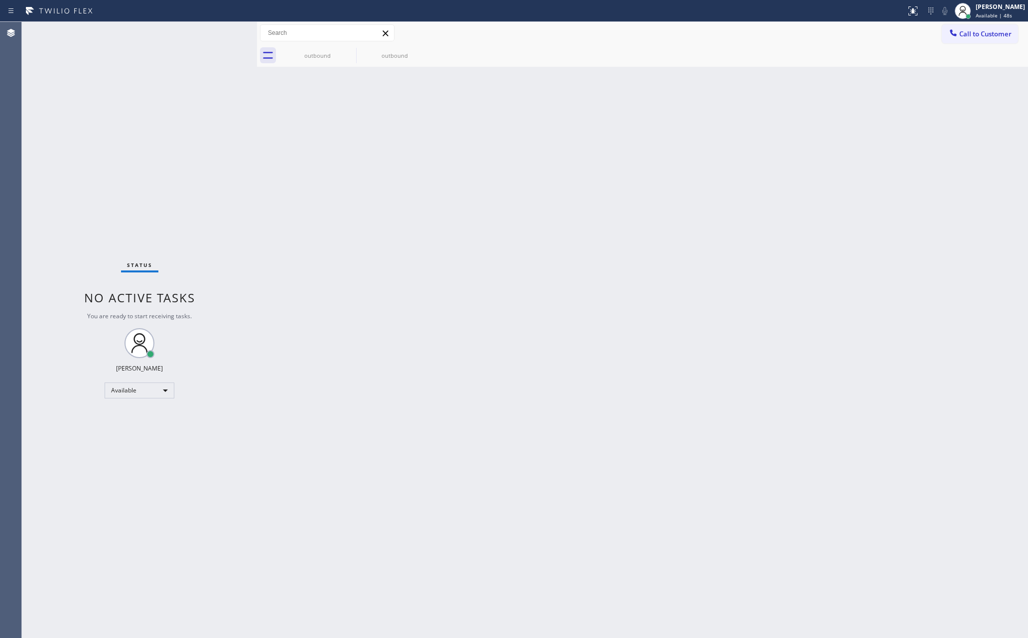
click at [64, 157] on div "Status No active tasks You are ready to start receiving tasks. [PERSON_NAME] Av…" at bounding box center [139, 330] width 235 height 616
click at [318, 58] on div "outbound" at bounding box center [317, 55] width 75 height 7
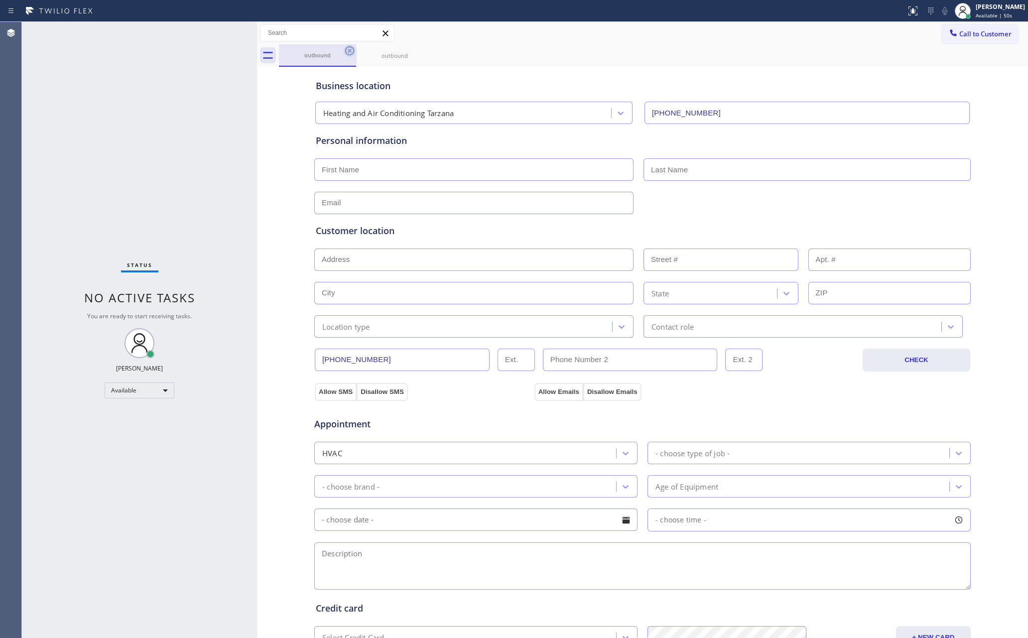
click at [352, 54] on icon at bounding box center [349, 50] width 9 height 9
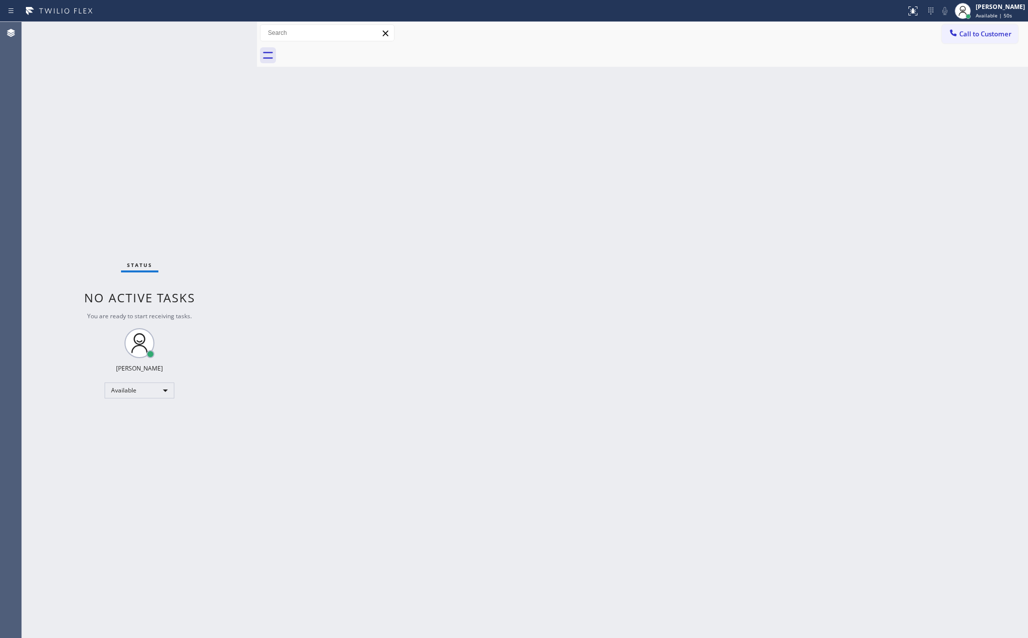
drag, startPoint x: 352, startPoint y: 54, endPoint x: 217, endPoint y: 142, distance: 160.9
click at [350, 57] on div at bounding box center [653, 55] width 749 height 22
drag, startPoint x: 119, startPoint y: 225, endPoint x: 650, endPoint y: 27, distance: 565.9
click at [235, 209] on div "Status No active tasks You are ready to start receiving tasks. [PERSON_NAME] Av…" at bounding box center [139, 330] width 235 height 616
click at [520, 272] on div "Back to Dashboard Change Sender ID Customers Technicians Select a contact Outbo…" at bounding box center [642, 330] width 771 height 616
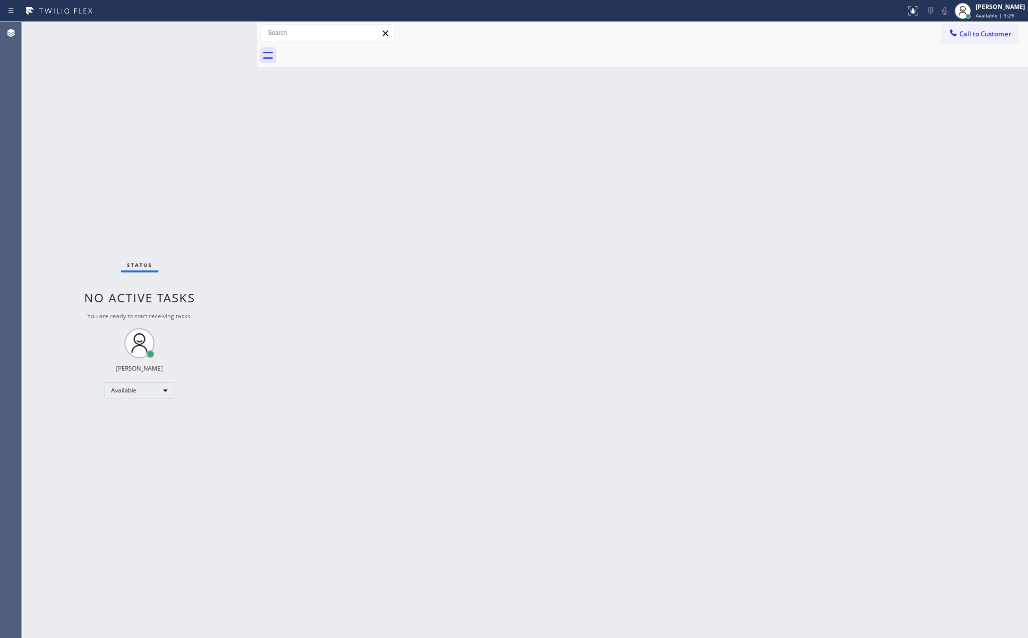
drag, startPoint x: 786, startPoint y: 302, endPoint x: 794, endPoint y: 163, distance: 139.1
click at [794, 241] on div "Back to Dashboard Change Sender ID Customers Technicians Select a contact Outbo…" at bounding box center [642, 330] width 771 height 616
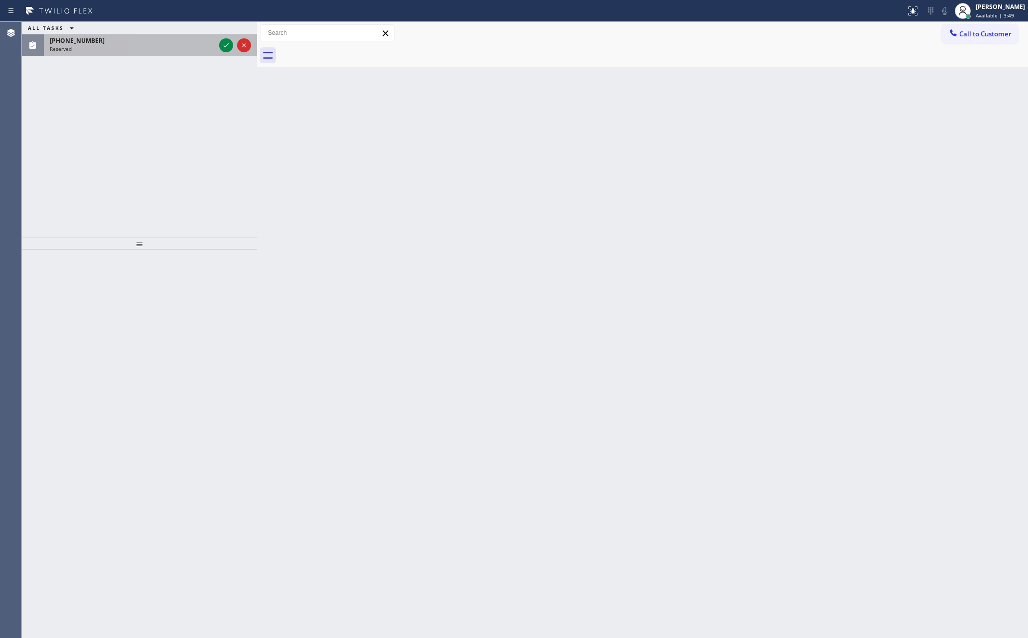
drag, startPoint x: 139, startPoint y: 138, endPoint x: 185, endPoint y: 45, distance: 103.8
click at [146, 128] on div "ALL TASKS ALL TASKS ACTIVE TASKS TASKS IN WRAP UP (708) 565-5550 Reserved" at bounding box center [139, 130] width 235 height 216
click at [972, 31] on span "Call to Customer" at bounding box center [985, 33] width 52 height 9
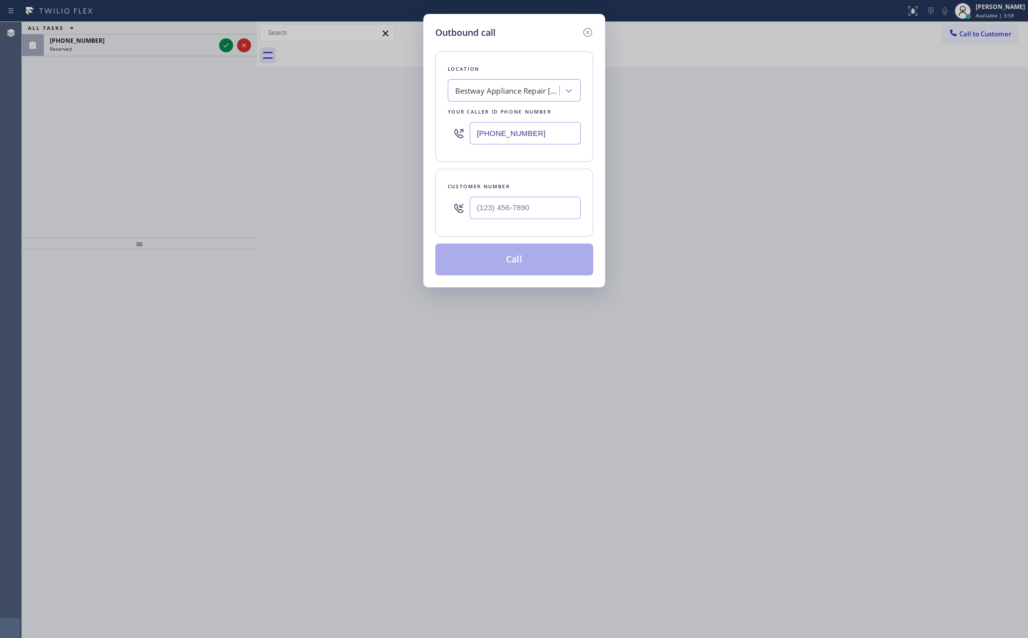
click at [551, 94] on div "Bestway Appliance Repair Pasadena" at bounding box center [507, 90] width 105 height 11
paste input "Thermador Appliance Repair Zone Huntington Beach"
type input "Thermador Appliance Repair Zone Huntington Beach"
drag, startPoint x: 530, startPoint y: 121, endPoint x: 698, endPoint y: 6, distance: 203.7
click at [535, 119] on div "Thermador Appliance Repair Zone Huntington Beach" at bounding box center [514, 117] width 133 height 28
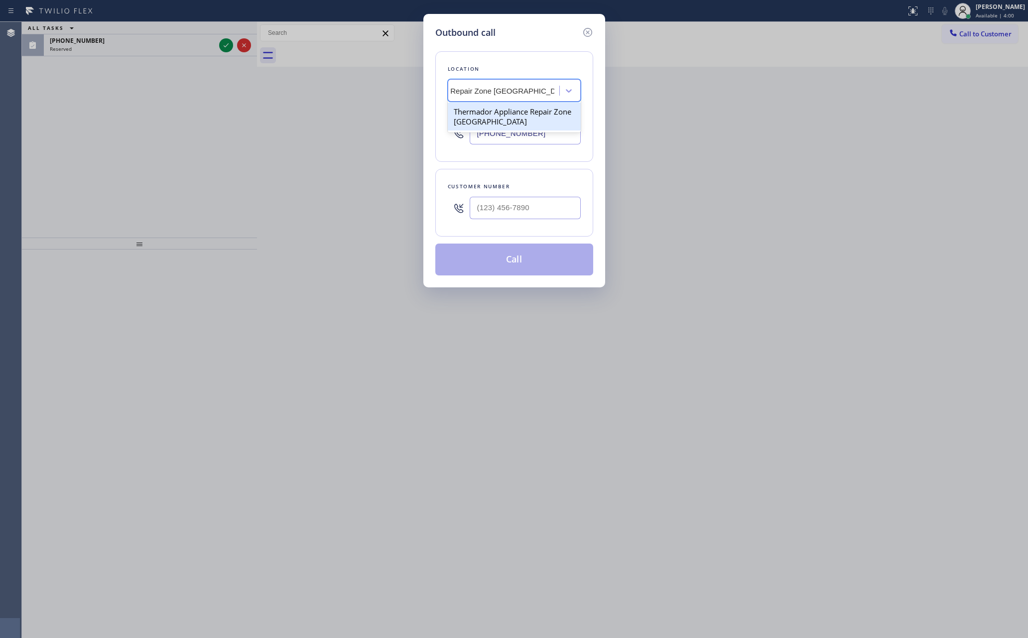
type input "(714) 410-5524"
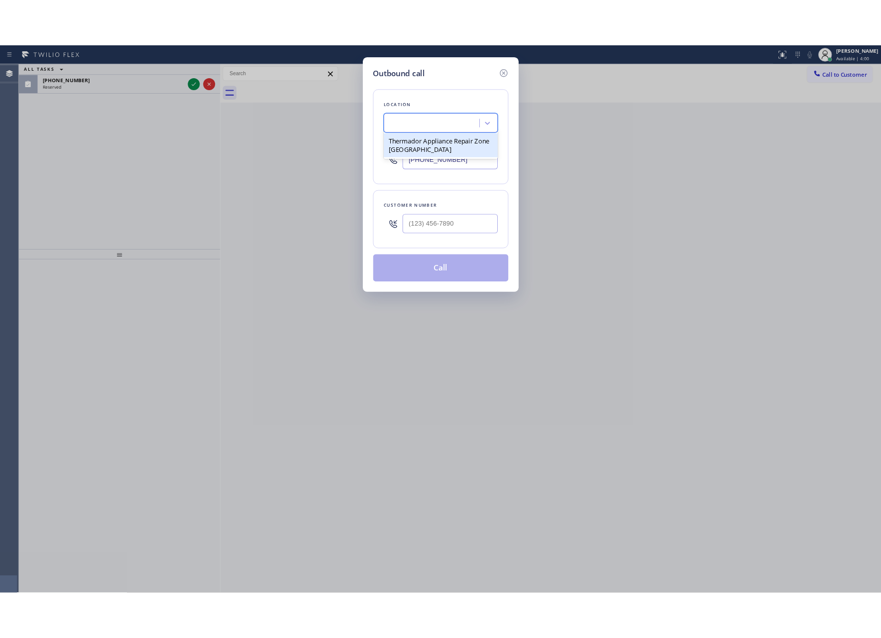
scroll to position [0, 0]
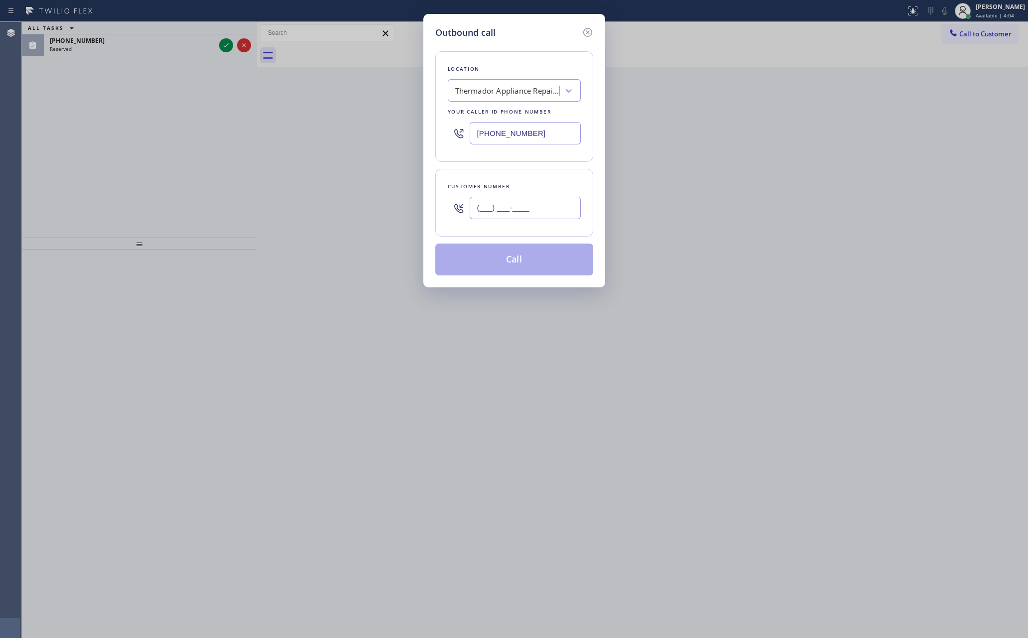
click at [511, 211] on input "(___) ___-____" at bounding box center [525, 208] width 111 height 22
paste input "562) 889-1161"
type input "(562) 889-1161"
click at [542, 269] on button "Call" at bounding box center [514, 259] width 158 height 32
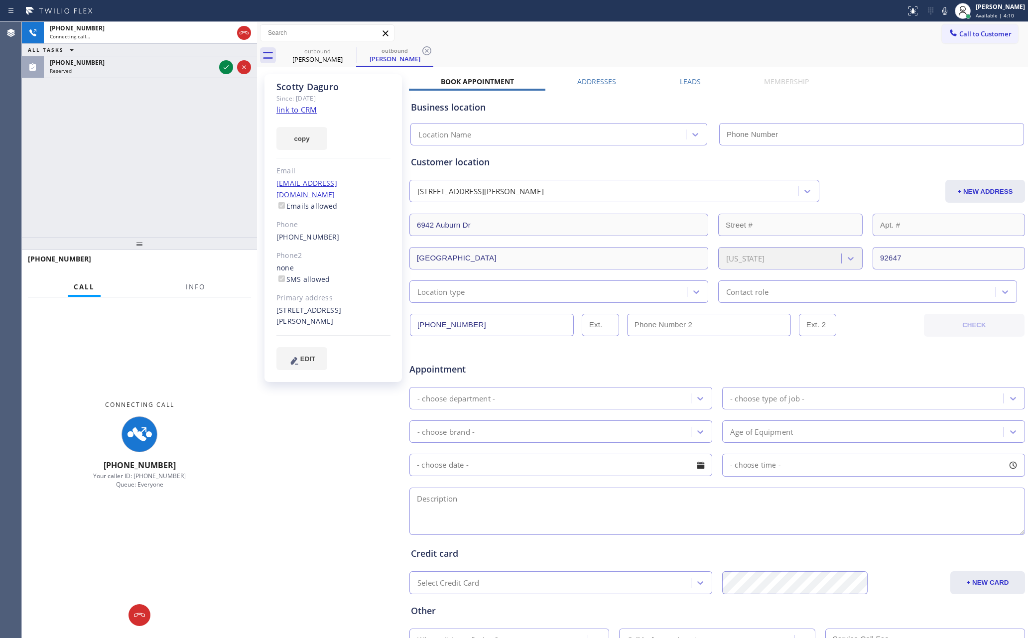
type input "(714) 410-5524"
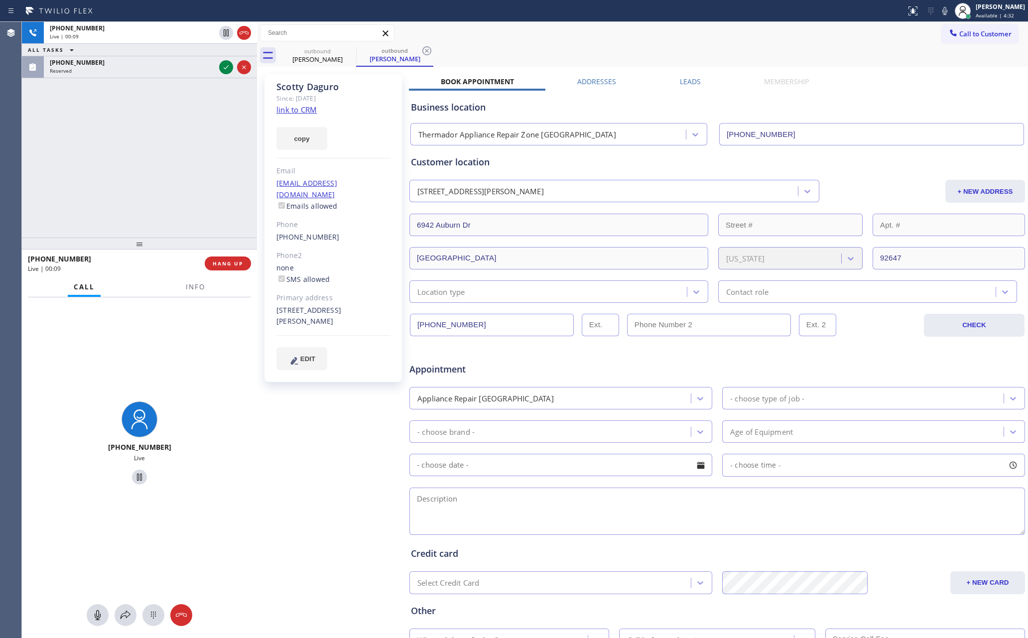
drag, startPoint x: 126, startPoint y: 169, endPoint x: 166, endPoint y: 169, distance: 40.3
click at [130, 169] on div "+15628891161 Live | 00:09 ALL TASKS ALL TASKS ACTIVE TASKS TASKS IN WRAP UP (70…" at bounding box center [139, 130] width 235 height 216
click at [166, 169] on div "+15628891161 Live | 00:09 ALL TASKS ALL TASKS ACTIVE TASKS TASKS IN WRAP UP (70…" at bounding box center [139, 130] width 235 height 216
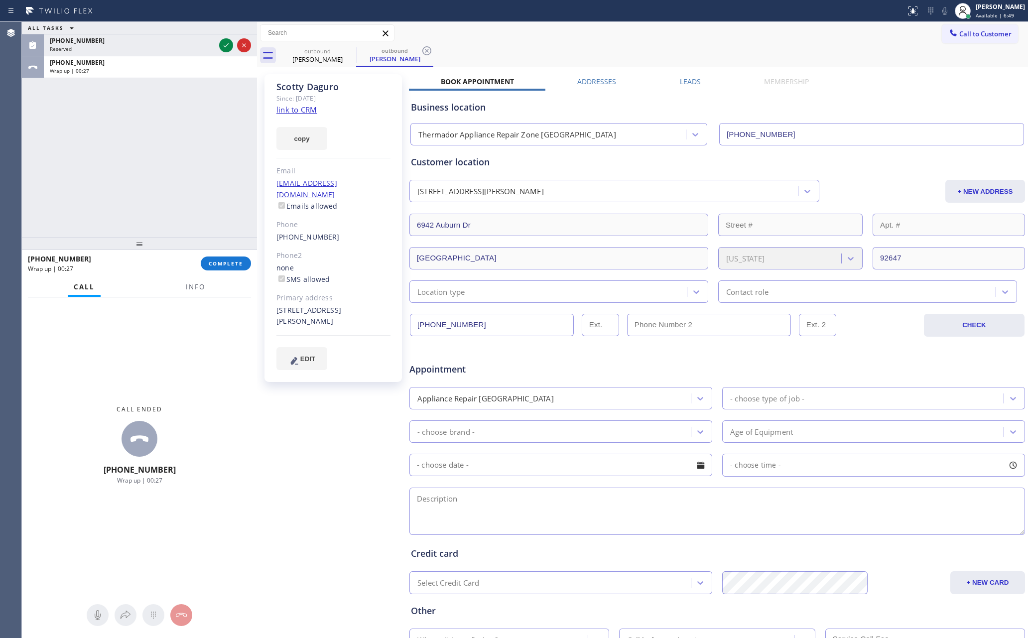
click at [91, 175] on div "ALL TASKS ALL TASKS ACTIVE TASKS TASKS IN WRAP UP (708) 565-5550 Reserved +1562…" at bounding box center [139, 130] width 235 height 216
click at [1007, 12] on span "Available | 6:50" at bounding box center [994, 15] width 38 height 7
click at [961, 65] on button "Unavailable" at bounding box center [978, 65] width 100 height 13
click at [774, 39] on div "Call to Customer Outbound call Location Thermador Appliance Repair Zone Hunting…" at bounding box center [642, 32] width 771 height 17
drag, startPoint x: 152, startPoint y: 163, endPoint x: 211, endPoint y: 273, distance: 125.2
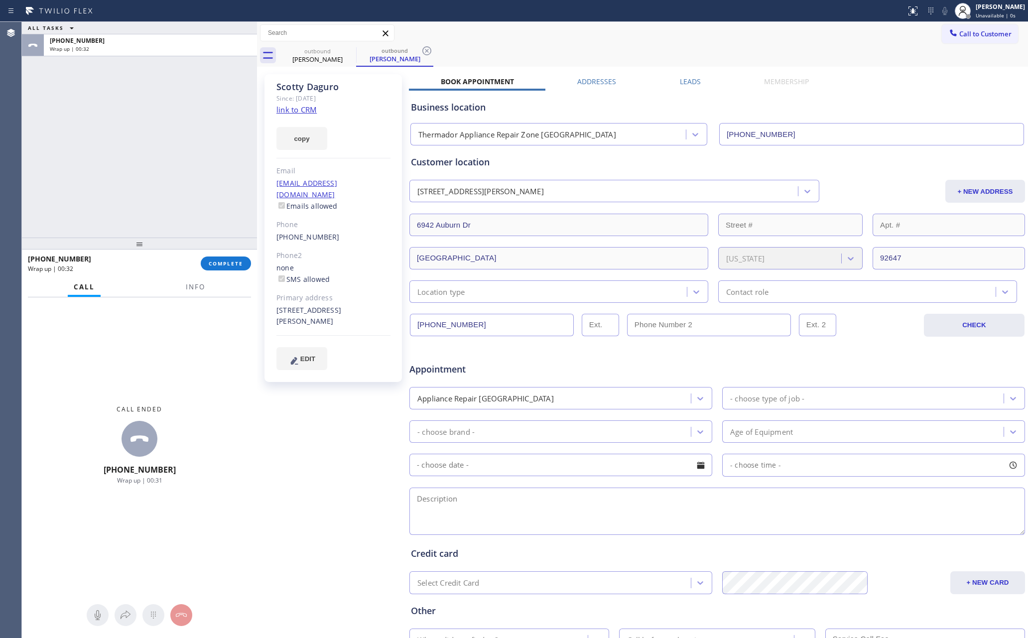
click at [154, 163] on div "ALL TASKS ALL TASKS ACTIVE TASKS TASKS IN WRAP UP +15628891161 Wrap up | 00:32" at bounding box center [139, 130] width 235 height 216
click at [223, 265] on span "COMPLETE" at bounding box center [226, 263] width 34 height 7
click at [199, 124] on div "ALL TASKS ALL TASKS ACTIVE TASKS TASKS IN WRAP UP +15628891161 Wrap up | 00:32" at bounding box center [139, 130] width 235 height 216
click at [199, 124] on div "ALL TASKS ALL TASKS ACTIVE TASKS TASKS IN WRAP UP +15628891161 Wrap up | 00:33" at bounding box center [139, 130] width 235 height 216
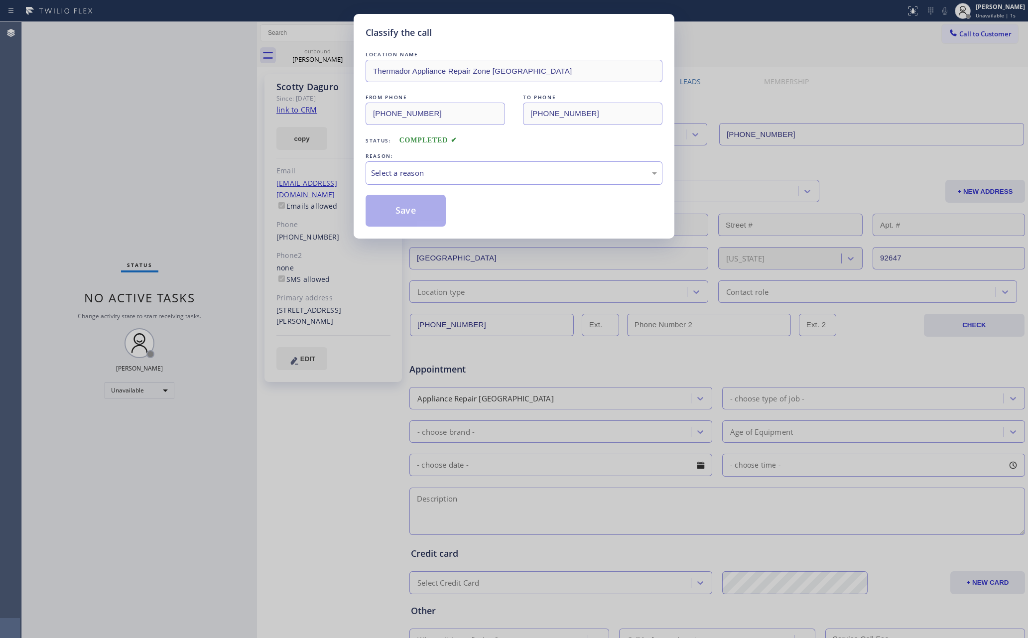
click at [199, 124] on div "Classify the call LOCATION NAME Thermador Appliance Repair Zone Huntington Beac…" at bounding box center [514, 319] width 1028 height 638
click at [438, 172] on div "Select a reason" at bounding box center [514, 172] width 286 height 11
click at [407, 209] on button "Save" at bounding box center [405, 211] width 80 height 32
drag, startPoint x: 407, startPoint y: 209, endPoint x: 346, endPoint y: 202, distance: 61.7
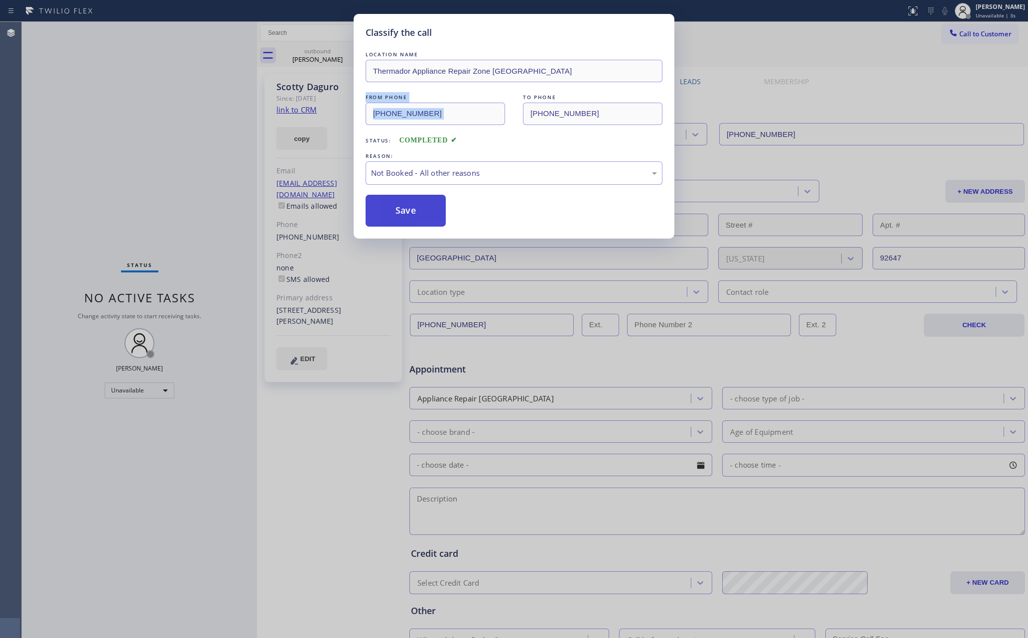
click at [402, 211] on button "Save" at bounding box center [405, 211] width 80 height 32
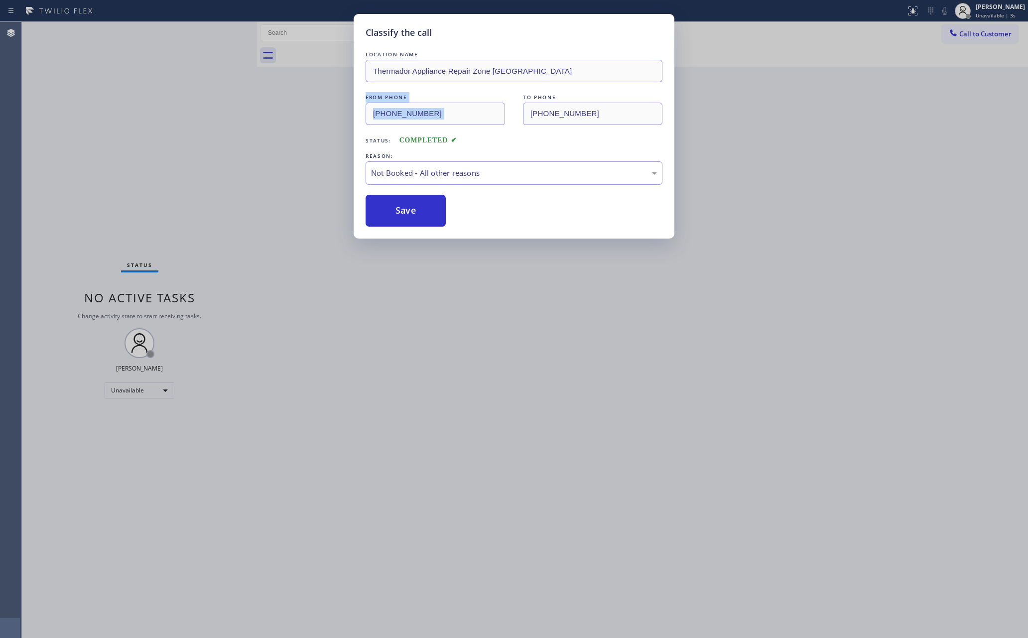
click at [347, 202] on div "Classify the call LOCATION NAME Thermador Appliance Repair Zone Huntington Beac…" at bounding box center [514, 319] width 1028 height 638
click at [190, 156] on div "Classify the call LOCATION NAME Thermador Appliance Repair Zone Huntington Beac…" at bounding box center [514, 319] width 1028 height 638
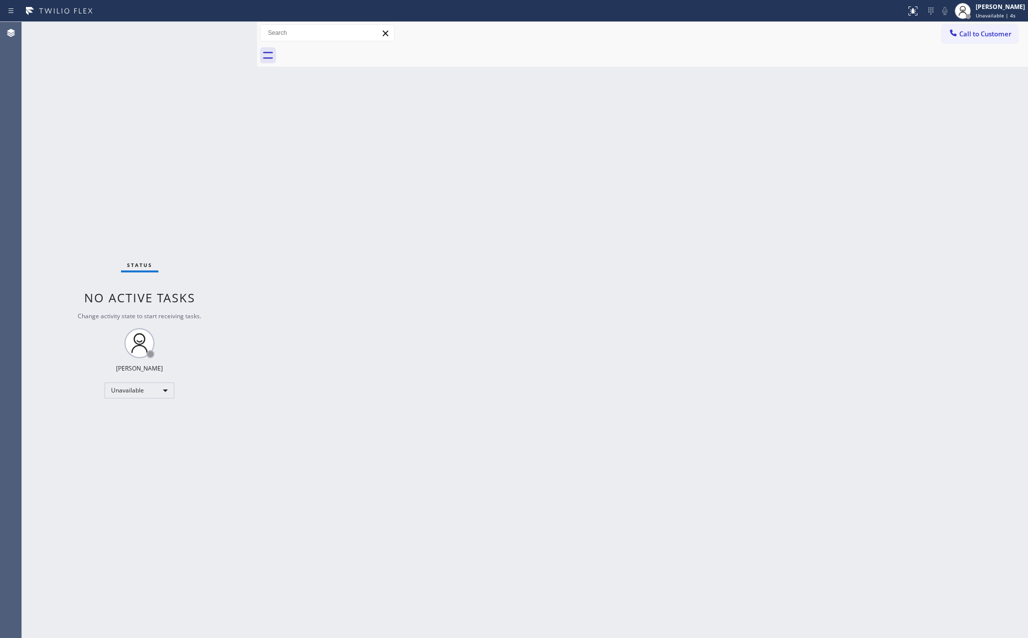
click at [190, 156] on div "Status No active tasks Change activity state to start receiving tasks. [PERSON_…" at bounding box center [139, 330] width 235 height 616
drag, startPoint x: 328, startPoint y: 260, endPoint x: 349, endPoint y: 257, distance: 21.1
click at [340, 260] on div "Back to Dashboard Change Sender ID Customers Technicians Select a contact Outbo…" at bounding box center [642, 330] width 771 height 616
click at [962, 41] on button "Call to Customer" at bounding box center [980, 33] width 76 height 19
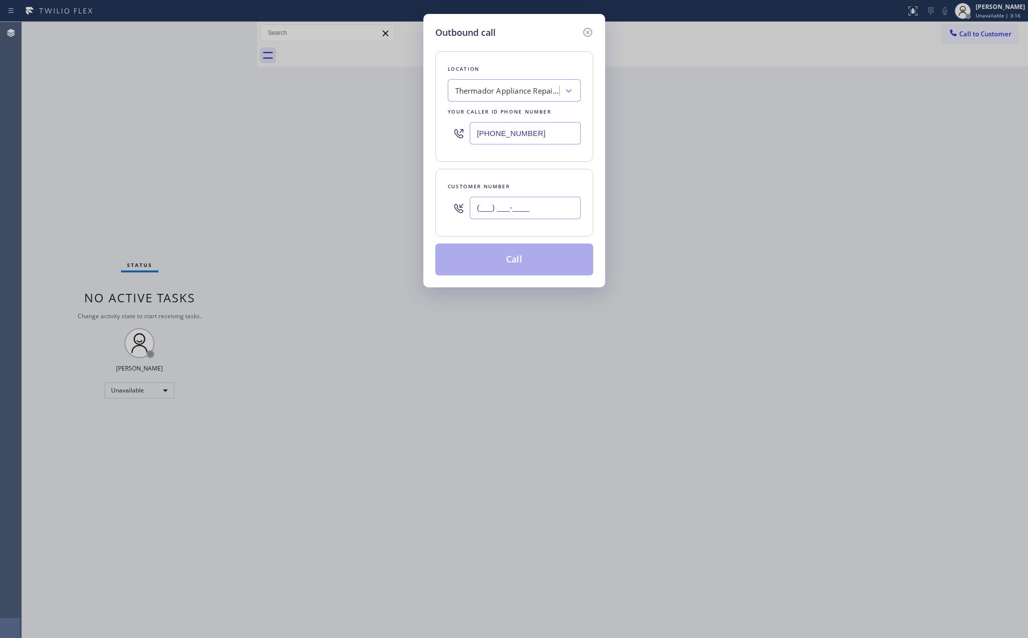
drag, startPoint x: 553, startPoint y: 209, endPoint x: 401, endPoint y: 202, distance: 152.0
click at [401, 202] on div "Outbound call Location Thermador Appliance Repair Zone Huntington Beach Your ca…" at bounding box center [514, 319] width 1028 height 638
paste input "415) 922-0178"
type input "(415) 922-0178"
click at [486, 134] on input "(714) 410-5524" at bounding box center [525, 133] width 111 height 22
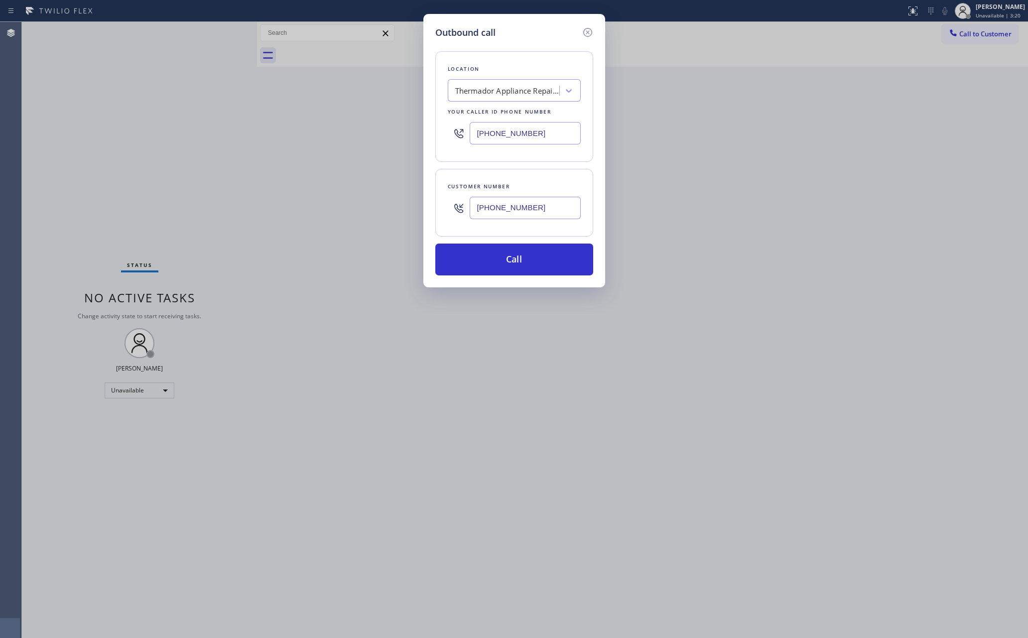
click at [486, 134] on input "(714) 410-5524" at bounding box center [525, 133] width 111 height 22
paste input "415) 841-2488"
type input "(415) 841-2488"
click at [525, 264] on button "Call" at bounding box center [514, 259] width 158 height 32
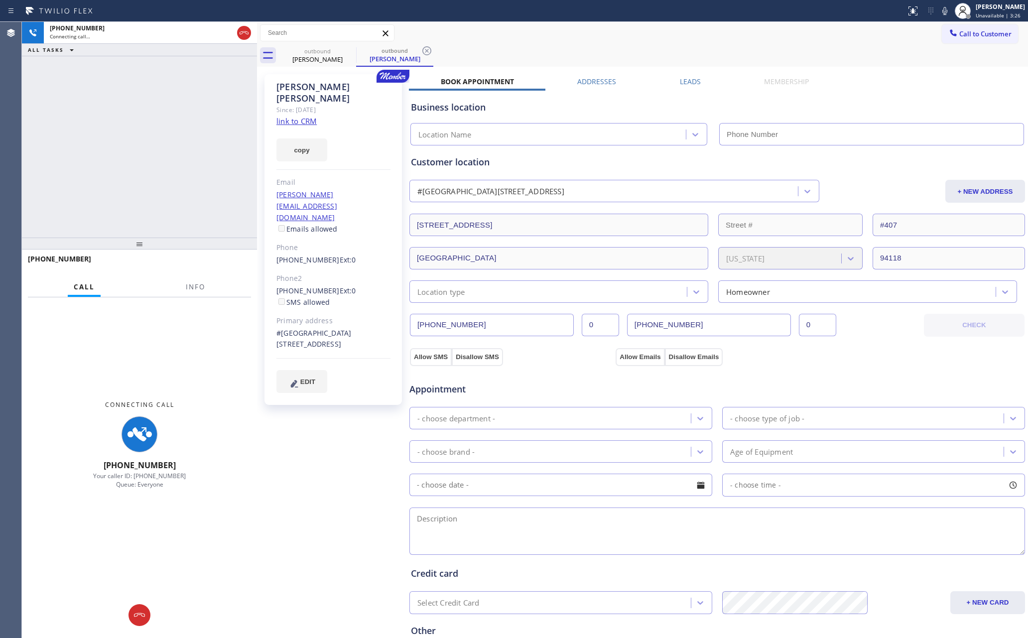
type input "(415) 841-2488"
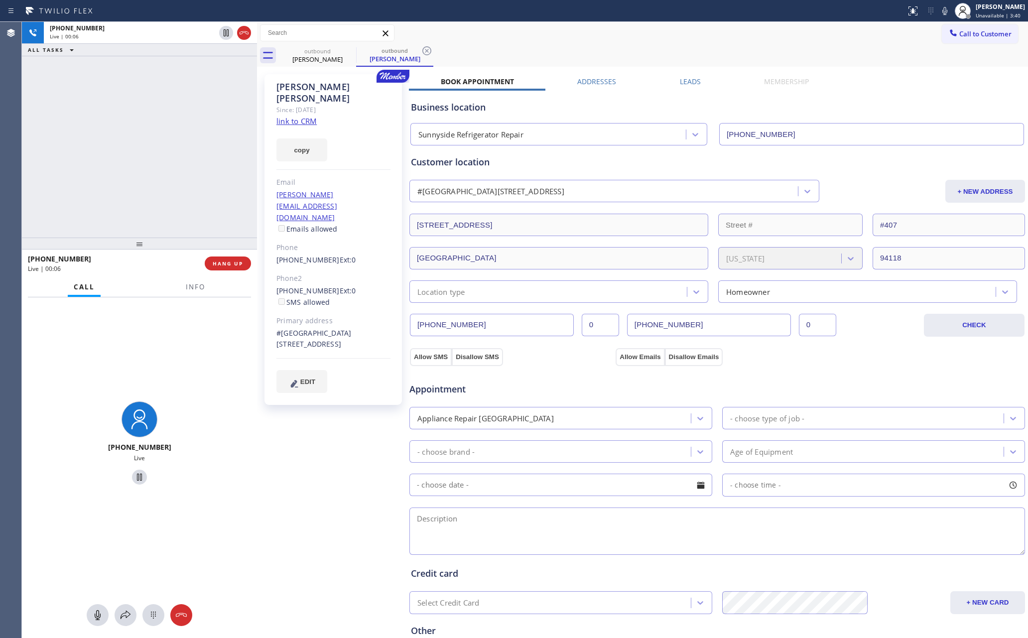
drag, startPoint x: 190, startPoint y: 158, endPoint x: 288, endPoint y: 112, distance: 108.9
click at [196, 155] on div "+14159220178 Live | 00:06 ALL TASKS ALL TASKS ACTIVE TASKS TASKS IN WRAP UP" at bounding box center [139, 130] width 235 height 216
click at [293, 116] on link "link to CRM" at bounding box center [296, 121] width 40 height 10
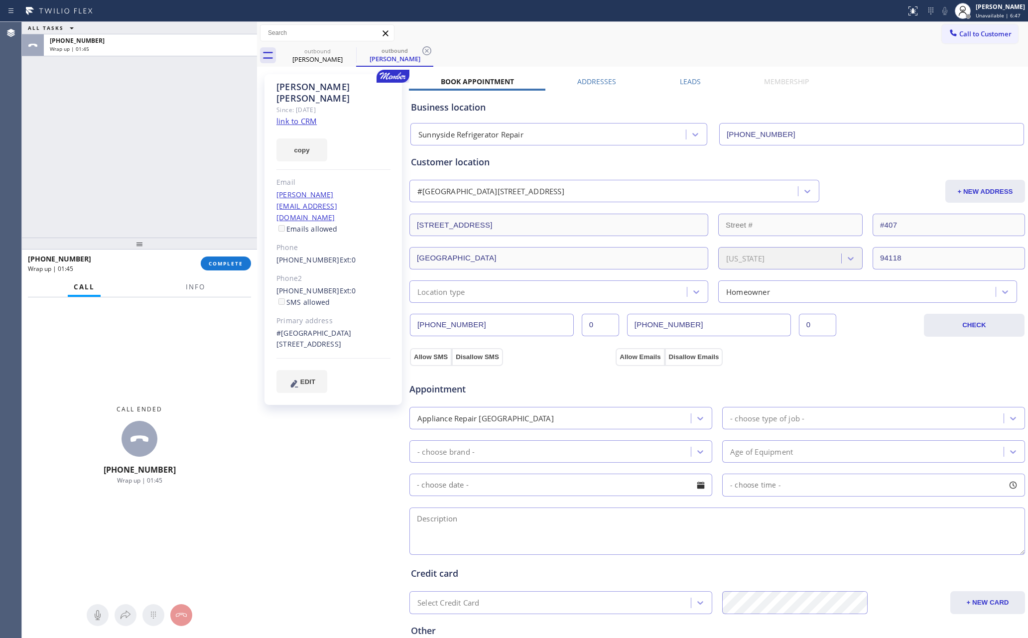
drag, startPoint x: 73, startPoint y: 178, endPoint x: 91, endPoint y: 192, distance: 22.4
click at [85, 186] on div "ALL TASKS ALL TASKS ACTIVE TASKS TASKS IN WRAP UP +14159220178 Wrap up | 01:45" at bounding box center [139, 130] width 235 height 216
click at [230, 264] on span "COMPLETE" at bounding box center [226, 263] width 34 height 7
click at [179, 122] on div "ALL TASKS ALL TASKS ACTIVE TASKS TASKS IN WRAP UP +14159220178 Wrap up | 01:46" at bounding box center [139, 130] width 235 height 216
click at [178, 122] on div "ALL TASKS ALL TASKS ACTIVE TASKS TASKS IN WRAP UP +14159220178 Wrap up | 01:46" at bounding box center [139, 130] width 235 height 216
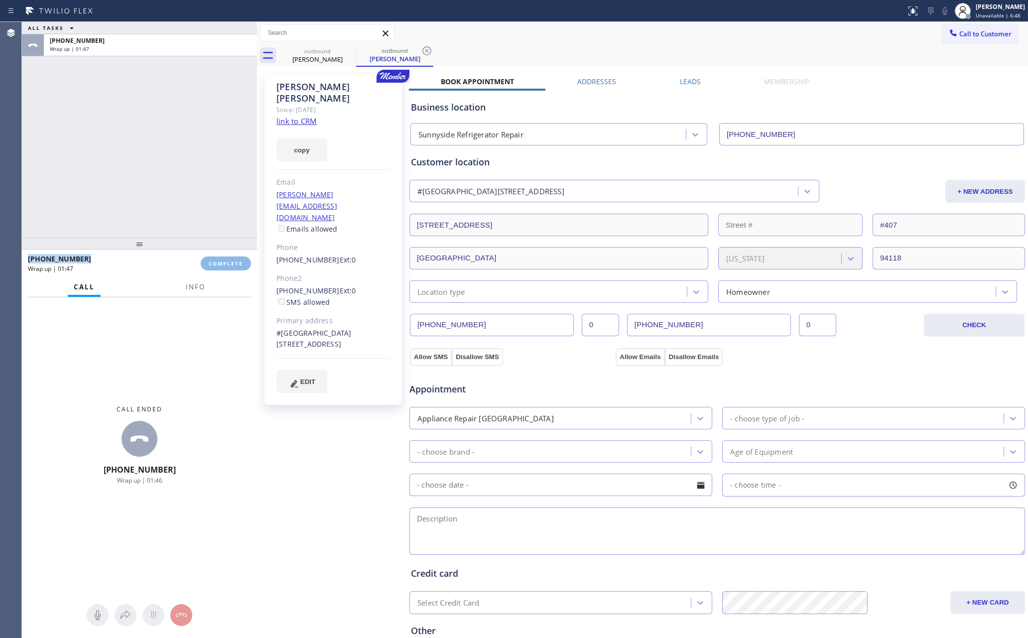
click at [178, 122] on div "ALL TASKS ALL TASKS ACTIVE TASKS TASKS IN WRAP UP +14159220178 Wrap up | 01:47" at bounding box center [139, 130] width 235 height 216
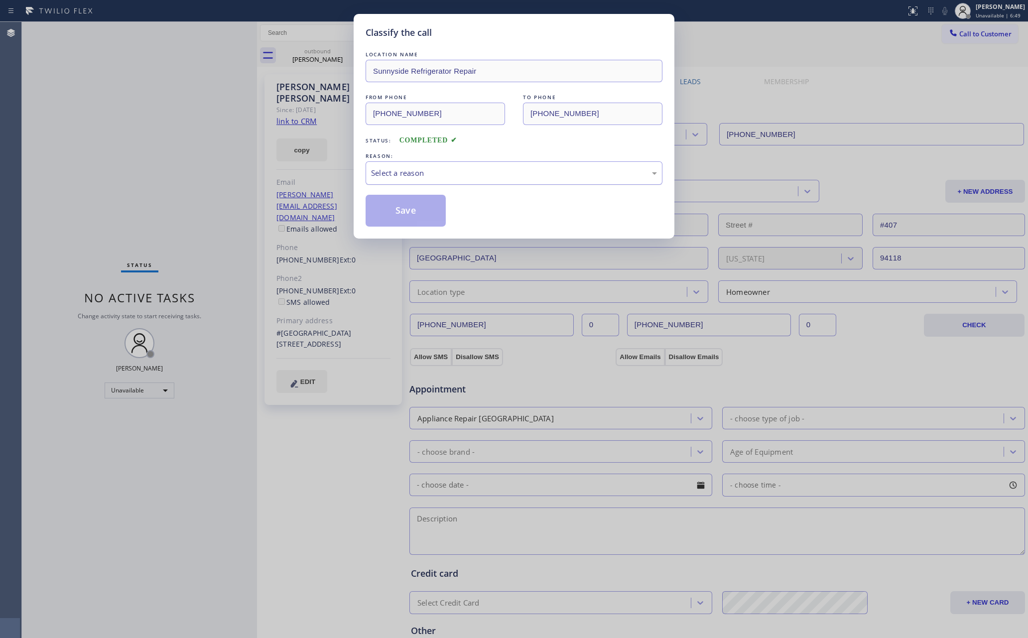
click at [441, 176] on div "Select a reason" at bounding box center [514, 172] width 286 height 11
click at [408, 214] on button "Save" at bounding box center [405, 211] width 80 height 32
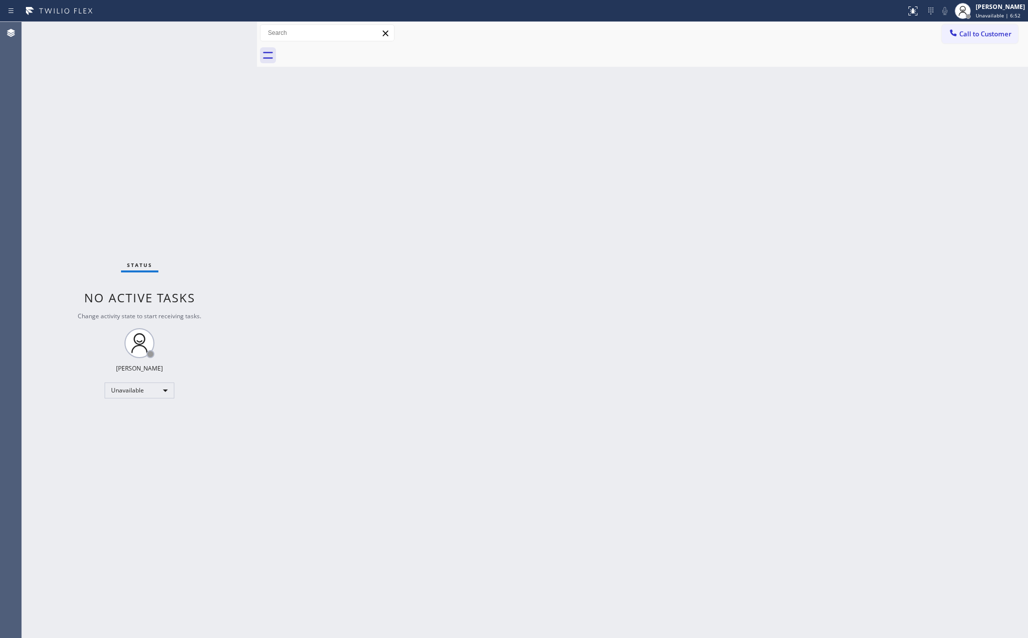
click at [408, 214] on div "Back to Dashboard Change Sender ID Customers Technicians Select a contact Outbo…" at bounding box center [642, 330] width 771 height 616
click at [121, 386] on div "Unavailable" at bounding box center [140, 390] width 70 height 16
click at [162, 419] on li "Available" at bounding box center [138, 416] width 67 height 12
drag, startPoint x: 502, startPoint y: 468, endPoint x: 785, endPoint y: 63, distance: 494.2
click at [634, 377] on div "Back to Dashboard Change Sender ID Customers Technicians Select a contact Outbo…" at bounding box center [642, 330] width 771 height 616
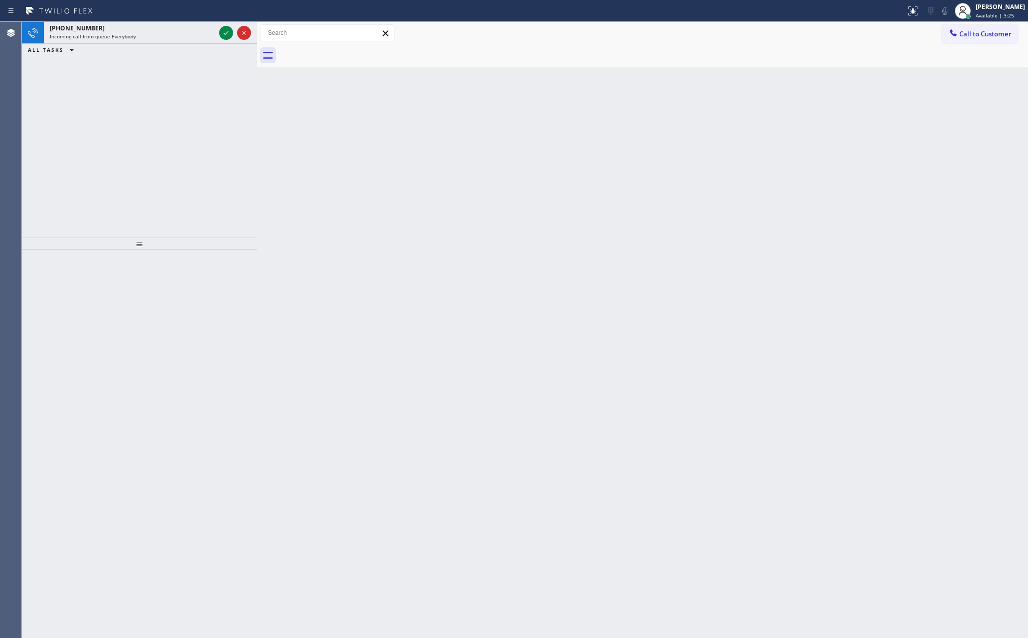
drag, startPoint x: 159, startPoint y: 134, endPoint x: 181, endPoint y: 111, distance: 32.1
click at [169, 122] on div "+15625748647 Incoming call from queue Everybody ALL TASKS ALL TASKS ACTIVE TASK…" at bounding box center [139, 130] width 235 height 216
click at [230, 30] on div "Status No active tasks You are ready to start receiving tasks. [PERSON_NAME] Av…" at bounding box center [139, 330] width 235 height 616
drag, startPoint x: 156, startPoint y: 158, endPoint x: 159, endPoint y: 326, distance: 167.3
click at [163, 176] on div "Status No active tasks You are ready to start receiving tasks. [PERSON_NAME] Av…" at bounding box center [139, 330] width 235 height 616
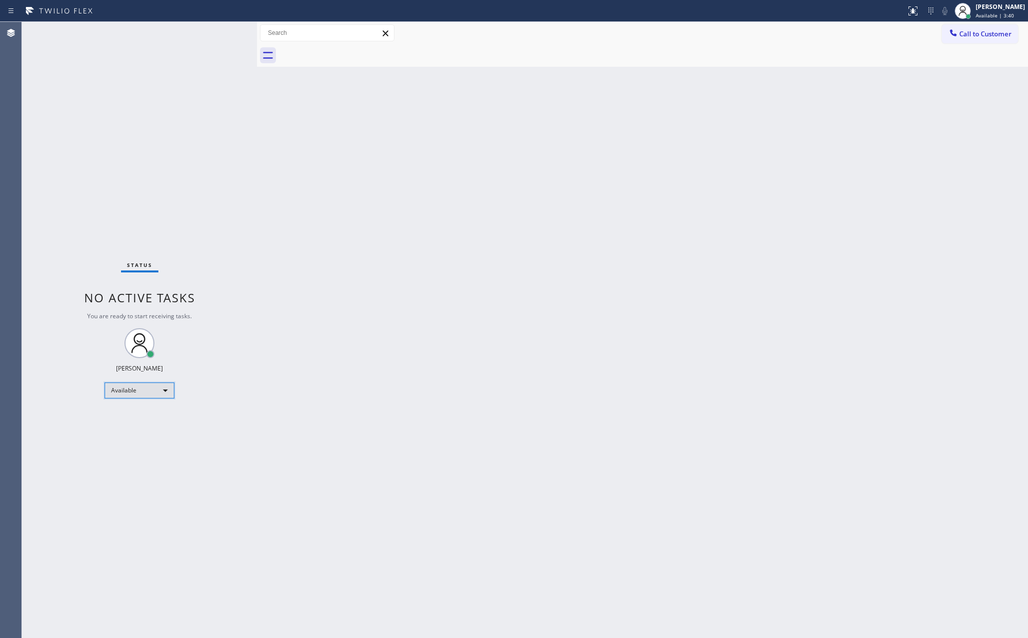
click at [144, 391] on div "Available" at bounding box center [140, 390] width 70 height 16
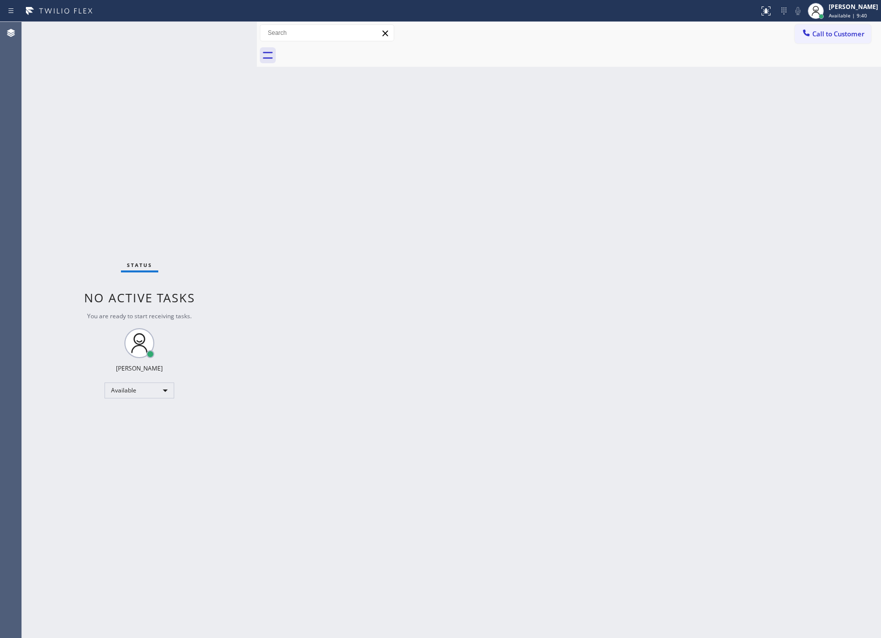
click at [301, 237] on div "Back to Dashboard Change Sender ID Customers Technicians Select a contact Outbo…" at bounding box center [569, 330] width 624 height 616
click at [257, 408] on div at bounding box center [257, 330] width 0 height 616
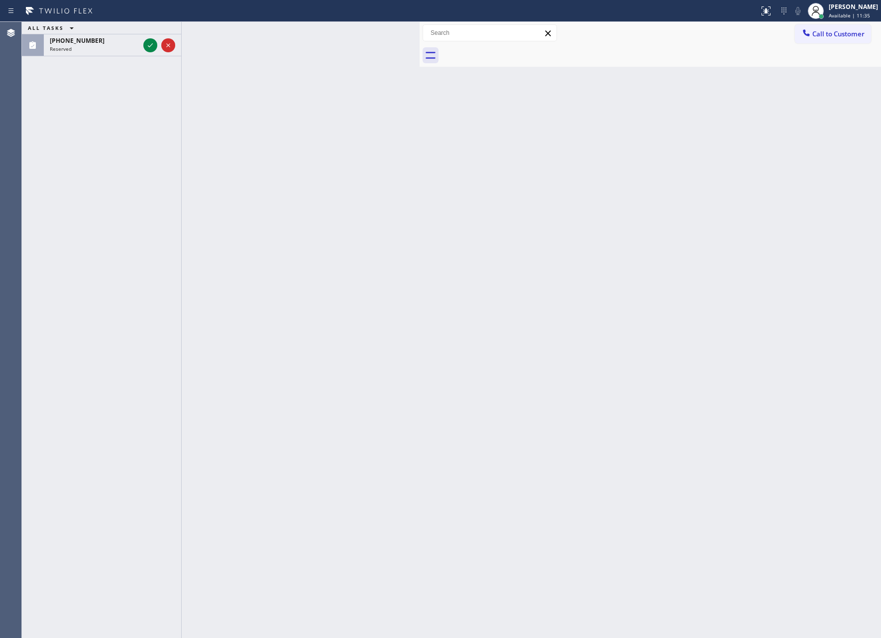
drag, startPoint x: 433, startPoint y: 384, endPoint x: 187, endPoint y: 161, distance: 331.7
click at [421, 377] on div "ALL TASKS ALL TASKS ACTIVE TASKS TASKS IN WRAP UP (424) 402-7301 Reserved Trans…" at bounding box center [451, 330] width 859 height 616
drag, startPoint x: 58, startPoint y: 133, endPoint x: 112, endPoint y: 87, distance: 71.0
click at [90, 102] on div "ALL TASKS ALL TASKS ACTIVE TASKS TASKS IN WRAP UP (424) 402-7301 Reserved" at bounding box center [101, 330] width 159 height 616
drag, startPoint x: 148, startPoint y: 40, endPoint x: 129, endPoint y: 137, distance: 99.0
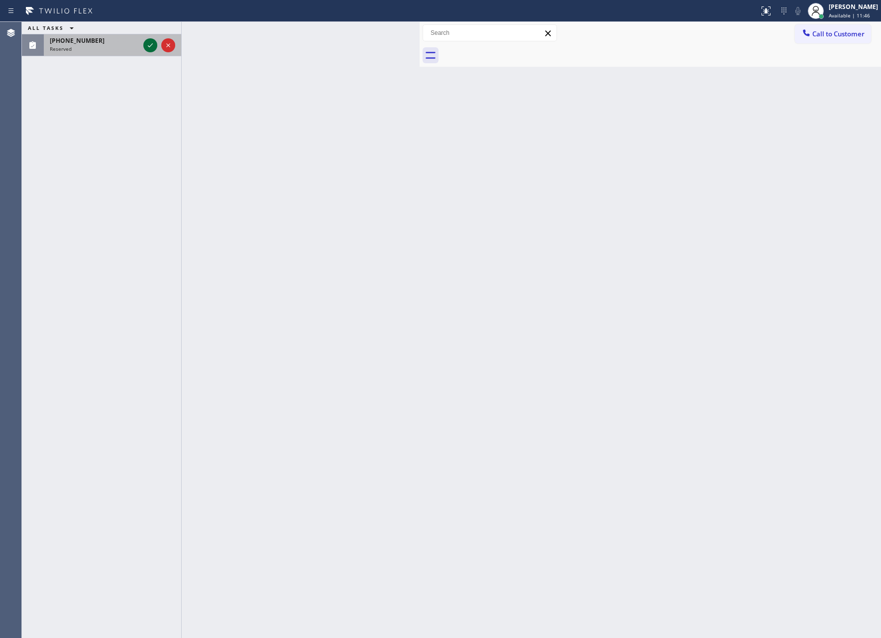
click at [148, 40] on icon at bounding box center [150, 45] width 12 height 12
click at [129, 137] on div "ALL TASKS ALL TASKS ACTIVE TASKS TASKS IN WRAP UP (424) 402-7301 Reserved" at bounding box center [101, 330] width 159 height 616
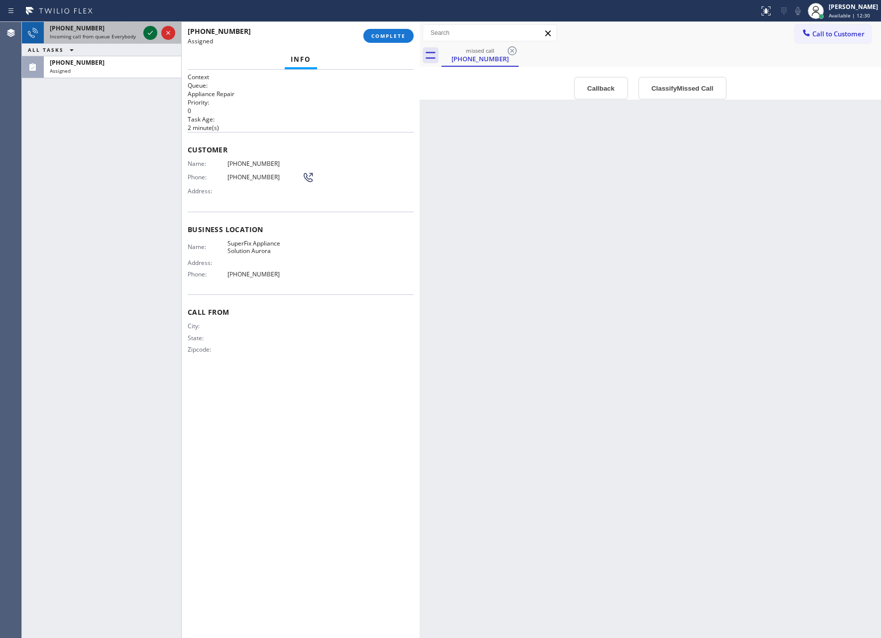
click at [147, 30] on icon at bounding box center [150, 33] width 12 height 12
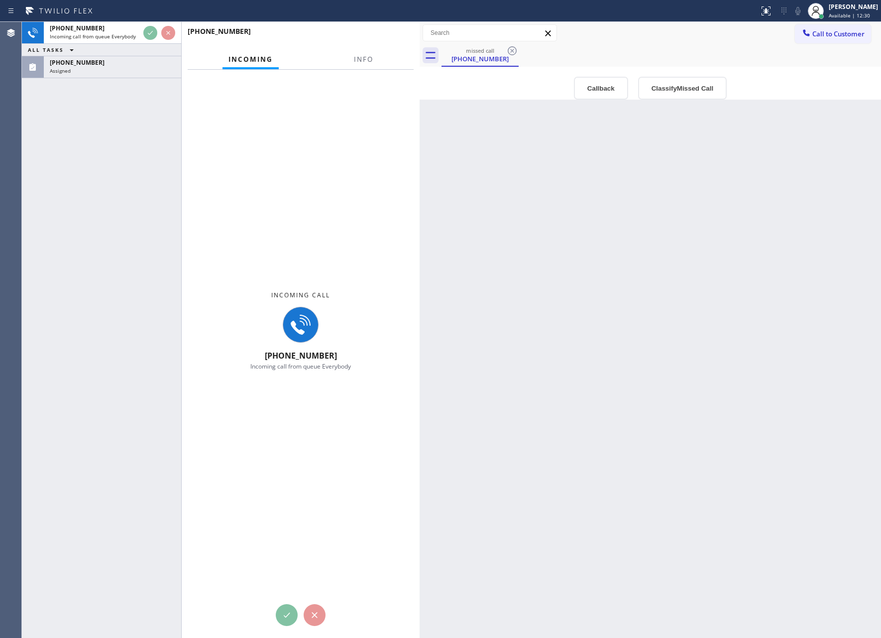
click at [84, 266] on div "+15628502575 Incoming call from queue Everybody ALL TASKS ALL TASKS ACTIVE TASK…" at bounding box center [101, 330] width 159 height 616
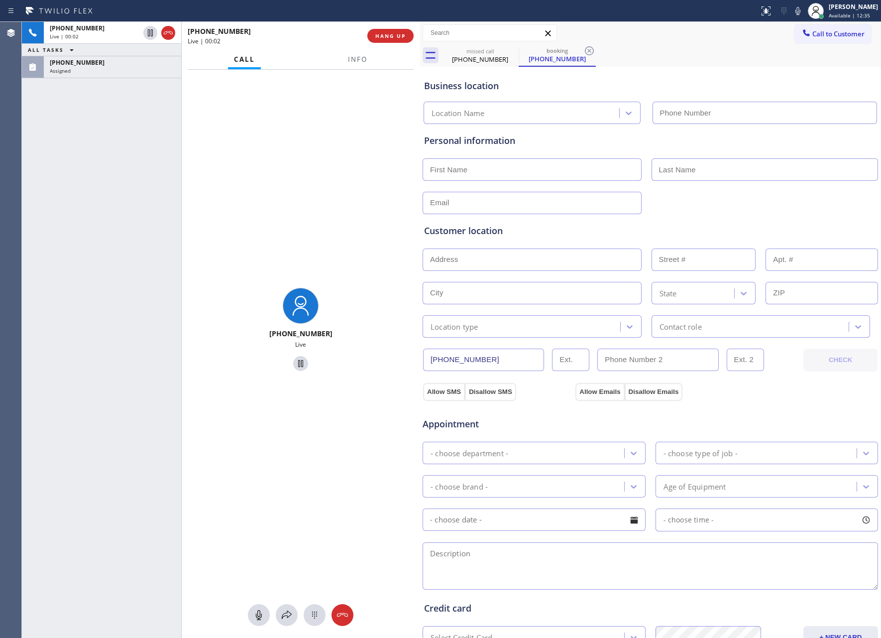
click at [723, 217] on div "Customer location >> ADD NEW ADDRESS << + NEW ADDRESS State Location type Conta…" at bounding box center [650, 275] width 457 height 123
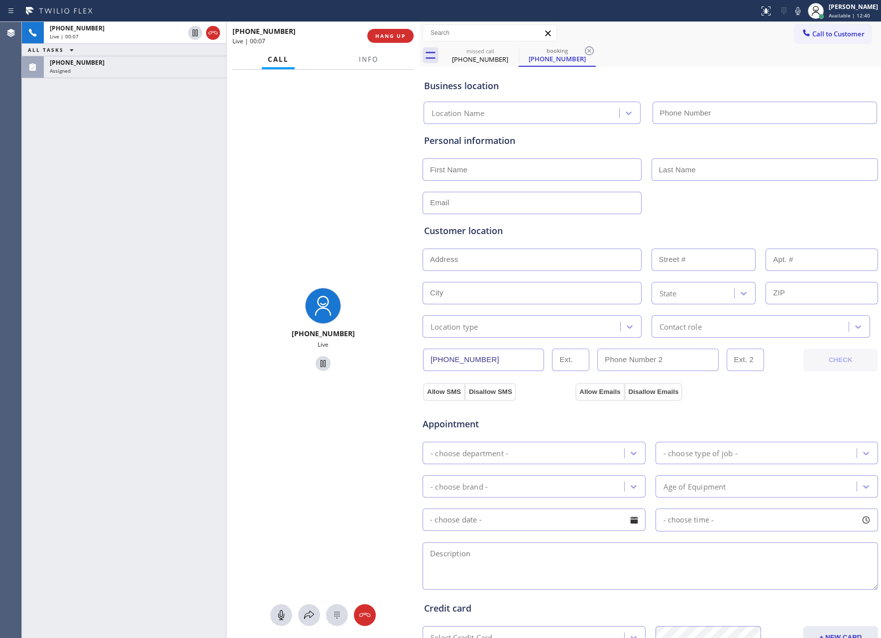
drag, startPoint x: 181, startPoint y: 142, endPoint x: 226, endPoint y: 145, distance: 44.9
click at [226, 145] on div at bounding box center [226, 330] width 0 height 616
click at [232, 145] on div "+15628502575 Live" at bounding box center [323, 331] width 193 height 522
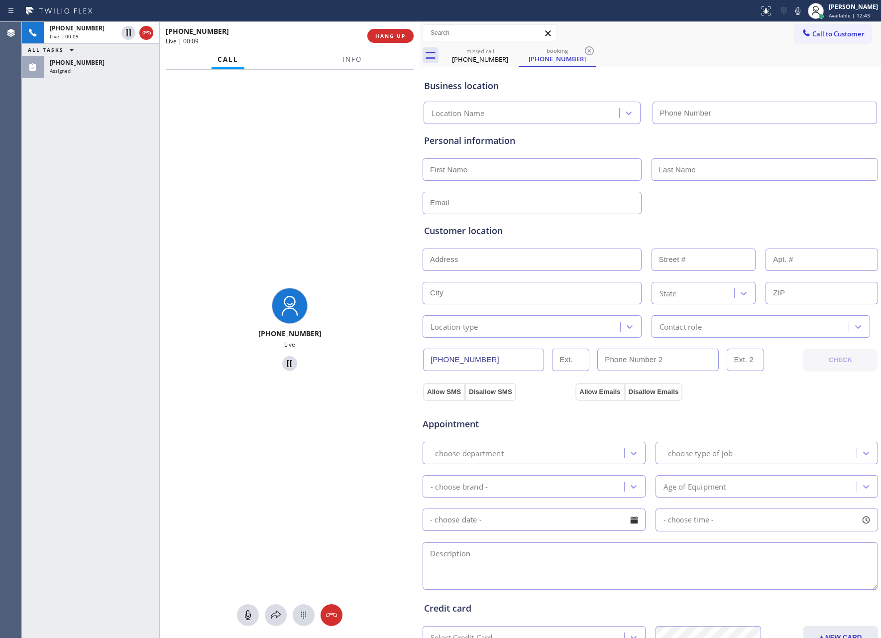
drag, startPoint x: 227, startPoint y: 145, endPoint x: 215, endPoint y: 146, distance: 12.0
click at [118, 160] on div "+15628502575 Live | 00:09 ALL TASKS ALL TASKS ACTIVE TASKS TASKS IN WRAP UP (42…" at bounding box center [221, 330] width 398 height 616
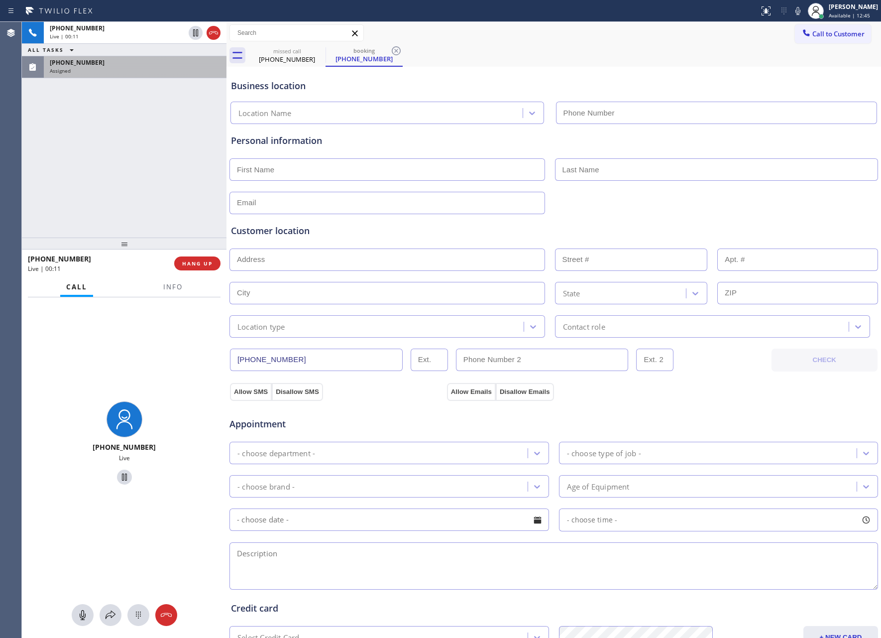
drag, startPoint x: 419, startPoint y: 51, endPoint x: 226, endPoint y: 63, distance: 193.6
click at [227, 63] on div at bounding box center [227, 330] width 0 height 616
drag, startPoint x: 123, startPoint y: 207, endPoint x: 165, endPoint y: 265, distance: 71.7
click at [128, 214] on div "+15628502575 Live | 00:12 ALL TASKS ALL TASKS ACTIVE TASKS TASKS IN WRAP UP (42…" at bounding box center [124, 130] width 205 height 216
click at [189, 262] on span "HANG UP" at bounding box center [197, 263] width 30 height 7
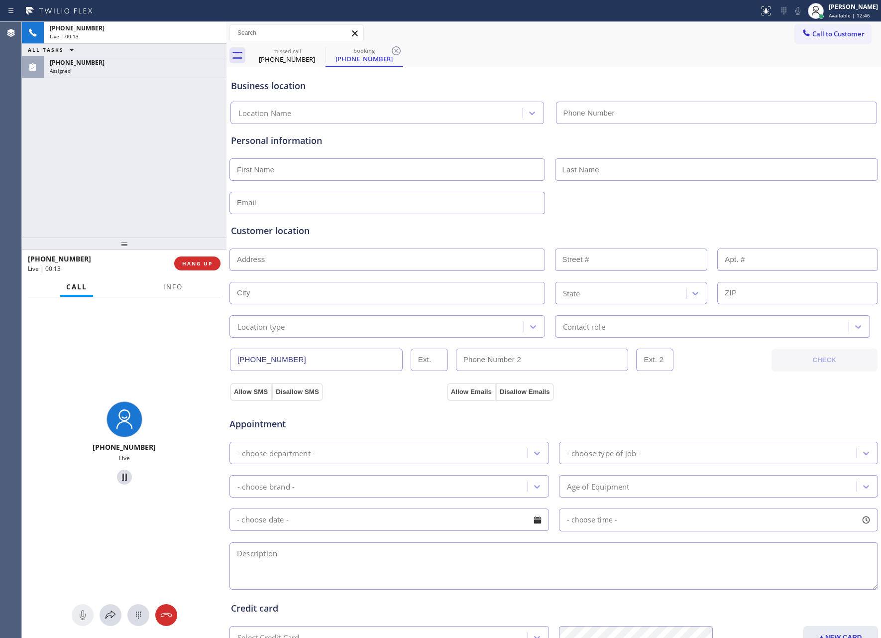
click at [145, 187] on div "+15628502575 Live | 00:13 ALL TASKS ALL TASKS ACTIVE TASKS TASKS IN WRAP UP (42…" at bounding box center [124, 130] width 205 height 216
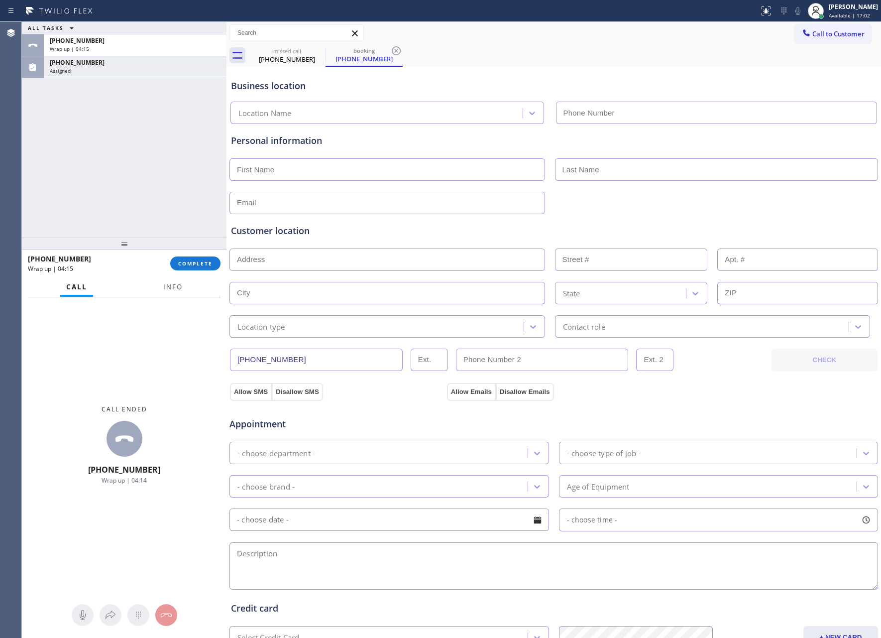
click at [50, 234] on div "ALL TASKS ALL TASKS ACTIVE TASKS TASKS IN WRAP UP +15628502575 Wrap up | 04:15 …" at bounding box center [124, 130] width 205 height 216
click at [196, 260] on span "COMPLETE" at bounding box center [195, 263] width 34 height 7
click at [168, 134] on div "ALL TASKS ALL TASKS ACTIVE TASKS TASKS IN WRAP UP +15628502575 Wrap up | 04:28 …" at bounding box center [124, 130] width 205 height 216
click at [168, 133] on div "ALL TASKS ALL TASKS ACTIVE TASKS TASKS IN WRAP UP +15628502575 Wrap up | 04:28 …" at bounding box center [124, 130] width 205 height 216
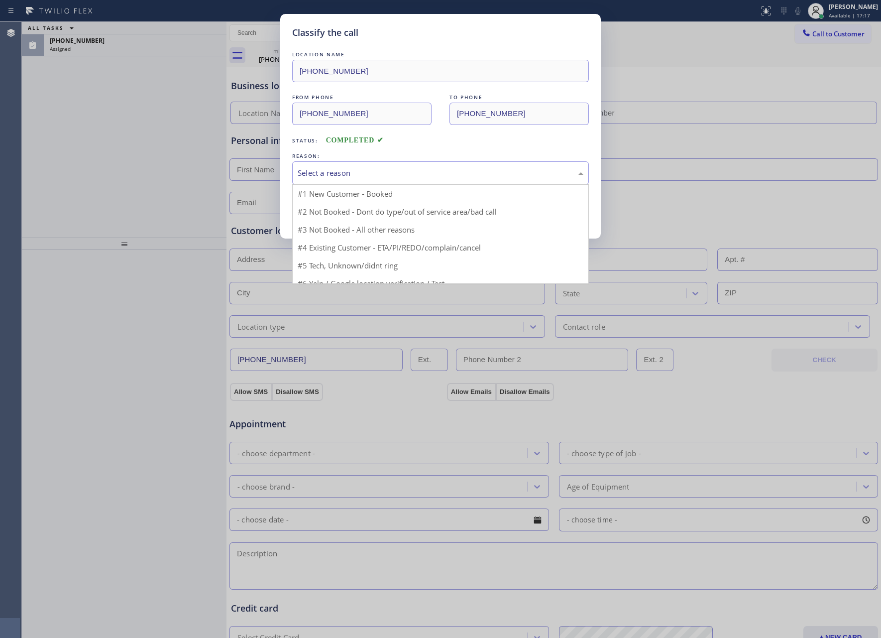
drag, startPoint x: 414, startPoint y: 172, endPoint x: 323, endPoint y: 236, distance: 111.5
click at [414, 172] on div "Select a reason" at bounding box center [441, 172] width 286 height 11
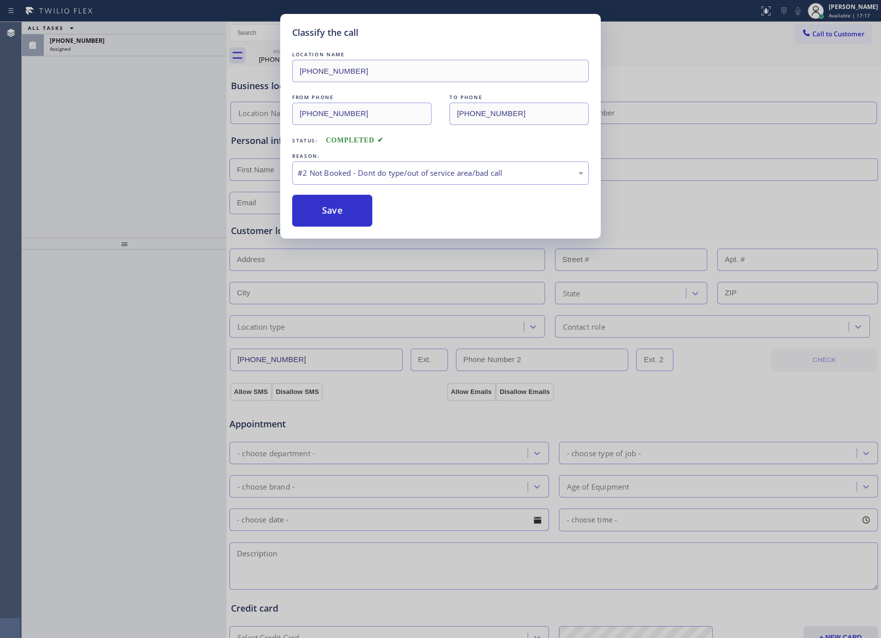
click at [329, 216] on button "Save" at bounding box center [332, 211] width 80 height 32
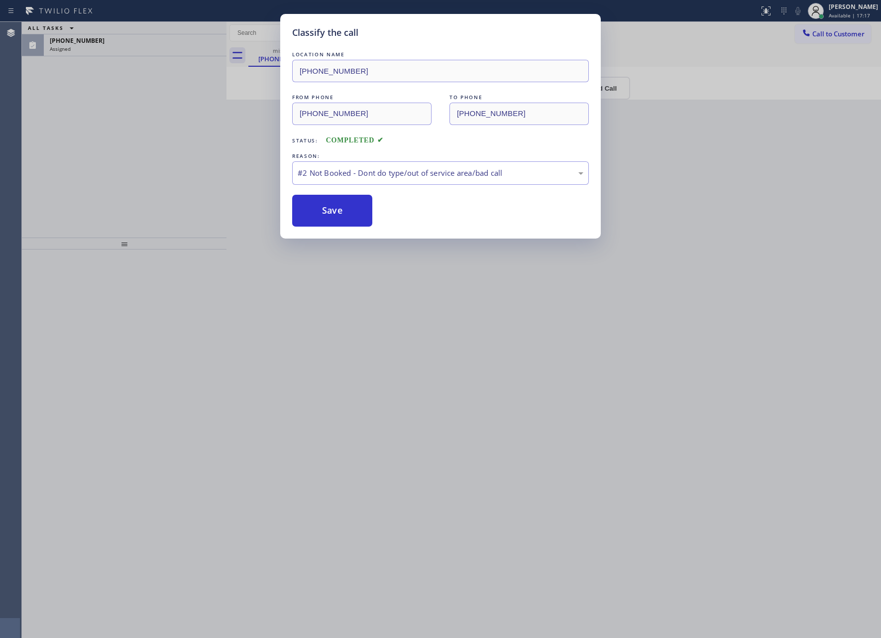
drag, startPoint x: 329, startPoint y: 216, endPoint x: 121, endPoint y: 178, distance: 211.4
click at [299, 208] on button "Save" at bounding box center [332, 211] width 80 height 32
click at [116, 169] on div "Classify the call LOCATION NAME (213) 344-0802 FROM PHONE (562) 850-2575 TO PHO…" at bounding box center [440, 319] width 881 height 638
click at [165, 49] on div "Classify the call LOCATION NAME (213) 344-0802 FROM PHONE (562) 850-2575 TO PHO…" at bounding box center [440, 319] width 881 height 638
drag, startPoint x: 330, startPoint y: 207, endPoint x: 323, endPoint y: 207, distance: 7.0
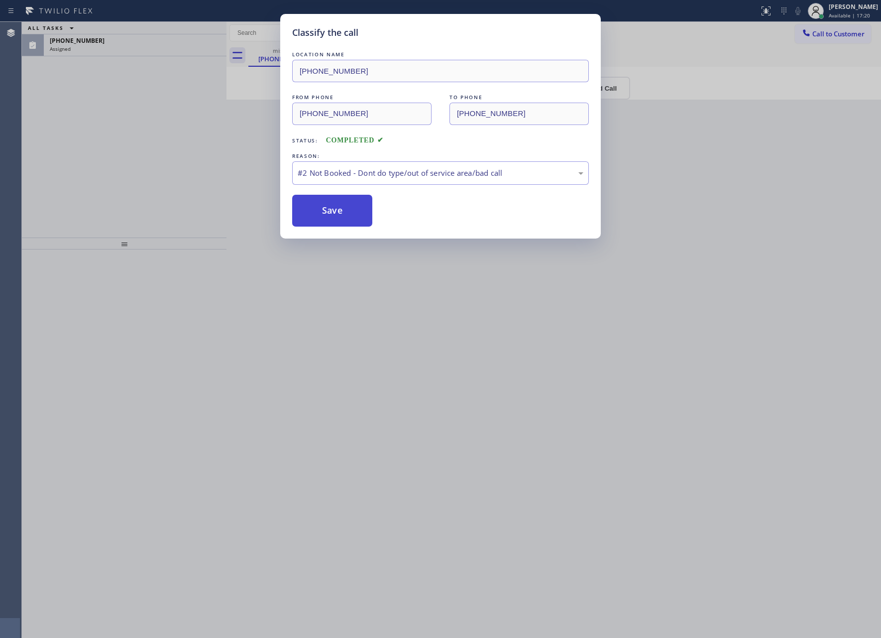
click at [327, 207] on button "Save" at bounding box center [332, 211] width 80 height 32
click at [229, 199] on div "Classify the call LOCATION NAME (213) 344-0802 FROM PHONE (562) 850-2575 TO PHO…" at bounding box center [440, 319] width 881 height 638
drag, startPoint x: 205, startPoint y: 177, endPoint x: 269, endPoint y: 219, distance: 76.6
click at [233, 196] on div "Classify the call LOCATION NAME (213) 344-0802 FROM PHONE (562) 850-2575 TO PHO…" at bounding box center [440, 319] width 881 height 638
click at [349, 214] on button "Save" at bounding box center [332, 211] width 80 height 32
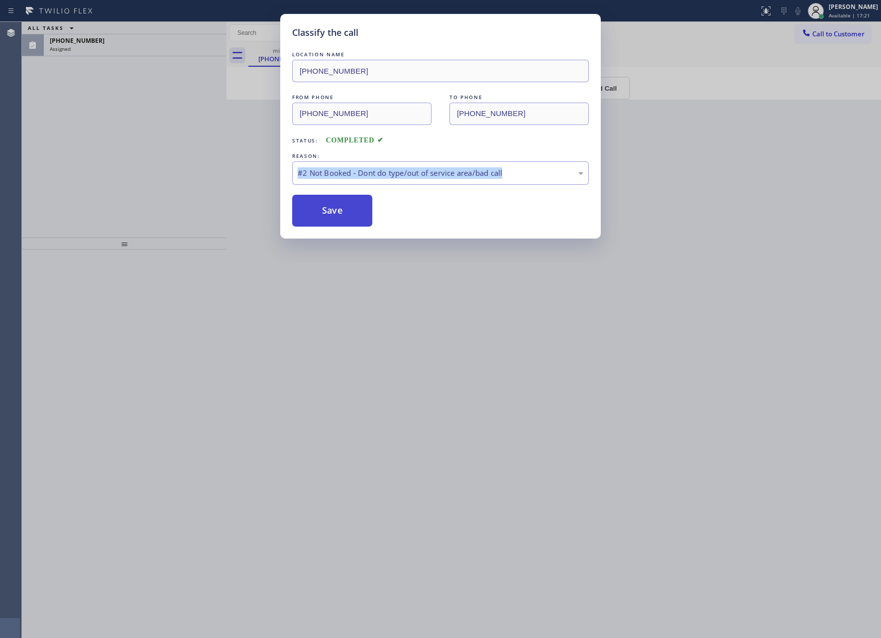
click at [349, 214] on button "Save" at bounding box center [332, 211] width 80 height 32
click at [562, 351] on div "Classify the call LOCATION NAME (213) 344-0802 FROM PHONE (562) 850-2575 TO PHO…" at bounding box center [440, 319] width 881 height 638
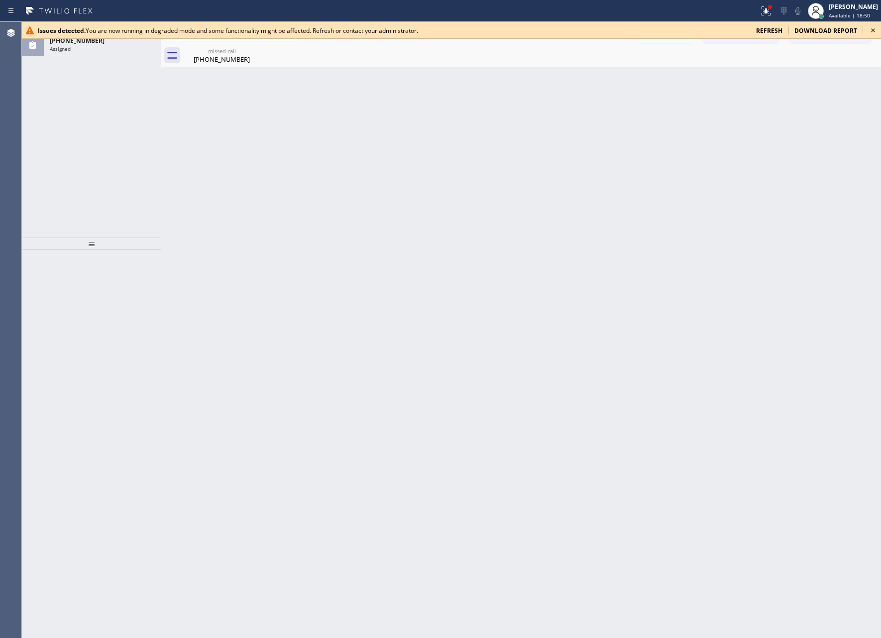
click at [385, 352] on div "Back to Dashboard Change Sender ID Customers Technicians Select a contact Outbo…" at bounding box center [521, 330] width 720 height 616
click at [767, 28] on span "refresh" at bounding box center [769, 30] width 26 height 8
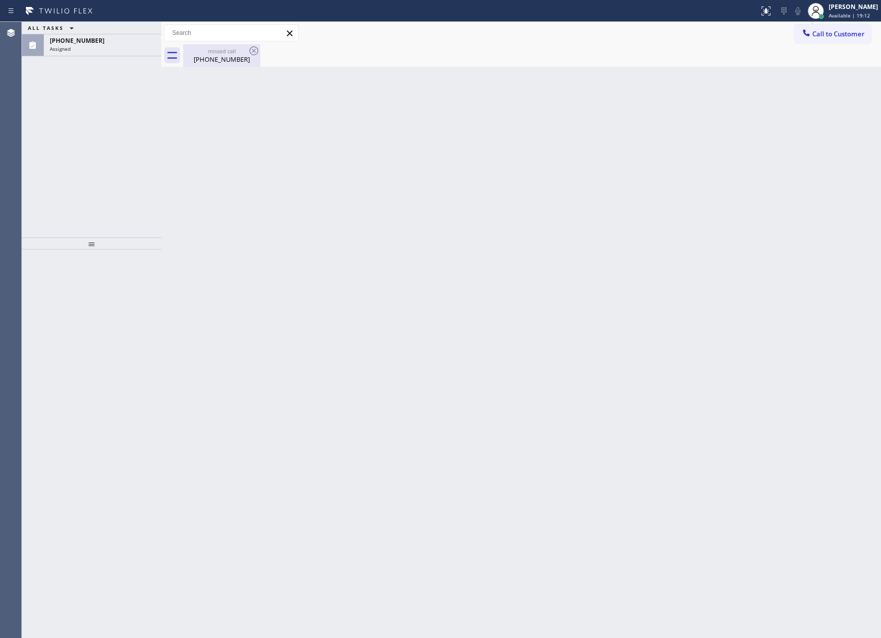
click at [209, 55] on div "(424) 402-7301" at bounding box center [221, 59] width 75 height 9
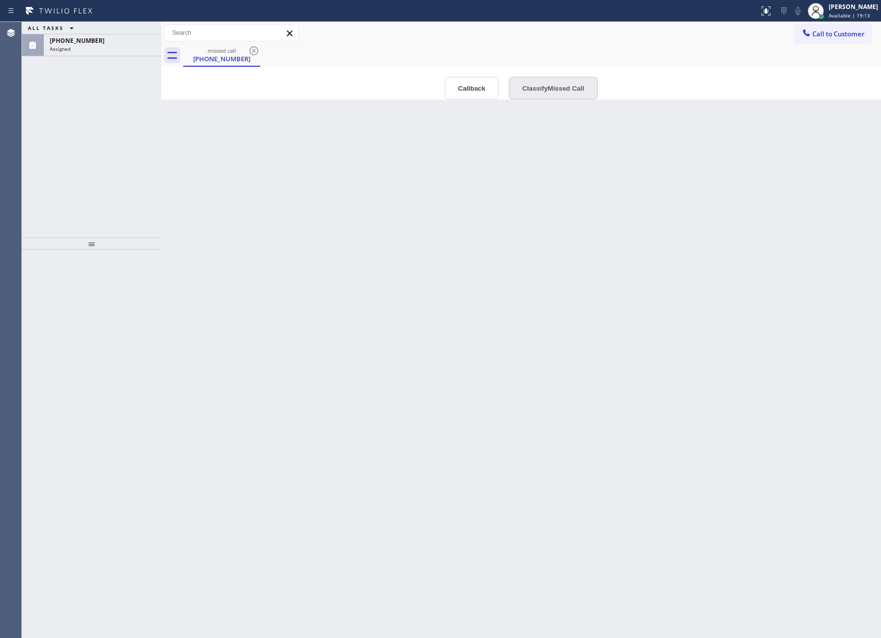
click at [545, 88] on button "Classify Missed Call" at bounding box center [553, 88] width 89 height 23
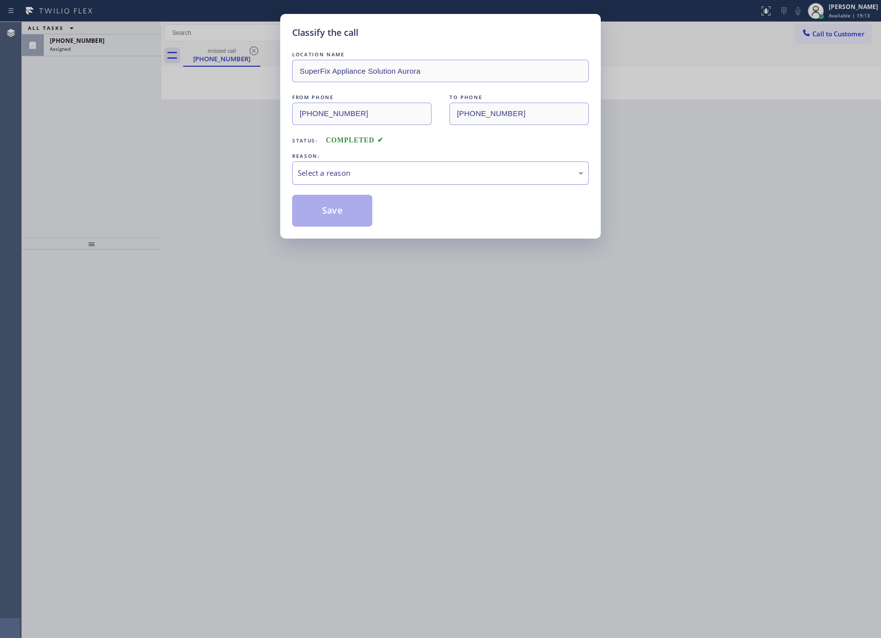
click at [429, 176] on div "Select a reason" at bounding box center [441, 172] width 286 height 11
click at [336, 214] on button "Save" at bounding box center [332, 211] width 80 height 32
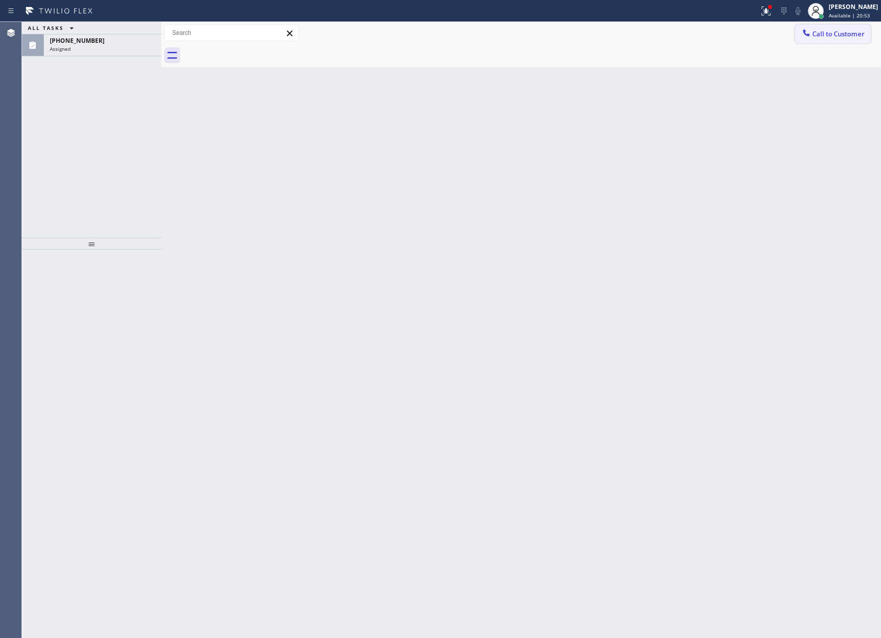
click at [835, 37] on span "Call to Customer" at bounding box center [839, 33] width 52 height 9
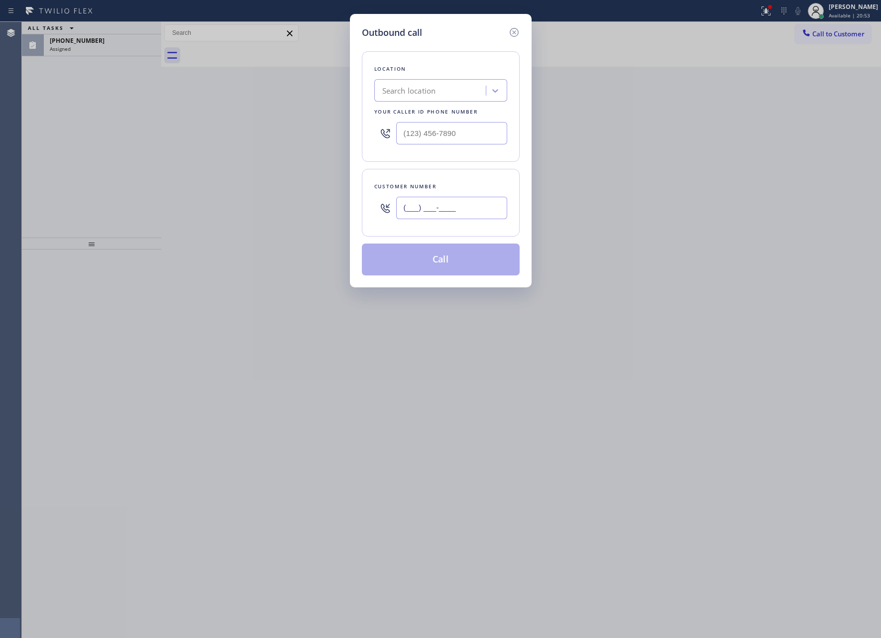
click at [464, 212] on input "(___) ___-____" at bounding box center [451, 208] width 111 height 22
paste input "513) 253-8368"
type input "[PHONE_NUMBER]"
click at [74, 45] on div "Outbound call Location Search location Your caller id phone number Customer num…" at bounding box center [440, 319] width 881 height 638
click at [457, 84] on div "Search location" at bounding box center [431, 90] width 109 height 17
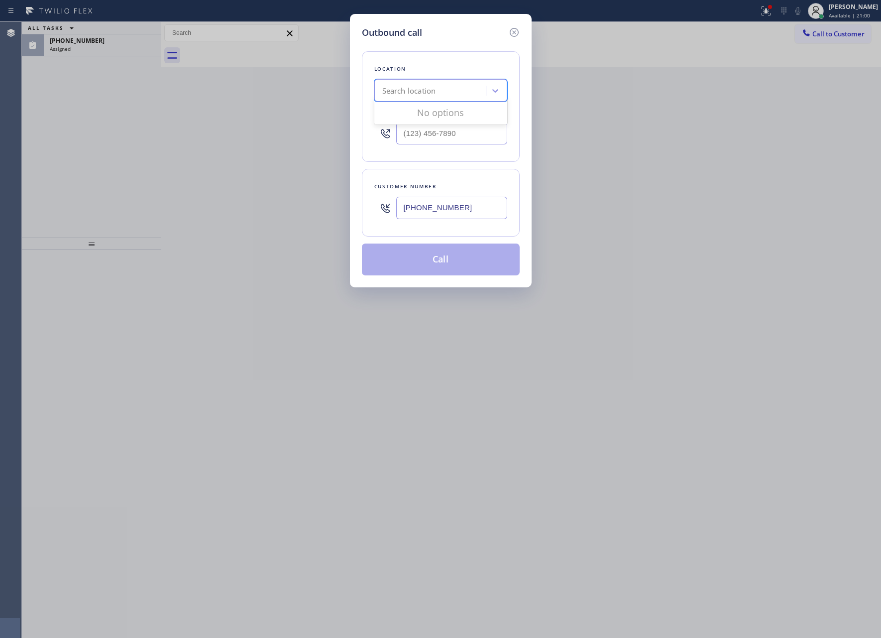
paste input "Same Day Subzero Repair [GEOGRAPHIC_DATA]"
type input "Same Day Subzero Repair [GEOGRAPHIC_DATA]"
click at [439, 114] on div "Same Day Subzero Repair [GEOGRAPHIC_DATA]" at bounding box center [440, 117] width 133 height 28
type input "[PHONE_NUMBER]"
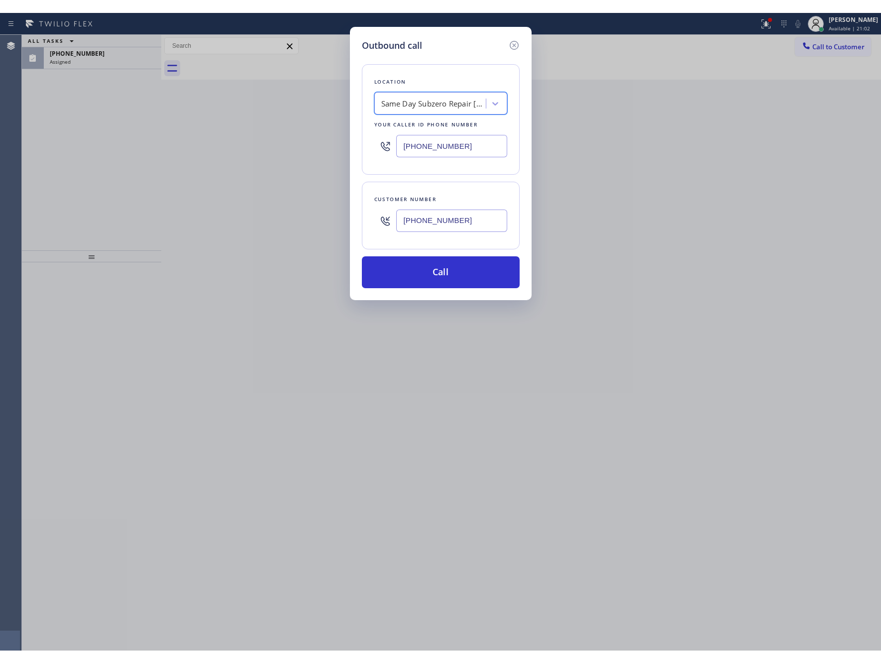
scroll to position [0, 0]
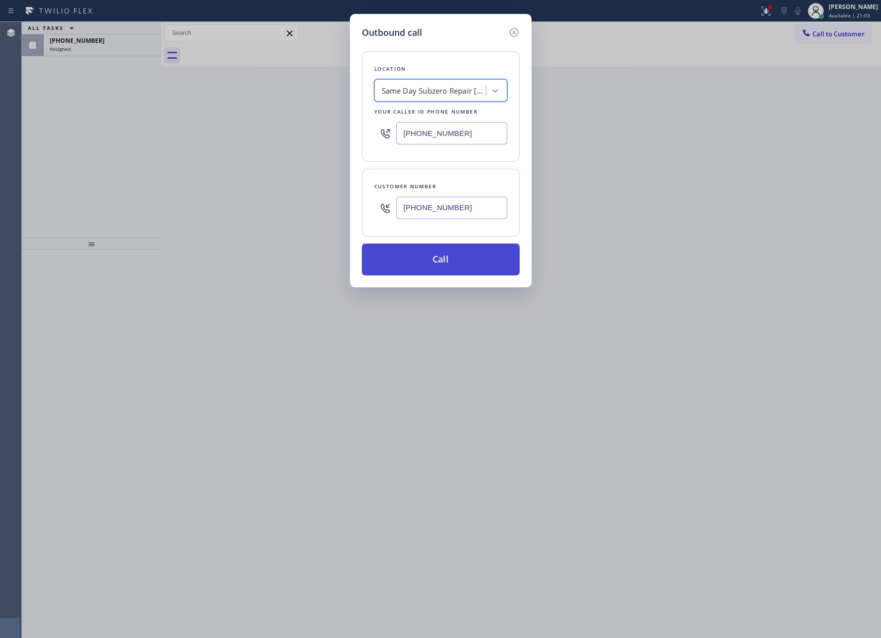
click at [451, 266] on button "Call" at bounding box center [441, 259] width 158 height 32
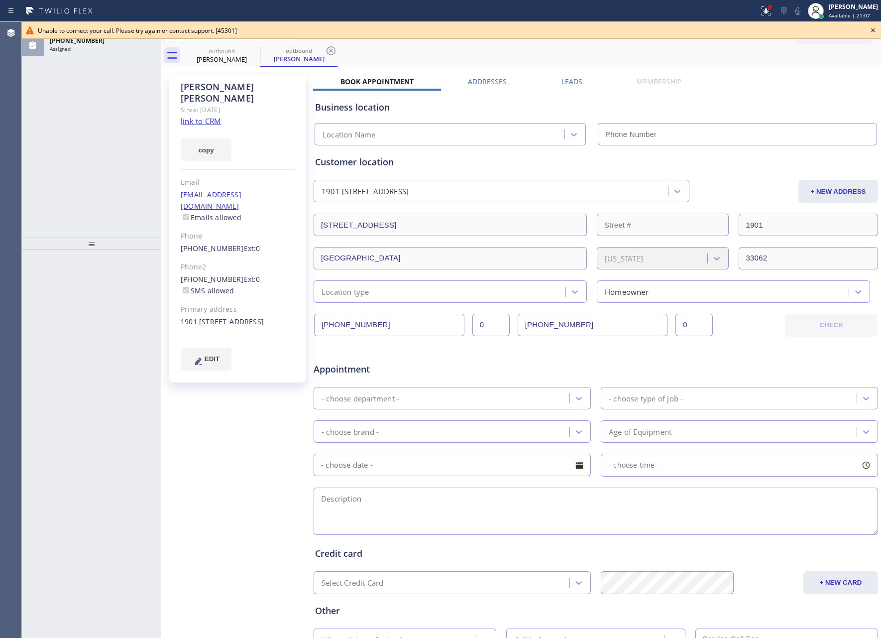
type input "[PHONE_NUMBER]"
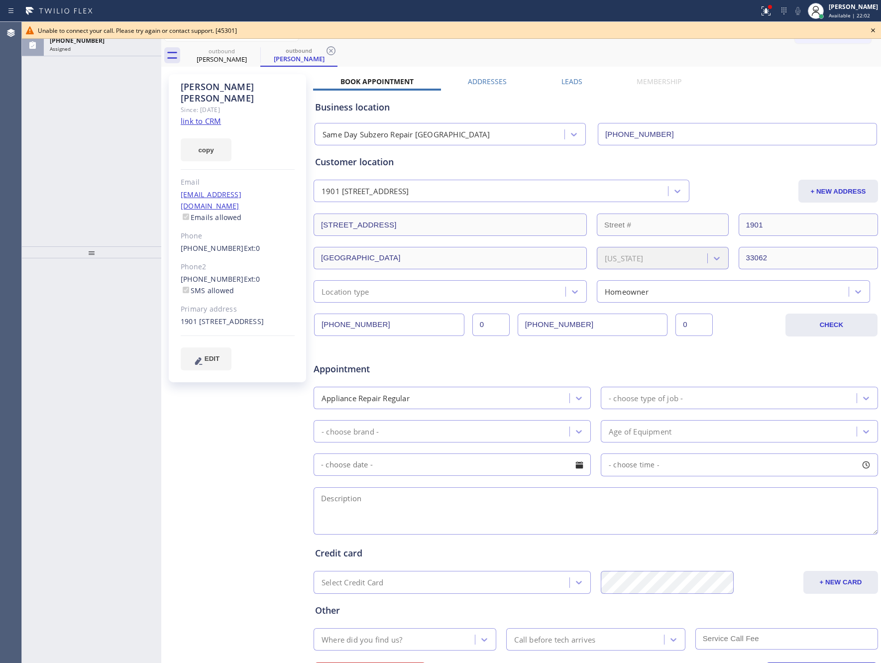
click at [840, 39] on button "Call to Customer" at bounding box center [833, 33] width 76 height 19
click at [0, 0] on div "Outbound call Location Same Day Subzero Repair Pompano Beach Your caller id pho…" at bounding box center [0, 0] width 0 height 0
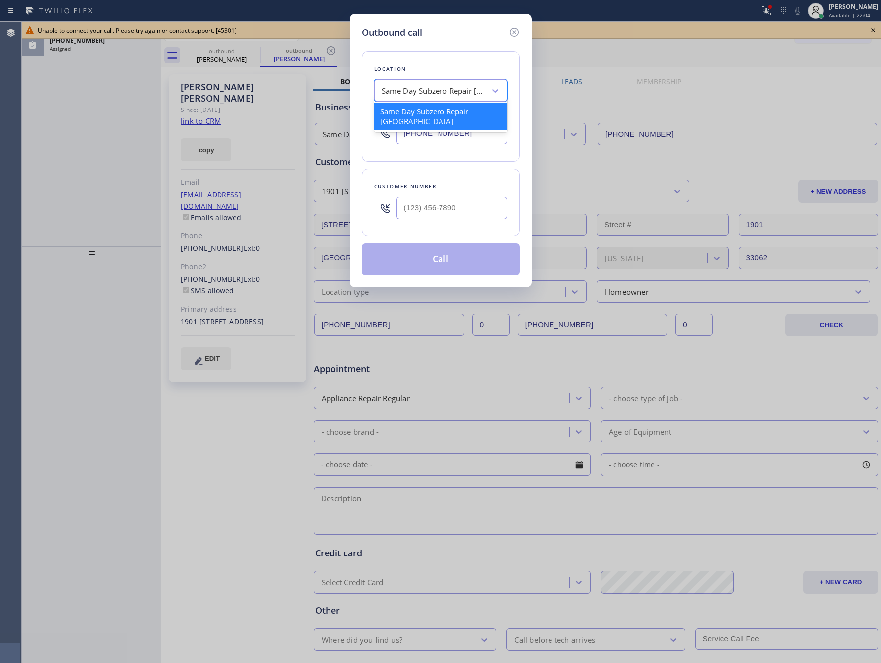
click at [452, 87] on div "Same Day Subzero Repair [GEOGRAPHIC_DATA]" at bounding box center [434, 90] width 105 height 11
paste input "Sub Zero Refrigerator Repair Chicago"
type input "Sub Zero Refrigerator Repair Chicago"
click at [447, 114] on div "Sub Zero Refrigerator Repair Chicago" at bounding box center [440, 117] width 133 height 28
type input "(773) 917-0590"
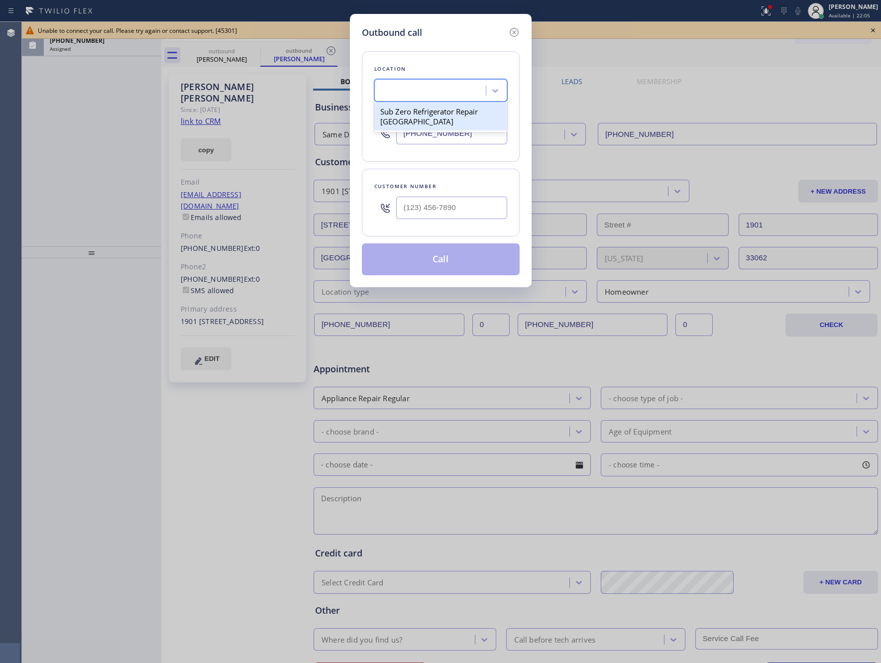
scroll to position [0, 0]
click at [478, 208] on input "text" at bounding box center [451, 208] width 111 height 22
paste input "810) 348-9180"
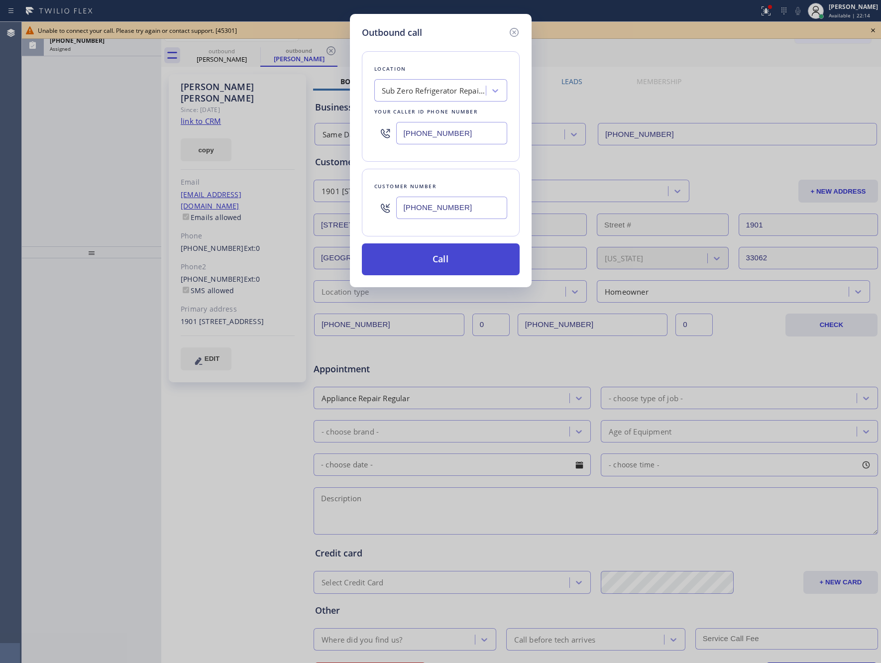
type input "(810) 348-9180"
click at [469, 268] on button "Call" at bounding box center [441, 259] width 158 height 32
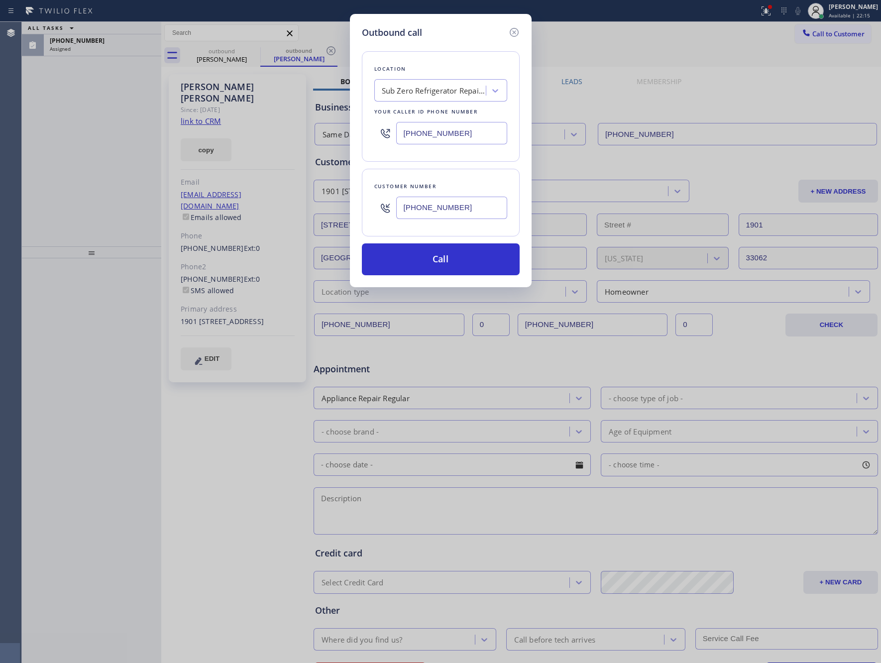
click at [36, 163] on div "Outbound call Location Sub Zero Refrigerator Repair Chicago Your caller id phon…" at bounding box center [440, 331] width 881 height 663
click at [99, 163] on div "Outbound call Location Sub Zero Refrigerator Repair Chicago Your caller id phon…" at bounding box center [440, 331] width 881 height 663
click at [409, 265] on button "Call" at bounding box center [441, 259] width 158 height 32
click at [514, 30] on icon at bounding box center [514, 32] width 12 height 12
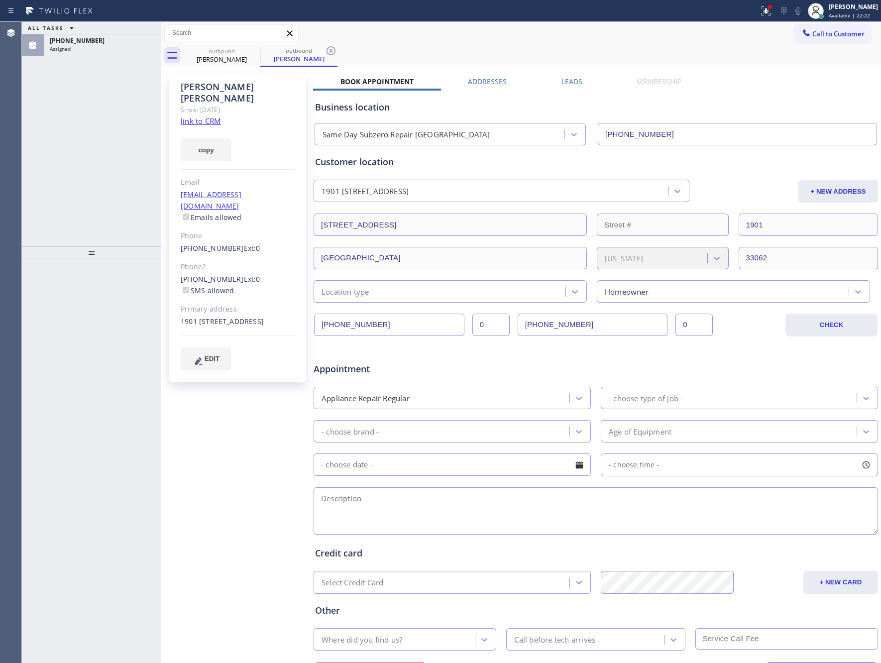
click at [599, 45] on div "outbound [PERSON_NAME] outbound [PERSON_NAME]" at bounding box center [532, 55] width 698 height 22
type input "[PHONE_NUMBER]"
click at [117, 191] on div "ALL TASKS ALL TASKS ACTIVE TASKS TASKS IN WRAP UP [PHONE_NUMBER] Assigned" at bounding box center [91, 134] width 139 height 225
click at [841, 10] on div "[PERSON_NAME]" at bounding box center [853, 6] width 49 height 8
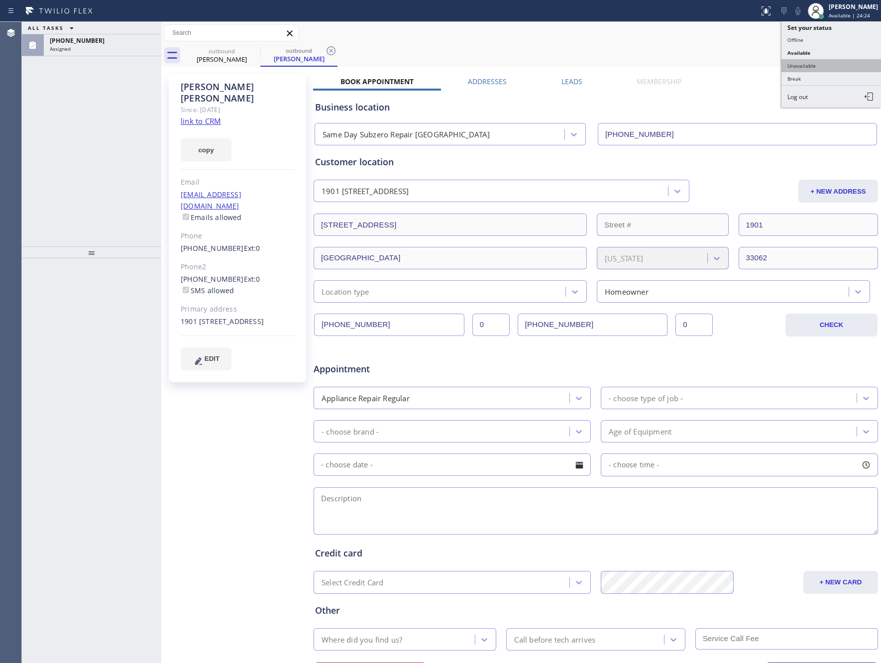
click at [832, 66] on button "Unavailable" at bounding box center [832, 65] width 100 height 13
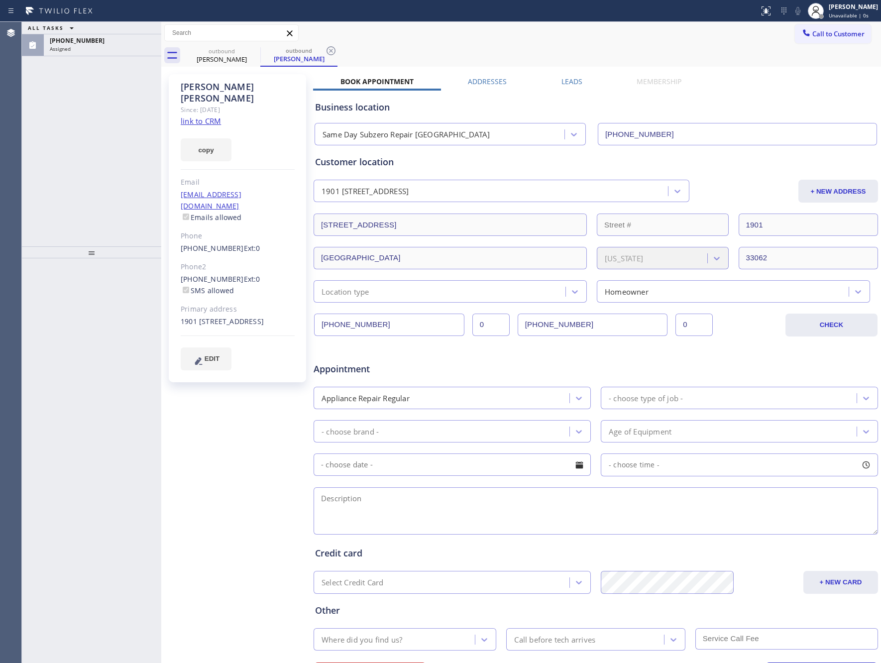
click at [662, 46] on div "outbound [PERSON_NAME] outbound [PERSON_NAME]" at bounding box center [532, 55] width 698 height 22
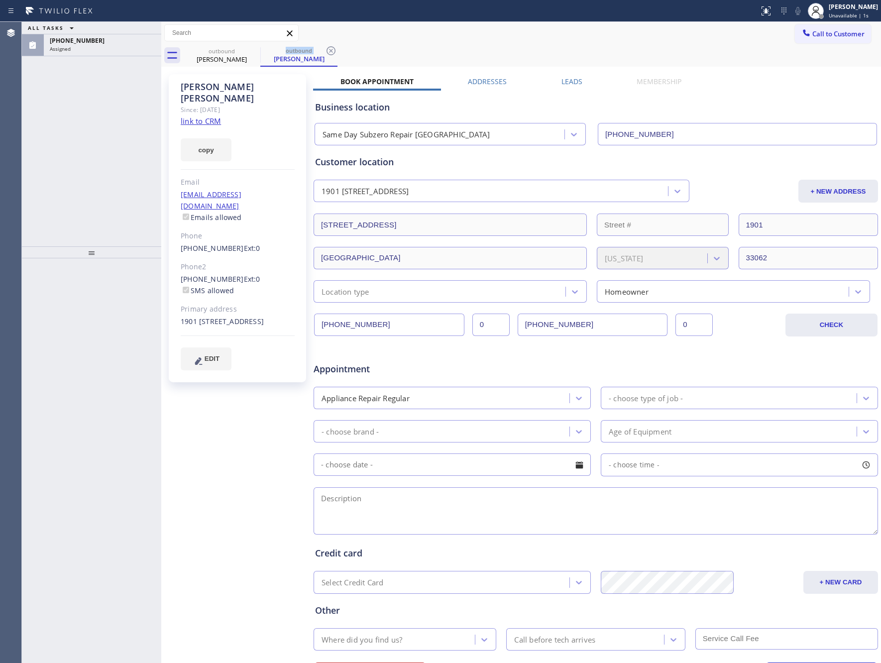
click at [662, 46] on div "outbound [PERSON_NAME] outbound [PERSON_NAME]" at bounding box center [532, 55] width 698 height 22
click at [62, 157] on div "ALL TASKS ALL TASKS ACTIVE TASKS TASKS IN WRAP UP [PHONE_NUMBER] Assigned" at bounding box center [91, 134] width 139 height 225
click at [63, 157] on div "ALL TASKS ALL TASKS ACTIVE TASKS TASKS IN WRAP UP [PHONE_NUMBER] Assigned" at bounding box center [91, 134] width 139 height 225
click at [94, 157] on div "ALL TASKS ALL TASKS ACTIVE TASKS TASKS IN WRAP UP [PHONE_NUMBER] Assigned" at bounding box center [91, 134] width 139 height 225
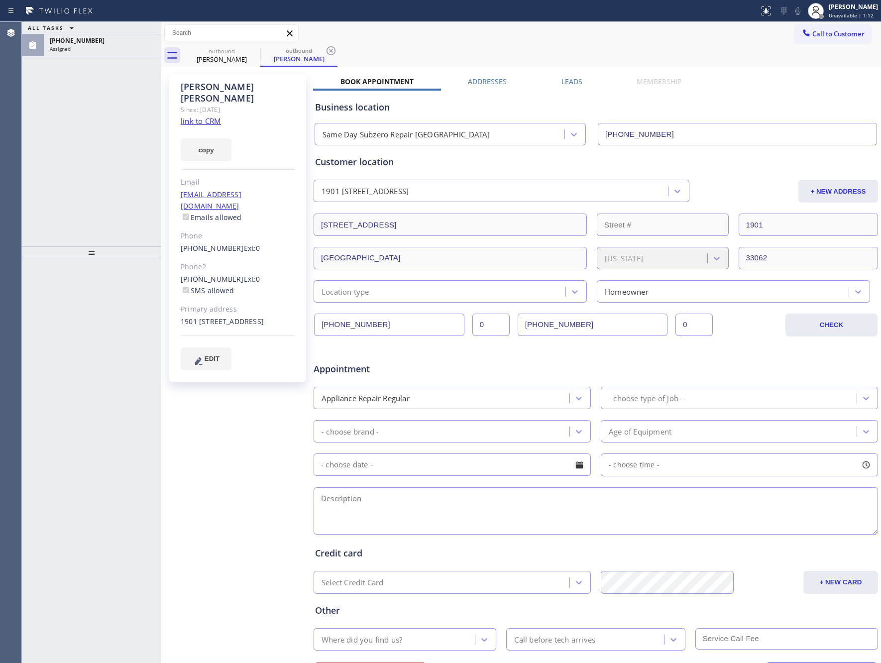
click at [559, 32] on div "Call to Customer Outbound call Location Search location Your caller id phone nu…" at bounding box center [521, 32] width 720 height 17
click at [98, 49] on div "Assigned" at bounding box center [103, 48] width 106 height 7
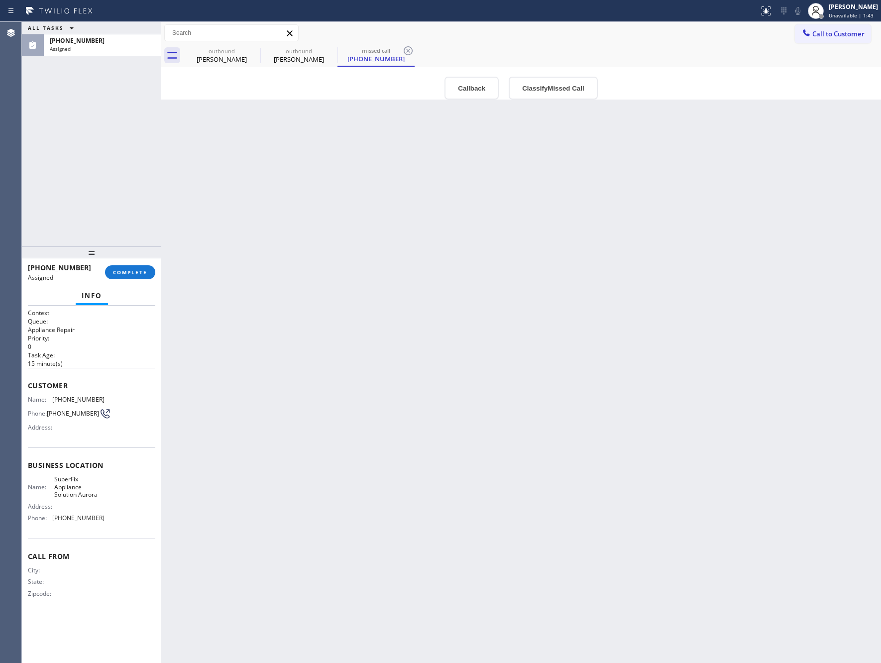
click at [145, 269] on span "COMPLETE" at bounding box center [130, 272] width 34 height 7
click at [108, 112] on div "ALL TASKS ALL TASKS ACTIVE TASKS TASKS IN WRAP UP [PHONE_NUMBER] Assigned" at bounding box center [91, 134] width 139 height 225
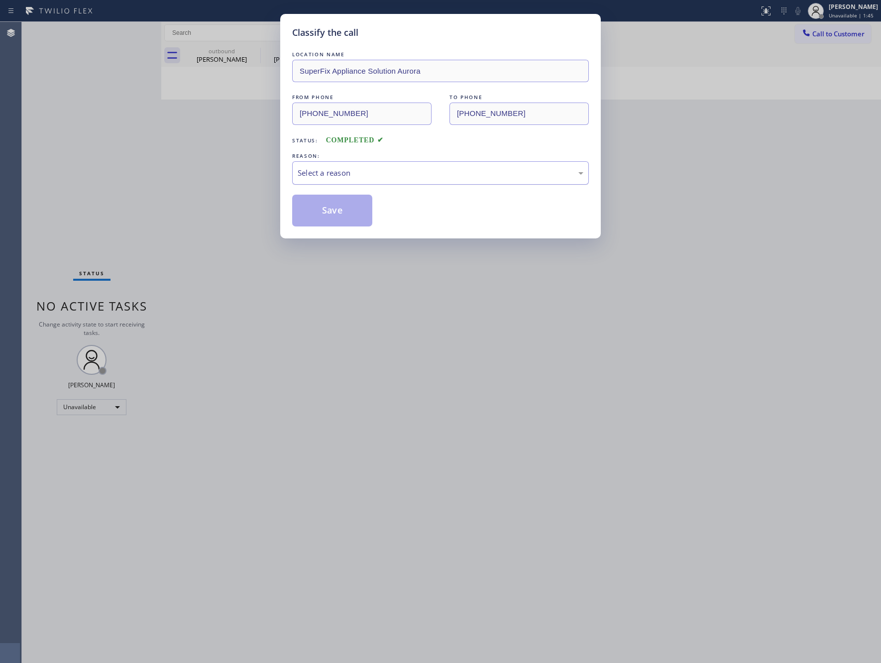
click at [344, 172] on div "Select a reason" at bounding box center [441, 172] width 286 height 11
click at [344, 214] on button "Save" at bounding box center [332, 211] width 80 height 32
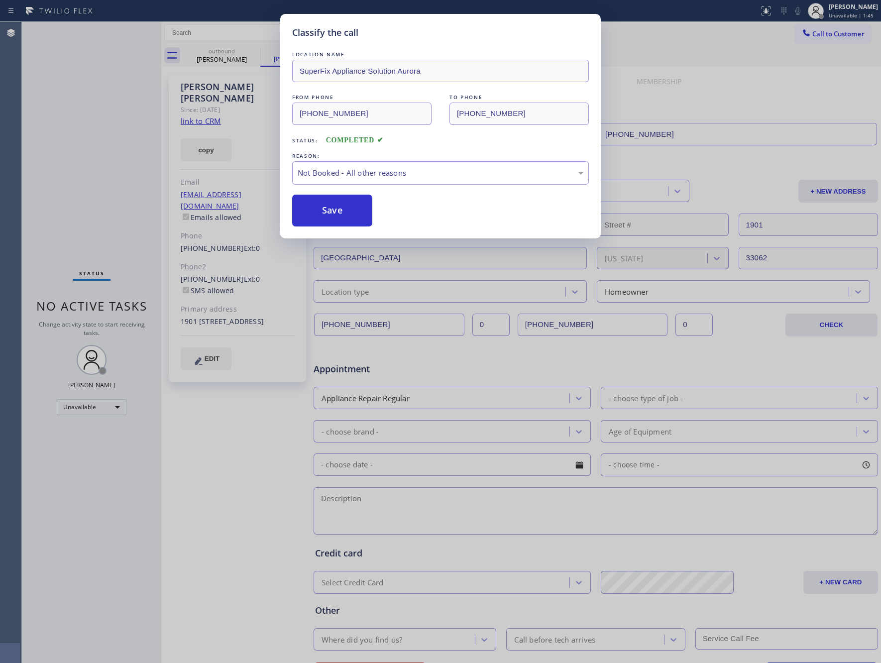
click at [344, 214] on button "Save" at bounding box center [332, 211] width 80 height 32
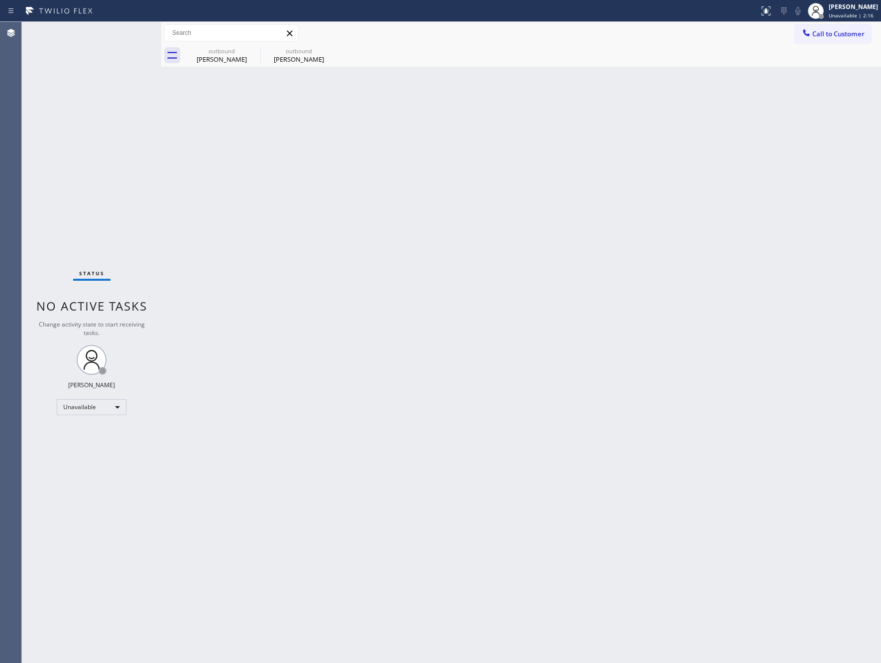
click at [344, 214] on div "Back to Dashboard Change Sender ID Customers Technicians Select a contact Outbo…" at bounding box center [521, 342] width 720 height 641
click at [223, 46] on div "outbound [PERSON_NAME]" at bounding box center [221, 55] width 75 height 22
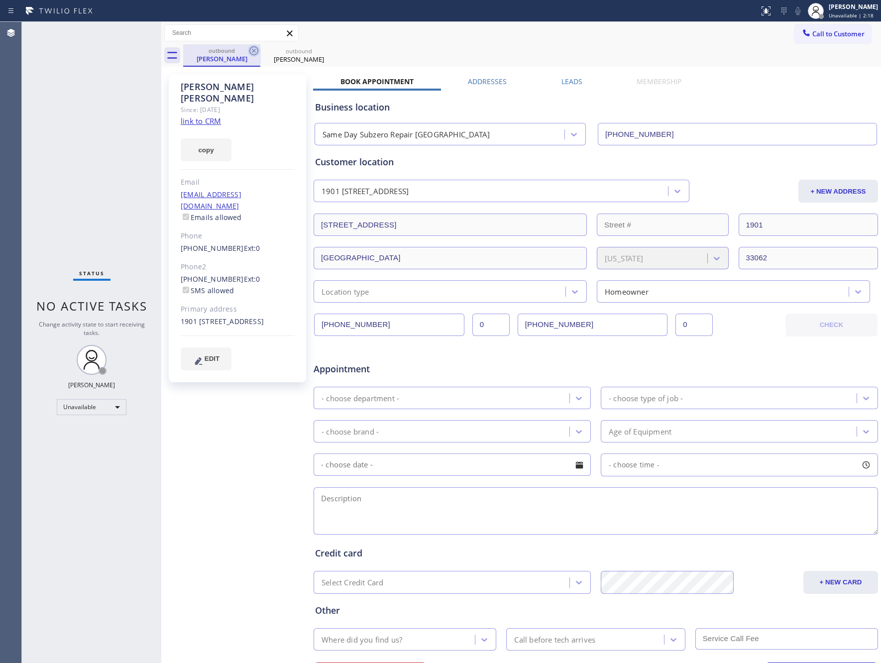
click at [255, 53] on icon at bounding box center [254, 51] width 12 height 12
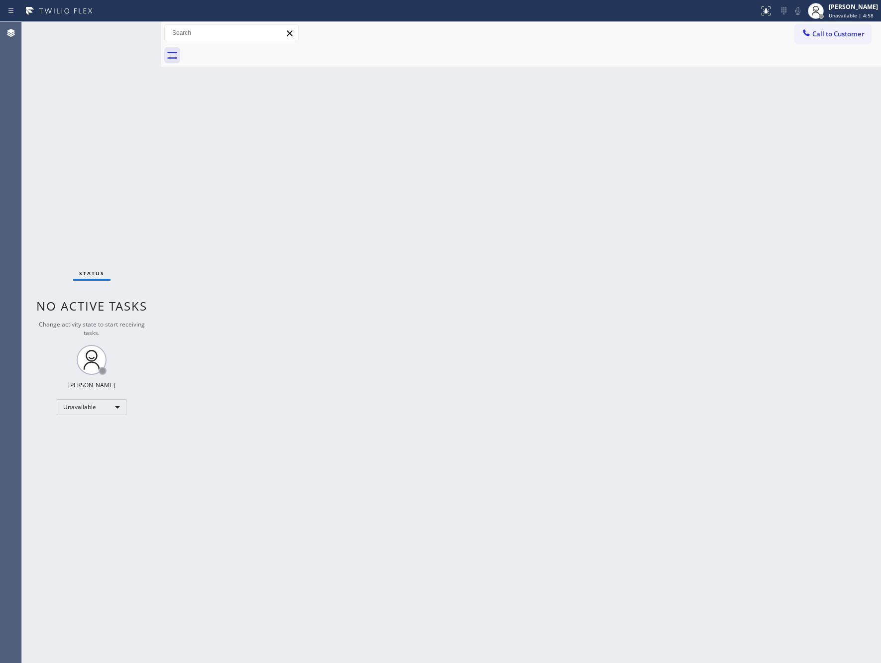
click at [503, 396] on div "Back to Dashboard Change Sender ID Customers Technicians Select a contact Outbo…" at bounding box center [521, 342] width 720 height 641
click at [843, 6] on div "[PERSON_NAME]" at bounding box center [853, 6] width 49 height 8
click at [797, 54] on button "Available" at bounding box center [832, 52] width 100 height 13
click at [593, 289] on div "Back to Dashboard Change Sender ID Customers Technicians Select a contact Outbo…" at bounding box center [521, 342] width 720 height 641
drag, startPoint x: 254, startPoint y: 294, endPoint x: 418, endPoint y: 81, distance: 269.2
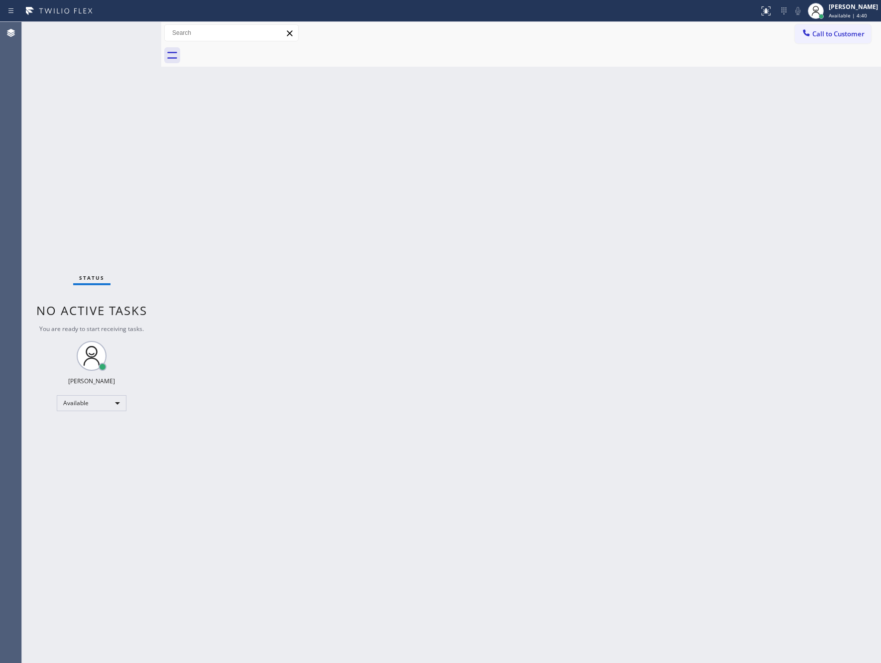
click at [264, 278] on div "Back to Dashboard Change Sender ID Customers Technicians Select a contact Outbo…" at bounding box center [521, 342] width 720 height 641
click at [850, 30] on span "Call to Customer" at bounding box center [839, 33] width 52 height 9
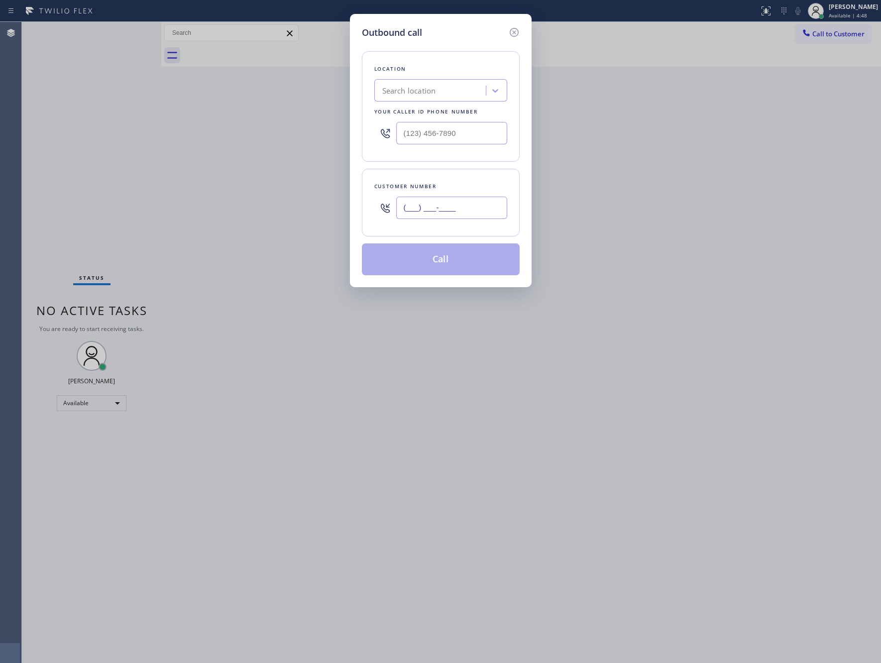
click at [478, 206] on input "(___) ___-____" at bounding box center [451, 208] width 111 height 22
paste input "26"
click at [499, 211] on input "(26_) ___-____" at bounding box center [451, 208] width 111 height 22
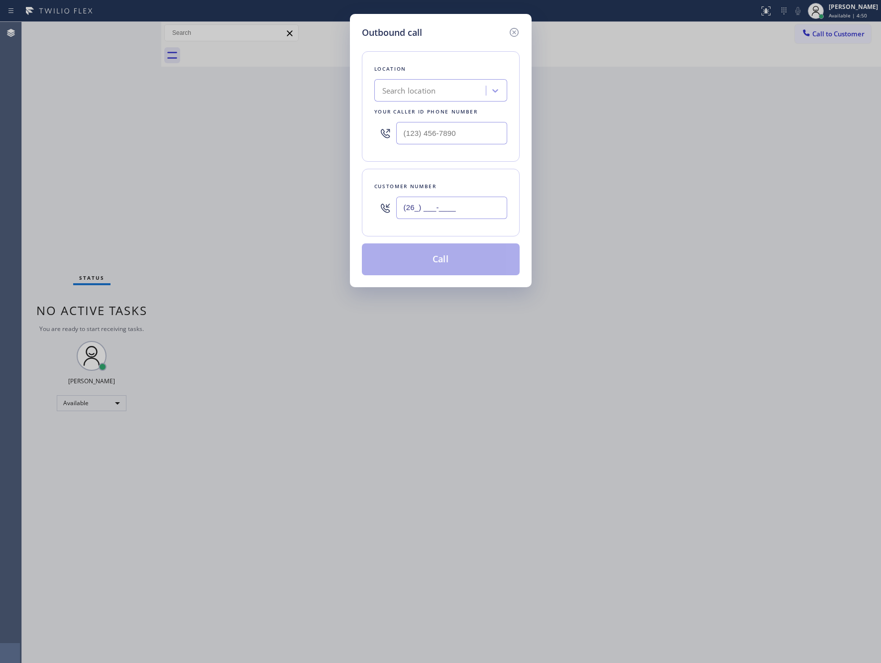
paste input "text"
click at [476, 208] on input "(26_) ___-____" at bounding box center [451, 208] width 111 height 22
paste input "862) 264-9488"
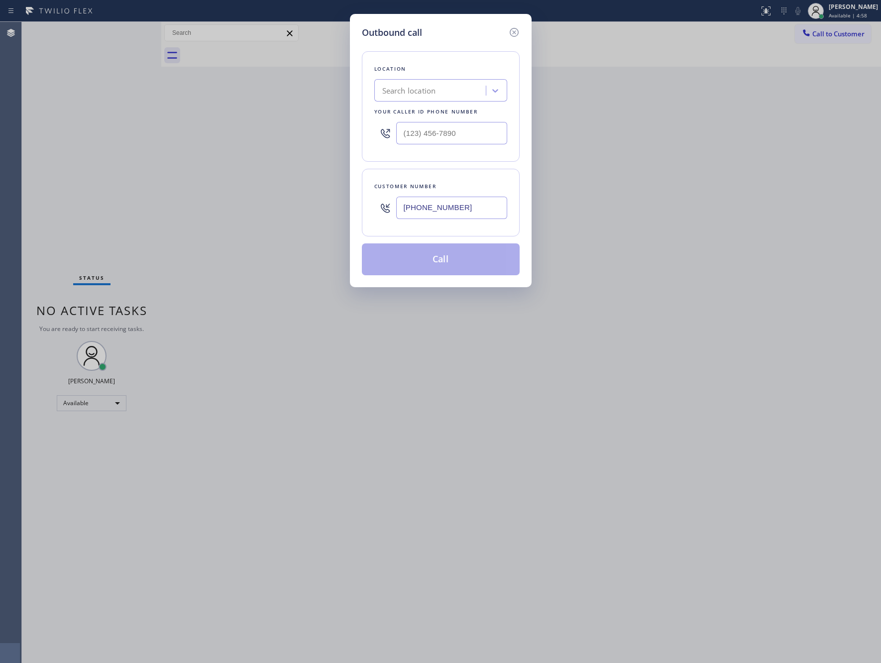
type input "[PHONE_NUMBER]"
click at [446, 90] on div "Search location" at bounding box center [431, 90] width 109 height 17
type input "j"
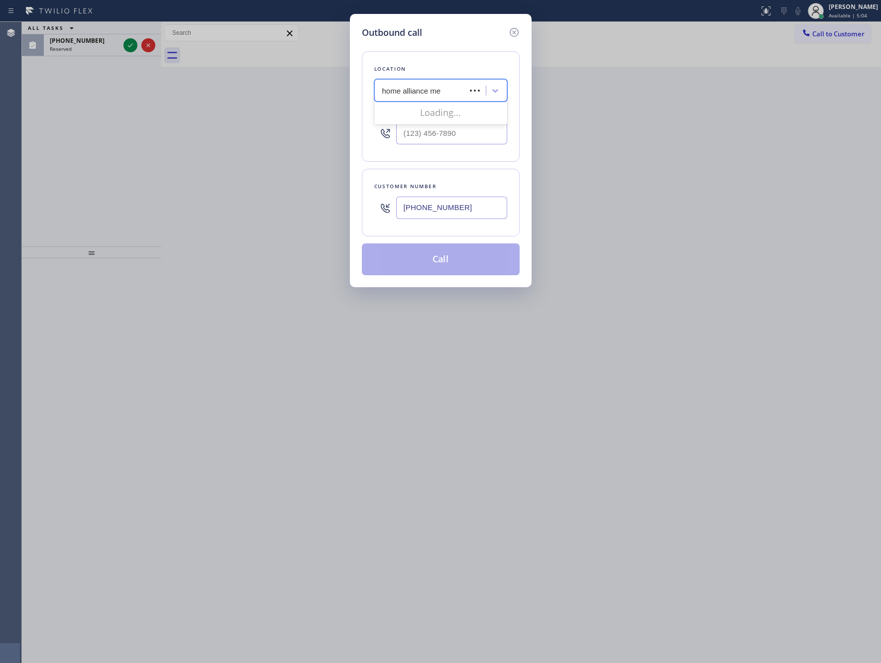
type input "home alliance mem"
click at [459, 120] on div "Home Alliance Membership" at bounding box center [440, 112] width 133 height 18
type input "[PHONE_NUMBER]"
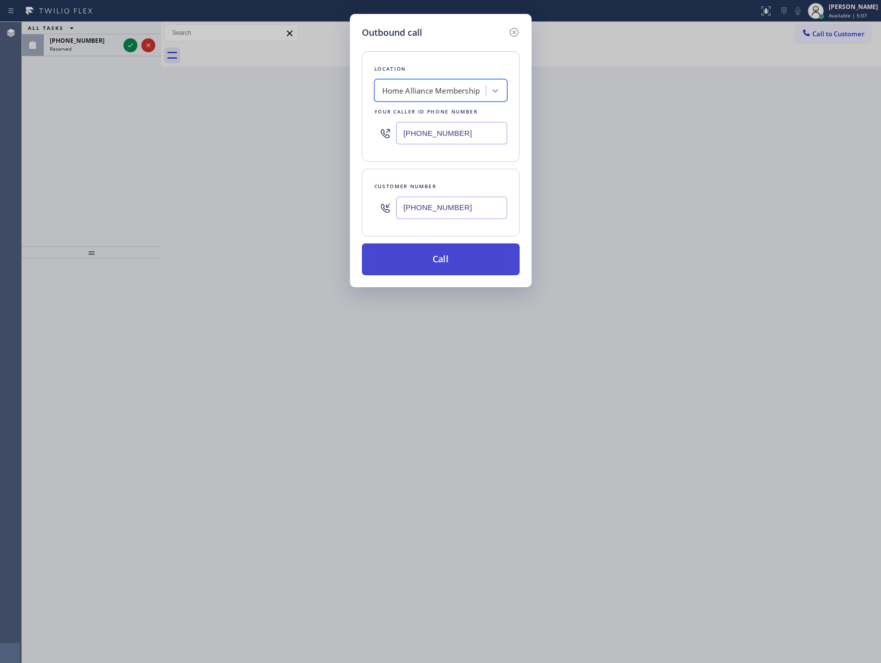
click at [453, 269] on button "Call" at bounding box center [441, 259] width 158 height 32
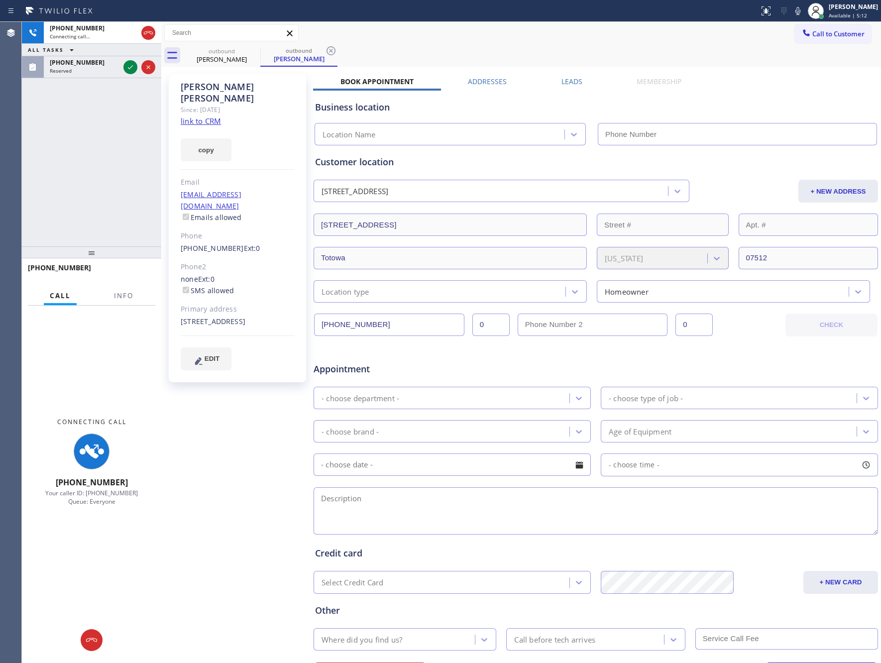
type input "[PHONE_NUMBER]"
drag, startPoint x: 124, startPoint y: 207, endPoint x: 124, endPoint y: 172, distance: 34.4
click at [124, 194] on div "[PHONE_NUMBER] Connecting call… ALL TASKS ALL TASKS ACTIVE TASKS TASKS IN WRAP …" at bounding box center [91, 134] width 139 height 225
click at [126, 72] on icon at bounding box center [130, 67] width 12 height 12
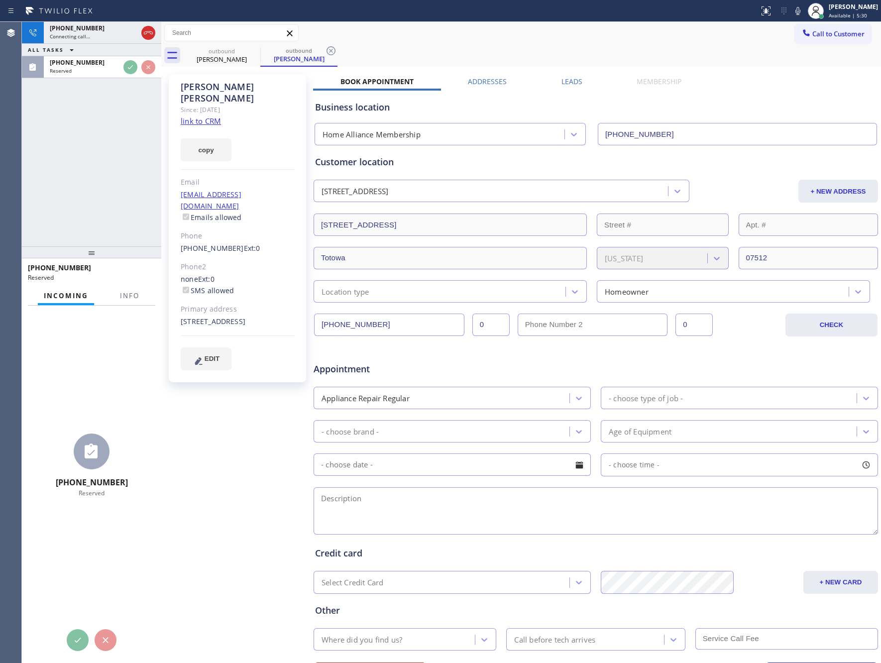
click at [133, 146] on div "[PHONE_NUMBER] Connecting call… ALL TASKS ALL TASKS ACTIVE TASKS TASKS IN WRAP …" at bounding box center [91, 134] width 139 height 225
click at [133, 147] on div "[PHONE_NUMBER] Connecting call… ALL TASKS ALL TASKS ACTIVE TASKS TASKS IN WRAP …" at bounding box center [91, 134] width 139 height 225
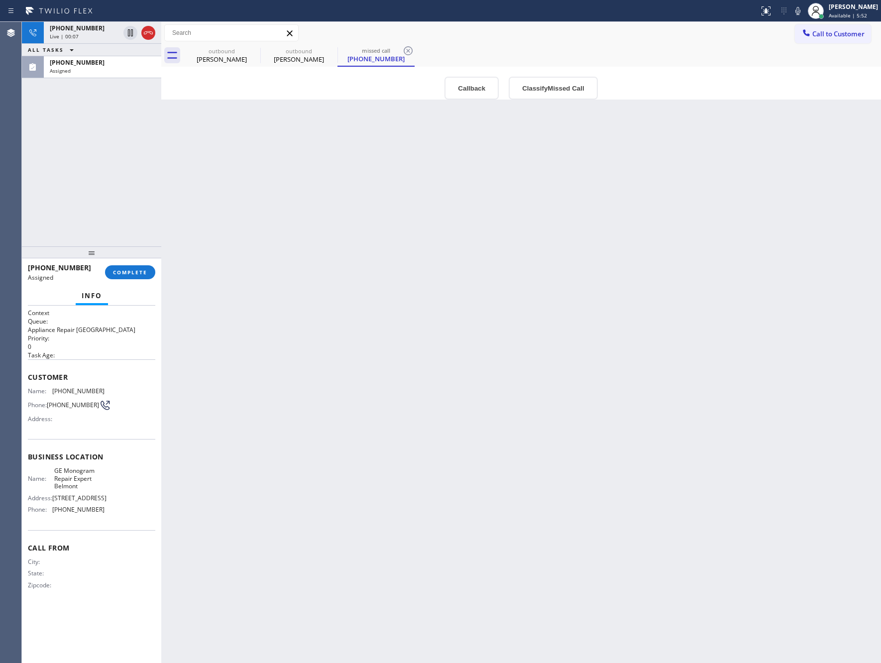
click at [296, 288] on div "Back to Dashboard Change Sender ID Customers Technicians Select a contact Outbo…" at bounding box center [521, 342] width 720 height 641
click at [167, 199] on div "Back to Dashboard Change Sender ID Customers Technicians Select a contact Outbo…" at bounding box center [521, 342] width 720 height 641
click at [96, 170] on div "[PHONE_NUMBER] Live | 00:08 ALL TASKS ALL TASKS ACTIVE TASKS TASKS IN WRAP UP […" at bounding box center [91, 134] width 139 height 225
click at [96, 170] on div "[PHONE_NUMBER] Live | 00:09 ALL TASKS ALL TASKS ACTIVE TASKS TASKS IN WRAP UP […" at bounding box center [91, 134] width 139 height 225
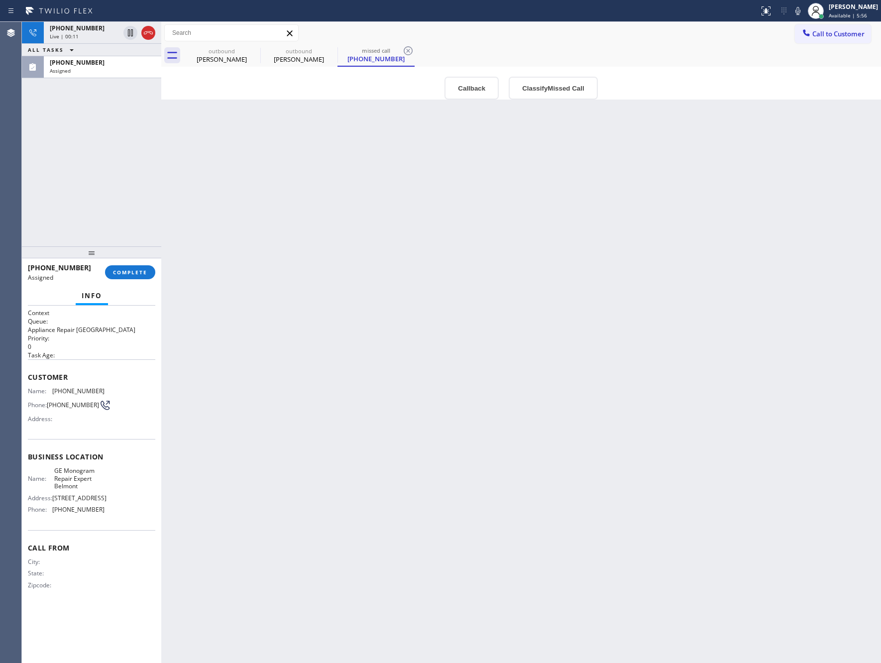
click at [340, 217] on div "Back to Dashboard Change Sender ID Customers Technicians Select a contact Outbo…" at bounding box center [521, 342] width 720 height 641
click at [219, 63] on div "[PERSON_NAME]" at bounding box center [221, 59] width 75 height 9
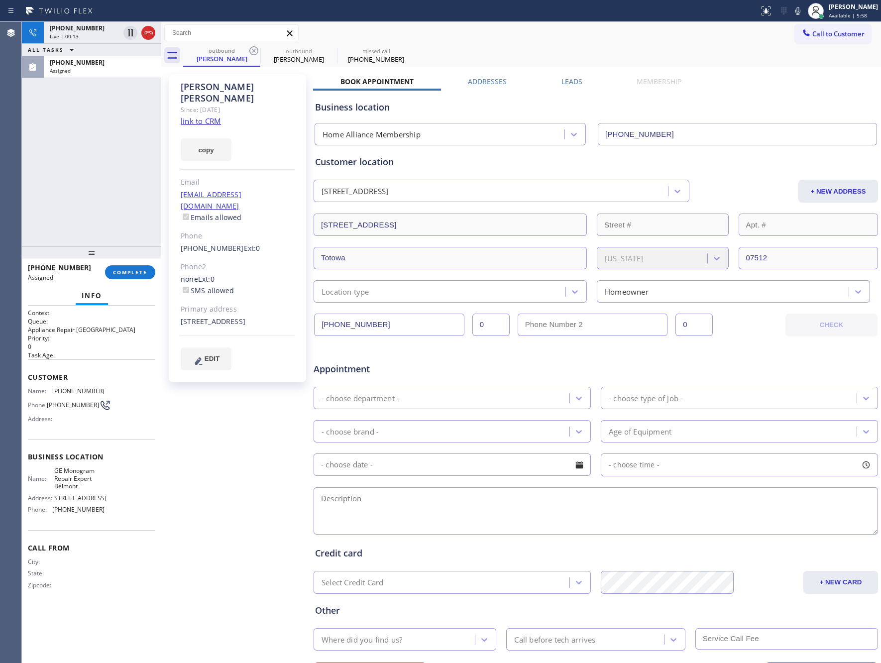
click at [117, 179] on div "[PHONE_NUMBER] Live | 00:13 ALL TASKS ALL TASKS ACTIVE TASKS TASKS IN WRAP UP […" at bounding box center [91, 134] width 139 height 225
click at [117, 179] on div "[PHONE_NUMBER] Live | 00:14 ALL TASKS ALL TASKS ACTIVE TASKS TASKS IN WRAP UP […" at bounding box center [91, 134] width 139 height 225
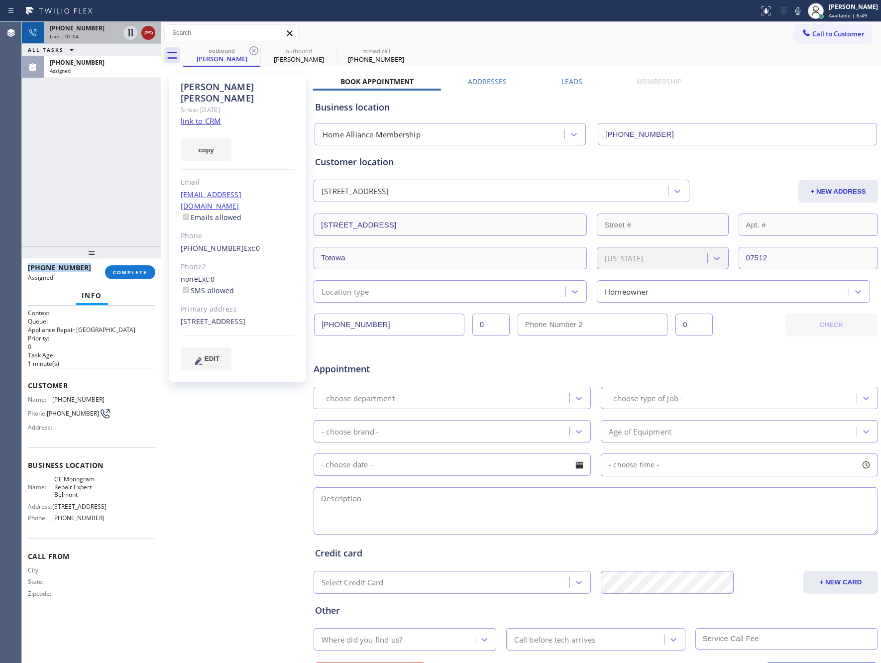
drag, startPoint x: 99, startPoint y: 130, endPoint x: 154, endPoint y: 27, distance: 116.9
click at [110, 119] on div "[PHONE_NUMBER] Live | 01:04 ALL TASKS ALL TASKS ACTIVE TASKS TASKS IN WRAP UP […" at bounding box center [91, 134] width 139 height 225
click at [147, 30] on icon at bounding box center [148, 33] width 12 height 12
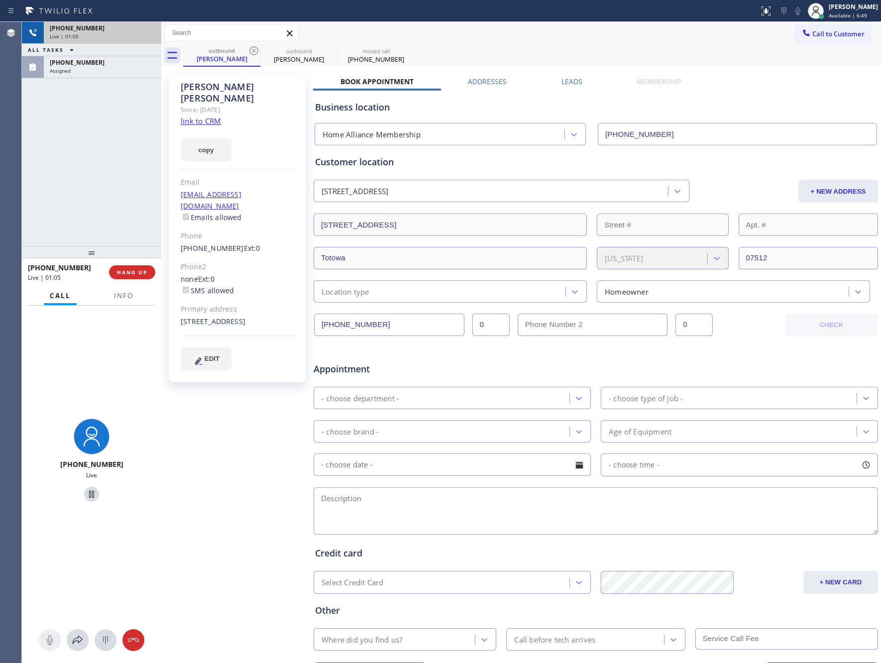
click at [121, 181] on div "[PHONE_NUMBER] Live | 01:05 ALL TASKS ALL TASKS ACTIVE TASKS TASKS IN WRAP UP […" at bounding box center [91, 134] width 139 height 225
drag, startPoint x: 142, startPoint y: 254, endPoint x: 154, endPoint y: 314, distance: 60.4
click at [145, 276] on div "[PHONE_NUMBER] Live | 01:05 ALL TASKS ALL TASKS ACTIVE TASKS TASKS IN WRAP UP […" at bounding box center [91, 342] width 139 height 641
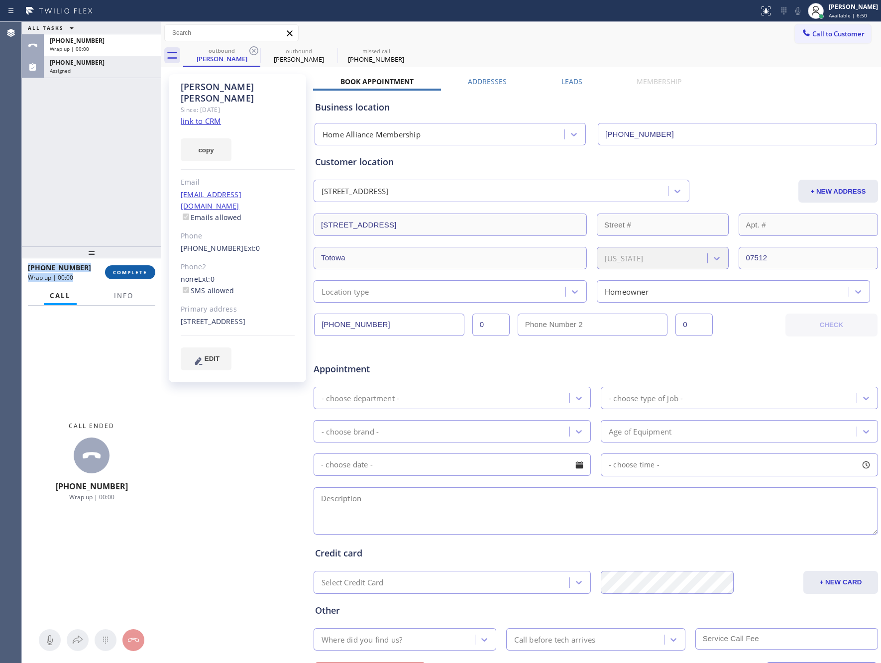
click at [138, 270] on span "COMPLETE" at bounding box center [130, 272] width 34 height 7
click at [135, 186] on div "ALL TASKS ALL TASKS ACTIVE TASKS TASKS IN WRAP UP [PHONE_NUMBER] Wrap up | 00:[…" at bounding box center [91, 134] width 139 height 225
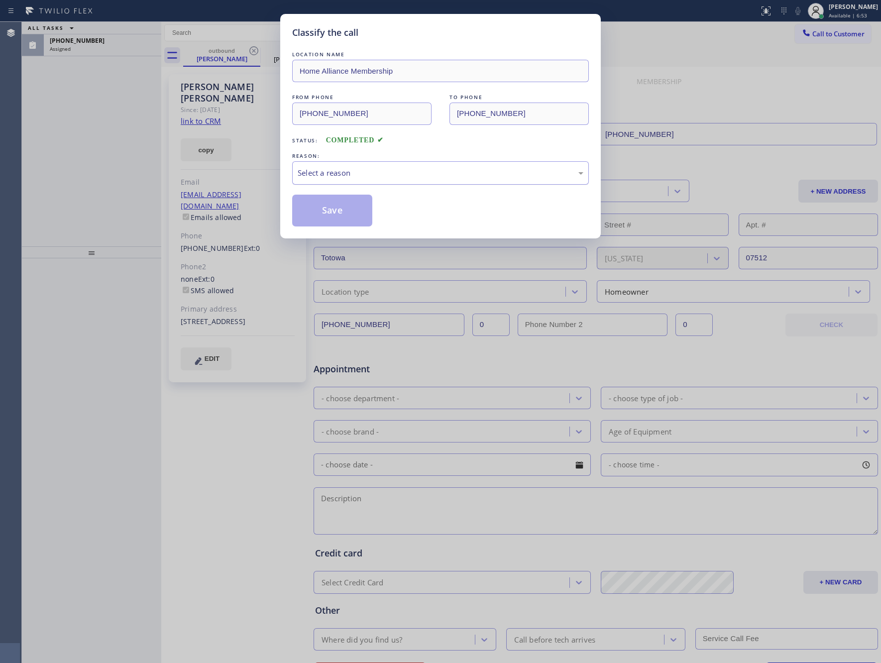
click at [350, 165] on div "Select a reason" at bounding box center [440, 172] width 297 height 23
click at [343, 209] on button "Save" at bounding box center [332, 211] width 80 height 32
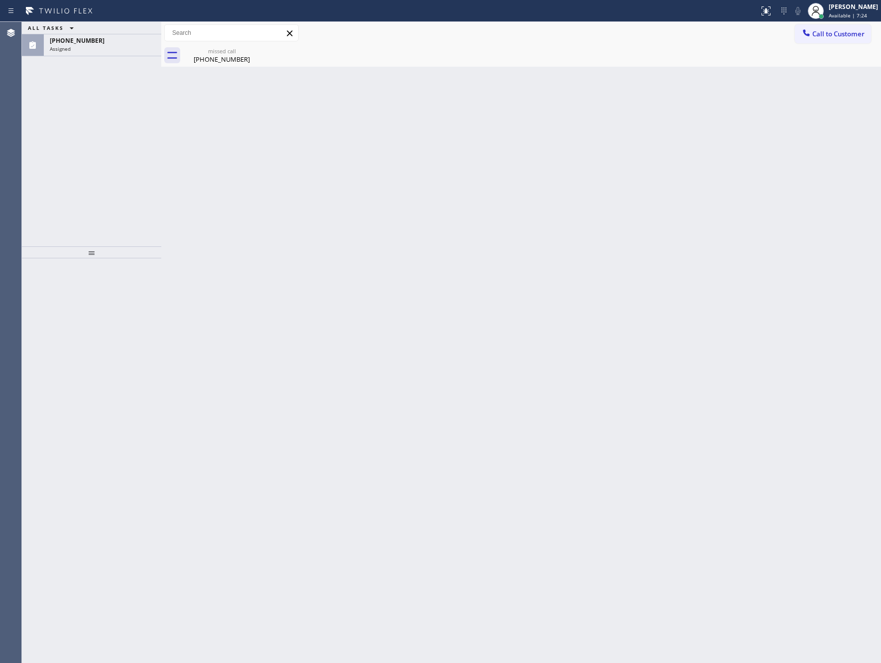
click at [132, 215] on div "ALL TASKS ALL TASKS ACTIVE TASKS TASKS IN WRAP UP [PHONE_NUMBER] Assigned" at bounding box center [91, 134] width 139 height 225
click at [353, 293] on div "Back to Dashboard Change Sender ID Customers Technicians Select a contact Outbo…" at bounding box center [521, 342] width 720 height 641
click at [124, 42] on div "[PHONE_NUMBER]" at bounding box center [103, 40] width 106 height 8
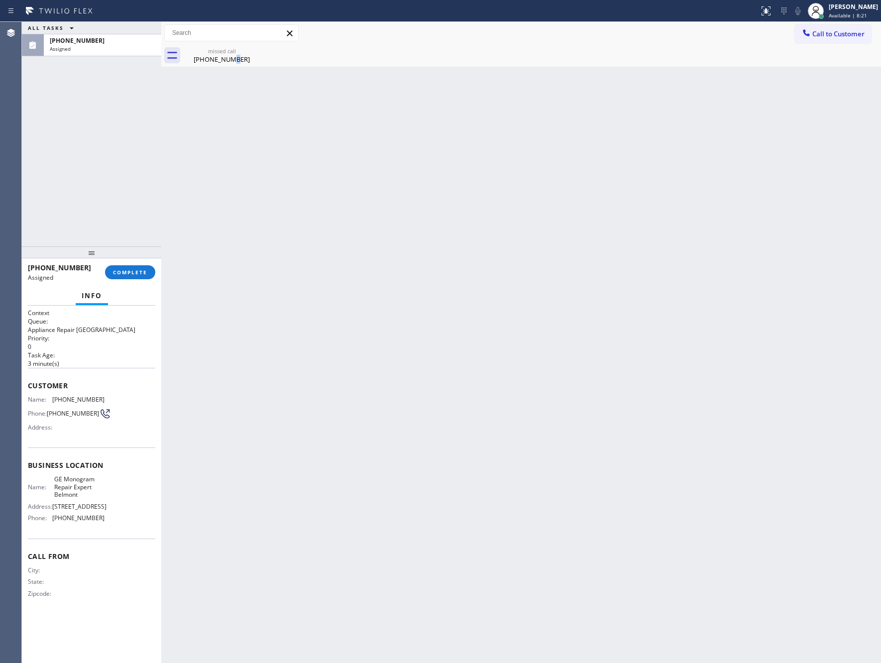
click at [235, 488] on div "Back to Dashboard Change Sender ID Customers Technicians Select a contact Outbo…" at bounding box center [521, 342] width 720 height 641
click at [228, 57] on div "[PHONE_NUMBER]" at bounding box center [221, 59] width 75 height 9
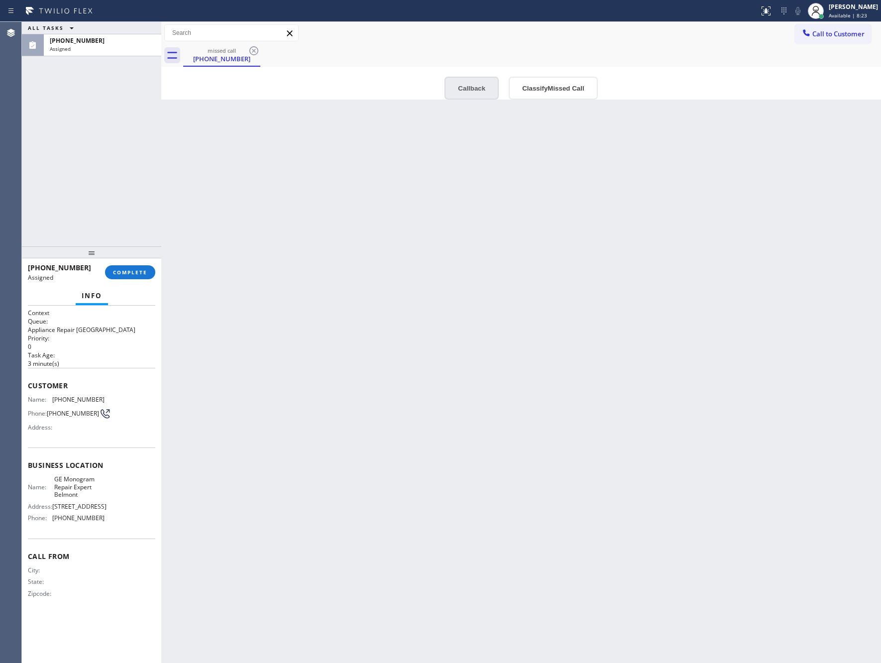
click at [479, 86] on button "Callback" at bounding box center [472, 88] width 54 height 23
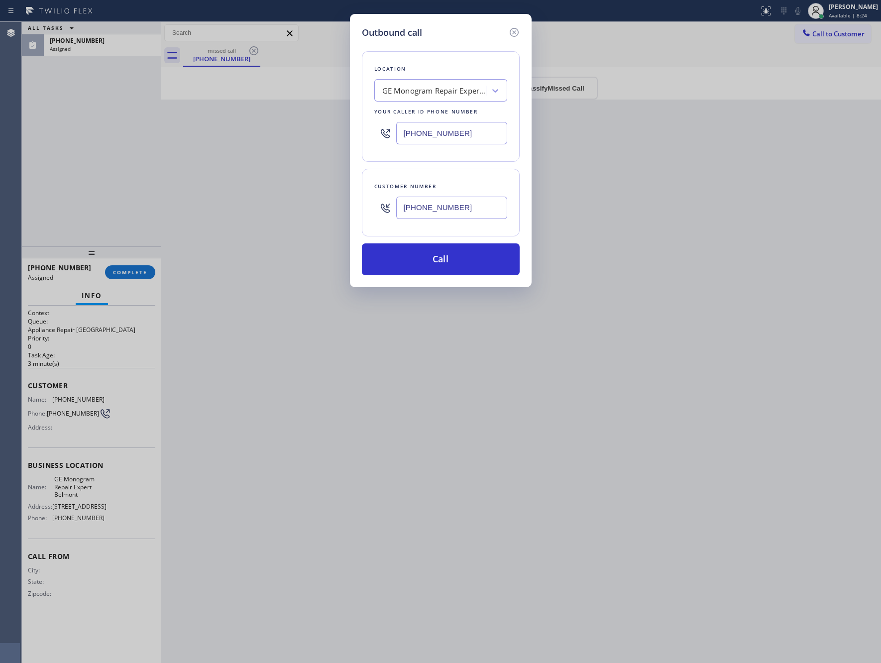
click at [247, 190] on div "Outbound call Location GE Monogram Repair Expert Belmont Your caller id phone n…" at bounding box center [440, 331] width 881 height 663
click at [438, 248] on button "Call" at bounding box center [441, 259] width 158 height 32
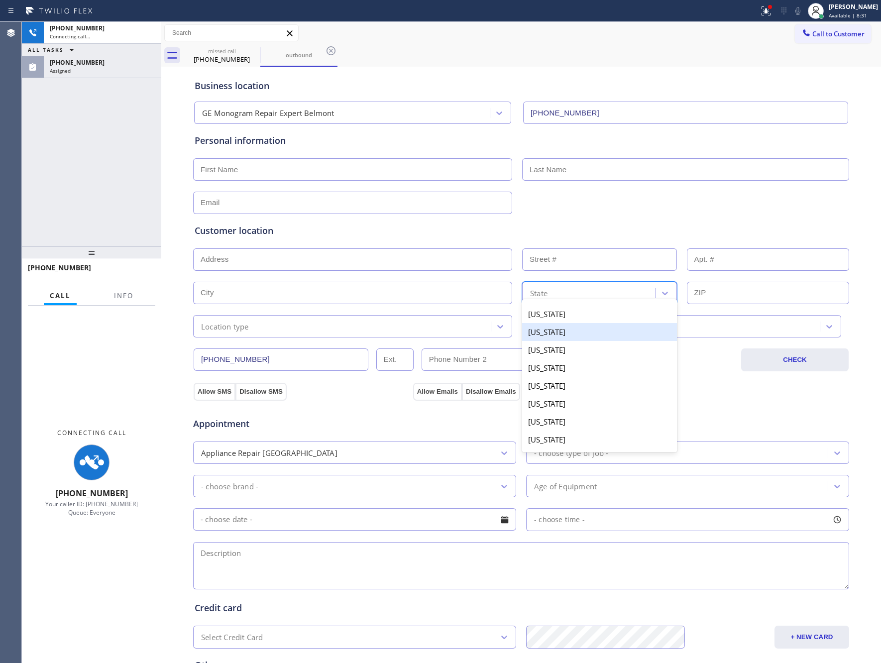
type input "[PHONE_NUMBER]"
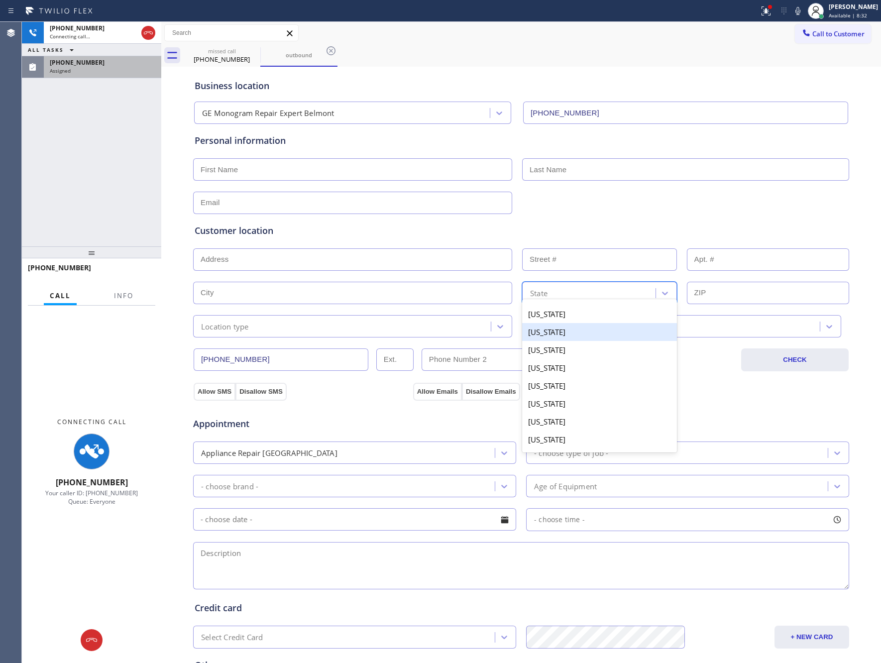
click at [117, 62] on div "[PHONE_NUMBER]" at bounding box center [103, 62] width 106 height 8
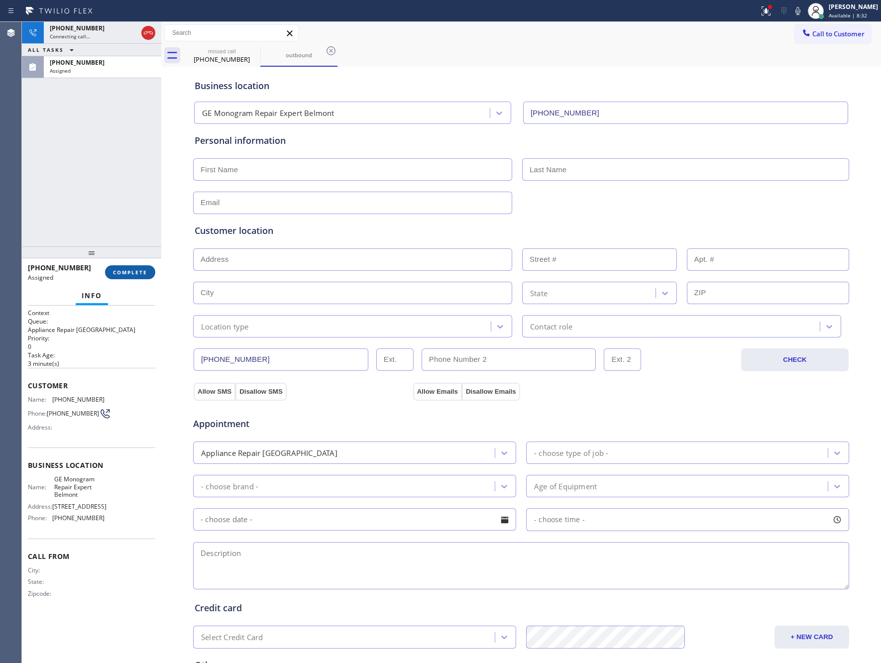
click at [130, 265] on button "COMPLETE" at bounding box center [130, 272] width 50 height 14
click at [128, 142] on div "[PHONE_NUMBER] Connecting call… ALL TASKS ALL TASKS ACTIVE TASKS TASKS IN WRAP …" at bounding box center [91, 134] width 139 height 225
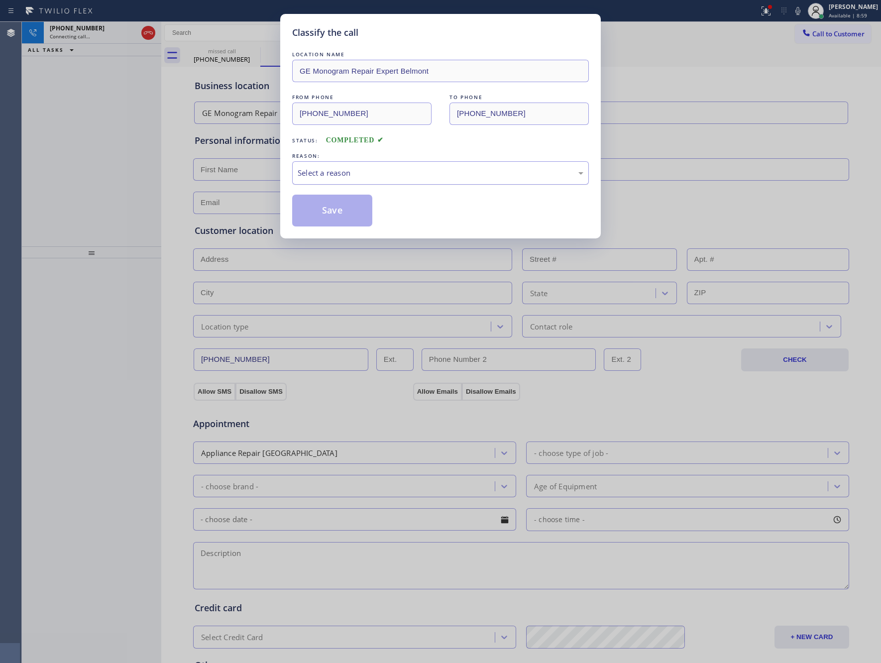
click at [399, 172] on div "Select a reason" at bounding box center [441, 172] width 286 height 11
click at [330, 214] on button "Save" at bounding box center [332, 211] width 80 height 32
click at [63, 160] on div "[PHONE_NUMBER] Connecting call… ALL TASKS ALL TASKS ACTIVE TASKS TASKS IN WRAP …" at bounding box center [91, 134] width 139 height 225
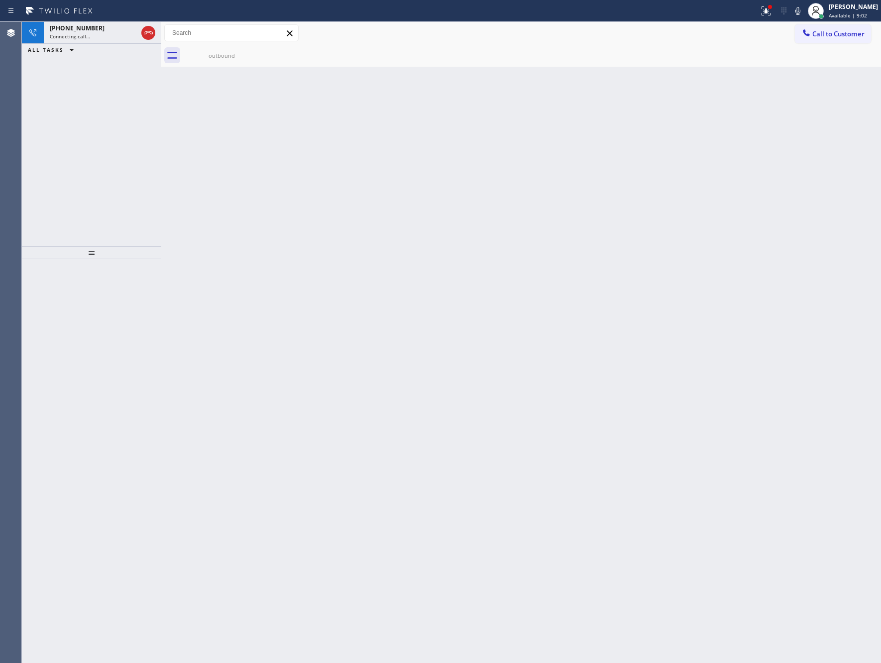
drag, startPoint x: 96, startPoint y: 201, endPoint x: 132, endPoint y: 220, distance: 41.0
click at [123, 217] on div "[PHONE_NUMBER] Connecting call… ALL TASKS ALL TASKS ACTIVE TASKS TASKS IN WRAP …" at bounding box center [91, 134] width 139 height 225
click at [40, 149] on div "[PHONE_NUMBER] Live | 00:00 ALL TASKS ALL TASKS ACTIVE TASKS TASKS IN WRAP UP" at bounding box center [91, 134] width 139 height 225
click at [87, 33] on div "Live | 00:00" at bounding box center [85, 36] width 70 height 7
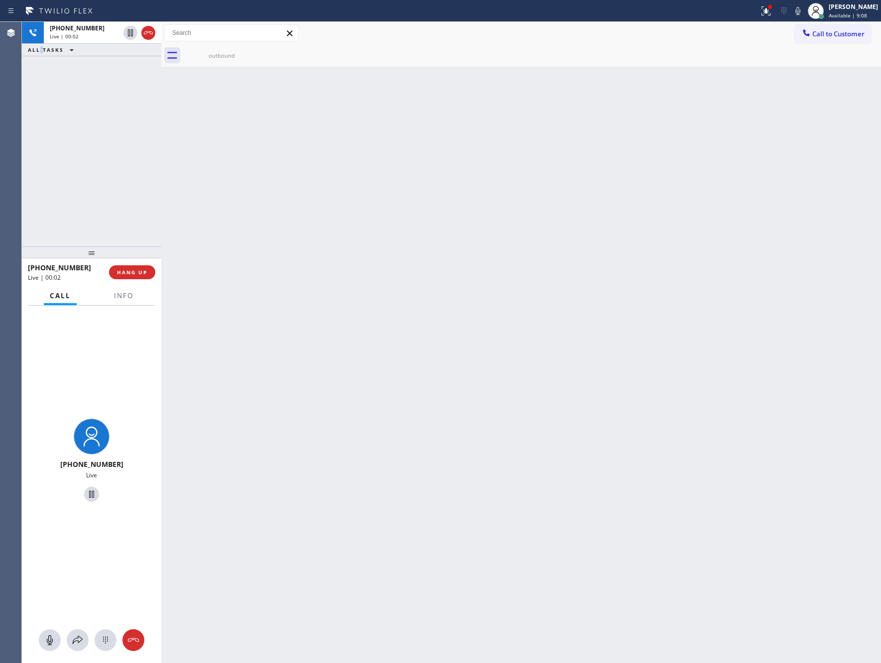
click at [147, 143] on div "[PHONE_NUMBER] Live | 00:02 ALL TASKS ALL TASKS ACTIVE TASKS TASKS IN WRAP UP" at bounding box center [91, 134] width 139 height 225
click at [354, 221] on div "Back to Dashboard Change Sender ID Customers Technicians Select a contact Outbo…" at bounding box center [521, 342] width 720 height 641
click at [60, 157] on div "[PHONE_NUMBER] Live | 00:03 ALL TASKS ALL TASKS ACTIVE TASKS TASKS IN WRAP UP" at bounding box center [91, 134] width 139 height 225
click at [65, 162] on div "[PHONE_NUMBER] Live | 00:03 ALL TASKS ALL TASKS ACTIVE TASKS TASKS IN WRAP UP" at bounding box center [91, 134] width 139 height 225
click at [335, 243] on div "Back to Dashboard Change Sender ID Customers Technicians Select a contact Outbo…" at bounding box center [521, 342] width 720 height 641
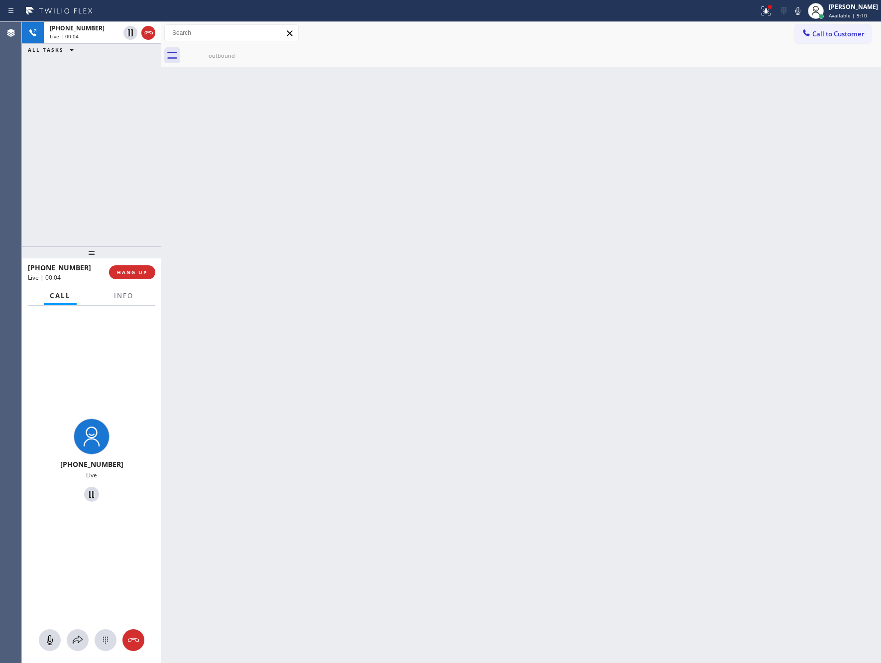
click at [63, 171] on div "[PHONE_NUMBER] Live | 00:04 ALL TASKS ALL TASKS ACTIVE TASKS TASKS IN WRAP UP" at bounding box center [91, 134] width 139 height 225
click at [87, 209] on div "[PHONE_NUMBER] Live | 00:04 ALL TASKS ALL TASKS ACTIVE TASKS TASKS IN WRAP UP" at bounding box center [91, 134] width 139 height 225
click at [136, 273] on span "HANG UP" at bounding box center [132, 272] width 30 height 7
click at [69, 96] on div "[PHONE_NUMBER] Live | 00:05 ALL TASKS ALL TASKS ACTIVE TASKS TASKS IN WRAP UP" at bounding box center [91, 134] width 139 height 225
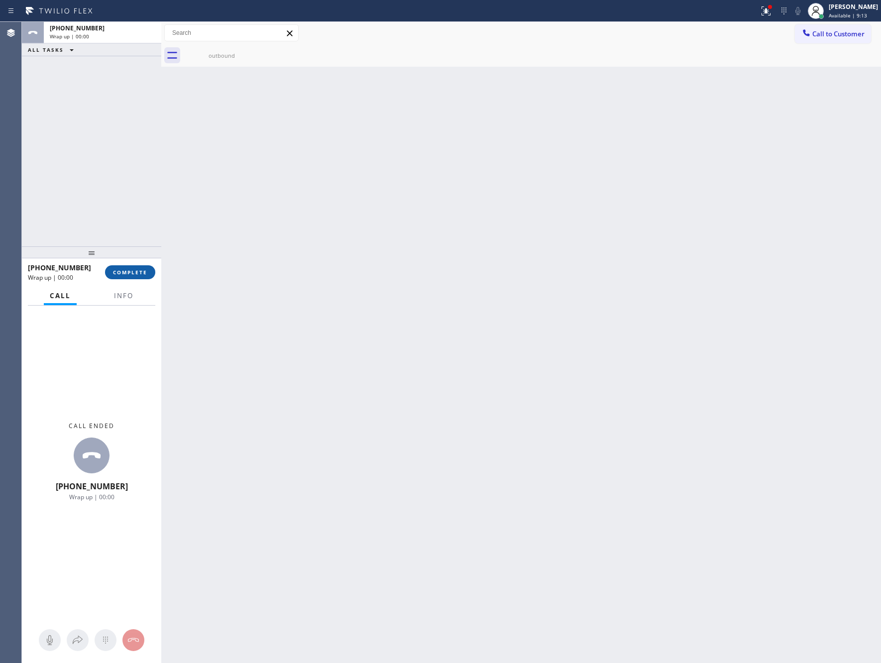
click at [138, 275] on button "COMPLETE" at bounding box center [130, 272] width 50 height 14
click at [117, 145] on div "ALL TASKS ALL TASKS ACTIVE TASKS TASKS IN WRAP UP [PHONE_NUMBER] Wrap up | 00:00" at bounding box center [91, 134] width 139 height 225
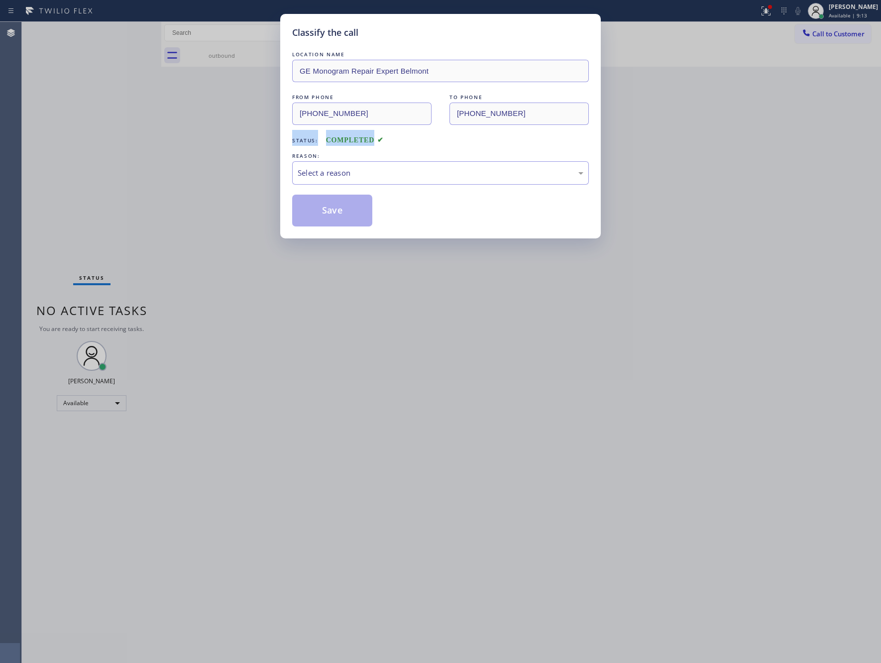
drag, startPoint x: 117, startPoint y: 145, endPoint x: 381, endPoint y: 209, distance: 272.1
click at [147, 154] on div "Classify the call LOCATION NAME GE Monogram Repair Expert Belmont FROM PHONE [P…" at bounding box center [440, 331] width 881 height 663
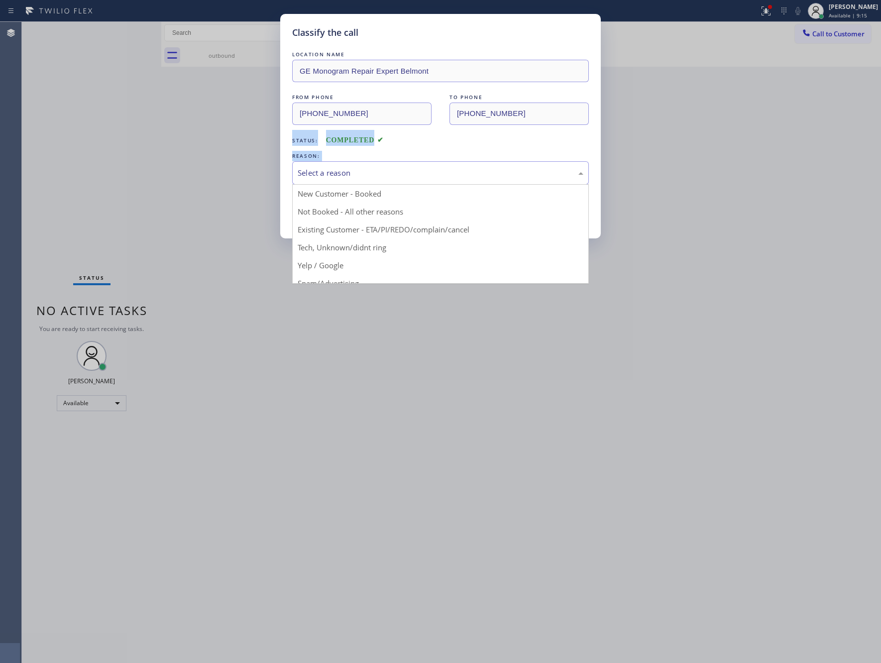
click at [335, 174] on div "Select a reason" at bounding box center [441, 172] width 286 height 11
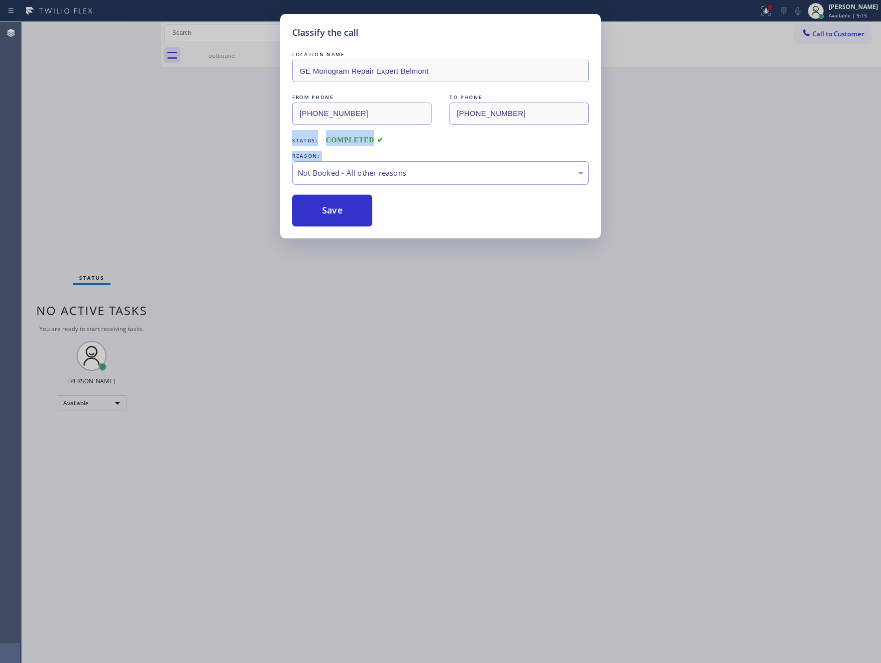
click at [328, 211] on button "Save" at bounding box center [332, 211] width 80 height 32
drag, startPoint x: 328, startPoint y: 211, endPoint x: 512, endPoint y: 0, distance: 280.1
click at [349, 207] on button "Save" at bounding box center [332, 211] width 80 height 32
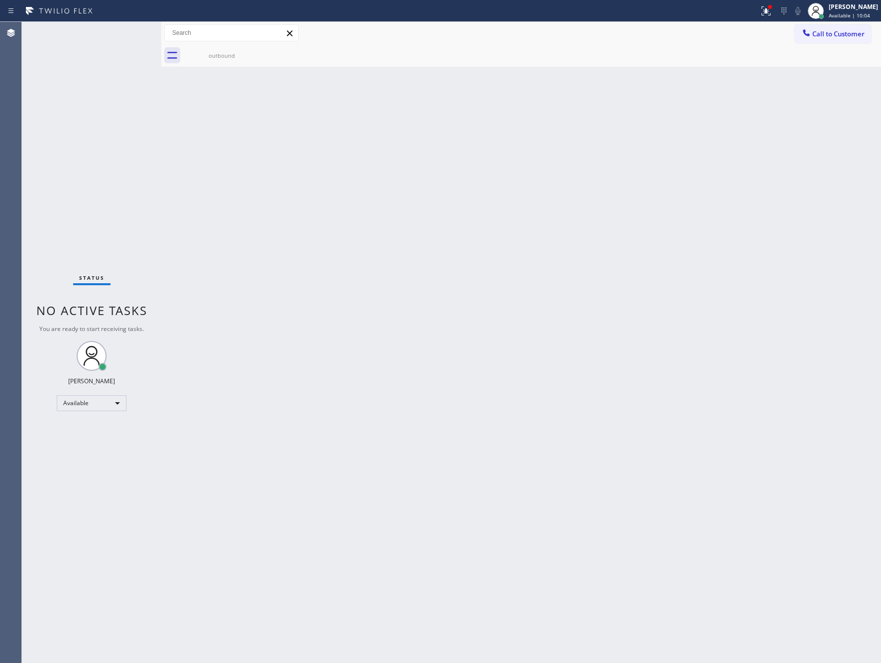
click at [825, 33] on span "Call to Customer" at bounding box center [839, 33] width 52 height 9
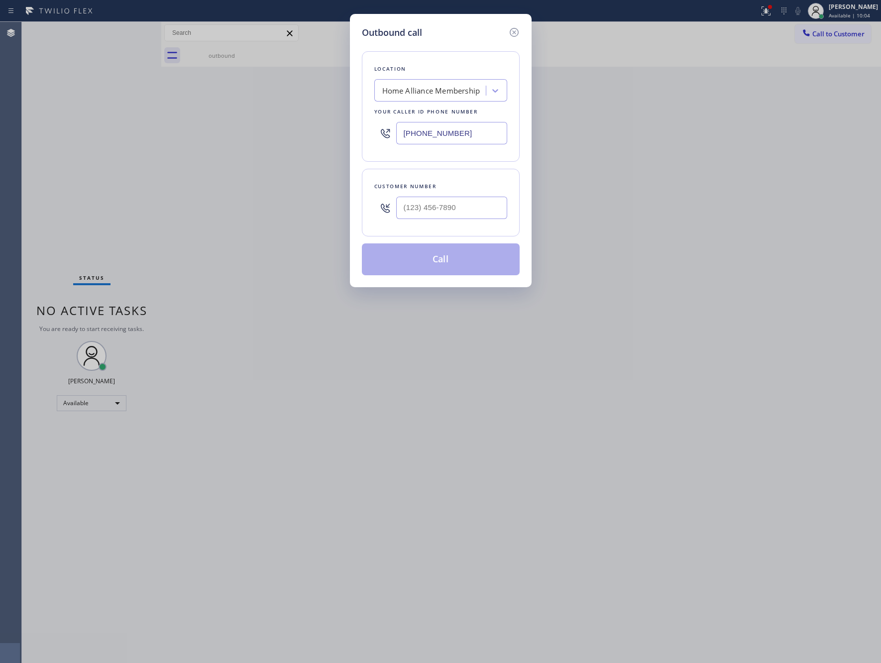
click at [440, 75] on div "Location Home Alliance Membership Your caller id phone number [PHONE_NUMBER]" at bounding box center [441, 106] width 158 height 111
click at [441, 89] on div "Home Alliance Membership" at bounding box center [431, 90] width 98 height 11
paste input "Sub Zero Appliance Repair ([US_STATE], Goolgle Ads)"
type input "Sub Zero Appliance Repair ([US_STATE], Goolgle Ads"
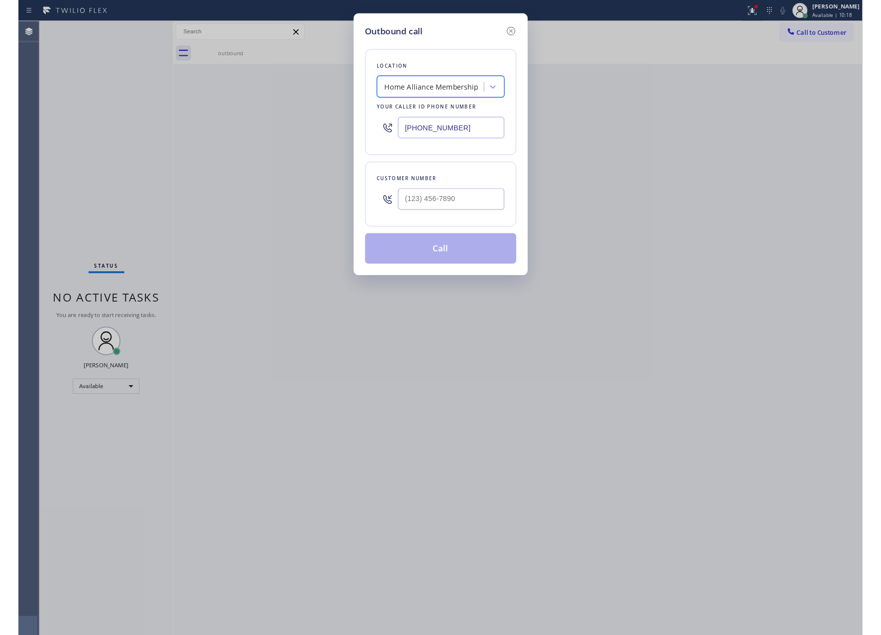
scroll to position [0, 0]
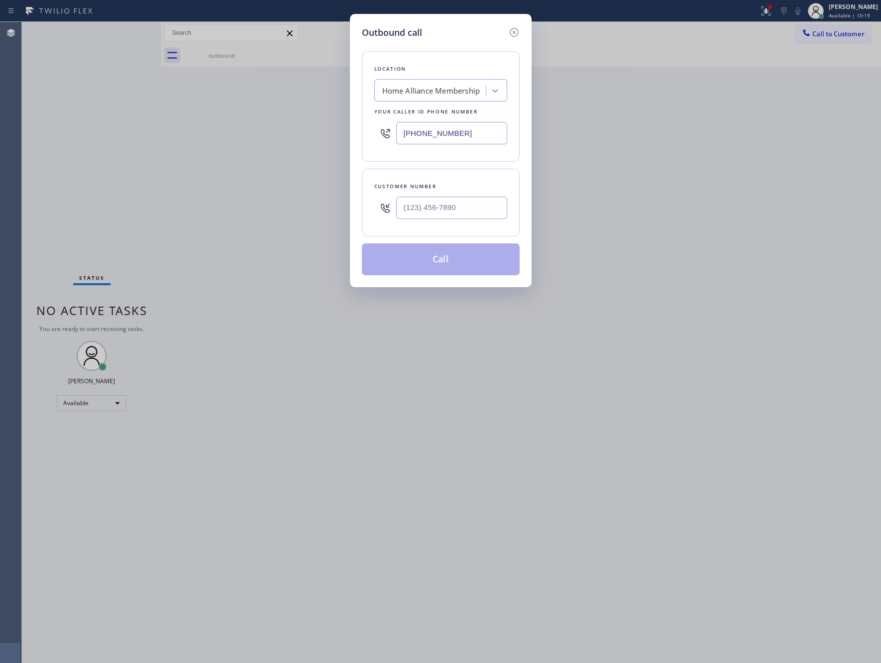
drag, startPoint x: 479, startPoint y: 133, endPoint x: 310, endPoint y: 118, distance: 170.4
click at [310, 118] on div "Outbound call Location Home Alliance Membership Your caller id phone number [PH…" at bounding box center [440, 331] width 881 height 663
paste input "___) ___-____"
paste input "text"
type input "(___) ___-____"
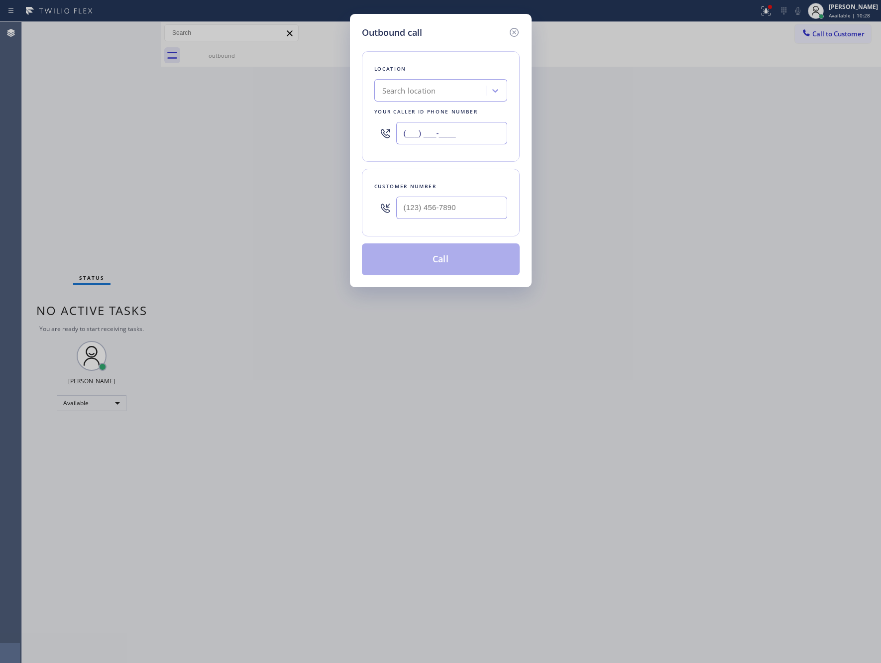
click at [492, 130] on input "(___) ___-____" at bounding box center [451, 133] width 111 height 22
paste input "315) 818-3574"
type input "[PHONE_NUMBER]"
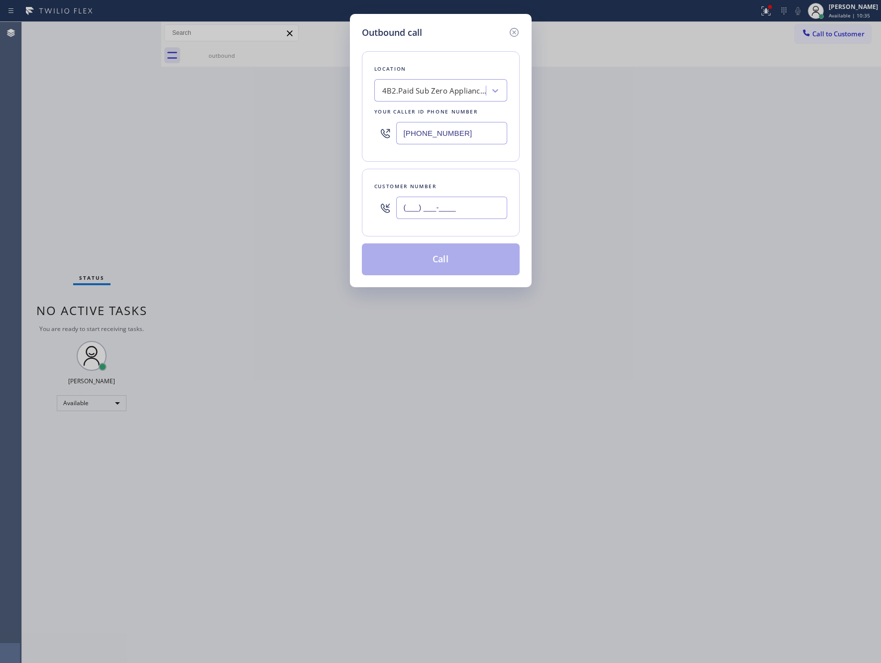
click at [442, 205] on input "(___) ___-____" at bounding box center [451, 208] width 111 height 22
paste input "917) 456-7834"
type input "[PHONE_NUMBER]"
click at [450, 269] on button "Call" at bounding box center [441, 259] width 158 height 32
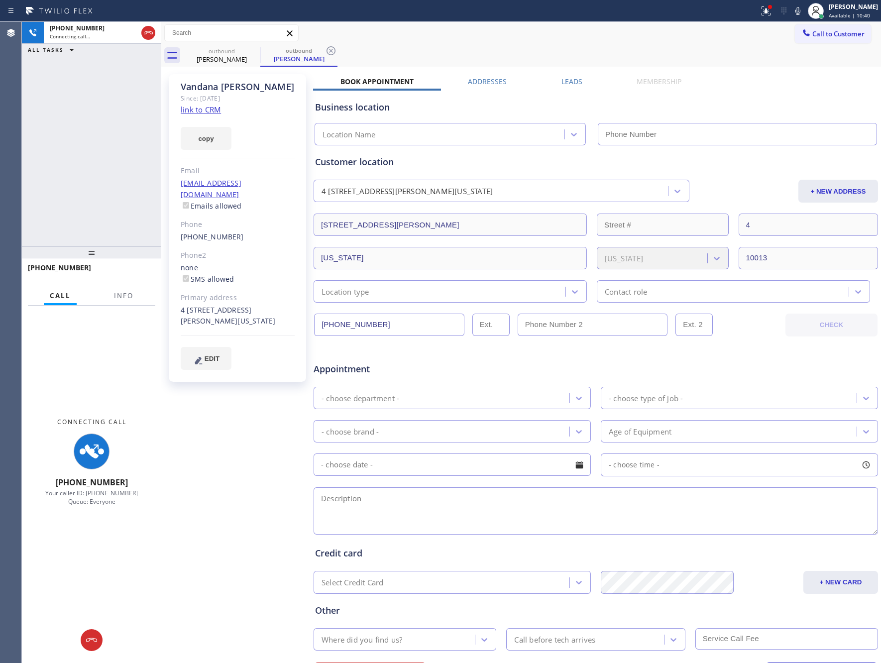
click at [132, 186] on div "[PHONE_NUMBER] Connecting call… ALL TASKS ALL TASKS ACTIVE TASKS TASKS IN WRAP …" at bounding box center [91, 134] width 139 height 225
type input "[PHONE_NUMBER]"
click at [738, 172] on div "Customer location [STREET_ADDRESS][PERSON_NAME][US_STATE] + NEW ADDRESS [STREET…" at bounding box center [596, 228] width 562 height 147
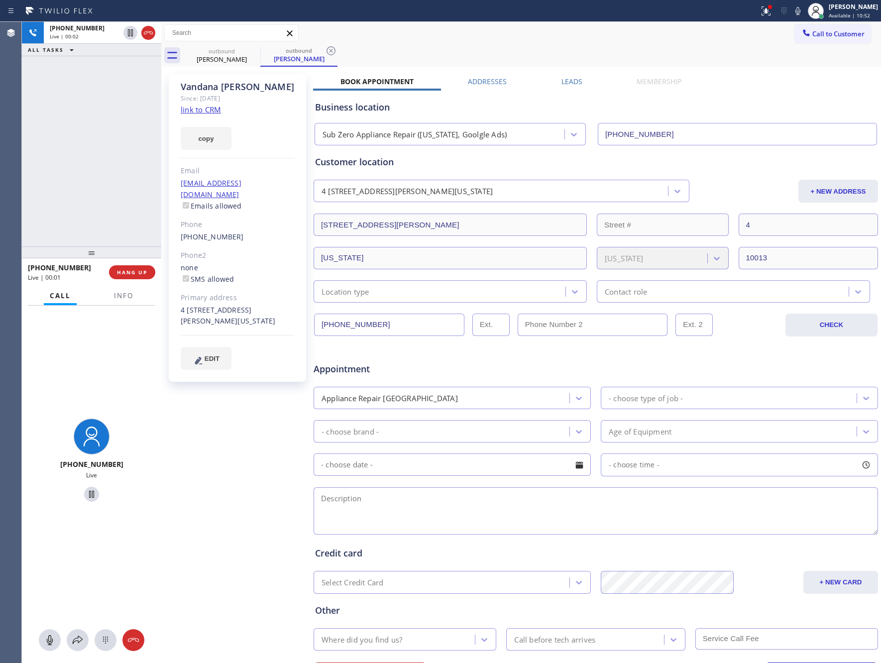
click at [133, 115] on div "[PHONE_NUMBER] Live | 00:02 ALL TASKS ALL TASKS ACTIVE TASKS TASKS IN WRAP UP" at bounding box center [91, 134] width 139 height 225
click at [133, 115] on div "[PHONE_NUMBER] Live | 00:04 ALL TASKS ALL TASKS ACTIVE TASKS TASKS IN WRAP UP" at bounding box center [91, 134] width 139 height 225
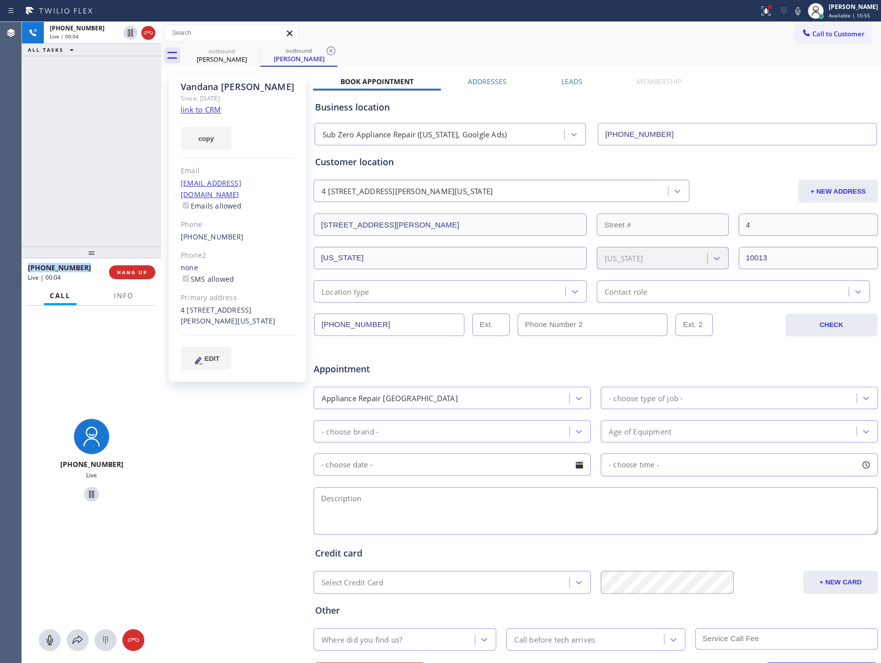
click at [133, 115] on div "[PHONE_NUMBER] Live | 00:04 ALL TASKS ALL TASKS ACTIVE TASKS TASKS IN WRAP UP" at bounding box center [91, 134] width 139 height 225
click at [133, 115] on div "[PHONE_NUMBER] Live | 00:05 ALL TASKS ALL TASKS ACTIVE TASKS TASKS IN WRAP UP" at bounding box center [91, 134] width 139 height 225
click at [133, 115] on div "[PHONE_NUMBER] Live | 00:06 ALL TASKS ALL TASKS ACTIVE TASKS TASKS IN WRAP UP" at bounding box center [91, 134] width 139 height 225
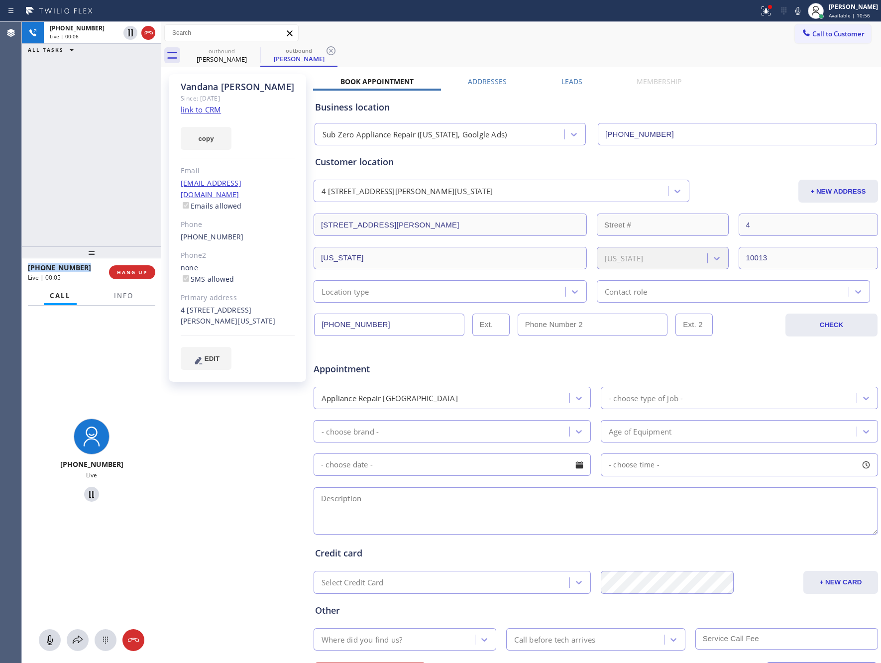
click at [133, 115] on div "[PHONE_NUMBER] Live | 00:06 ALL TASKS ALL TASKS ACTIVE TASKS TASKS IN WRAP UP" at bounding box center [91, 134] width 139 height 225
click at [133, 115] on div "[PHONE_NUMBER] Live | 00:07 ALL TASKS ALL TASKS ACTIVE TASKS TASKS IN WRAP UP" at bounding box center [91, 134] width 139 height 225
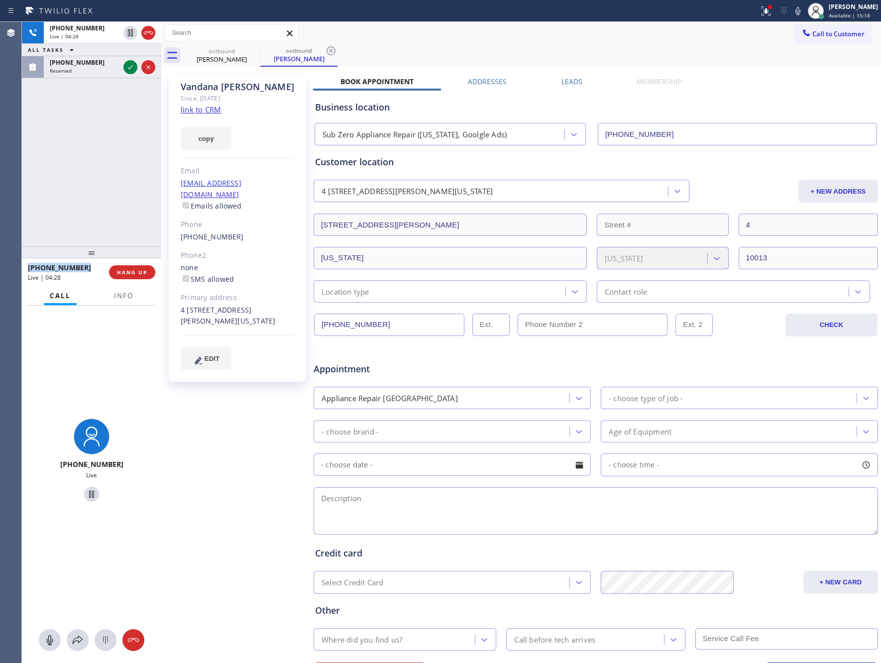
click at [131, 69] on icon at bounding box center [130, 67] width 12 height 12
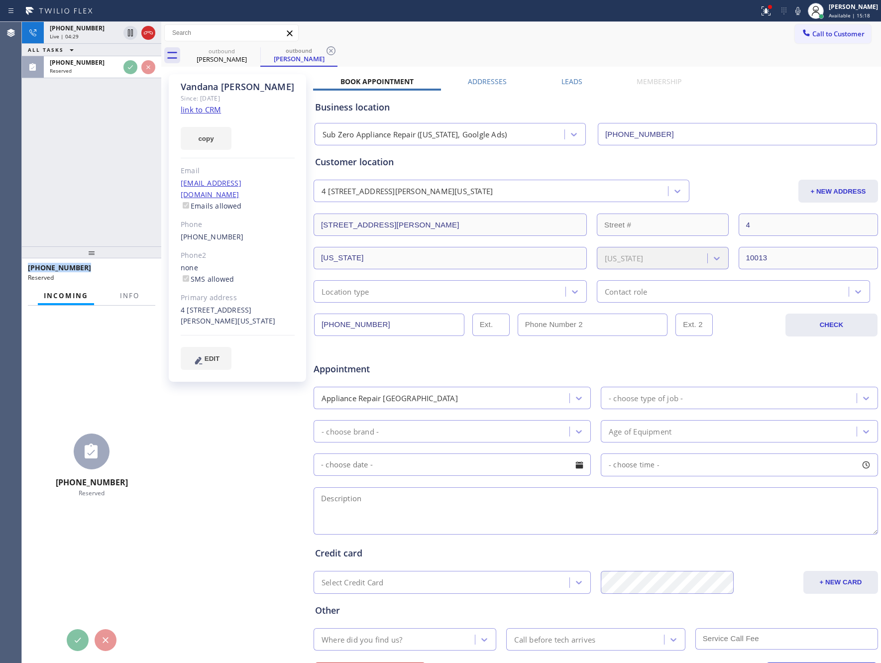
click at [119, 135] on div "[PHONE_NUMBER] Live | 04:29 ALL TASKS ALL TASKS ACTIVE TASKS TASKS IN WRAP UP […" at bounding box center [91, 134] width 139 height 225
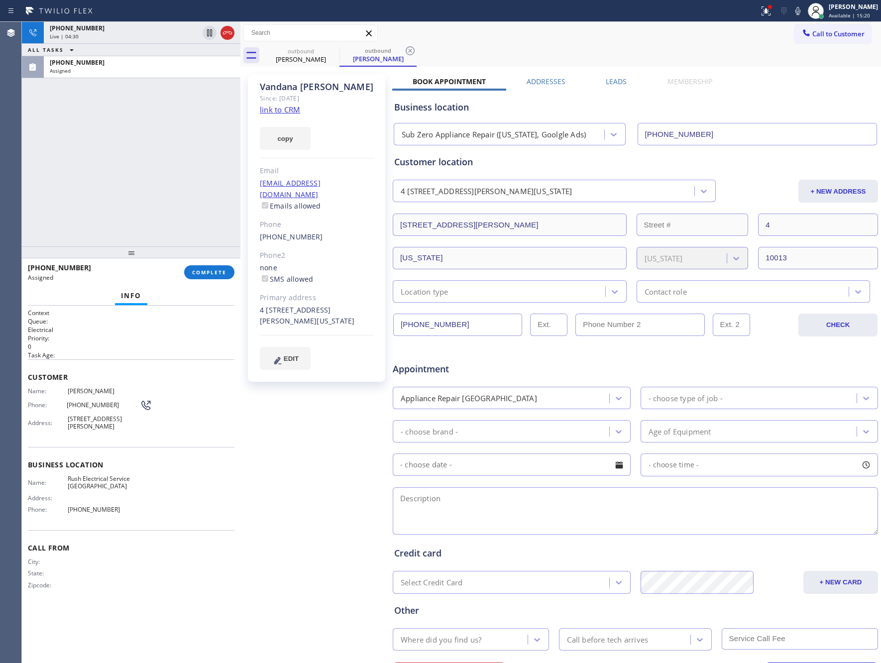
drag, startPoint x: 160, startPoint y: 129, endPoint x: 239, endPoint y: 135, distance: 79.4
click at [240, 135] on div at bounding box center [240, 342] width 0 height 641
click at [147, 154] on div "[PHONE_NUMBER] Live | 04:30 ALL TASKS ALL TASKS ACTIVE TASKS TASKS IN WRAP UP […" at bounding box center [131, 134] width 219 height 225
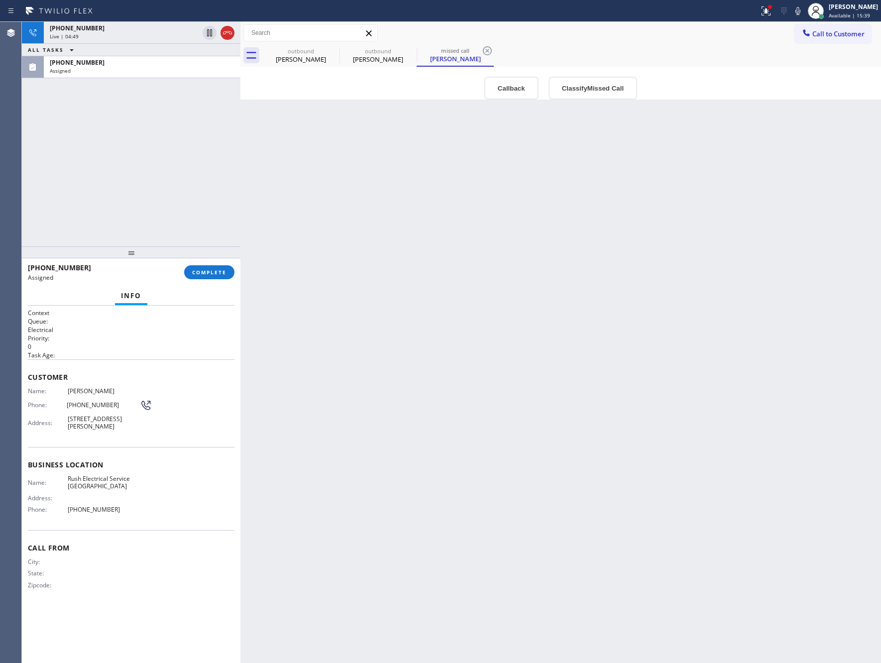
click at [507, 354] on div "Back to Dashboard Change Sender ID Customers Technicians Select a contact Outbo…" at bounding box center [560, 342] width 641 height 641
click at [141, 172] on div "[PHONE_NUMBER] Live | 04:49 ALL TASKS ALL TASKS ACTIVE TASKS TASKS IN WRAP UP […" at bounding box center [131, 134] width 219 height 225
click at [118, 178] on div "[PHONE_NUMBER] Live | 05:43 ALL TASKS ALL TASKS ACTIVE TASKS TASKS IN WRAP UP […" at bounding box center [131, 134] width 219 height 225
click at [118, 178] on div "[PHONE_NUMBER] Live | 05:45 ALL TASKS ALL TASKS ACTIVE TASKS TASKS IN WRAP UP […" at bounding box center [131, 134] width 219 height 225
click at [118, 178] on div "[PHONE_NUMBER] Live | 05:47 ALL TASKS ALL TASKS ACTIVE TASKS TASKS IN WRAP UP […" at bounding box center [131, 134] width 219 height 225
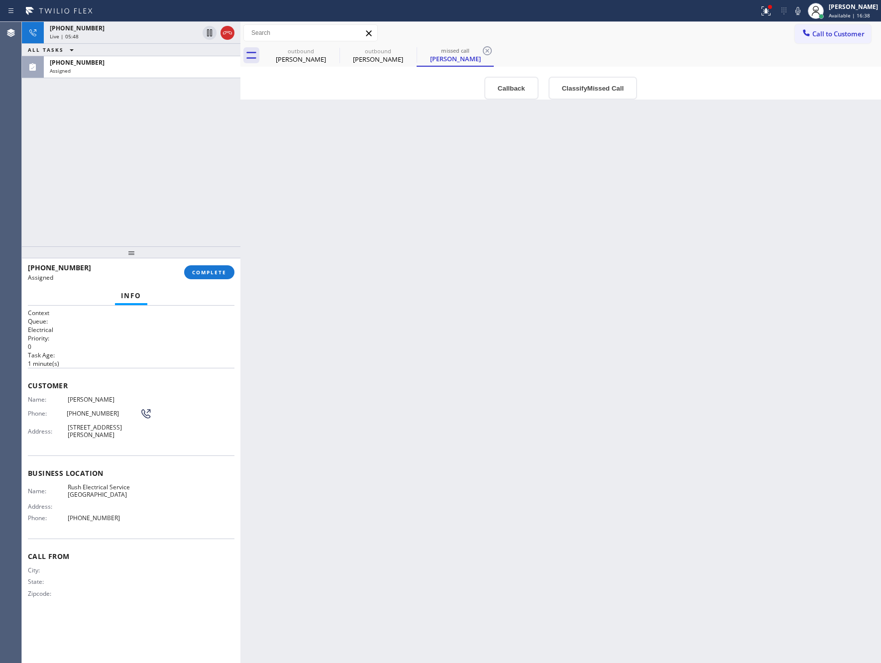
click at [118, 178] on div "[PHONE_NUMBER] Live | 05:48 ALL TASKS ALL TASKS ACTIVE TASKS TASKS IN WRAP UP […" at bounding box center [131, 134] width 219 height 225
click at [118, 178] on div "[PHONE_NUMBER] Live | 05:50 ALL TASKS ALL TASKS ACTIVE TASKS TASKS IN WRAP UP […" at bounding box center [131, 134] width 219 height 225
click at [155, 33] on div "Live | 05:51" at bounding box center [124, 36] width 149 height 7
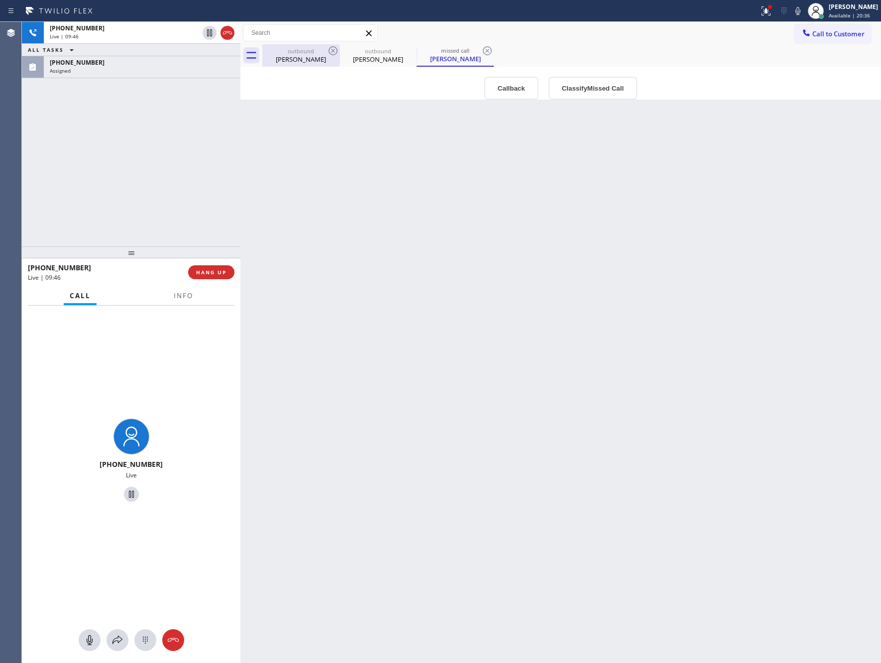
click at [305, 58] on div "[PERSON_NAME]" at bounding box center [300, 59] width 75 height 9
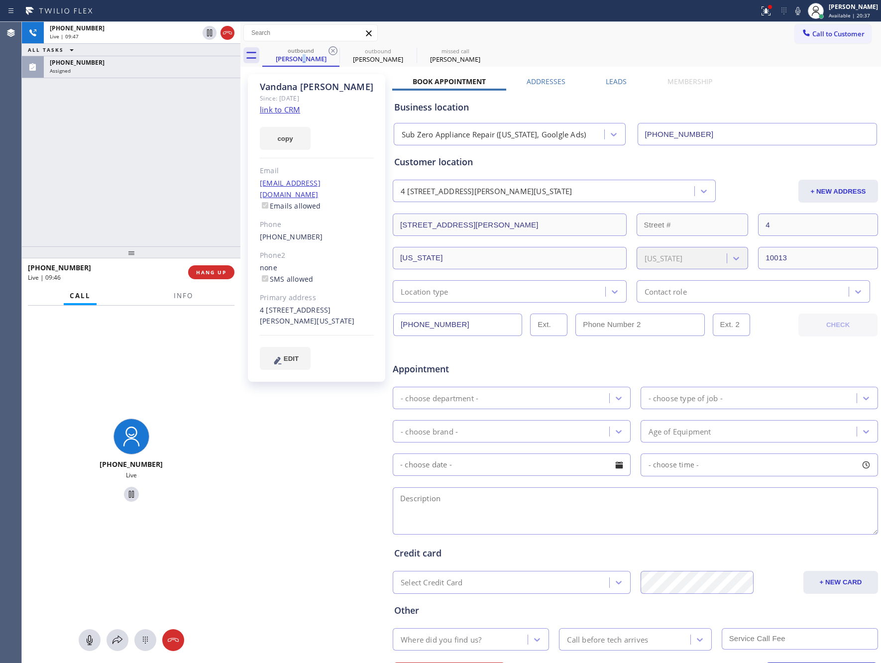
click at [84, 216] on div "[PHONE_NUMBER] Live | 09:47 ALL TASKS ALL TASKS ACTIVE TASKS TASKS IN WRAP UP […" at bounding box center [131, 134] width 219 height 225
click at [117, 211] on div "[PHONE_NUMBER] Live | 09:49 ALL TASKS ALL TASKS ACTIVE TASKS TASKS IN WRAP UP […" at bounding box center [131, 134] width 219 height 225
click at [145, 160] on div "[PHONE_NUMBER] Live | 13:02 ALL TASKS ALL TASKS ACTIVE TASKS TASKS IN WRAP UP […" at bounding box center [131, 134] width 219 height 225
click at [132, 246] on div at bounding box center [131, 252] width 219 height 12
click at [344, 329] on div "[PERSON_NAME] Since: [DATE] link to CRM copy Email [EMAIL_ADDRESS][DOMAIN_NAME]…" at bounding box center [316, 228] width 137 height 308
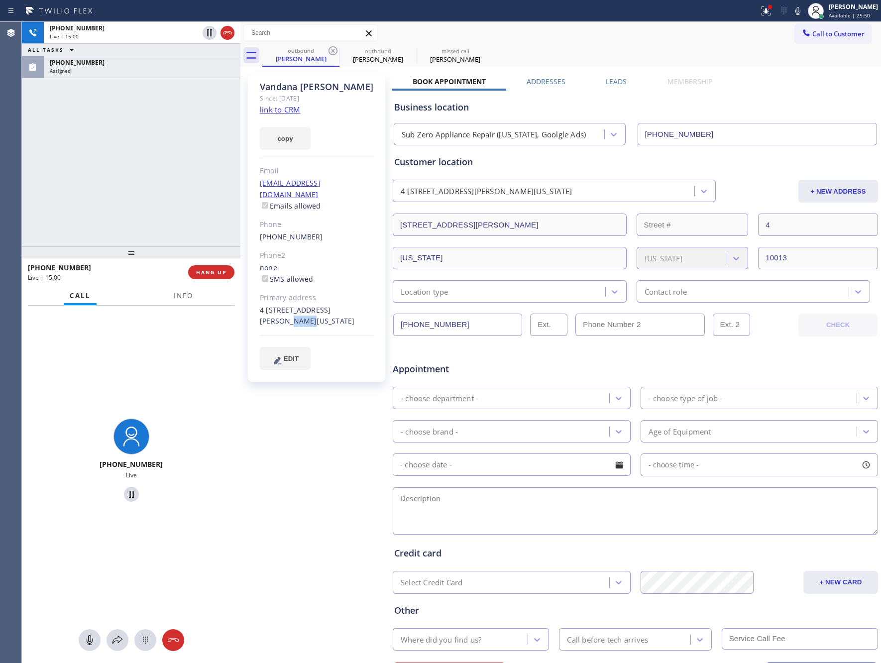
drag, startPoint x: 376, startPoint y: 297, endPoint x: 353, endPoint y: 299, distance: 23.9
click at [353, 299] on div "[PERSON_NAME] Since: [DATE] link to CRM copy Email [EMAIL_ADDRESS][DOMAIN_NAME]…" at bounding box center [316, 228] width 137 height 308
copy div "10013"
click at [154, 160] on div "[PHONE_NUMBER] Live | 15:04 ALL TASKS ALL TASKS ACTIVE TASKS TASKS IN WRAP UP […" at bounding box center [131, 134] width 219 height 225
click at [148, 199] on div "[PHONE_NUMBER] Live | 17:21 ALL TASKS ALL TASKS ACTIVE TASKS TASKS IN WRAP UP […" at bounding box center [131, 134] width 219 height 225
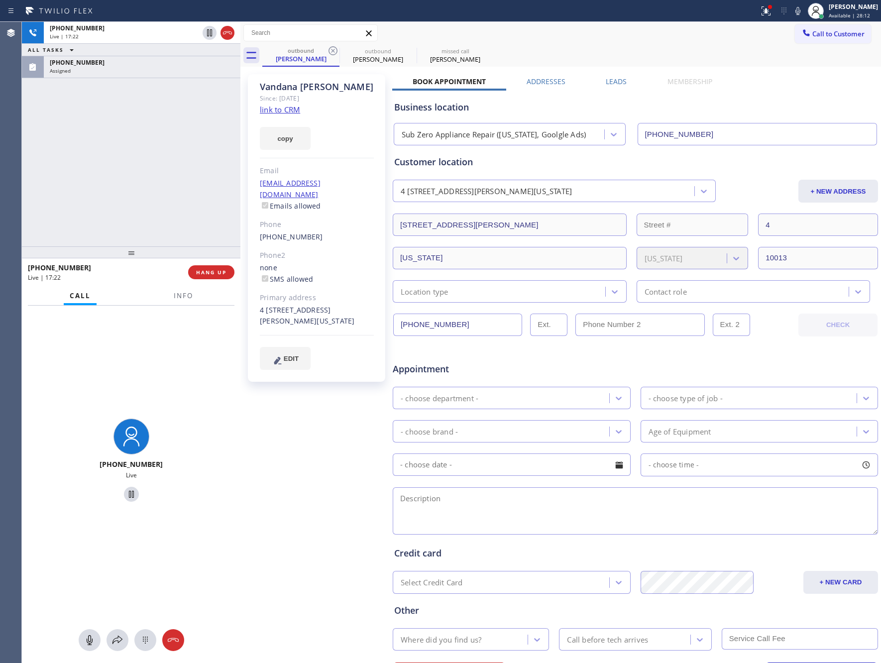
click at [148, 199] on div "[PHONE_NUMBER] Live | 17:22 ALL TASKS ALL TASKS ACTIVE TASKS TASKS IN WRAP UP […" at bounding box center [131, 134] width 219 height 225
click at [148, 199] on div "[PHONE_NUMBER] Live | 17:23 ALL TASKS ALL TASKS ACTIVE TASKS TASKS IN WRAP UP […" at bounding box center [131, 134] width 219 height 225
click at [148, 199] on div "[PHONE_NUMBER] Live | 17:27 ALL TASKS ALL TASKS ACTIVE TASKS TASKS IN WRAP UP […" at bounding box center [131, 134] width 219 height 225
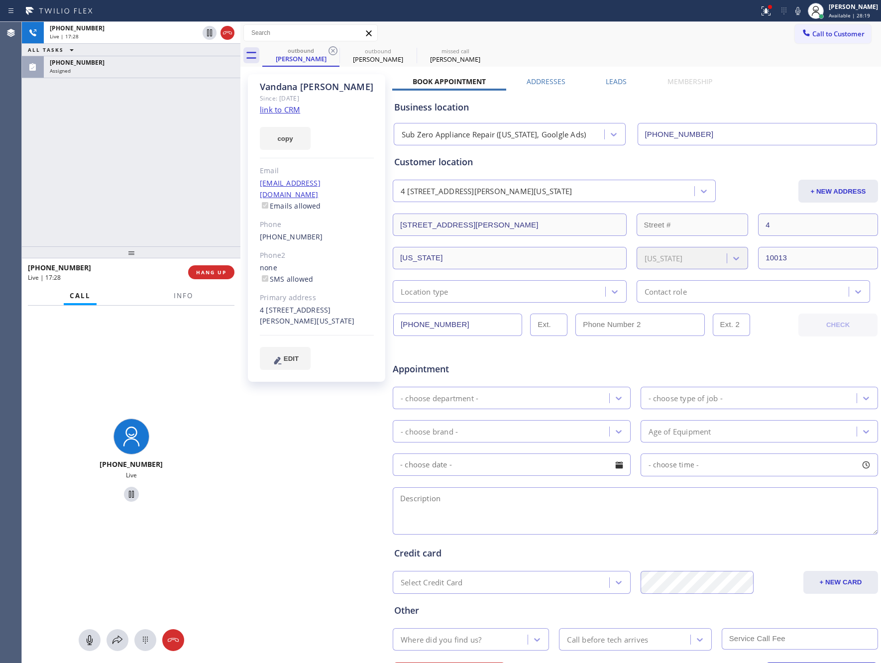
click at [148, 199] on div "[PHONE_NUMBER] Live | 17:28 ALL TASKS ALL TASKS ACTIVE TASKS TASKS IN WRAP UP […" at bounding box center [131, 134] width 219 height 225
click at [148, 199] on div "[PHONE_NUMBER] Live | 17:29 ALL TASKS ALL TASKS ACTIVE TASKS TASKS IN WRAP UP […" at bounding box center [131, 134] width 219 height 225
click at [149, 199] on div "[PHONE_NUMBER] Live | 17:32 ALL TASKS ALL TASKS ACTIVE TASKS TASKS IN WRAP UP […" at bounding box center [131, 134] width 219 height 225
click at [149, 199] on div "[PHONE_NUMBER] Live | 17:33 ALL TASKS ALL TASKS ACTIVE TASKS TASKS IN WRAP UP […" at bounding box center [131, 134] width 219 height 225
click at [156, 199] on div "[PHONE_NUMBER] Live | 17:39 ALL TASKS ALL TASKS ACTIVE TASKS TASKS IN WRAP UP […" at bounding box center [131, 134] width 219 height 225
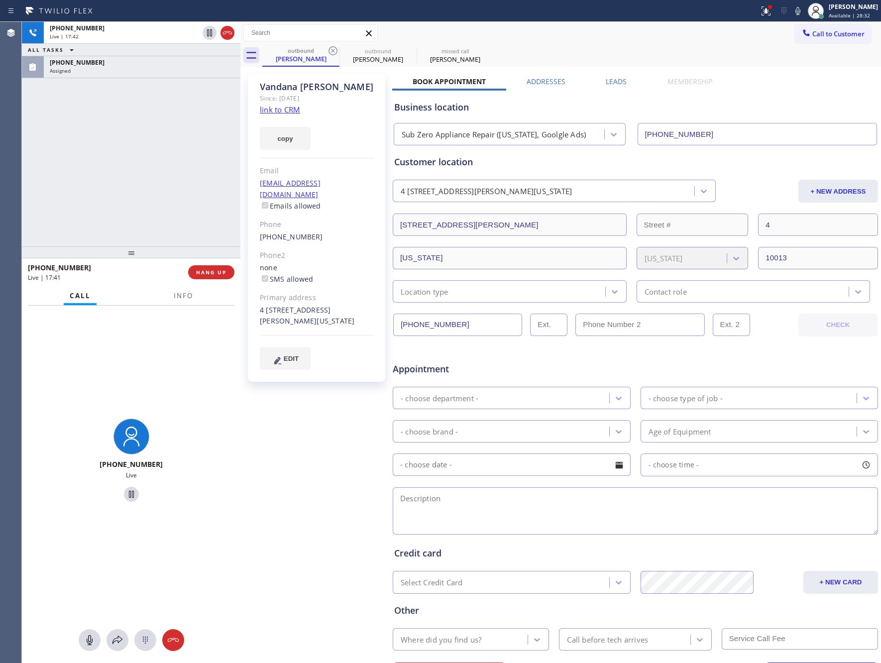
click at [156, 199] on div "[PHONE_NUMBER] Live | 17:42 ALL TASKS ALL TASKS ACTIVE TASKS TASKS IN WRAP UP […" at bounding box center [131, 134] width 219 height 225
click at [444, 55] on div "[PERSON_NAME]" at bounding box center [455, 59] width 75 height 9
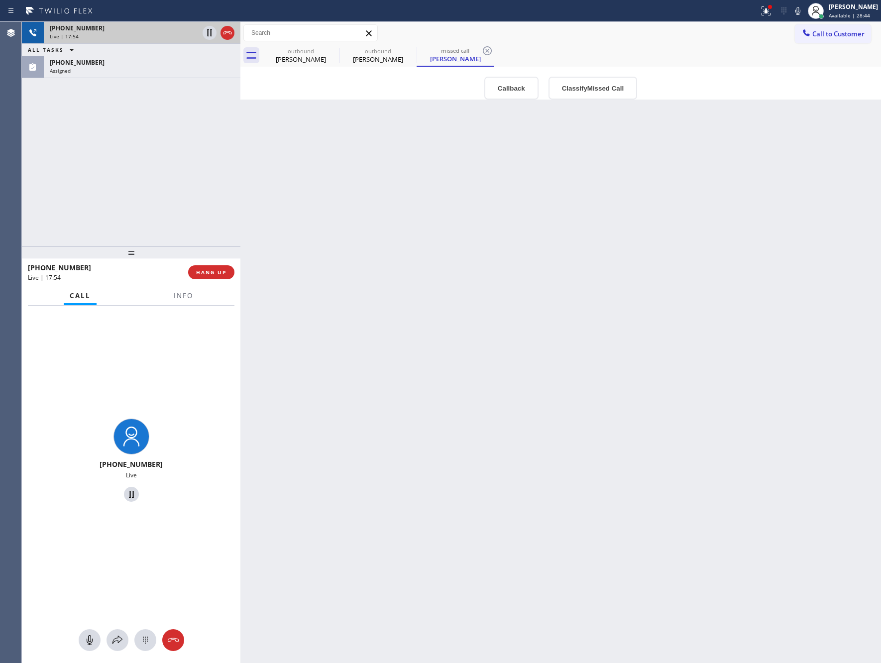
click at [129, 33] on div "Live | 17:54" at bounding box center [124, 36] width 149 height 7
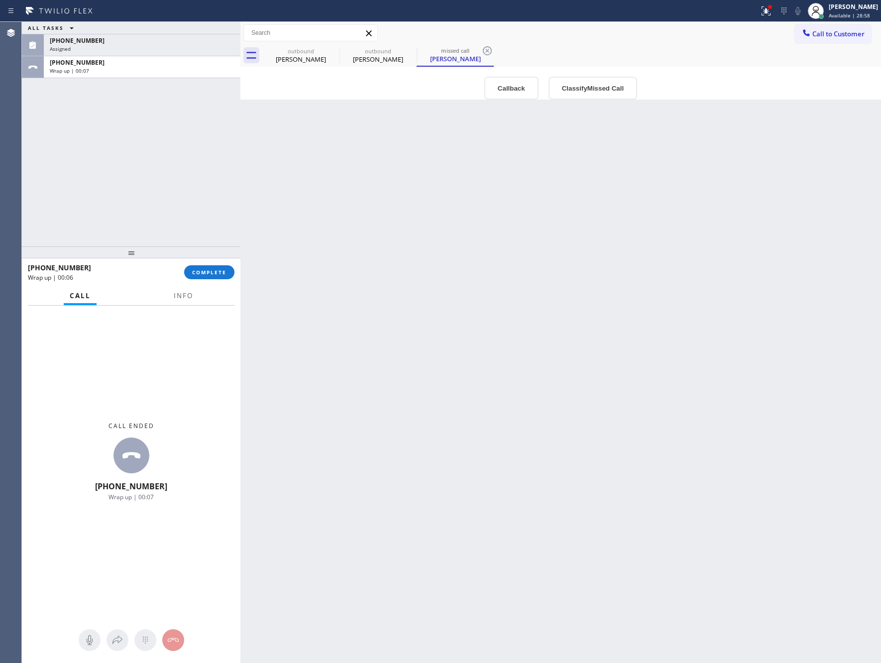
click at [714, 284] on div "Back to Dashboard Change Sender ID Customers Technicians Select a contact Outbo…" at bounding box center [560, 342] width 641 height 641
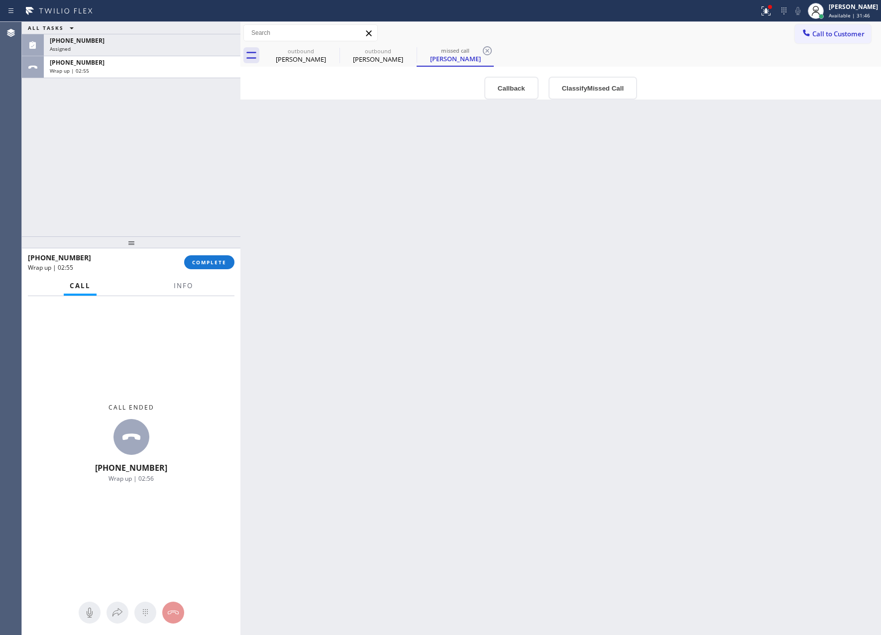
click at [130, 202] on div "ALL TASKS ALL TASKS ACTIVE TASKS TASKS IN WRAP UP [PHONE_NUMBER] Assigned [PHON…" at bounding box center [131, 129] width 219 height 215
drag, startPoint x: 152, startPoint y: 68, endPoint x: 157, endPoint y: 111, distance: 43.6
click at [153, 68] on div "Wrap up | 02:56" at bounding box center [142, 70] width 185 height 7
click at [308, 55] on div "[PERSON_NAME]" at bounding box center [300, 59] width 75 height 9
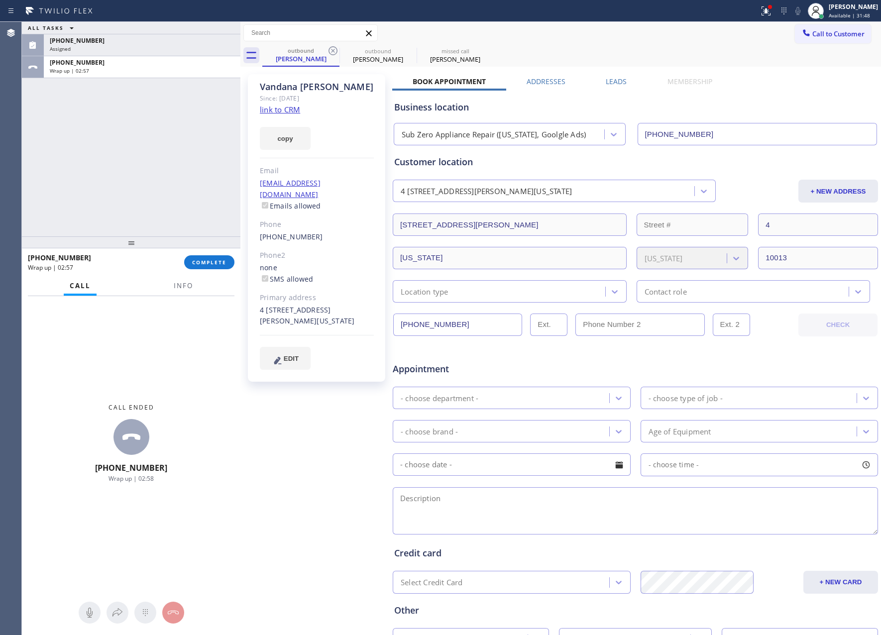
click at [338, 179] on div "[EMAIL_ADDRESS][DOMAIN_NAME] Emails allowed" at bounding box center [317, 195] width 114 height 34
copy link "[EMAIL_ADDRESS][DOMAIN_NAME]"
drag, startPoint x: 187, startPoint y: 191, endPoint x: 195, endPoint y: 207, distance: 17.4
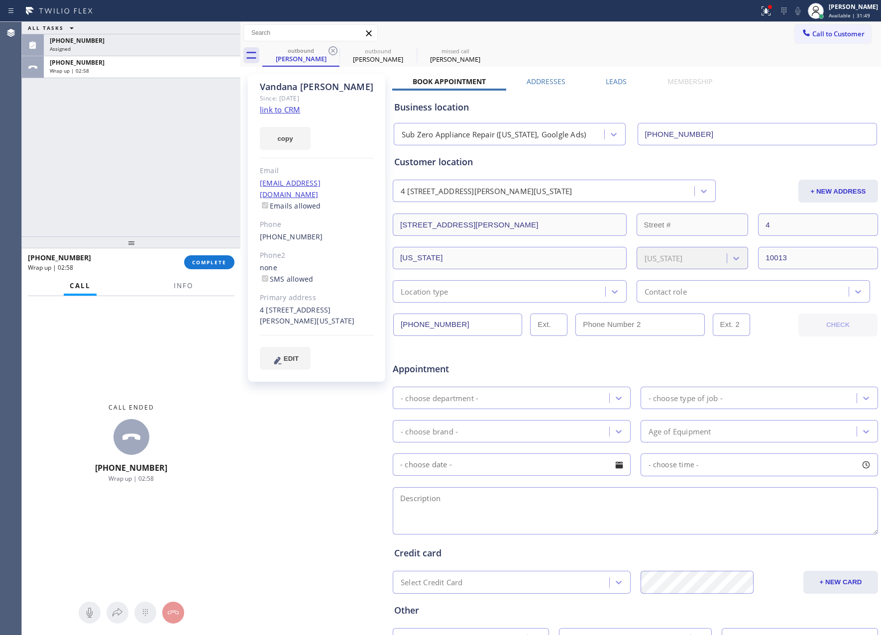
click at [195, 207] on div "ALL TASKS ALL TASKS ACTIVE TASKS TASKS IN WRAP UP [PHONE_NUMBER] Assigned [PHON…" at bounding box center [131, 129] width 219 height 215
click at [211, 264] on span "COMPLETE" at bounding box center [209, 262] width 34 height 7
click at [196, 154] on div "ALL TASKS ALL TASKS ACTIVE TASKS TASKS IN WRAP UP [PHONE_NUMBER] Assigned [PHON…" at bounding box center [131, 129] width 219 height 215
click at [343, 186] on div "[EMAIL_ADDRESS][DOMAIN_NAME] Emails allowed" at bounding box center [317, 195] width 114 height 34
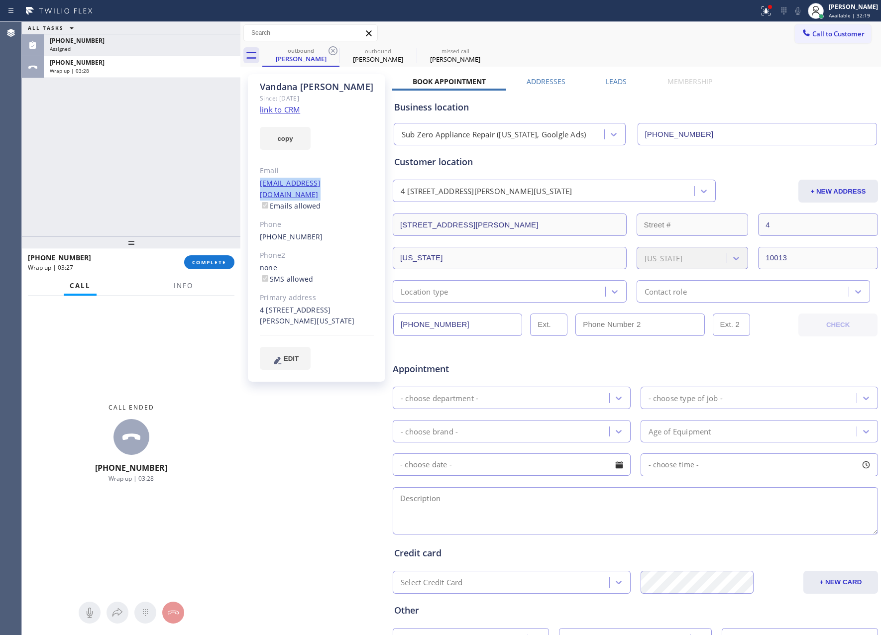
click at [343, 186] on div "[EMAIL_ADDRESS][DOMAIN_NAME] Emails allowed" at bounding box center [317, 195] width 114 height 34
copy link "[EMAIL_ADDRESS][DOMAIN_NAME]"
drag, startPoint x: 163, startPoint y: 176, endPoint x: 347, endPoint y: 213, distance: 187.3
click at [163, 176] on div "ALL TASKS ALL TASKS ACTIVE TASKS TASKS IN WRAP UP [PHONE_NUMBER] Assigned [PHON…" at bounding box center [131, 129] width 219 height 215
drag, startPoint x: 209, startPoint y: 175, endPoint x: 197, endPoint y: 244, distance: 70.2
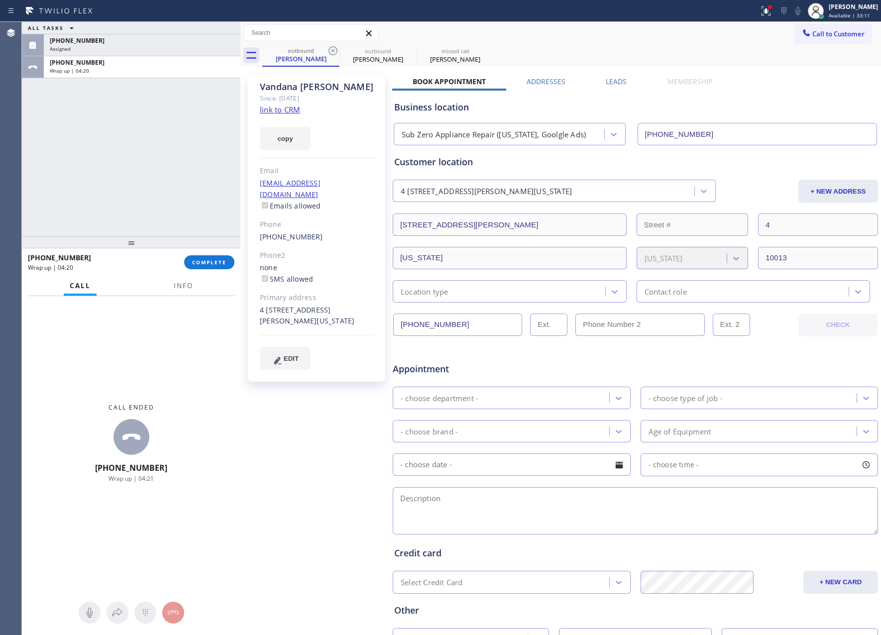
click at [209, 175] on div "ALL TASKS ALL TASKS ACTIVE TASKS TASKS IN WRAP UP [PHONE_NUMBER] Assigned [PHON…" at bounding box center [131, 129] width 219 height 215
click at [172, 175] on div "ALL TASKS ALL TASKS ACTIVE TASKS TASKS IN WRAP UP [PHONE_NUMBER] Assigned [PHON…" at bounding box center [131, 129] width 219 height 215
click at [212, 259] on span "COMPLETE" at bounding box center [209, 262] width 34 height 7
click at [166, 150] on div "ALL TASKS ALL TASKS ACTIVE TASKS TASKS IN WRAP UP [PHONE_NUMBER] Assigned [PHON…" at bounding box center [131, 129] width 219 height 215
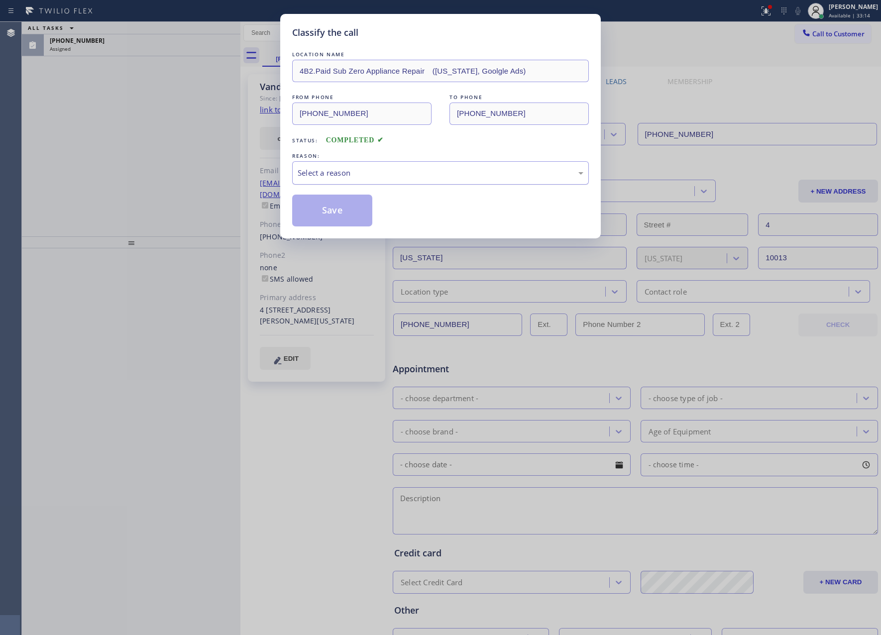
click at [381, 172] on div "Select a reason" at bounding box center [441, 172] width 286 height 11
click at [344, 215] on button "Save" at bounding box center [332, 211] width 80 height 32
click at [344, 214] on button "Save" at bounding box center [332, 211] width 80 height 32
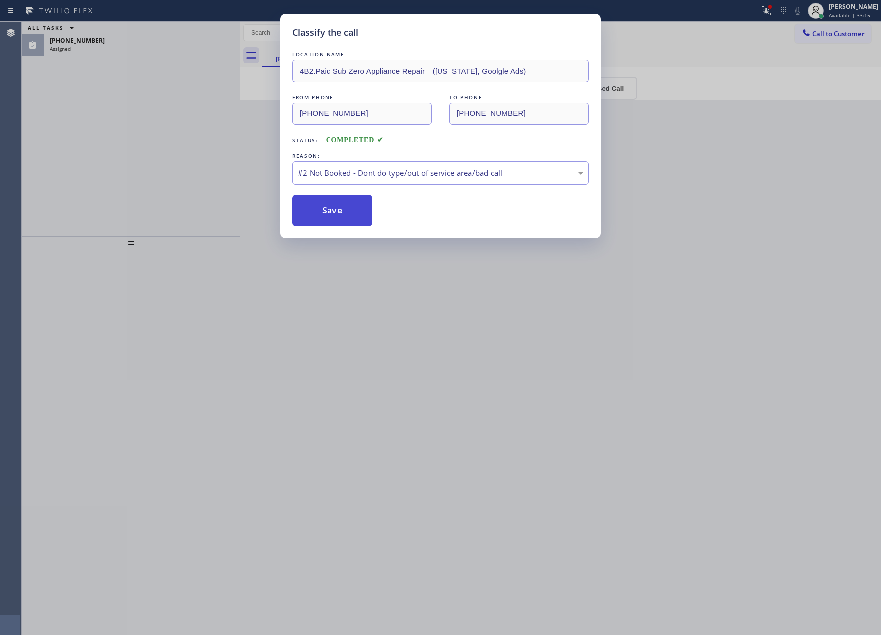
click at [344, 214] on button "Save" at bounding box center [332, 211] width 80 height 32
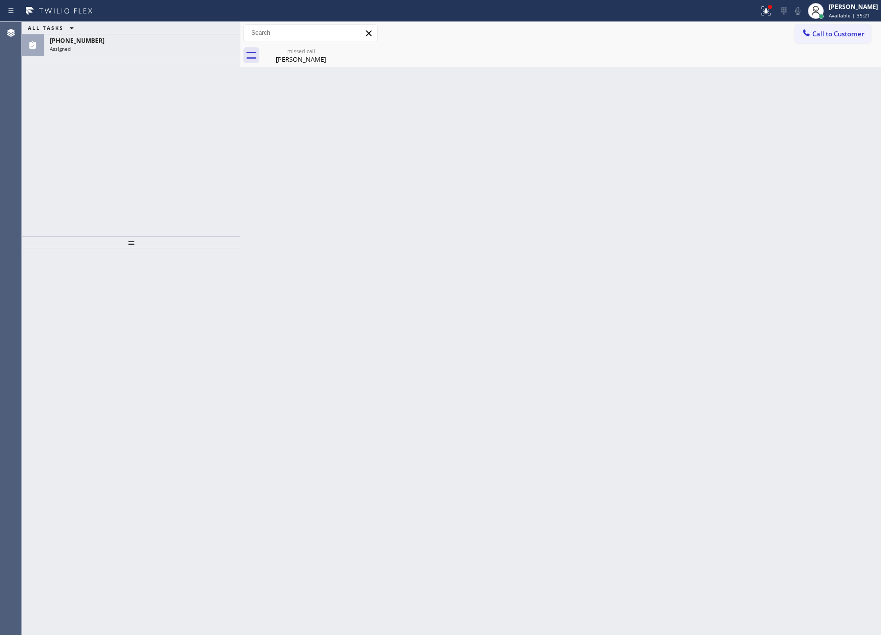
click at [103, 151] on div "ALL TASKS ALL TASKS ACTIVE TASKS TASKS IN WRAP UP [PHONE_NUMBER] Assigned" at bounding box center [131, 129] width 219 height 215
click at [139, 41] on div "[PHONE_NUMBER]" at bounding box center [142, 40] width 185 height 8
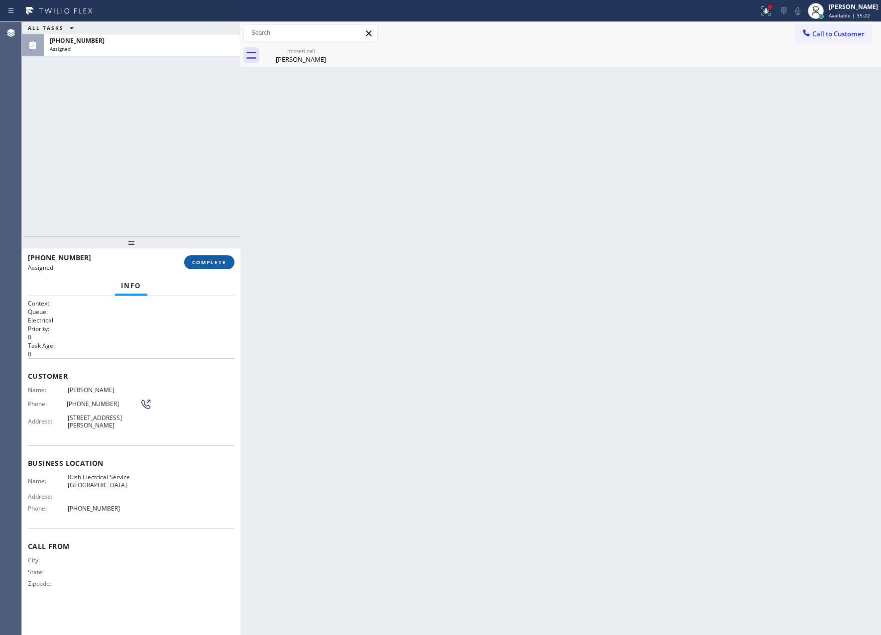
click at [220, 260] on span "COMPLETE" at bounding box center [209, 262] width 34 height 7
click at [212, 87] on div "ALL TASKS ALL TASKS ACTIVE TASKS TASKS IN WRAP UP [PHONE_NUMBER] Assigned" at bounding box center [131, 129] width 219 height 215
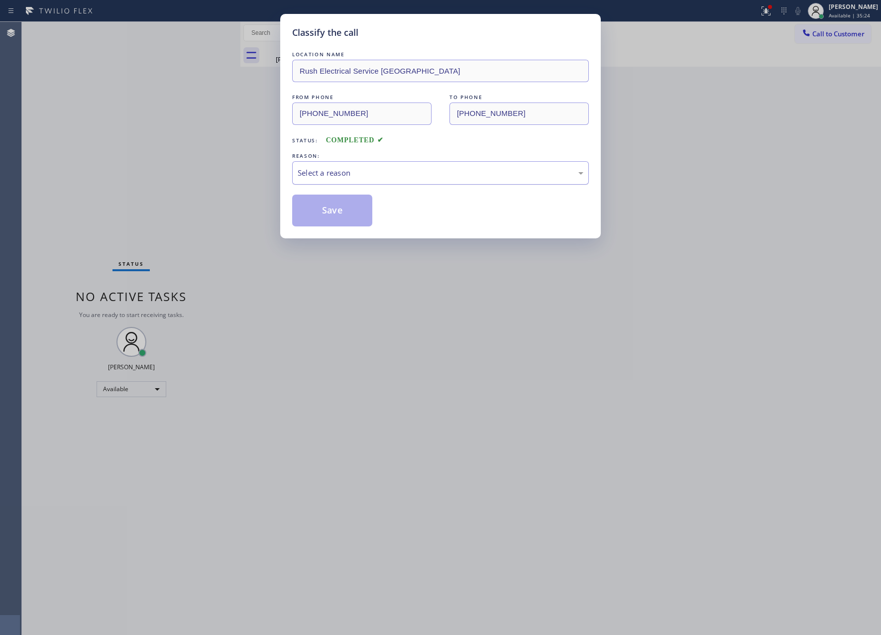
drag, startPoint x: 417, startPoint y: 170, endPoint x: 413, endPoint y: 175, distance: 6.7
click at [413, 175] on div "Select a reason" at bounding box center [441, 172] width 286 height 11
click at [305, 213] on button "Save" at bounding box center [332, 211] width 80 height 32
drag, startPoint x: 97, startPoint y: 150, endPoint x: 429, endPoint y: 8, distance: 361.1
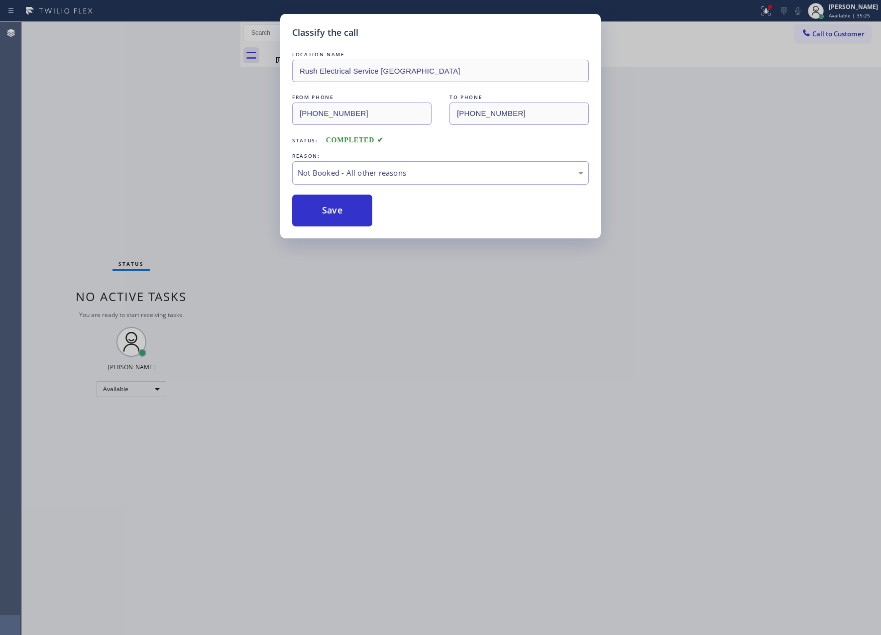
click at [133, 145] on div "Classify the call LOCATION NAME Rush Electrical Service [GEOGRAPHIC_DATA] FROM …" at bounding box center [440, 317] width 881 height 635
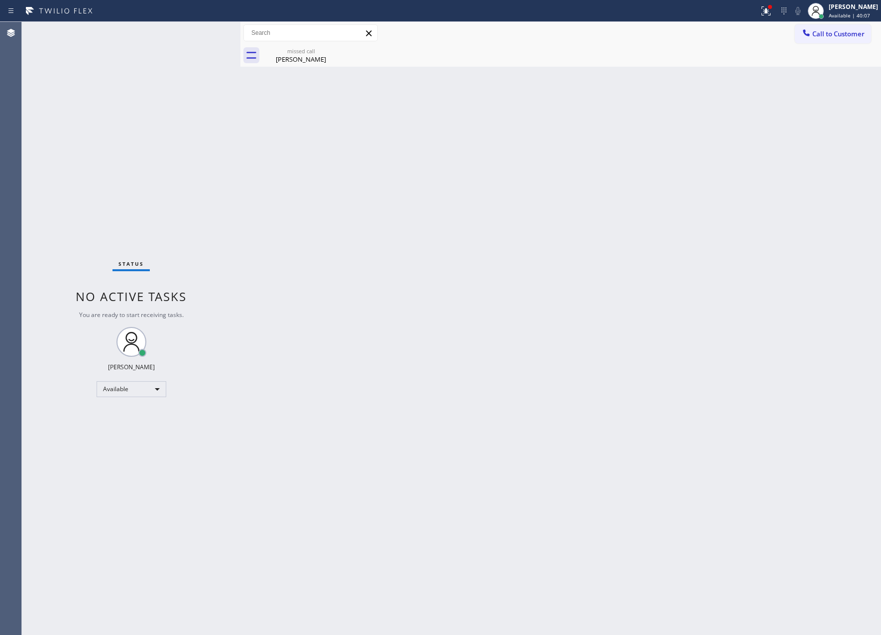
drag, startPoint x: 181, startPoint y: 124, endPoint x: 464, endPoint y: 378, distance: 379.7
click at [211, 169] on div "Status No active tasks You are ready to start receiving tasks. [PERSON_NAME] Av…" at bounding box center [131, 328] width 219 height 613
drag, startPoint x: 464, startPoint y: 378, endPoint x: 480, endPoint y: 345, distance: 37.2
click at [471, 369] on div "Back to Dashboard Change Sender ID Customers Technicians Select a contact Outbo…" at bounding box center [560, 328] width 641 height 613
click at [595, 311] on div "Back to Dashboard Change Sender ID Customers Technicians Select a contact Outbo…" at bounding box center [560, 328] width 641 height 613
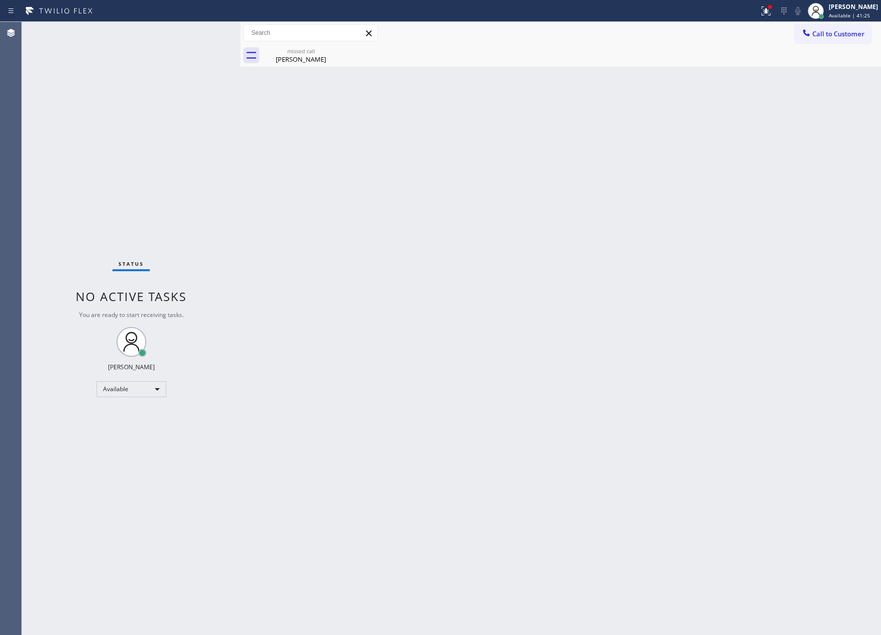
drag, startPoint x: 842, startPoint y: 35, endPoint x: 438, endPoint y: 133, distance: 416.6
click at [838, 36] on span "Call to Customer" at bounding box center [839, 33] width 52 height 9
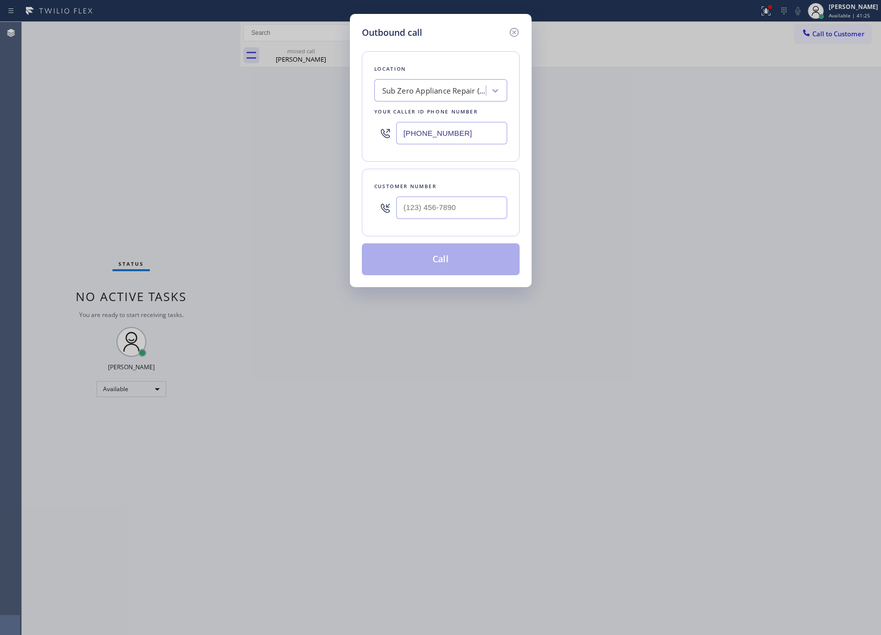
click at [431, 96] on div "Sub Zero Appliance Repair ([US_STATE], Goolgle Ads)" at bounding box center [434, 90] width 105 height 11
paste input "Rancho Palos Verdes Pro Electricians"
type input "Rancho Palos Verdes Pro Electricians"
click at [432, 116] on div "Rancho Palos Verdes Pro Electricians" at bounding box center [440, 117] width 133 height 28
type input "[PHONE_NUMBER]"
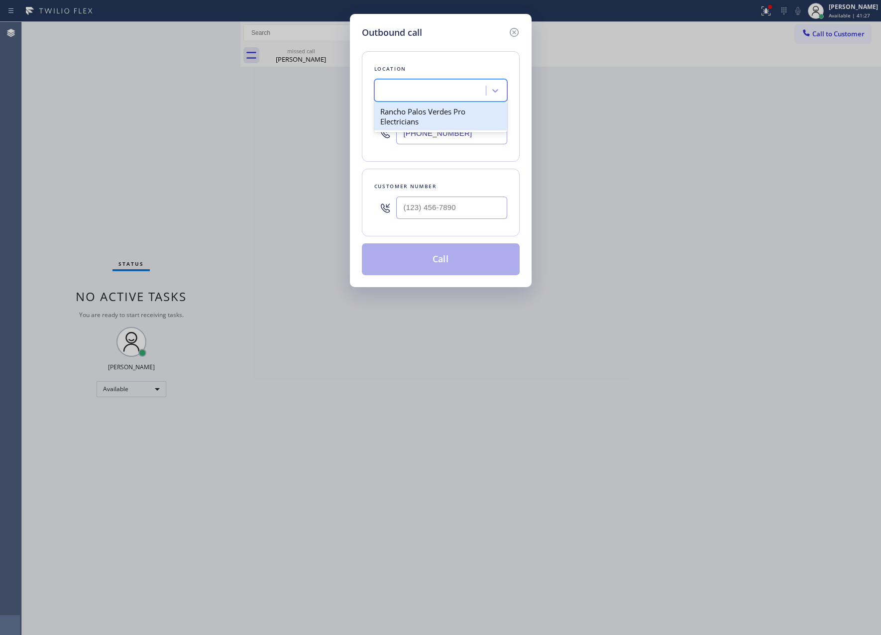
scroll to position [0, 0]
click at [449, 210] on input "(___) ___-____" at bounding box center [451, 208] width 111 height 22
paste input "310) 351-0709"
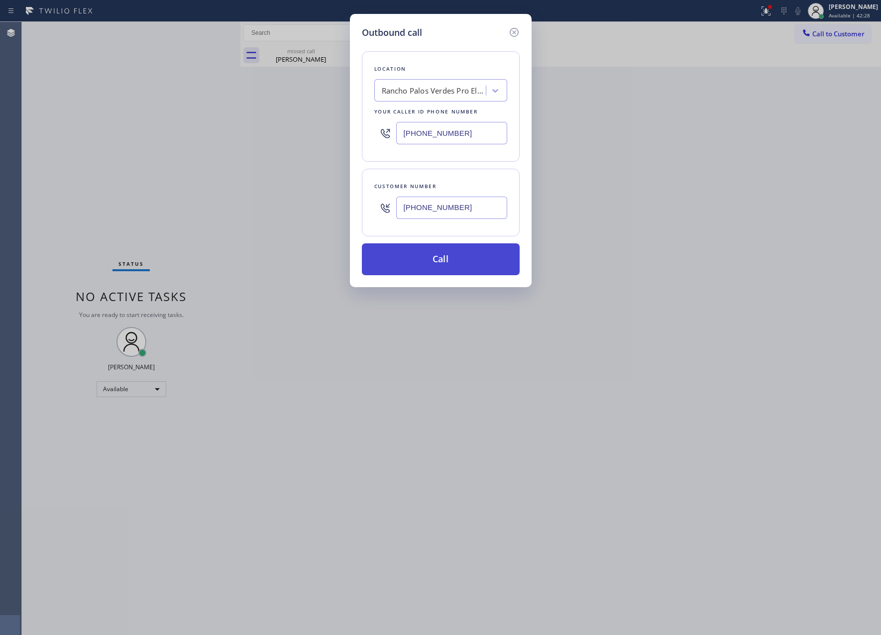
type input "[PHONE_NUMBER]"
click at [451, 259] on button "Call" at bounding box center [441, 259] width 158 height 32
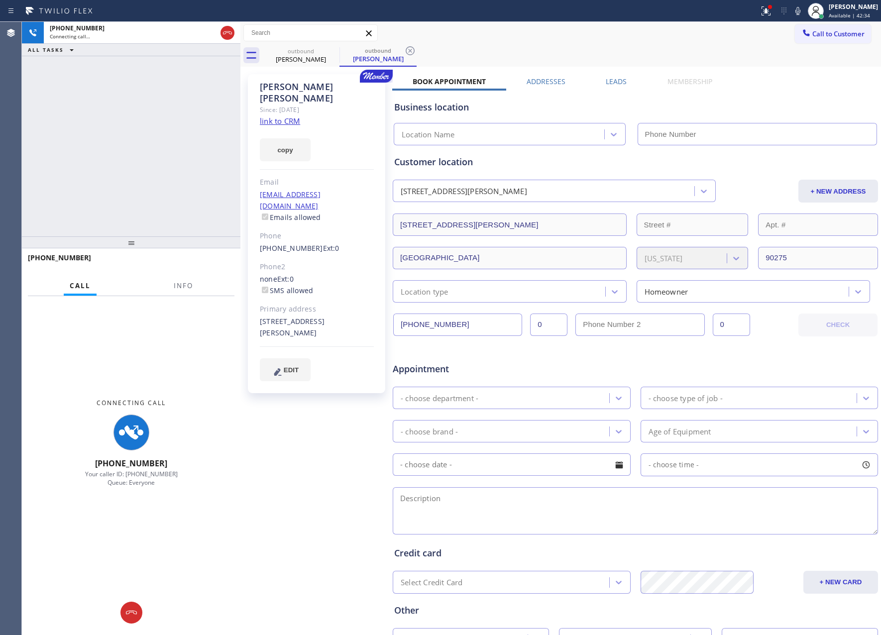
type input "[PHONE_NUMBER]"
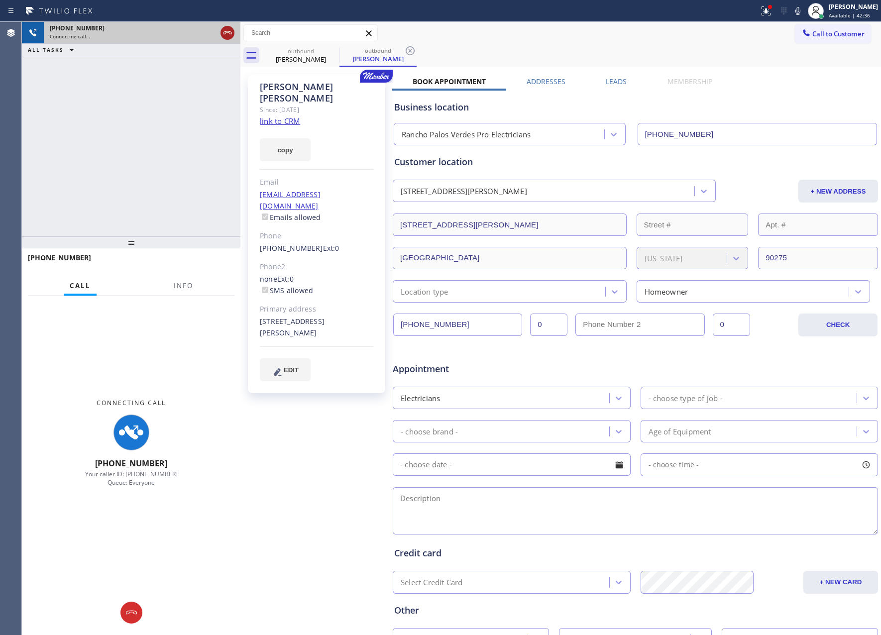
drag, startPoint x: 176, startPoint y: 156, endPoint x: 223, endPoint y: 34, distance: 130.0
click at [185, 142] on div "[PHONE_NUMBER] Connecting call… ALL TASKS ALL TASKS ACTIVE TASKS TASKS IN WRAP …" at bounding box center [131, 129] width 219 height 215
click at [226, 33] on icon at bounding box center [228, 33] width 12 height 12
drag, startPoint x: 175, startPoint y: 161, endPoint x: 306, endPoint y: 157, distance: 131.5
click at [226, 163] on div "[PHONE_NUMBER] Connecting call… ALL TASKS ALL TASKS ACTIVE TASKS TASKS IN WRAP …" at bounding box center [131, 129] width 219 height 215
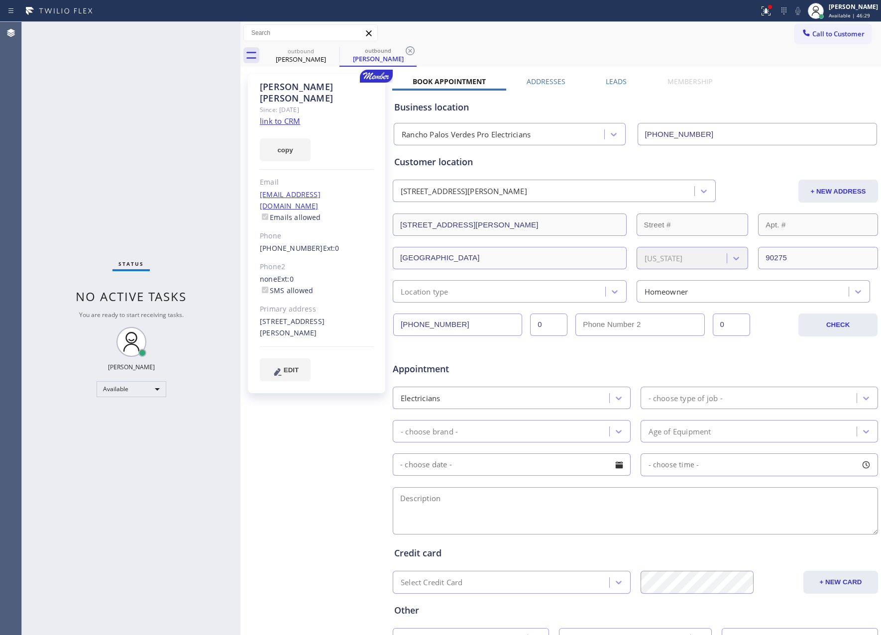
click at [166, 175] on div "Status No active tasks You are ready to start receiving tasks. [PERSON_NAME] Av…" at bounding box center [131, 328] width 219 height 613
drag, startPoint x: 307, startPoint y: 47, endPoint x: 323, endPoint y: 47, distance: 15.9
click at [307, 46] on div "outbound [PERSON_NAME]" at bounding box center [300, 55] width 75 height 22
click at [331, 49] on icon at bounding box center [333, 51] width 12 height 12
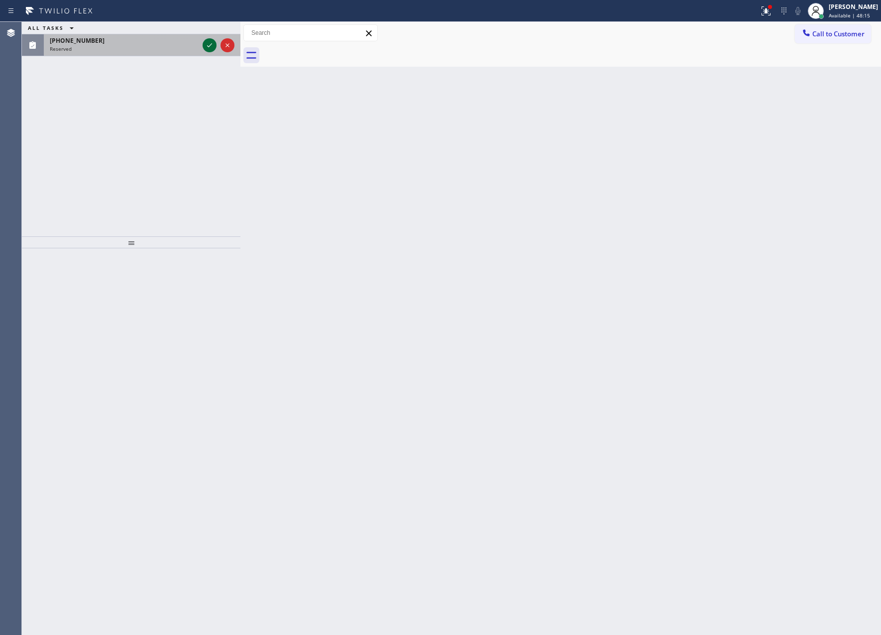
drag, startPoint x: 213, startPoint y: 47, endPoint x: 168, endPoint y: 155, distance: 117.4
click at [213, 48] on icon at bounding box center [210, 45] width 12 height 12
click at [168, 158] on div "ALL TASKS ALL TASKS ACTIVE TASKS TASKS IN WRAP UP [PHONE_NUMBER] Reserved" at bounding box center [131, 129] width 219 height 215
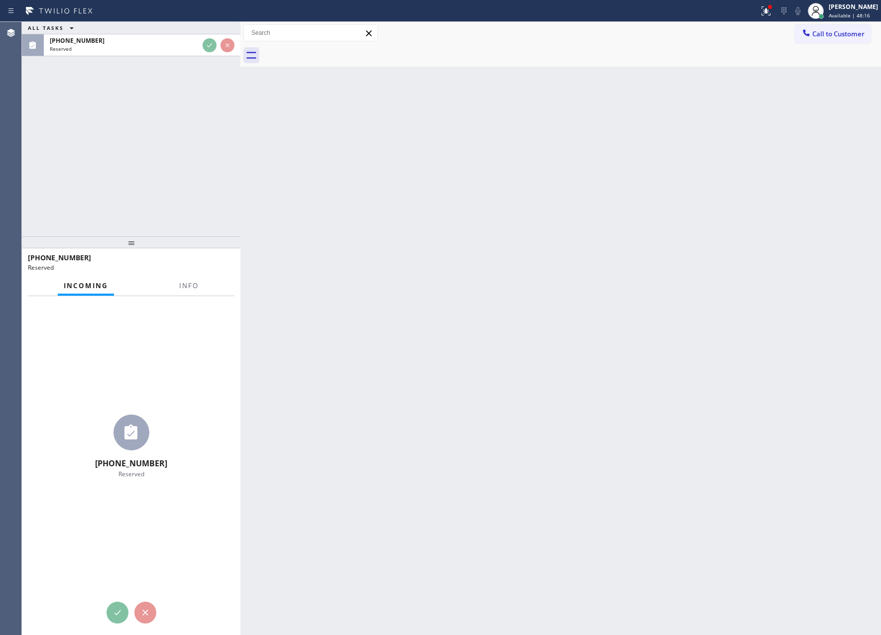
click at [535, 165] on div "Back to Dashboard Change Sender ID Customers Technicians Select a contact Outbo…" at bounding box center [560, 328] width 641 height 613
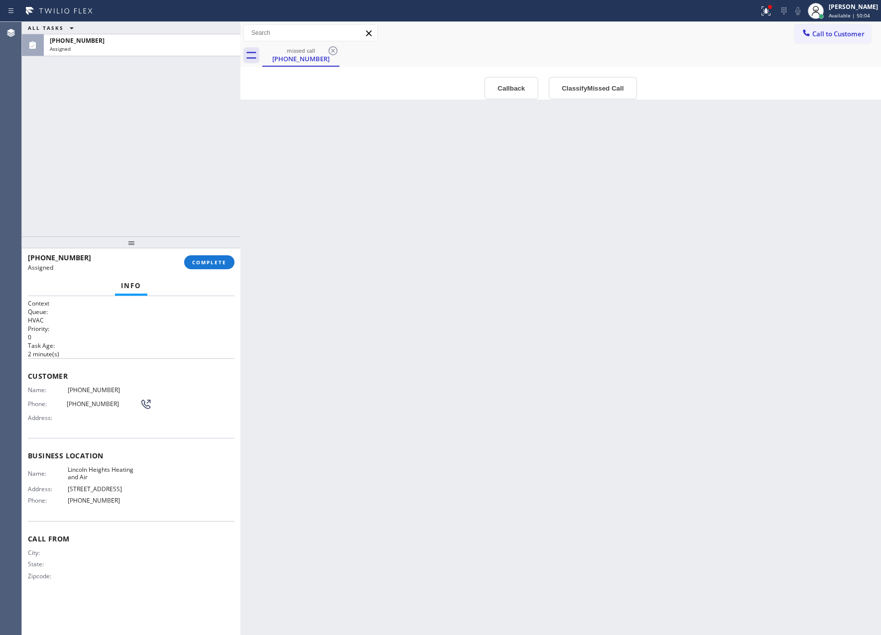
drag, startPoint x: 96, startPoint y: 166, endPoint x: 244, endPoint y: 287, distance: 191.1
click at [121, 186] on div "ALL TASKS ALL TASKS ACTIVE TASKS TASKS IN WRAP UP [PHONE_NUMBER] Assigned" at bounding box center [131, 129] width 219 height 215
click at [313, 290] on div "Back to Dashboard Change Sender ID Customers Technicians Select a contact Outbo…" at bounding box center [560, 328] width 641 height 613
click at [210, 266] on span "COMPLETE" at bounding box center [209, 262] width 34 height 7
click at [188, 101] on div "ALL TASKS ALL TASKS ACTIVE TASKS TASKS IN WRAP UP [PHONE_NUMBER] Assigned" at bounding box center [131, 129] width 219 height 215
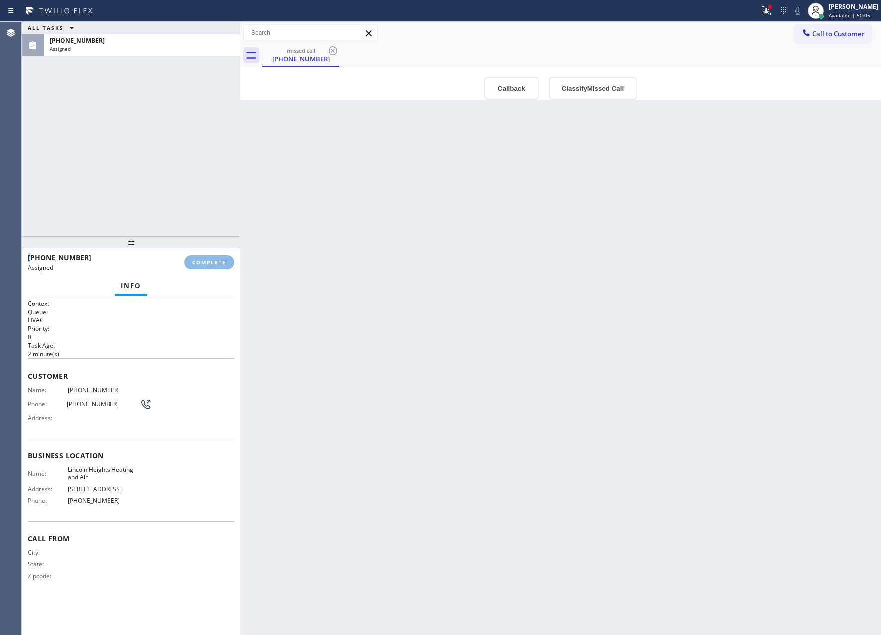
click at [188, 101] on div "ALL TASKS ALL TASKS ACTIVE TASKS TASKS IN WRAP UP [PHONE_NUMBER] Assigned" at bounding box center [131, 129] width 219 height 215
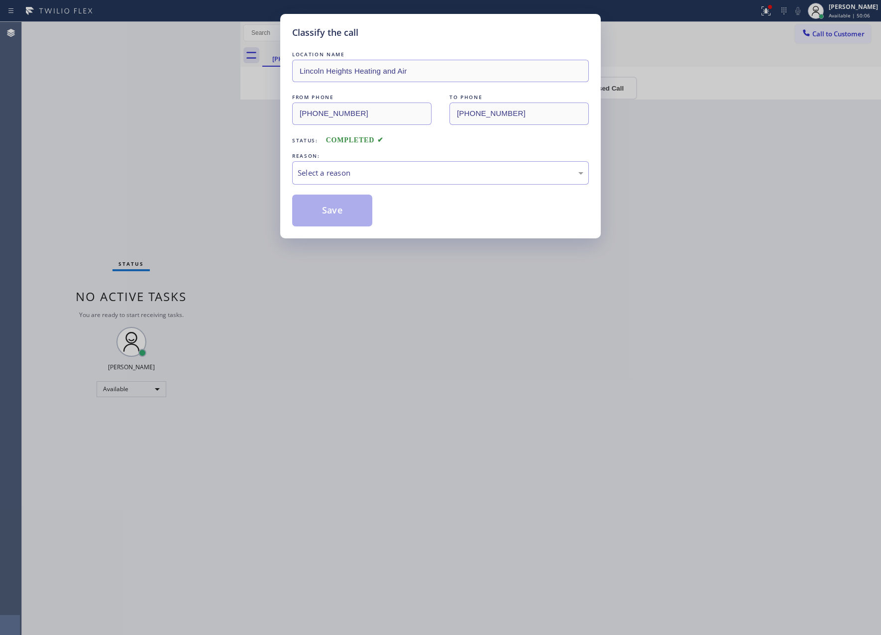
click at [188, 101] on div "Classify the call LOCATION NAME [GEOGRAPHIC_DATA] Heating and Air FROM PHONE [P…" at bounding box center [440, 317] width 881 height 635
click at [360, 174] on div "Select a reason" at bounding box center [441, 172] width 286 height 11
click at [325, 211] on button "Save" at bounding box center [332, 211] width 80 height 32
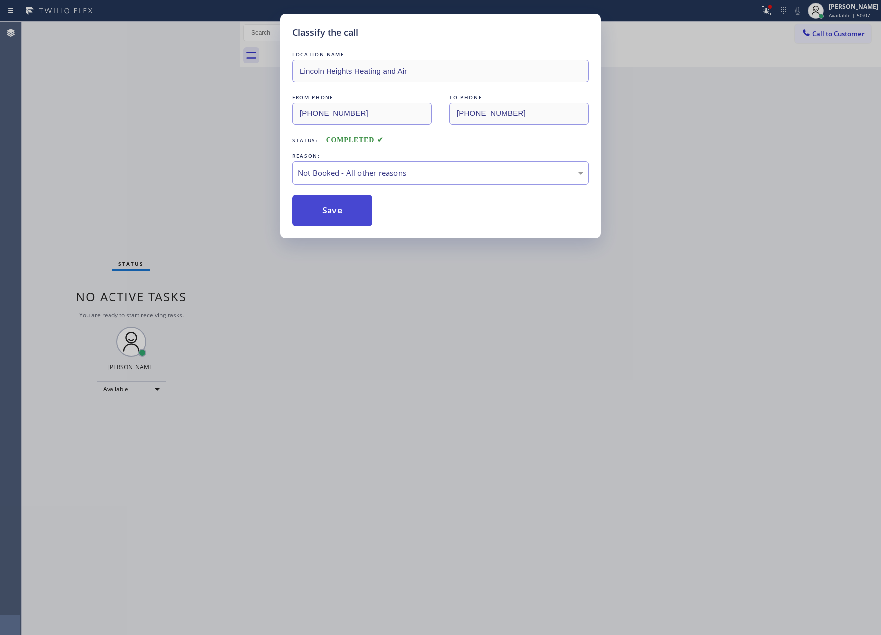
click at [325, 211] on button "Save" at bounding box center [332, 211] width 80 height 32
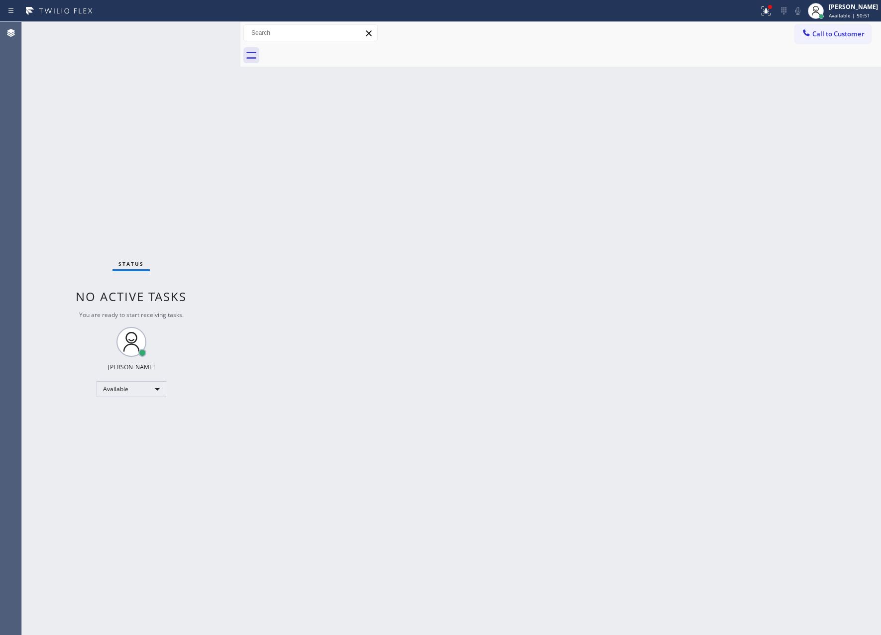
click at [426, 283] on div "Back to Dashboard Change Sender ID Customers Technicians Select a contact Outbo…" at bounding box center [560, 328] width 641 height 613
drag, startPoint x: 426, startPoint y: 269, endPoint x: 434, endPoint y: 272, distance: 8.0
click at [431, 272] on div "Back to Dashboard Change Sender ID Customers Technicians Select a contact Outbo…" at bounding box center [560, 328] width 641 height 613
drag, startPoint x: 319, startPoint y: 305, endPoint x: 596, endPoint y: 42, distance: 382.1
click at [334, 303] on div "Back to Dashboard Change Sender ID Customers Technicians Select a contact Outbo…" at bounding box center [560, 328] width 641 height 613
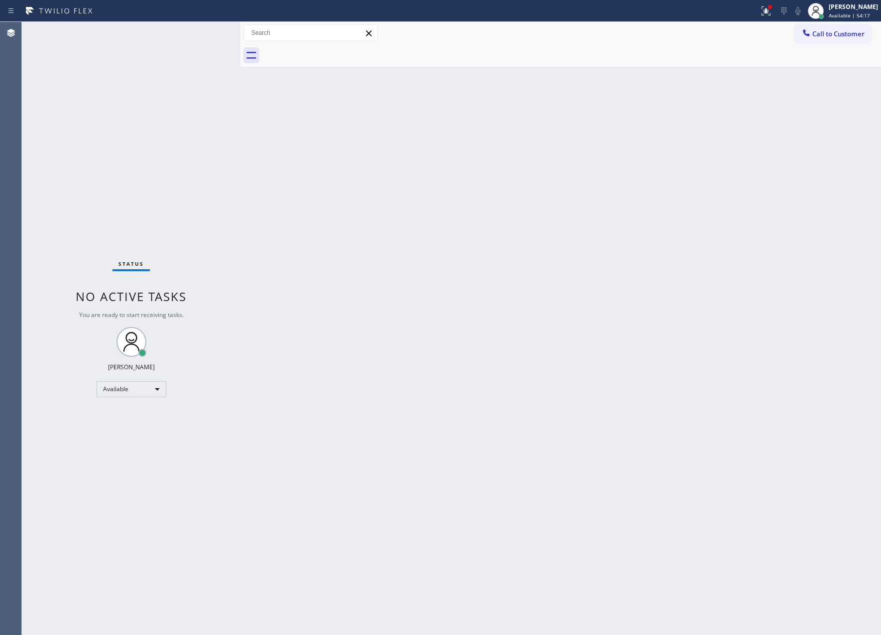
click at [486, 267] on div "Back to Dashboard Change Sender ID Customers Technicians Select a contact Outbo…" at bounding box center [560, 328] width 641 height 613
click at [855, 8] on div "[PERSON_NAME]" at bounding box center [853, 6] width 49 height 8
click at [807, 66] on button "Unavailable" at bounding box center [832, 65] width 100 height 13
click at [510, 250] on div "Back to Dashboard Change Sender ID Customers Technicians Select a contact Outbo…" at bounding box center [560, 328] width 641 height 613
drag, startPoint x: 201, startPoint y: 258, endPoint x: 580, endPoint y: 421, distance: 412.8
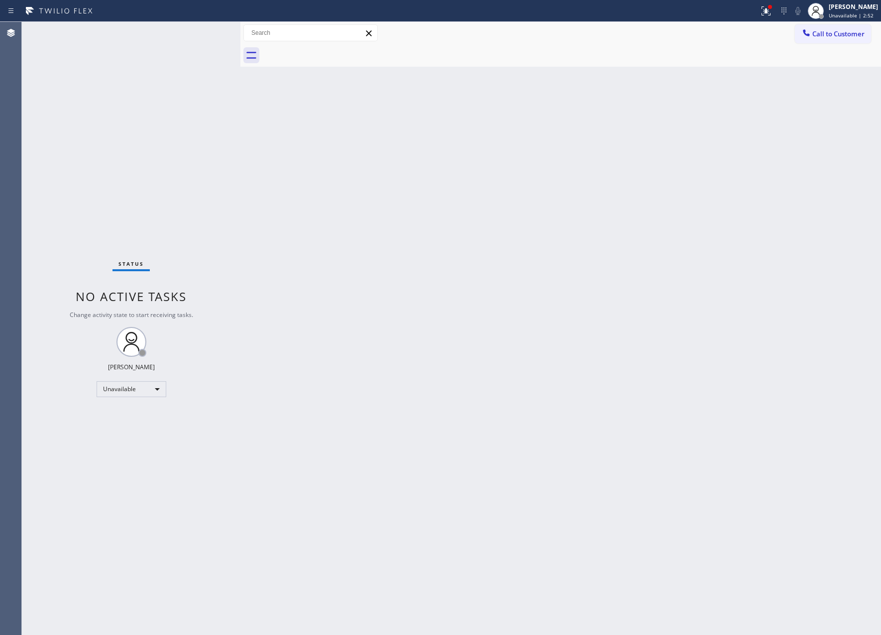
click at [212, 265] on div "Status No active tasks Change activity state to start receiving tasks. [PERSON_…" at bounding box center [131, 328] width 219 height 613
click at [597, 403] on div "Back to Dashboard Change Sender ID Customers Technicians Select a contact Outbo…" at bounding box center [560, 328] width 641 height 613
click at [346, 403] on div "Back to Dashboard Change Sender ID Customers Technicians Select a contact Outbo…" at bounding box center [560, 328] width 641 height 613
click at [850, 15] on span "Unavailable | 13:52" at bounding box center [853, 15] width 48 height 7
click at [818, 38] on button "Offline" at bounding box center [832, 39] width 100 height 13
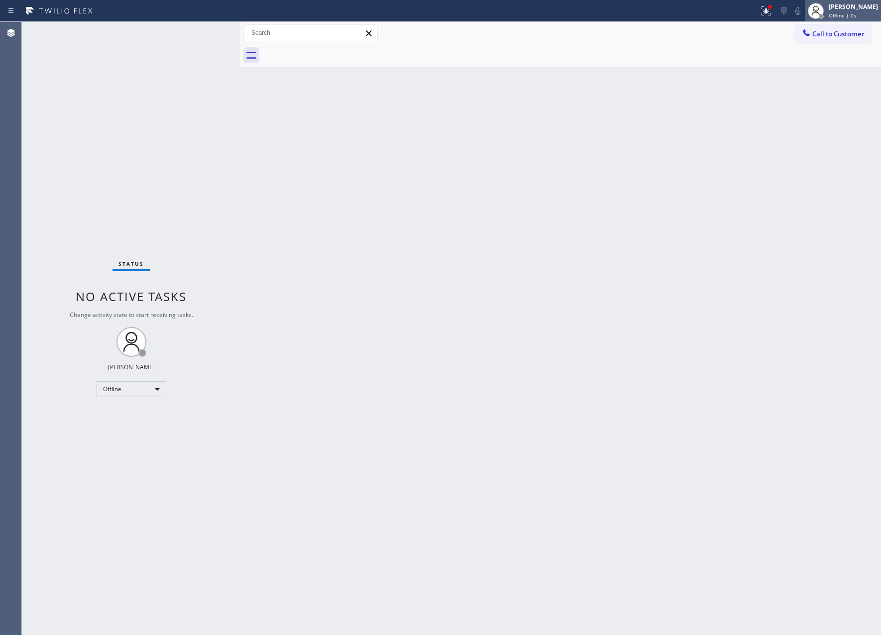
click at [847, 0] on div "[PERSON_NAME] Offline | 0s" at bounding box center [843, 11] width 76 height 22
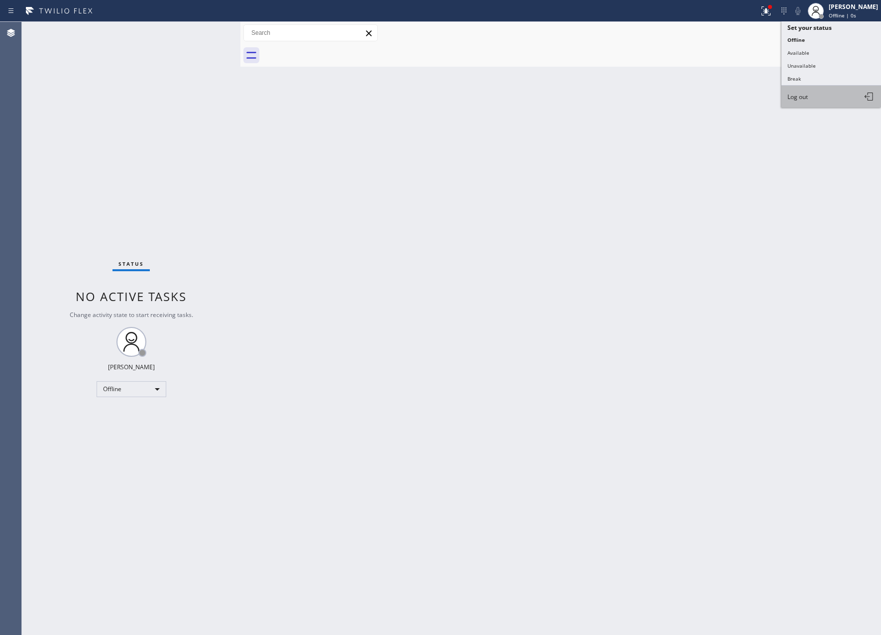
click at [801, 94] on span "Log out" at bounding box center [798, 97] width 20 height 8
